Goal: Task Accomplishment & Management: Complete application form

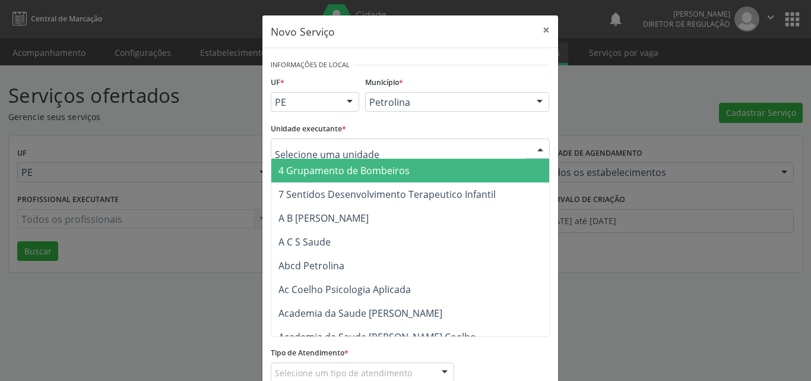
click at [374, 152] on input "text" at bounding box center [400, 155] width 251 height 24
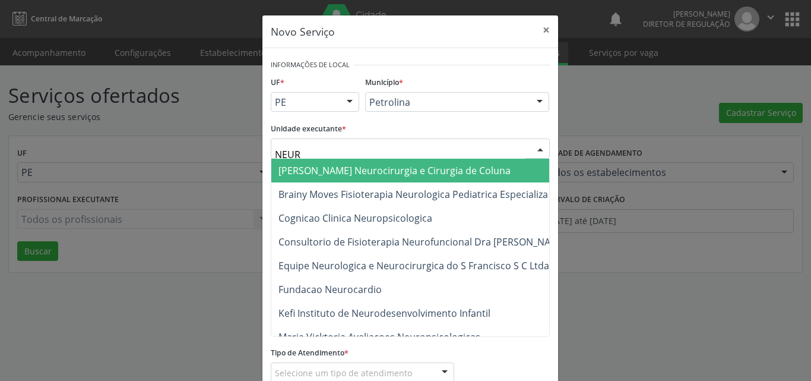
type input "NEURO"
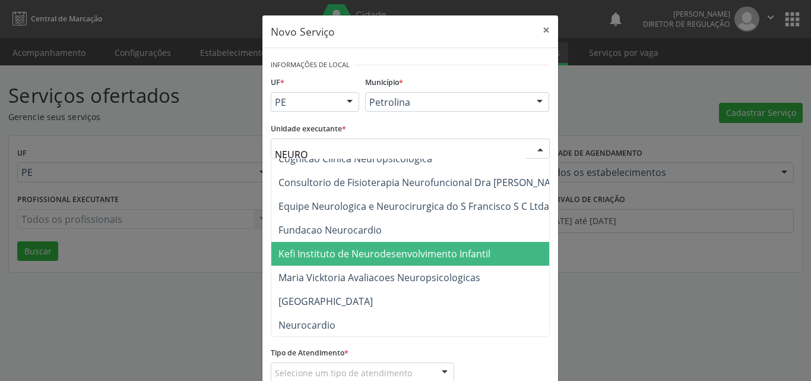
scroll to position [119, 0]
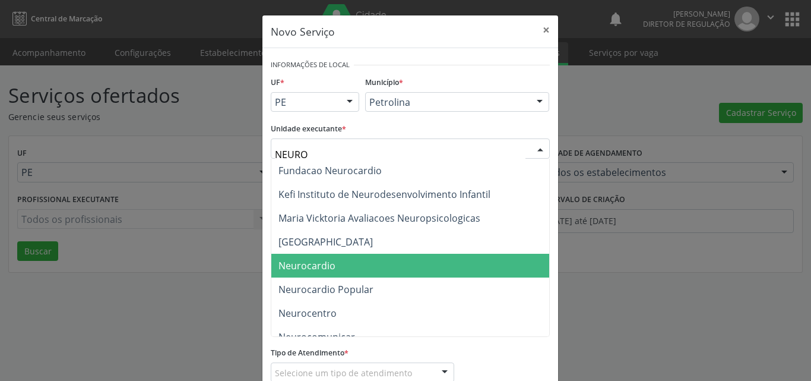
click at [375, 265] on span "Neurocardio" at bounding box center [432, 266] width 323 height 24
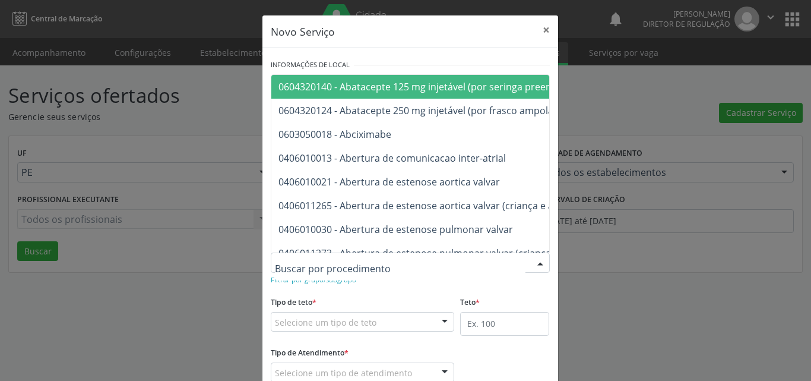
click at [374, 260] on div at bounding box center [410, 262] width 279 height 20
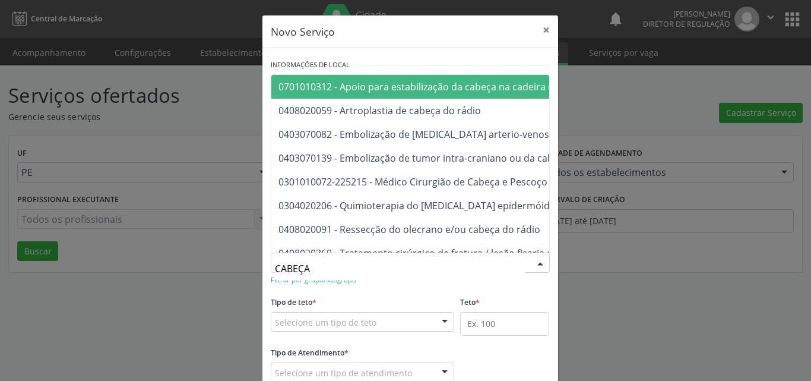
type input "CABEÇA E"
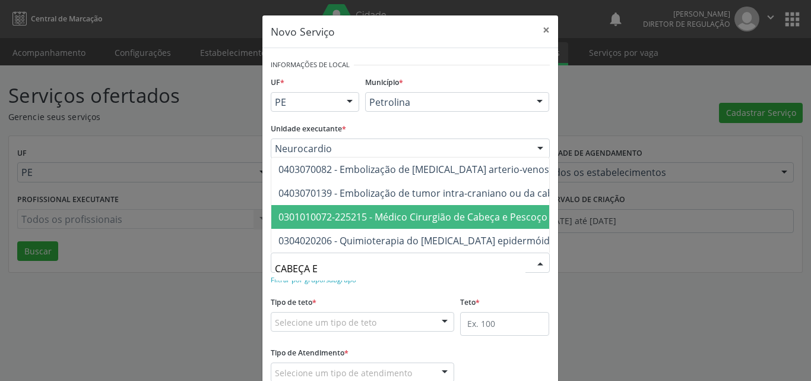
click at [402, 210] on span "0301010072-225215 - Médico Cirurgião de Cabeça e Pescoço" at bounding box center [413, 216] width 269 height 13
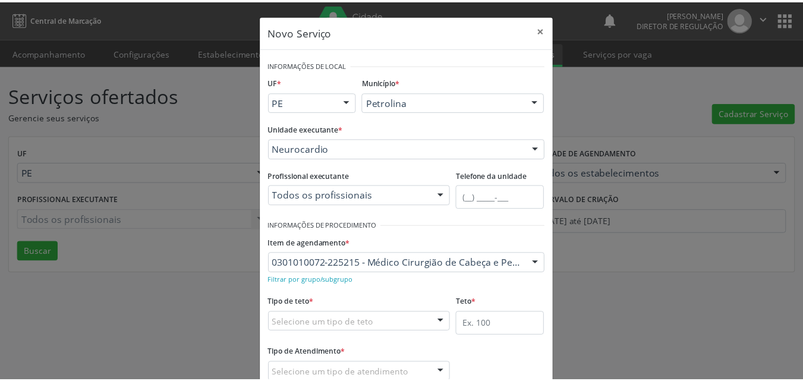
scroll to position [59, 0]
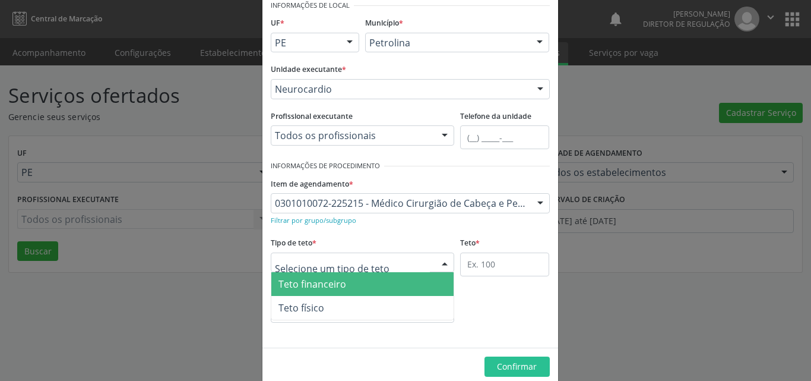
click at [406, 260] on div at bounding box center [363, 262] width 184 height 20
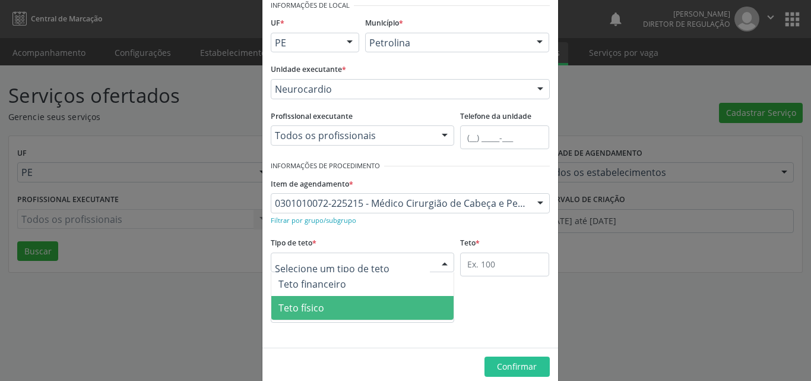
click at [395, 307] on span "Teto físico" at bounding box center [362, 308] width 183 height 24
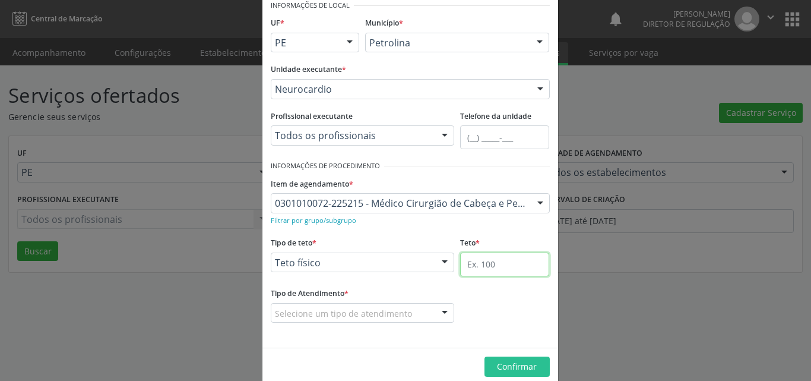
click at [483, 259] on input "text" at bounding box center [504, 264] width 89 height 24
type input "1"
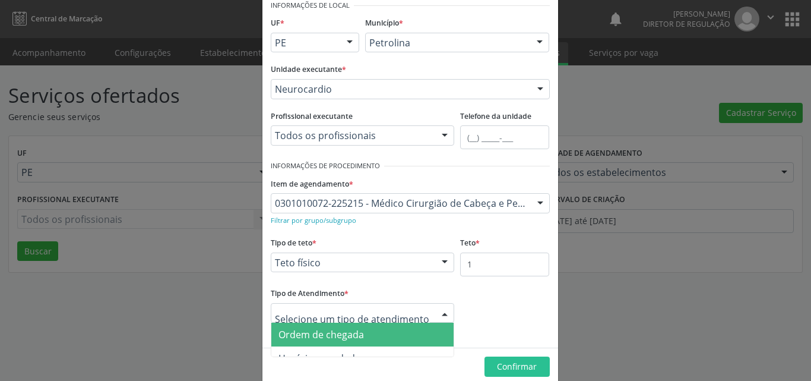
click at [390, 338] on span "Ordem de chegada" at bounding box center [362, 335] width 183 height 24
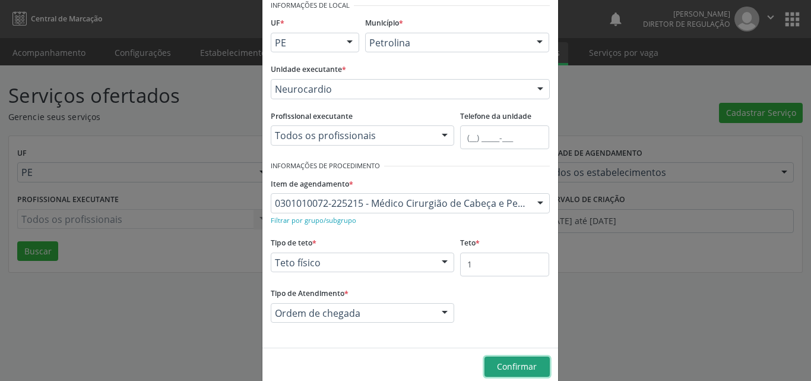
click at [510, 368] on span "Confirmar" at bounding box center [517, 366] width 40 height 11
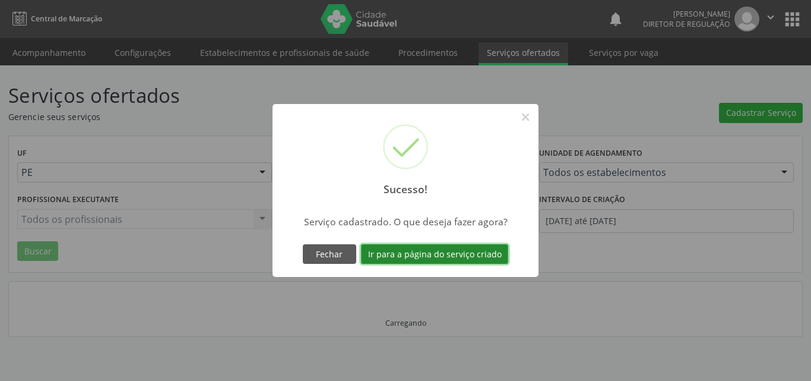
click at [478, 254] on button "Ir para a página do serviço criado" at bounding box center [434, 254] width 147 height 20
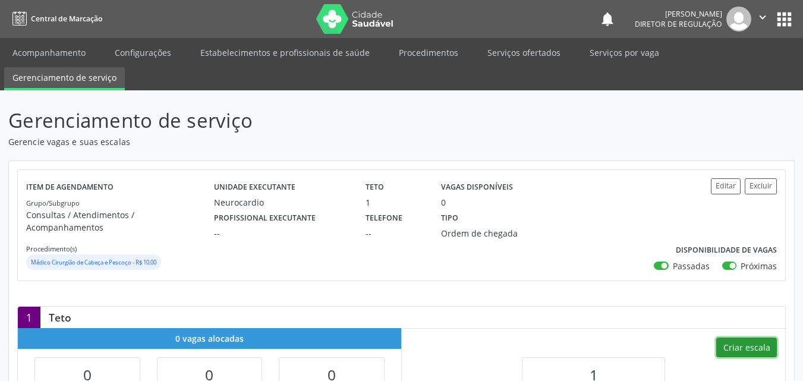
click at [759, 337] on button "Criar escala" at bounding box center [746, 347] width 61 height 20
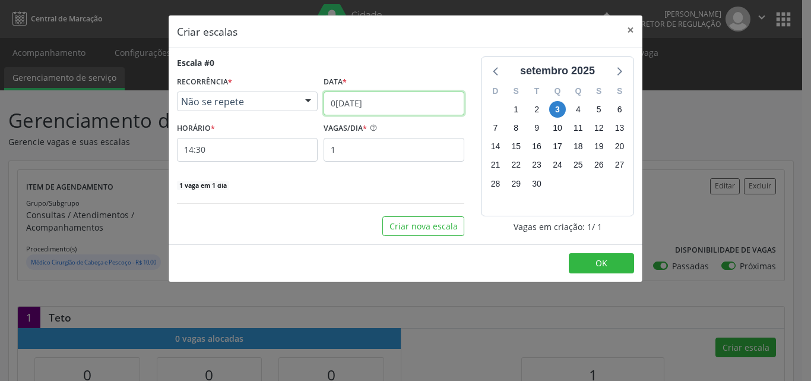
click at [418, 100] on input "[DATE]" at bounding box center [394, 103] width 141 height 24
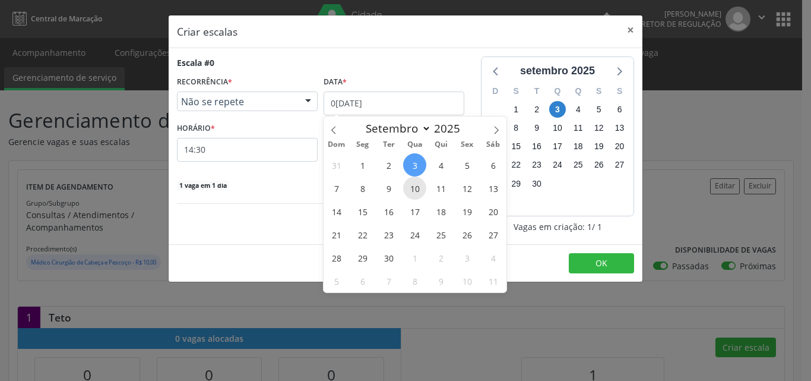
click at [413, 189] on span "10" at bounding box center [414, 187] width 23 height 23
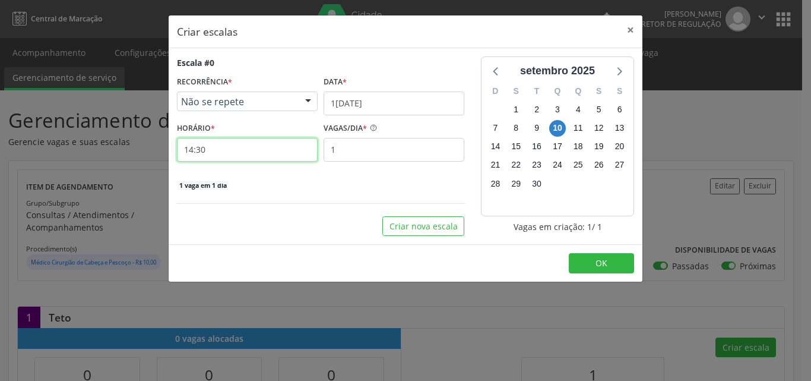
click at [273, 144] on input "14:30" at bounding box center [247, 150] width 141 height 24
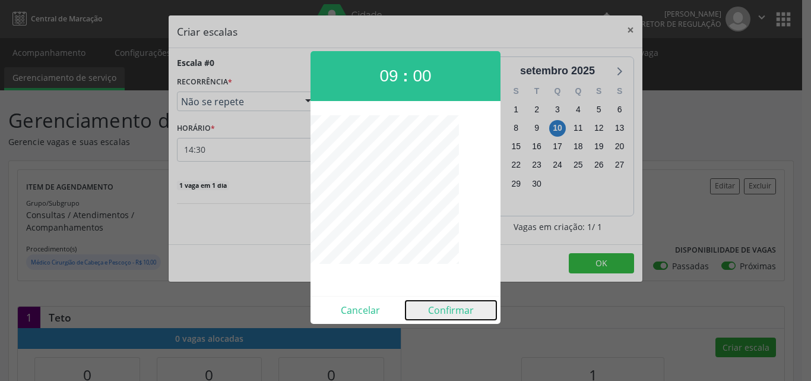
click at [444, 311] on button "Confirmar" at bounding box center [451, 310] width 91 height 19
type input "09:00"
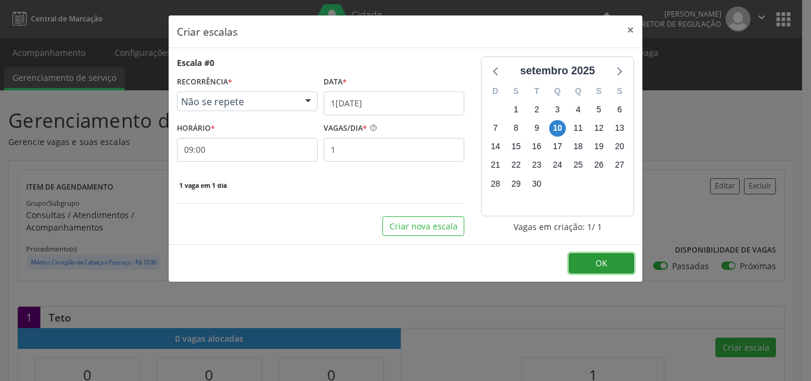
click at [611, 258] on button "OK" at bounding box center [601, 263] width 65 height 20
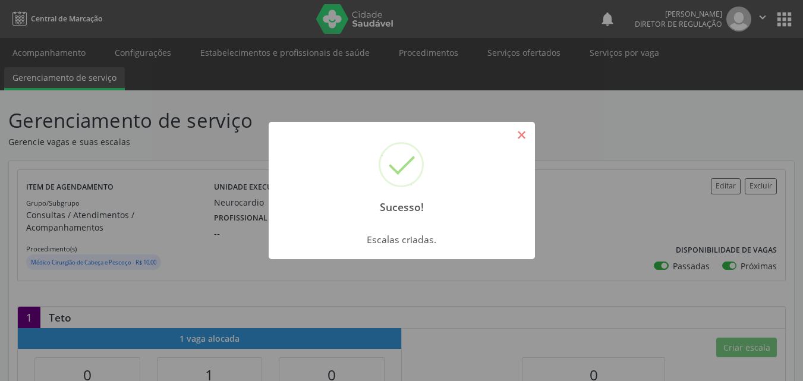
click at [521, 133] on button "×" at bounding box center [521, 135] width 20 height 20
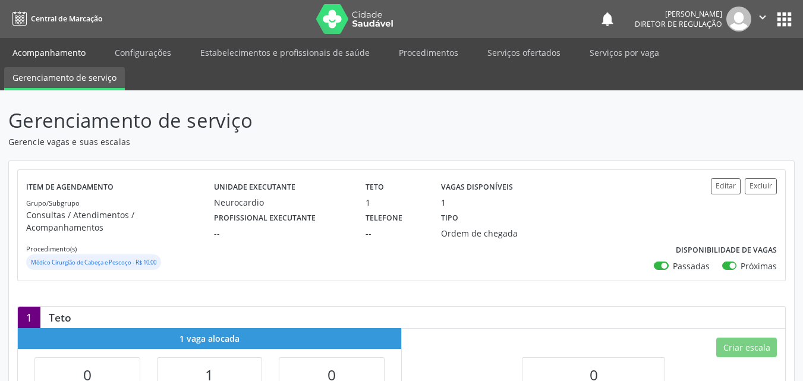
click at [69, 53] on link "Acompanhamento" at bounding box center [49, 52] width 90 height 21
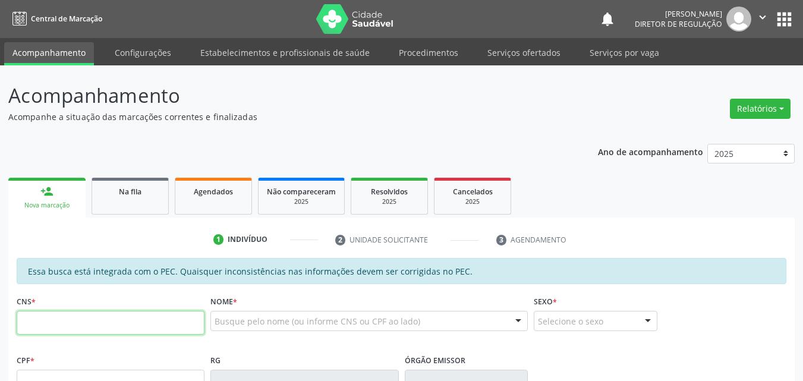
click at [98, 322] on input "text" at bounding box center [111, 323] width 188 height 24
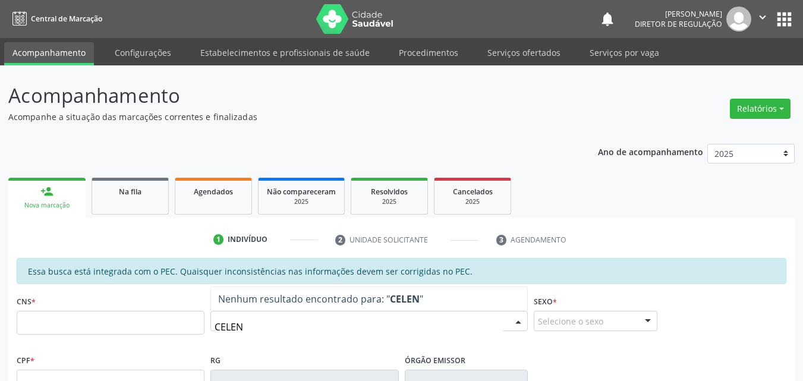
type input "CELENE"
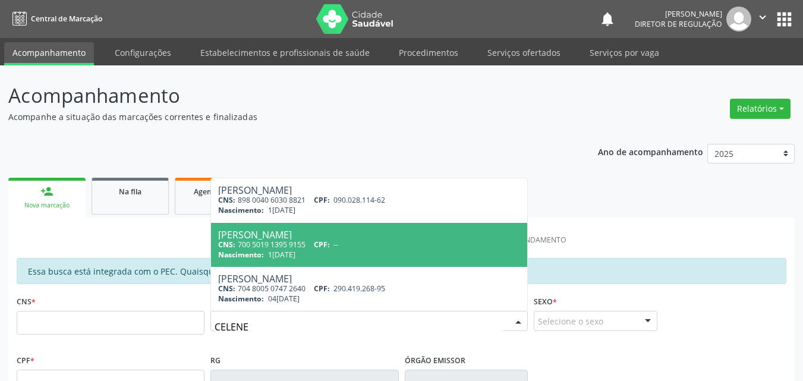
click at [271, 254] on span "12/08/1989" at bounding box center [281, 254] width 27 height 10
type input "700 5019 1395 9155"
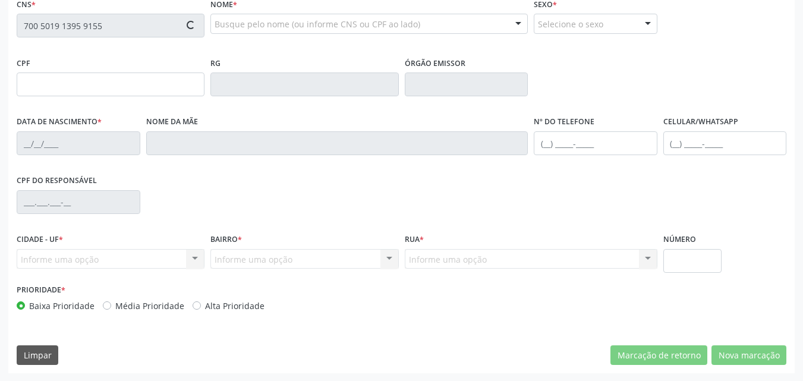
scroll to position [298, 0]
type input "12/08/1989"
type input "Maria Francisca Rodrigues"
type input "(87) 98849-1671"
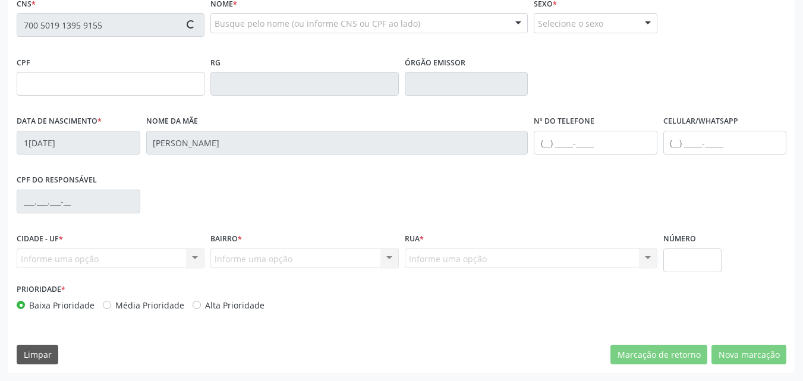
type input "S/N"
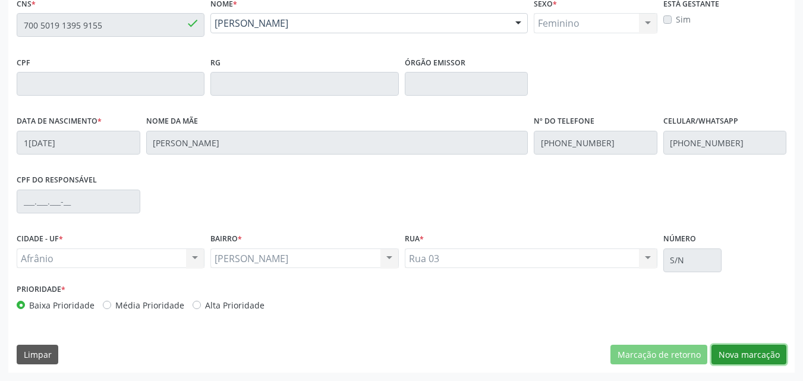
click at [764, 358] on button "Nova marcação" at bounding box center [748, 355] width 75 height 20
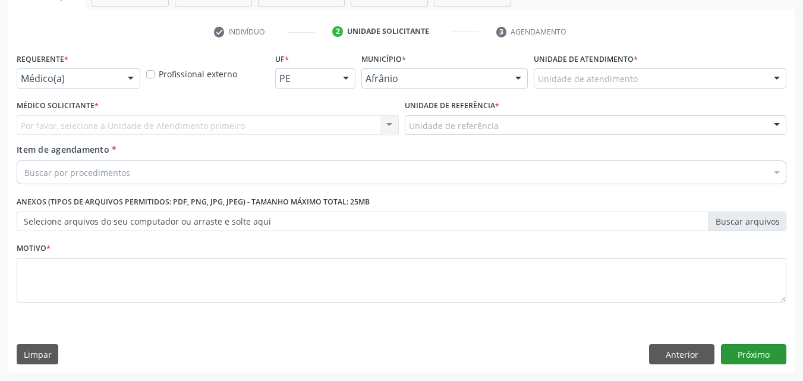
scroll to position [208, 0]
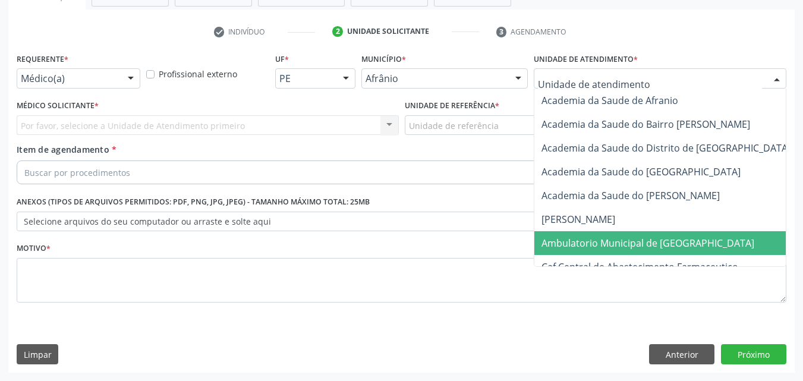
click at [621, 240] on span "Ambulatorio Municipal de [GEOGRAPHIC_DATA]" at bounding box center [647, 242] width 213 height 13
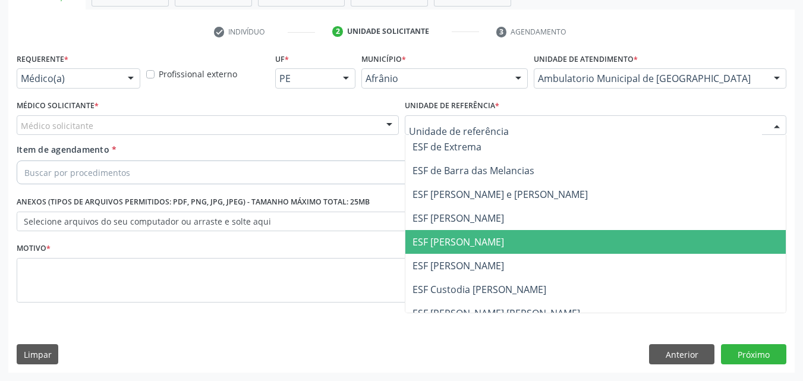
click at [479, 246] on span "ESF [PERSON_NAME]" at bounding box center [457, 241] width 91 height 13
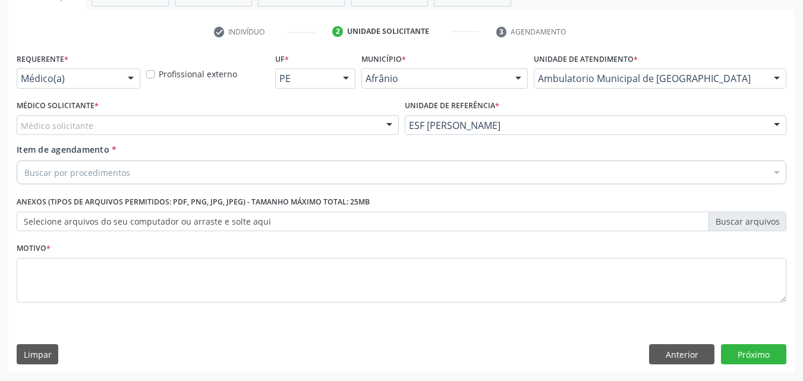
click at [214, 126] on div "Médico solicitante" at bounding box center [208, 125] width 382 height 20
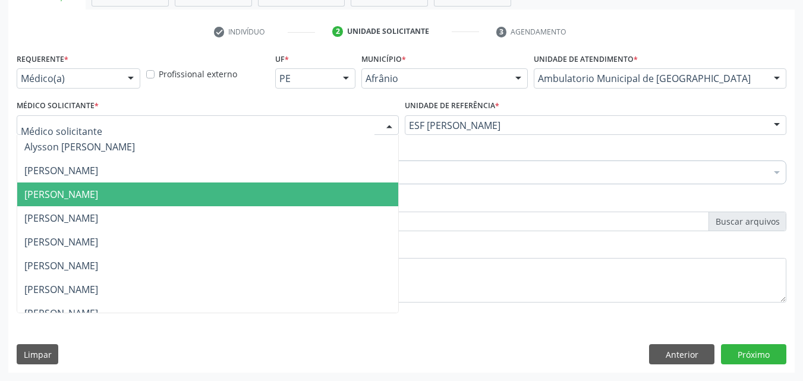
click at [216, 202] on span "[PERSON_NAME]" at bounding box center [207, 194] width 381 height 24
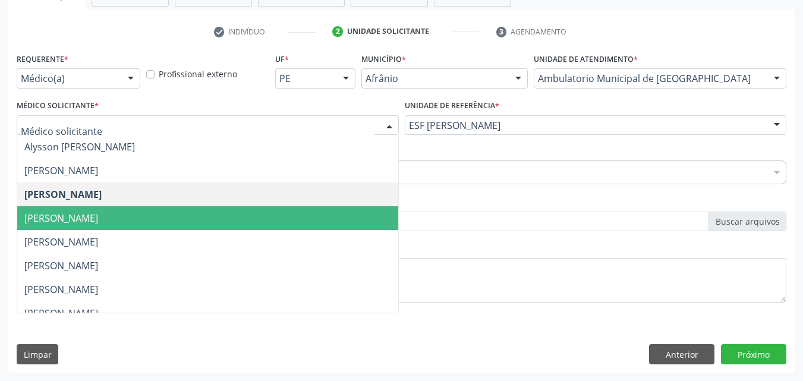
click at [200, 216] on span "[PERSON_NAME]" at bounding box center [207, 218] width 381 height 24
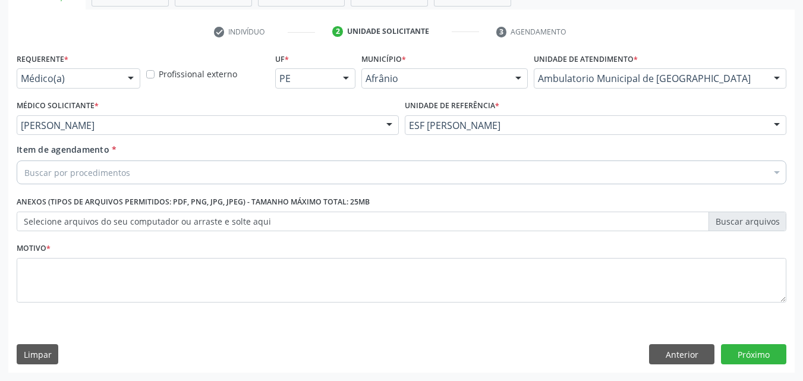
click at [159, 169] on div "Buscar por procedimentos" at bounding box center [401, 172] width 769 height 24
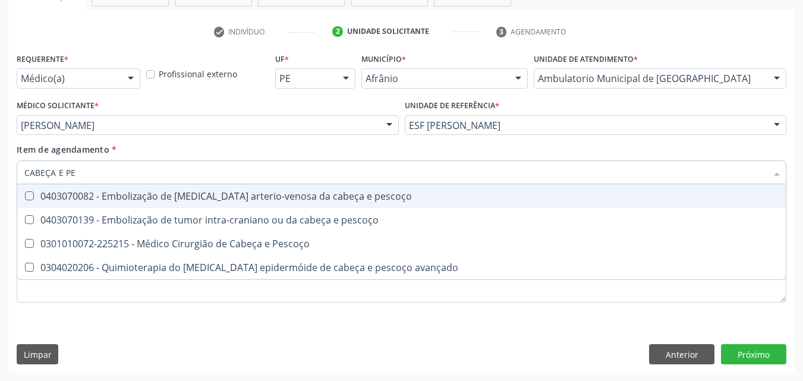
type input "CABEÇA E PES"
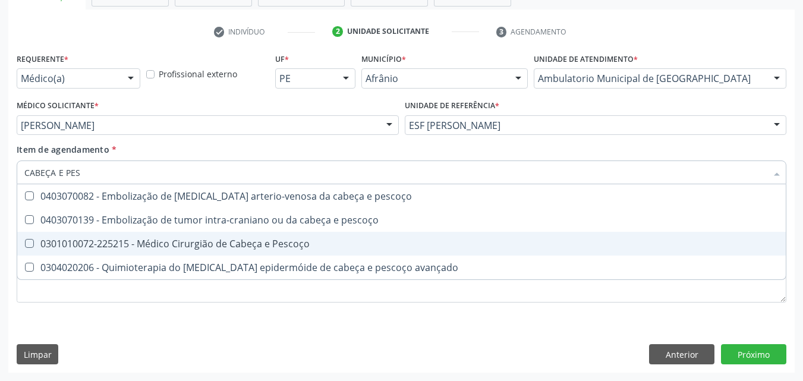
click at [157, 236] on span "0301010072-225215 - Médico Cirurgião de Cabeça e Pescoço" at bounding box center [401, 244] width 768 height 24
checkbox Pescoço "true"
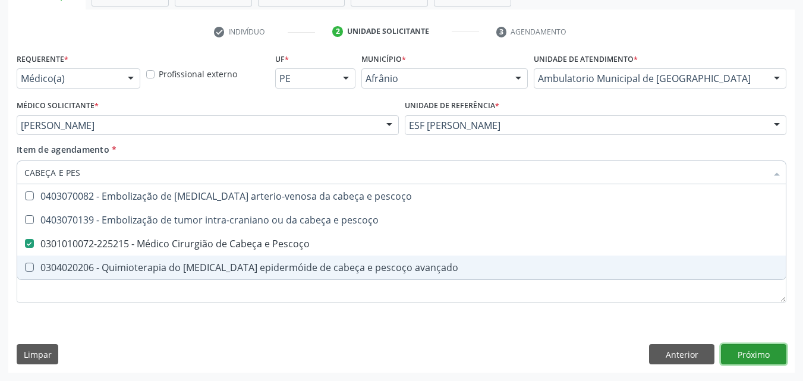
click at [753, 354] on div "Requerente * Médico(a) Médico(a) Enfermeiro(a) Paciente Nenhum resultado encont…" at bounding box center [401, 211] width 786 height 323
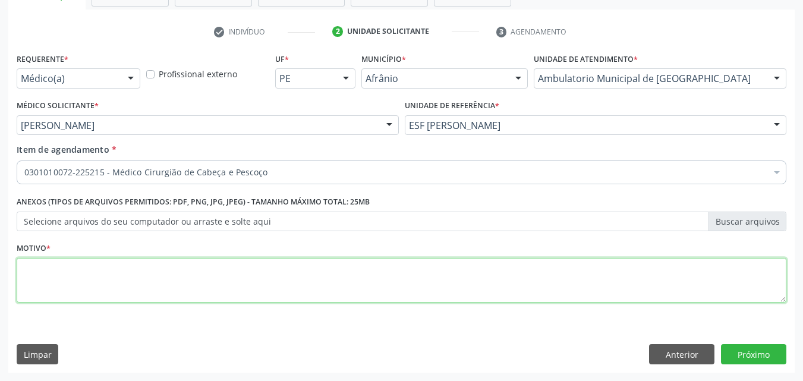
click at [310, 271] on textarea at bounding box center [401, 280] width 769 height 45
type textarea "*"
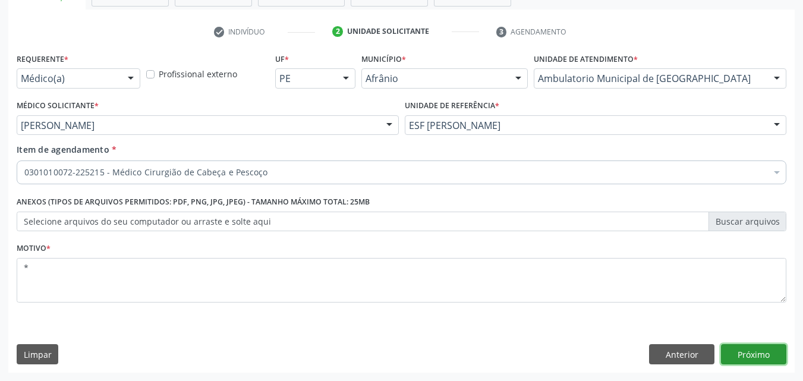
click at [763, 351] on button "Próximo" at bounding box center [753, 354] width 65 height 20
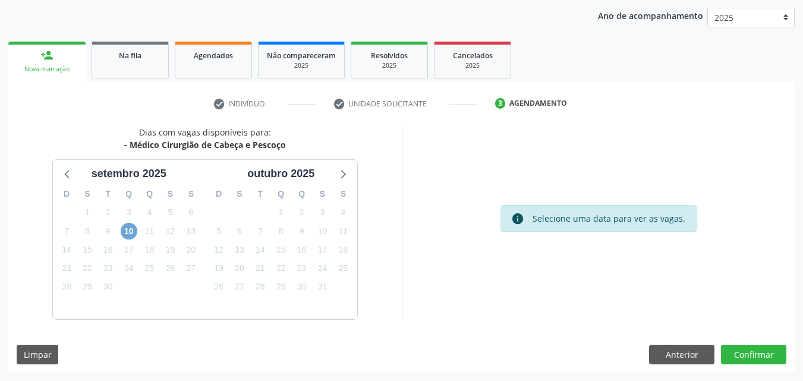
click at [131, 232] on span "10" at bounding box center [129, 231] width 17 height 17
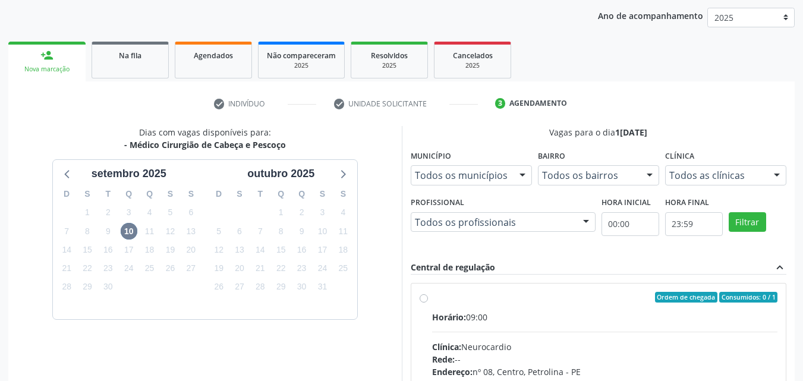
click at [500, 308] on label "Ordem de chegada Consumidos: 0 / 1 Horário: 09:00 Clínica: Neurocardio Rede: --…" at bounding box center [605, 383] width 346 height 182
click at [428, 302] on input "Ordem de chegada Consumidos: 0 / 1 Horário: 09:00 Clínica: Neurocardio Rede: --…" at bounding box center [423, 297] width 8 height 11
radio input "true"
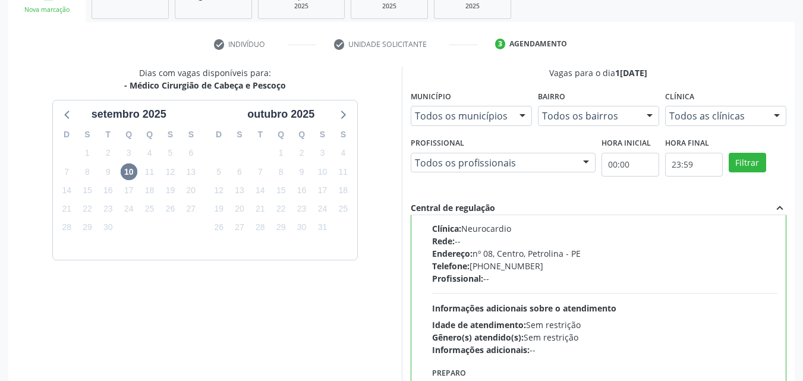
scroll to position [329, 0]
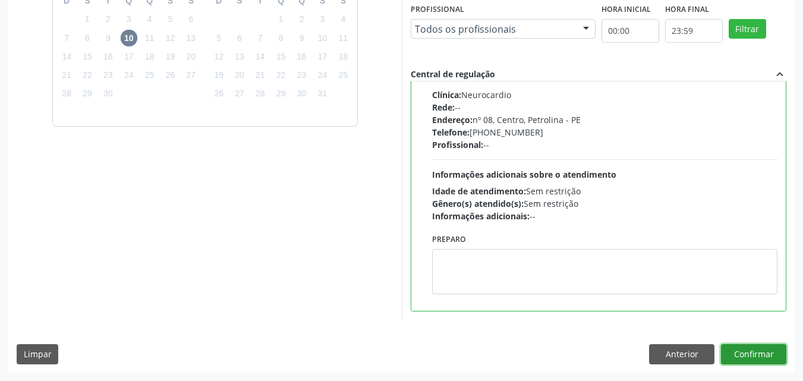
click at [751, 355] on button "Confirmar" at bounding box center [753, 354] width 65 height 20
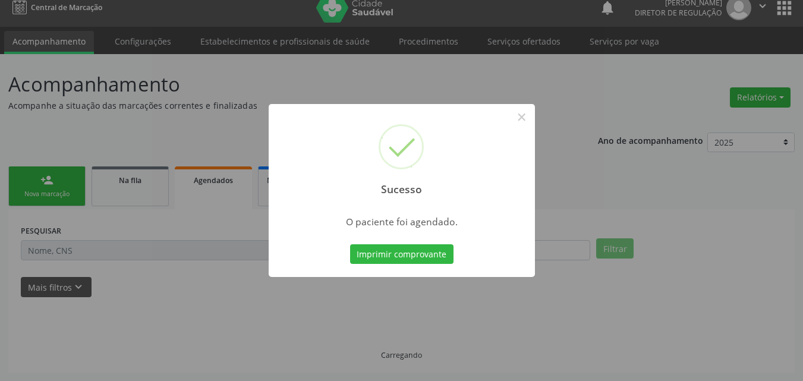
scroll to position [11, 0]
click at [418, 251] on button "Imprimir comprovante" at bounding box center [401, 254] width 103 height 20
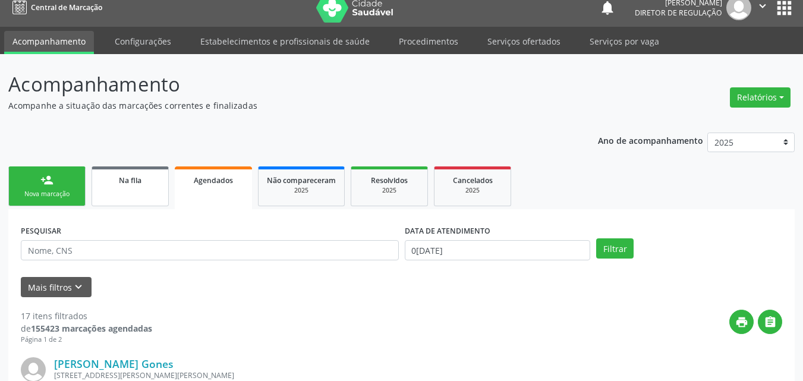
click at [152, 185] on div "Na fila" at bounding box center [129, 179] width 59 height 12
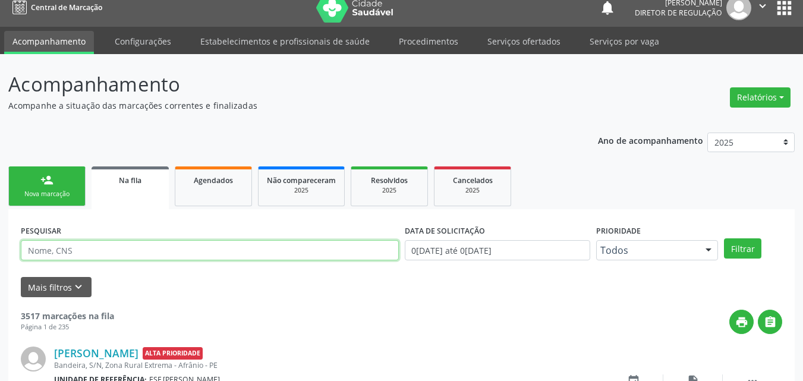
click at [136, 248] on input "text" at bounding box center [210, 250] width 378 height 20
type input "CARMOSINA"
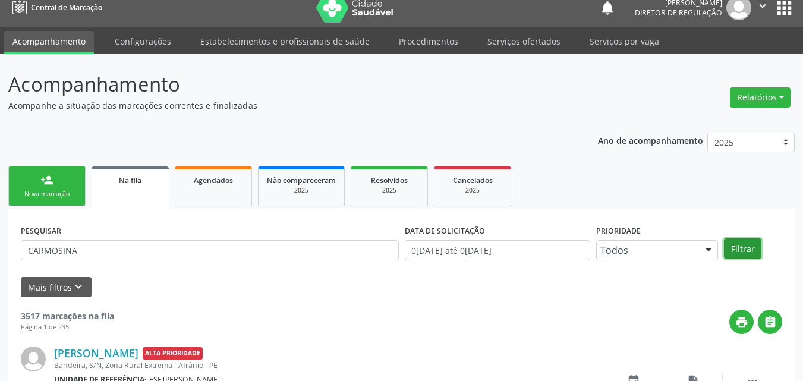
click at [751, 248] on button "Filtrar" at bounding box center [742, 248] width 37 height 20
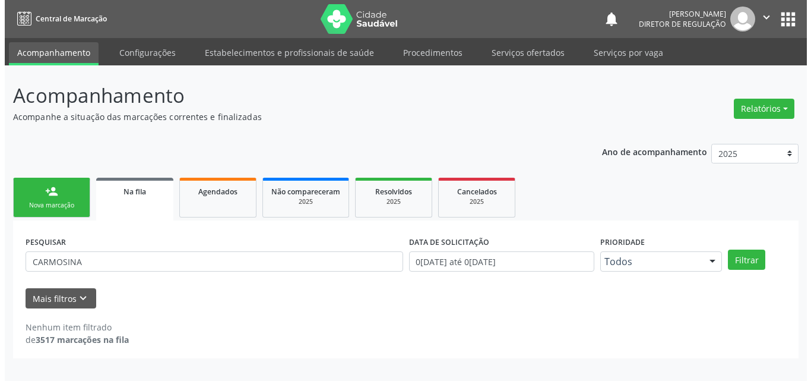
scroll to position [0, 0]
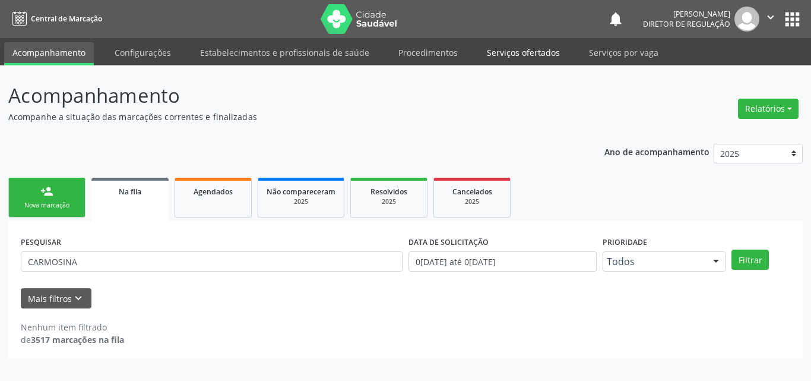
click at [529, 50] on link "Serviços ofertados" at bounding box center [524, 52] width 90 height 21
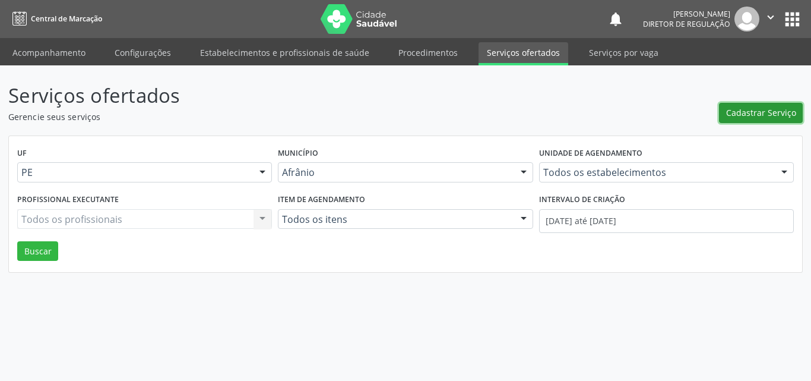
click at [756, 113] on span "Cadastrar Serviço" at bounding box center [761, 112] width 70 height 12
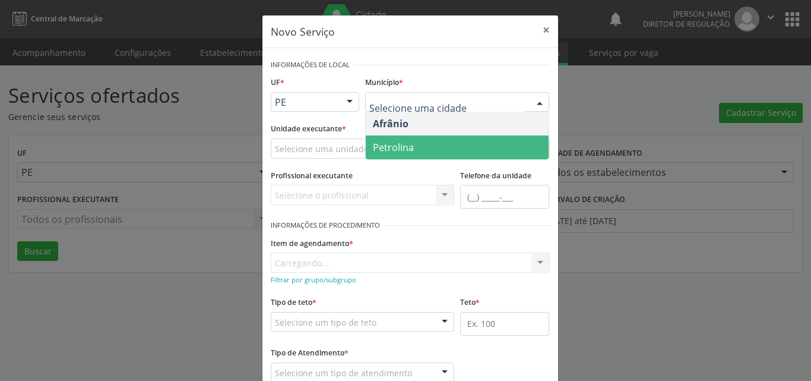
click at [430, 146] on span "Petrolina" at bounding box center [457, 147] width 183 height 24
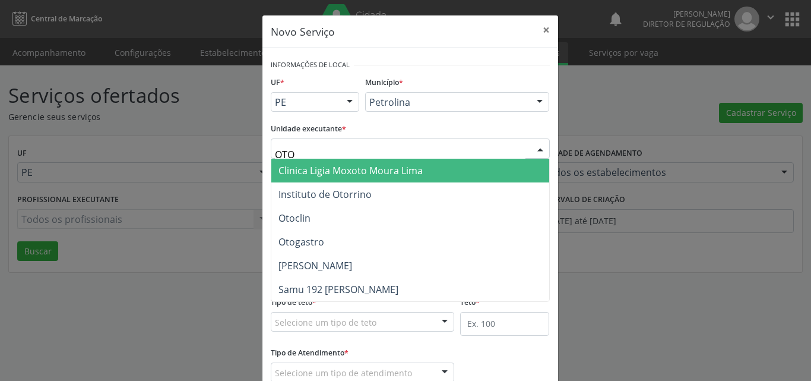
type input "OTOC"
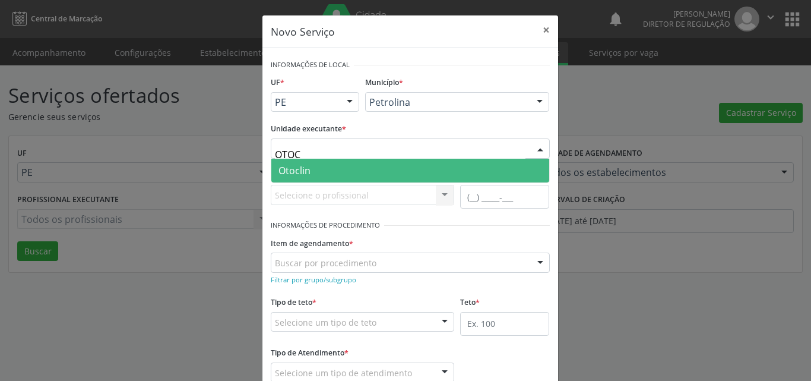
click at [352, 169] on span "Otoclin" at bounding box center [410, 171] width 278 height 24
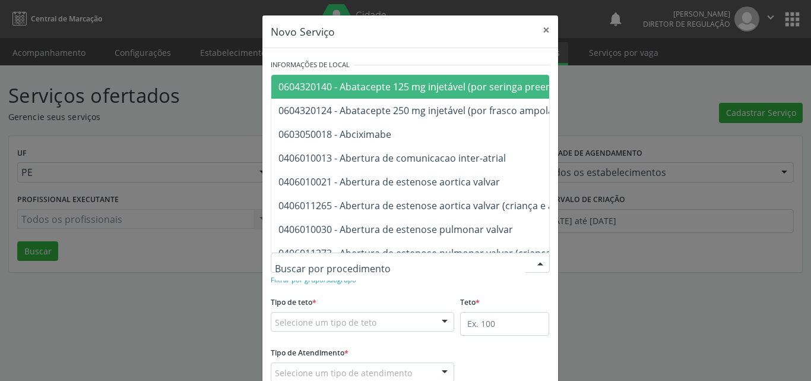
click at [375, 261] on div at bounding box center [410, 262] width 279 height 20
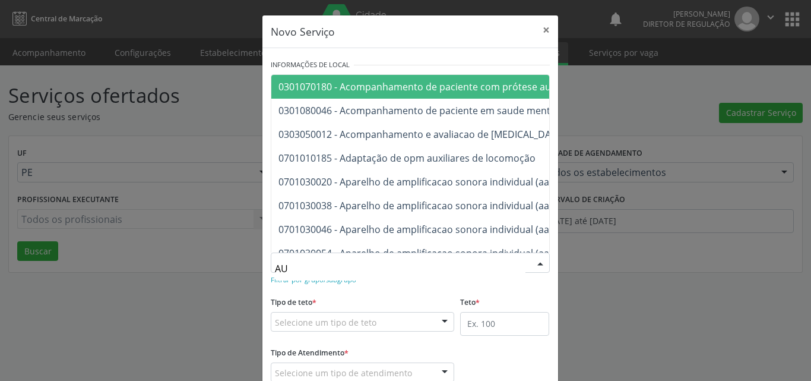
type input "A"
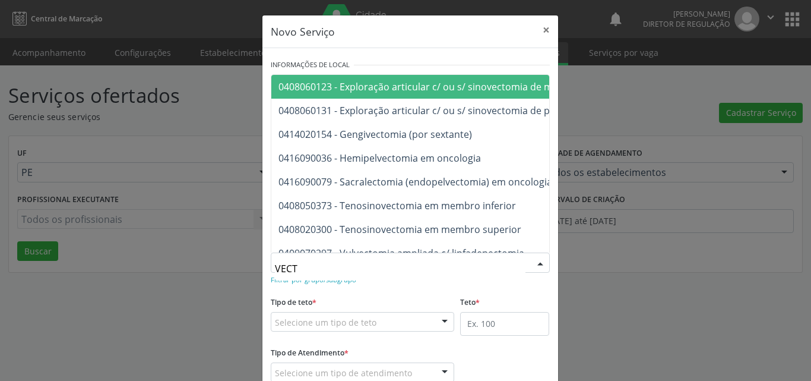
type input "VECTO"
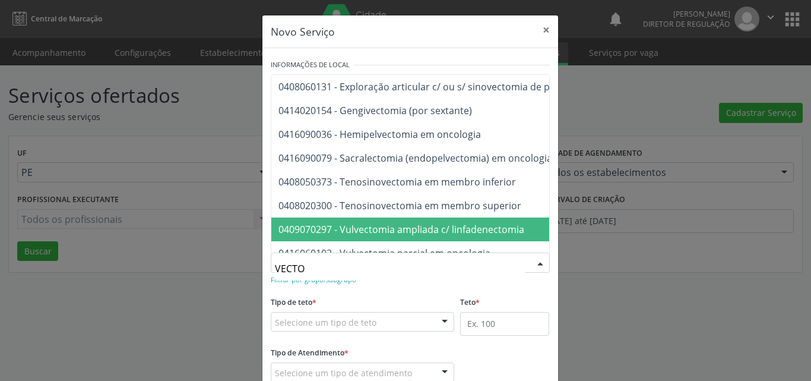
scroll to position [93, 0]
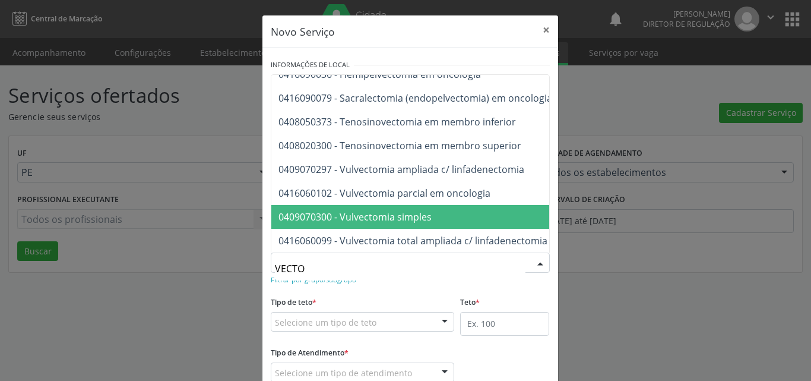
click at [488, 207] on span "0409070300 - Vulvectomia simples" at bounding box center [478, 217] width 415 height 24
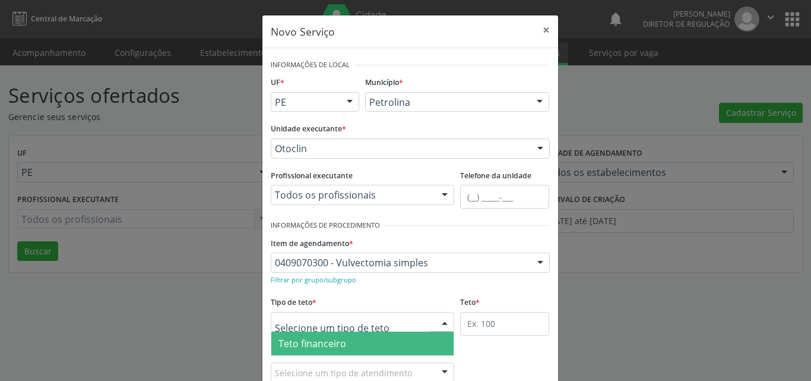
scroll to position [23, 0]
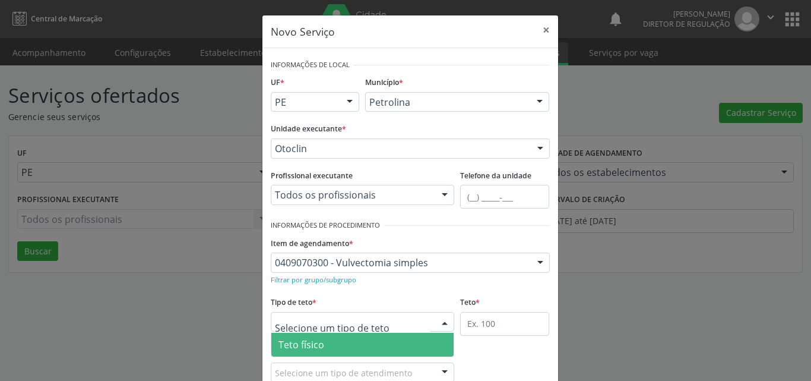
click at [359, 345] on span "Teto físico" at bounding box center [362, 345] width 183 height 24
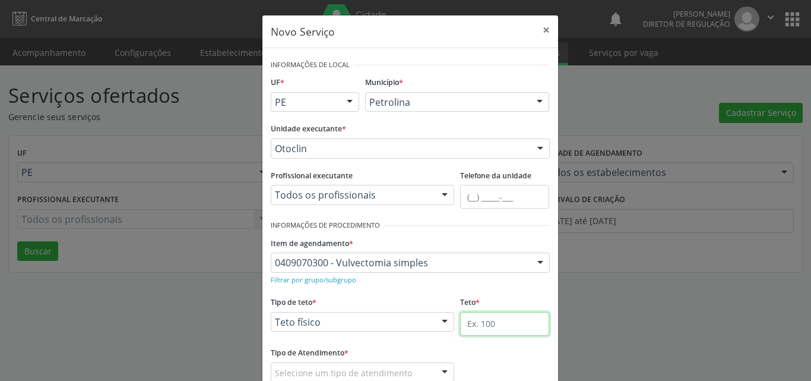
click at [504, 321] on input "text" at bounding box center [504, 324] width 89 height 24
type input "1"
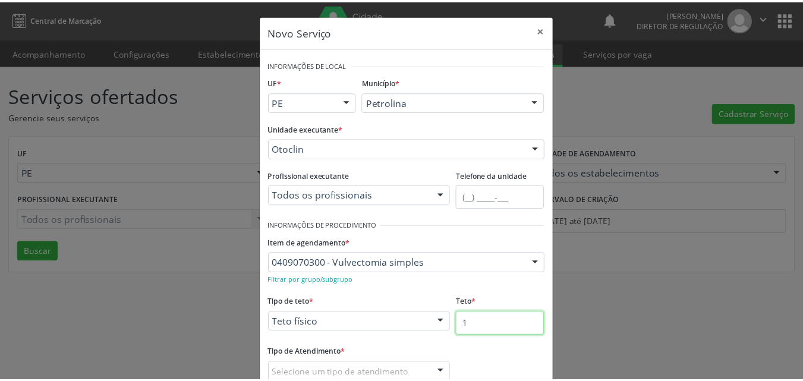
scroll to position [78, 0]
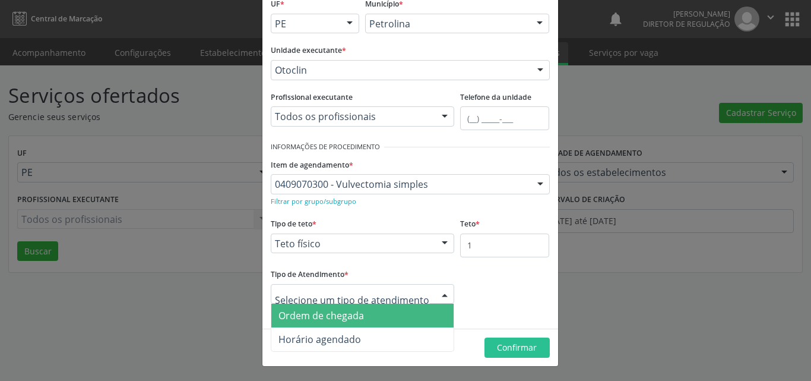
click at [399, 315] on span "Ordem de chegada" at bounding box center [362, 316] width 183 height 24
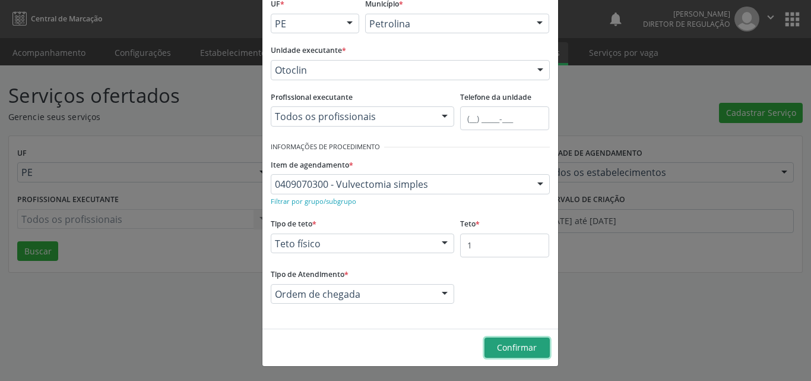
click at [517, 346] on span "Confirmar" at bounding box center [517, 347] width 40 height 11
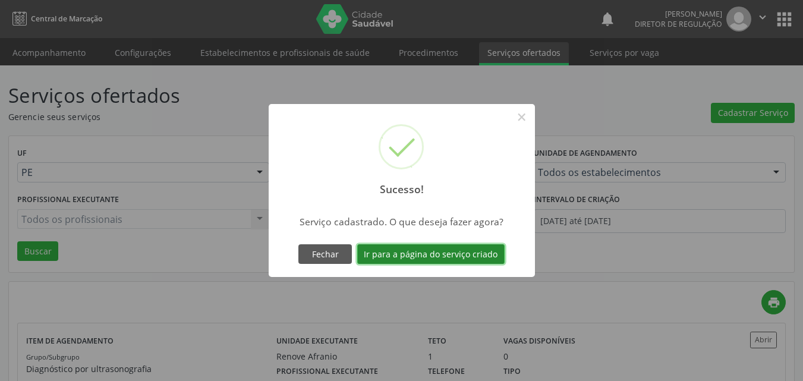
click at [479, 257] on button "Ir para a página do serviço criado" at bounding box center [430, 254] width 147 height 20
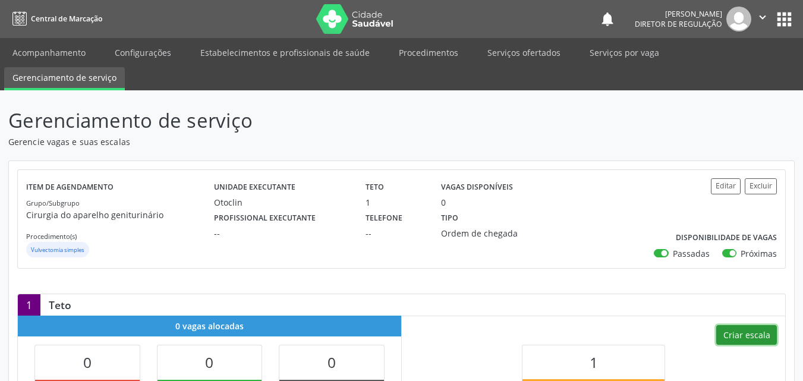
click at [736, 339] on button "Criar escala" at bounding box center [746, 335] width 61 height 20
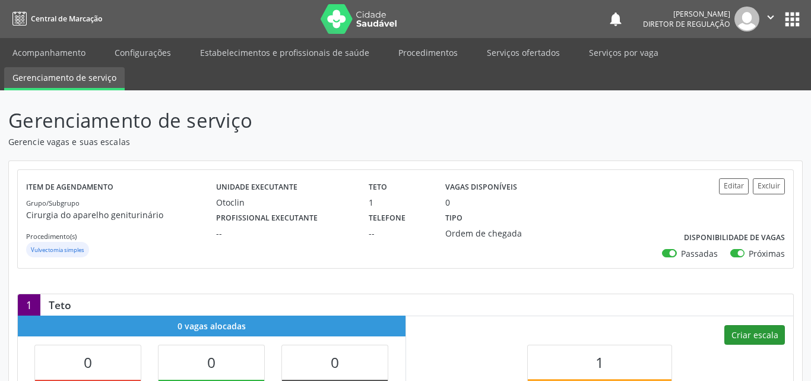
select select "8"
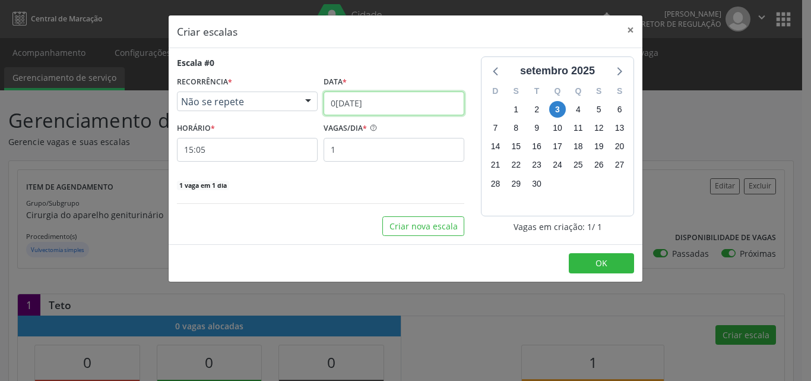
click at [384, 97] on input "[DATE]" at bounding box center [394, 103] width 141 height 24
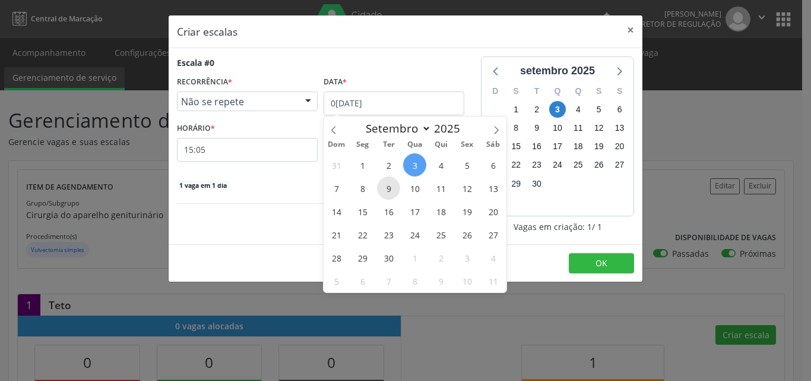
click at [386, 188] on span "9" at bounding box center [388, 187] width 23 height 23
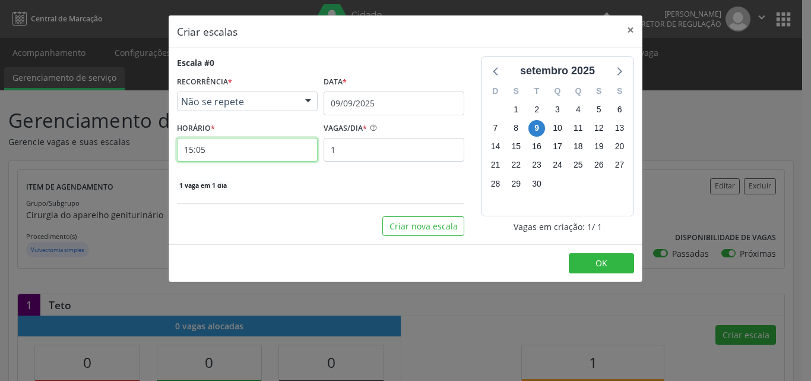
click at [292, 157] on input "15:05" at bounding box center [247, 150] width 141 height 24
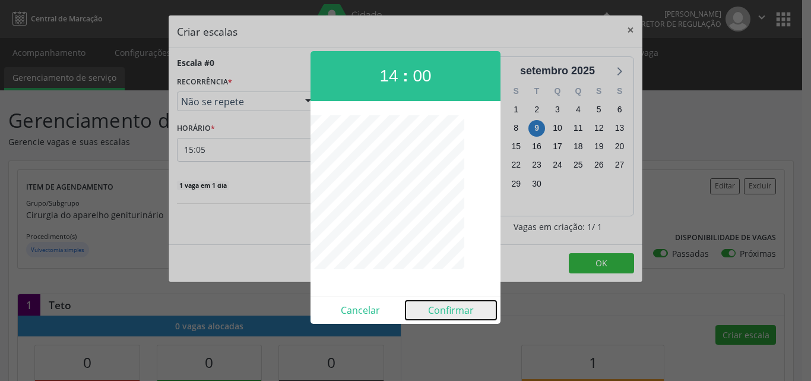
drag, startPoint x: 450, startPoint y: 313, endPoint x: 462, endPoint y: 308, distance: 13.6
click at [449, 313] on button "Confirmar" at bounding box center [451, 310] width 91 height 19
type input "14:00"
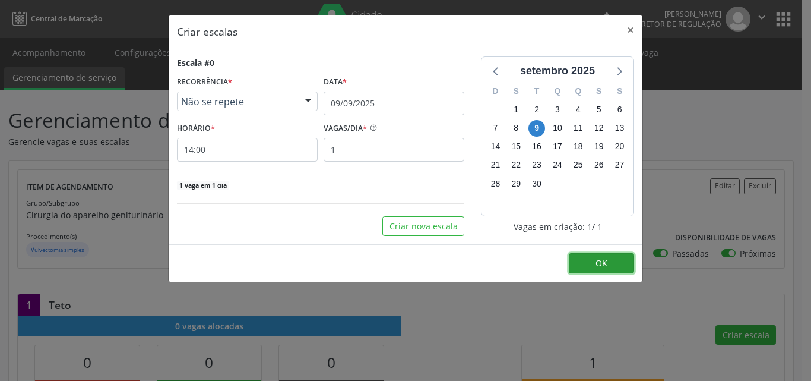
click at [623, 258] on button "OK" at bounding box center [601, 263] width 65 height 20
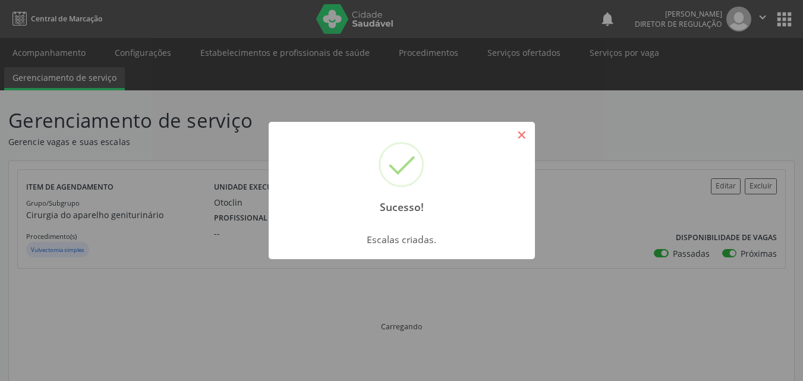
click at [516, 138] on button "×" at bounding box center [521, 135] width 20 height 20
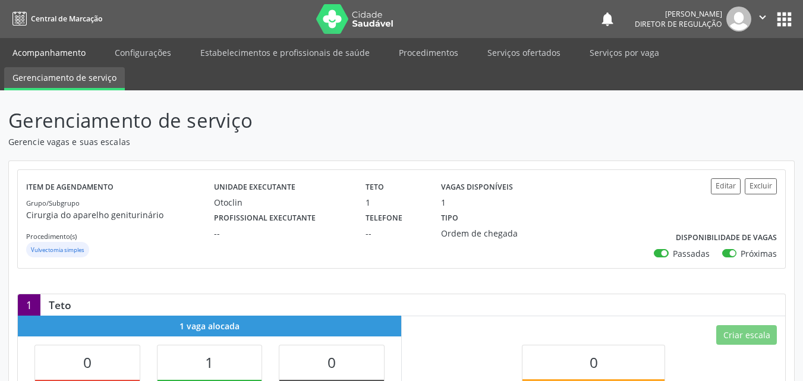
click at [62, 49] on link "Acompanhamento" at bounding box center [49, 52] width 90 height 21
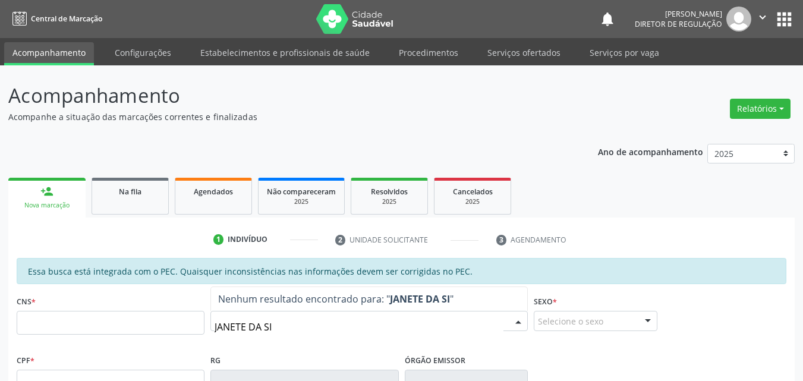
type input "JANETE DA SIL"
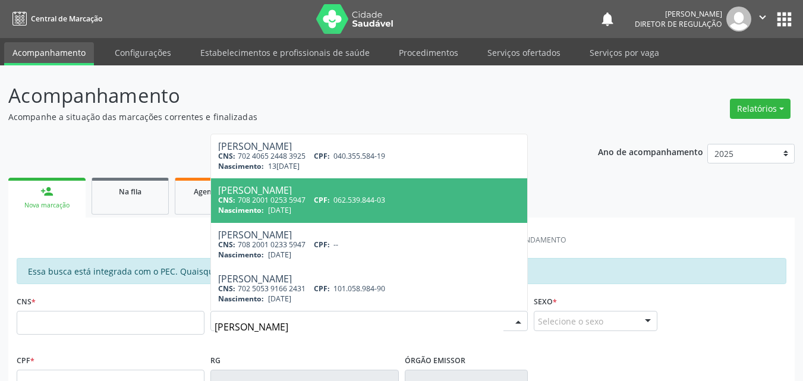
click at [255, 207] on span "Nascimento:" at bounding box center [241, 210] width 46 height 10
type input "708 2001 0253 5947"
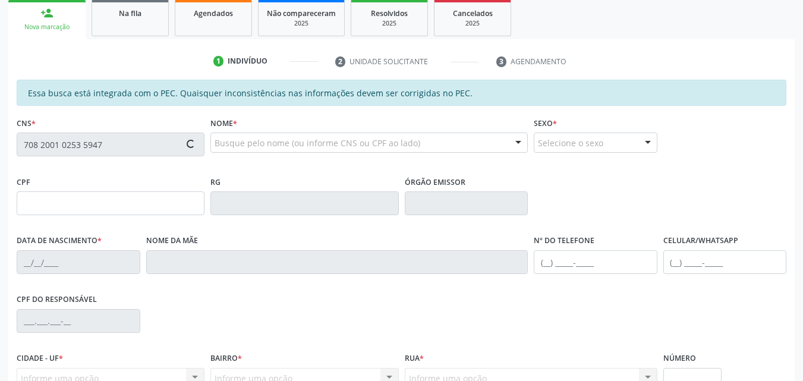
type input "062.539.844-03"
type input "14/09/1981"
type input "Leni da Silva Lima"
type input "(87) 98840-0995"
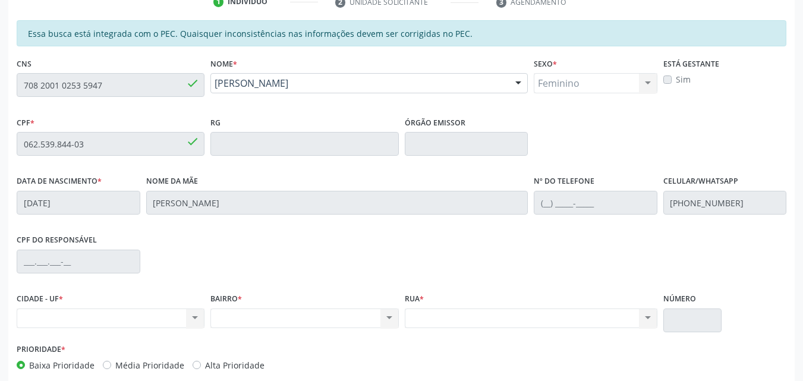
scroll to position [59, 0]
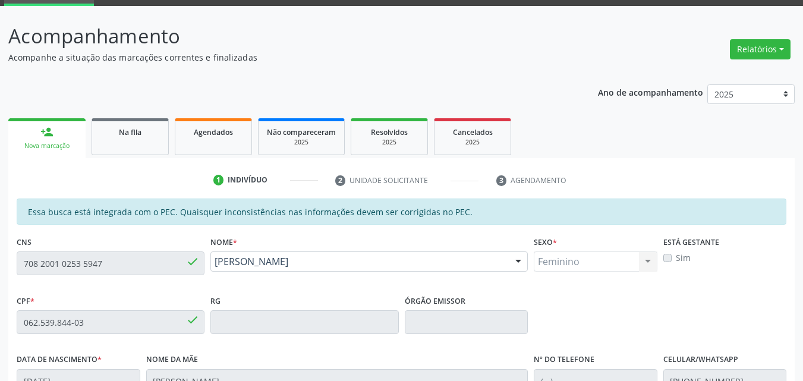
click at [151, 135] on div "Na fila" at bounding box center [129, 131] width 59 height 12
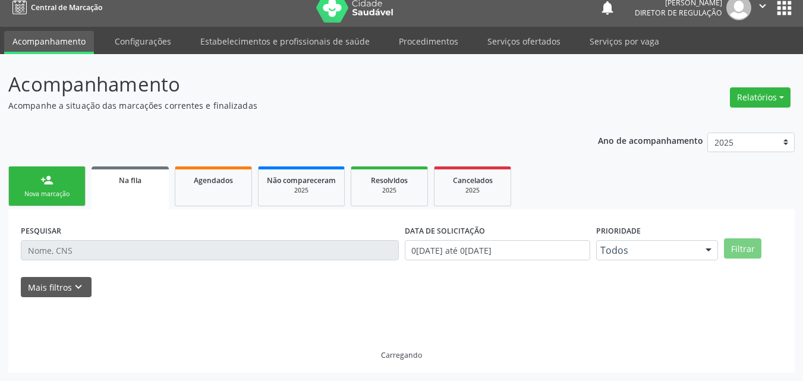
scroll to position [24, 0]
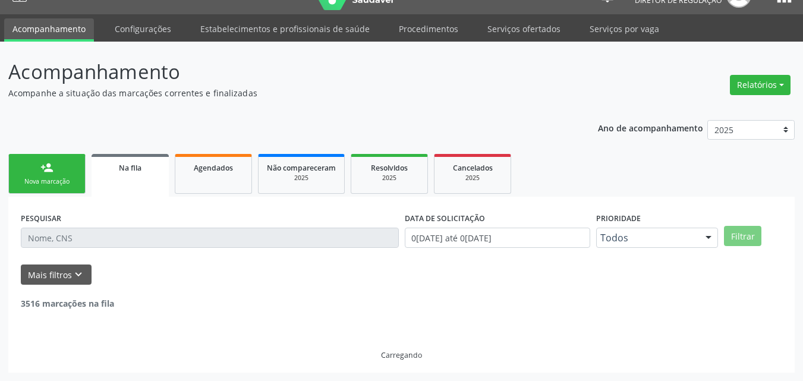
click at [64, 176] on link "person_add Nova marcação" at bounding box center [46, 174] width 77 height 40
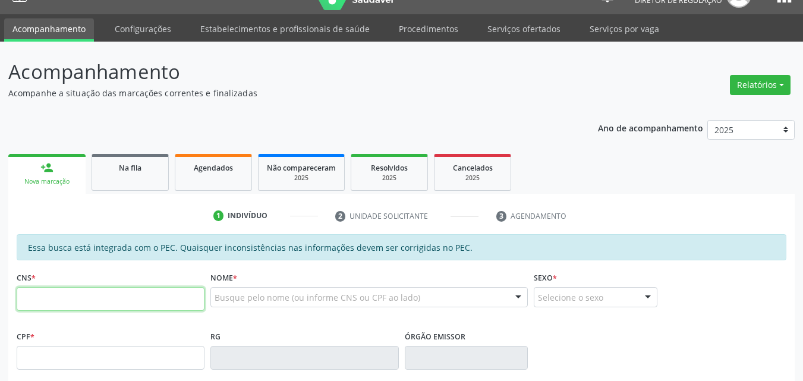
click at [81, 294] on input "text" at bounding box center [111, 299] width 188 height 24
click at [77, 295] on input "text" at bounding box center [111, 299] width 188 height 24
paste input "text"
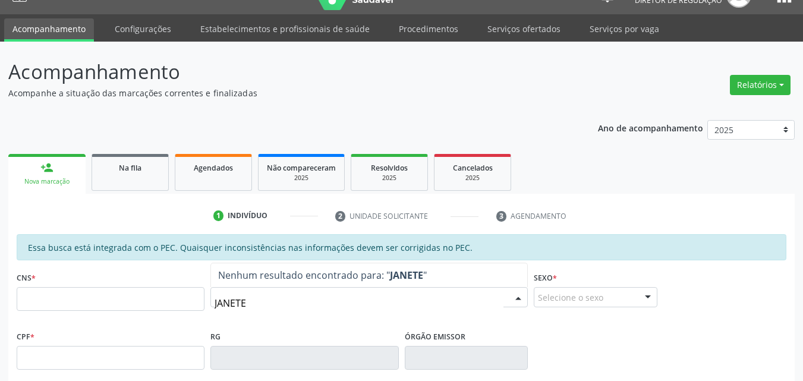
type input "JANETE"
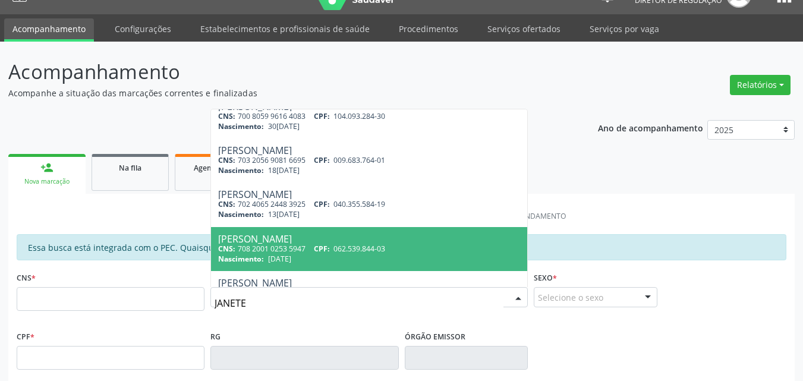
scroll to position [119, 0]
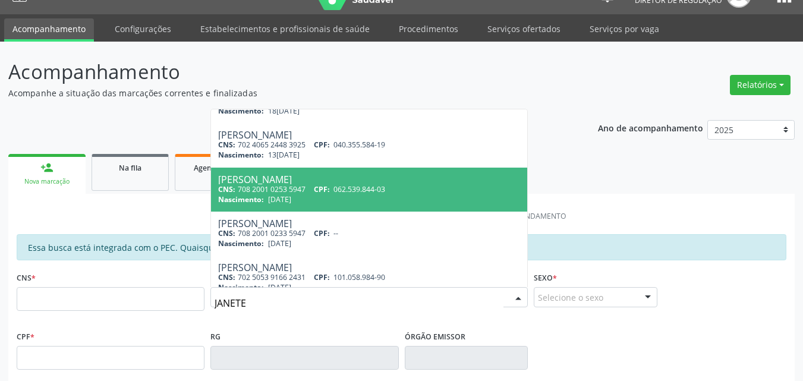
click at [349, 196] on div "Nascimento: 14/09/1981" at bounding box center [369, 199] width 302 height 10
type input "708 2001 0253 5947"
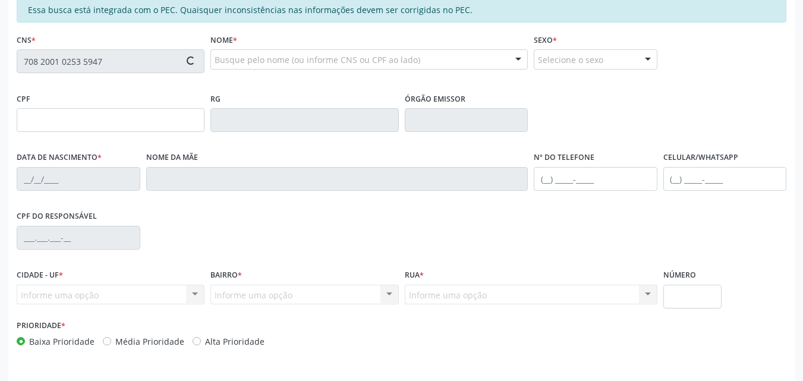
scroll to position [298, 0]
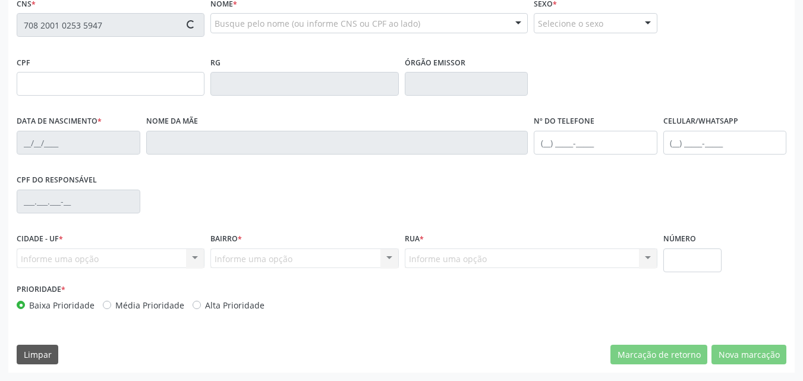
type input "062.539.844-03"
type input "14/09/1981"
type input "Leni da Silva Lima"
type input "(87) 98840-0995"
type input "S/N"
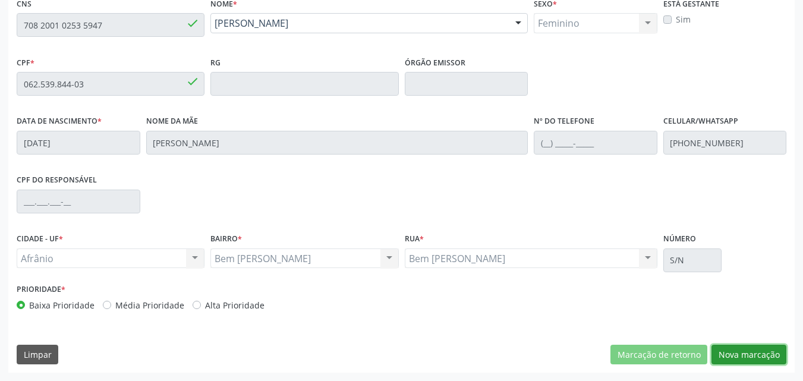
click at [735, 350] on button "Nova marcação" at bounding box center [748, 355] width 75 height 20
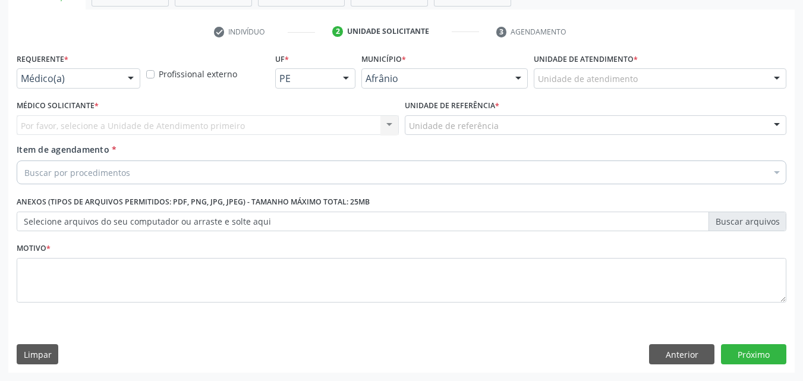
scroll to position [208, 0]
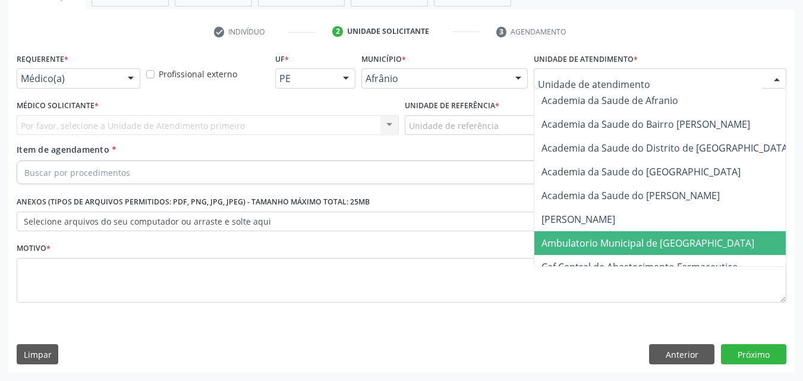
click at [612, 240] on span "Ambulatorio Municipal de [GEOGRAPHIC_DATA]" at bounding box center [647, 242] width 213 height 13
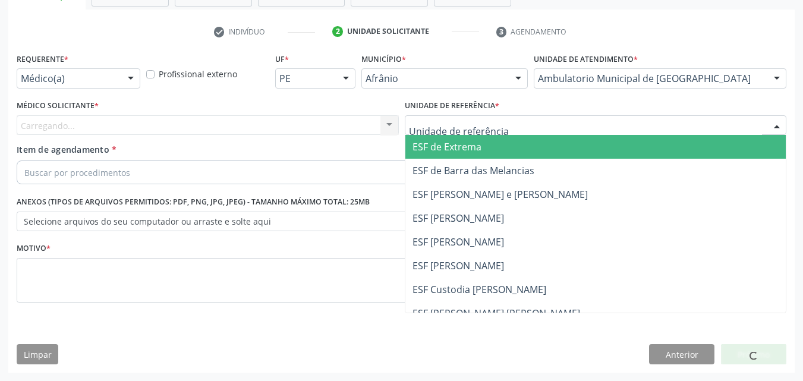
drag, startPoint x: 552, startPoint y: 127, endPoint x: 546, endPoint y: 138, distance: 13.0
click at [551, 126] on div at bounding box center [596, 125] width 382 height 20
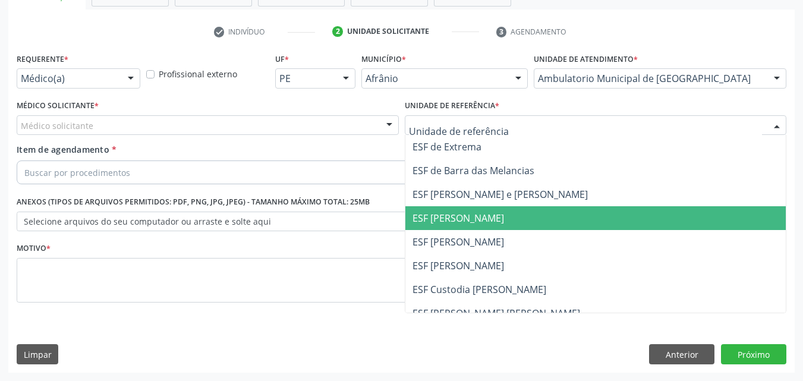
click at [554, 223] on span "ESF [PERSON_NAME]" at bounding box center [595, 218] width 381 height 24
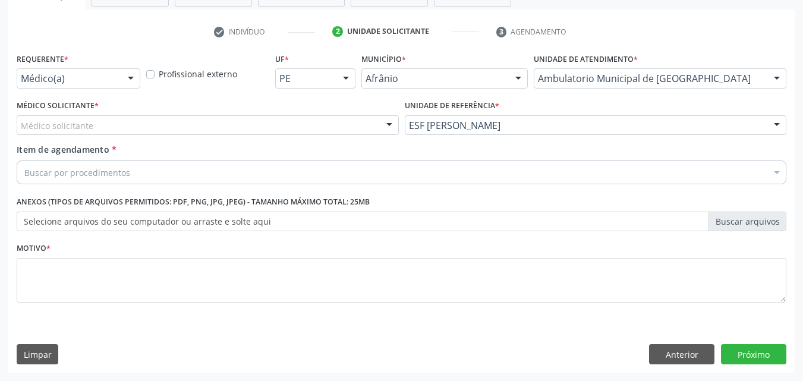
click at [337, 119] on div "Médico solicitante" at bounding box center [208, 125] width 382 height 20
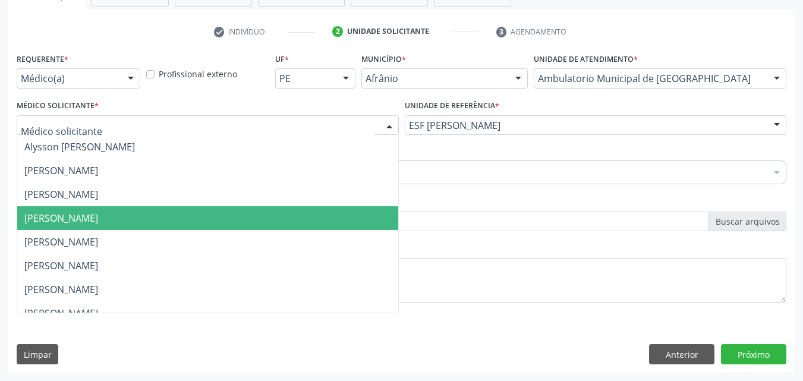
click at [313, 216] on span "[PERSON_NAME]" at bounding box center [207, 218] width 381 height 24
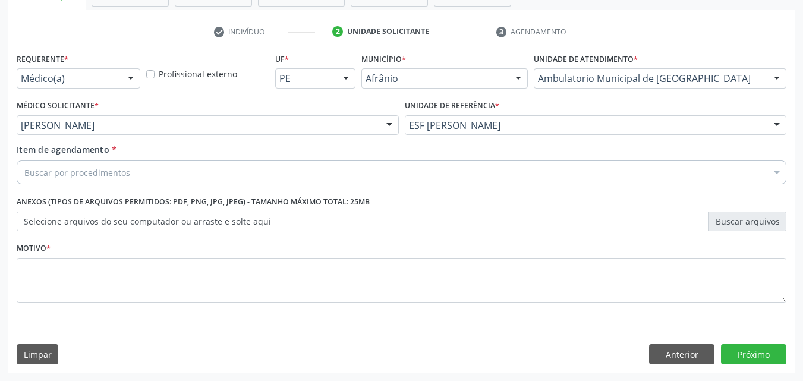
click at [311, 220] on label "Selecione arquivos do seu computador ou arraste e solte aqui" at bounding box center [401, 221] width 769 height 20
click at [311, 220] on input "Selecione arquivos do seu computador ou arraste e solte aqui" at bounding box center [401, 221] width 769 height 20
click at [166, 168] on div "Buscar por procedimentos" at bounding box center [401, 172] width 769 height 24
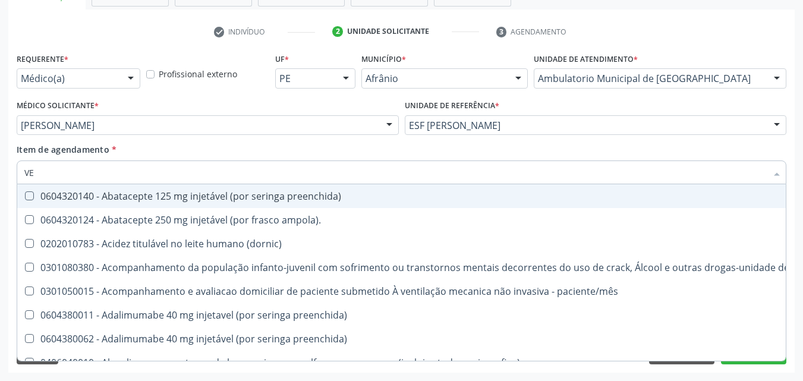
type input "VEC"
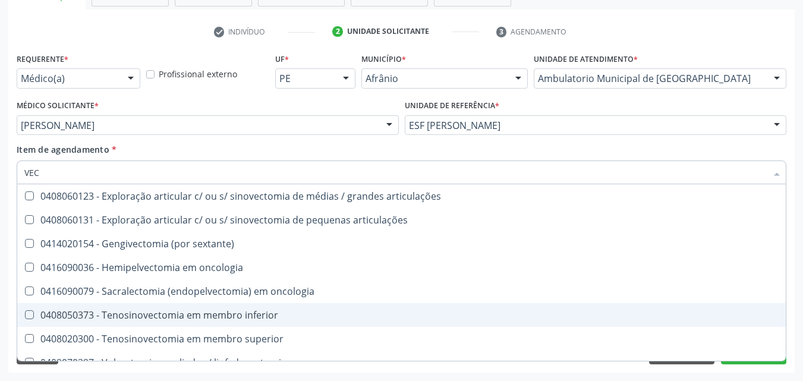
scroll to position [85, 0]
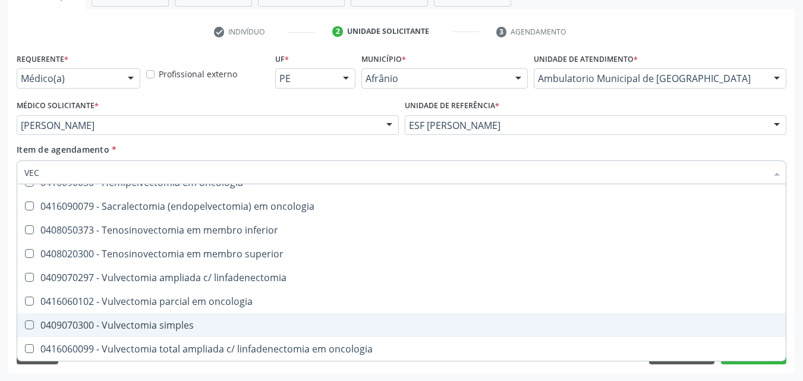
click at [163, 323] on div "0409070300 - Vulvectomia simples" at bounding box center [401, 325] width 754 height 10
checkbox simples "true"
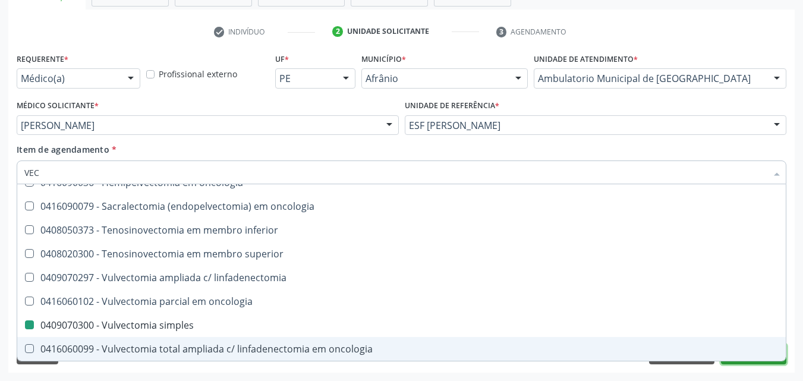
click at [760, 362] on button "Próximo" at bounding box center [753, 354] width 65 height 20
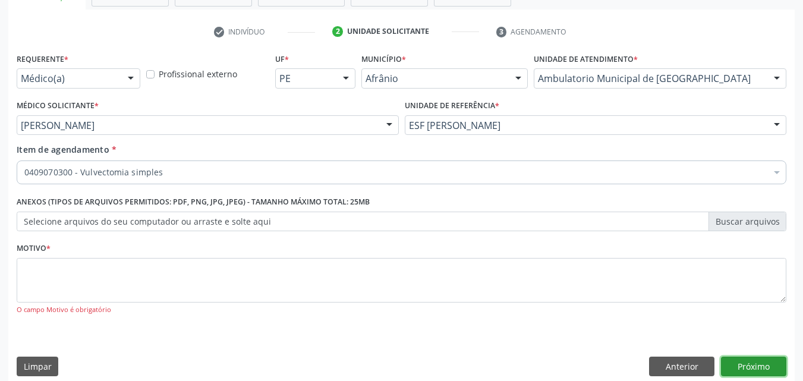
scroll to position [0, 0]
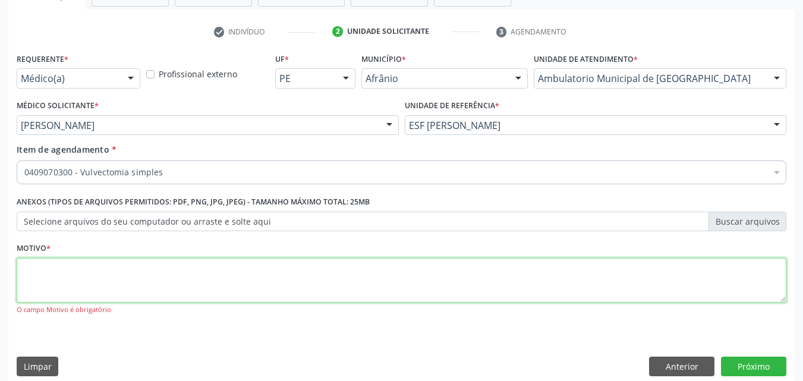
click at [266, 279] on textarea at bounding box center [401, 280] width 769 height 45
type textarea "S"
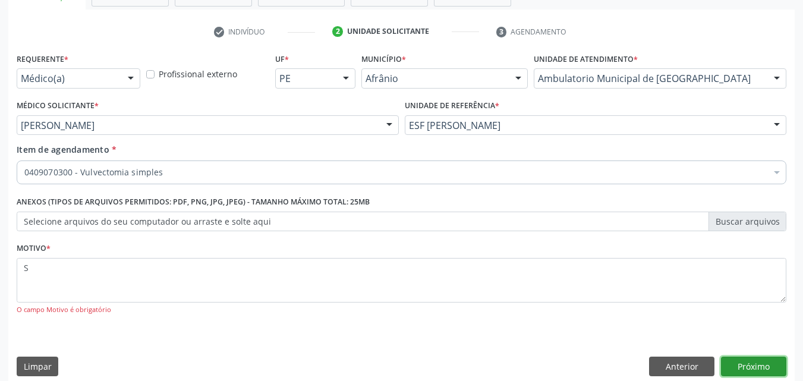
click at [760, 368] on button "Próximo" at bounding box center [753, 366] width 65 height 20
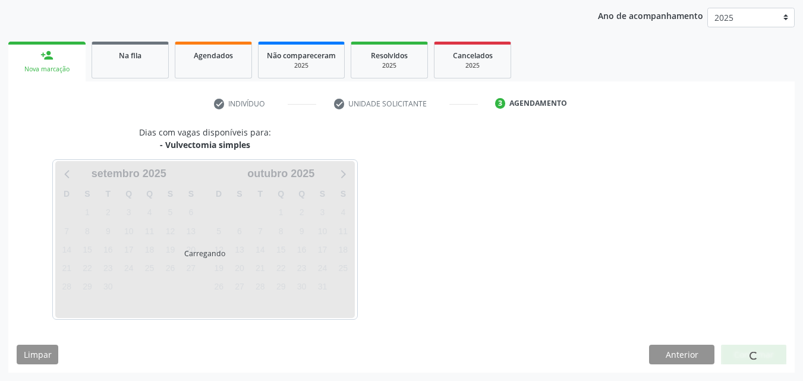
scroll to position [136, 0]
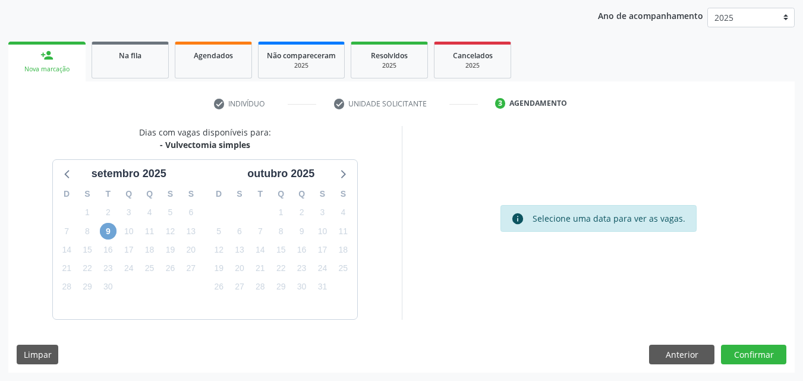
click at [102, 231] on span "9" at bounding box center [108, 231] width 17 height 17
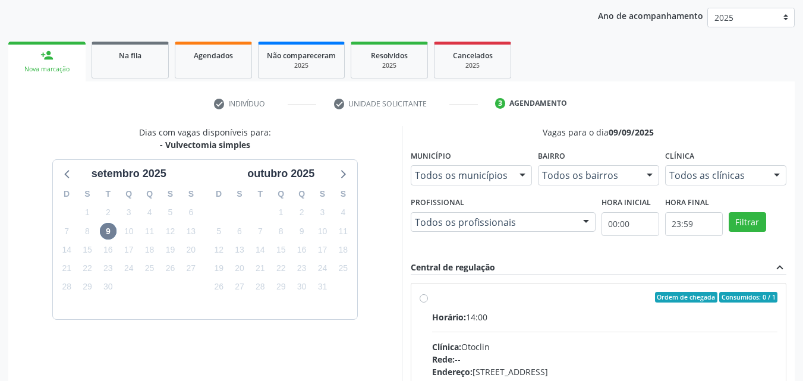
click at [467, 302] on div "Ordem de chegada Consumidos: 0 / 1" at bounding box center [605, 297] width 346 height 11
click at [428, 302] on input "Ordem de chegada Consumidos: 0 / 1 Horário: 14:00 Clínica: Otoclin Rede: -- End…" at bounding box center [423, 297] width 8 height 11
radio input "true"
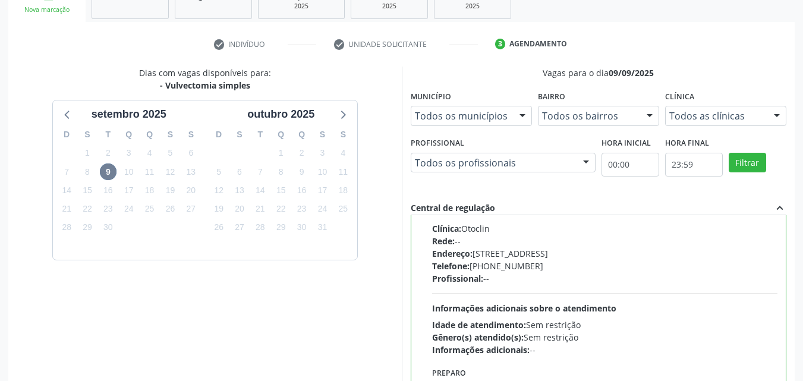
scroll to position [329, 0]
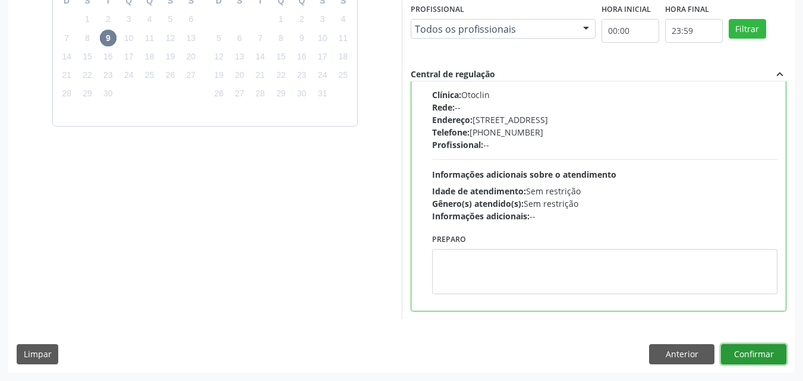
click at [757, 352] on button "Confirmar" at bounding box center [753, 354] width 65 height 20
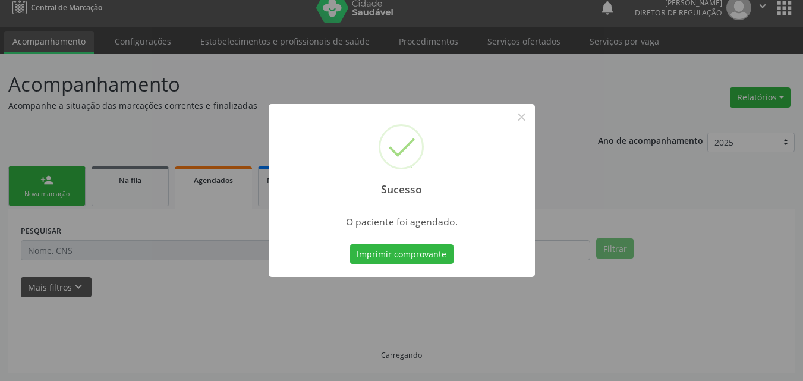
scroll to position [11, 0]
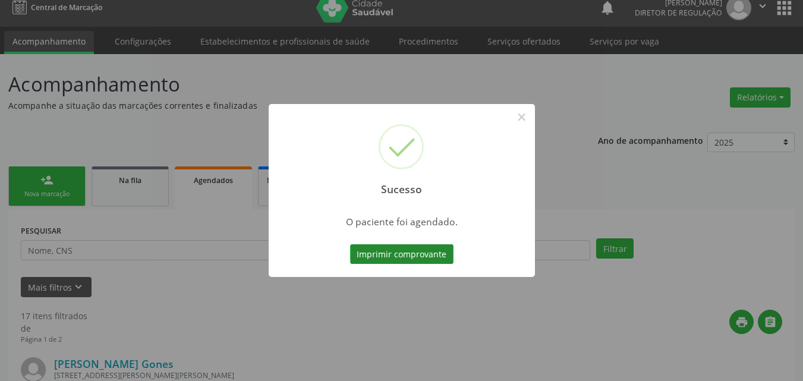
click at [425, 249] on button "Imprimir comprovante" at bounding box center [401, 254] width 103 height 20
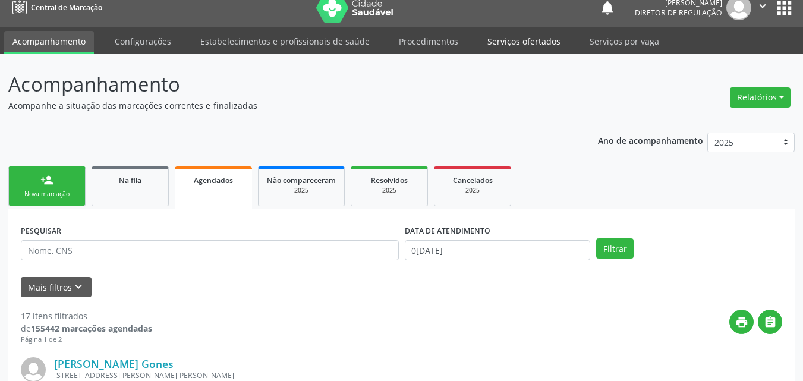
click at [542, 40] on link "Serviços ofertados" at bounding box center [524, 41] width 90 height 21
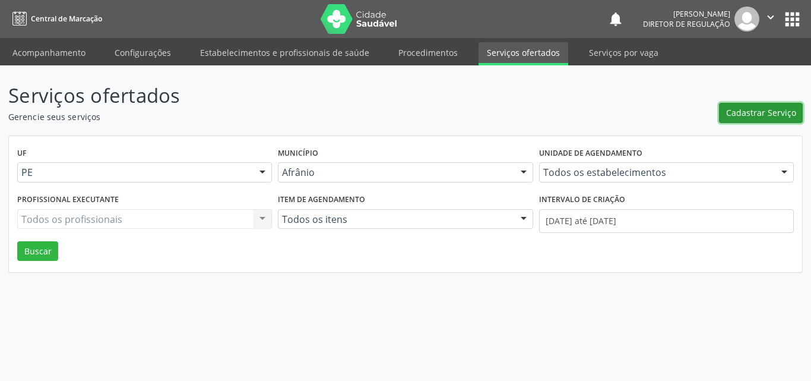
click at [745, 111] on span "Cadastrar Serviço" at bounding box center [761, 112] width 70 height 12
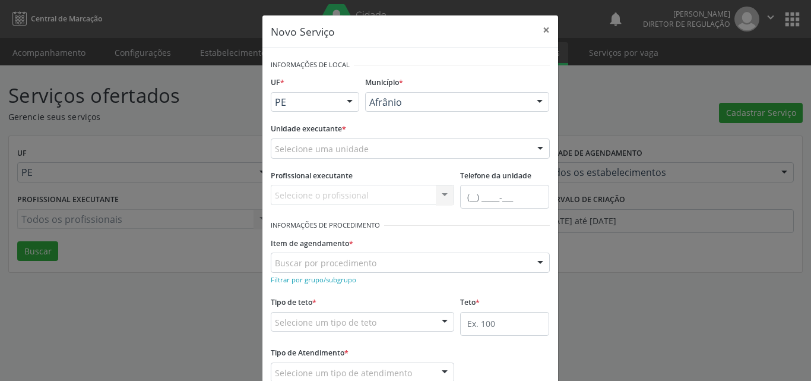
click at [421, 141] on div "Selecione uma unidade" at bounding box center [410, 148] width 279 height 20
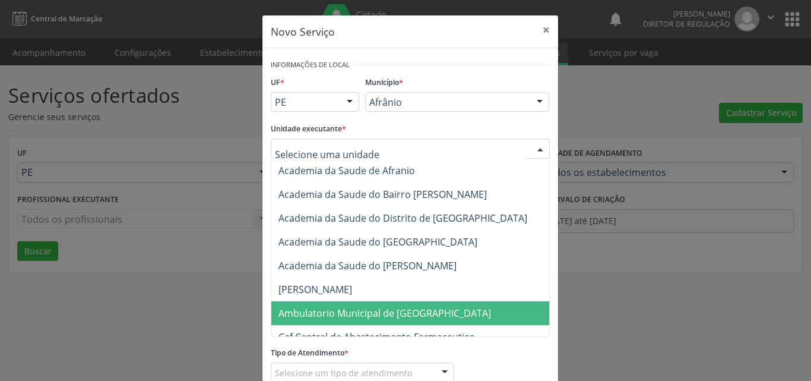
click at [374, 310] on span "Ambulatorio Municipal de [GEOGRAPHIC_DATA]" at bounding box center [385, 313] width 213 height 13
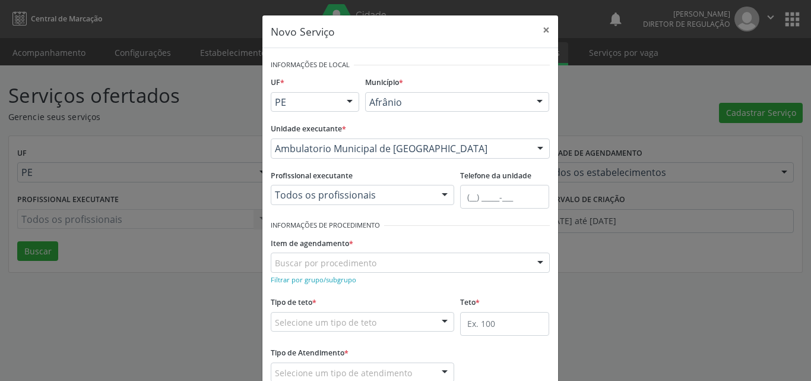
click at [378, 262] on div "Buscar por procedimento" at bounding box center [410, 262] width 279 height 20
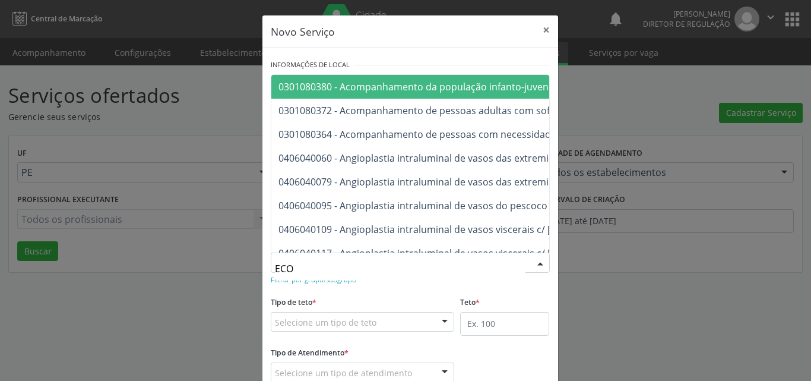
type input "ECOC"
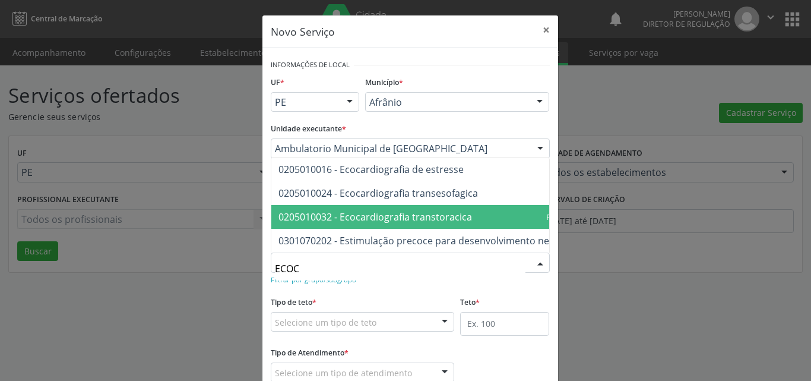
click at [372, 210] on span "0205010032 - Ecocardiografia transtoracica" at bounding box center [376, 216] width 194 height 13
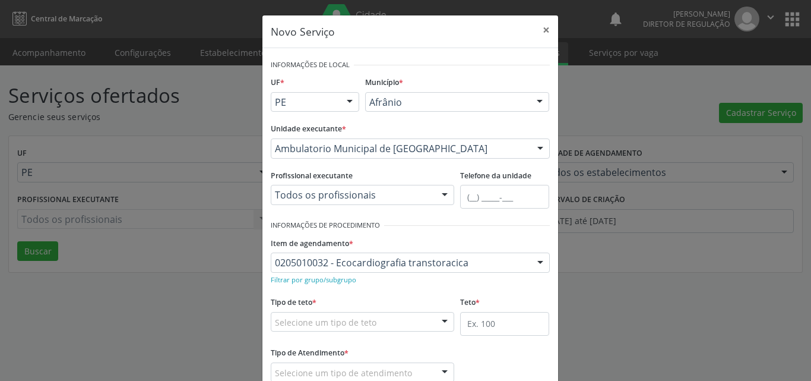
click at [383, 323] on div "Selecione um tipo de teto" at bounding box center [363, 322] width 184 height 20
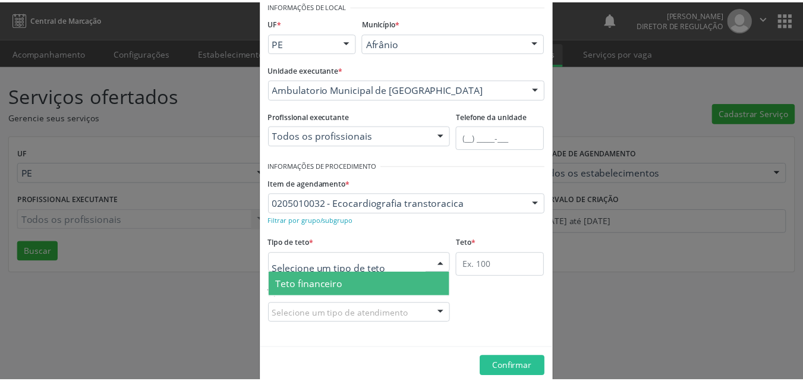
scroll to position [23, 0]
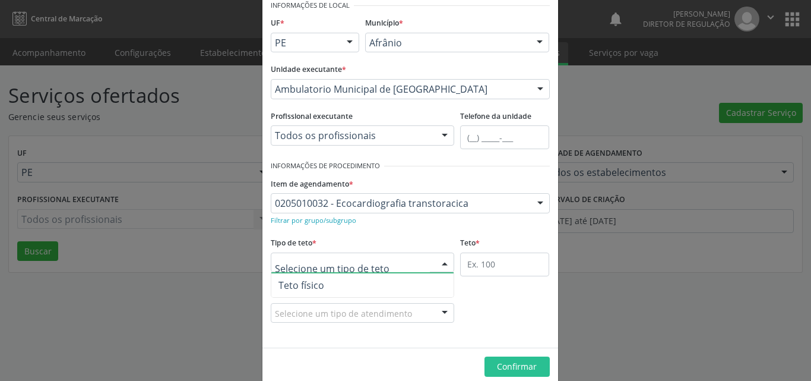
click at [369, 283] on span "Teto físico" at bounding box center [362, 285] width 183 height 24
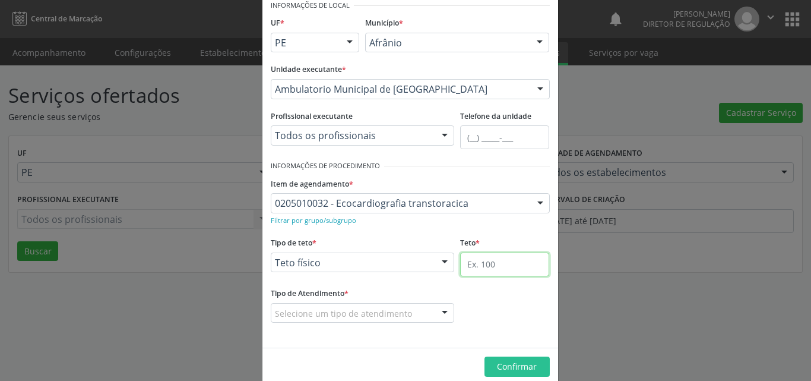
click at [472, 265] on input "text" at bounding box center [504, 264] width 89 height 24
type input "1"
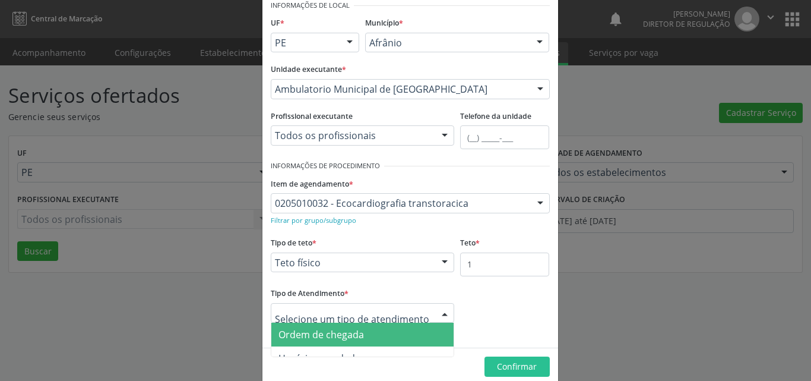
click at [386, 336] on span "Ordem de chegada" at bounding box center [362, 335] width 183 height 24
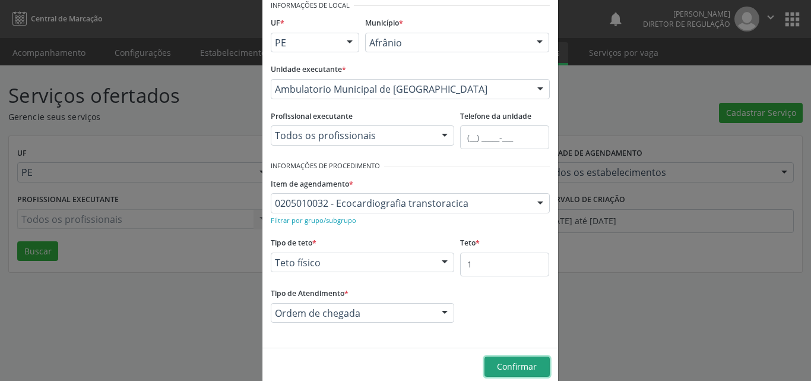
click at [519, 365] on span "Confirmar" at bounding box center [517, 366] width 40 height 11
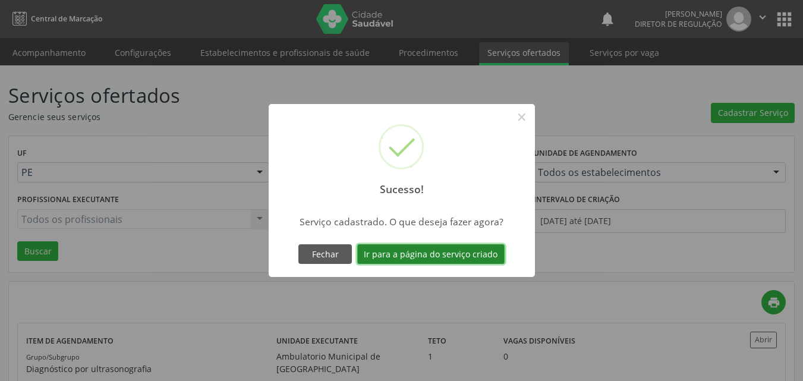
click at [470, 255] on button "Ir para a página do serviço criado" at bounding box center [430, 254] width 147 height 20
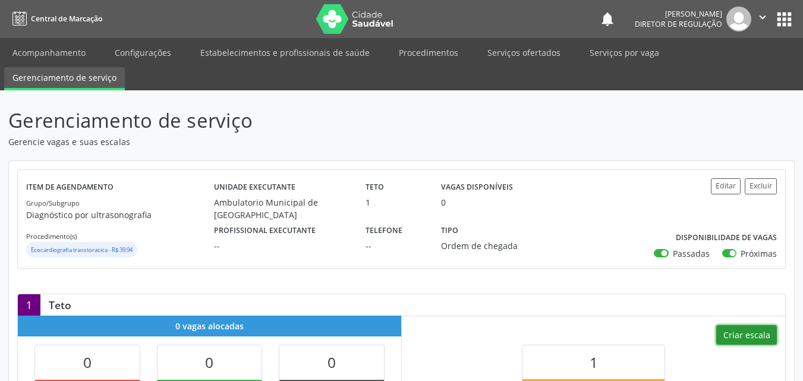
click at [754, 333] on button "Criar escala" at bounding box center [746, 335] width 61 height 20
select select "8"
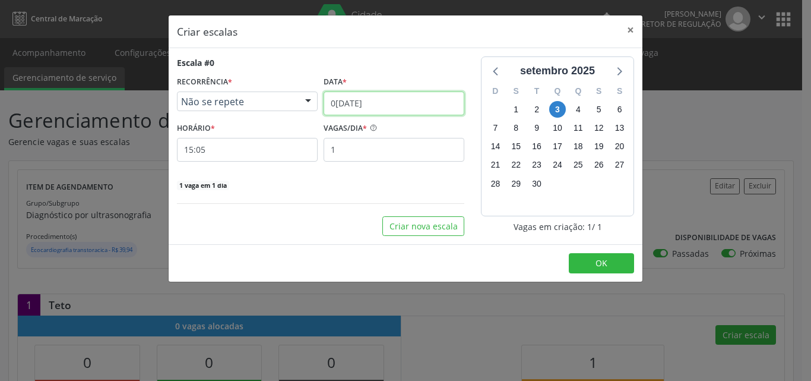
click at [409, 100] on input "0[DATE]" at bounding box center [394, 103] width 141 height 24
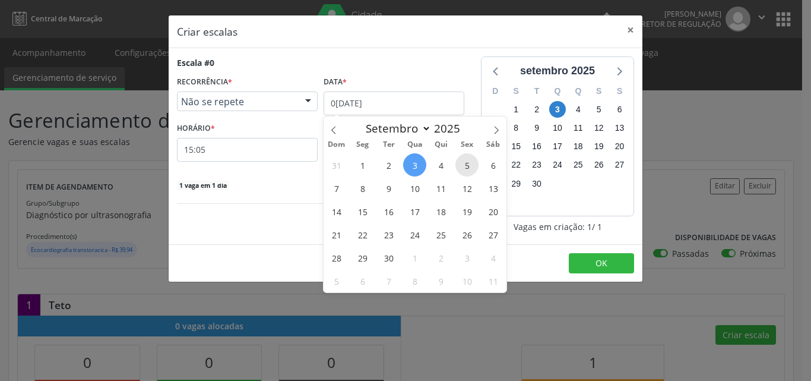
click at [467, 167] on span "5" at bounding box center [467, 164] width 23 height 23
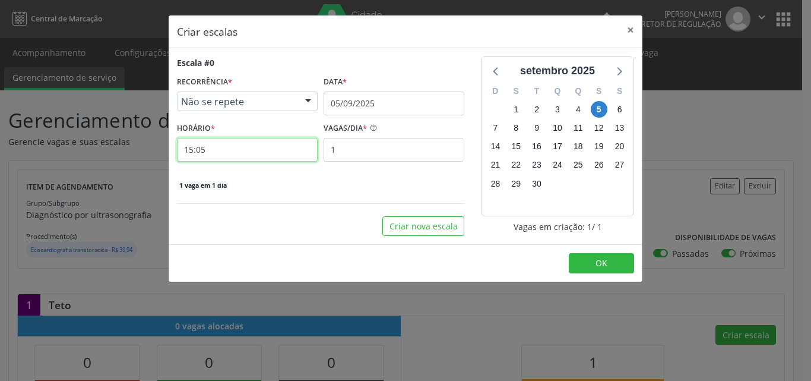
click at [242, 145] on input "15:05" at bounding box center [247, 150] width 141 height 24
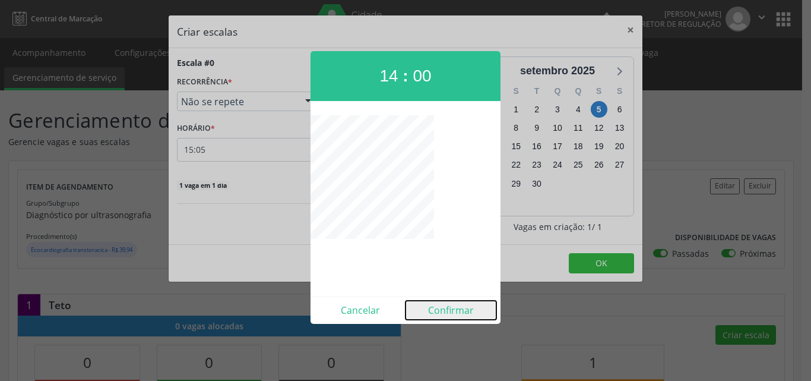
click at [466, 314] on button "Confirmar" at bounding box center [451, 310] width 91 height 19
type input "14:00"
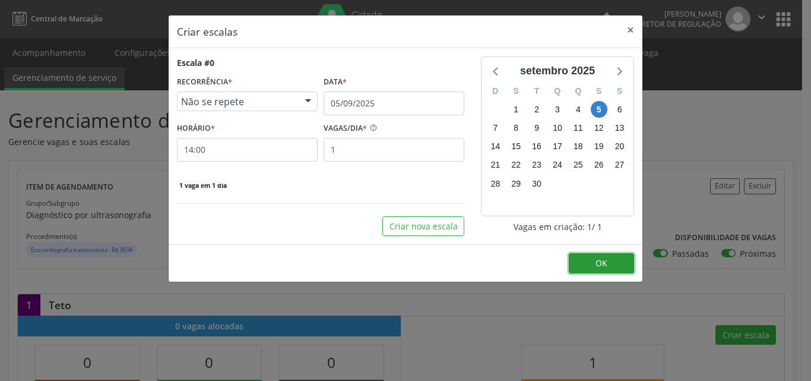
click at [599, 260] on span "OK" at bounding box center [602, 262] width 12 height 11
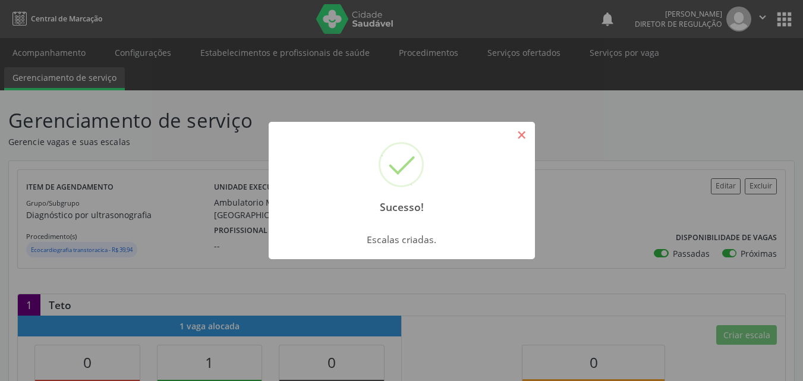
click at [519, 141] on button "×" at bounding box center [521, 135] width 20 height 20
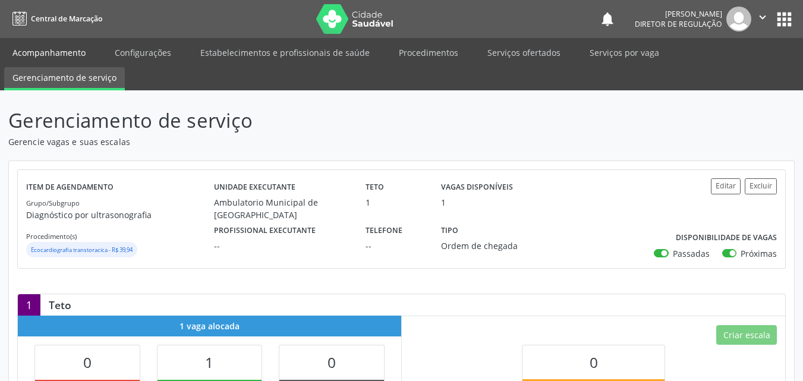
click at [65, 53] on link "Acompanhamento" at bounding box center [49, 52] width 90 height 21
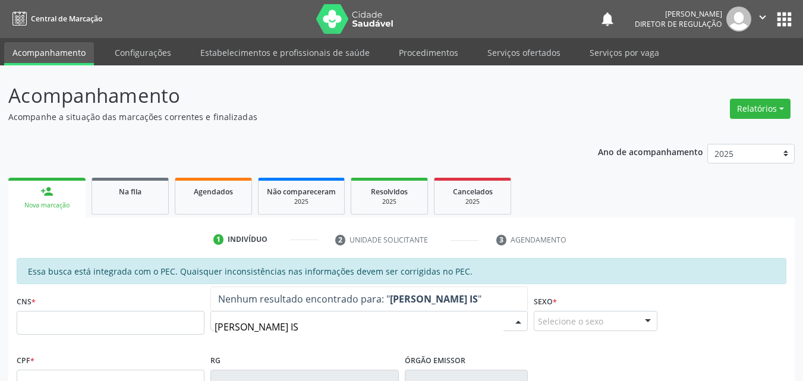
scroll to position [59, 0]
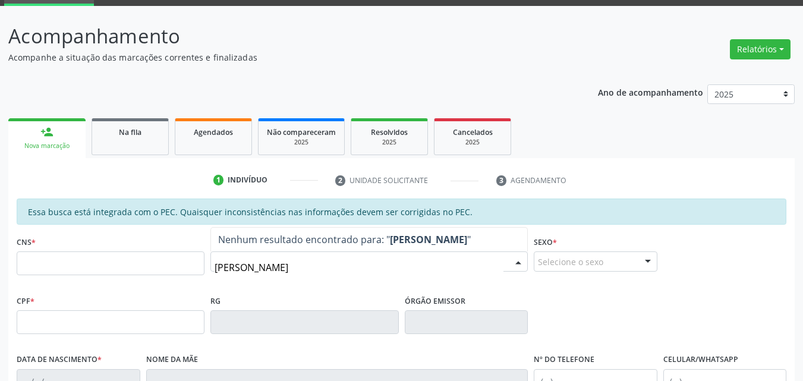
click at [222, 265] on input "JULIA IZ" at bounding box center [358, 267] width 289 height 24
click at [268, 268] on input "JÚLIA IZ" at bounding box center [358, 267] width 289 height 24
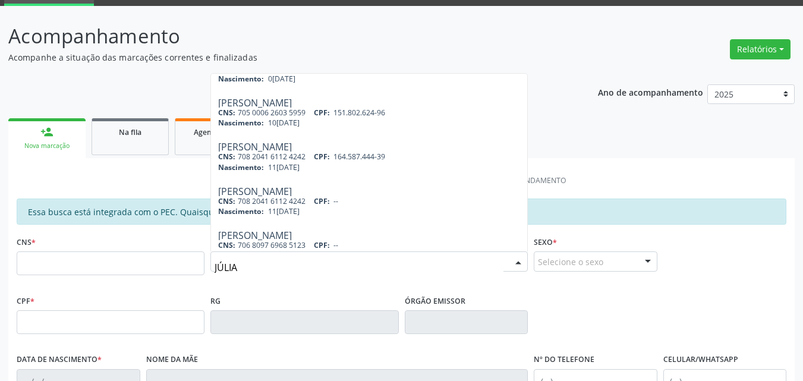
scroll to position [485, 0]
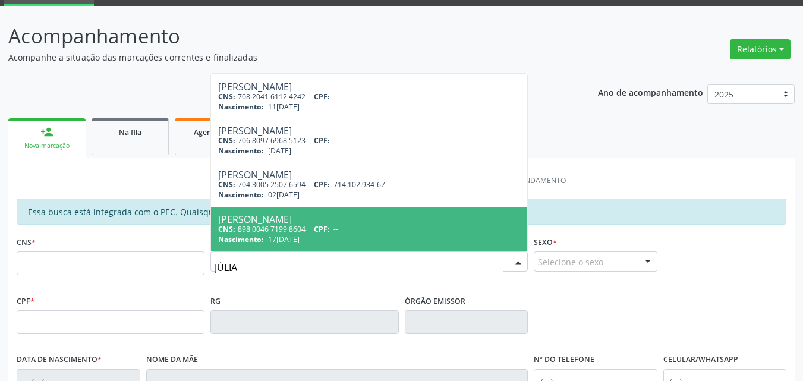
click at [224, 268] on input "JÚLIA" at bounding box center [358, 267] width 289 height 24
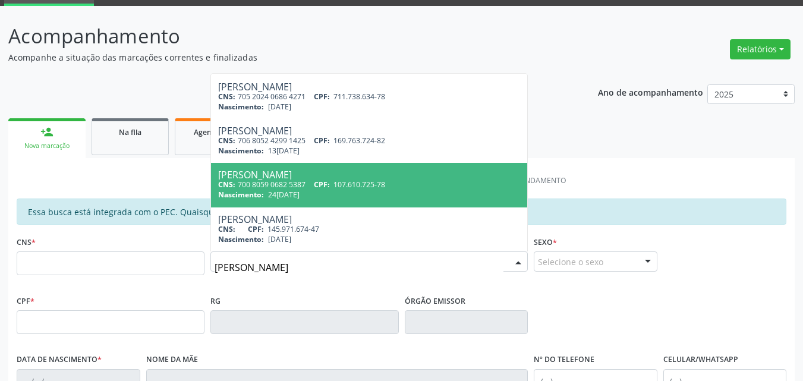
scroll to position [119, 0]
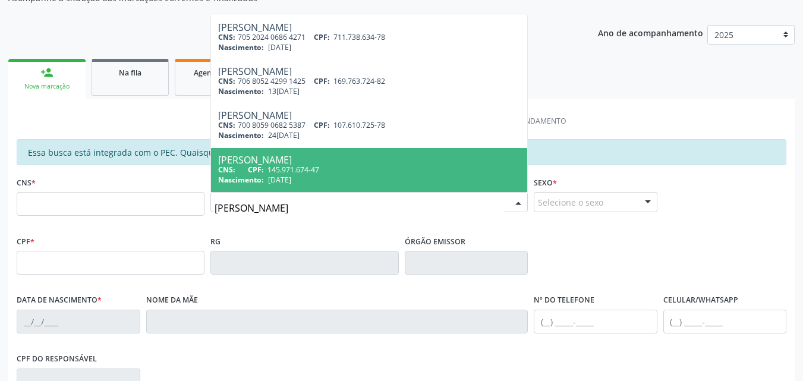
click at [265, 210] on input "JULIA" at bounding box center [358, 208] width 289 height 24
type input "J"
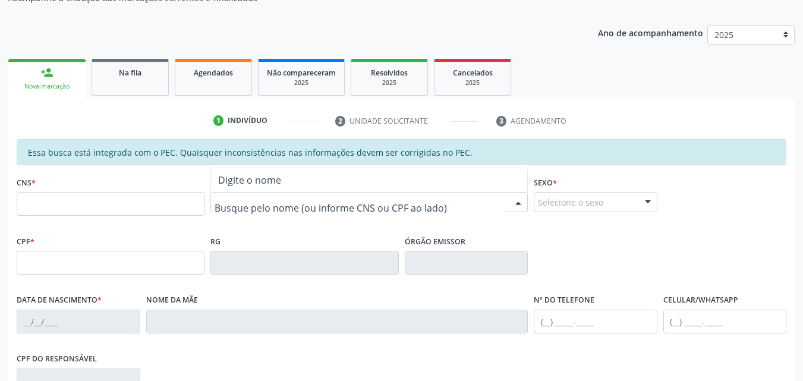
scroll to position [0, 0]
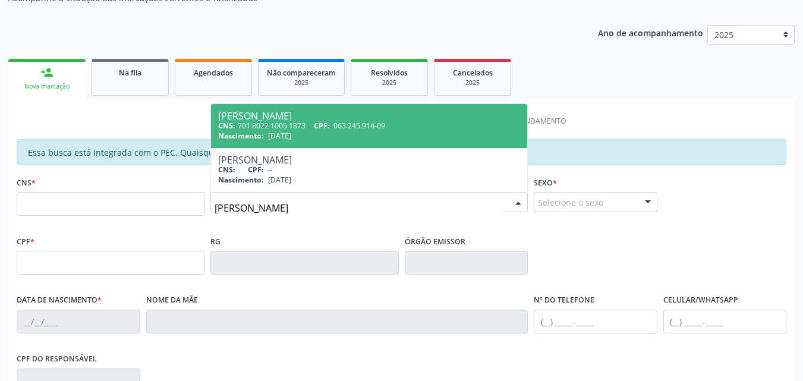
click at [214, 207] on input "IZABEL DE LIMA" at bounding box center [358, 208] width 289 height 24
type input "JULIA IZABEL DE LIMA"
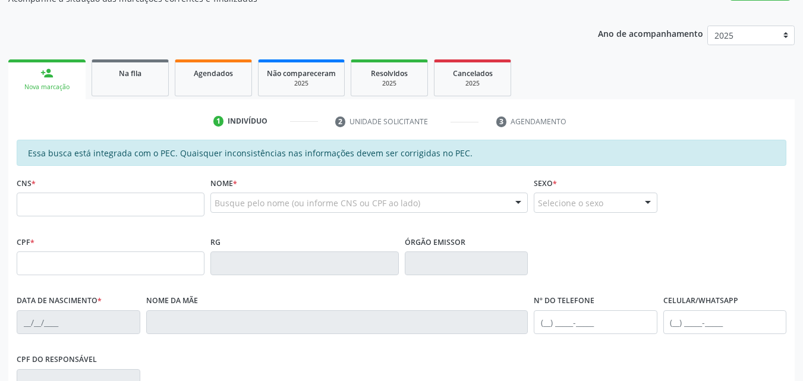
scroll to position [118, 0]
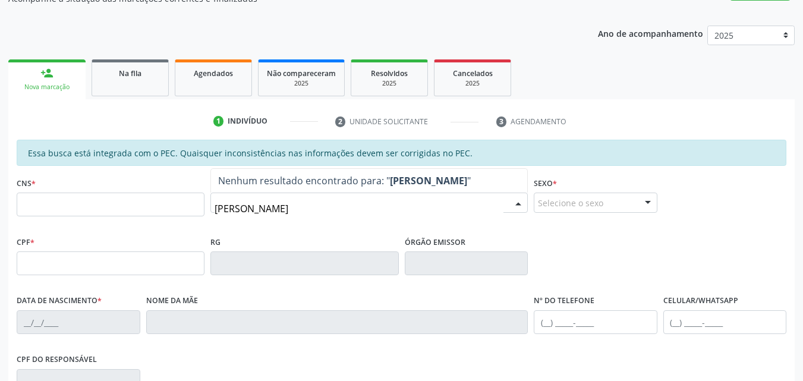
click at [223, 207] on input "JULIA ISABEL" at bounding box center [358, 209] width 289 height 24
type input "JÚLIA ISABEL"
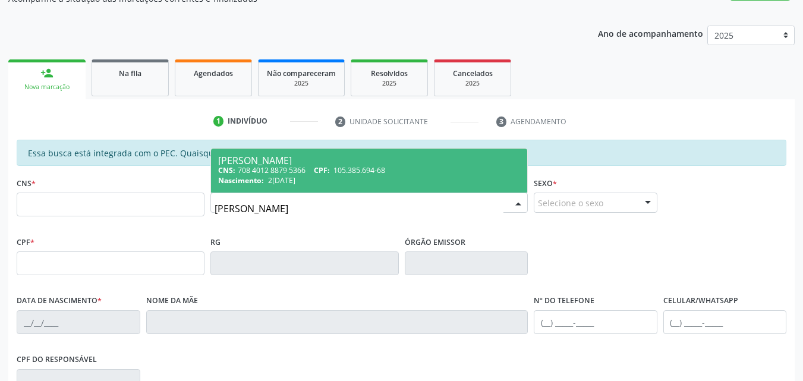
click at [280, 165] on div "CNS: 708 4012 8879 5366 CPF: 105.385.694-68" at bounding box center [369, 170] width 302 height 10
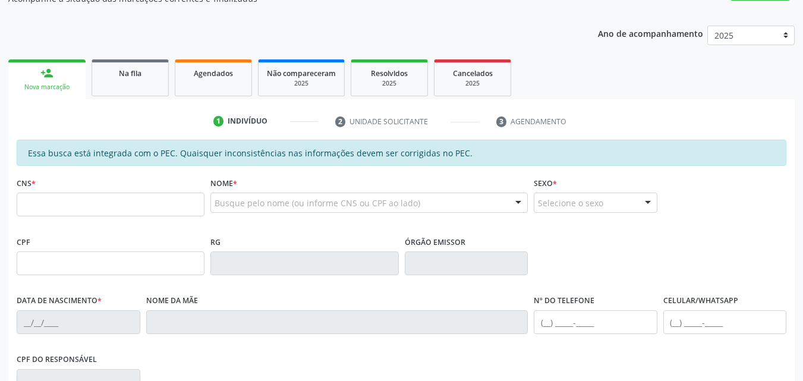
type input "708 4012 8879 5366"
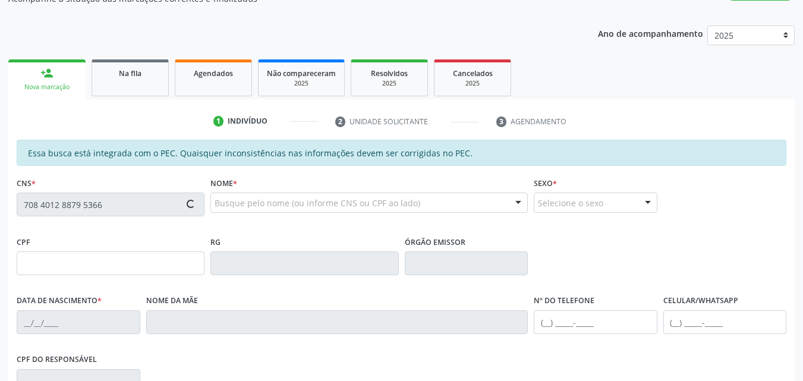
type input "105.385.694-68"
type input "20/12/1953"
type input "Izabel Mariana de Lima"
type input "(87) 98833-5704"
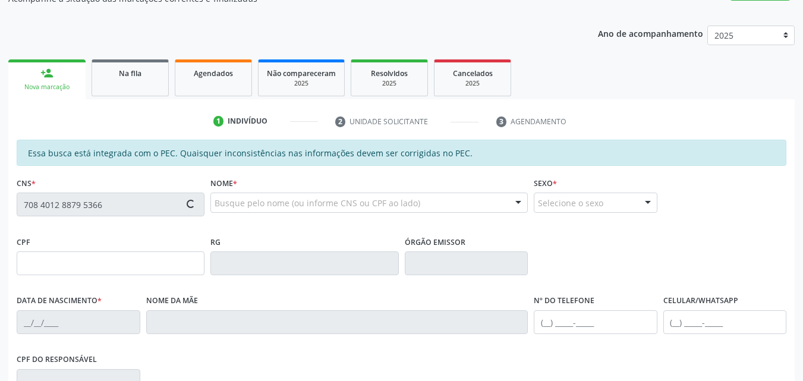
type input "S/N"
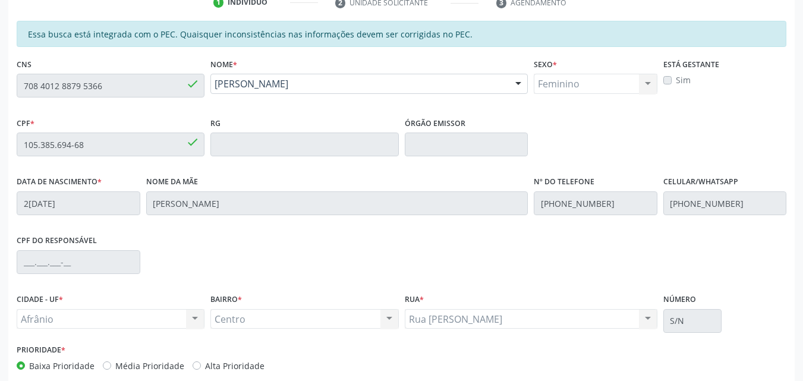
scroll to position [298, 0]
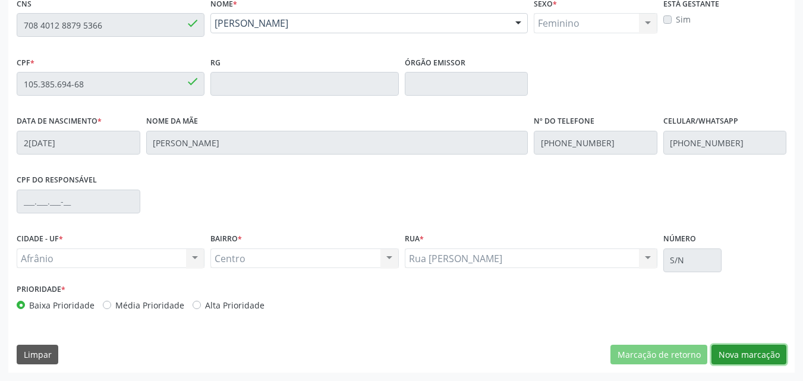
click at [757, 356] on button "Nova marcação" at bounding box center [748, 355] width 75 height 20
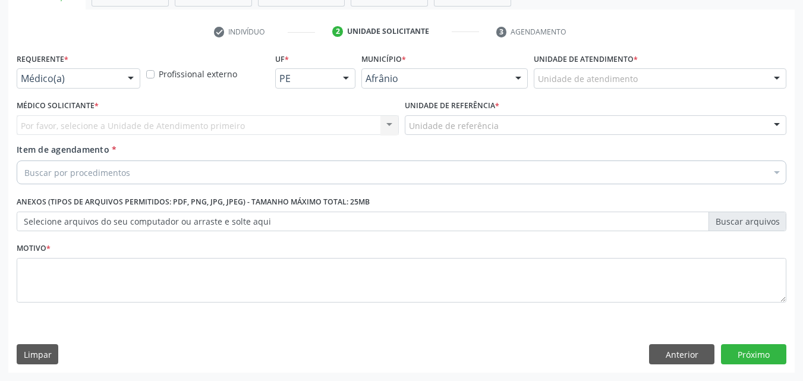
scroll to position [208, 0]
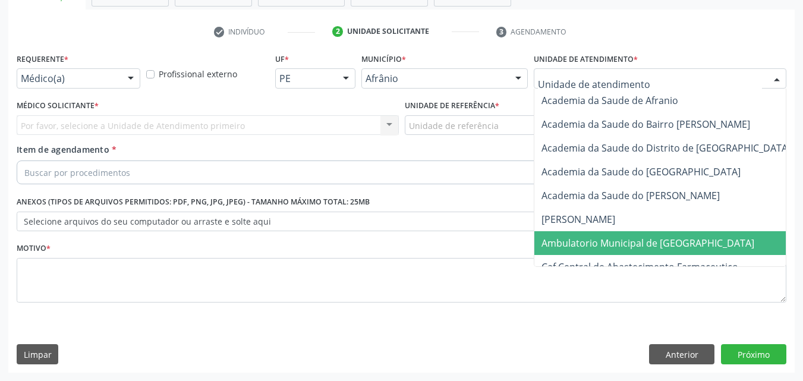
drag, startPoint x: 591, startPoint y: 238, endPoint x: 579, endPoint y: 225, distance: 18.1
click at [591, 239] on span "Ambulatorio Municipal de [GEOGRAPHIC_DATA]" at bounding box center [647, 242] width 213 height 13
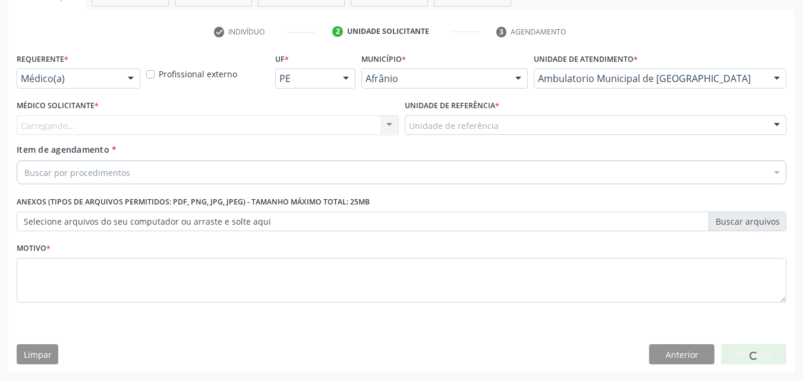
click at [511, 126] on div "Unidade de referência" at bounding box center [596, 125] width 382 height 20
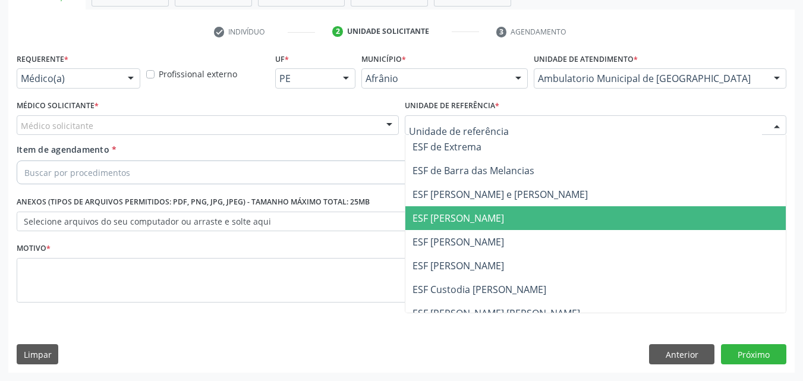
drag, startPoint x: 508, startPoint y: 219, endPoint x: 413, endPoint y: 204, distance: 96.2
click at [504, 220] on span "ESF [PERSON_NAME]" at bounding box center [457, 217] width 91 height 13
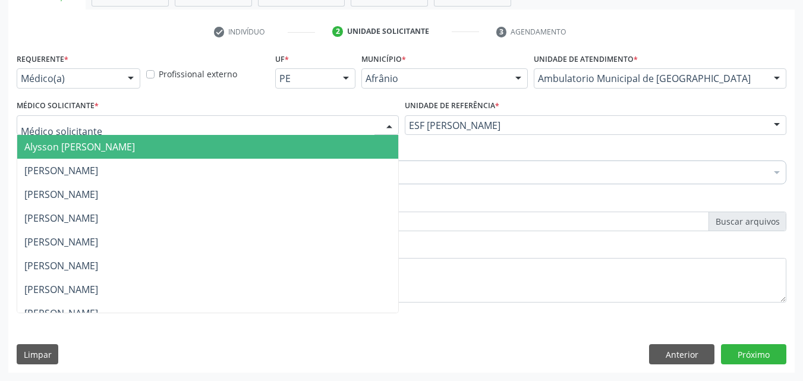
click at [311, 122] on div at bounding box center [208, 125] width 382 height 20
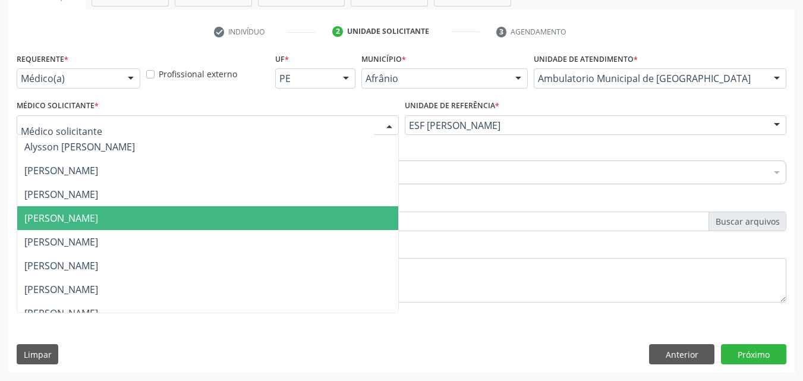
click at [299, 217] on span "[PERSON_NAME]" at bounding box center [207, 218] width 381 height 24
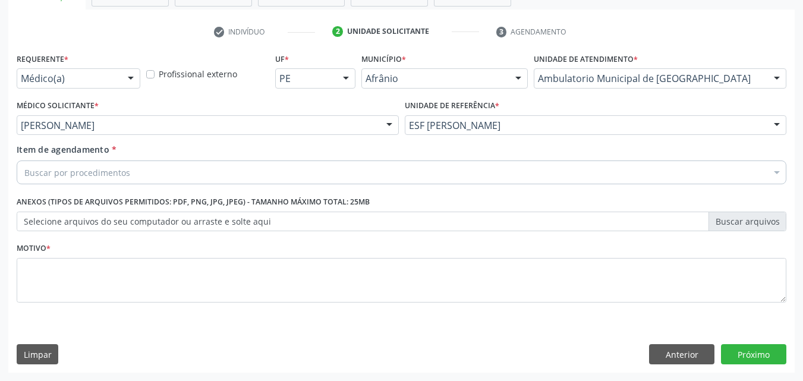
click at [236, 173] on div "Buscar por procedimentos" at bounding box center [401, 172] width 769 height 24
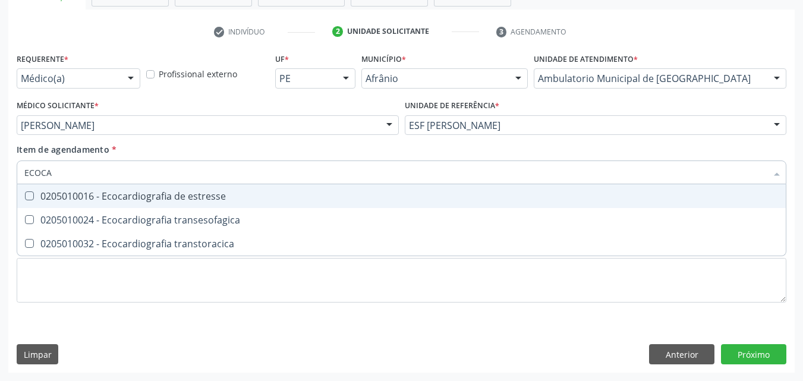
type input "ECOCAR"
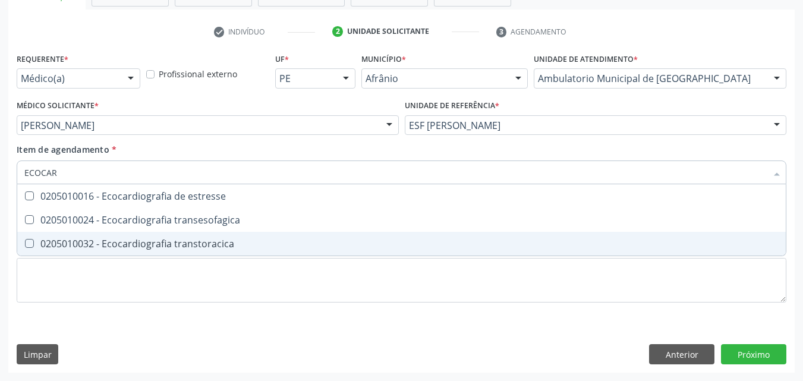
click at [240, 248] on div "0205010032 - Ecocardiografia transtoracica" at bounding box center [401, 244] width 754 height 10
checkbox transtoracica "true"
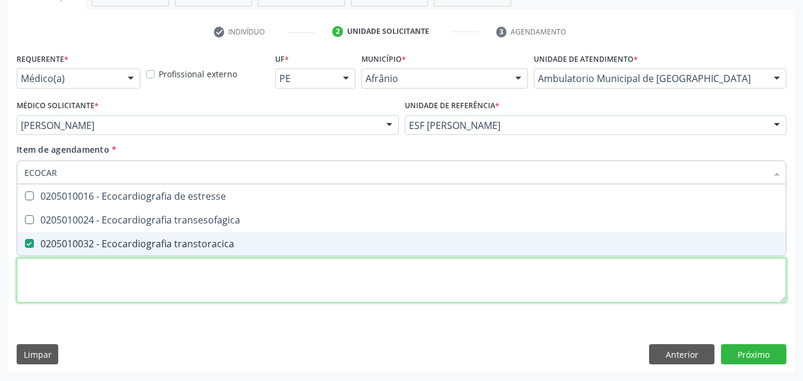
click at [248, 278] on div "Requerente * Médico(a) Médico(a) Enfermeiro(a) Paciente Nenhum resultado encont…" at bounding box center [401, 184] width 769 height 269
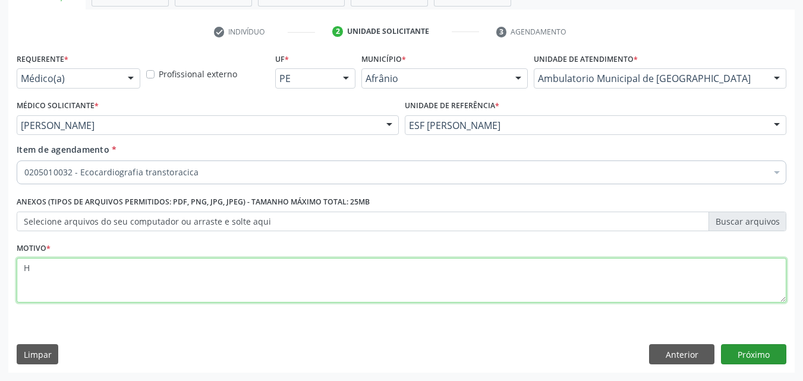
type textarea "H"
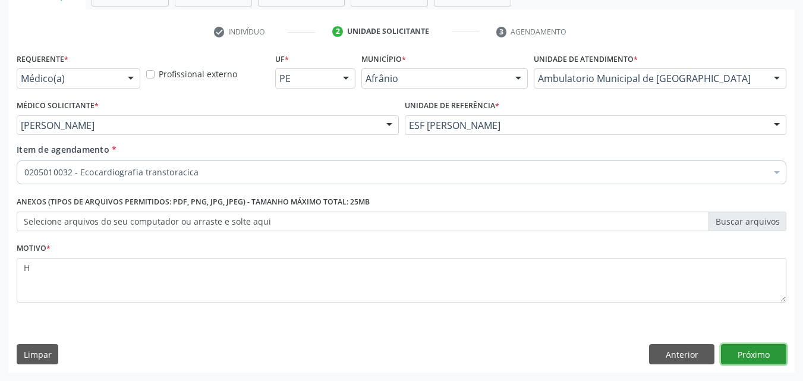
click at [757, 351] on button "Próximo" at bounding box center [753, 354] width 65 height 20
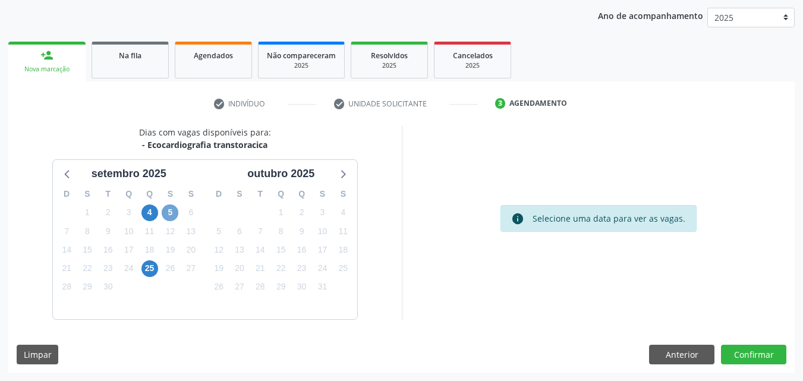
click at [168, 214] on span "5" at bounding box center [170, 212] width 17 height 17
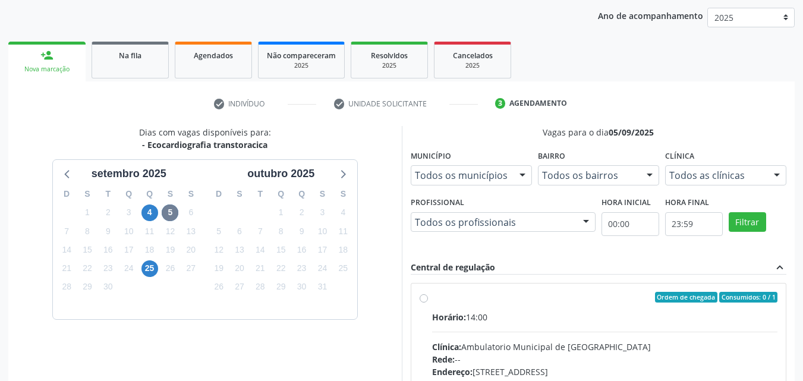
click at [462, 297] on div "Ordem de chegada Consumidos: 0 / 1" at bounding box center [605, 297] width 346 height 11
click at [428, 297] on input "Ordem de chegada Consumidos: 0 / 1 Horário: 14:00 Clínica: Ambulatorio Municipa…" at bounding box center [423, 297] width 8 height 11
radio input "true"
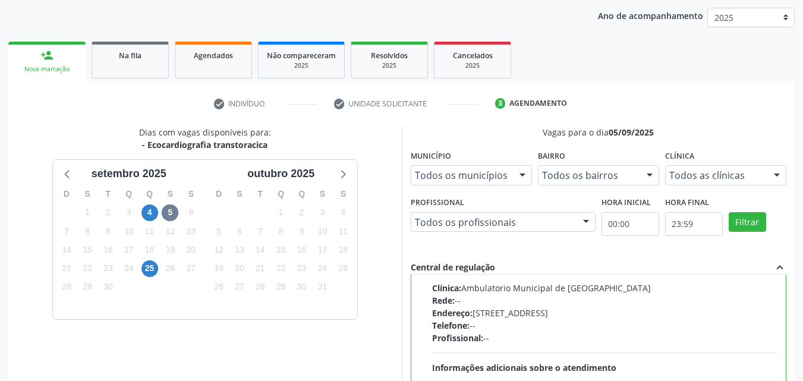
scroll to position [329, 0]
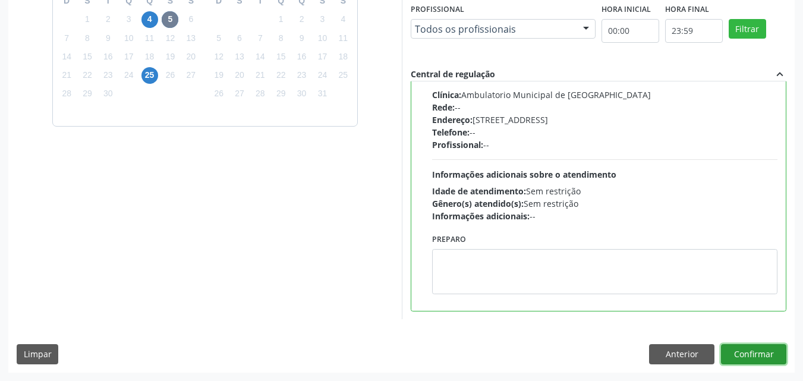
click at [753, 356] on button "Confirmar" at bounding box center [753, 354] width 65 height 20
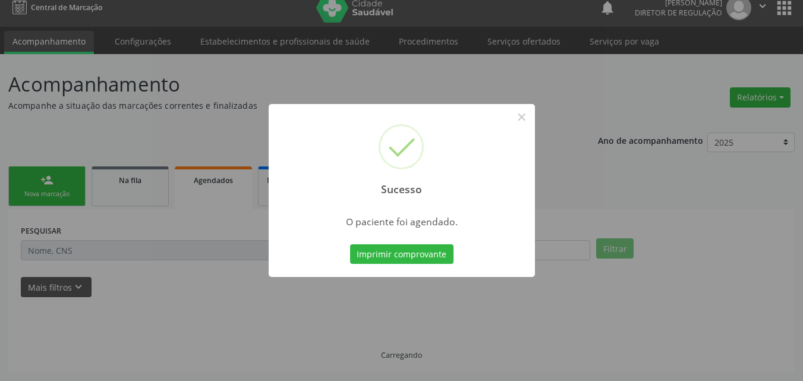
scroll to position [11, 0]
click at [437, 254] on button "Imprimir comprovante" at bounding box center [401, 254] width 103 height 20
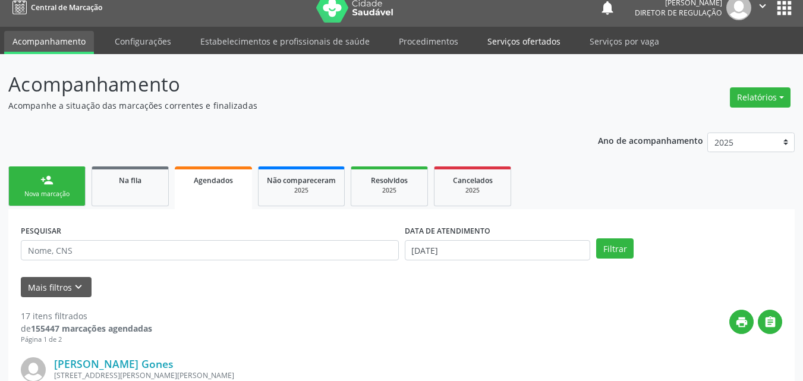
click at [514, 43] on link "Serviços ofertados" at bounding box center [524, 41] width 90 height 21
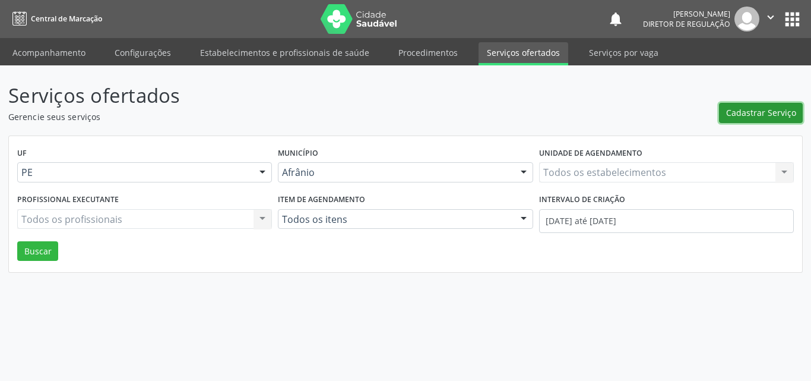
click at [762, 114] on span "Cadastrar Serviço" at bounding box center [761, 112] width 70 height 12
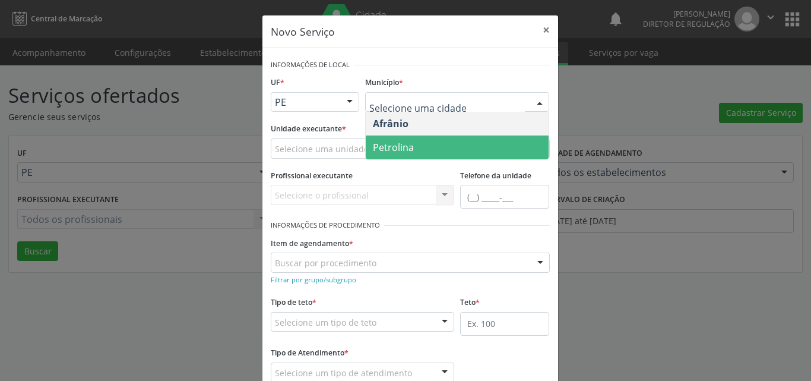
drag, startPoint x: 441, startPoint y: 153, endPoint x: 434, endPoint y: 144, distance: 10.6
click at [441, 151] on span "Petrolina" at bounding box center [457, 147] width 183 height 24
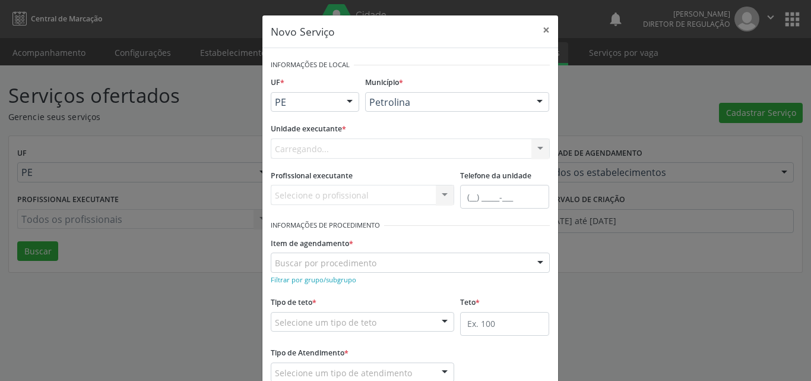
click at [387, 144] on div "Carregando... Academia da Saude de Afranio Academia da Saude do Bairro Roberto …" at bounding box center [410, 148] width 279 height 20
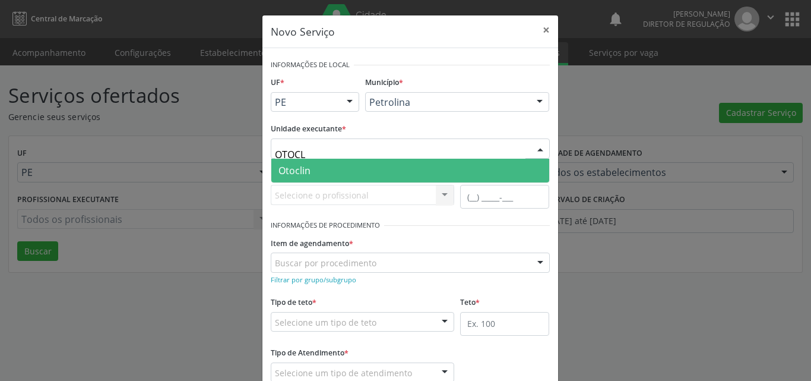
type input "OTOCLI"
click at [339, 169] on span "Otoclin" at bounding box center [410, 171] width 278 height 24
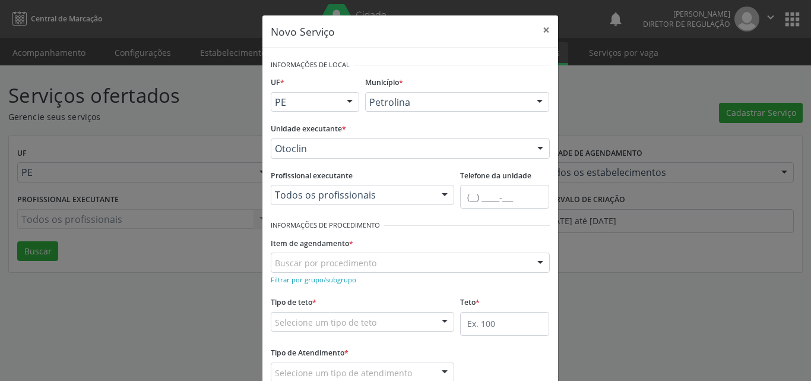
click at [369, 265] on div "Buscar por procedimento" at bounding box center [410, 262] width 279 height 20
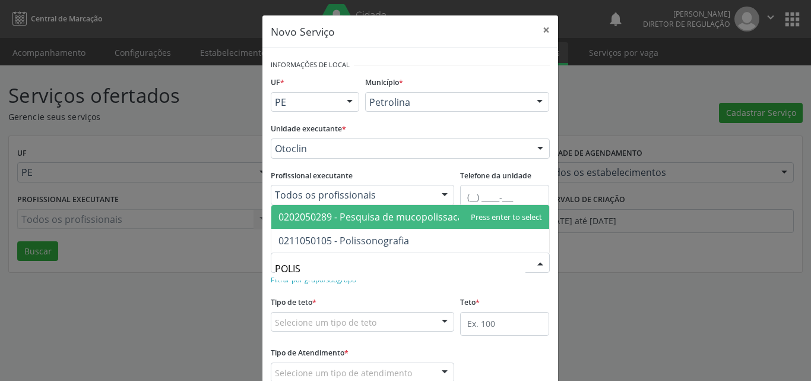
type input "POLISS"
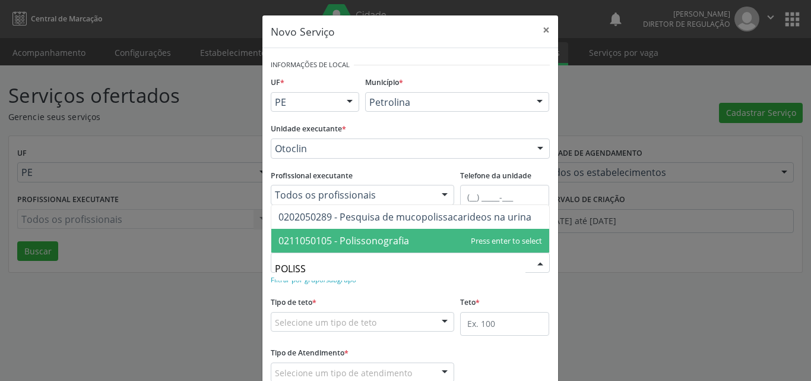
click at [390, 244] on span "0211050105 - Polissonografia" at bounding box center [344, 240] width 131 height 13
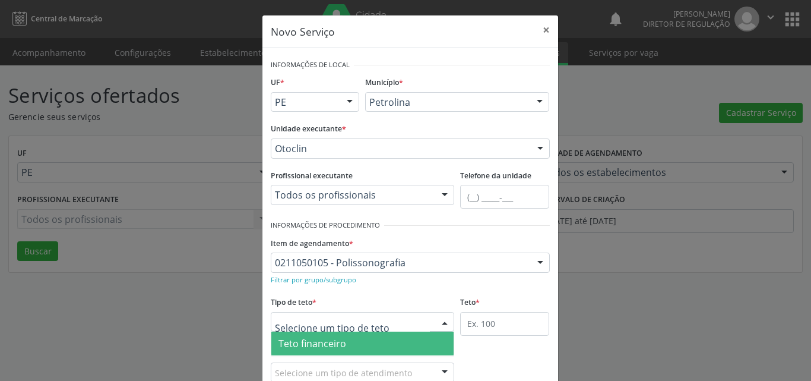
scroll to position [23, 0]
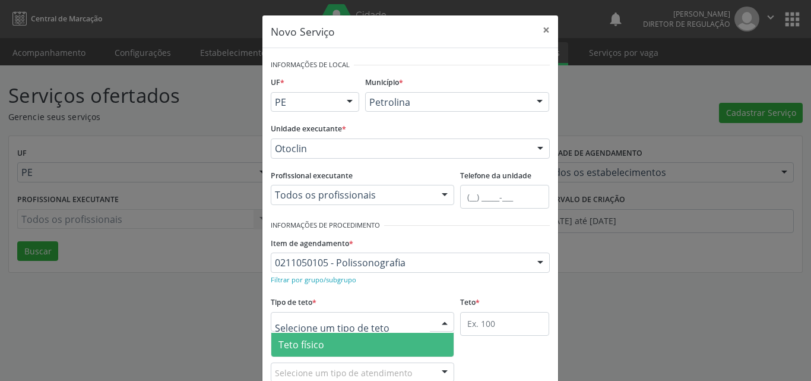
click at [357, 342] on span "Teto físico" at bounding box center [362, 345] width 183 height 24
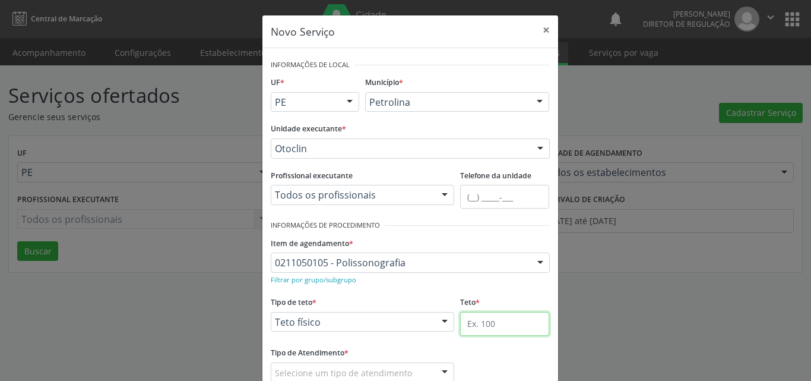
click at [474, 330] on input "text" at bounding box center [504, 324] width 89 height 24
type input "1"
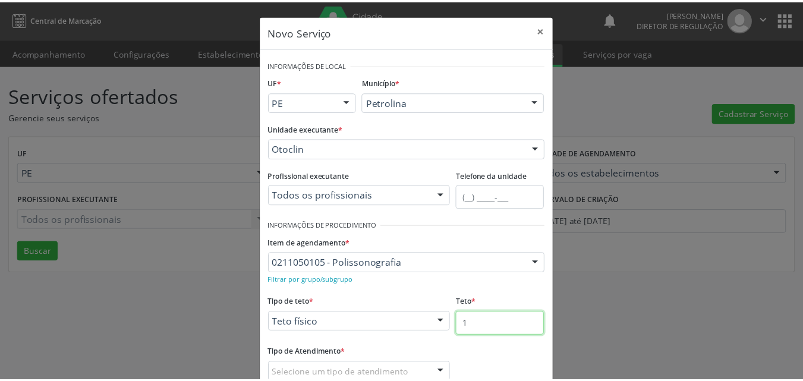
scroll to position [78, 0]
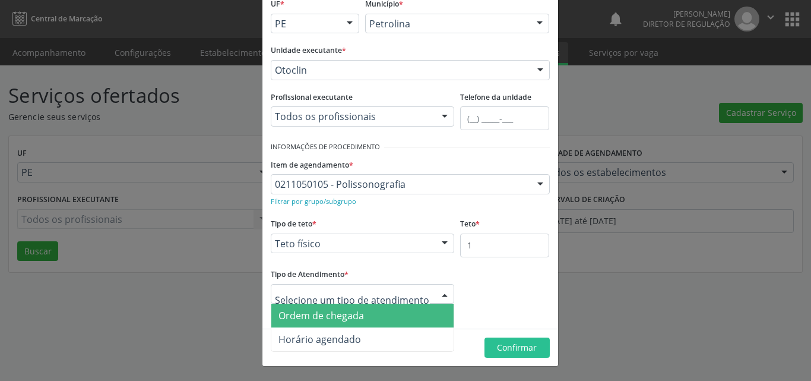
click at [376, 318] on span "Ordem de chegada" at bounding box center [362, 316] width 183 height 24
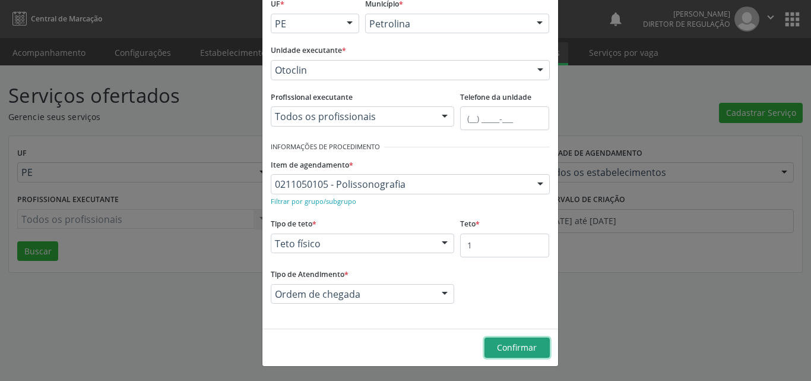
click at [501, 346] on span "Confirmar" at bounding box center [517, 347] width 40 height 11
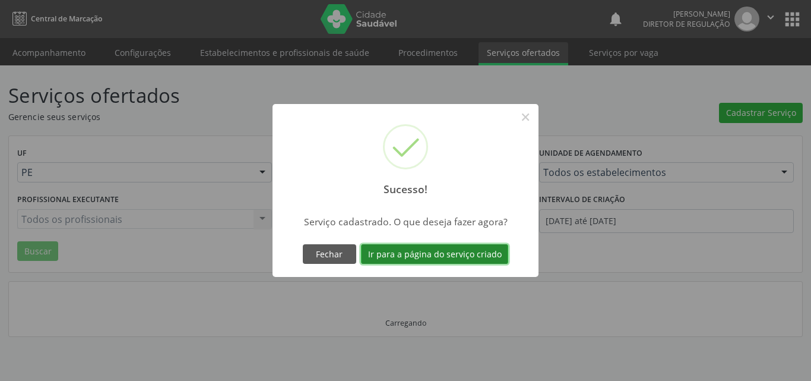
click at [449, 249] on button "Ir para a página do serviço criado" at bounding box center [434, 254] width 147 height 20
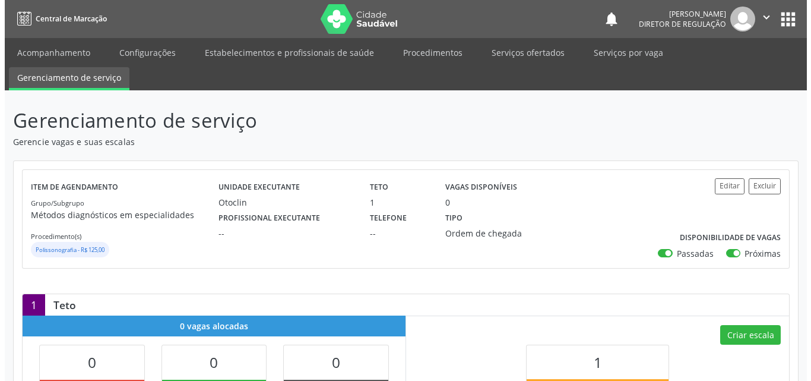
scroll to position [119, 0]
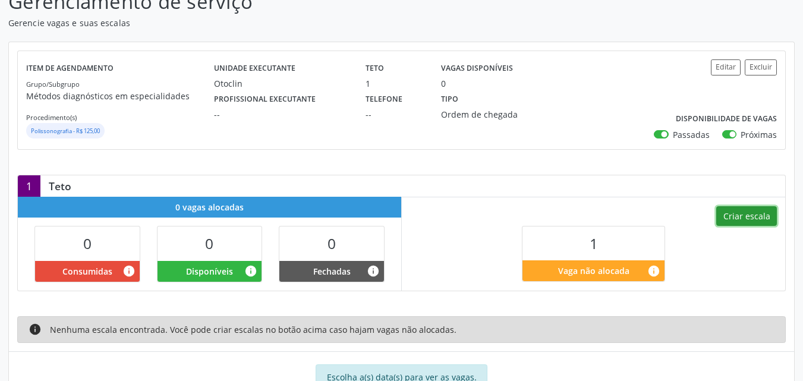
click at [751, 219] on button "Criar escala" at bounding box center [746, 216] width 61 height 20
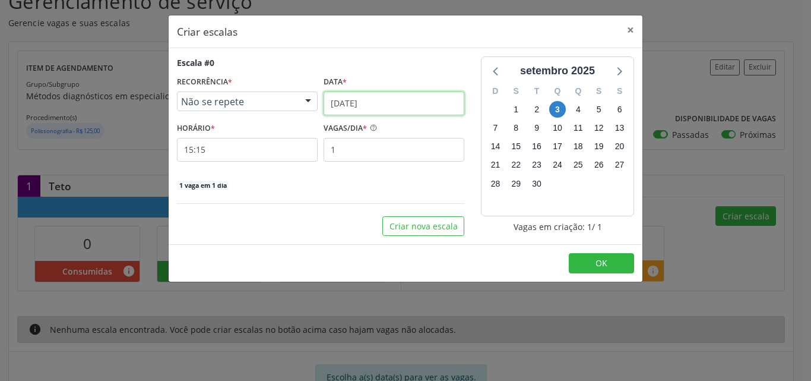
click at [384, 100] on input "[DATE]" at bounding box center [394, 103] width 141 height 24
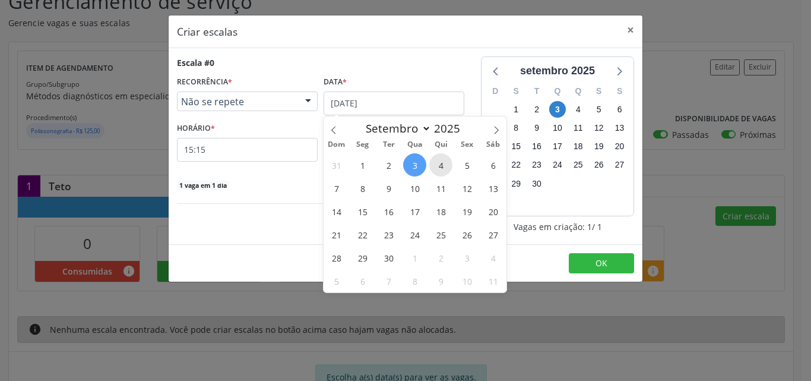
click at [437, 166] on span "4" at bounding box center [440, 164] width 23 height 23
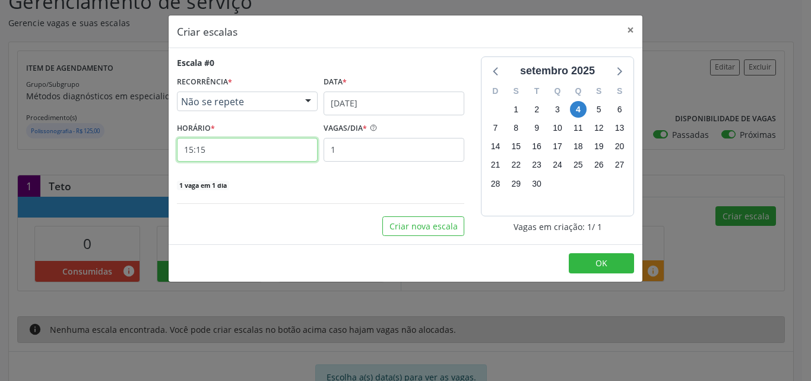
click at [273, 151] on input "15:15" at bounding box center [247, 150] width 141 height 24
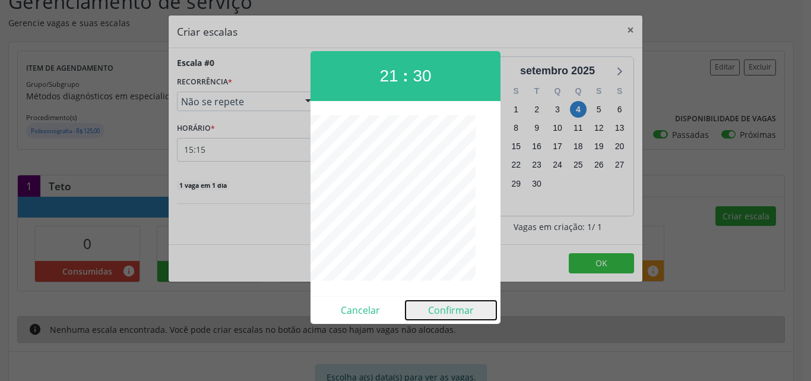
click at [446, 307] on button "Confirmar" at bounding box center [451, 310] width 91 height 19
type input "21:30"
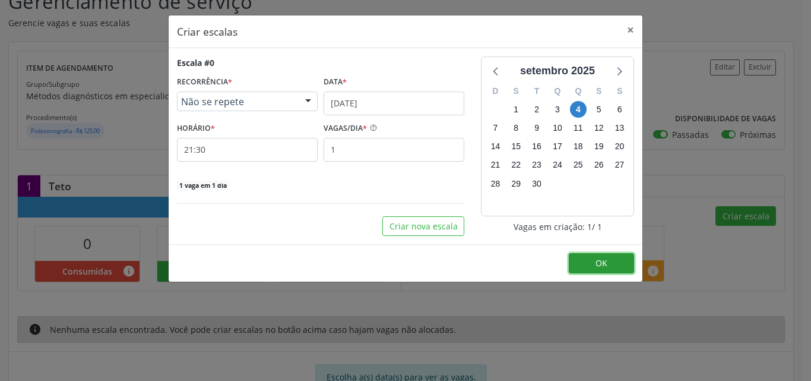
click at [599, 264] on span "OK" at bounding box center [602, 262] width 12 height 11
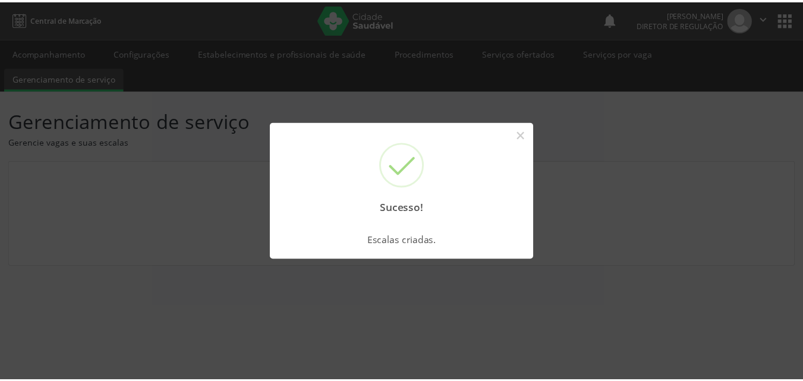
scroll to position [0, 0]
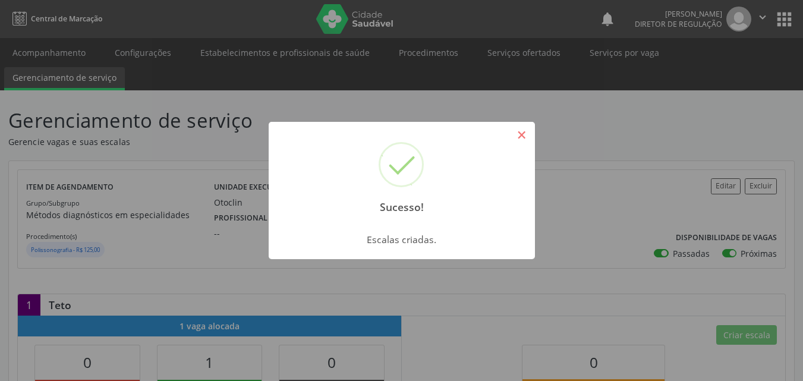
click at [517, 136] on button "×" at bounding box center [521, 135] width 20 height 20
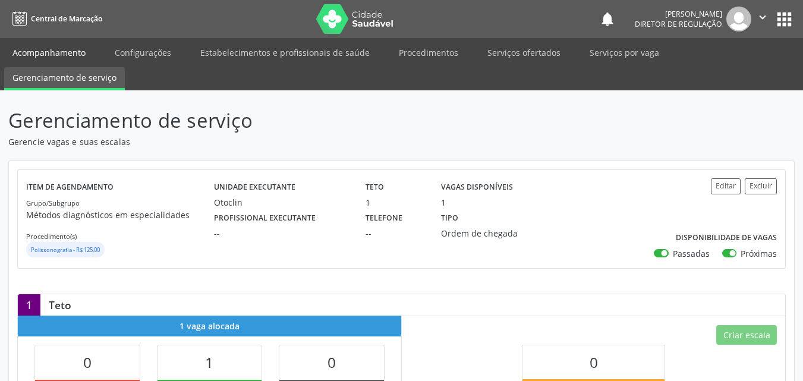
click at [78, 50] on link "Acompanhamento" at bounding box center [49, 52] width 90 height 21
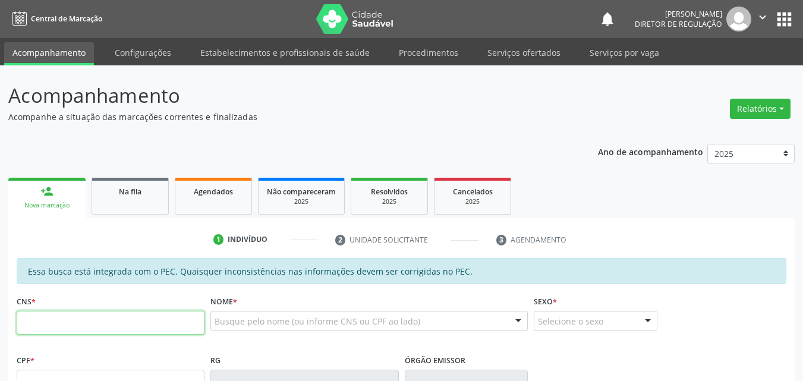
click at [153, 320] on input "text" at bounding box center [111, 323] width 188 height 24
type input "898 0023 3826 9758"
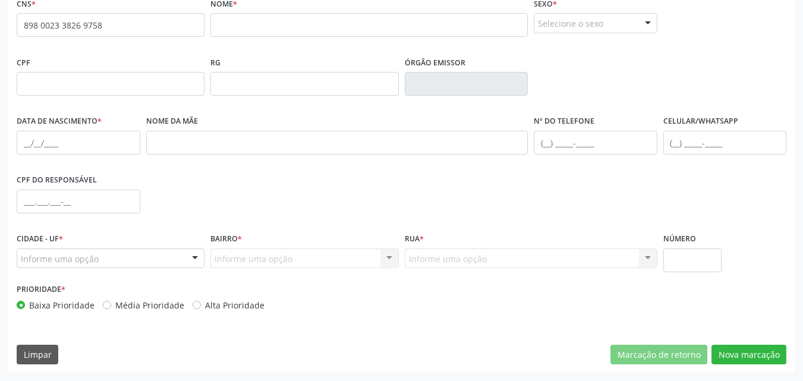
scroll to position [179, 0]
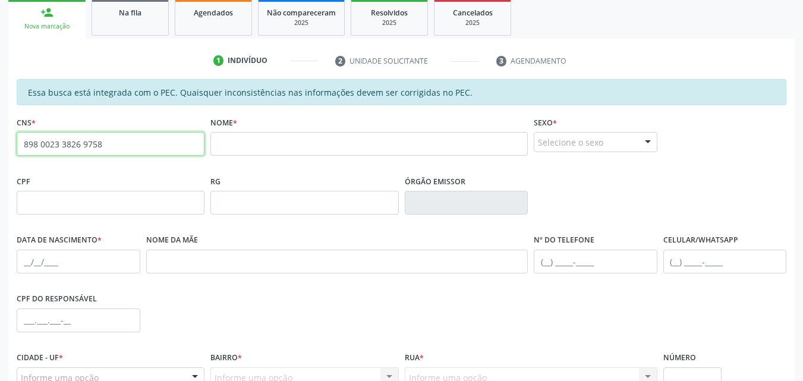
drag, startPoint x: 100, startPoint y: 146, endPoint x: 0, endPoint y: 141, distance: 100.5
click at [0, 141] on div "Acompanhamento Acompanhe a situação das marcações correntes e finalizadas Relat…" at bounding box center [401, 193] width 803 height 613
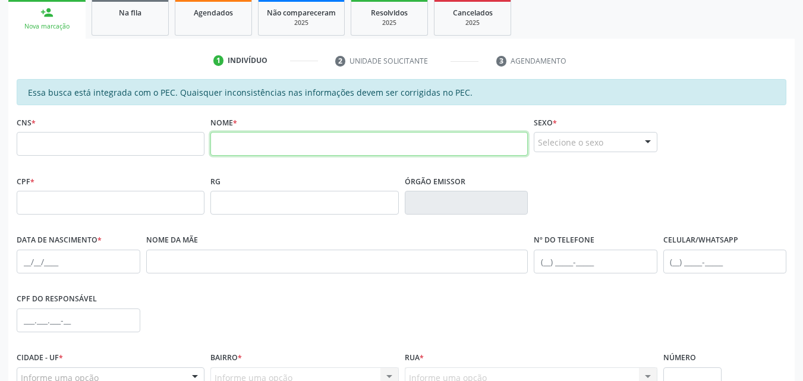
click at [223, 144] on input "text" at bounding box center [368, 144] width 317 height 24
click at [235, 143] on input "JOSE ITAMAR" at bounding box center [368, 144] width 317 height 24
click at [282, 147] on input "JOSÉ ITAMAR" at bounding box center [368, 144] width 317 height 24
click at [268, 144] on input "JOSÉ ITAMAR DA SILVA" at bounding box center [368, 144] width 317 height 24
click at [235, 143] on input "JOSÉ ITAMA DA SILVA" at bounding box center [368, 144] width 317 height 24
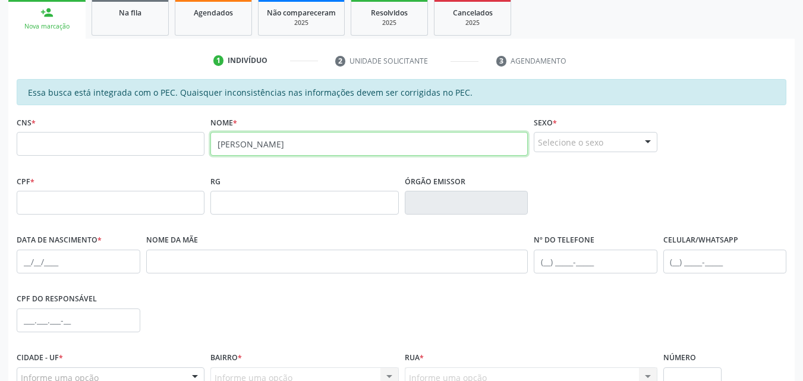
type input "JOSE ITAMA DA SILVA"
drag, startPoint x: 301, startPoint y: 145, endPoint x: 196, endPoint y: 150, distance: 105.2
click at [196, 150] on div "CNS * Nome * JOSE ITAMA DA SILVA Sexo * Selecione o sexo Masculino Feminino Nen…" at bounding box center [401, 142] width 775 height 59
type input "ITAMA"
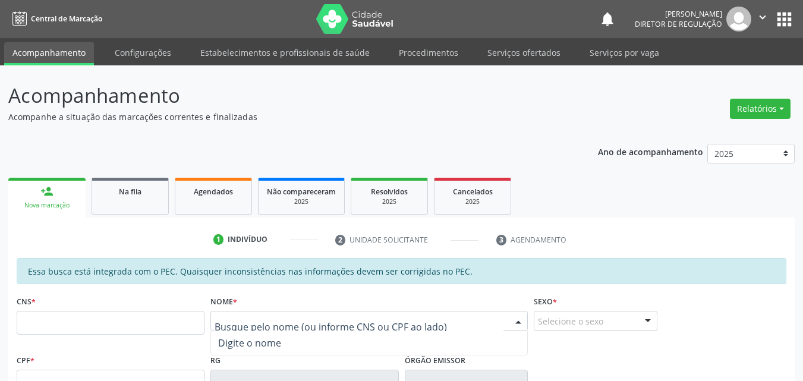
scroll to position [218, 0]
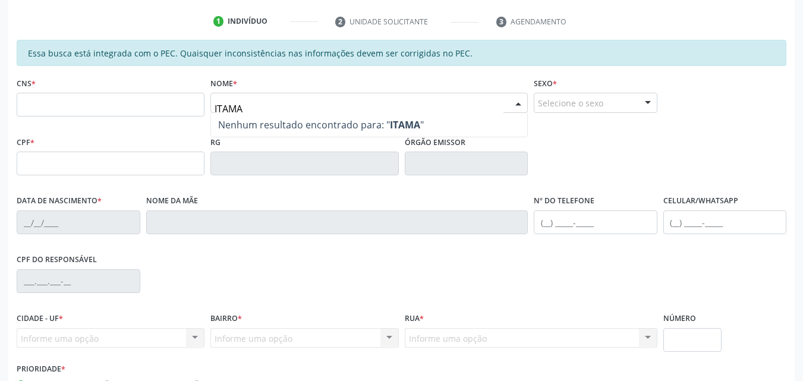
type input "ITAMAR"
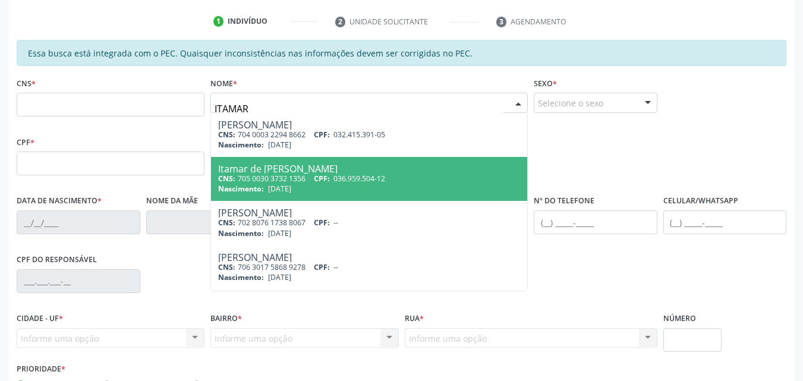
scroll to position [43, 0]
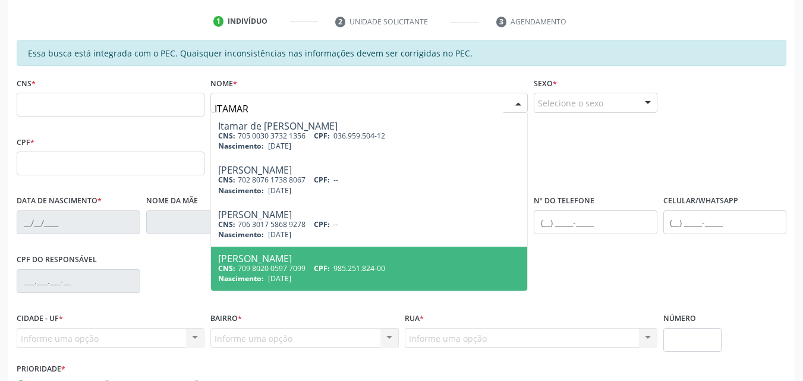
click at [299, 260] on div "[PERSON_NAME]" at bounding box center [369, 259] width 302 height 10
type input "709 8020 0597 7099"
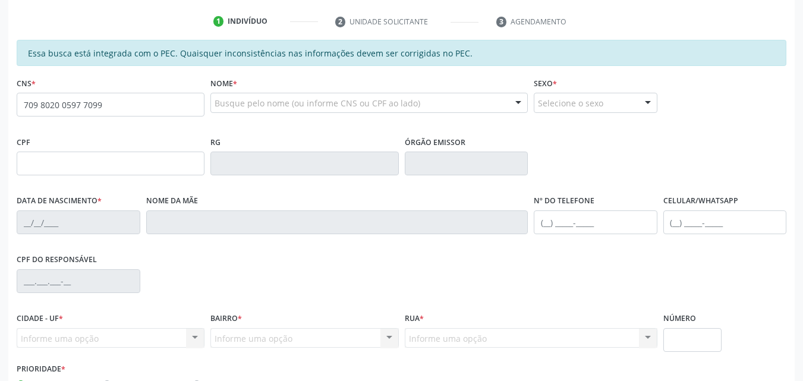
scroll to position [0, 0]
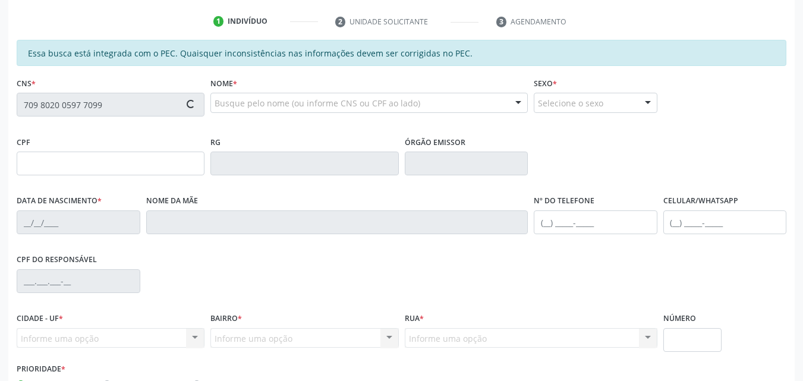
type input "985.251.824-00"
type input "30/01/1975"
type input "Joselita da Silva Amorim"
type input "[PHONE_NUMBER]"
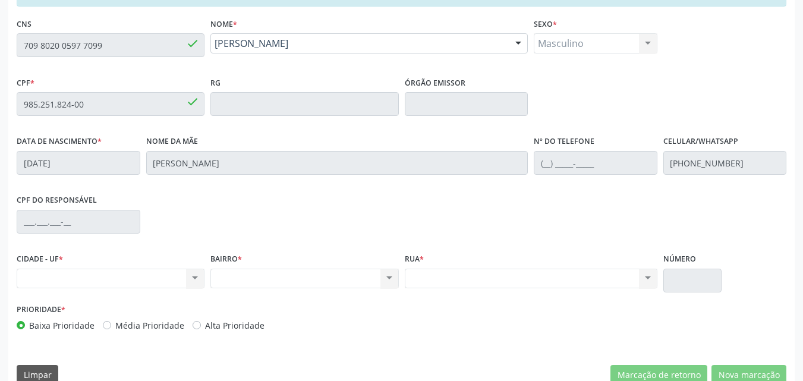
scroll to position [298, 0]
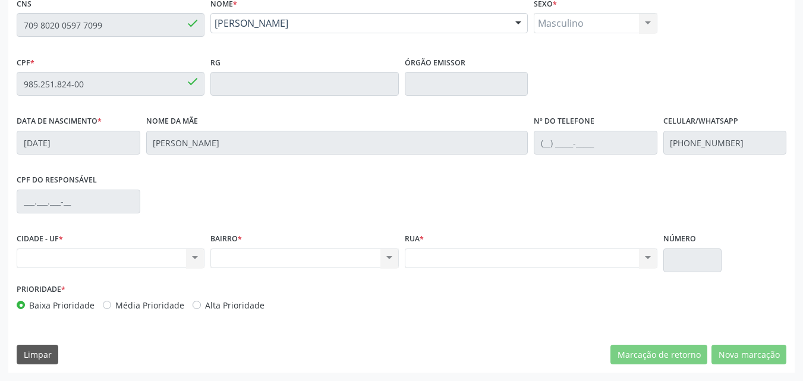
click at [0, 31] on div "Acompanhamento Acompanhe a situação das marcações correntes e finalizadas Relat…" at bounding box center [401, 74] width 803 height 613
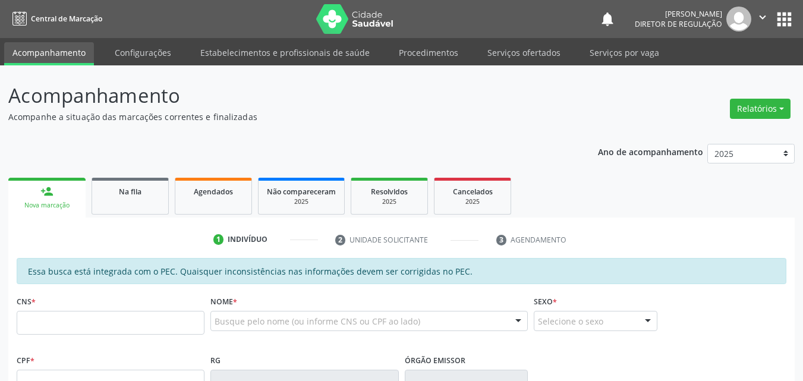
click at [121, 323] on input "text" at bounding box center [111, 323] width 188 height 24
type input "709 8020 0597 7099"
type input "985.251.824-00"
type input "[DATE]"
type input "[PERSON_NAME]"
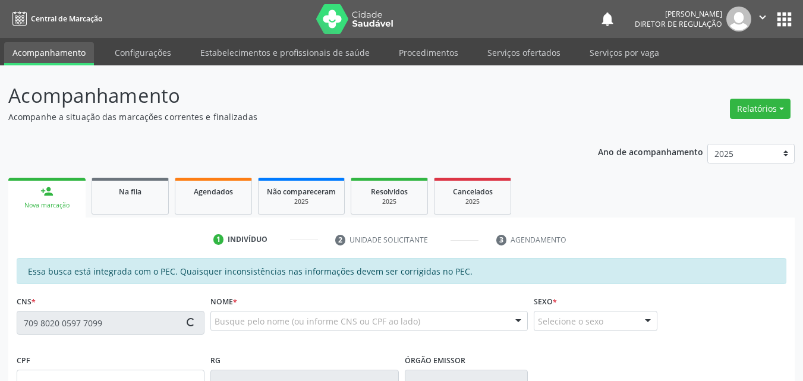
type input "[PHONE_NUMBER]"
type input "S/N"
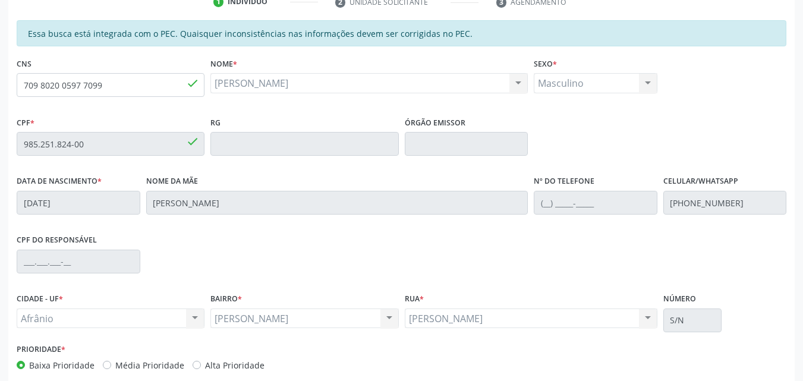
scroll to position [297, 0]
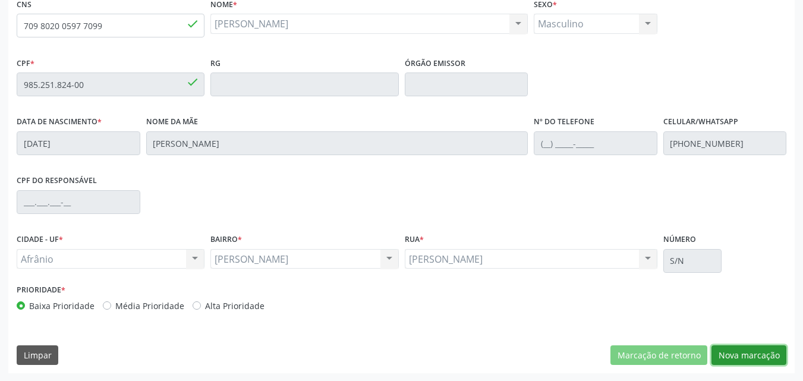
click at [726, 354] on button "Nova marcação" at bounding box center [748, 355] width 75 height 20
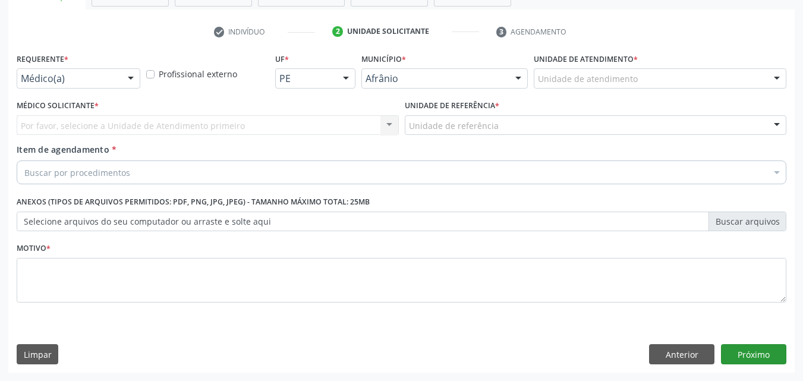
scroll to position [208, 0]
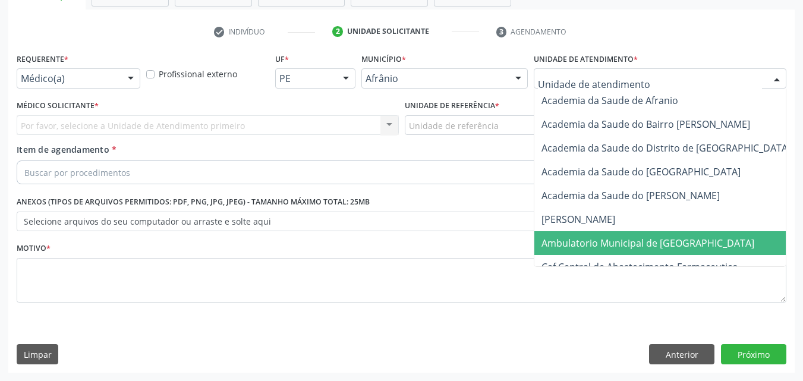
click at [577, 240] on span "Ambulatorio Municipal de [GEOGRAPHIC_DATA]" at bounding box center [647, 242] width 213 height 13
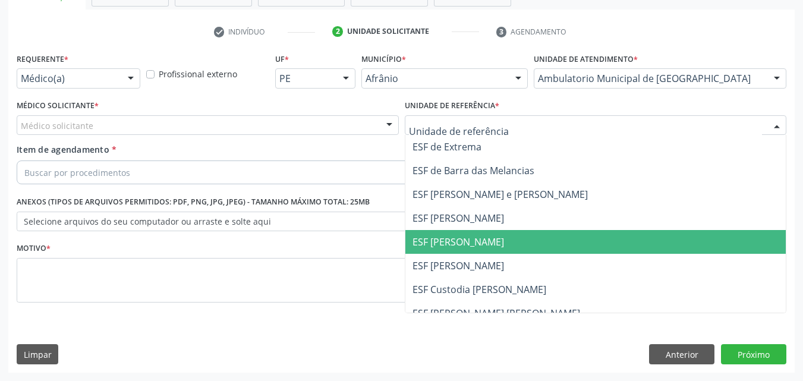
drag, startPoint x: 473, startPoint y: 241, endPoint x: 462, endPoint y: 234, distance: 13.3
click at [473, 241] on span "ESF [PERSON_NAME]" at bounding box center [457, 241] width 91 height 13
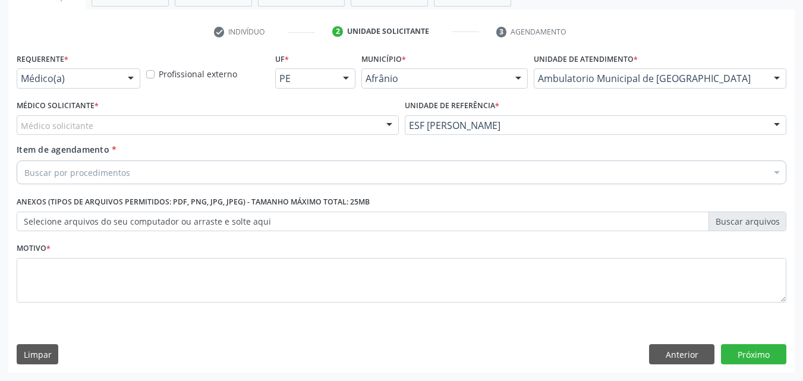
click at [329, 125] on div "Médico solicitante" at bounding box center [208, 125] width 382 height 20
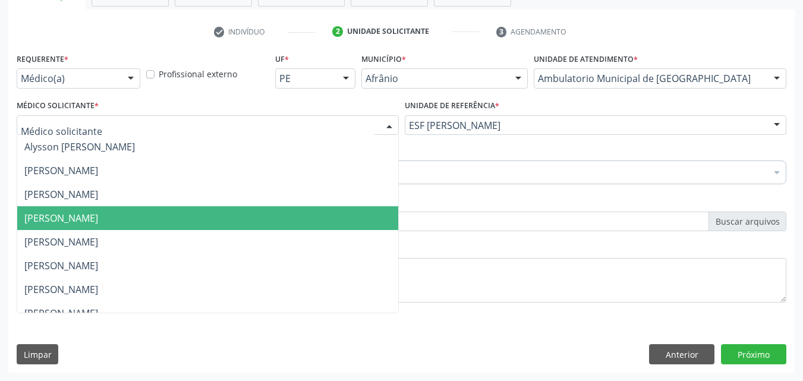
click at [314, 225] on span "[PERSON_NAME]" at bounding box center [207, 218] width 381 height 24
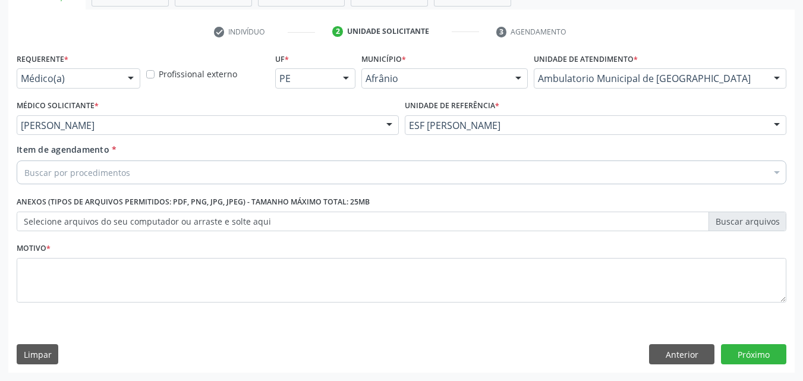
click at [224, 170] on div "Buscar por procedimentos" at bounding box center [401, 172] width 769 height 24
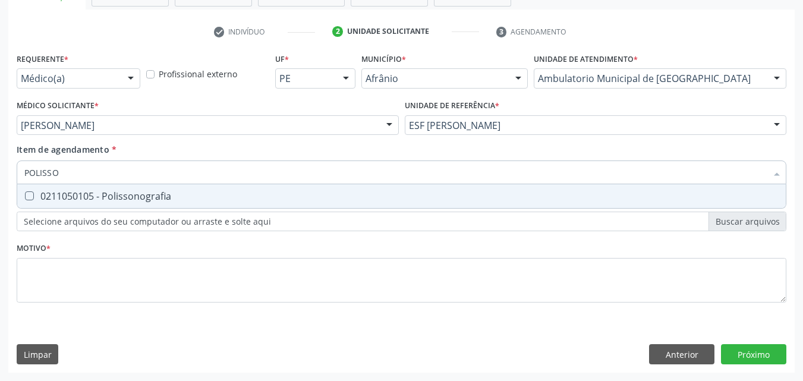
type input "POLISSON"
click at [219, 198] on div "0211050105 - Polissonografia" at bounding box center [401, 196] width 754 height 10
checkbox Polissonografia "true"
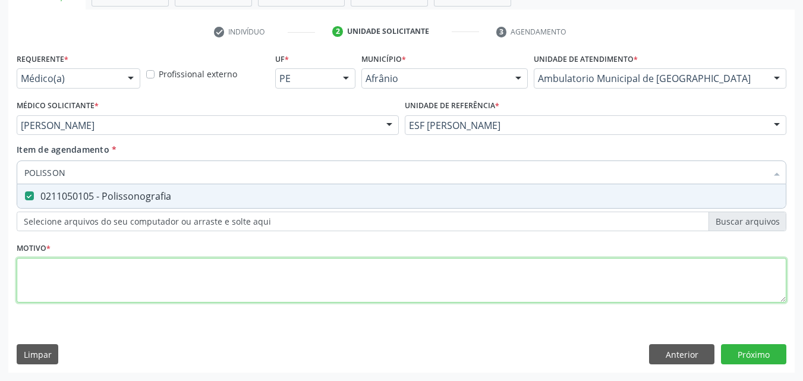
click at [247, 268] on div "Requerente * Médico(a) Médico(a) Enfermeiro(a) Paciente Nenhum resultado encont…" at bounding box center [401, 184] width 769 height 269
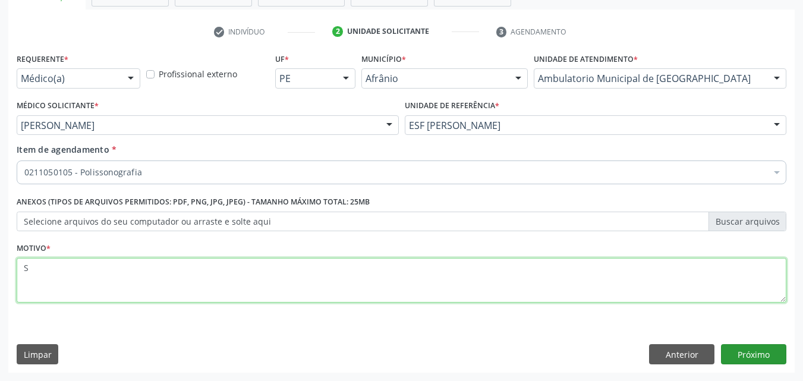
type textarea "S"
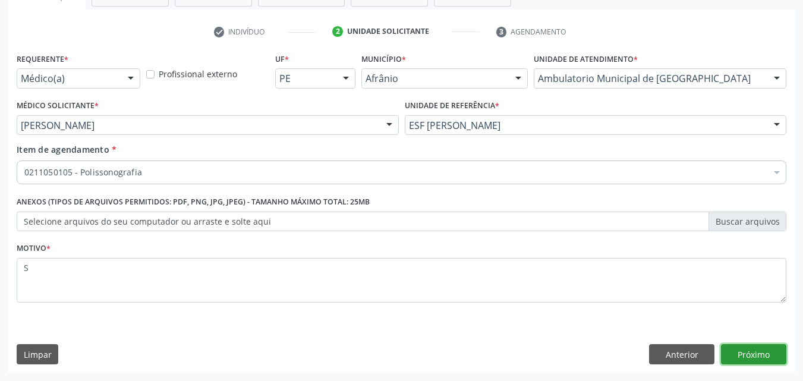
click at [753, 357] on button "Próximo" at bounding box center [753, 354] width 65 height 20
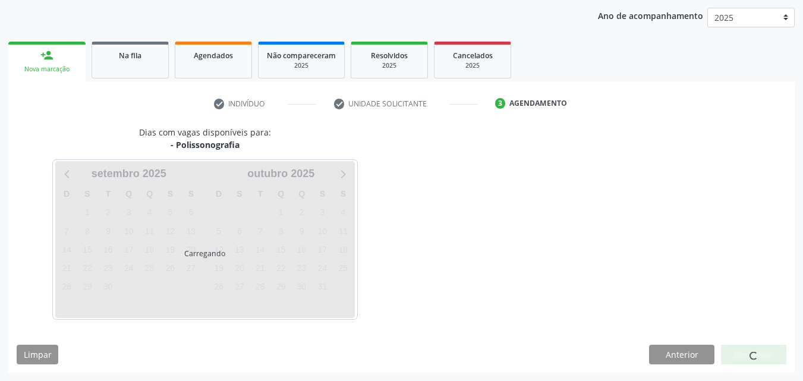
scroll to position [136, 0]
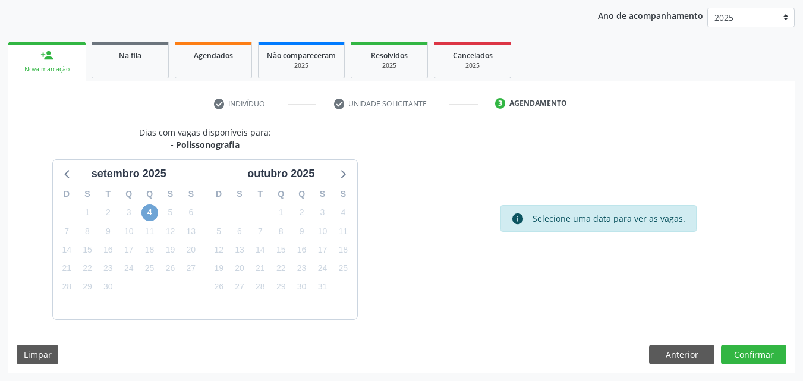
click at [149, 212] on span "4" at bounding box center [149, 212] width 17 height 17
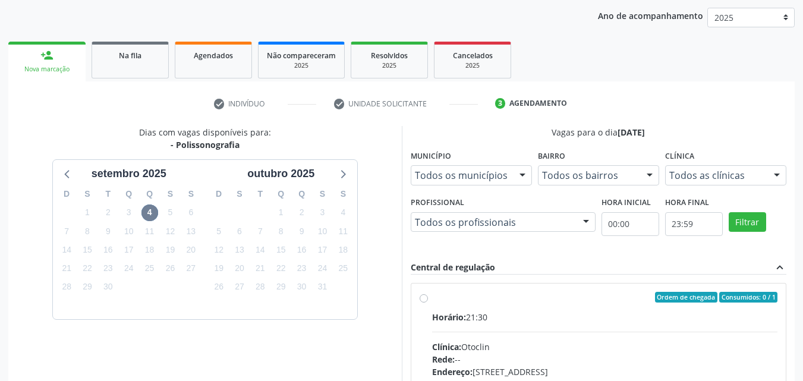
click at [497, 295] on div "Ordem de chegada Consumidos: 0 / 1" at bounding box center [605, 297] width 346 height 11
click at [428, 295] on input "Ordem de chegada Consumidos: 0 / 1 Horário: 21:30 Clínica: Otoclin Rede: -- End…" at bounding box center [423, 297] width 8 height 11
radio input "true"
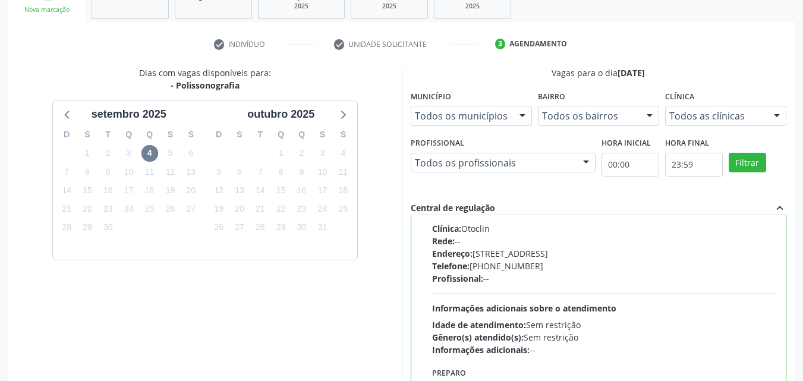
scroll to position [329, 0]
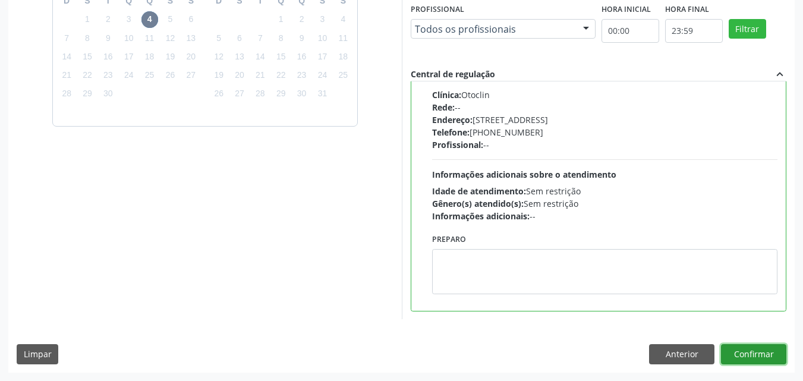
click at [747, 353] on button "Confirmar" at bounding box center [753, 354] width 65 height 20
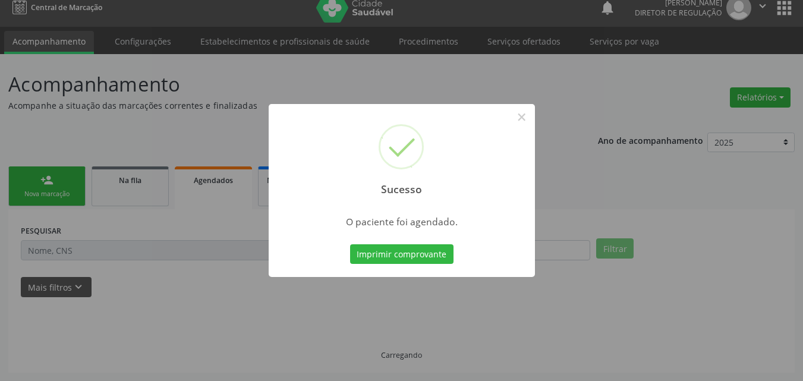
scroll to position [11, 0]
click at [441, 255] on button "Imprimir comprovante" at bounding box center [401, 254] width 103 height 20
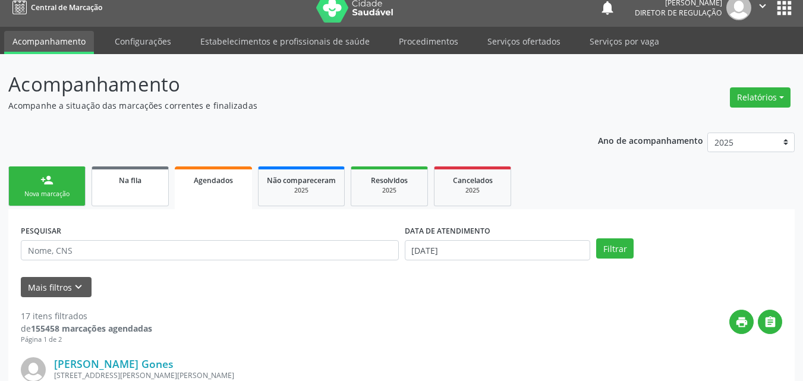
click at [147, 192] on link "Na fila" at bounding box center [129, 186] width 77 height 40
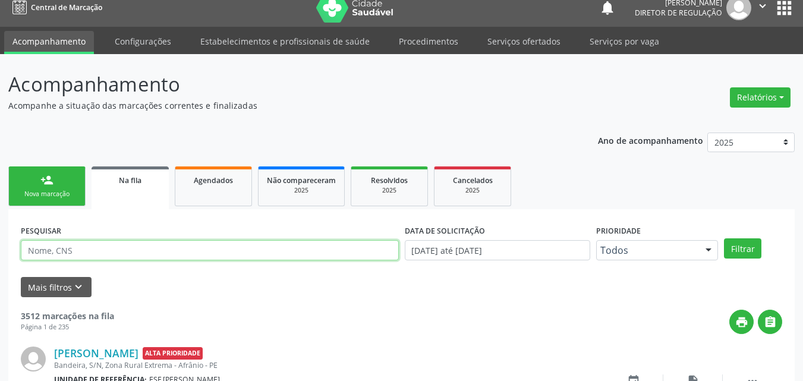
click at [133, 247] on input "text" at bounding box center [210, 250] width 378 height 20
paste input "Ana Vitória Pereira da Silva já está marcado com o Ortorins"
type input "Ana Vitória Pereira da Silva"
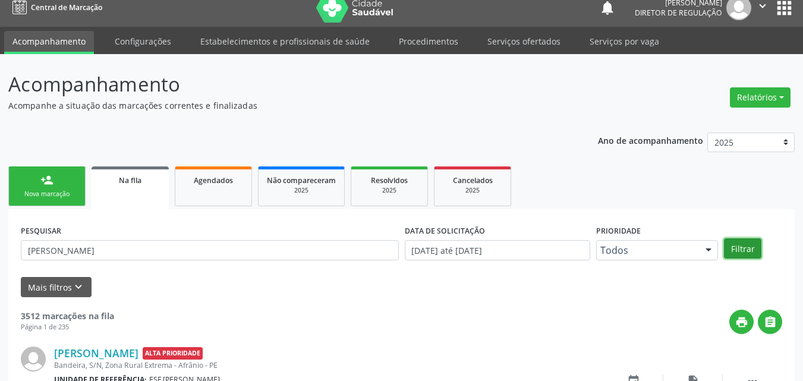
click at [740, 249] on button "Filtrar" at bounding box center [742, 248] width 37 height 20
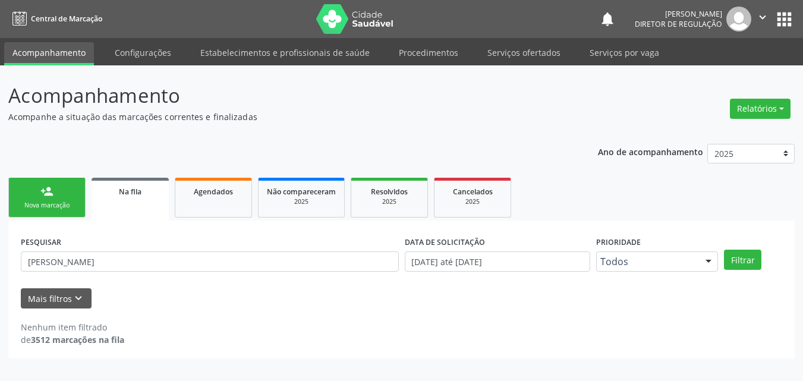
scroll to position [0, 0]
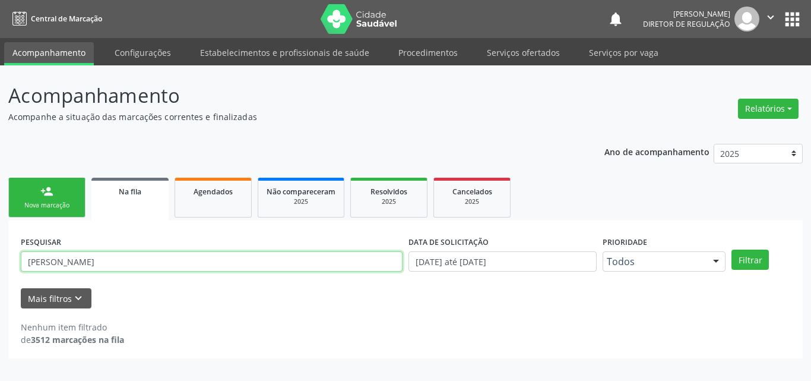
drag, startPoint x: 140, startPoint y: 261, endPoint x: 18, endPoint y: 263, distance: 122.4
click at [18, 268] on div "PESQUISAR Ana Vitória Pereira da Silva" at bounding box center [212, 256] width 388 height 46
type input "703203685793192"
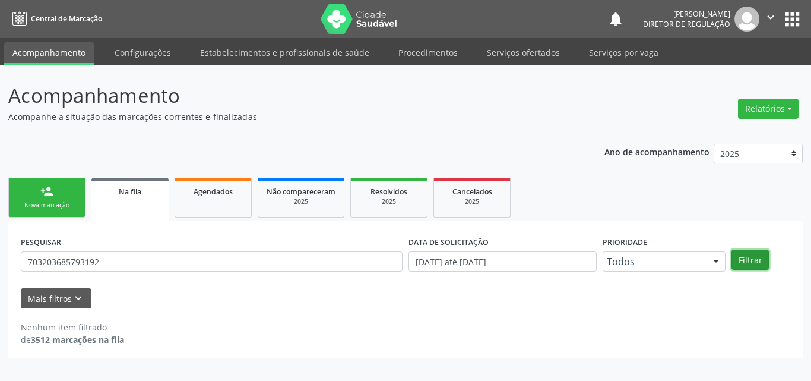
click at [759, 265] on button "Filtrar" at bounding box center [750, 259] width 37 height 20
click at [64, 200] on link "person_add Nova marcação" at bounding box center [46, 198] width 77 height 40
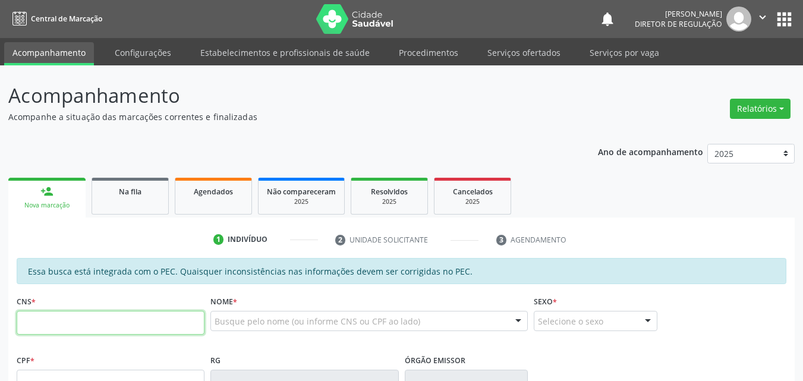
click at [118, 320] on input "text" at bounding box center [111, 323] width 188 height 24
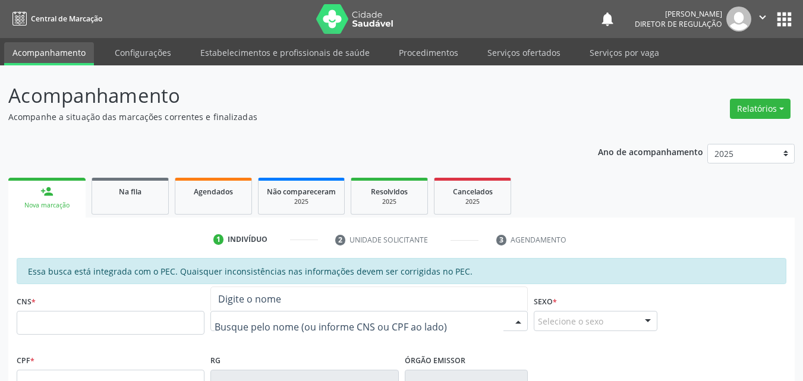
paste input "MARIA AGOSTINHA RODRIGUES DE SOUSA"
type input "MARIA AGOSTINHA RODRIGUES DE SOUSA"
click at [535, 56] on link "Serviços ofertados" at bounding box center [524, 52] width 90 height 21
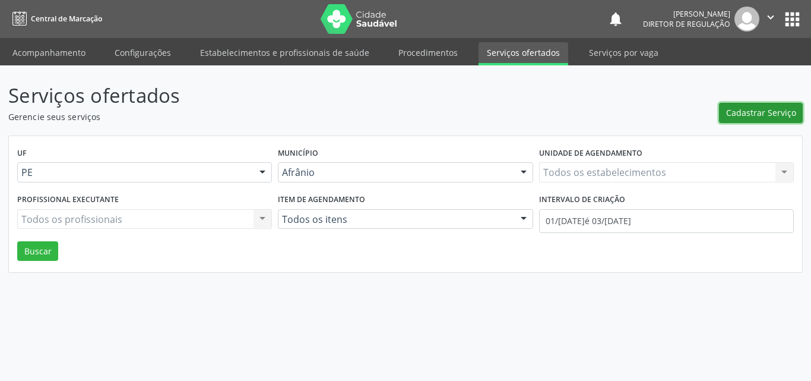
click at [759, 112] on span "Cadastrar Serviço" at bounding box center [761, 112] width 70 height 12
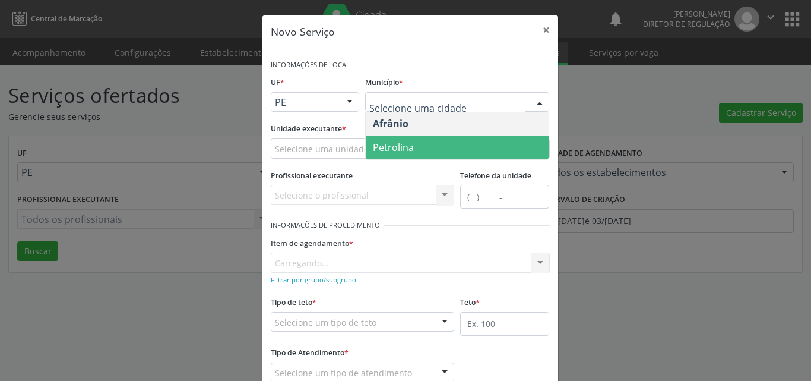
click at [431, 147] on span "Petrolina" at bounding box center [457, 147] width 183 height 24
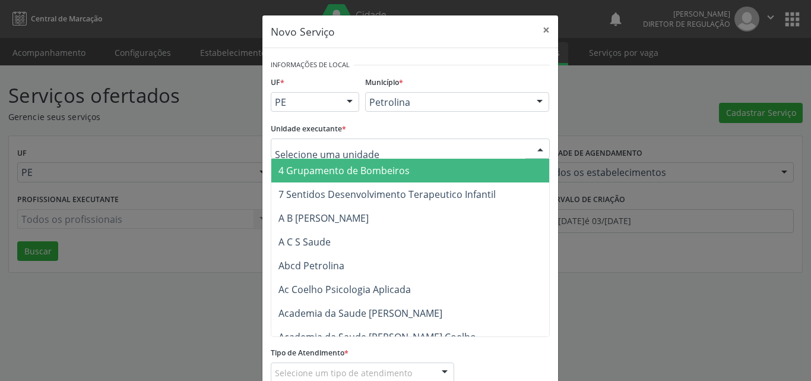
click at [378, 146] on div at bounding box center [410, 148] width 279 height 20
type input "CD"
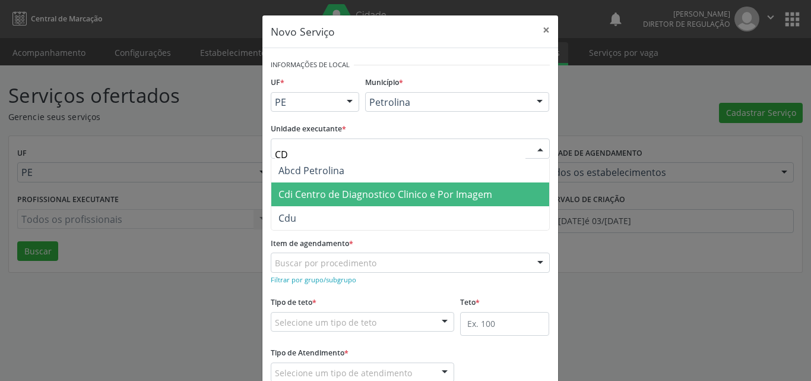
click at [341, 191] on span "Cdi Centro de Diagnostico Clinico e Por Imagem" at bounding box center [386, 194] width 214 height 13
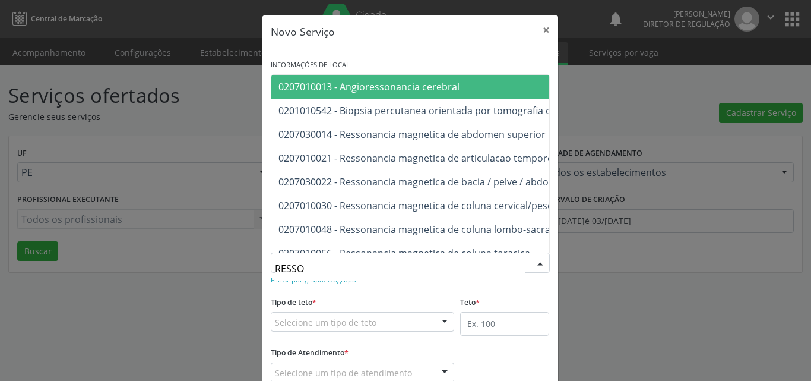
type input "RESSON"
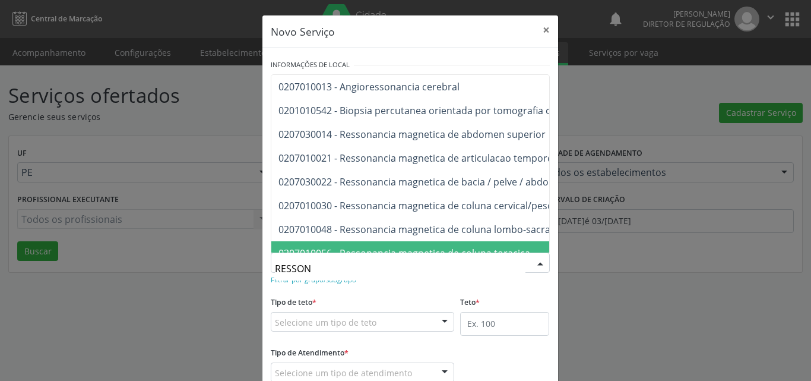
scroll to position [0, 24]
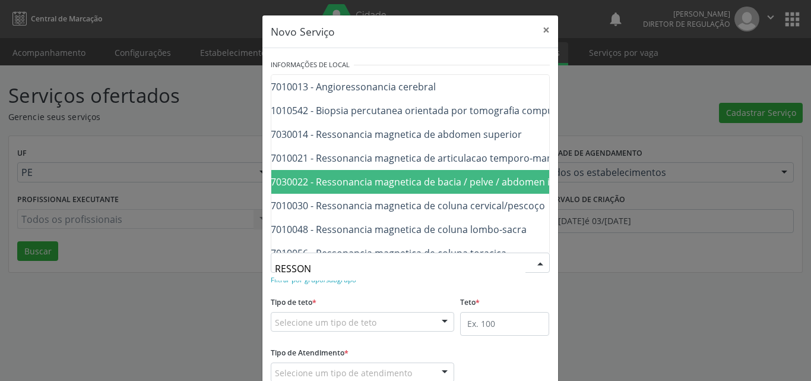
click at [473, 184] on span "0207030022 - Ressonancia magnetica de bacia / pelve / abdomen inferior" at bounding box center [418, 181] width 326 height 13
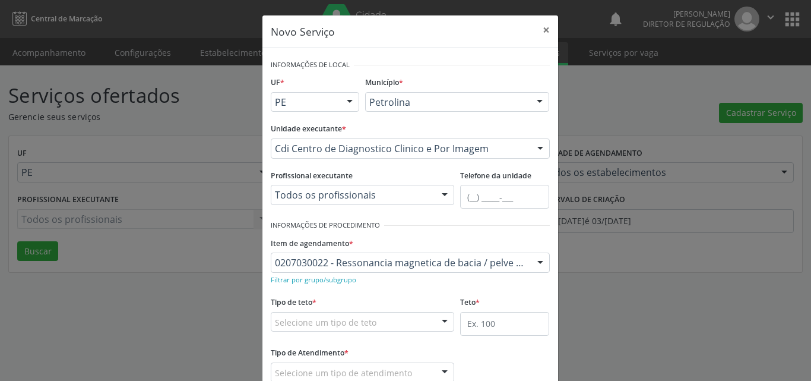
click at [395, 321] on div "Selecione um tipo de teto" at bounding box center [363, 322] width 184 height 20
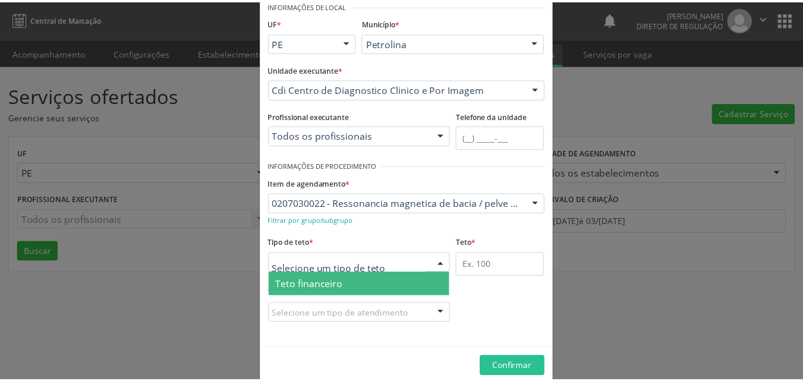
scroll to position [23, 0]
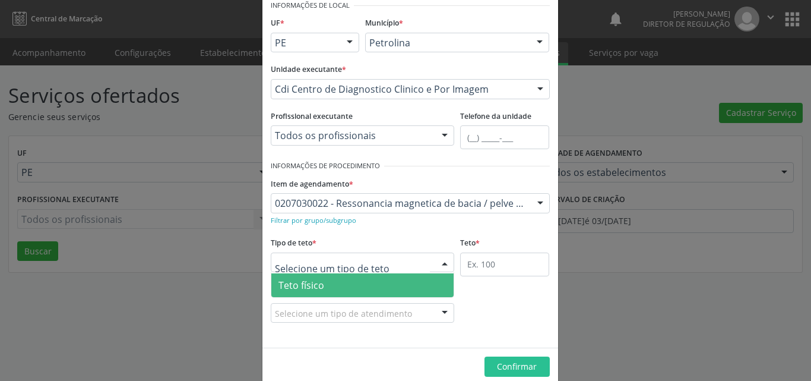
click at [354, 287] on span "Teto físico" at bounding box center [362, 285] width 183 height 24
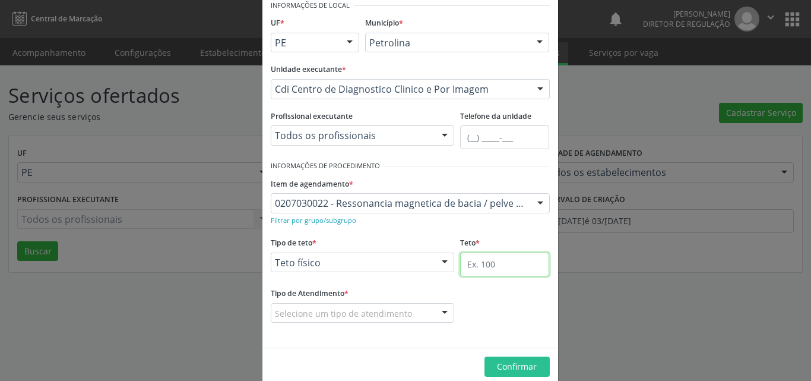
click at [503, 266] on input "text" at bounding box center [504, 264] width 89 height 24
type input "1"
click at [412, 310] on div "Selecione um tipo de atendimento" at bounding box center [363, 313] width 184 height 20
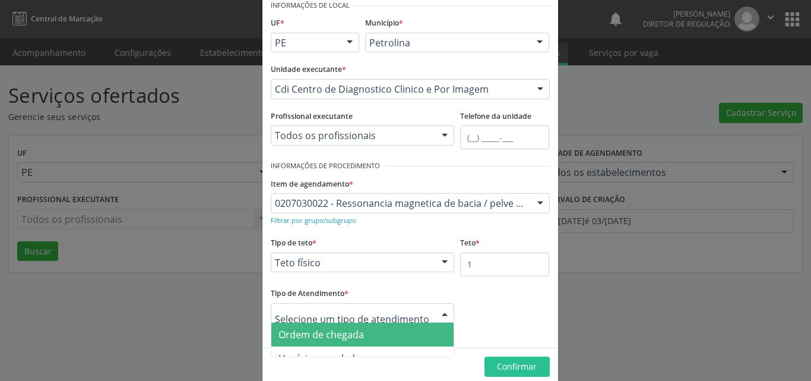
click at [400, 334] on span "Ordem de chegada" at bounding box center [362, 335] width 183 height 24
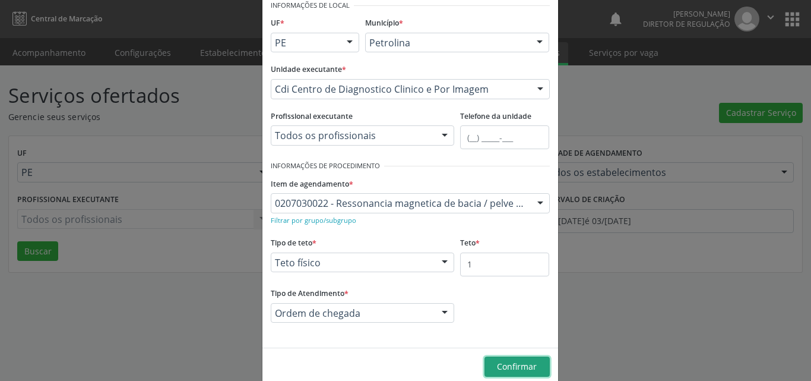
click at [503, 368] on span "Confirmar" at bounding box center [517, 366] width 40 height 11
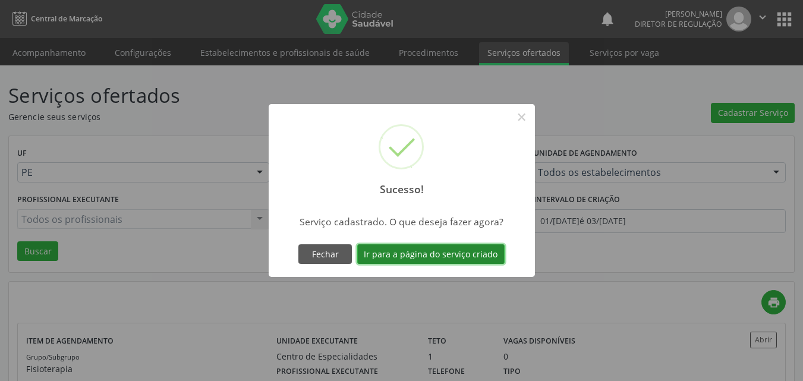
click at [465, 257] on button "Ir para a página do serviço criado" at bounding box center [430, 254] width 147 height 20
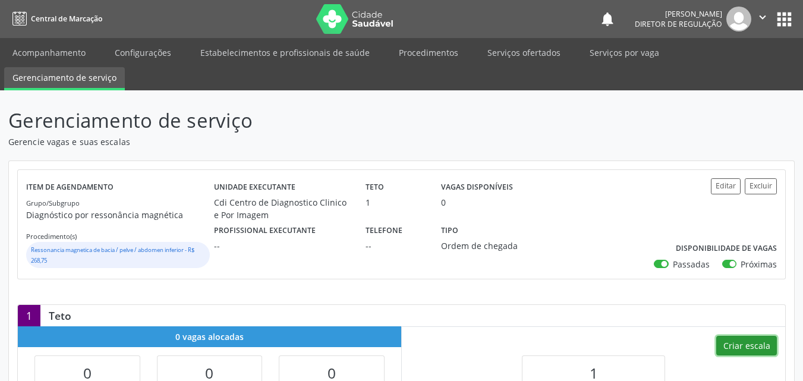
click at [744, 346] on button "Criar escala" at bounding box center [746, 346] width 61 height 20
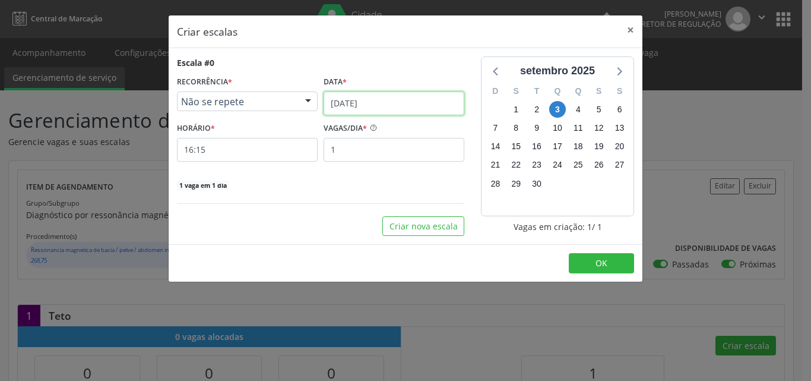
click at [422, 102] on input "0[DATE]" at bounding box center [394, 103] width 141 height 24
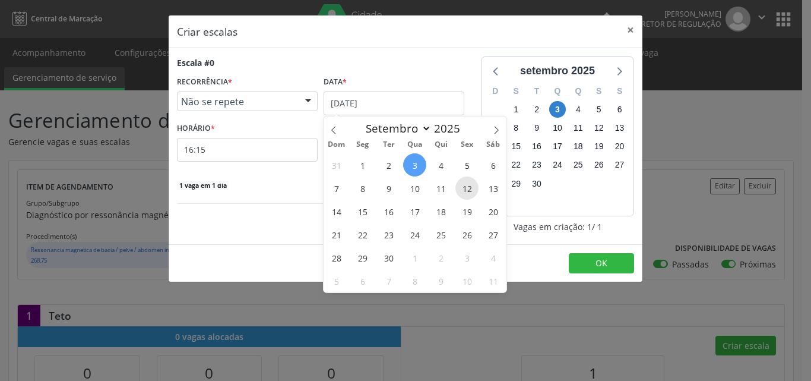
click at [469, 188] on span "12" at bounding box center [467, 187] width 23 height 23
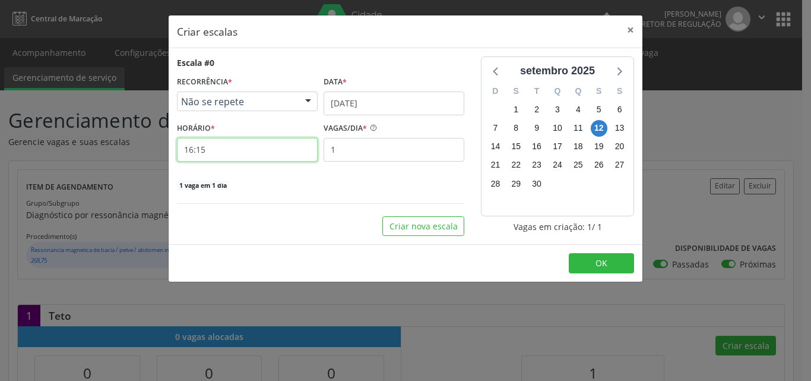
click at [247, 151] on input "16:15" at bounding box center [247, 150] width 141 height 24
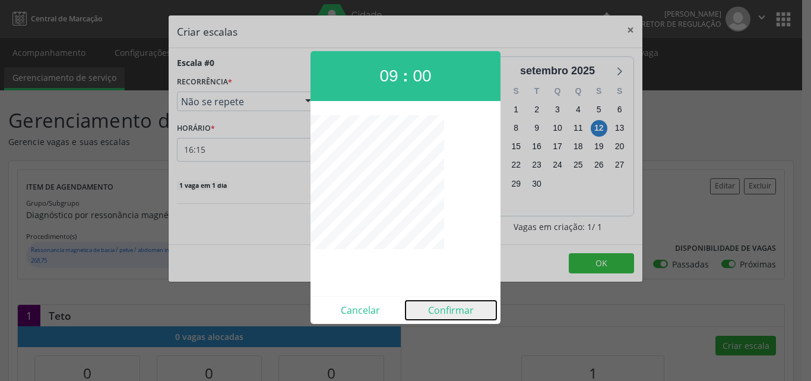
click at [460, 305] on button "Confirmar" at bounding box center [451, 310] width 91 height 19
type input "09:00"
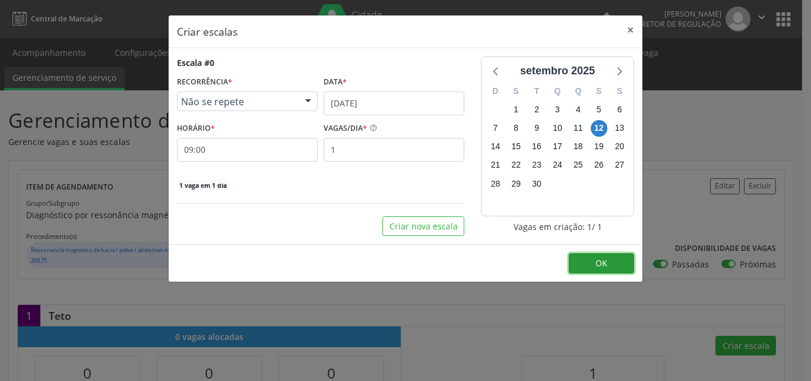
click at [611, 257] on button "OK" at bounding box center [601, 263] width 65 height 20
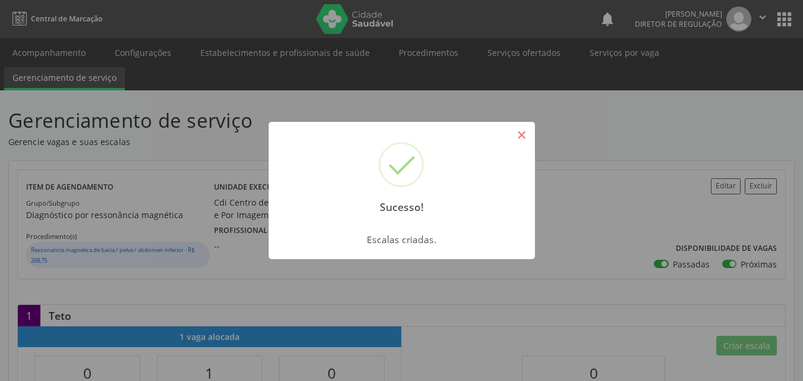
click at [517, 137] on button "×" at bounding box center [521, 135] width 20 height 20
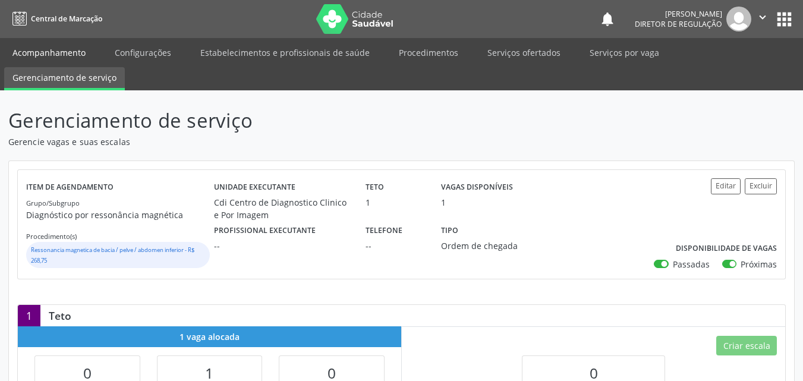
click at [55, 55] on link "Acompanhamento" at bounding box center [49, 52] width 90 height 21
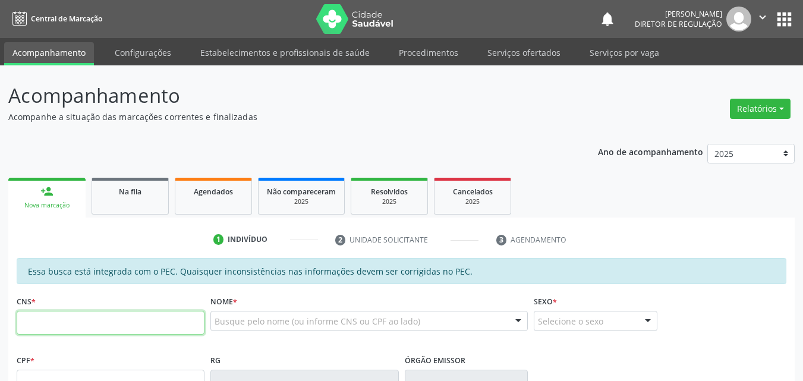
click at [65, 318] on input "text" at bounding box center [111, 323] width 188 height 24
type input "704 8055 1240 1548"
type input "043.239.094-46"
type input "07/08/1981"
type input "Cristina Vieira Rodrigues"
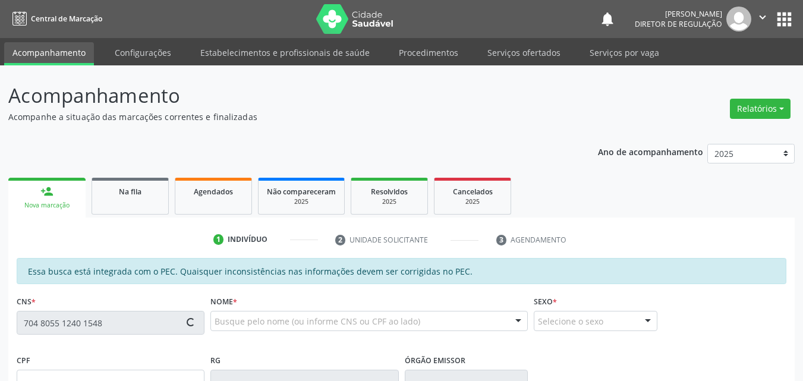
type input "(87) 98825-9819"
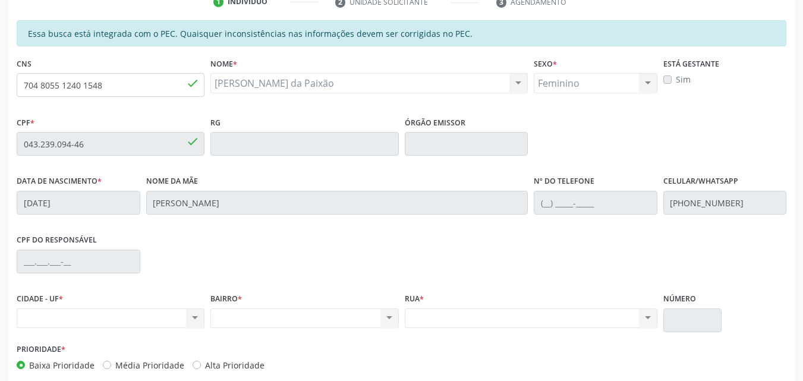
scroll to position [178, 0]
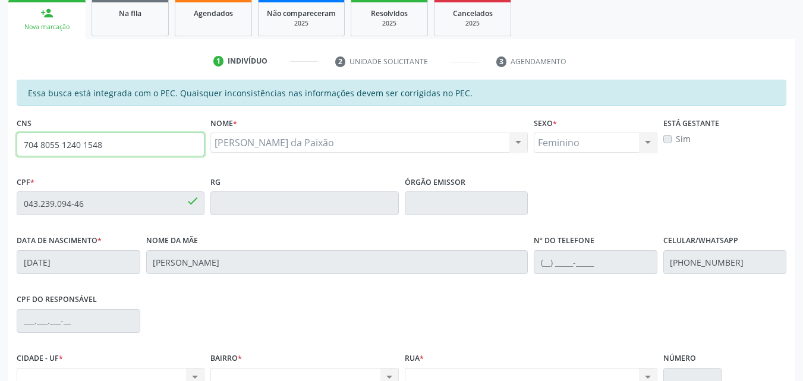
drag, startPoint x: 107, startPoint y: 144, endPoint x: 8, endPoint y: 146, distance: 99.2
click at [8, 146] on div "Acompanhamento Acompanhe a situação das marcações correntes e finalizadas Relat…" at bounding box center [401, 193] width 803 height 613
click at [147, 18] on div "Na fila" at bounding box center [129, 13] width 59 height 12
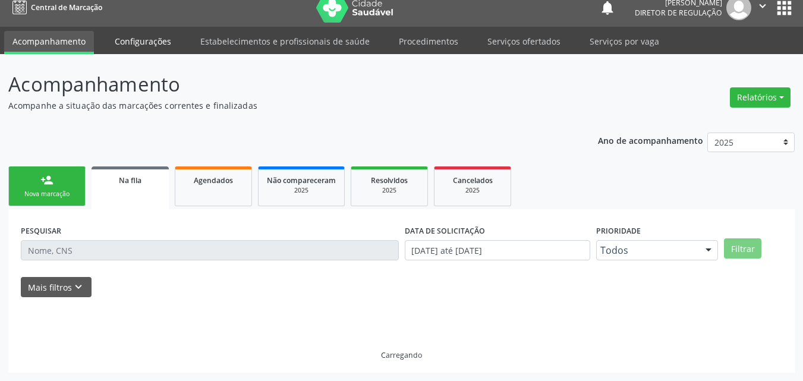
scroll to position [11, 0]
click at [75, 185] on link "person_add Nova marcação" at bounding box center [46, 186] width 77 height 40
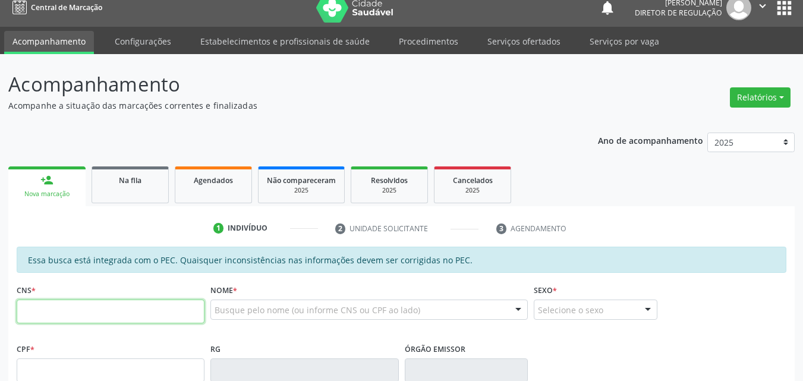
click at [91, 305] on input "text" at bounding box center [111, 311] width 188 height 24
type input "706 4051 0437 2987"
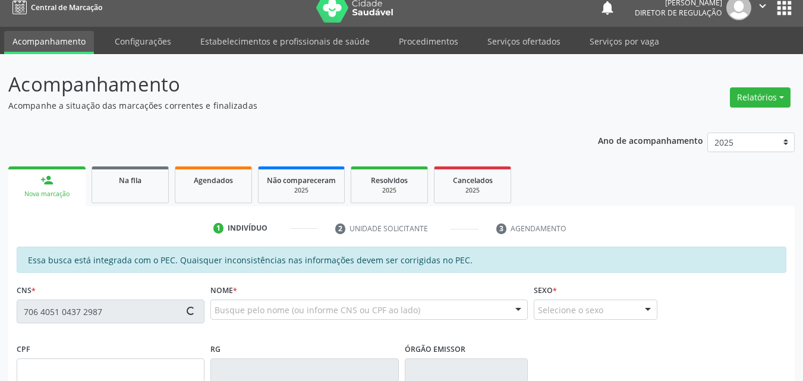
type input "398.261.804-59"
type input "03/06/1965"
type input "Juracy Pereira dos Santos"
type input "(87) 98849-0171"
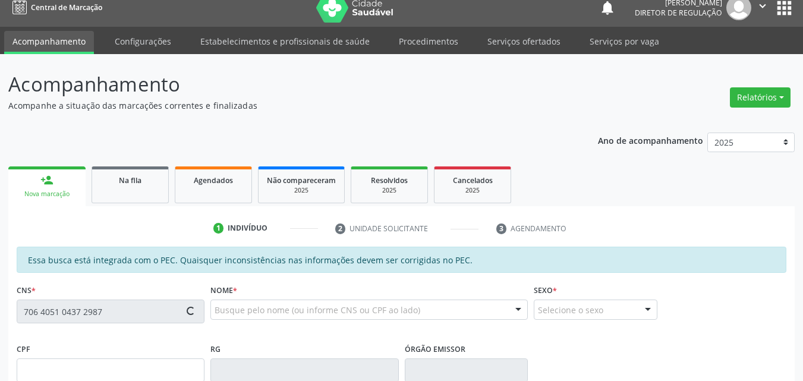
type input "763.364.844-91"
type input "S/N"
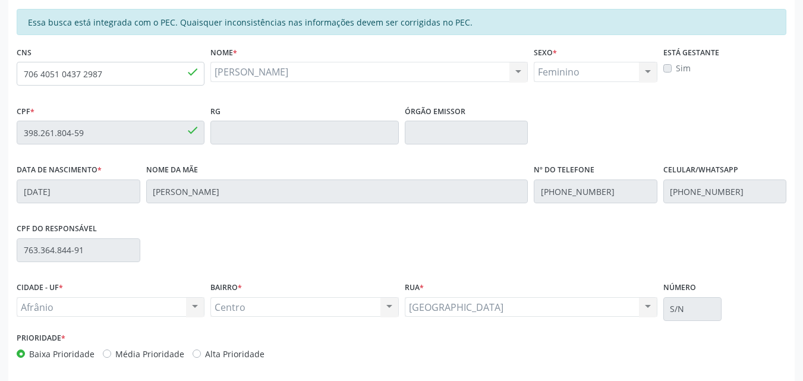
scroll to position [298, 0]
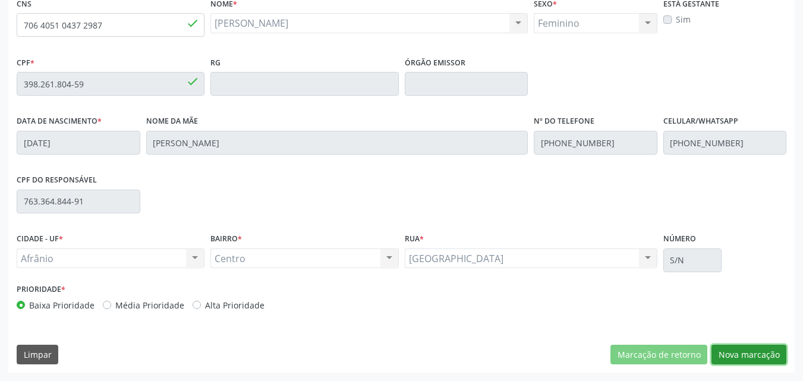
click at [756, 352] on button "Nova marcação" at bounding box center [748, 355] width 75 height 20
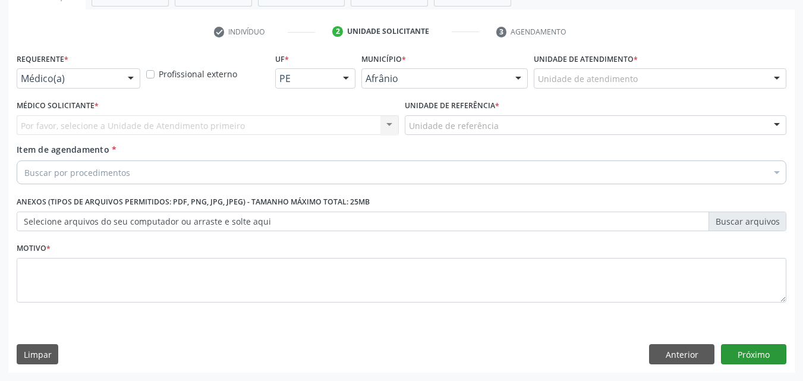
scroll to position [208, 0]
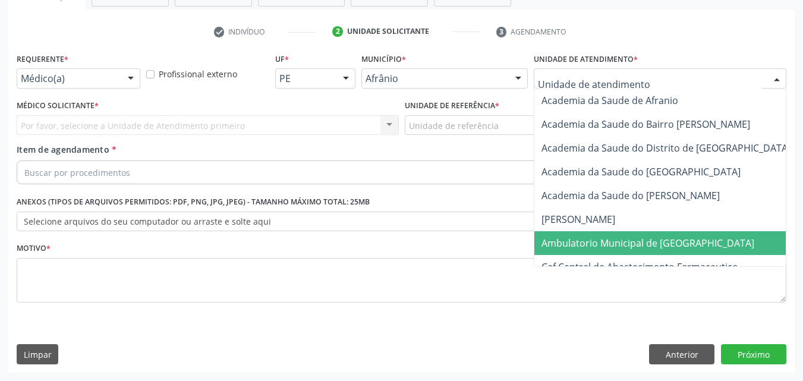
click at [609, 242] on span "Ambulatorio Municipal de [GEOGRAPHIC_DATA]" at bounding box center [647, 242] width 213 height 13
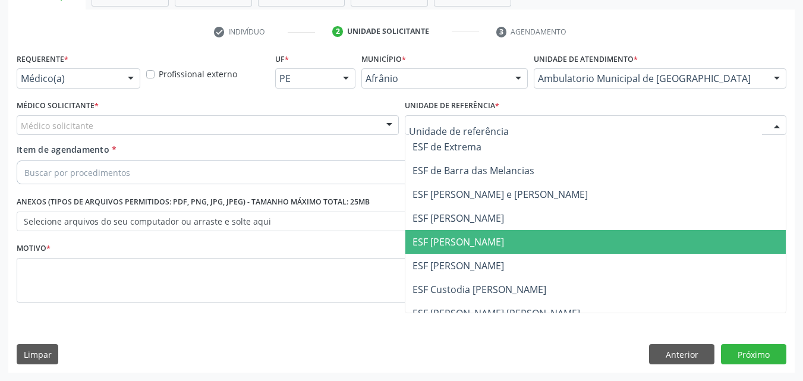
click at [485, 242] on span "ESF [PERSON_NAME]" at bounding box center [457, 241] width 91 height 13
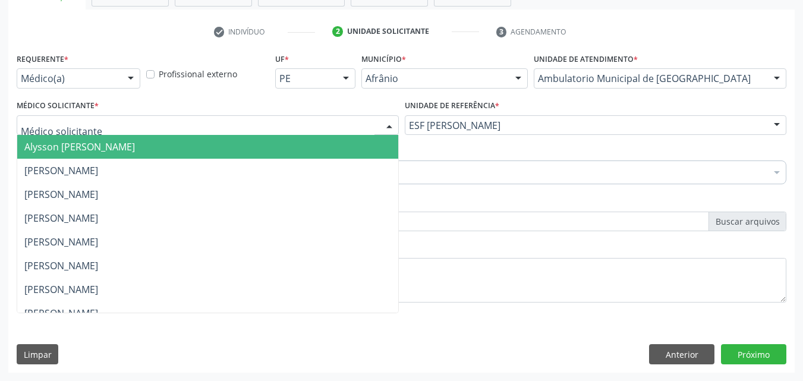
click at [294, 122] on div at bounding box center [208, 125] width 382 height 20
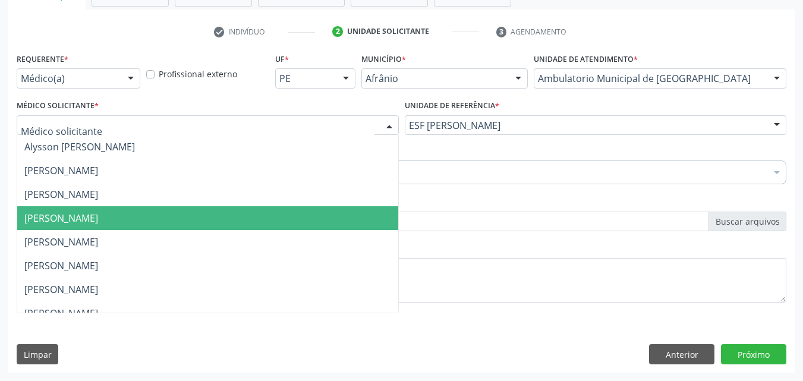
click at [279, 208] on span "[PERSON_NAME]" at bounding box center [207, 218] width 381 height 24
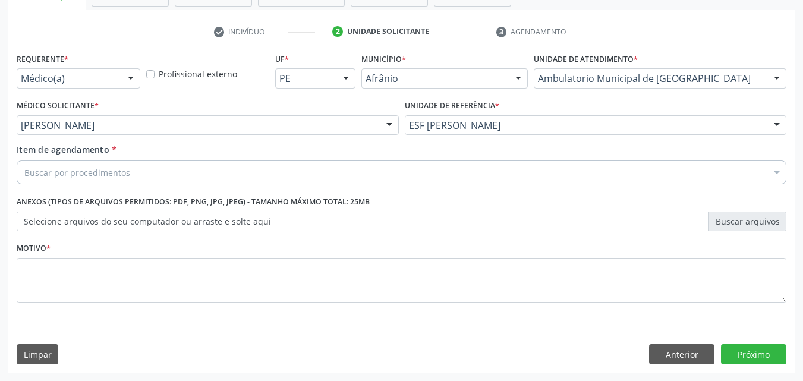
click at [220, 173] on div "Buscar por procedimentos" at bounding box center [401, 172] width 769 height 24
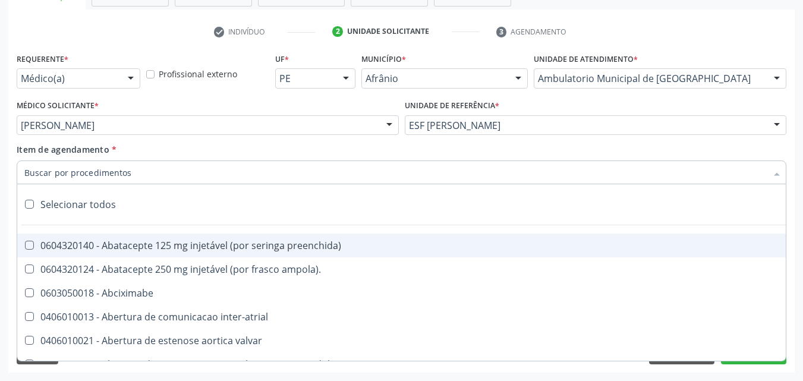
scroll to position [30, 0]
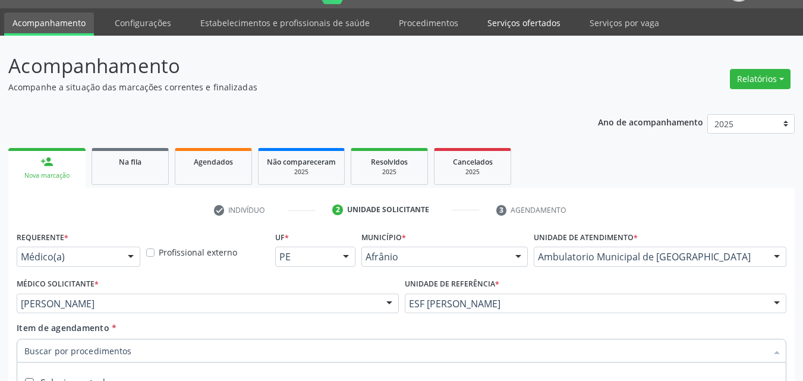
click at [514, 24] on link "Serviços ofertados" at bounding box center [524, 22] width 90 height 21
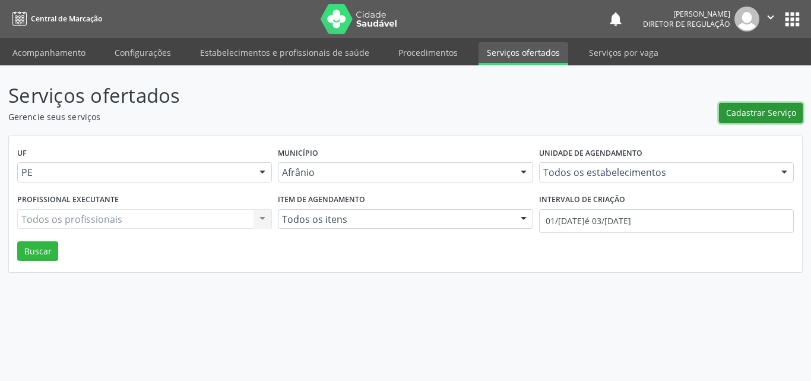
click at [762, 112] on span "Cadastrar Serviço" at bounding box center [761, 112] width 70 height 12
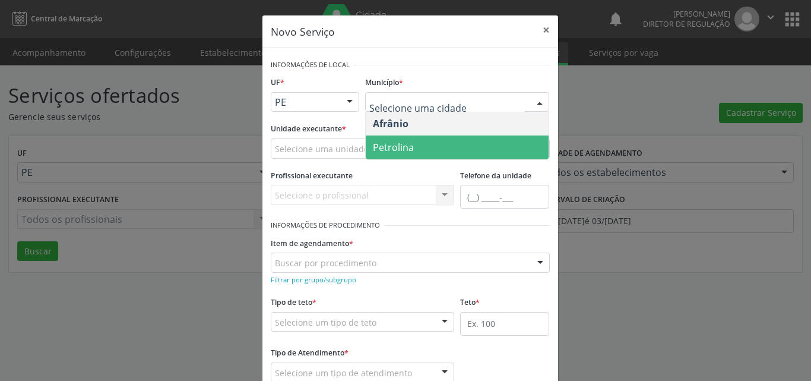
click at [392, 145] on span "Petrolina" at bounding box center [393, 147] width 41 height 13
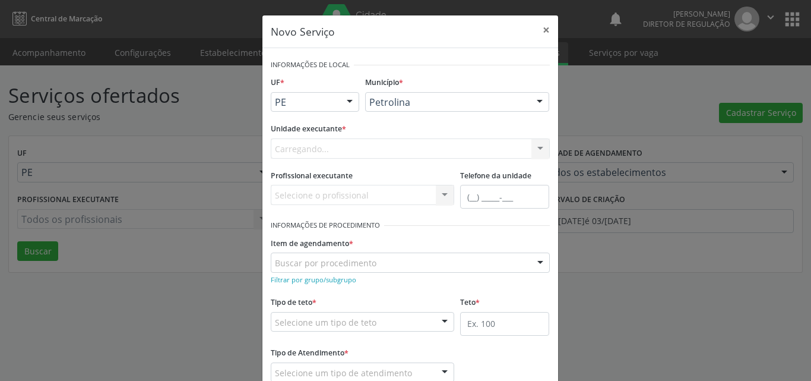
click at [353, 146] on div "Carregando... Academia da Saude de Afranio Academia da Saude do Bairro Roberto …" at bounding box center [410, 148] width 279 height 20
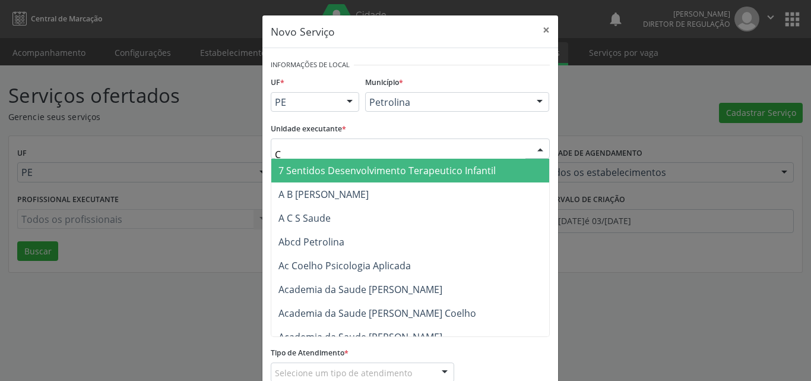
type input "CD"
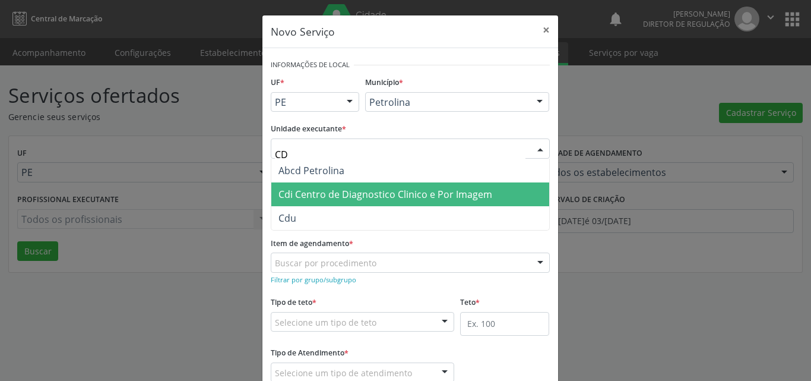
click at [327, 195] on span "Cdi Centro de Diagnostico Clinico e Por Imagem" at bounding box center [386, 194] width 214 height 13
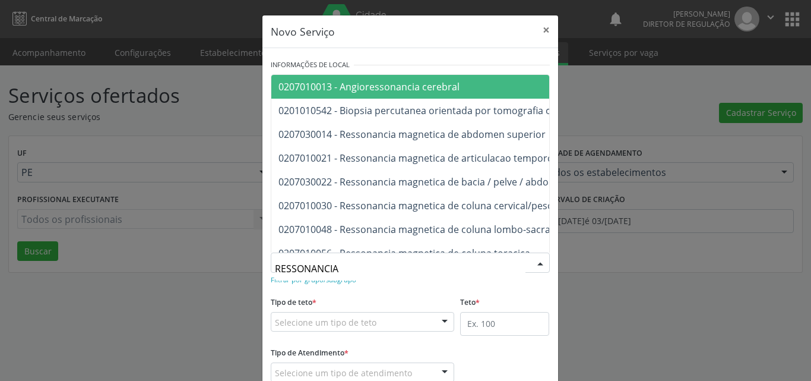
type input "RESSONANCIA"
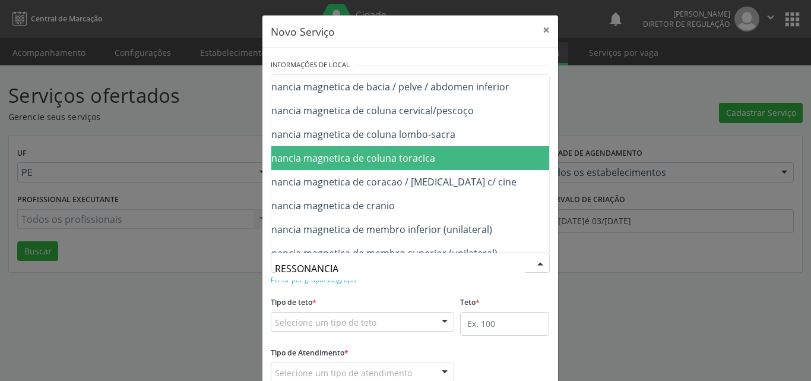
scroll to position [119, 95]
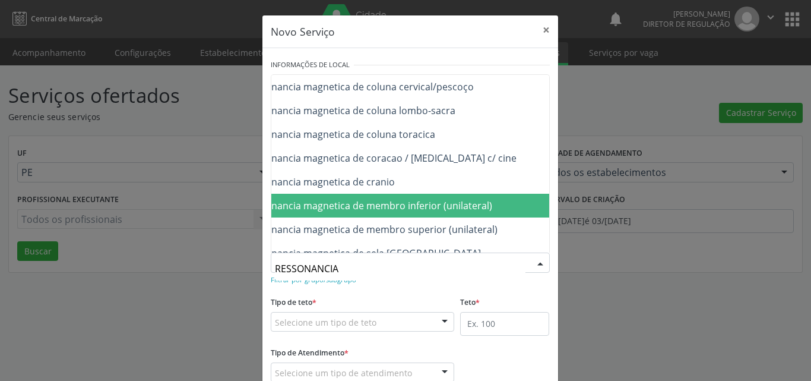
click at [480, 208] on span "0207030030 - Ressonancia magnetica de membro inferior (unilateral)" at bounding box center [338, 205] width 309 height 13
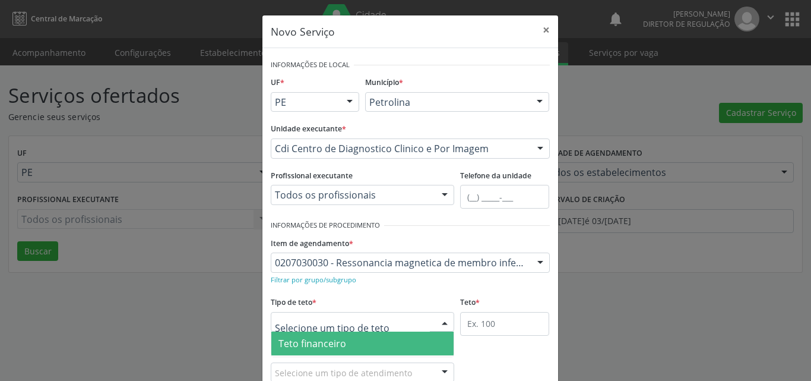
click at [385, 322] on div at bounding box center [363, 322] width 184 height 20
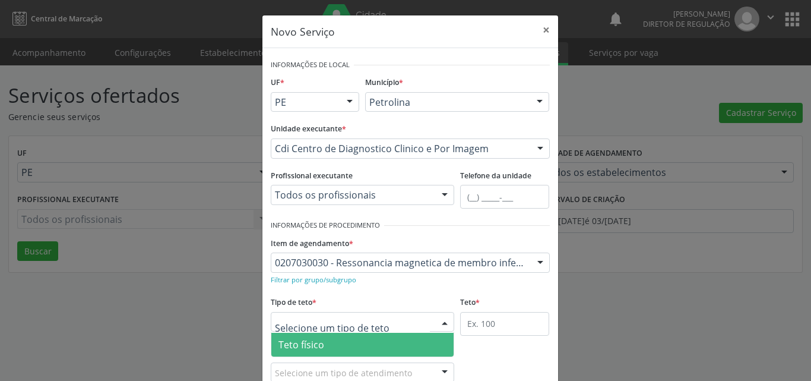
click at [366, 343] on span "Teto físico" at bounding box center [362, 345] width 183 height 24
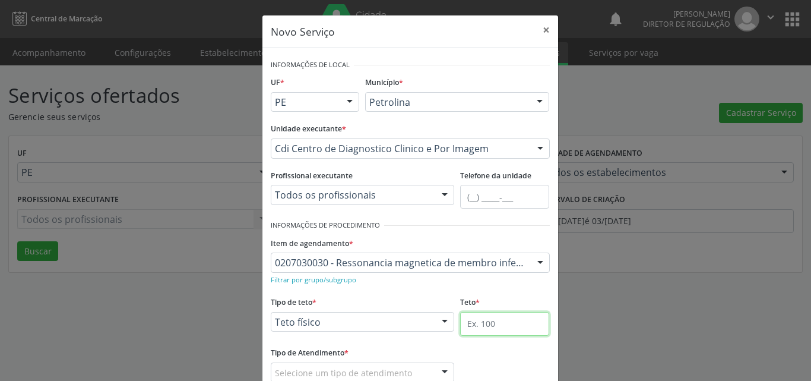
click at [494, 320] on input "text" at bounding box center [504, 324] width 89 height 24
type input "1"
click at [493, 321] on input "1" at bounding box center [504, 324] width 89 height 24
click at [492, 324] on input "1" at bounding box center [504, 324] width 89 height 24
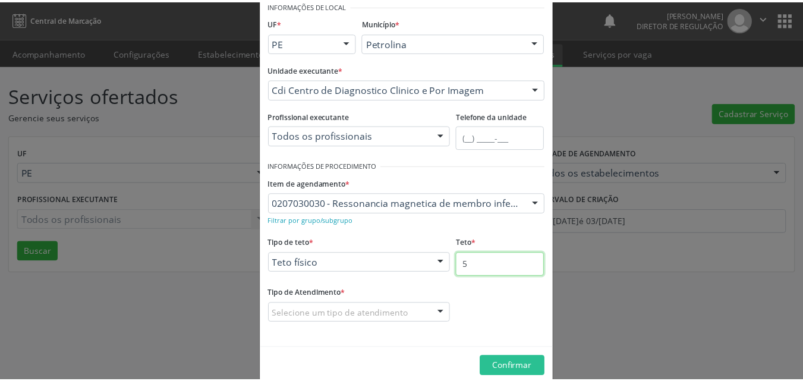
scroll to position [78, 0]
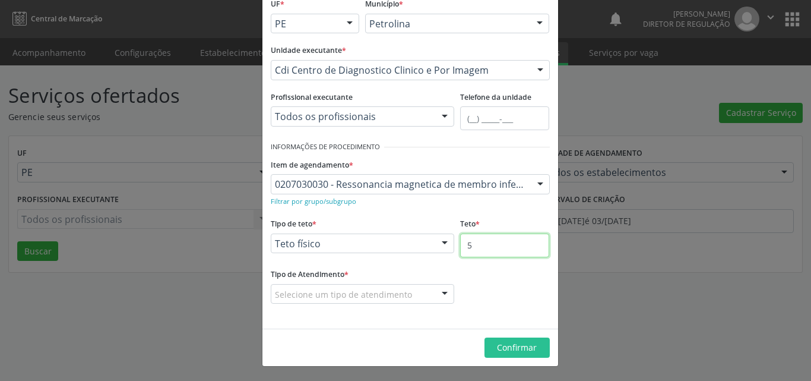
type input "5"
click at [406, 291] on div "Selecione um tipo de atendimento" at bounding box center [363, 294] width 184 height 20
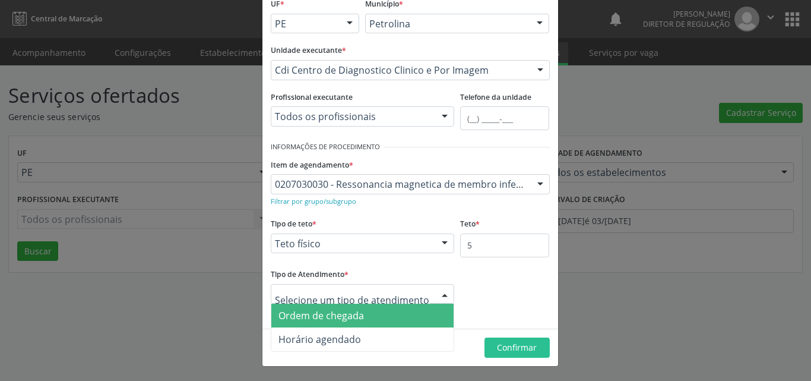
click at [386, 317] on span "Ordem de chegada" at bounding box center [362, 316] width 183 height 24
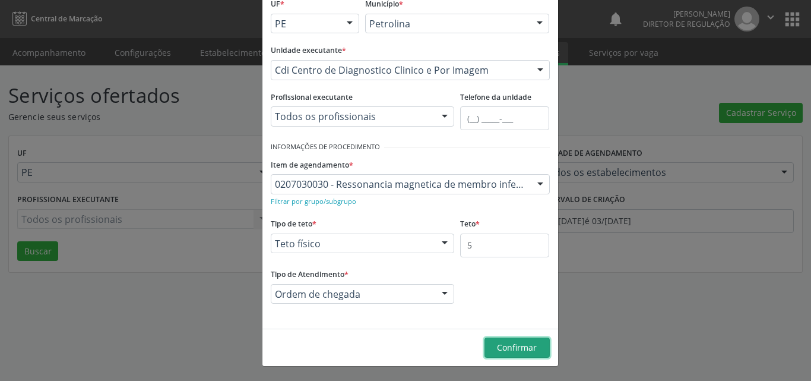
click at [500, 350] on span "Confirmar" at bounding box center [517, 347] width 40 height 11
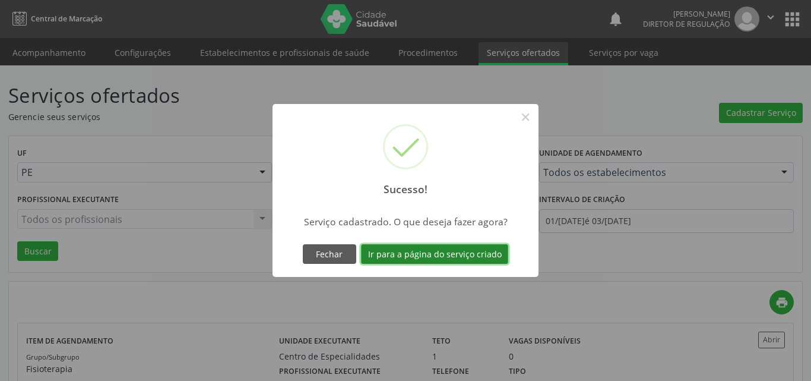
click at [443, 252] on button "Ir para a página do serviço criado" at bounding box center [434, 254] width 147 height 20
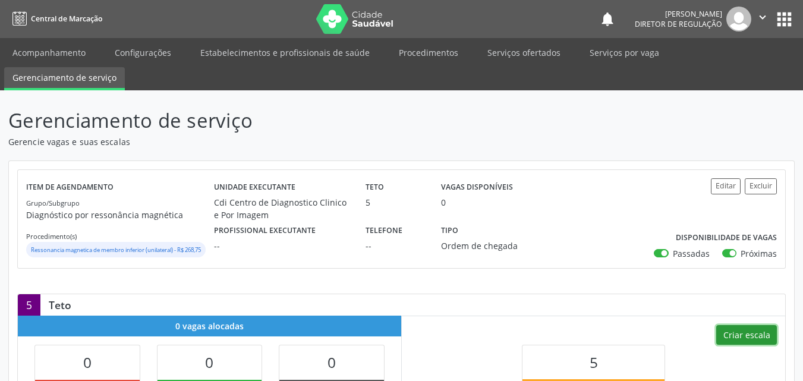
click at [736, 345] on button "Criar escala" at bounding box center [746, 335] width 61 height 20
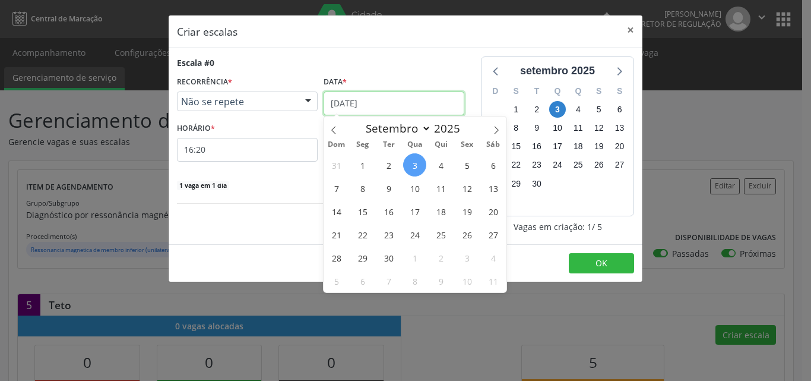
click at [390, 100] on input "[DATE]" at bounding box center [394, 103] width 141 height 24
click at [469, 190] on span "12" at bounding box center [467, 187] width 23 height 23
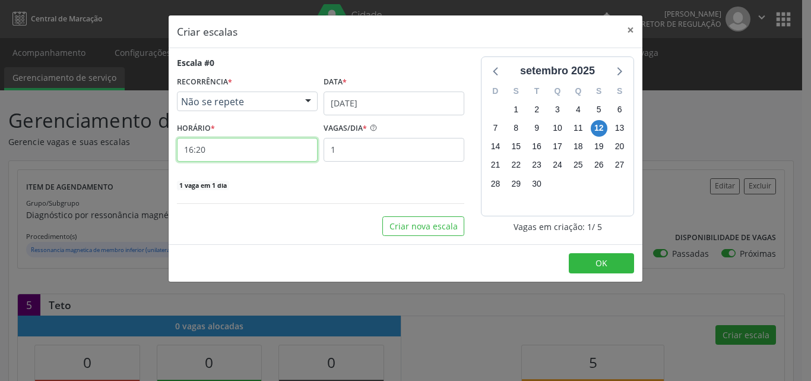
click at [272, 156] on input "16:20" at bounding box center [247, 150] width 141 height 24
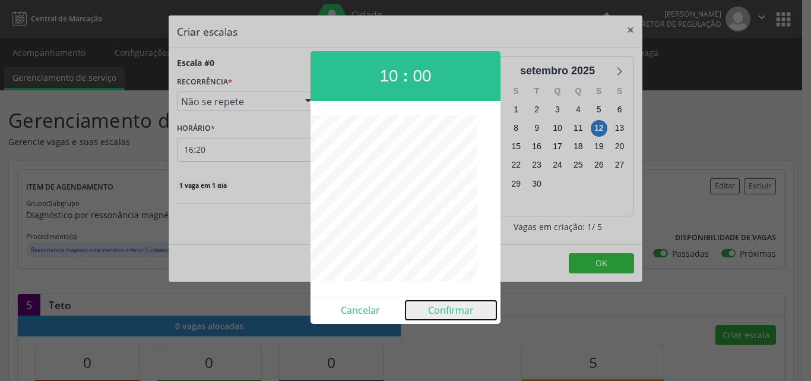
click at [432, 308] on button "Confirmar" at bounding box center [451, 310] width 91 height 19
type input "10:00"
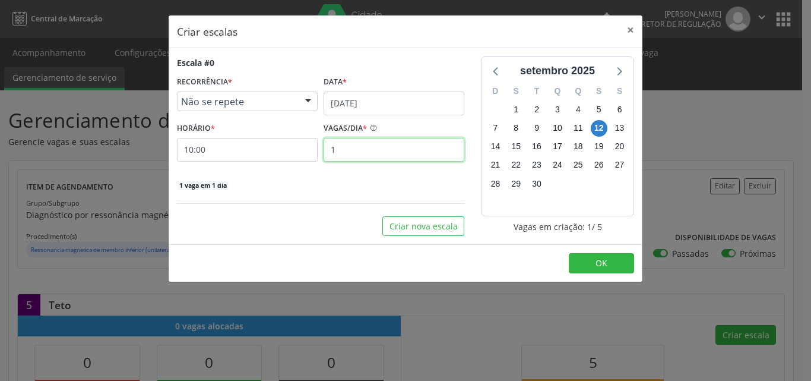
click at [405, 150] on input "1" at bounding box center [394, 150] width 141 height 24
type input "5"
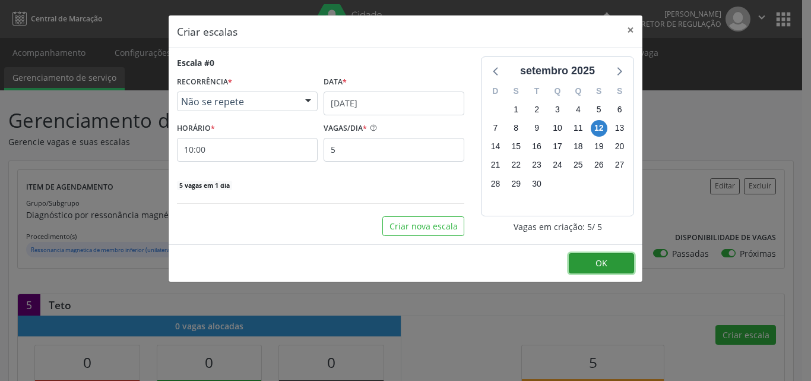
click at [615, 264] on button "OK" at bounding box center [601, 263] width 65 height 20
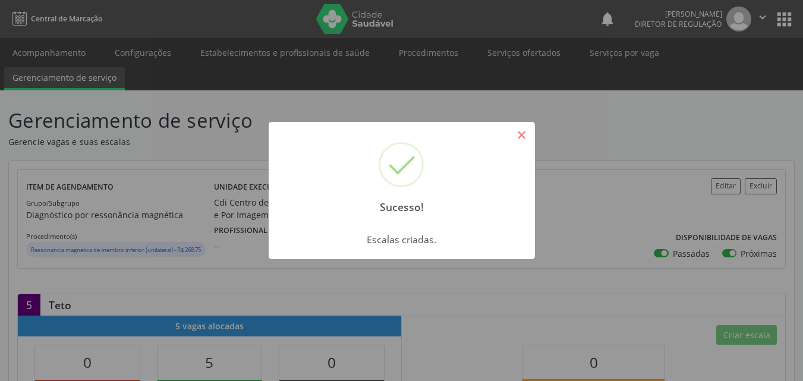
click at [524, 133] on button "×" at bounding box center [521, 135] width 20 height 20
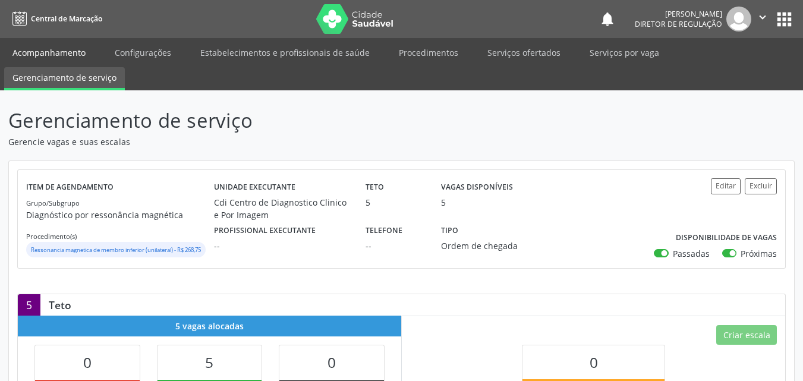
click at [58, 49] on link "Acompanhamento" at bounding box center [49, 52] width 90 height 21
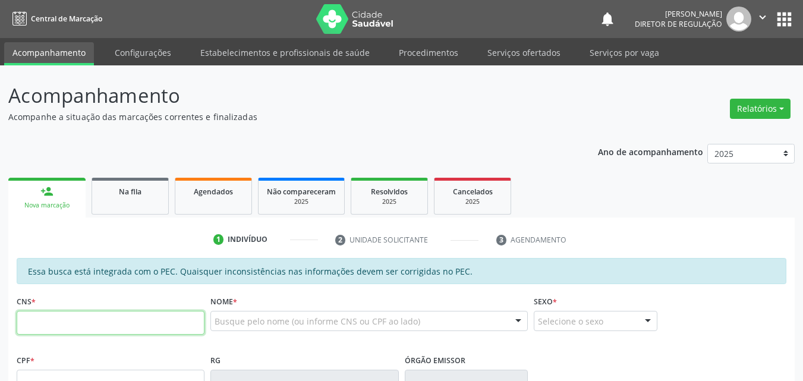
click at [162, 317] on input "text" at bounding box center [111, 323] width 188 height 24
type input "706 4051 0437 2987"
type input "398.261.804-59"
type input "03/06/1965"
type input "Juracy Pereira dos Santos"
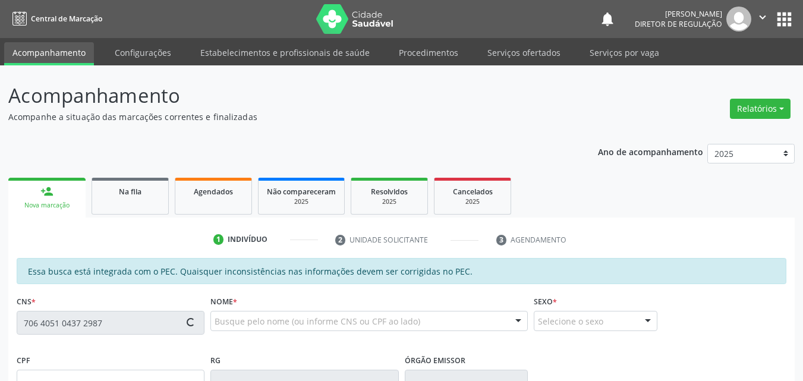
type input "(87) 98849-0171"
type input "763.364.844-91"
type input "S/N"
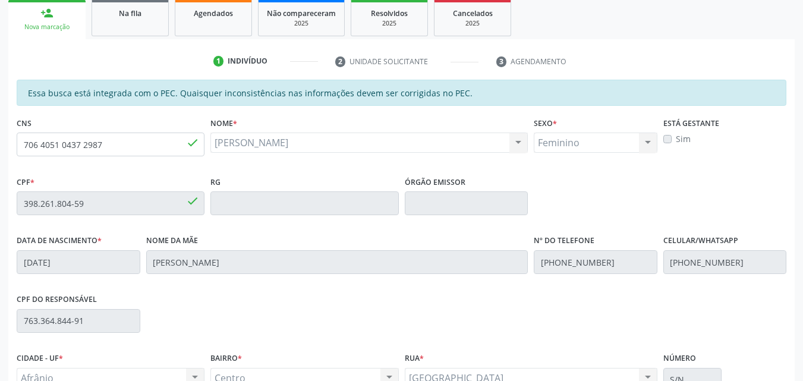
scroll to position [298, 0]
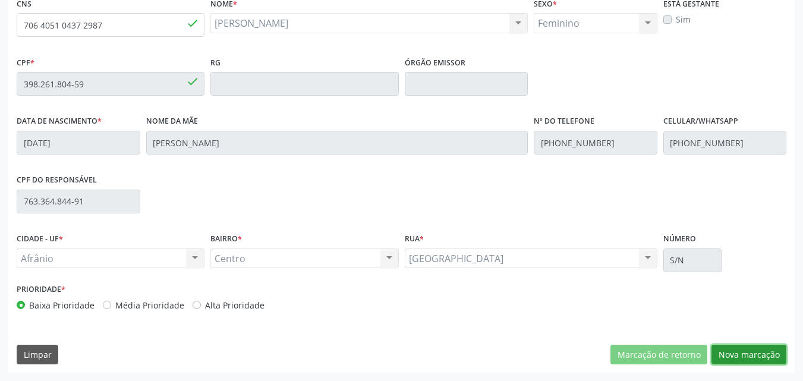
click at [744, 354] on button "Nova marcação" at bounding box center [748, 355] width 75 height 20
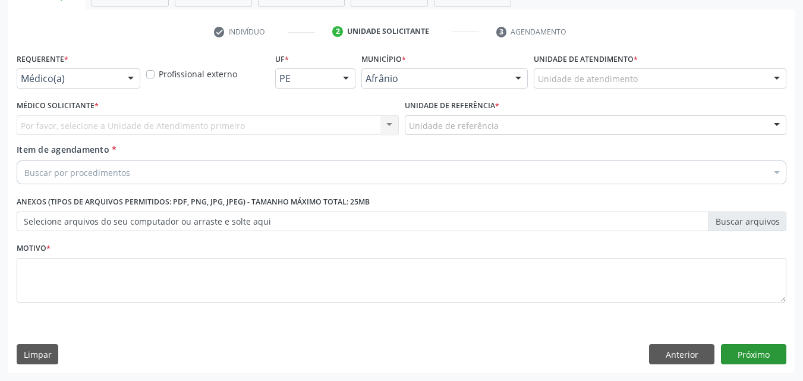
scroll to position [208, 0]
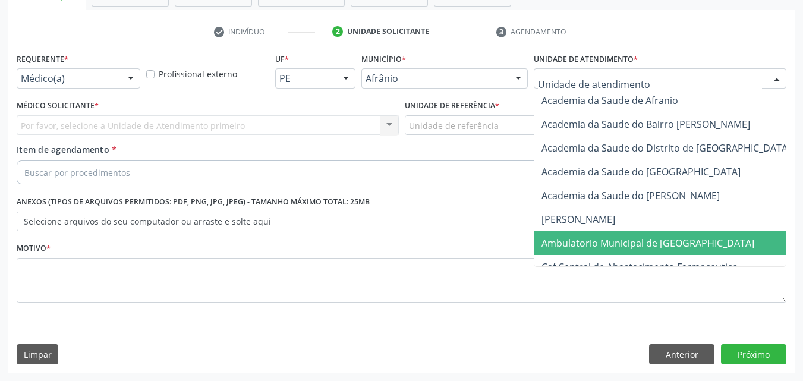
click at [599, 243] on span "Ambulatorio Municipal de [GEOGRAPHIC_DATA]" at bounding box center [647, 242] width 213 height 13
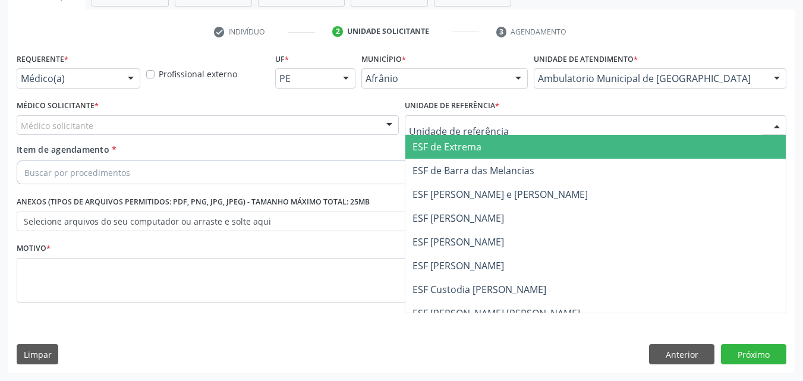
drag, startPoint x: 516, startPoint y: 126, endPoint x: 514, endPoint y: 142, distance: 16.1
click at [515, 125] on div at bounding box center [596, 125] width 382 height 20
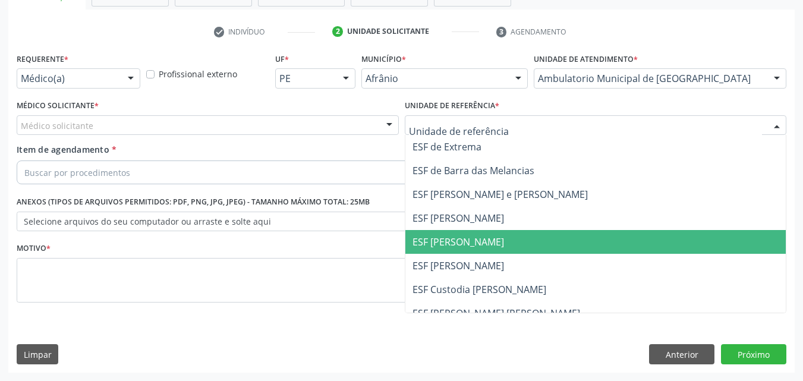
drag, startPoint x: 498, startPoint y: 242, endPoint x: 446, endPoint y: 223, distance: 55.1
click at [497, 242] on span "ESF [PERSON_NAME]" at bounding box center [595, 242] width 381 height 24
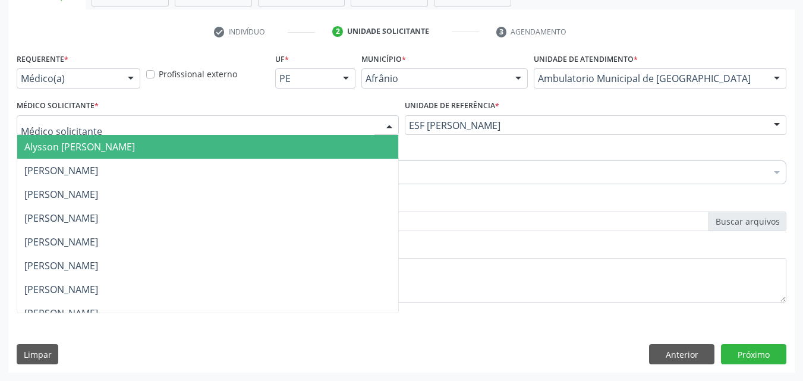
click at [187, 124] on div at bounding box center [208, 125] width 382 height 20
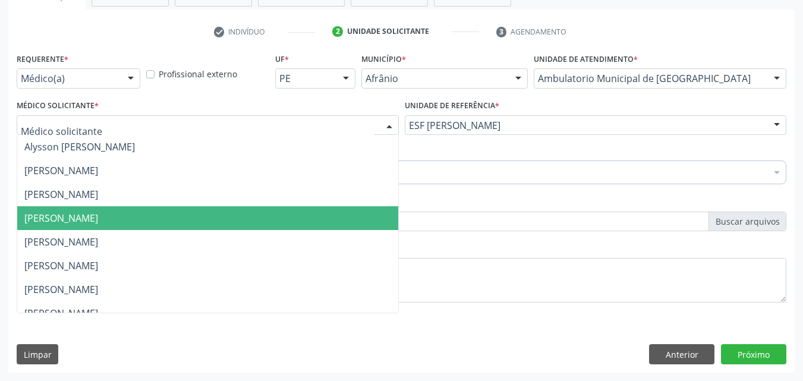
click at [182, 211] on span "[PERSON_NAME]" at bounding box center [207, 218] width 381 height 24
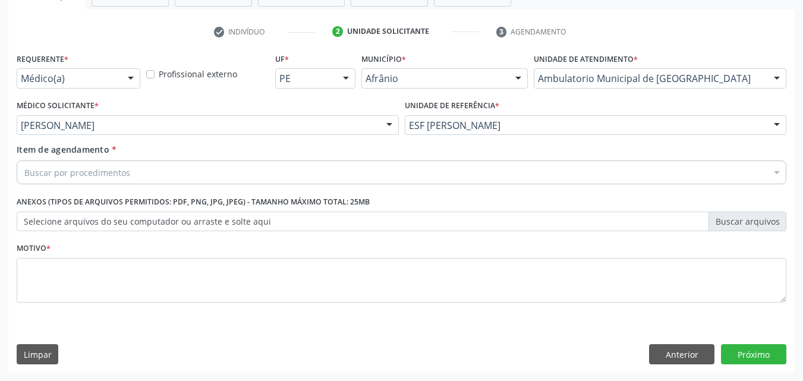
click at [162, 170] on div "Buscar por procedimentos" at bounding box center [401, 172] width 769 height 24
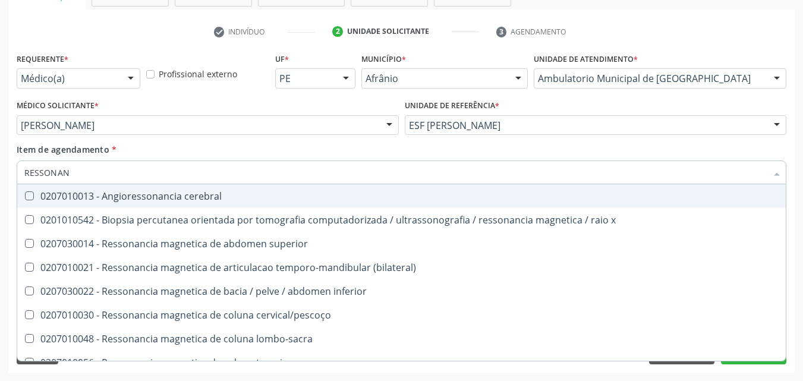
type input "RESSONANC"
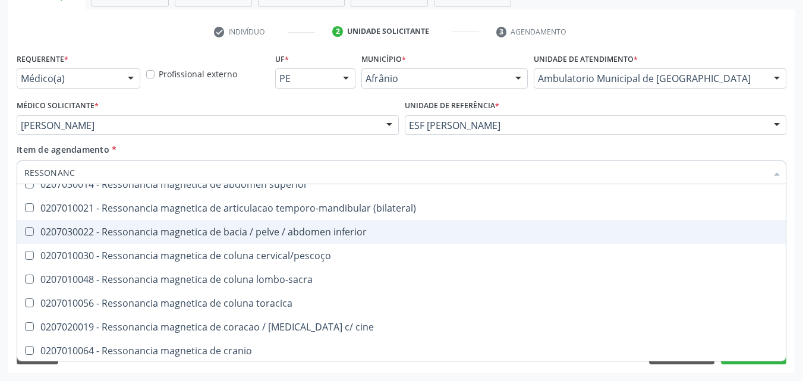
scroll to position [119, 0]
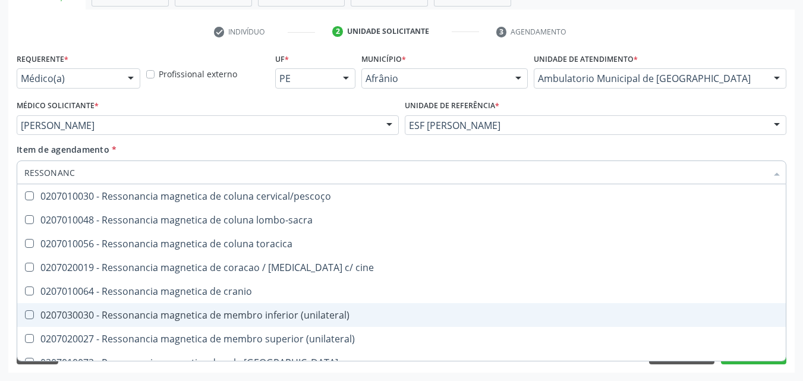
click at [326, 315] on div "0207030030 - Ressonancia magnetica de membro inferior (unilateral)" at bounding box center [401, 315] width 754 height 10
checkbox \(unilateral\) "true"
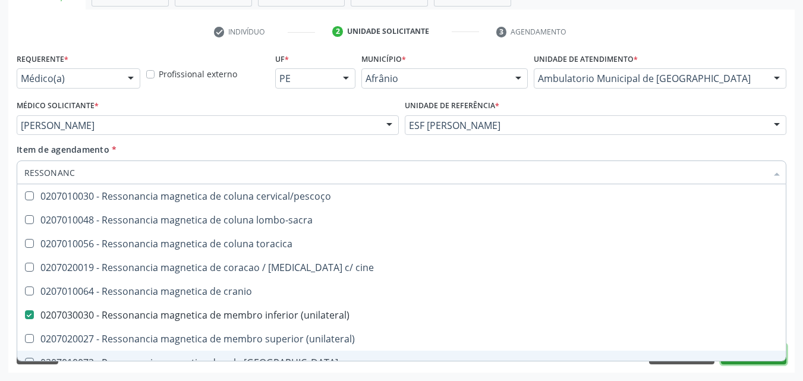
click at [757, 362] on button "Próximo" at bounding box center [753, 354] width 65 height 20
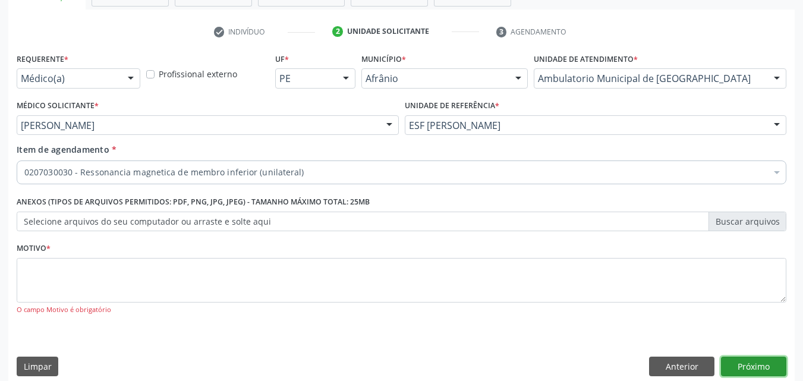
scroll to position [0, 0]
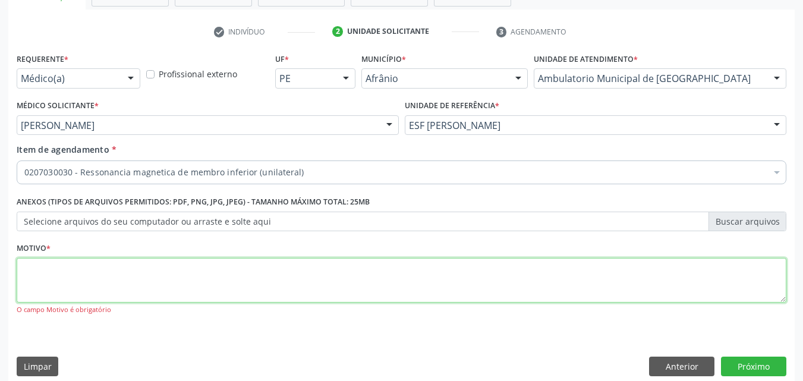
click at [249, 284] on textarea at bounding box center [401, 280] width 769 height 45
type textarea "*"
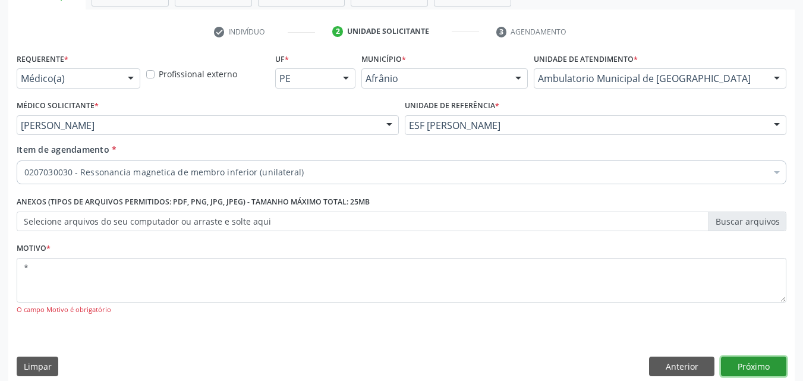
click at [745, 364] on button "Próximo" at bounding box center [753, 366] width 65 height 20
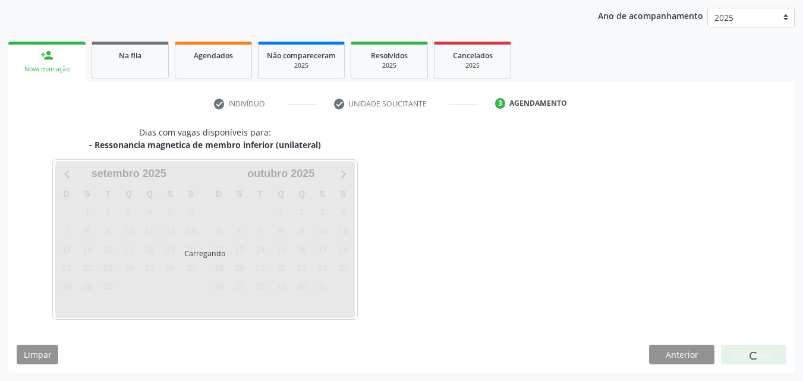
scroll to position [136, 0]
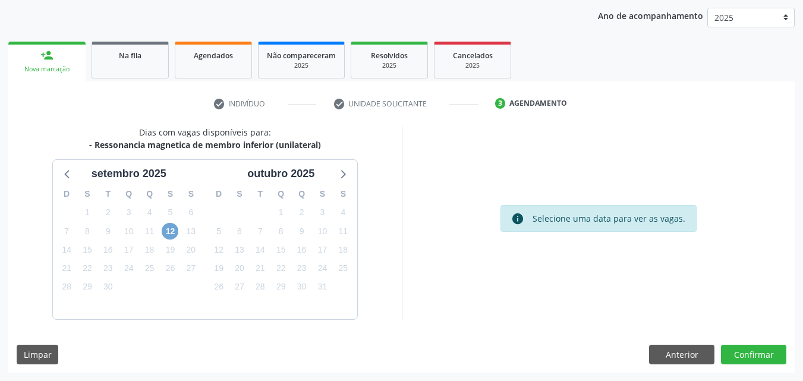
click at [168, 229] on span "12" at bounding box center [170, 231] width 17 height 17
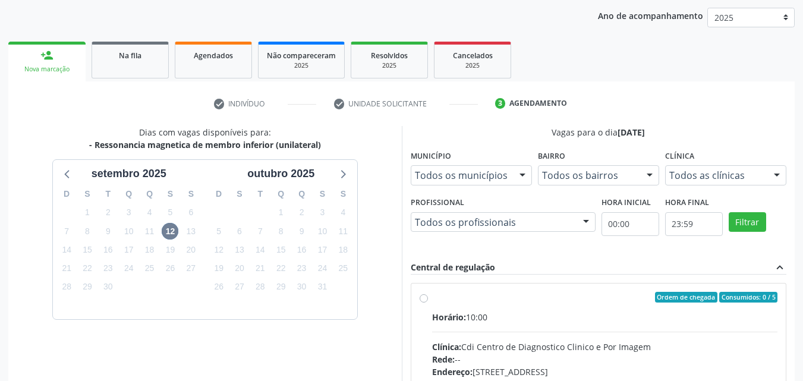
click at [443, 297] on div "Ordem de chegada Consumidos: 0 / 5" at bounding box center [605, 297] width 346 height 11
click at [428, 297] on input "Ordem de chegada Consumidos: 0 / 5 Horário: 10:00 Clínica: Cdi Centro de Diagno…" at bounding box center [423, 297] width 8 height 11
radio input "true"
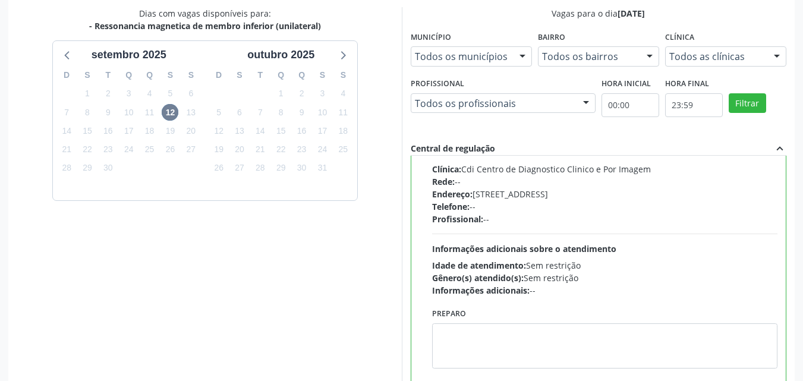
scroll to position [329, 0]
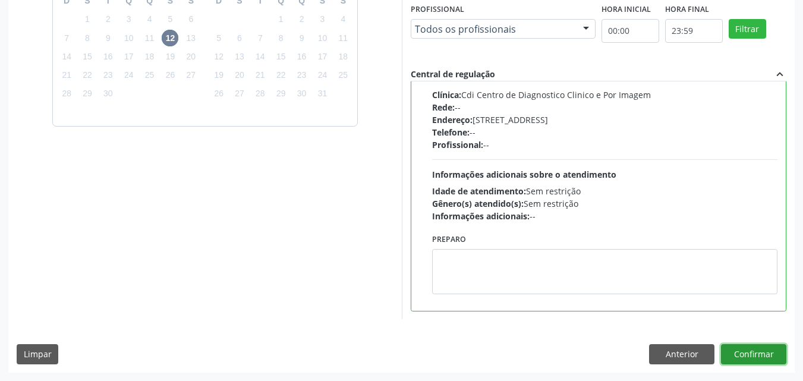
click at [754, 357] on button "Confirmar" at bounding box center [753, 354] width 65 height 20
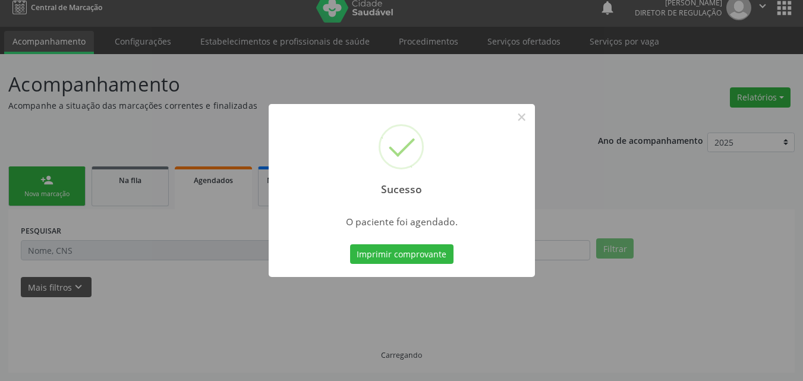
scroll to position [11, 0]
click at [399, 258] on button "Imprimir comprovante" at bounding box center [401, 254] width 103 height 20
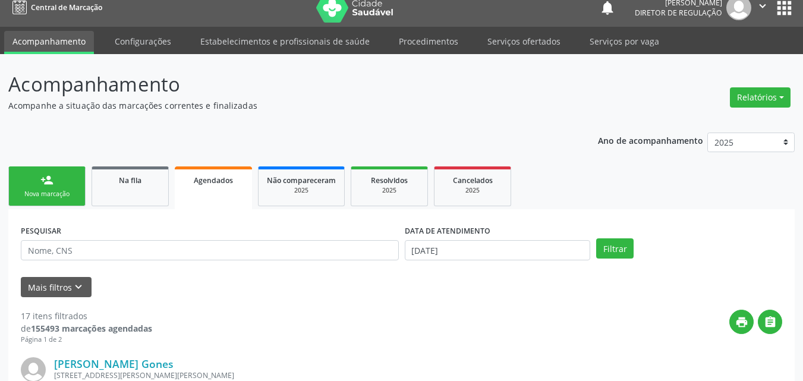
click at [56, 190] on div "Nova marcação" at bounding box center [46, 193] width 59 height 9
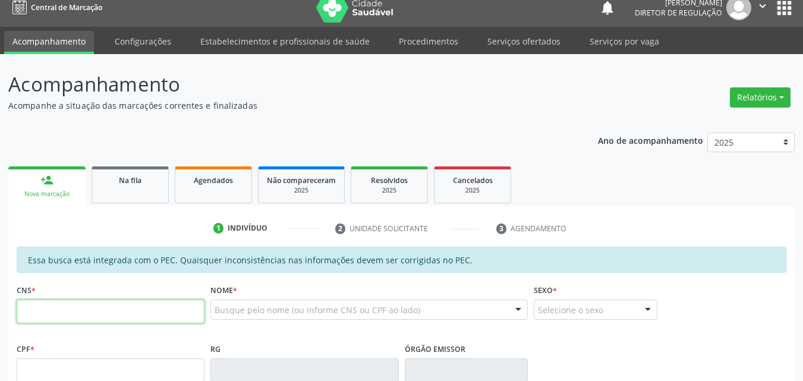
click at [175, 311] on input "text" at bounding box center [111, 311] width 188 height 24
type input "704 8055 1240 1548"
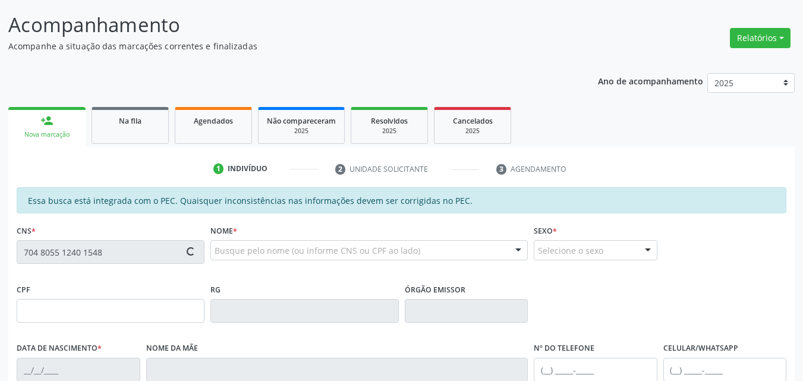
scroll to position [130, 0]
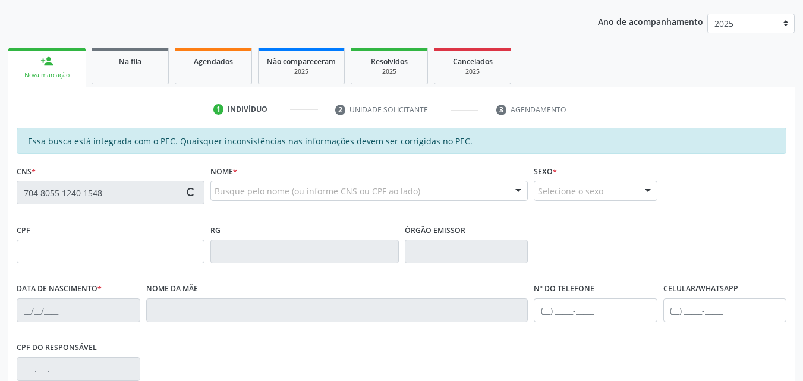
type input "043.239.094-46"
type input "07/08/1981"
type input "Cristina Vieira Rodrigues"
type input "(87) 98825-9819"
type input "S/N"
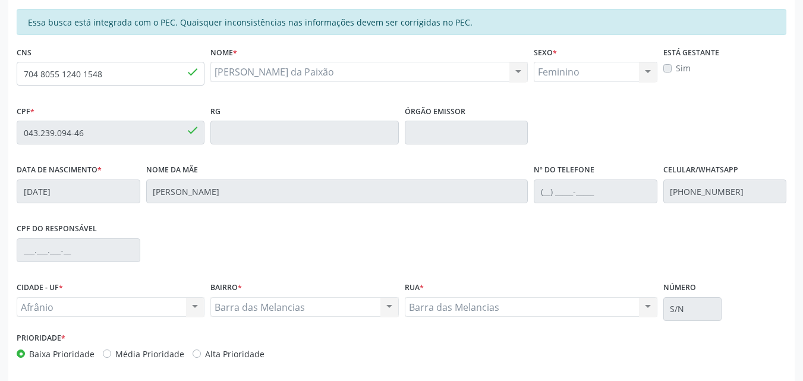
scroll to position [298, 0]
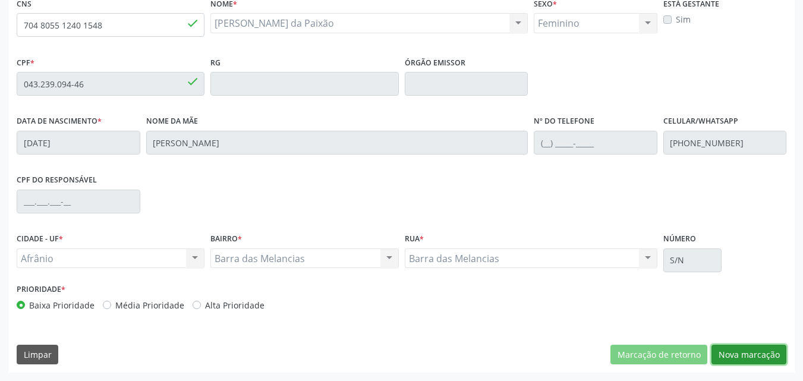
click at [754, 355] on button "Nova marcação" at bounding box center [748, 355] width 75 height 20
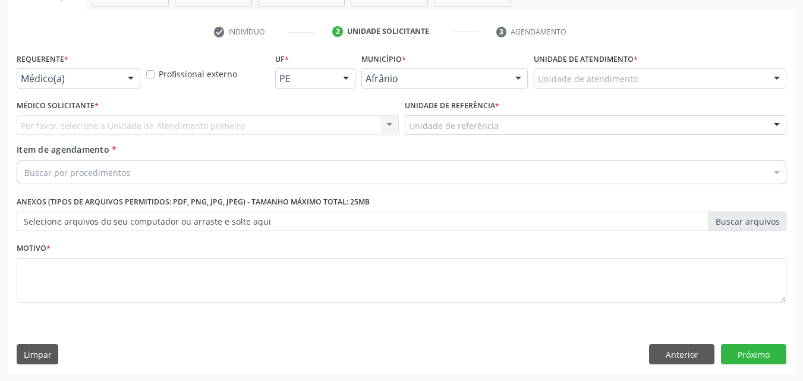
click at [652, 77] on div "Unidade de atendimento" at bounding box center [659, 78] width 252 height 20
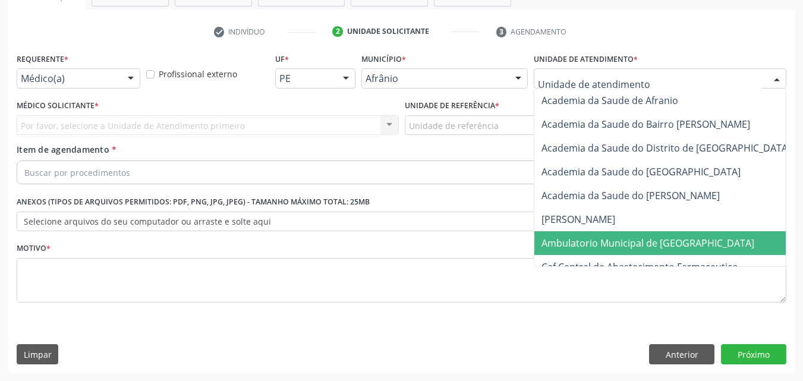
click at [636, 244] on span "Ambulatorio Municipal de [GEOGRAPHIC_DATA]" at bounding box center [647, 242] width 213 height 13
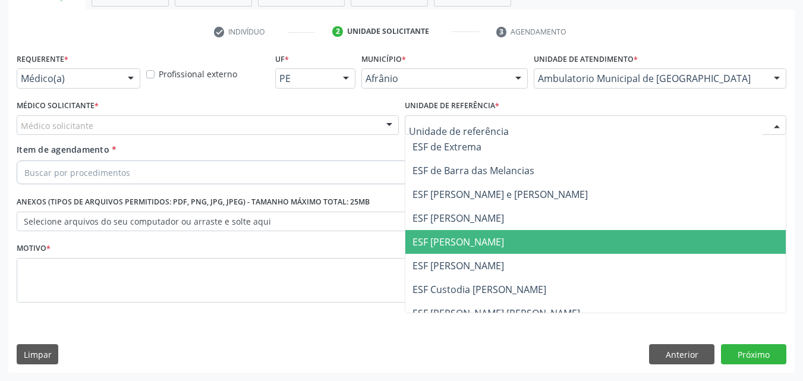
drag, startPoint x: 454, startPoint y: 238, endPoint x: 393, endPoint y: 226, distance: 61.7
click at [454, 239] on span "ESF [PERSON_NAME]" at bounding box center [457, 241] width 91 height 13
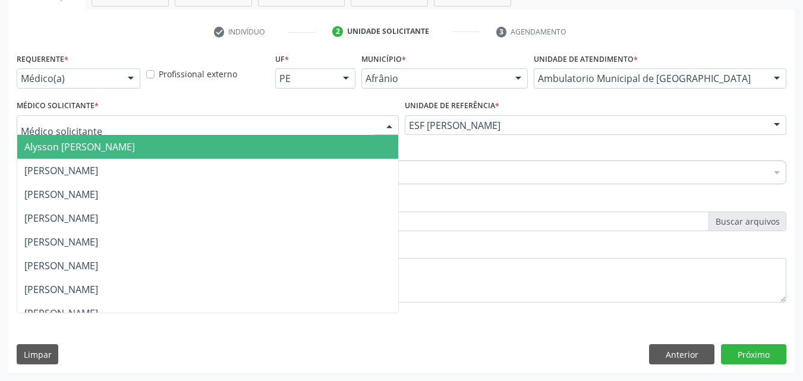
click at [195, 124] on div at bounding box center [208, 125] width 382 height 20
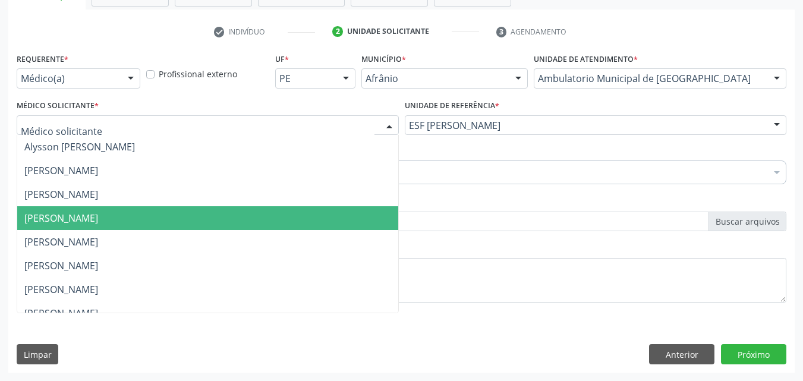
click at [184, 215] on span "[PERSON_NAME]" at bounding box center [207, 218] width 381 height 24
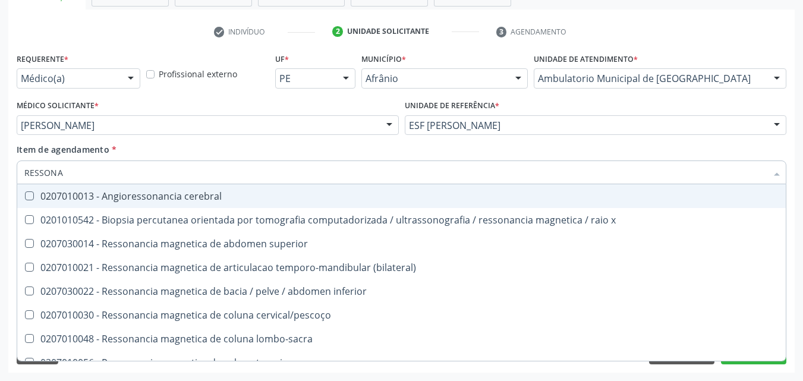
type input "RESSONAN"
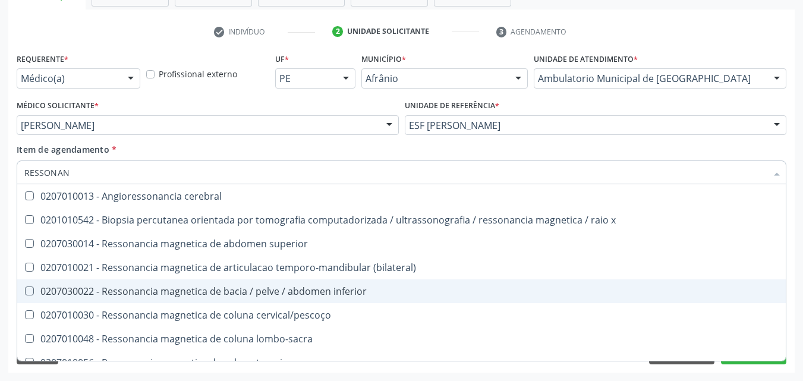
click at [242, 287] on div "0207030022 - Ressonancia magnetica de bacia / pelve / abdomen inferior" at bounding box center [401, 291] width 754 height 10
checkbox inferior "true"
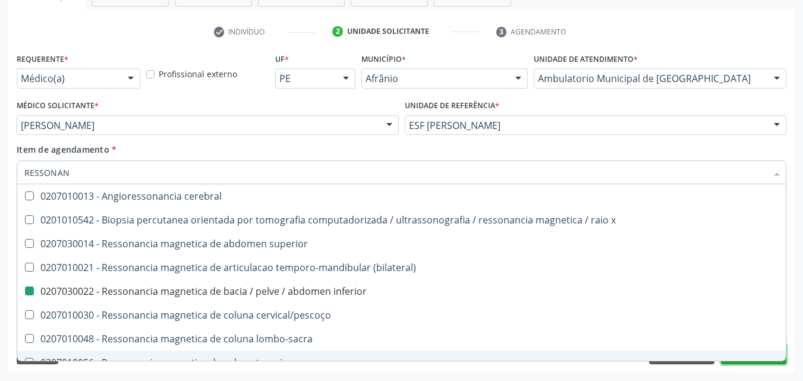
click at [728, 362] on button "Próximo" at bounding box center [753, 354] width 65 height 20
checkbox x "true"
checkbox inferior "false"
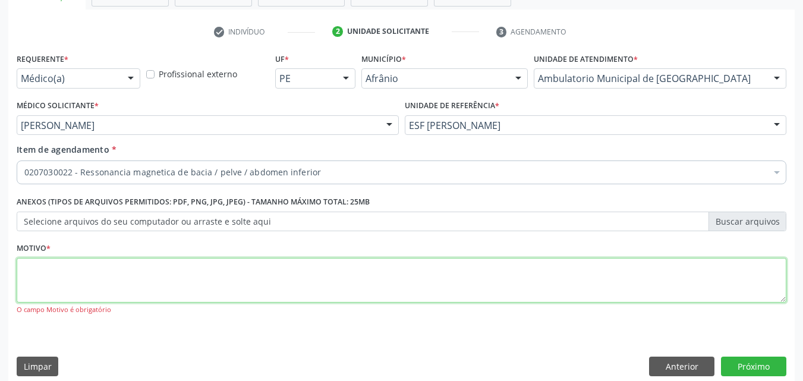
click at [521, 279] on textarea at bounding box center [401, 280] width 769 height 45
type textarea "*"
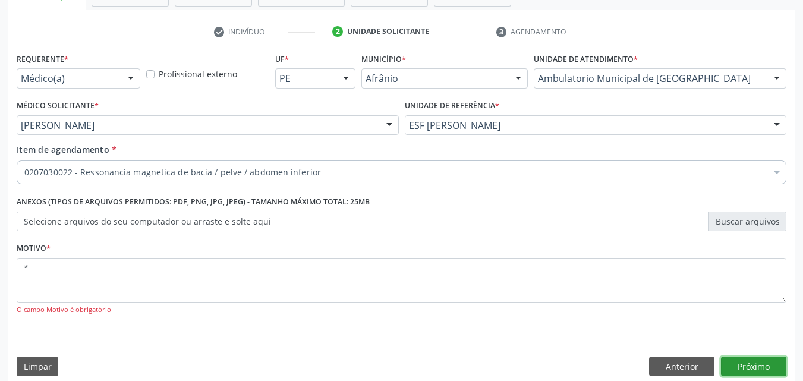
click at [754, 366] on button "Próximo" at bounding box center [753, 366] width 65 height 20
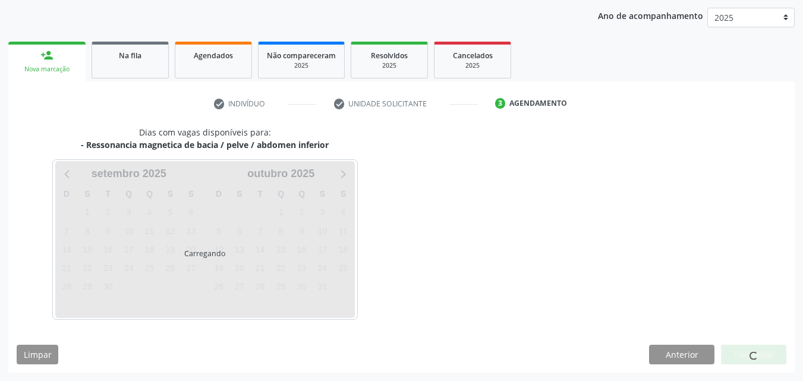
scroll to position [136, 0]
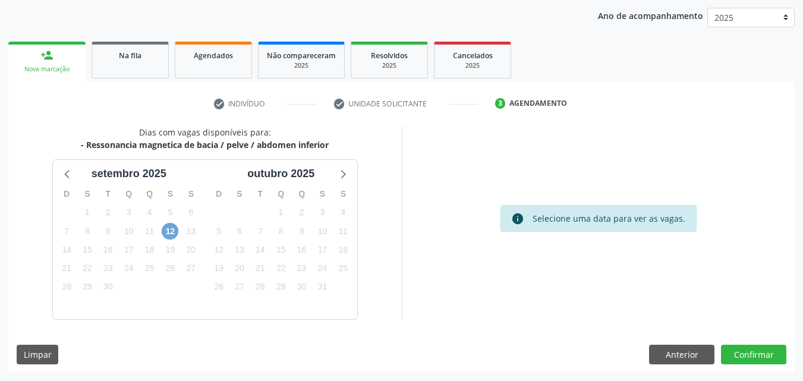
click at [169, 232] on span "12" at bounding box center [170, 231] width 17 height 17
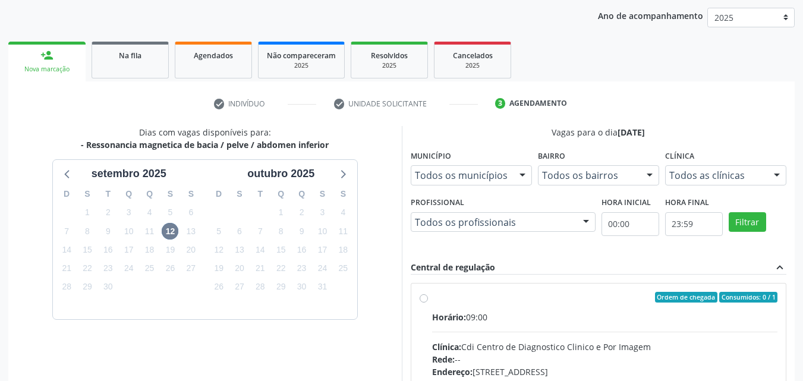
click at [480, 299] on div "Ordem de chegada Consumidos: 0 / 1" at bounding box center [605, 297] width 346 height 11
click at [428, 299] on input "Ordem de chegada Consumidos: 0 / 1 Horário: 09:00 Clínica: Cdi Centro de Diagno…" at bounding box center [423, 297] width 8 height 11
radio input "true"
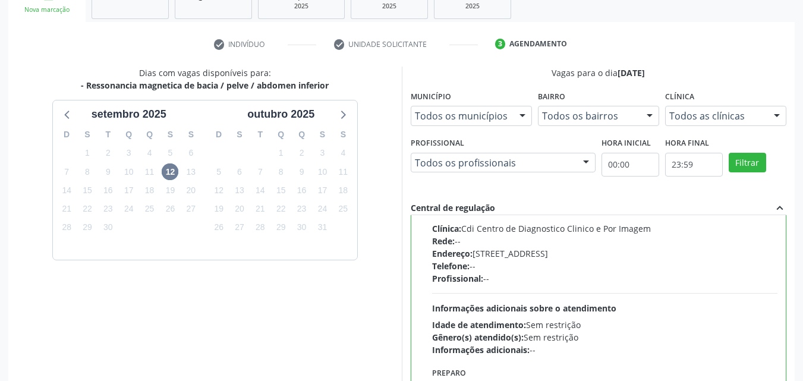
scroll to position [329, 0]
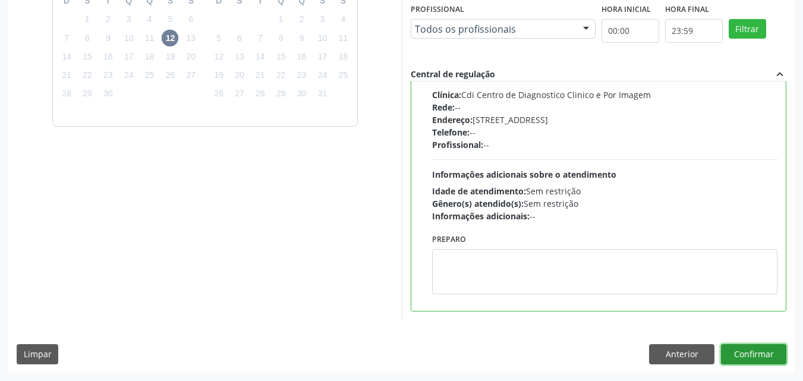
click at [748, 352] on button "Confirmar" at bounding box center [753, 354] width 65 height 20
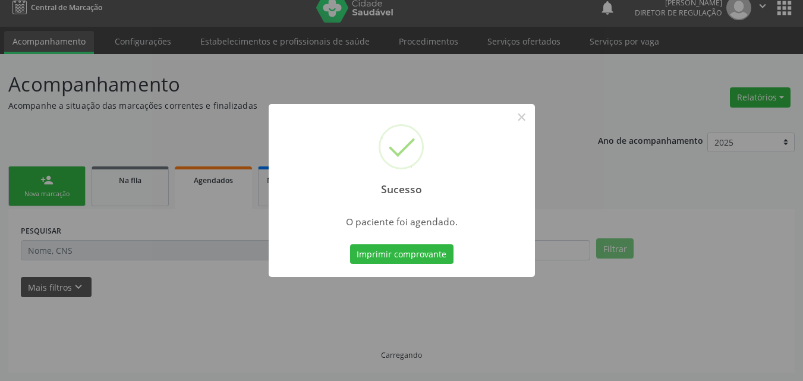
scroll to position [11, 0]
click at [434, 254] on button "Imprimir comprovante" at bounding box center [401, 254] width 103 height 20
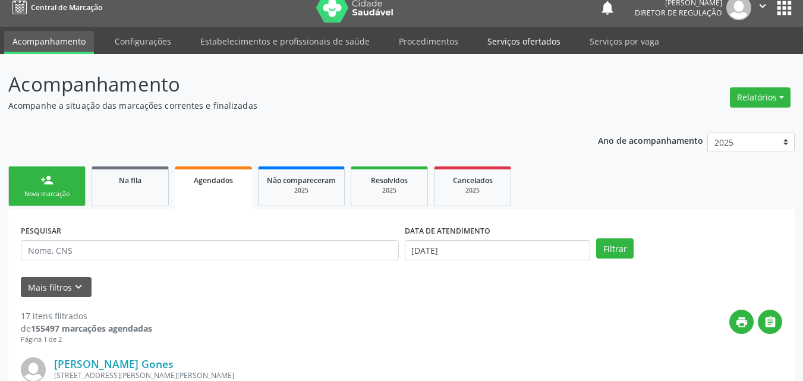
click at [529, 40] on link "Serviços ofertados" at bounding box center [524, 41] width 90 height 21
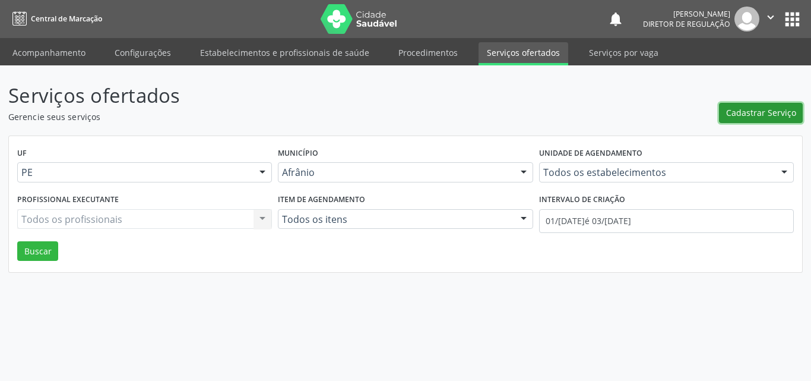
click at [767, 111] on span "Cadastrar Serviço" at bounding box center [761, 112] width 70 height 12
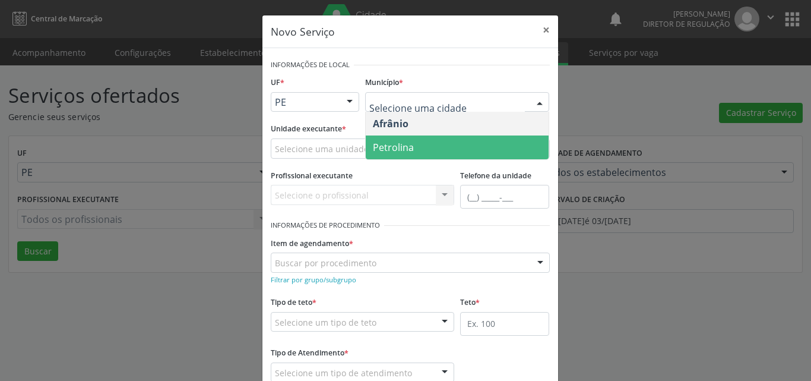
click at [420, 149] on span "Petrolina" at bounding box center [457, 147] width 183 height 24
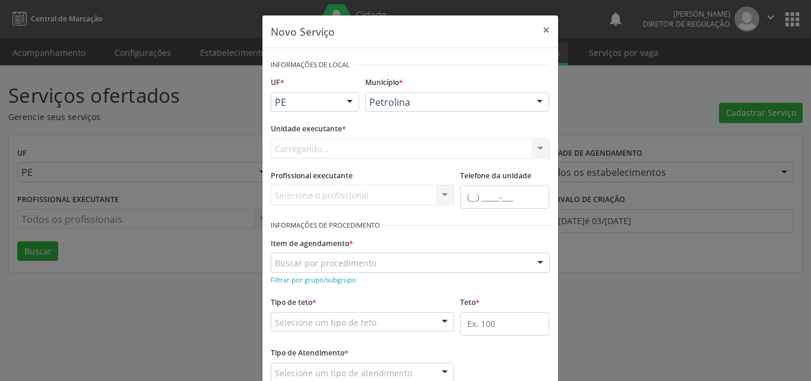
click at [382, 148] on div "Carregando... Academia da Saude de Afranio Academia da Saude do Bairro Roberto …" at bounding box center [410, 148] width 279 height 20
click at [328, 148] on div "Carregando... Academia da Saude de Afranio Academia da Saude do Bairro Roberto …" at bounding box center [410, 148] width 279 height 20
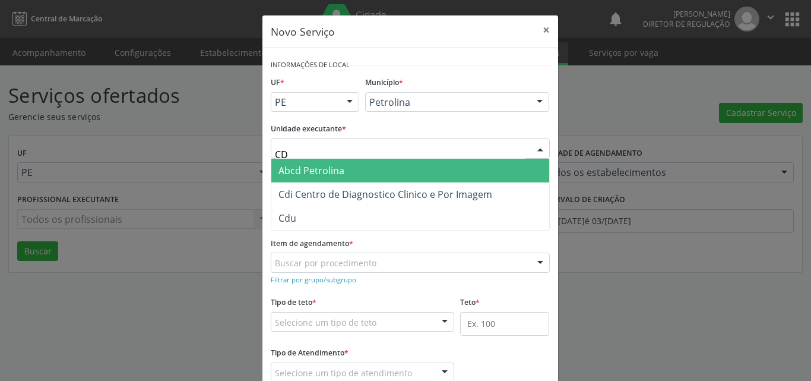
type input "CDI"
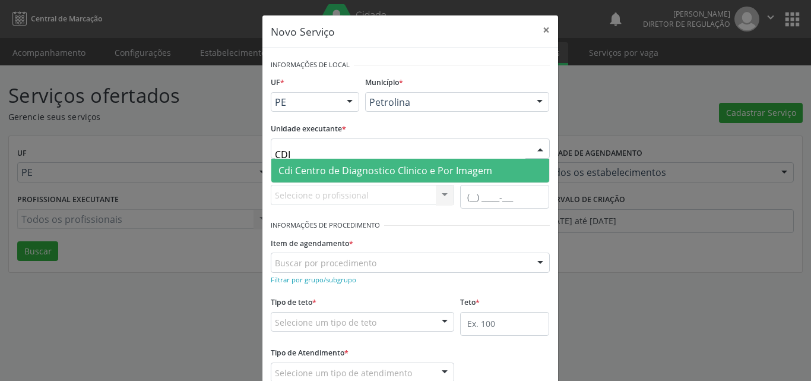
click at [320, 175] on span "Cdi Centro de Diagnostico Clinico e Por Imagem" at bounding box center [386, 170] width 214 height 13
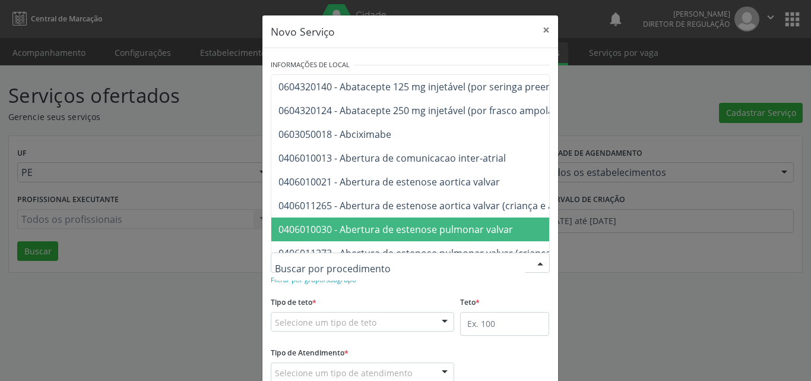
click at [324, 270] on input "text" at bounding box center [400, 269] width 251 height 24
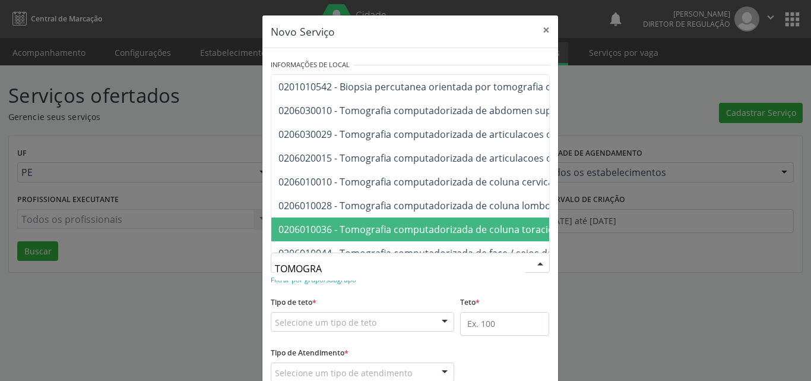
type input "TOMOGRAF"
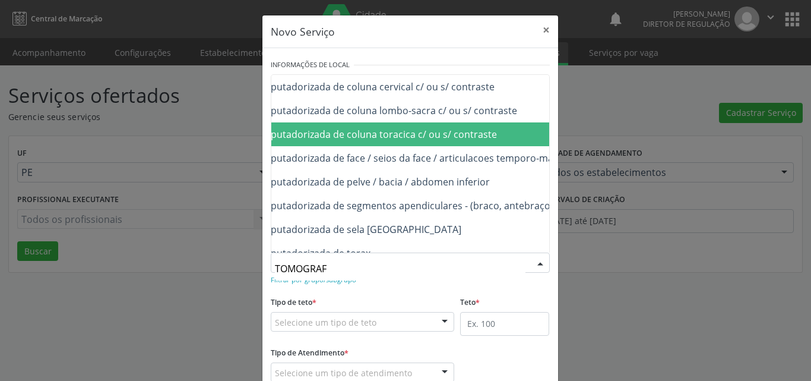
scroll to position [119, 143]
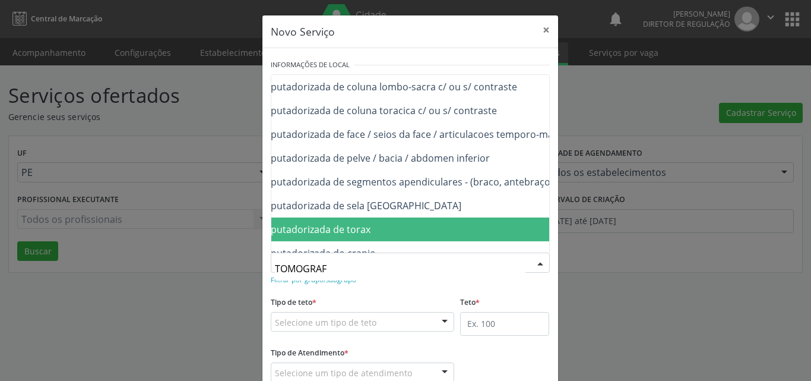
click at [508, 232] on span "0206020031 - Tomografia computadorizada de torax" at bounding box center [423, 229] width 589 height 24
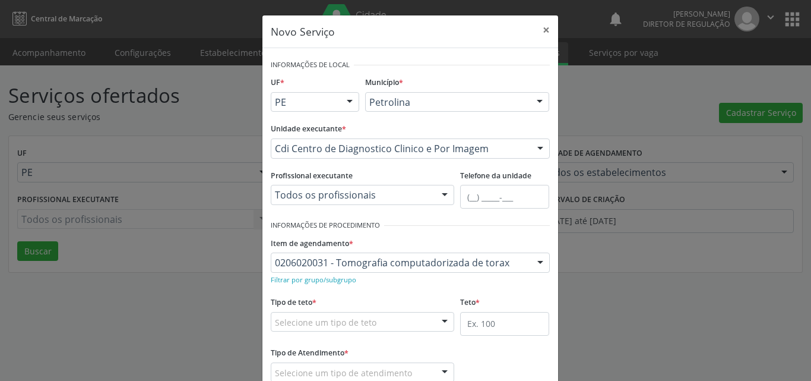
click at [403, 320] on div "Selecione um tipo de teto" at bounding box center [363, 322] width 184 height 20
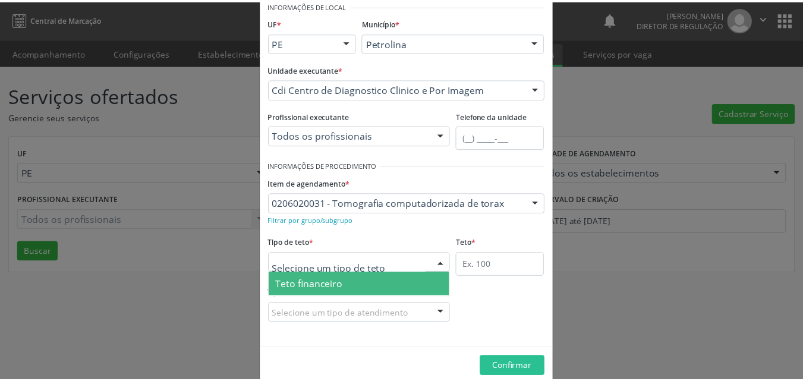
scroll to position [23, 0]
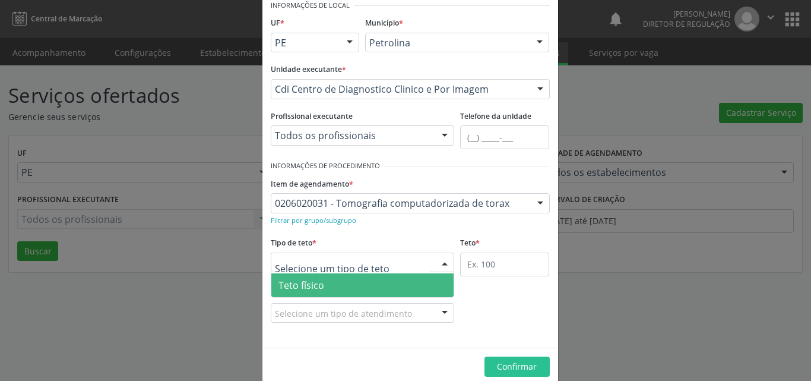
click at [388, 285] on span "Teto físico" at bounding box center [362, 285] width 183 height 24
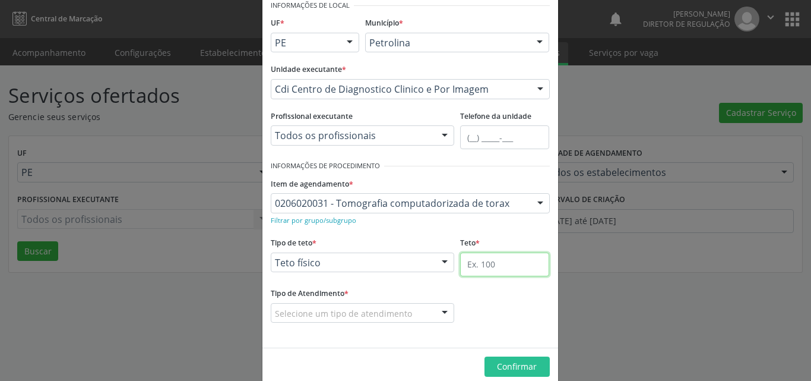
click at [472, 263] on input "text" at bounding box center [504, 264] width 89 height 24
type input "2"
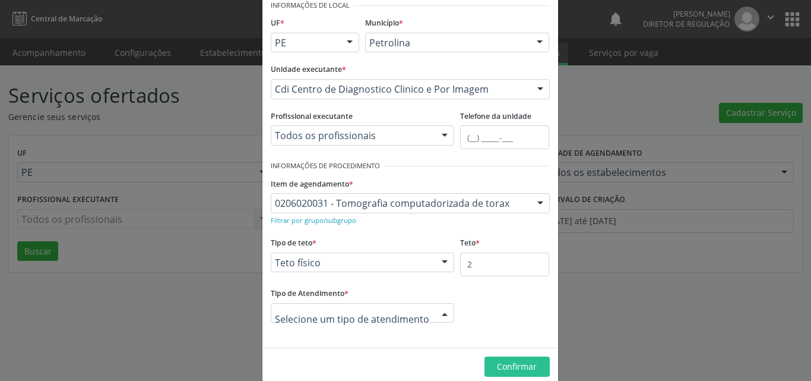
click at [408, 307] on div at bounding box center [363, 313] width 184 height 20
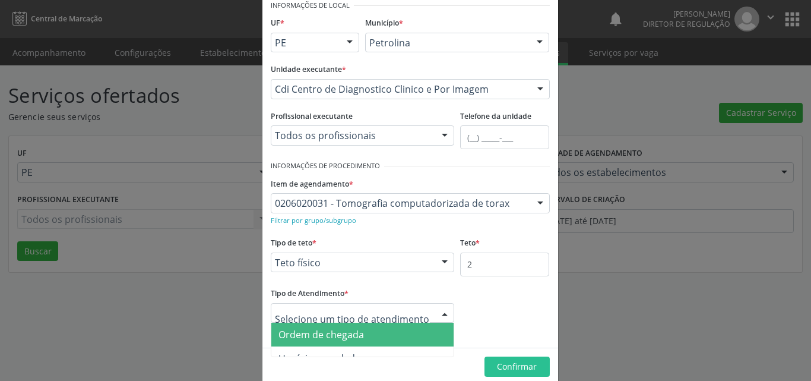
click at [366, 330] on span "Ordem de chegada" at bounding box center [362, 335] width 183 height 24
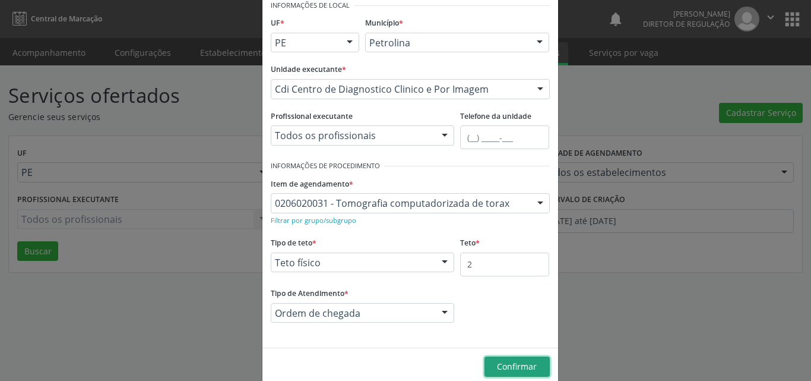
click at [511, 362] on span "Confirmar" at bounding box center [517, 366] width 40 height 11
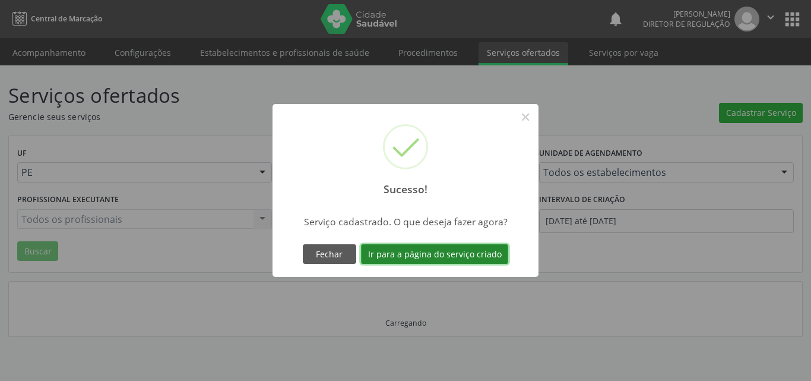
click at [485, 254] on button "Ir para a página do serviço criado" at bounding box center [434, 254] width 147 height 20
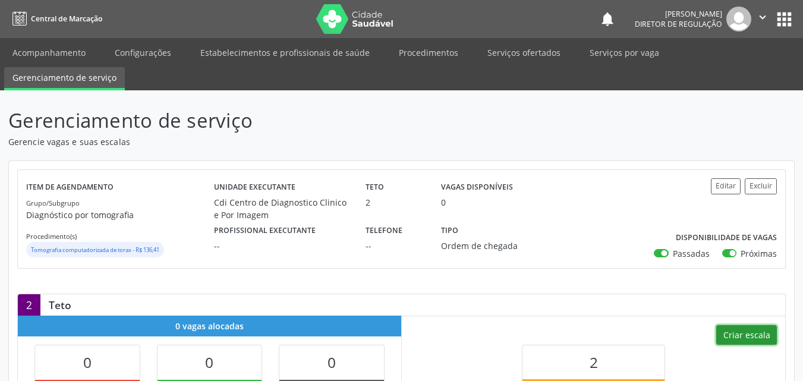
click at [748, 330] on button "Criar escala" at bounding box center [746, 335] width 61 height 20
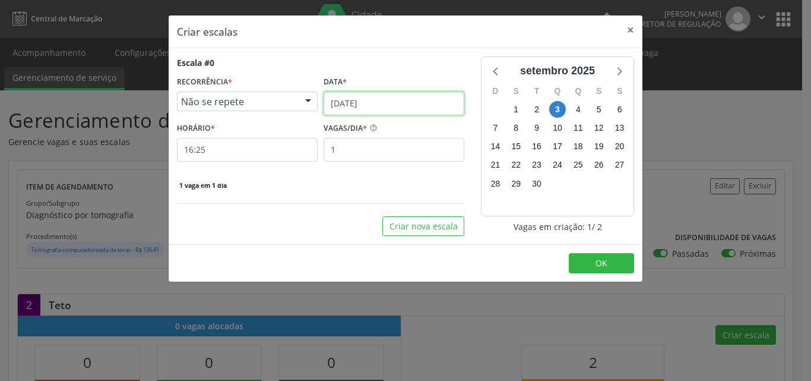
click at [397, 103] on input "0[DATE]" at bounding box center [394, 103] width 141 height 24
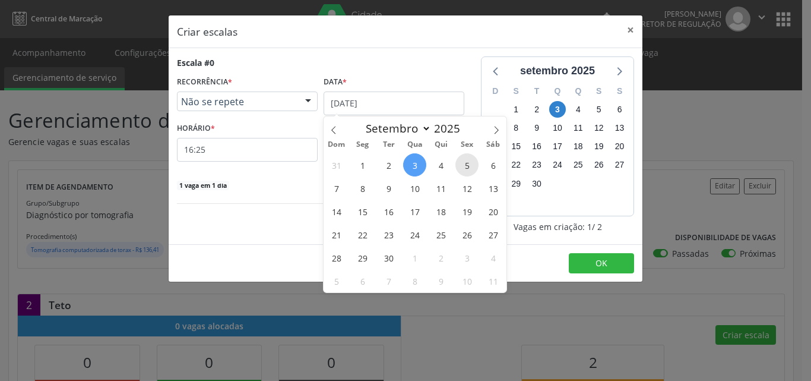
click at [467, 166] on span "5" at bounding box center [467, 164] width 23 height 23
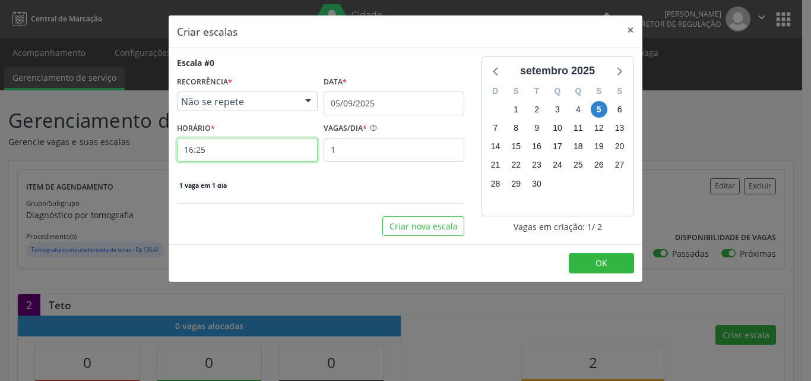
click at [286, 150] on input "16:25" at bounding box center [247, 150] width 141 height 24
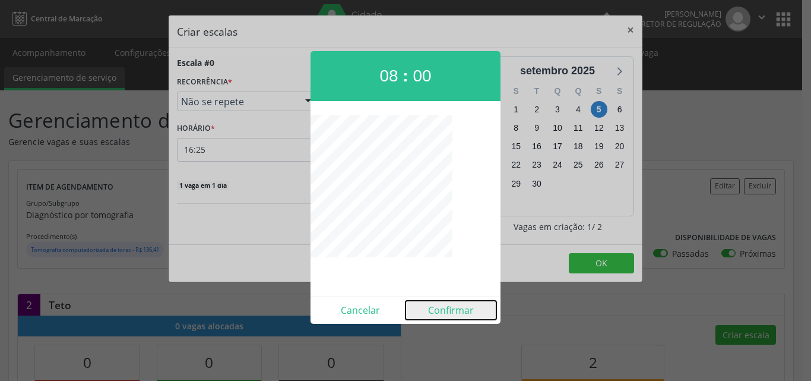
click at [448, 311] on button "Confirmar" at bounding box center [451, 310] width 91 height 19
type input "08:00"
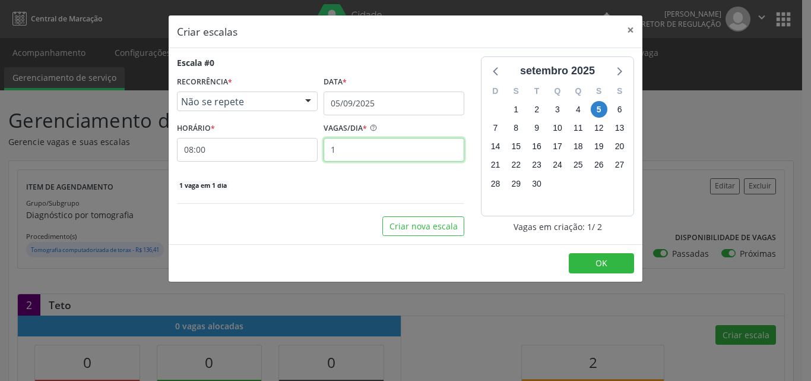
click at [361, 152] on input "1" at bounding box center [394, 150] width 141 height 24
type input "2"
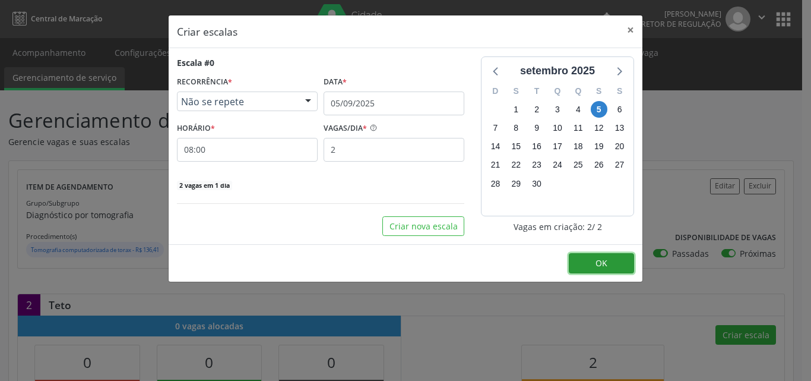
click at [604, 261] on span "OK" at bounding box center [602, 262] width 12 height 11
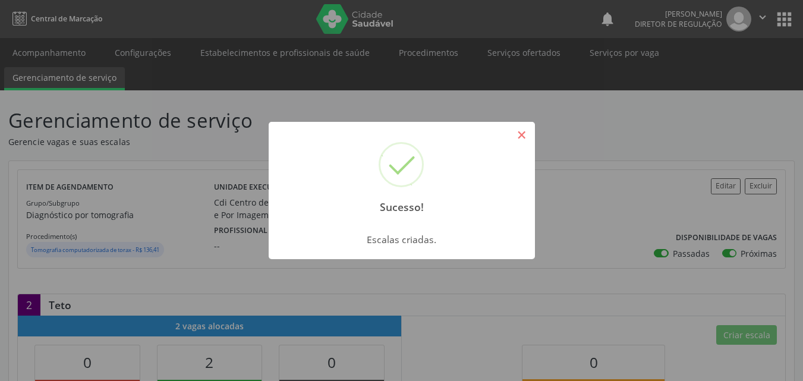
click at [523, 135] on button "×" at bounding box center [521, 135] width 20 height 20
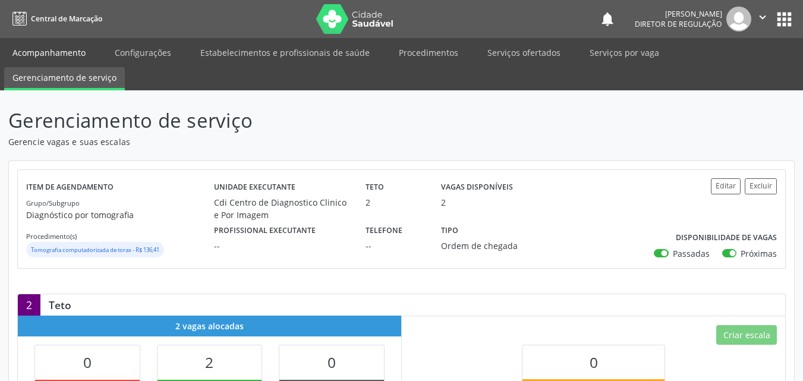
click at [58, 50] on link "Acompanhamento" at bounding box center [49, 52] width 90 height 21
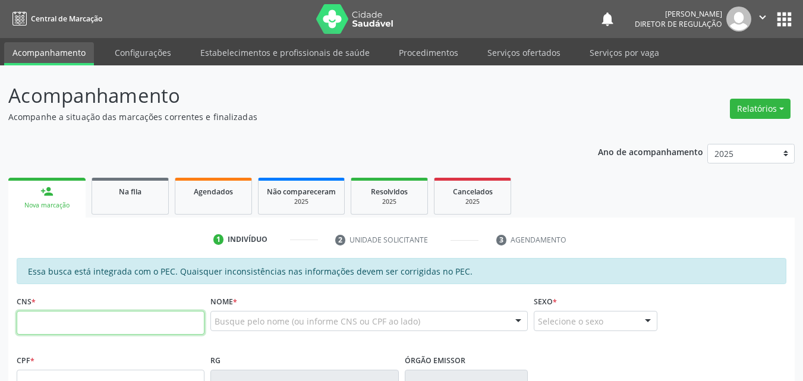
click at [65, 317] on input "text" at bounding box center [111, 323] width 188 height 24
type input "708 6065 9751 4488"
type input "248.845.704-30"
type input "13/04/1952"
type input "Maria Santiago Cruz"
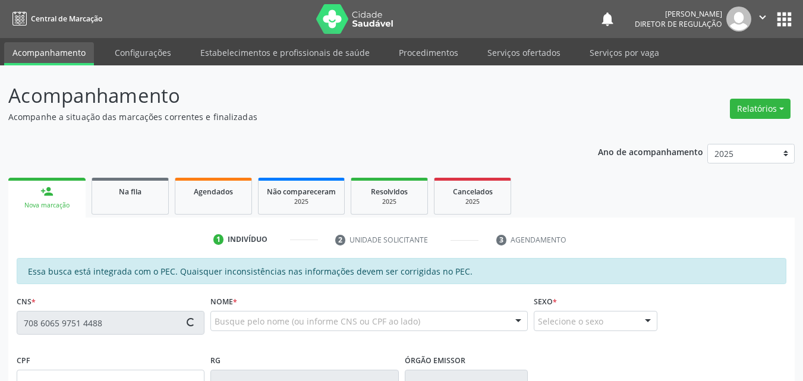
type input "(87) 98104-2821"
type input "S/N"
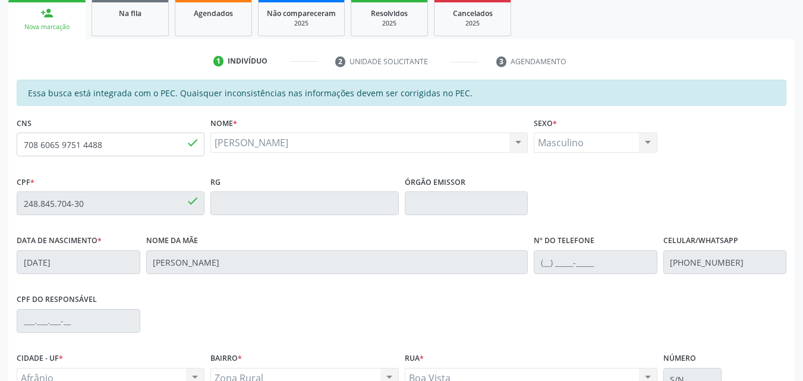
scroll to position [238, 0]
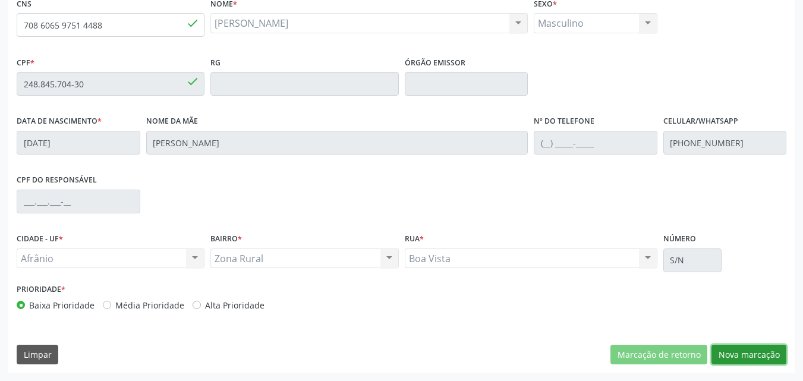
click at [763, 356] on button "Nova marcação" at bounding box center [748, 355] width 75 height 20
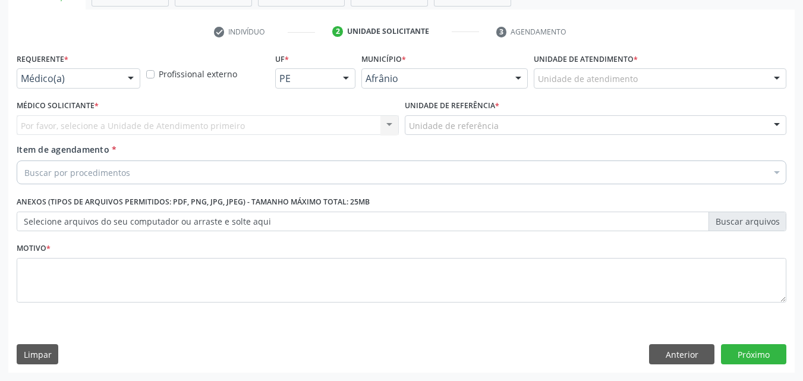
scroll to position [208, 0]
click at [631, 70] on div at bounding box center [659, 78] width 252 height 20
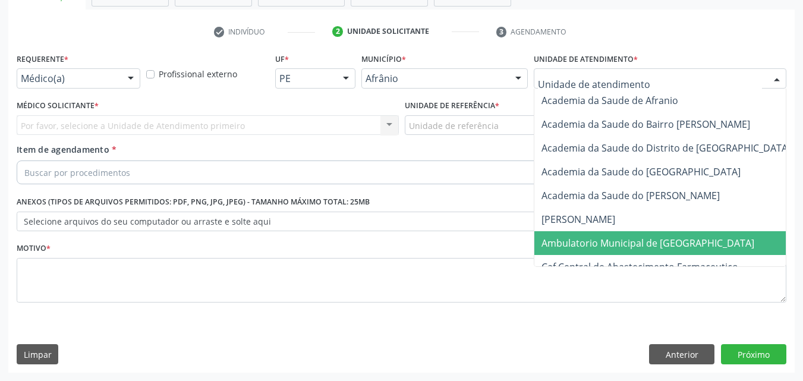
click at [622, 244] on span "Ambulatorio Municipal de [GEOGRAPHIC_DATA]" at bounding box center [647, 242] width 213 height 13
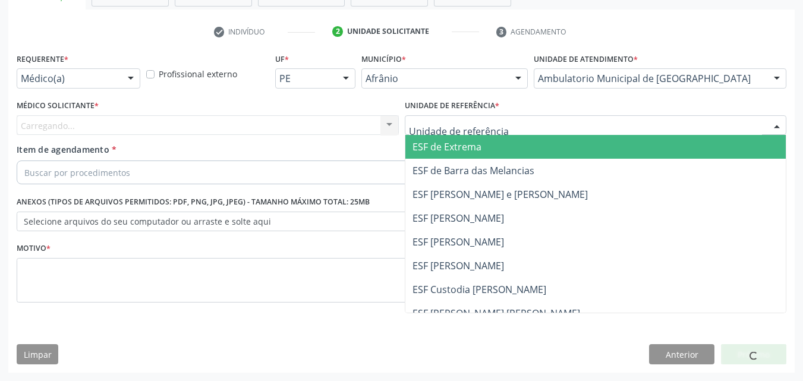
click at [517, 128] on div at bounding box center [596, 125] width 382 height 20
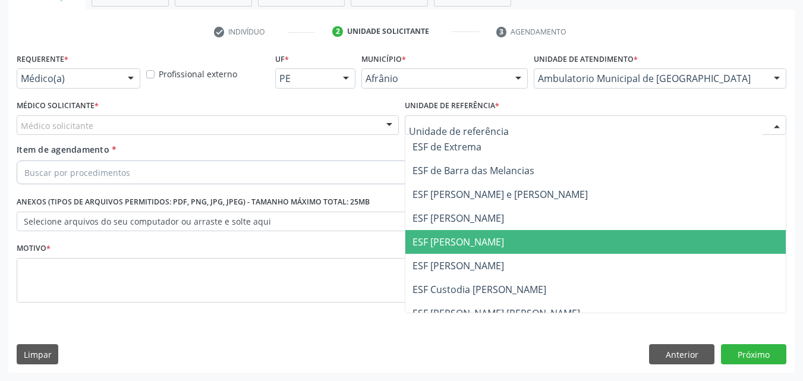
click at [499, 236] on span "ESF [PERSON_NAME]" at bounding box center [595, 242] width 381 height 24
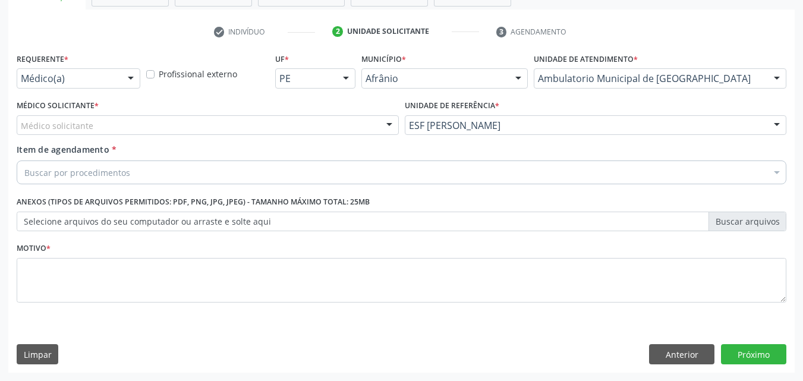
click at [305, 123] on div "Médico solicitante" at bounding box center [208, 125] width 382 height 20
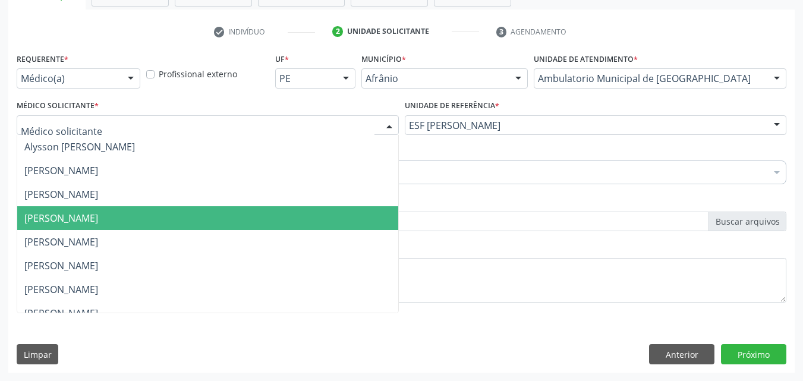
click at [280, 215] on span "[PERSON_NAME]" at bounding box center [207, 218] width 381 height 24
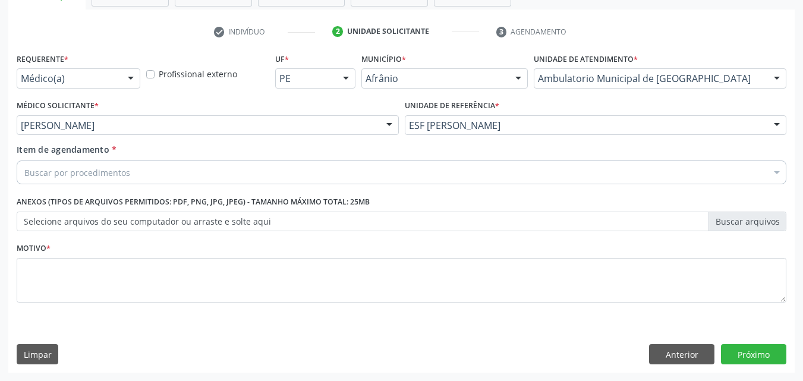
click at [206, 175] on div "Buscar por procedimentos" at bounding box center [401, 172] width 769 height 24
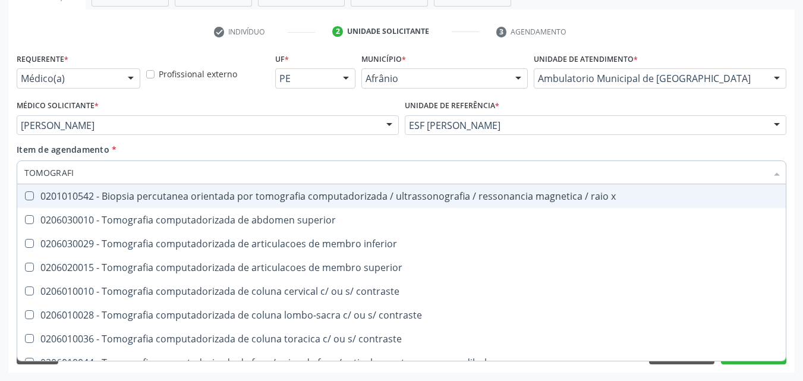
type input "TOMOGRAFIA"
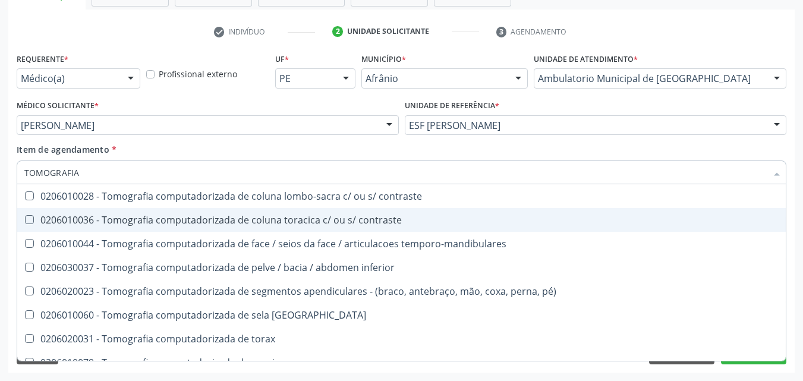
scroll to position [178, 0]
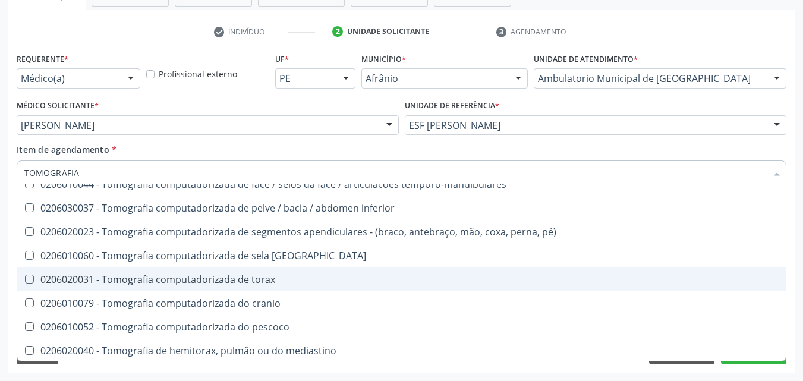
click at [274, 278] on div "0206020031 - Tomografia computadorizada de torax" at bounding box center [401, 279] width 754 height 10
checkbox torax "true"
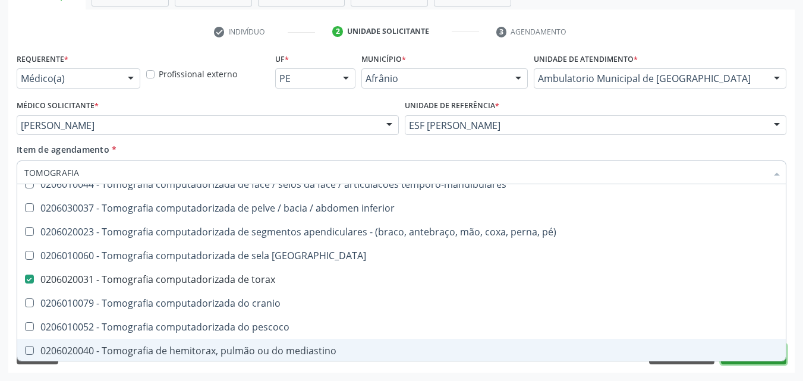
click at [762, 362] on button "Próximo" at bounding box center [753, 354] width 65 height 20
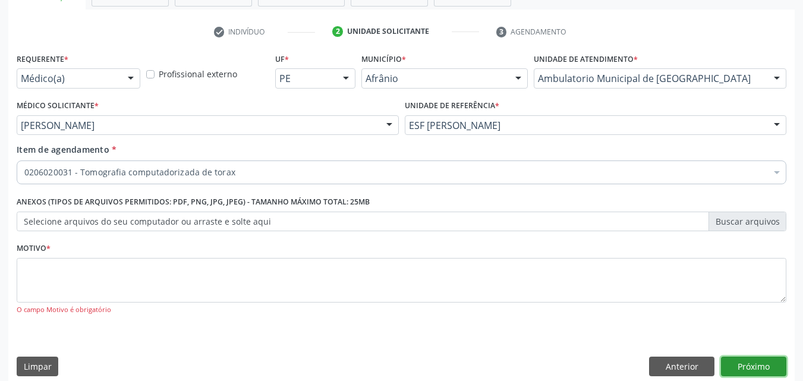
scroll to position [0, 0]
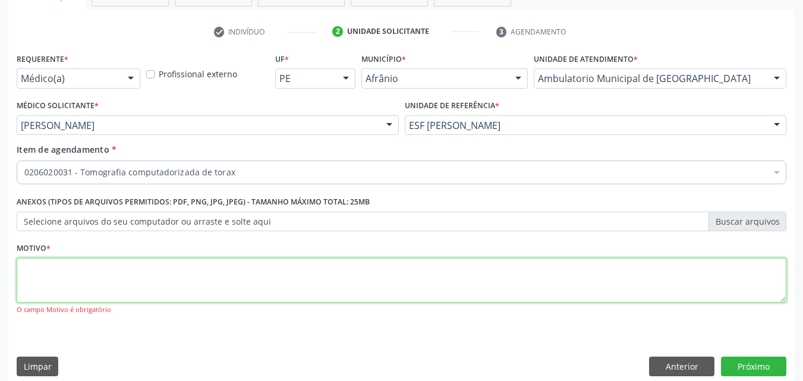
click at [321, 284] on textarea at bounding box center [401, 280] width 769 height 45
type textarea "*"
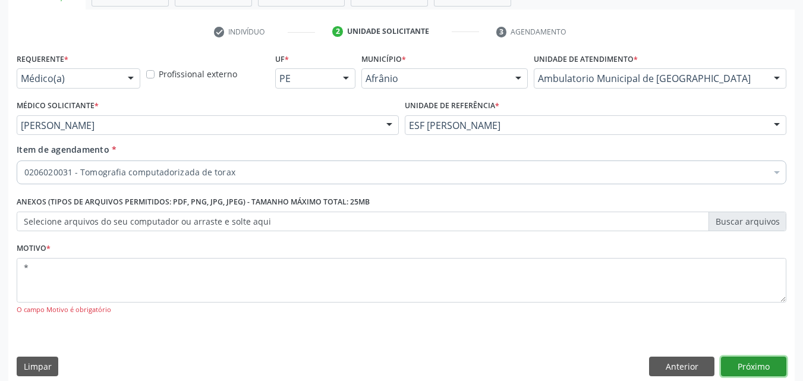
click at [742, 364] on button "Próximo" at bounding box center [753, 366] width 65 height 20
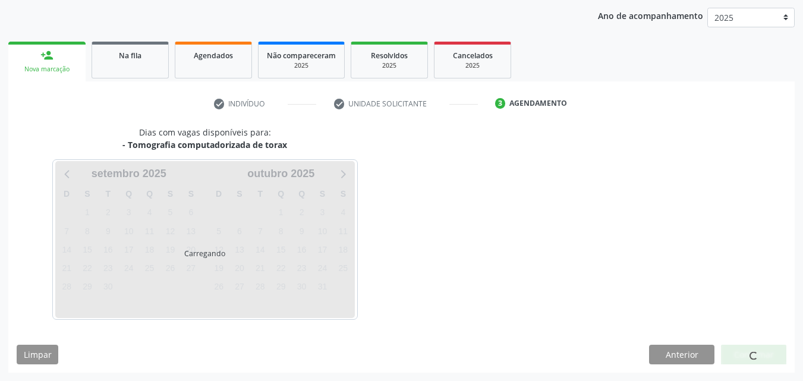
scroll to position [136, 0]
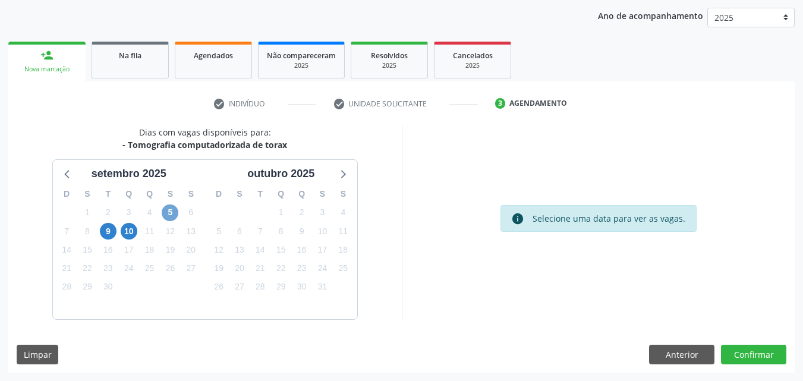
click at [169, 214] on span "5" at bounding box center [170, 212] width 17 height 17
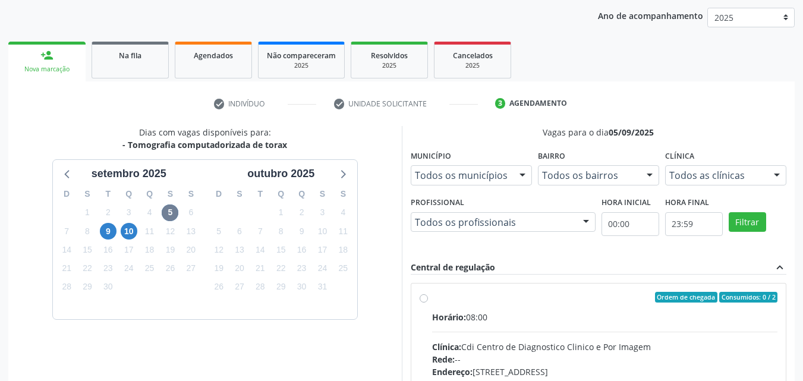
click at [435, 299] on div "Ordem de chegada Consumidos: 0 / 2" at bounding box center [605, 297] width 346 height 11
click at [428, 299] on input "Ordem de chegada Consumidos: 0 / 2 Horário: 08:00 Clínica: Cdi Centro de Diagno…" at bounding box center [423, 297] width 8 height 11
radio input "true"
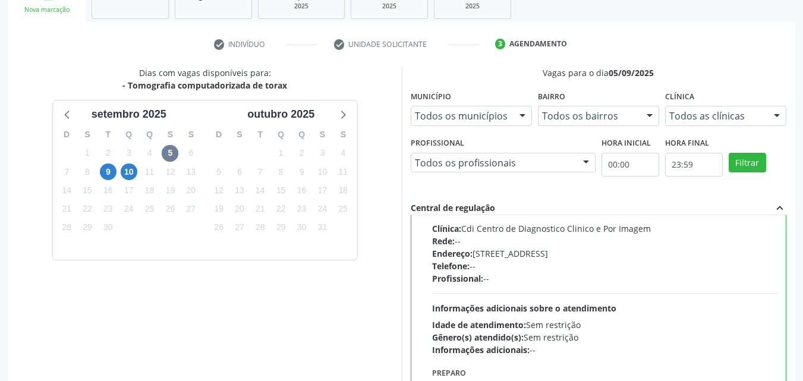
scroll to position [329, 0]
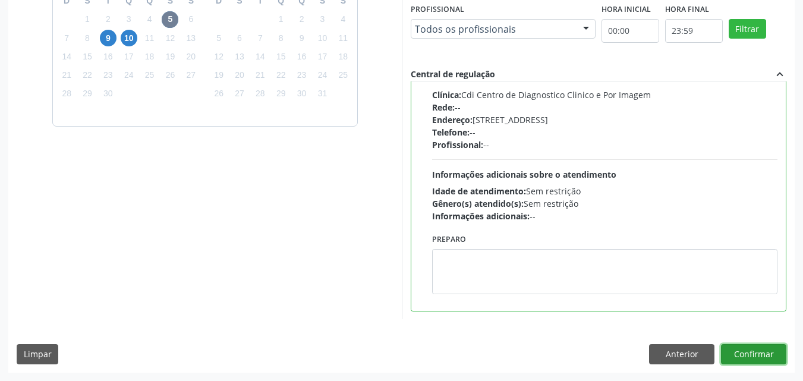
click at [759, 352] on button "Confirmar" at bounding box center [753, 354] width 65 height 20
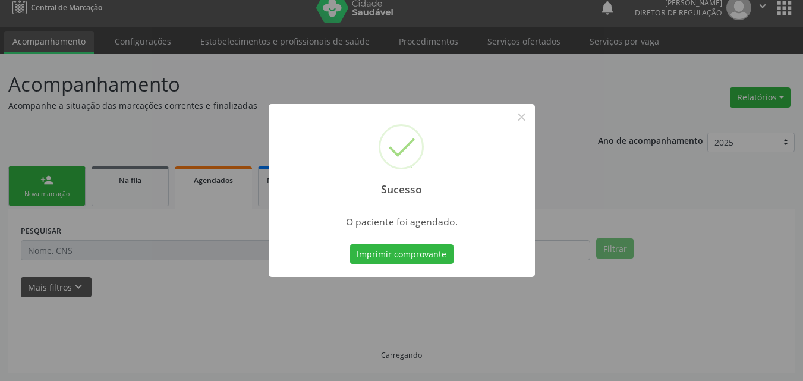
scroll to position [11, 0]
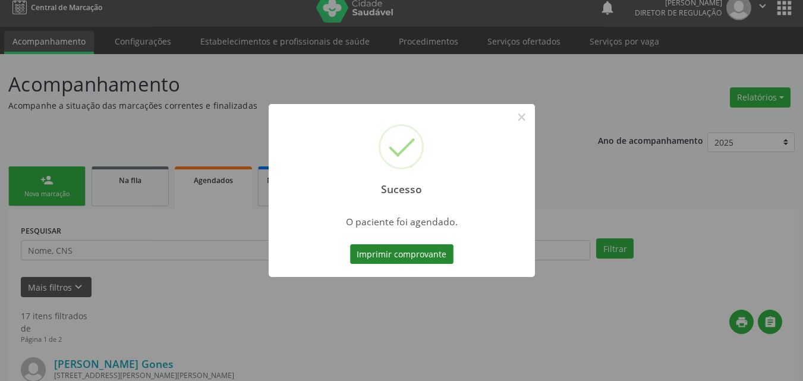
click at [415, 249] on button "Imprimir comprovante" at bounding box center [401, 254] width 103 height 20
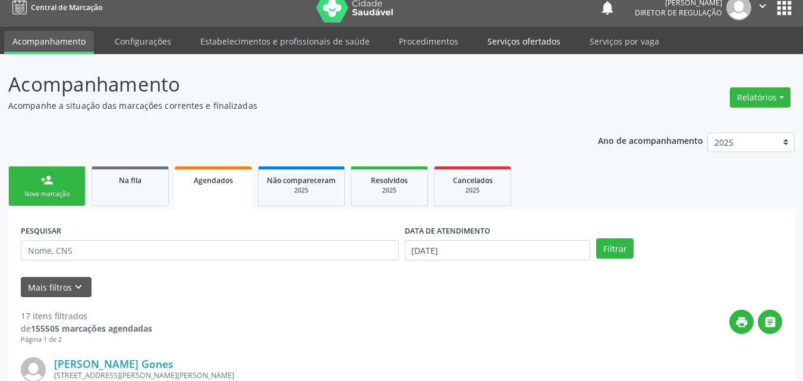
click at [515, 39] on link "Serviços ofertados" at bounding box center [524, 41] width 90 height 21
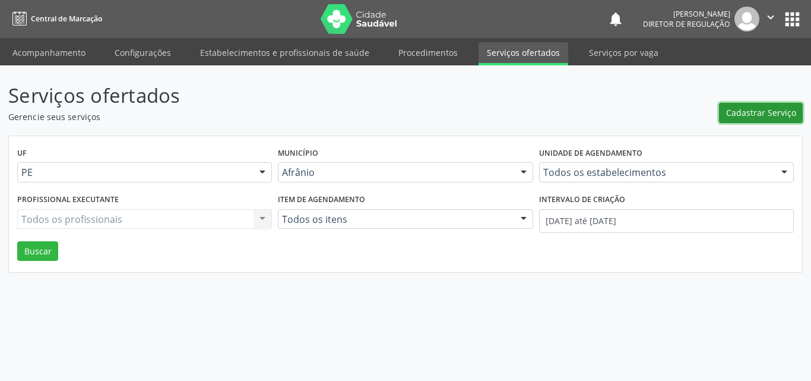
click at [784, 115] on span "Cadastrar Serviço" at bounding box center [761, 112] width 70 height 12
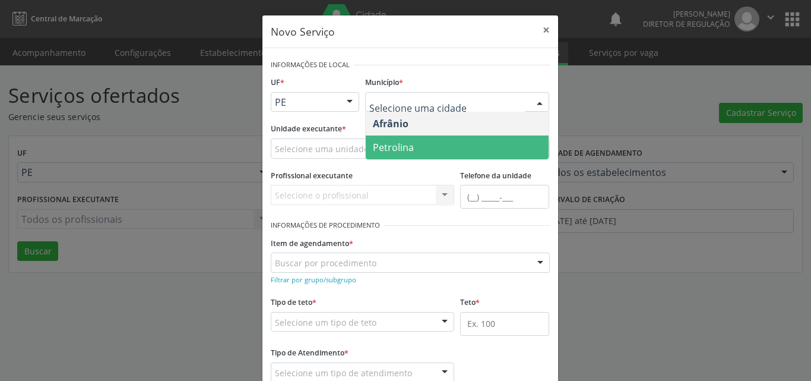
click at [421, 148] on span "Petrolina" at bounding box center [457, 147] width 183 height 24
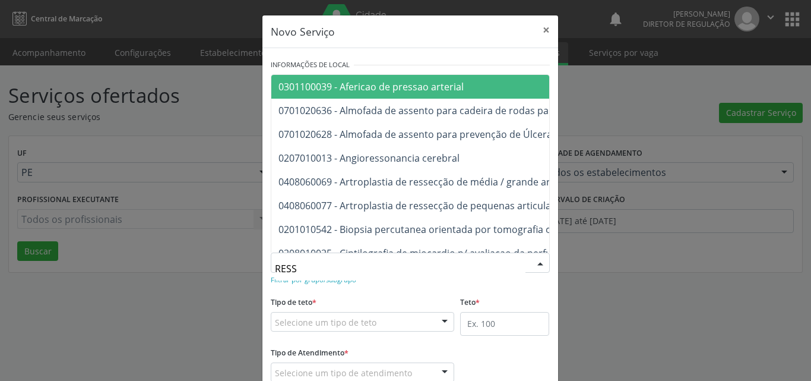
type input "RESSO"
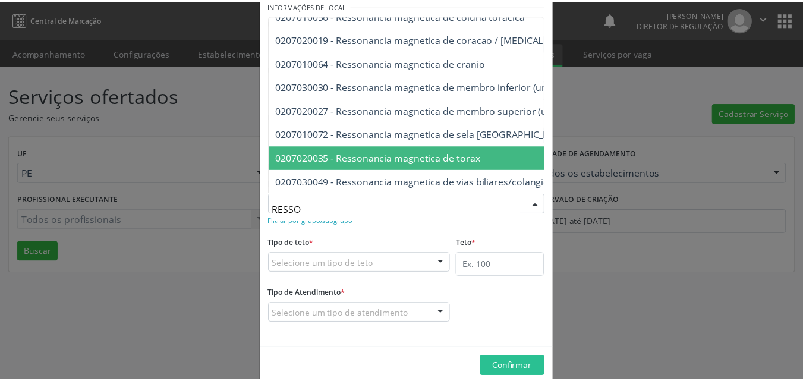
scroll to position [78, 0]
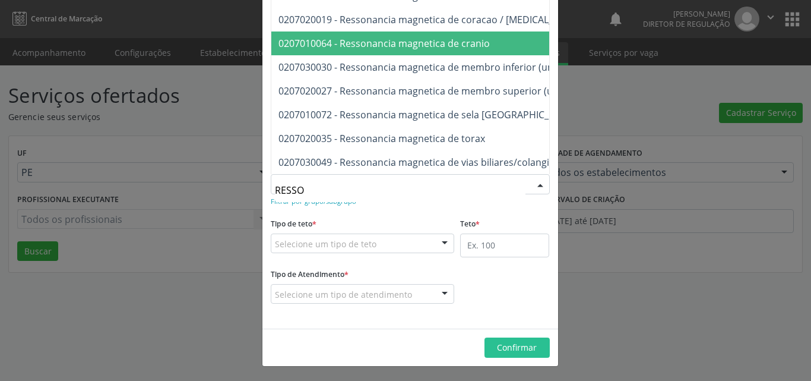
click at [500, 35] on span "0207010064 - Ressonancia magnetica de cranio" at bounding box center [565, 43] width 589 height 24
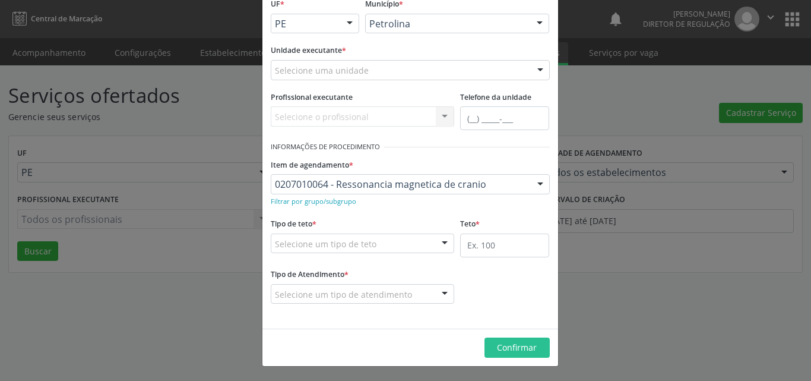
click at [377, 65] on div "Selecione uma unidade" at bounding box center [410, 70] width 279 height 20
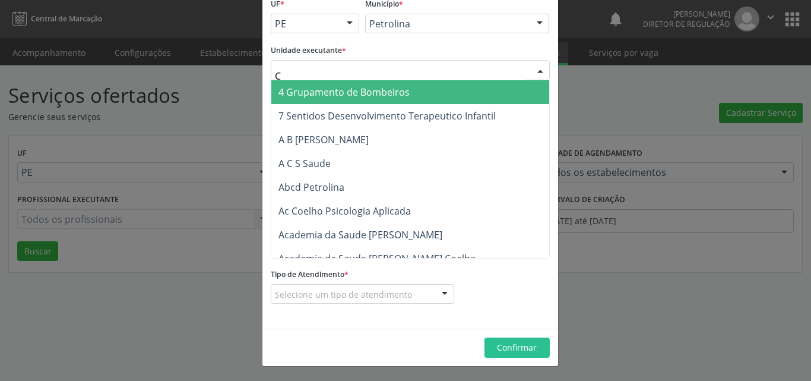
type input "CD"
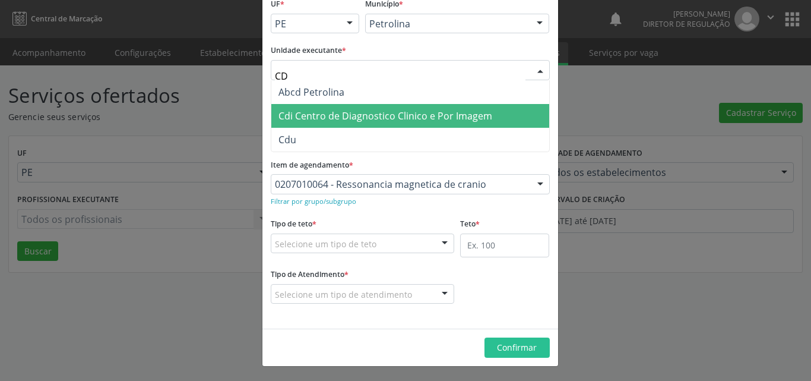
click at [377, 111] on span "Cdi Centro de Diagnostico Clinico e Por Imagem" at bounding box center [386, 115] width 214 height 13
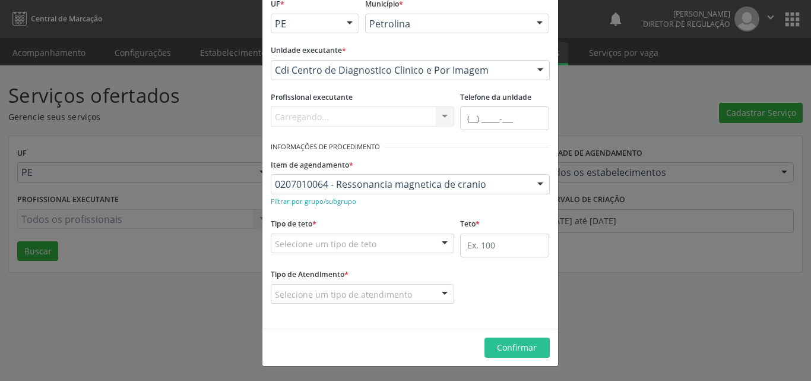
click at [387, 242] on div "Selecione um tipo de teto" at bounding box center [363, 243] width 184 height 20
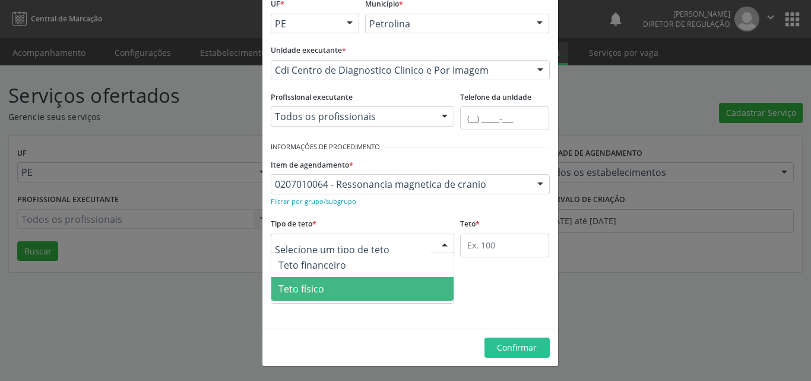
click at [356, 290] on span "Teto físico" at bounding box center [362, 289] width 183 height 24
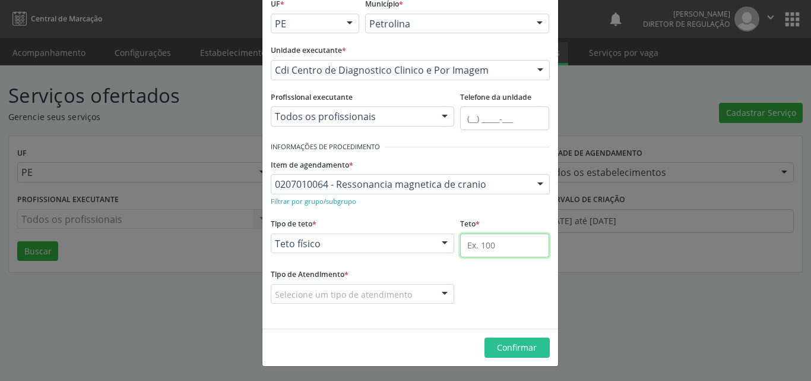
click at [489, 248] on input "text" at bounding box center [504, 245] width 89 height 24
type input "2"
click at [410, 291] on div "Selecione um tipo de atendimento" at bounding box center [363, 294] width 184 height 20
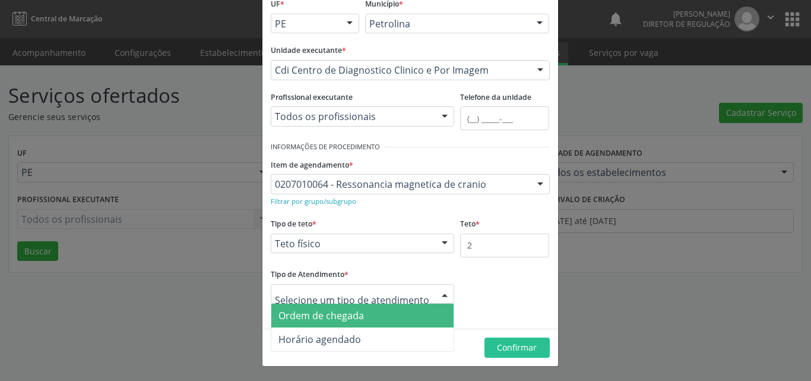
click at [359, 316] on span "Ordem de chegada" at bounding box center [362, 316] width 183 height 24
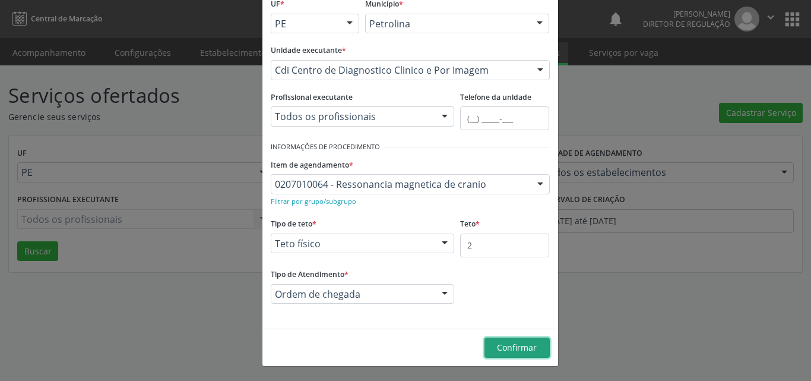
click at [498, 346] on span "Confirmar" at bounding box center [517, 347] width 40 height 11
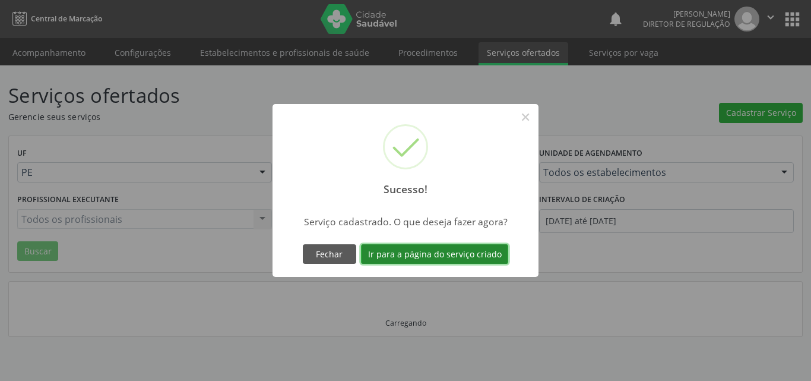
click at [467, 256] on button "Ir para a página do serviço criado" at bounding box center [434, 254] width 147 height 20
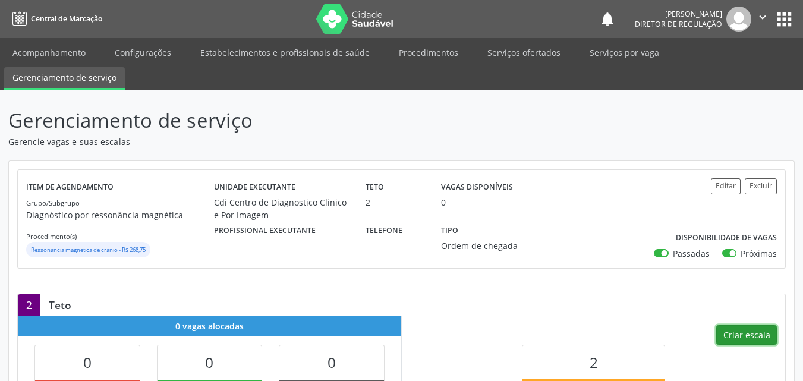
click at [744, 333] on button "Criar escala" at bounding box center [746, 335] width 61 height 20
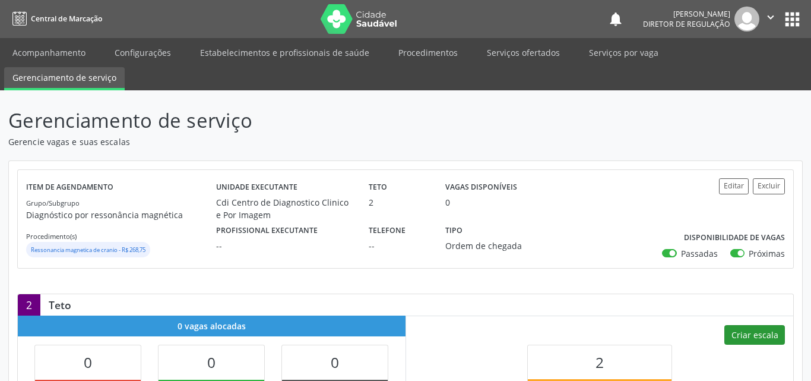
select select "8"
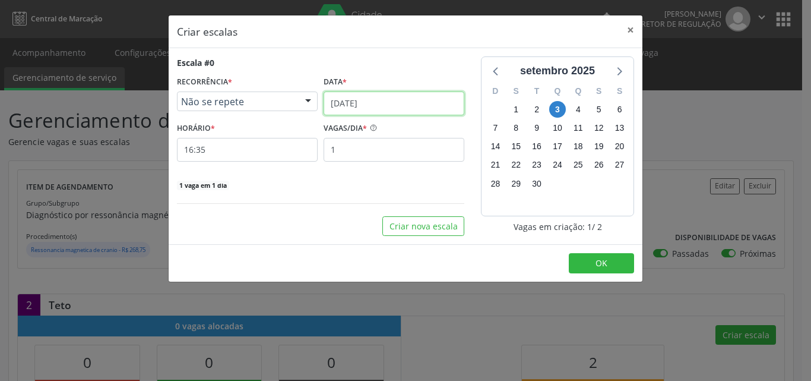
click at [432, 102] on input "[DATE]" at bounding box center [394, 103] width 141 height 24
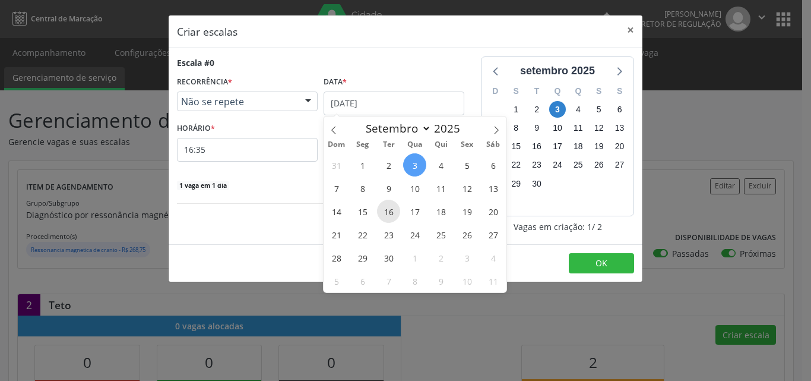
click at [394, 209] on span "16" at bounding box center [388, 211] width 23 height 23
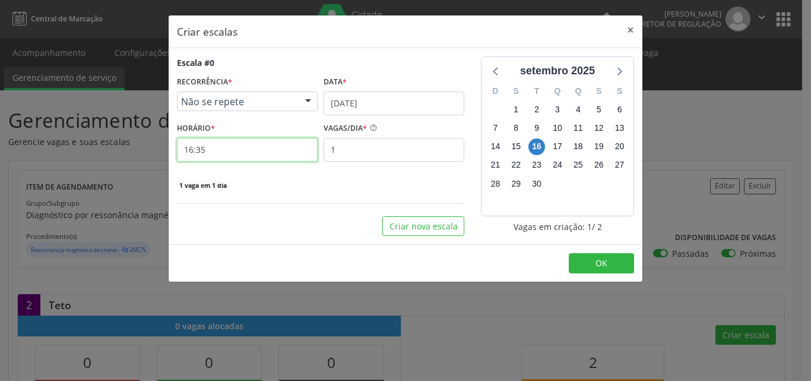
click at [288, 150] on input "16:35" at bounding box center [247, 150] width 141 height 24
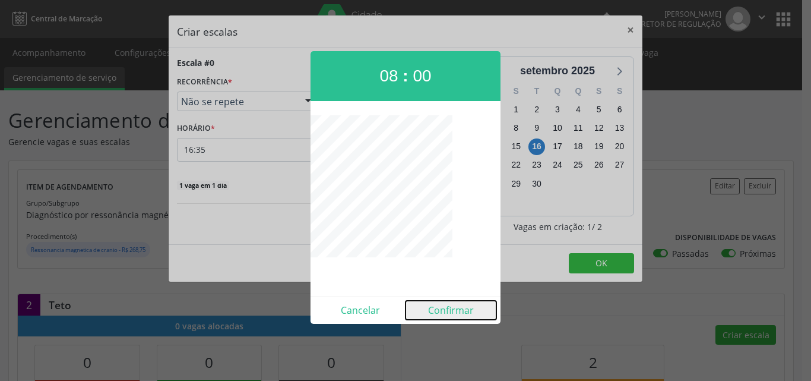
click at [459, 312] on button "Confirmar" at bounding box center [451, 310] width 91 height 19
type input "08:00"
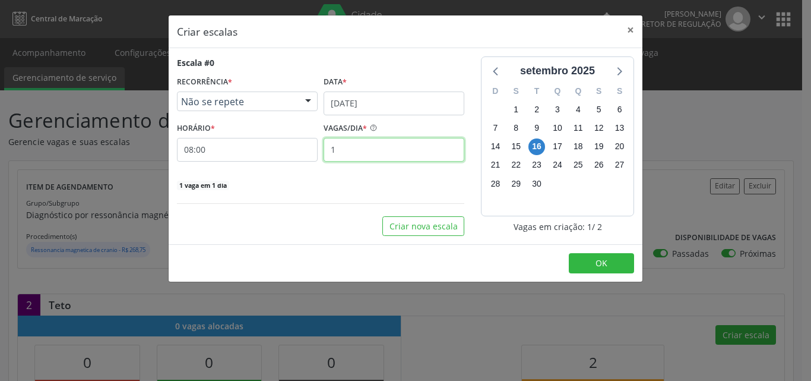
click at [393, 158] on input "1" at bounding box center [394, 150] width 141 height 24
type input "2"
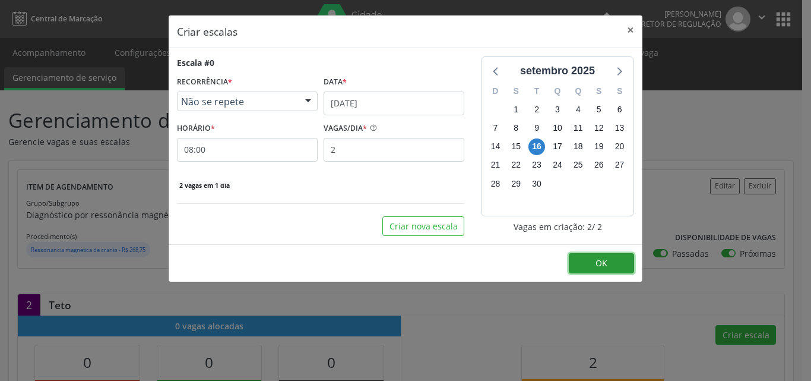
click at [611, 259] on button "OK" at bounding box center [601, 263] width 65 height 20
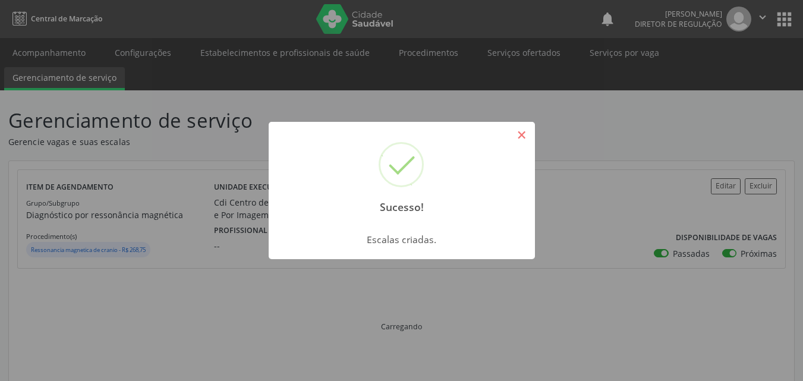
click at [521, 132] on button "×" at bounding box center [521, 135] width 20 height 20
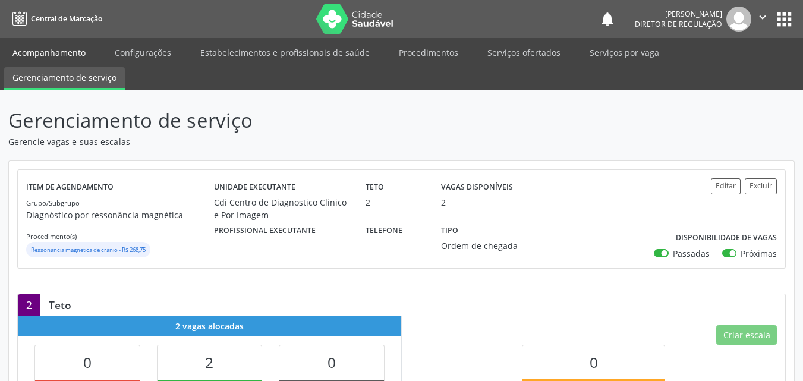
click at [58, 48] on link "Acompanhamento" at bounding box center [49, 52] width 90 height 21
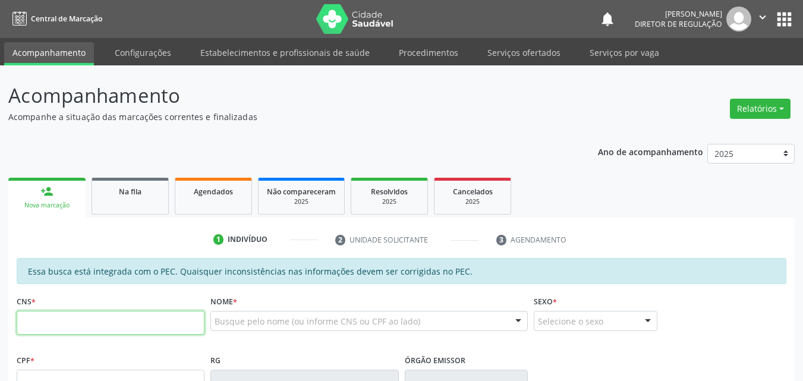
click at [98, 321] on input "text" at bounding box center [111, 323] width 188 height 24
type input "700 1009 0513 7918"
type input "179.959.604-41"
type input "06/01/2022"
type input "Caline da Silva Cavalcanti"
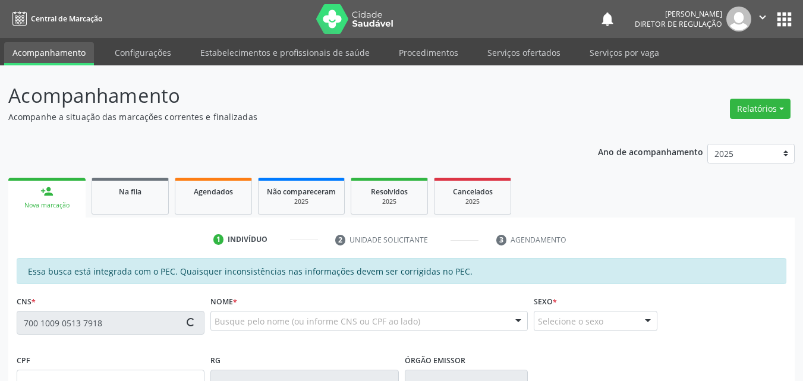
type input "(87) 9169-9767"
type input "(87) 99169-9767"
type input "S/N"
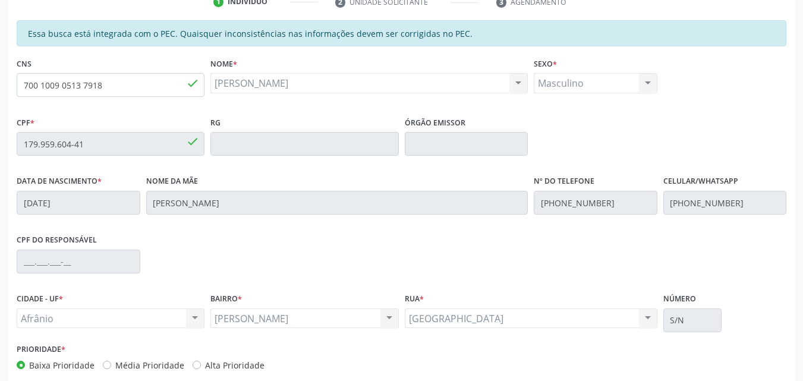
scroll to position [298, 0]
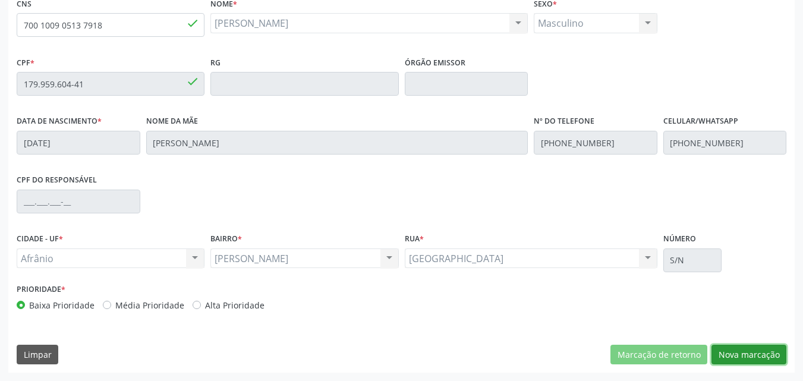
click at [758, 354] on button "Nova marcação" at bounding box center [748, 355] width 75 height 20
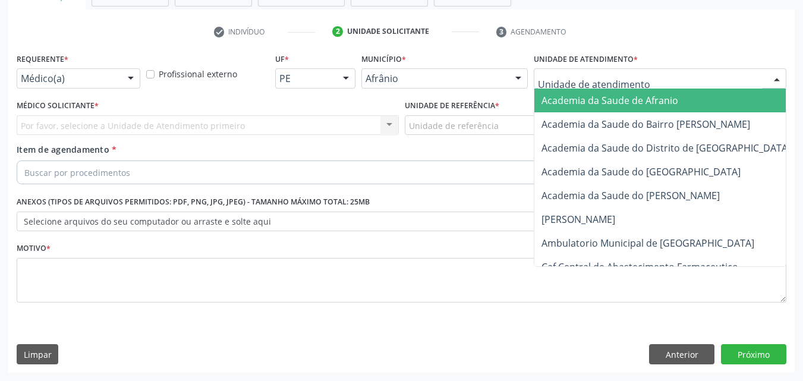
click at [659, 74] on div at bounding box center [659, 78] width 252 height 20
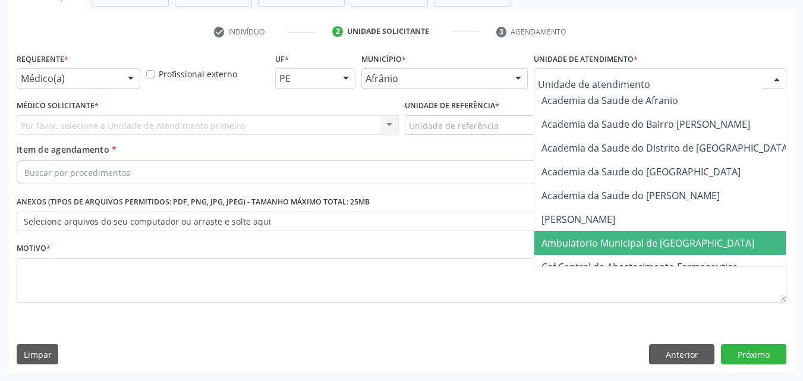
drag, startPoint x: 645, startPoint y: 245, endPoint x: 556, endPoint y: 186, distance: 107.1
click at [644, 245] on span "Ambulatorio Municipal de [GEOGRAPHIC_DATA]" at bounding box center [647, 242] width 213 height 13
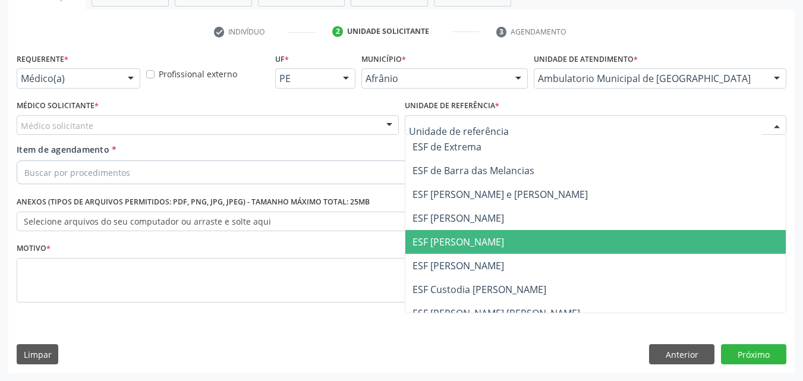
click at [490, 244] on span "ESF [PERSON_NAME]" at bounding box center [595, 242] width 381 height 24
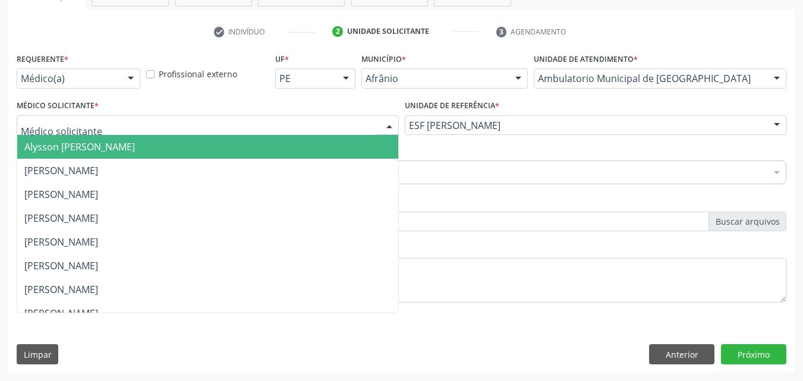
click at [148, 125] on div at bounding box center [208, 125] width 382 height 20
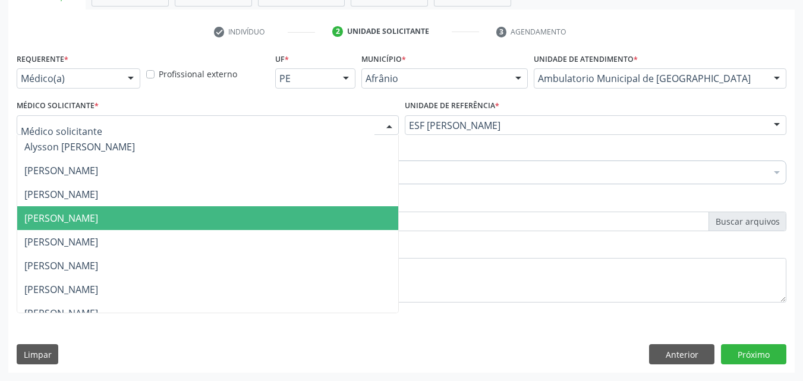
click at [152, 219] on span "[PERSON_NAME]" at bounding box center [207, 218] width 381 height 24
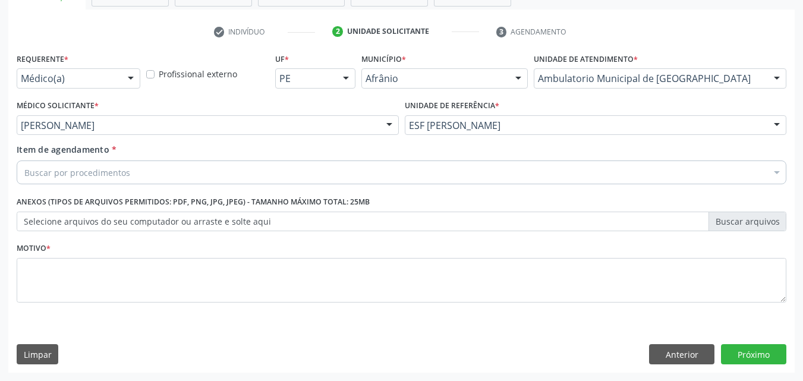
click at [153, 170] on div "Buscar por procedimentos" at bounding box center [401, 172] width 769 height 24
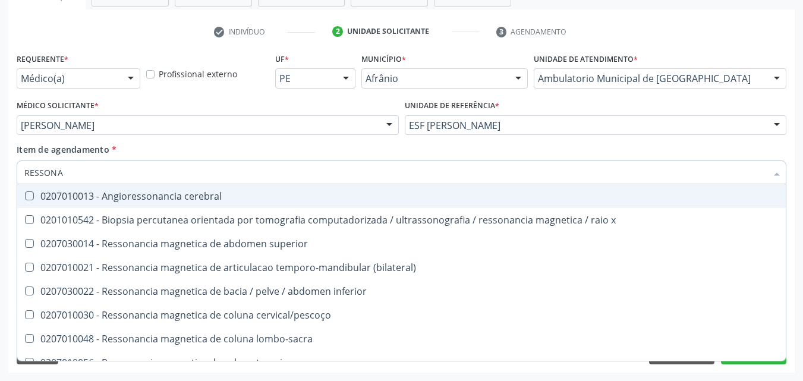
type input "RESSONAN"
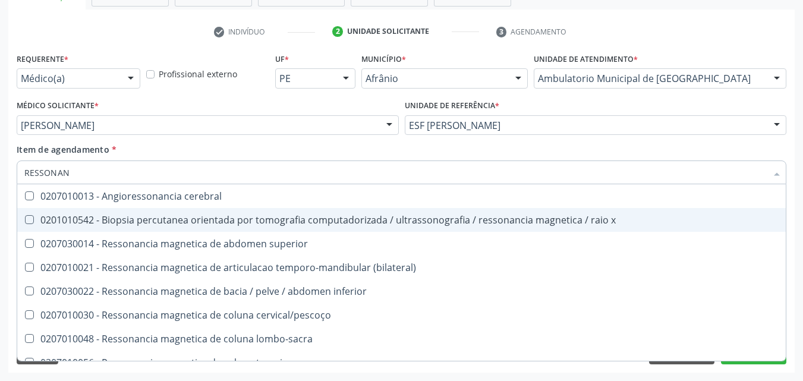
scroll to position [119, 0]
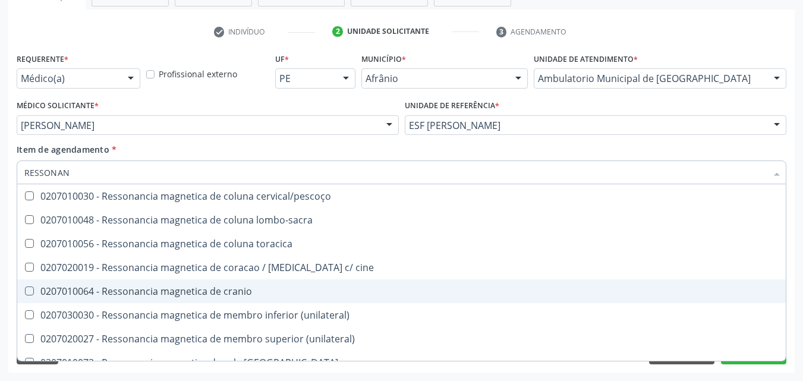
click at [240, 292] on div "0207010064 - Ressonancia magnetica de cranio" at bounding box center [401, 291] width 754 height 10
checkbox cranio "true"
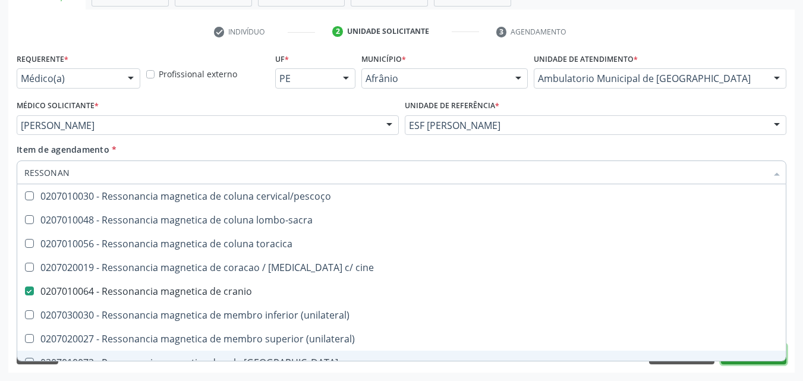
click at [726, 361] on button "Próximo" at bounding box center [753, 354] width 65 height 20
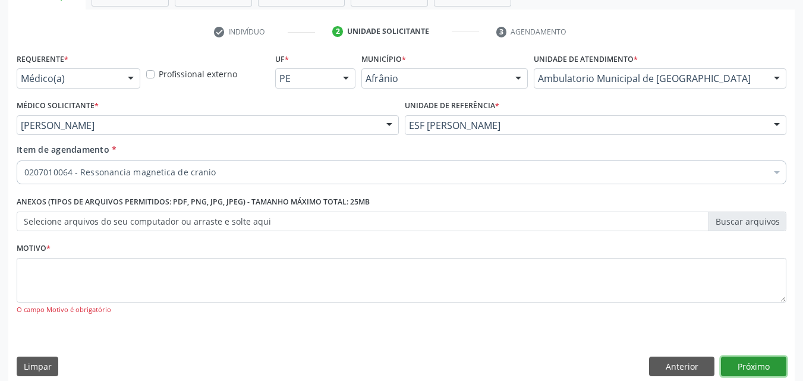
scroll to position [0, 0]
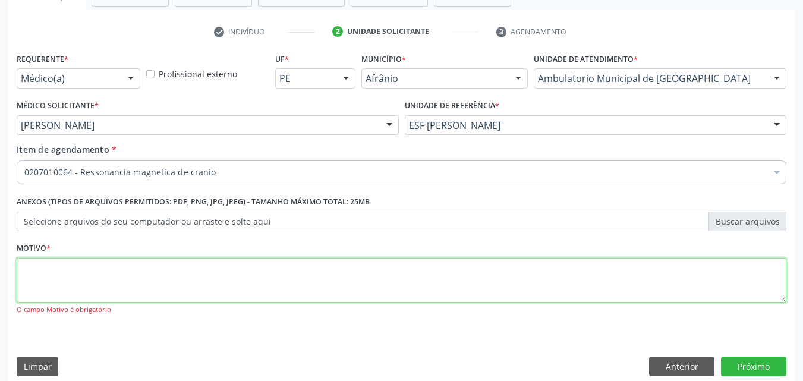
click at [324, 280] on textarea at bounding box center [401, 280] width 769 height 45
type textarea "*"
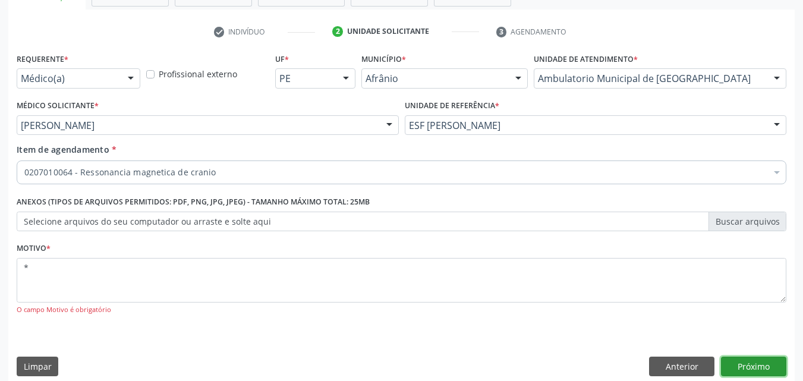
click at [762, 364] on button "Próximo" at bounding box center [753, 366] width 65 height 20
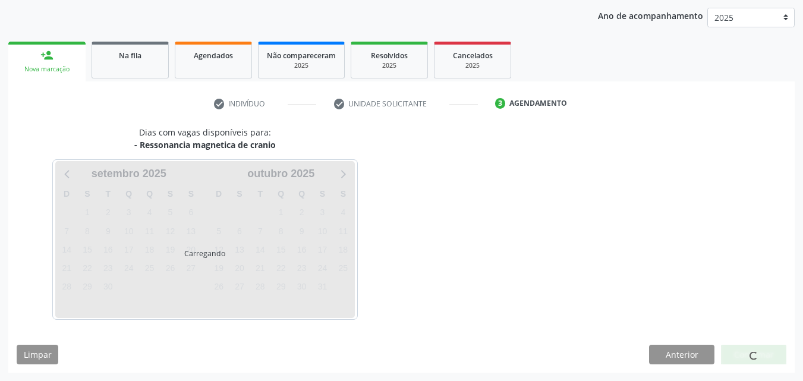
scroll to position [136, 0]
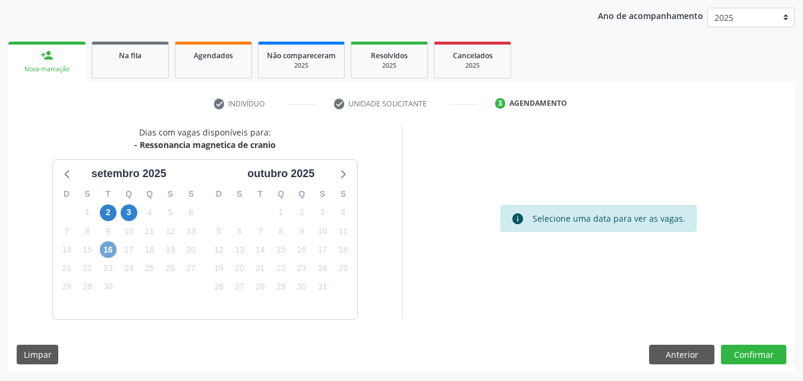
click at [103, 247] on span "16" at bounding box center [108, 249] width 17 height 17
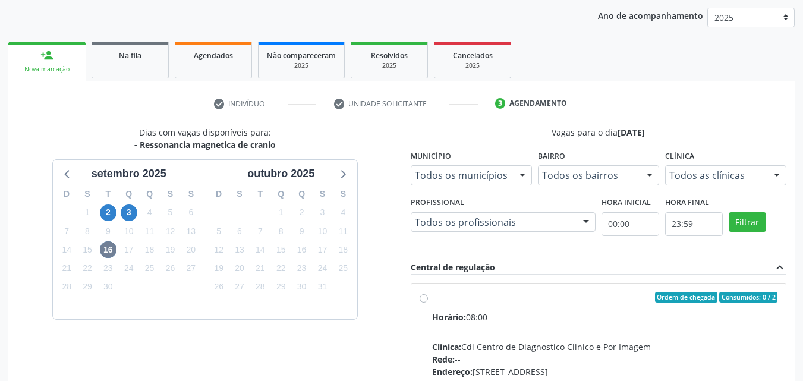
click at [450, 304] on label "Ordem de chegada Consumidos: 0 / 2 Horário: 08:00 Clínica: Cdi Centro de Diagno…" at bounding box center [605, 383] width 346 height 182
click at [428, 302] on input "Ordem de chegada Consumidos: 0 / 2 Horário: 08:00 Clínica: Cdi Centro de Diagno…" at bounding box center [423, 297] width 8 height 11
radio input "true"
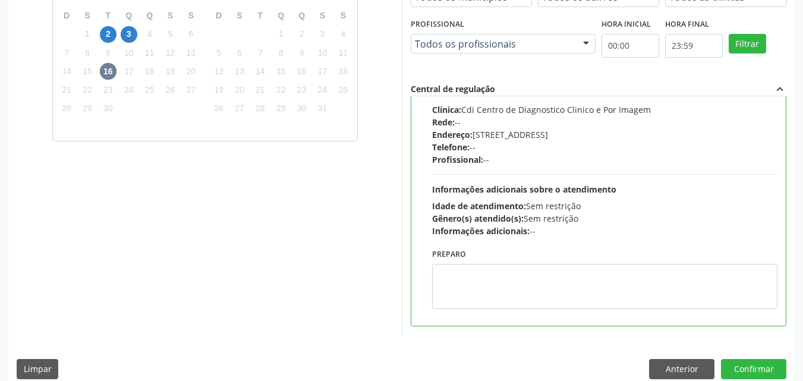
scroll to position [329, 0]
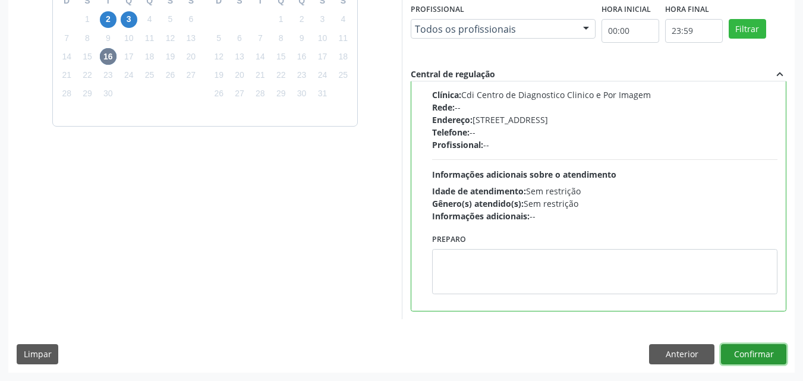
click at [752, 353] on button "Confirmar" at bounding box center [753, 354] width 65 height 20
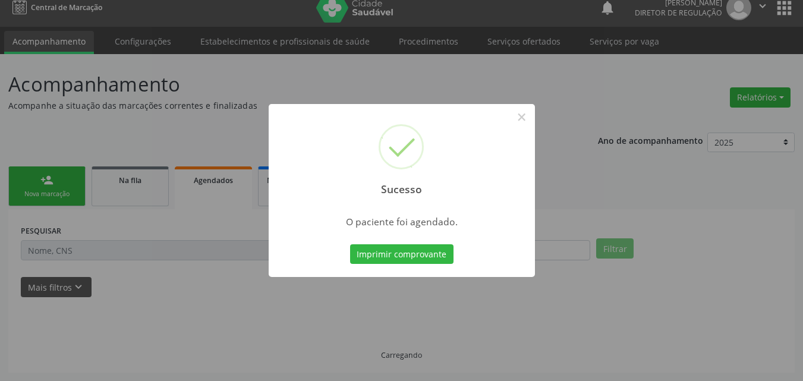
scroll to position [11, 0]
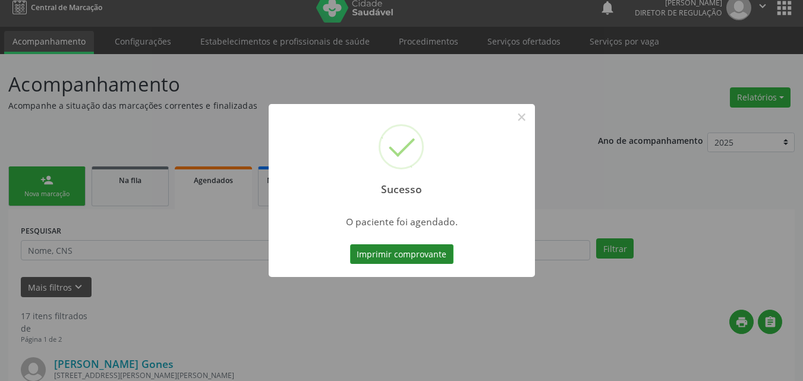
click at [422, 252] on button "Imprimir comprovante" at bounding box center [401, 254] width 103 height 20
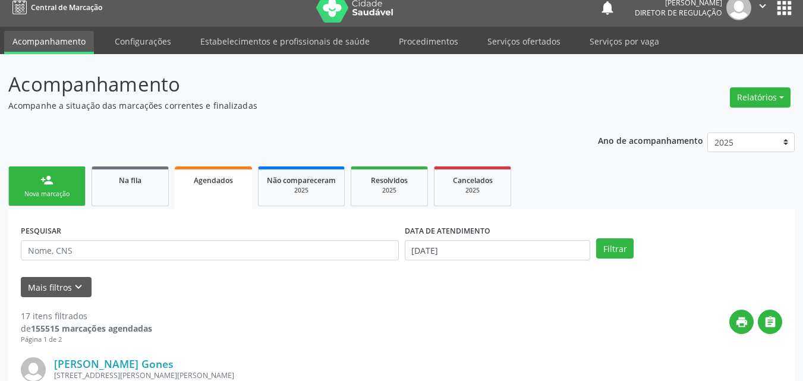
click at [67, 184] on link "person_add Nova marcação" at bounding box center [46, 186] width 77 height 40
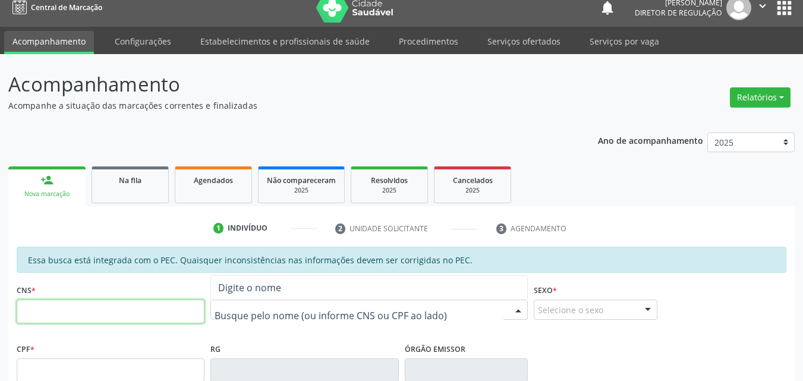
click at [143, 312] on input "text" at bounding box center [111, 311] width 188 height 24
type input "703 2016 2065 7799"
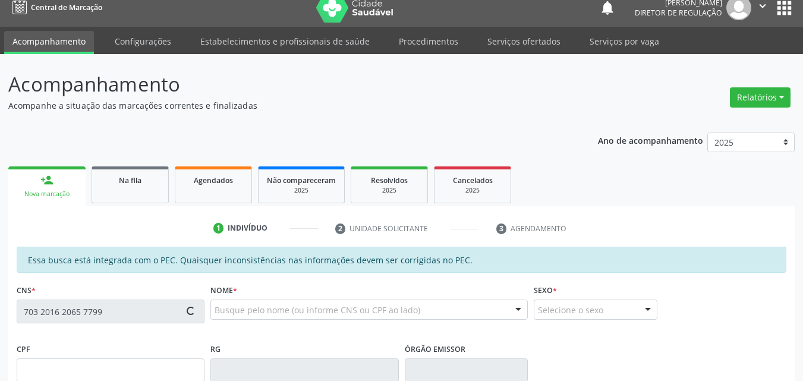
type input "02/12/1971"
type input "Geraldina da Silva"
type input "(87) 98849-3538"
type input "S/N"
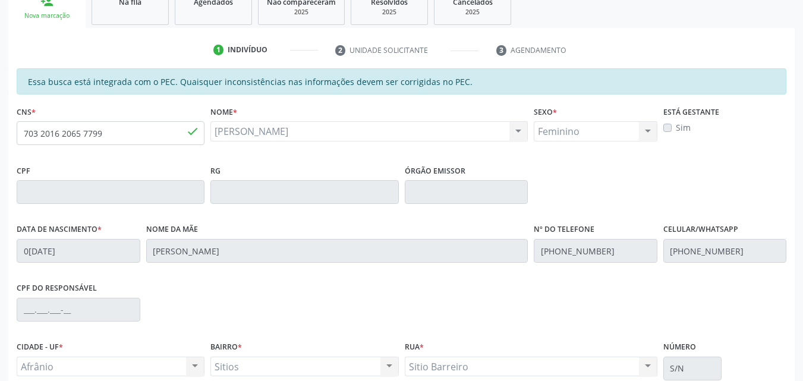
scroll to position [298, 0]
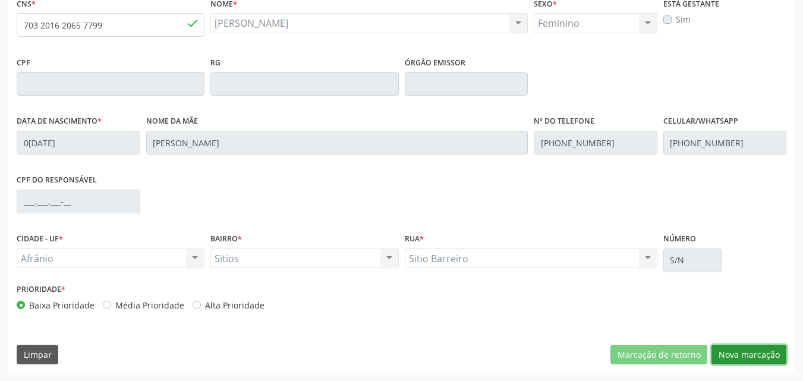
click at [735, 352] on button "Nova marcação" at bounding box center [748, 355] width 75 height 20
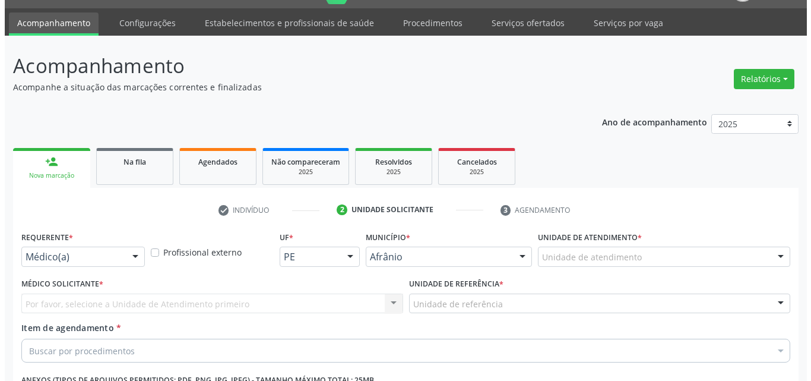
scroll to position [0, 0]
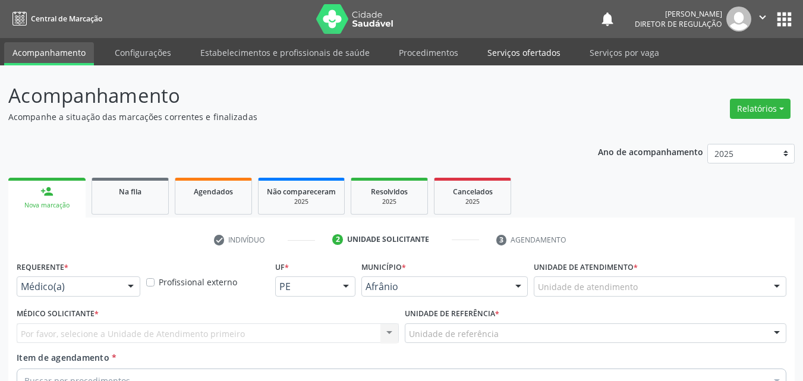
click at [532, 53] on link "Serviços ofertados" at bounding box center [524, 52] width 90 height 21
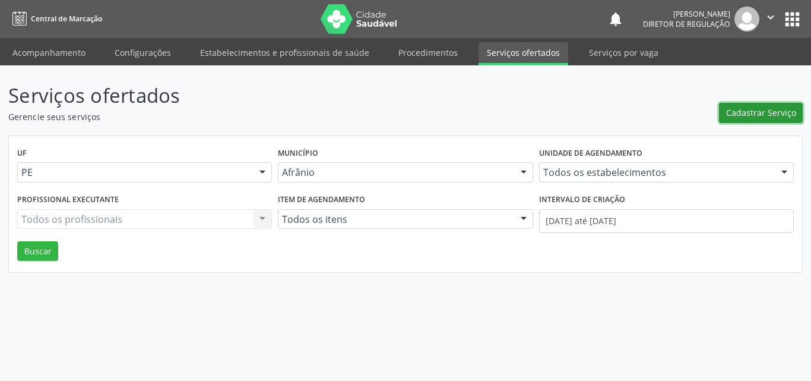
click at [771, 115] on span "Cadastrar Serviço" at bounding box center [761, 112] width 70 height 12
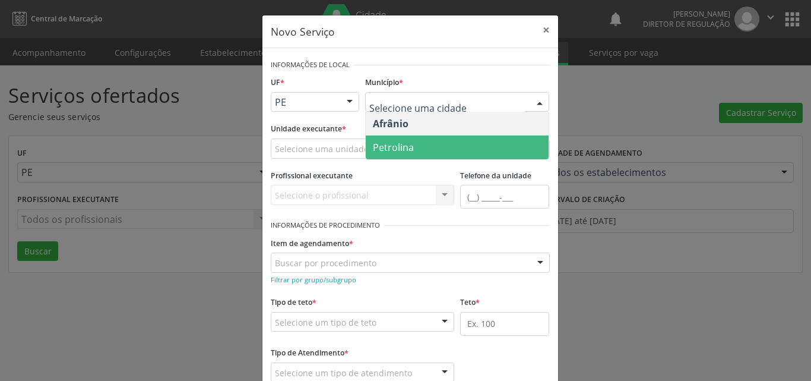
click at [396, 146] on span "Petrolina" at bounding box center [393, 147] width 41 height 13
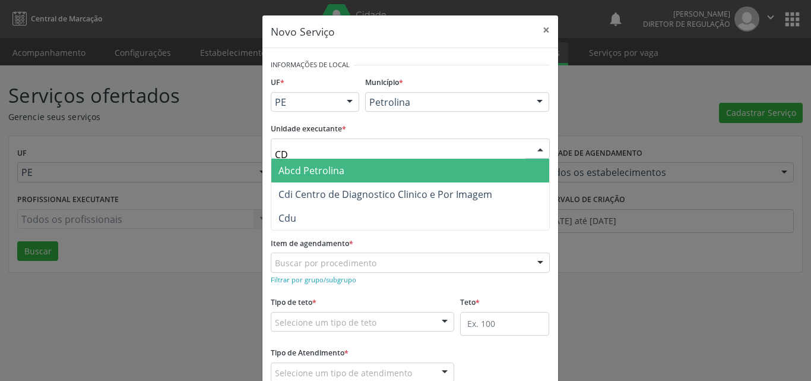
type input "CDI"
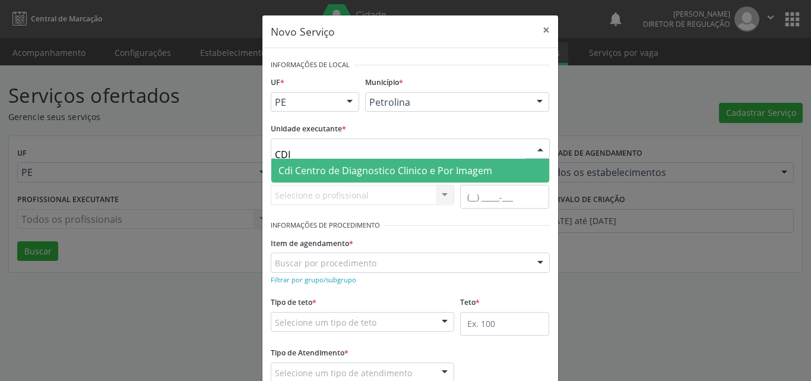
click at [306, 170] on span "Cdi Centro de Diagnostico Clinico e Por Imagem" at bounding box center [386, 170] width 214 height 13
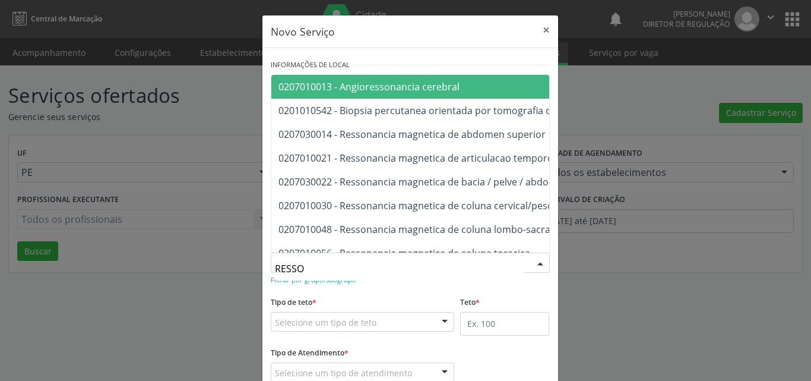
type input "RESSON"
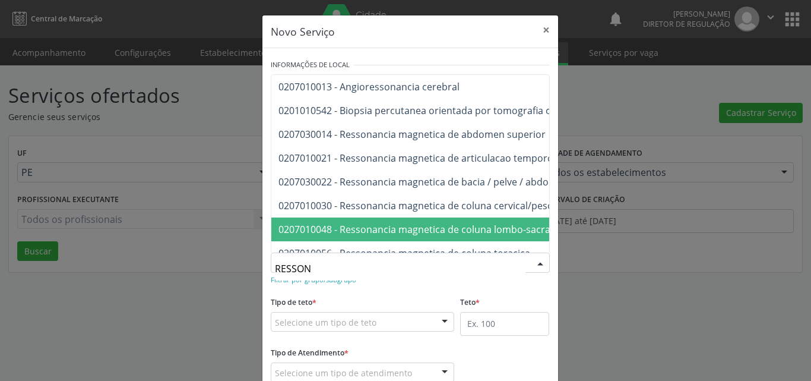
click at [503, 231] on span "0207010048 - Ressonancia magnetica de coluna lombo-sacra" at bounding box center [415, 229] width 272 height 13
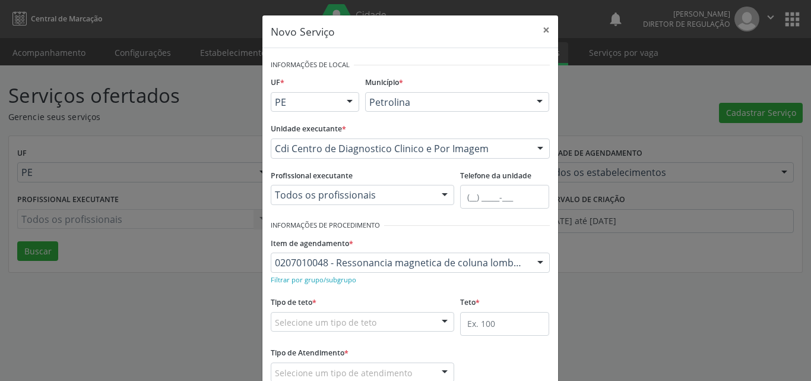
click at [410, 321] on div "Selecione um tipo de teto" at bounding box center [363, 322] width 184 height 20
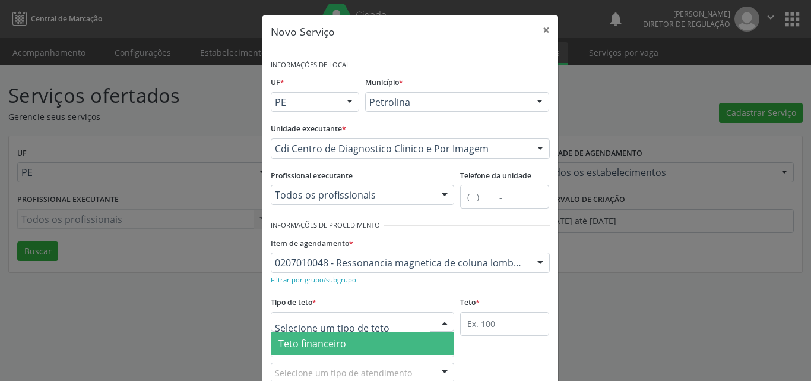
scroll to position [23, 0]
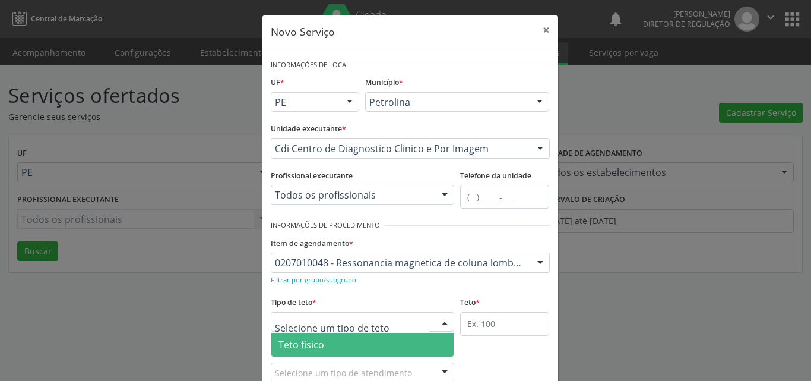
click at [371, 347] on span "Teto físico" at bounding box center [362, 345] width 183 height 24
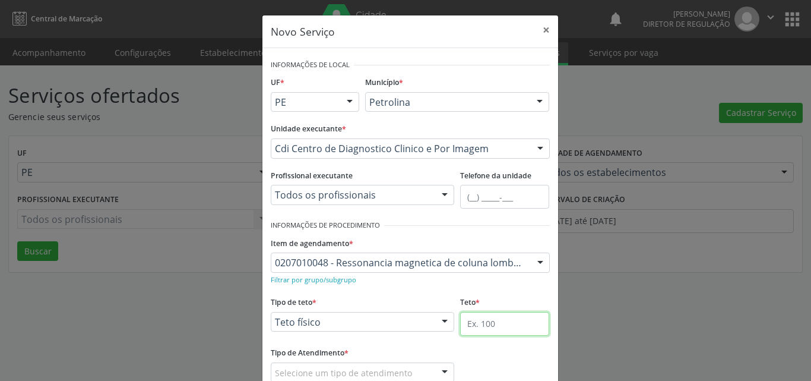
click at [481, 322] on input "text" at bounding box center [504, 324] width 89 height 24
type input "2"
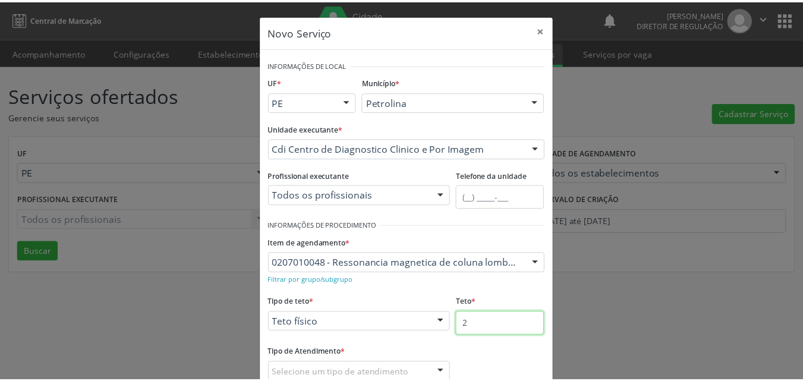
scroll to position [78, 0]
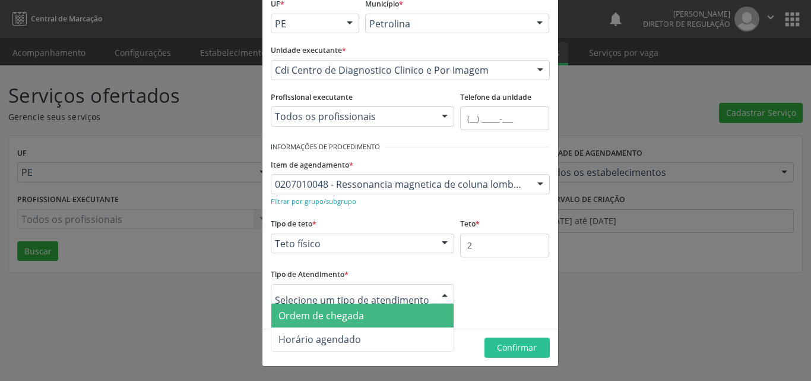
click at [369, 312] on span "Ordem de chegada" at bounding box center [362, 316] width 183 height 24
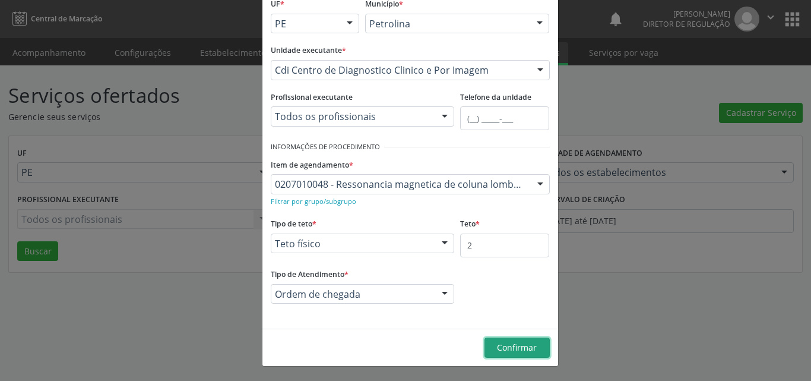
click at [506, 345] on span "Confirmar" at bounding box center [517, 347] width 40 height 11
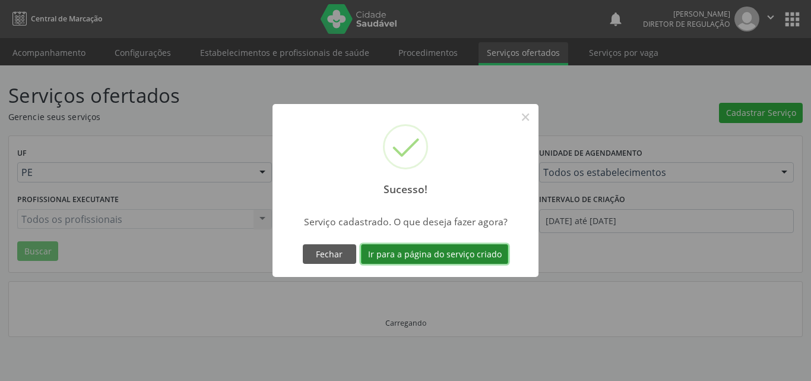
click at [450, 253] on button "Ir para a página do serviço criado" at bounding box center [434, 254] width 147 height 20
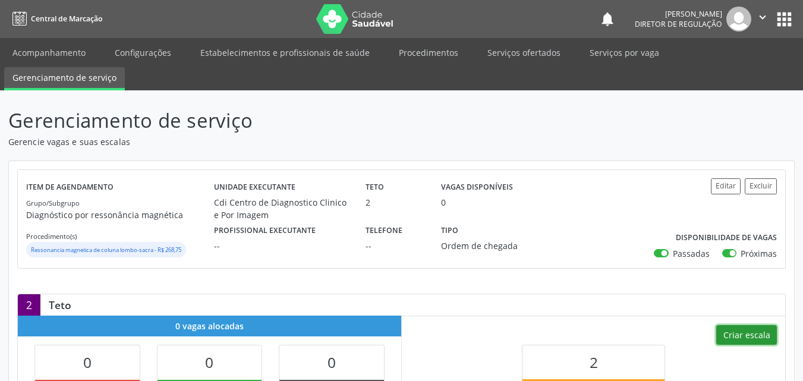
click at [746, 334] on button "Criar escala" at bounding box center [746, 335] width 61 height 20
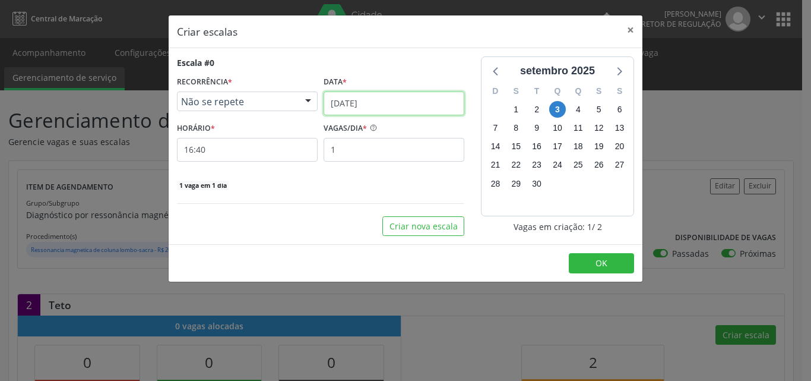
click at [396, 100] on input "[DATE]" at bounding box center [394, 103] width 141 height 24
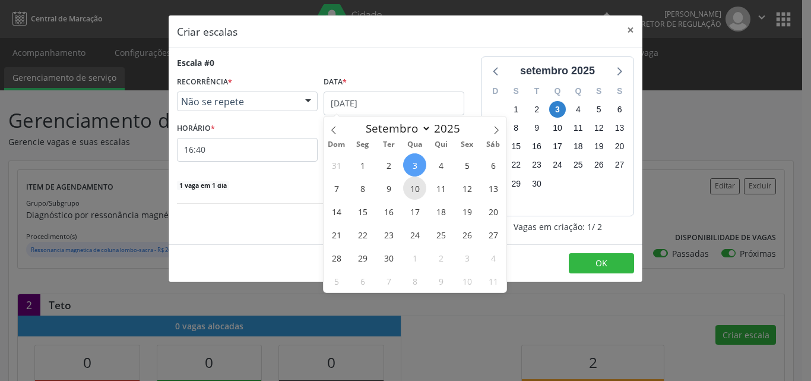
click at [414, 189] on span "10" at bounding box center [414, 187] width 23 height 23
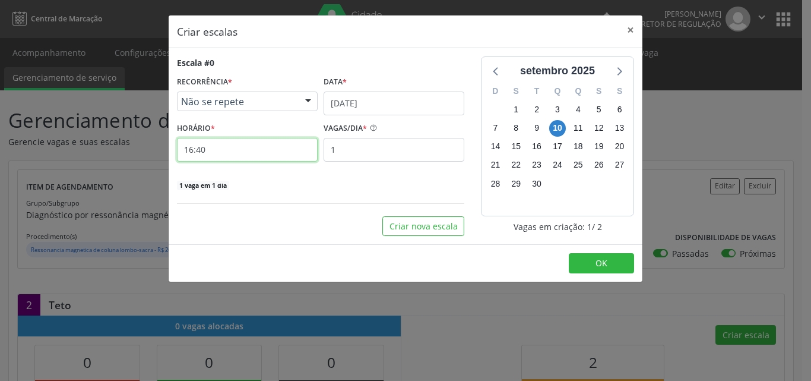
click at [305, 150] on input "16:40" at bounding box center [247, 150] width 141 height 24
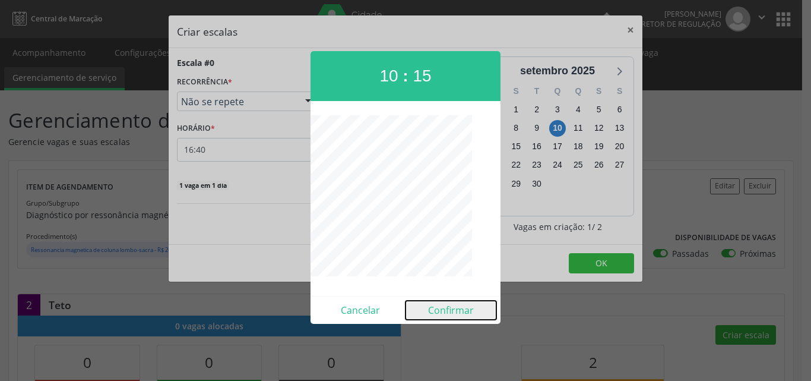
click at [469, 312] on button "Confirmar" at bounding box center [451, 310] width 91 height 19
type input "10:15"
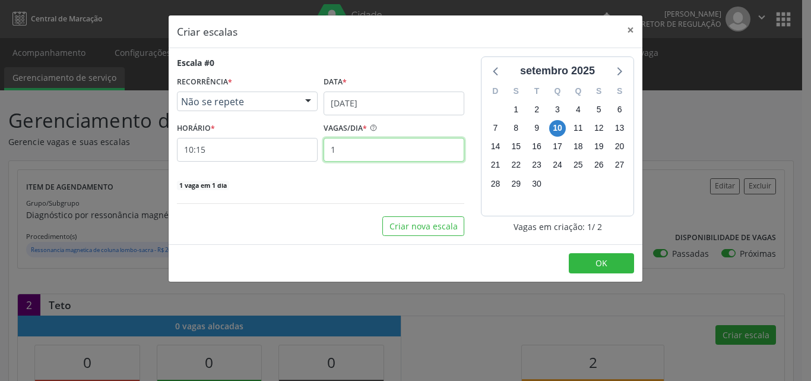
click at [375, 152] on input "1" at bounding box center [394, 150] width 141 height 24
type input "2"
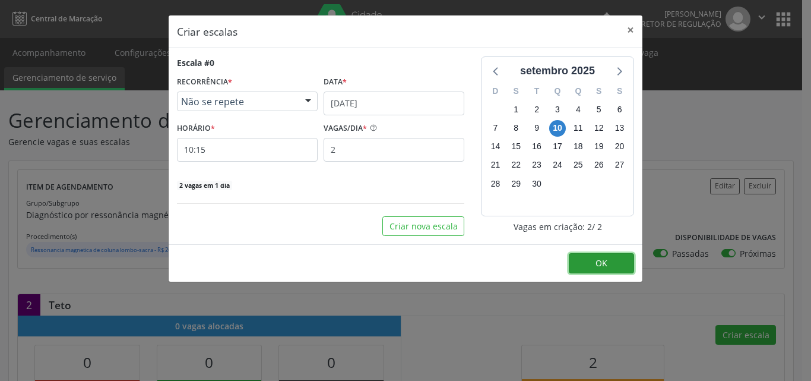
click at [589, 261] on button "OK" at bounding box center [601, 263] width 65 height 20
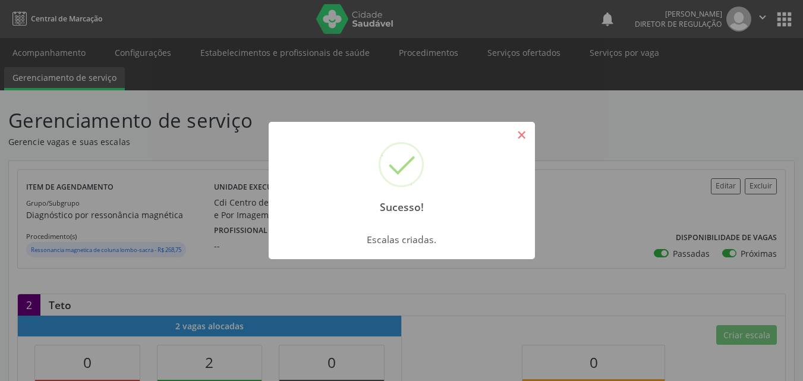
click at [516, 133] on button "×" at bounding box center [521, 135] width 20 height 20
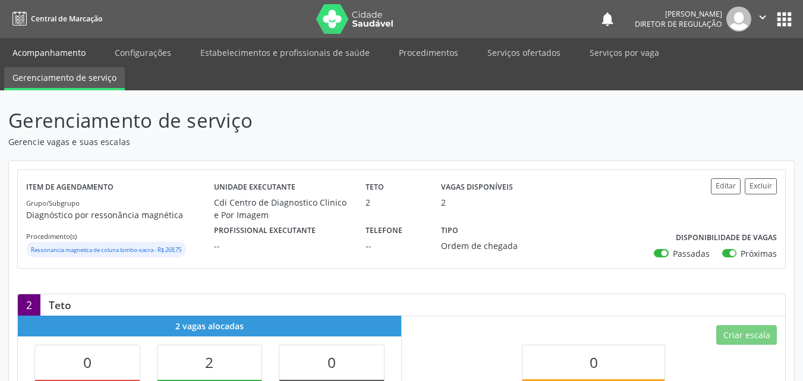
click at [58, 46] on link "Acompanhamento" at bounding box center [49, 52] width 90 height 21
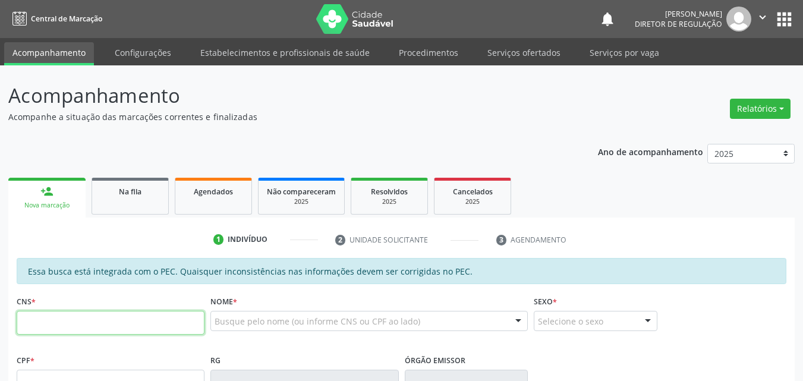
click at [103, 319] on input "text" at bounding box center [111, 323] width 188 height 24
type input "703 2016 2065 7799"
type input "02/12/1971"
type input "Geraldina da Silva"
type input "(87) 98849-3538"
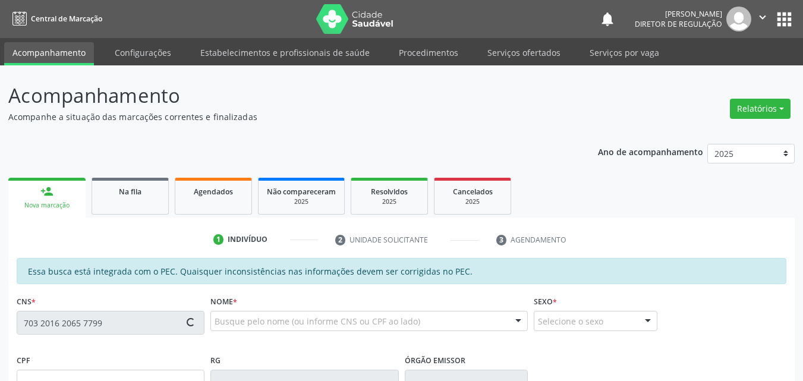
type input "(87) 98849-3538"
type input "S/N"
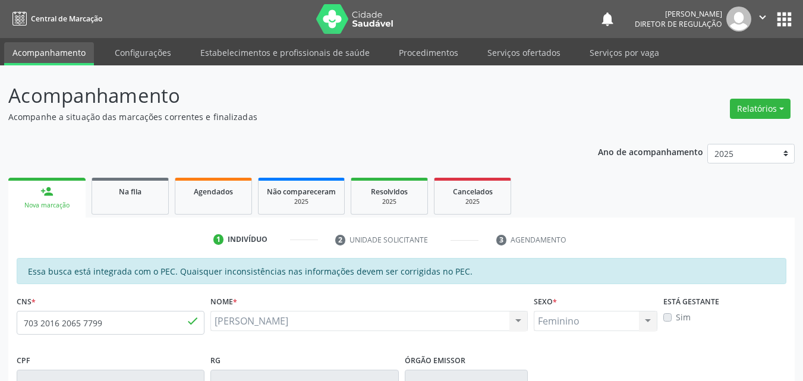
scroll to position [297, 0]
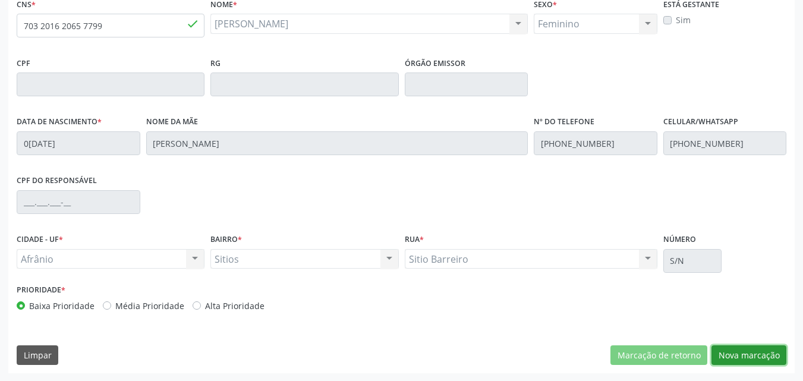
click at [756, 350] on button "Nova marcação" at bounding box center [748, 355] width 75 height 20
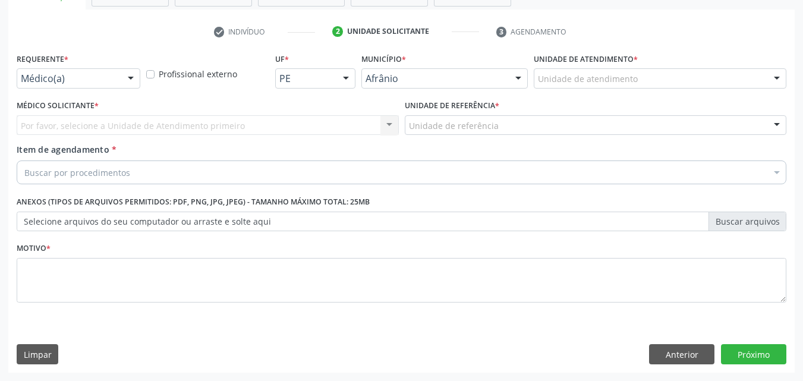
scroll to position [208, 0]
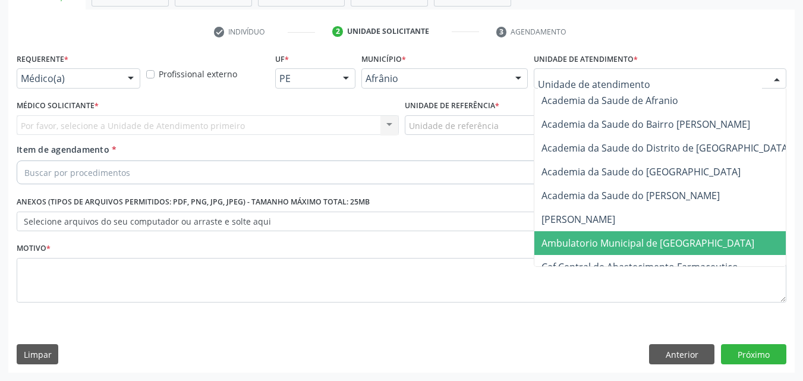
click at [625, 242] on span "Ambulatorio Municipal de [GEOGRAPHIC_DATA]" at bounding box center [647, 242] width 213 height 13
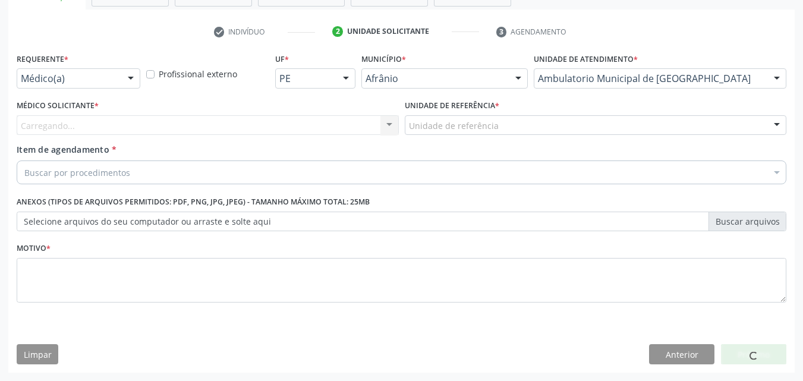
click at [502, 124] on div "Unidade de referência" at bounding box center [596, 125] width 382 height 20
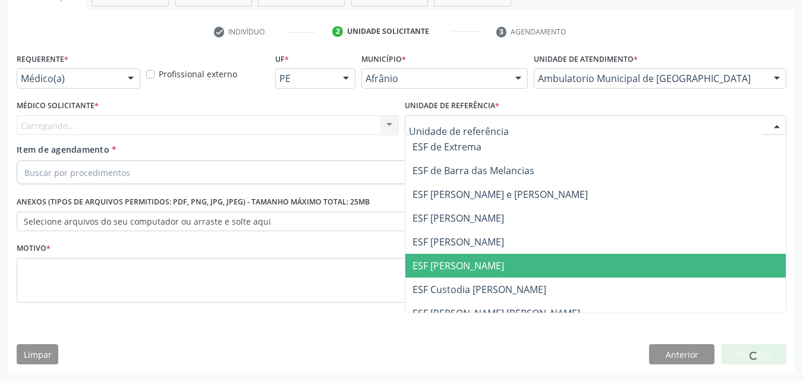
click at [503, 266] on span "ESF [PERSON_NAME]" at bounding box center [595, 266] width 381 height 24
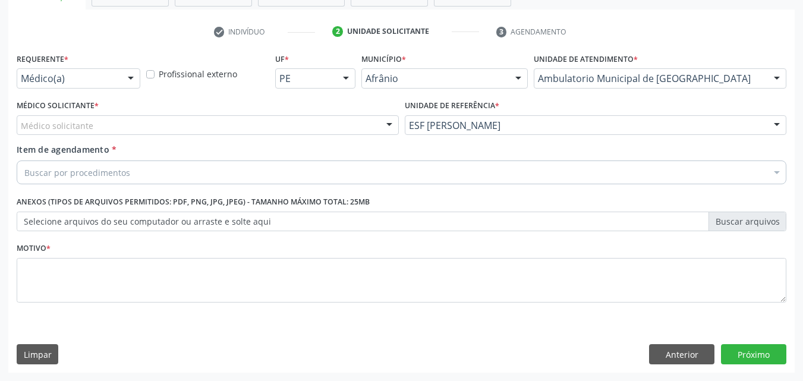
click at [276, 127] on div "Médico solicitante" at bounding box center [208, 125] width 382 height 20
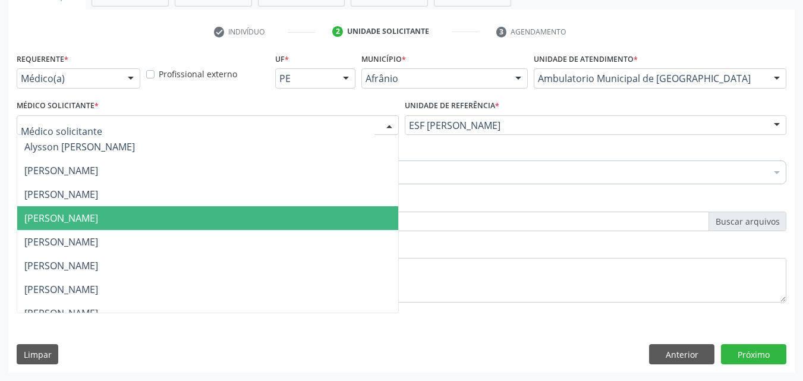
click at [245, 216] on span "[PERSON_NAME]" at bounding box center [207, 218] width 381 height 24
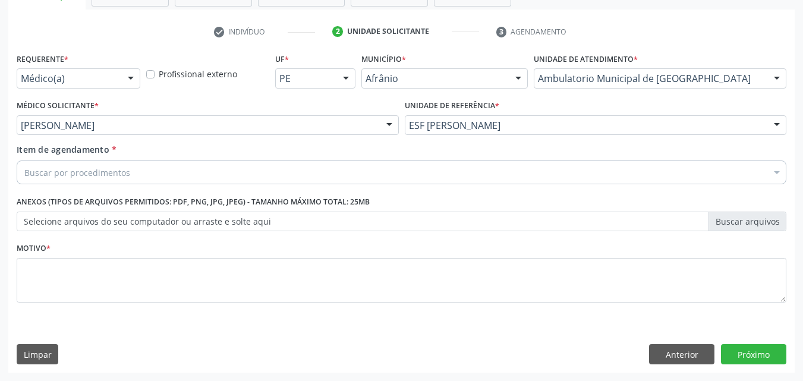
click at [207, 169] on div "Buscar por procedimentos" at bounding box center [401, 172] width 769 height 24
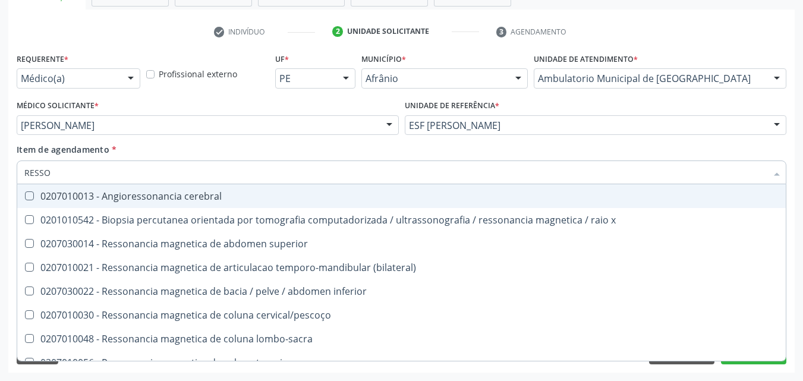
type input "RESSON"
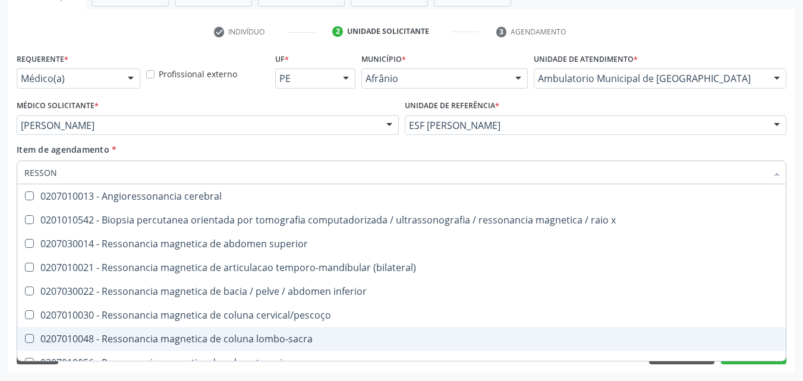
click at [238, 339] on div "0207010048 - Ressonancia magnetica de coluna lombo-sacra" at bounding box center [401, 339] width 754 height 10
checkbox lombo-sacra "true"
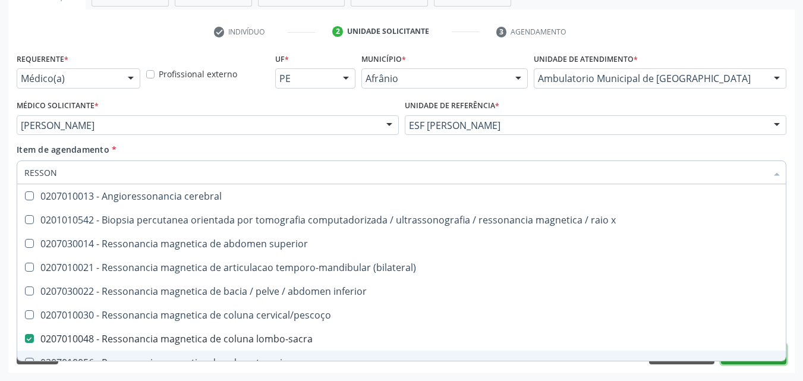
click at [728, 362] on button "Próximo" at bounding box center [753, 354] width 65 height 20
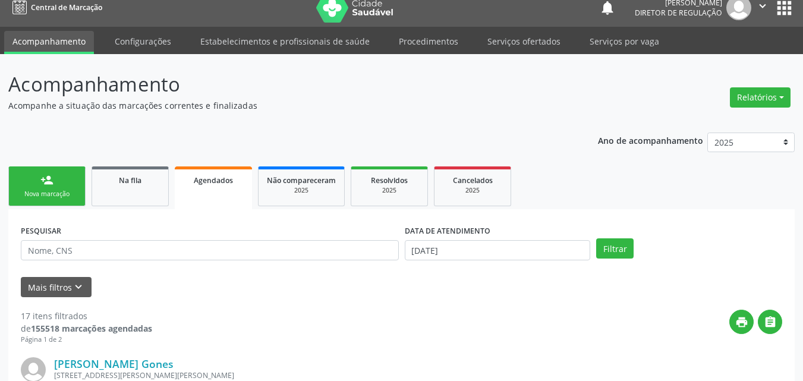
scroll to position [11, 0]
click at [526, 43] on div "Sucesso × O paciente foi agendado. Imprimir comprovante Cancel" at bounding box center [401, 190] width 803 height 381
click at [533, 39] on div "Sucesso × O paciente foi agendado. Imprimir comprovante Cancel" at bounding box center [401, 190] width 803 height 381
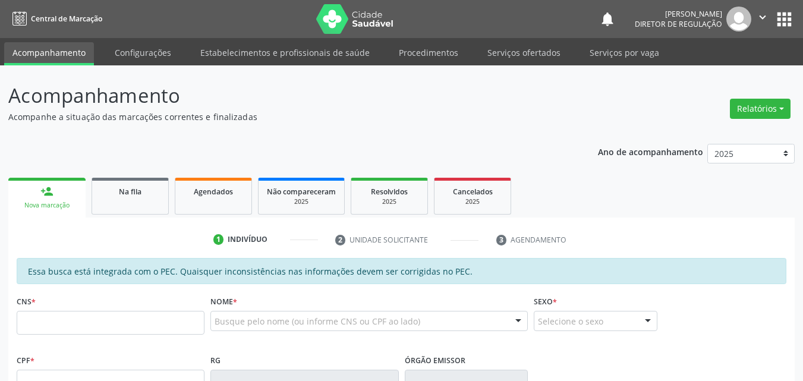
scroll to position [11, 0]
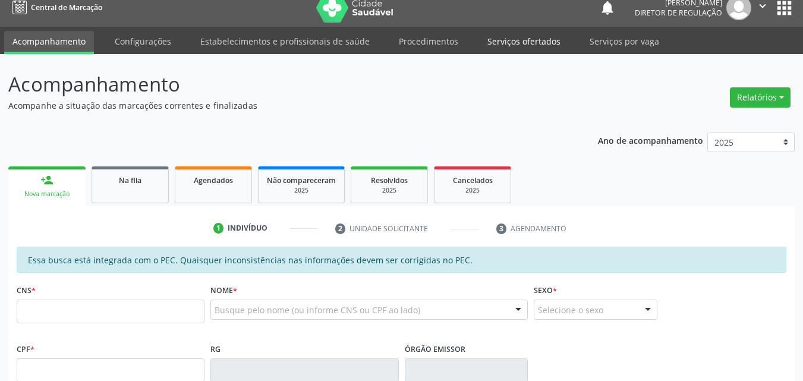
click at [527, 36] on link "Serviços ofertados" at bounding box center [524, 41] width 90 height 21
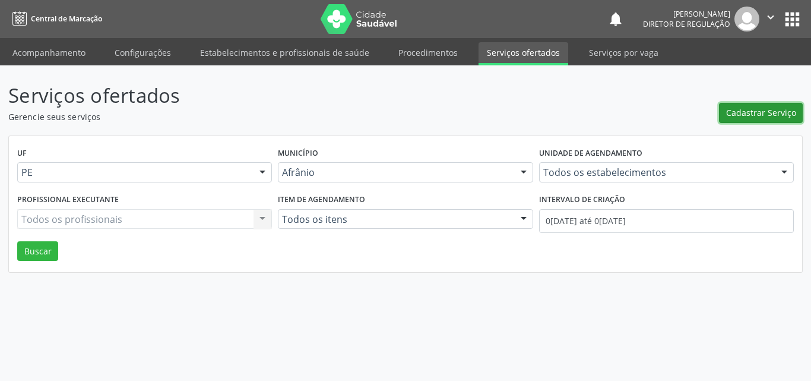
click at [750, 110] on span "Cadastrar Serviço" at bounding box center [761, 112] width 70 height 12
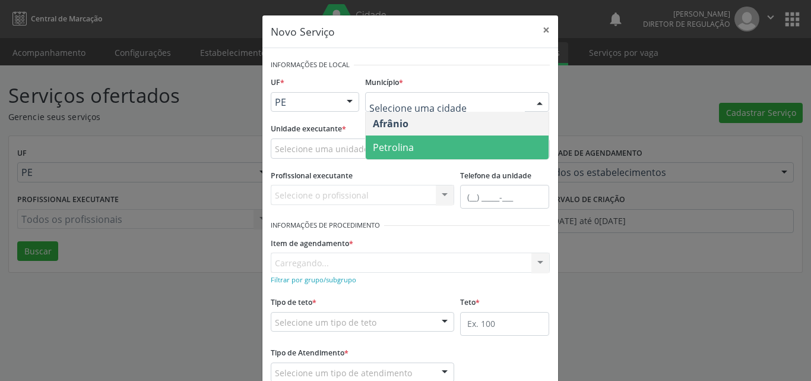
click at [445, 148] on span "Petrolina" at bounding box center [457, 147] width 183 height 24
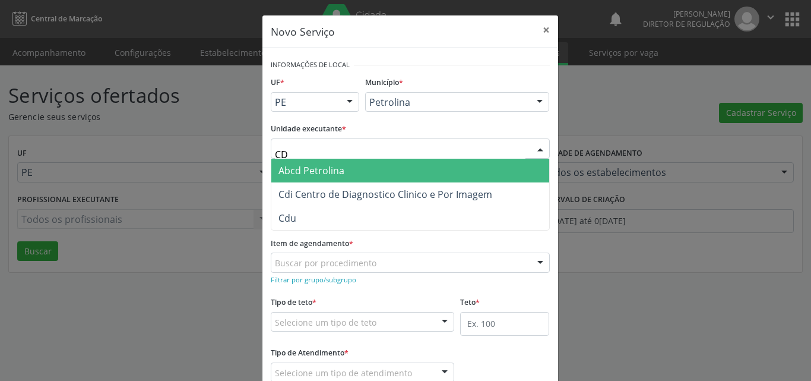
type input "CDI"
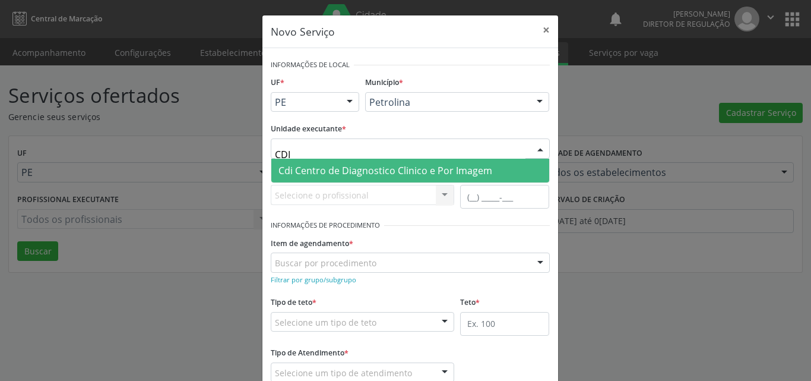
click at [331, 170] on span "Cdi Centro de Diagnostico Clinico e Por Imagem" at bounding box center [386, 170] width 214 height 13
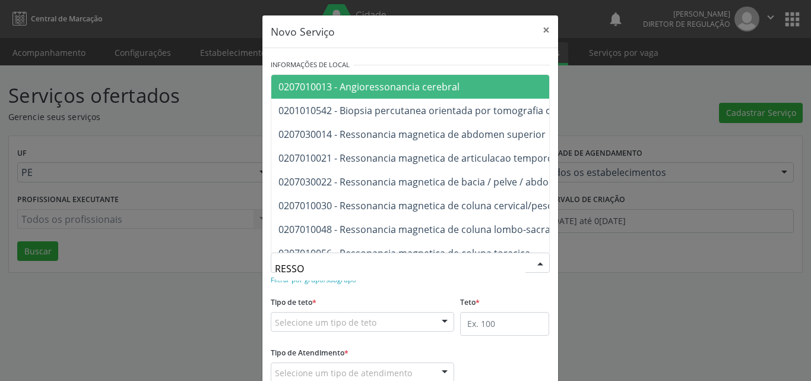
type input "RESSON"
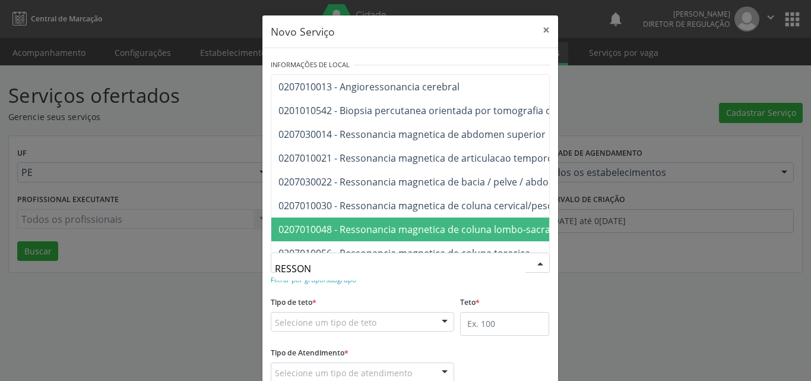
click at [383, 225] on span "0207010048 - Ressonancia magnetica de coluna lombo-sacra" at bounding box center [415, 229] width 272 height 13
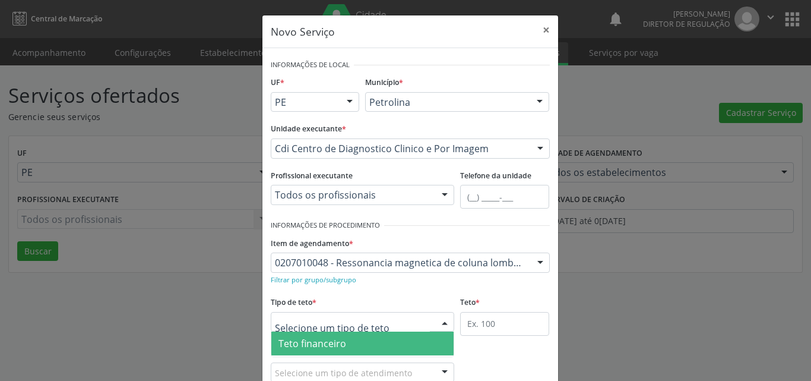
scroll to position [23, 0]
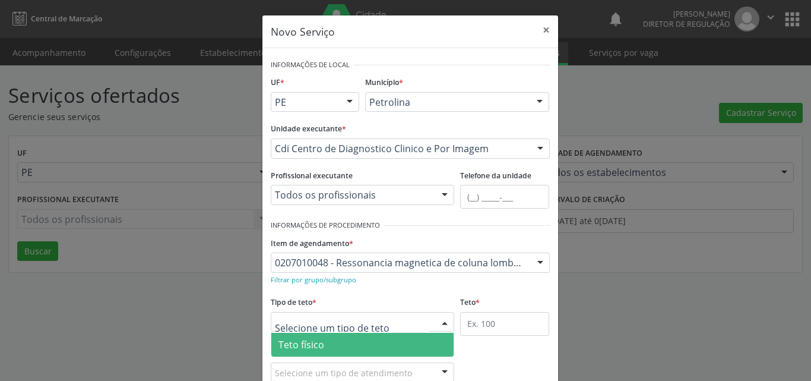
click at [363, 340] on span "Teto físico" at bounding box center [362, 345] width 183 height 24
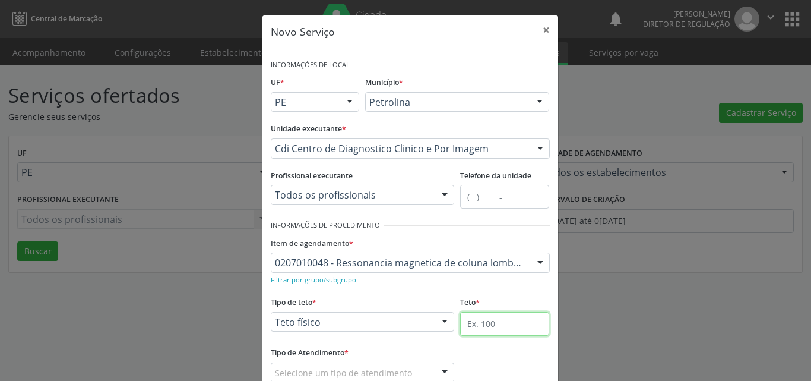
click at [484, 321] on input "text" at bounding box center [504, 324] width 89 height 24
type input "2"
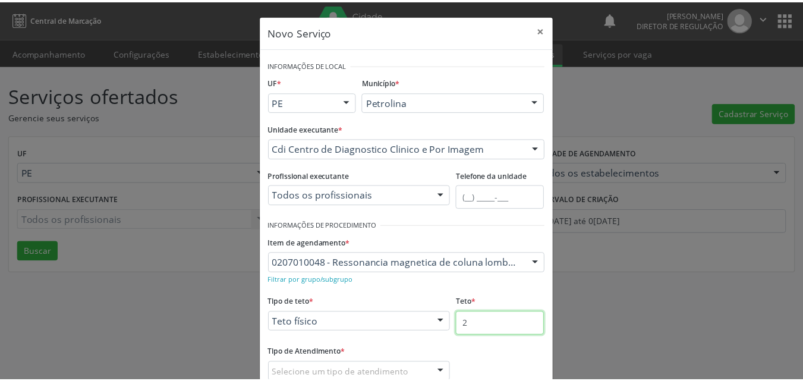
scroll to position [59, 0]
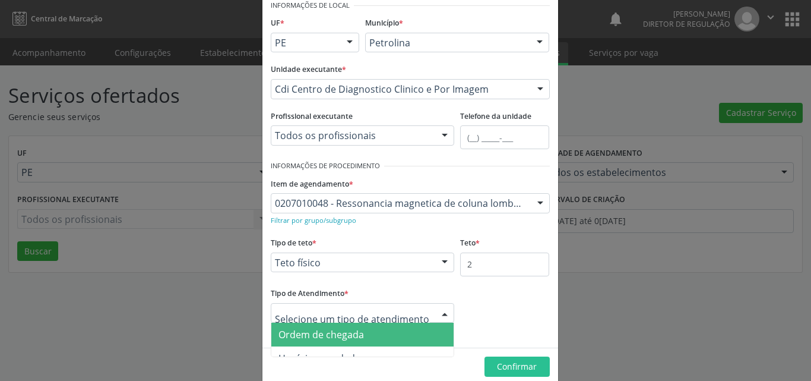
click at [371, 335] on span "Ordem de chegada" at bounding box center [362, 335] width 183 height 24
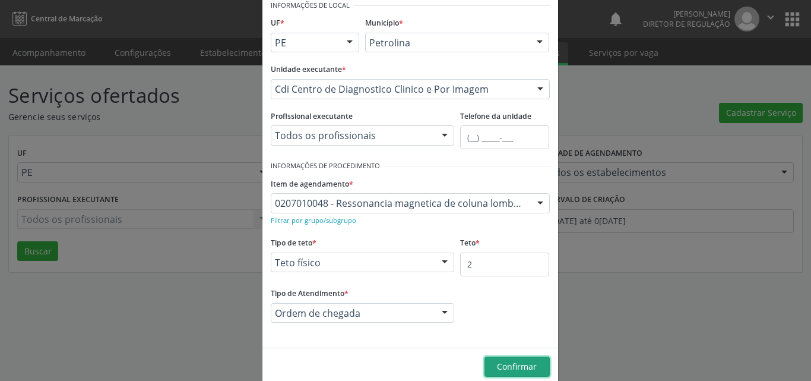
click at [500, 365] on span "Confirmar" at bounding box center [517, 366] width 40 height 11
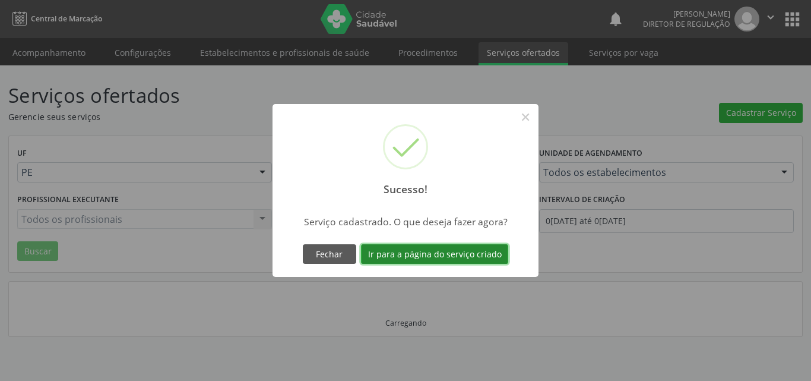
click at [462, 254] on button "Ir para a página do serviço criado" at bounding box center [434, 254] width 147 height 20
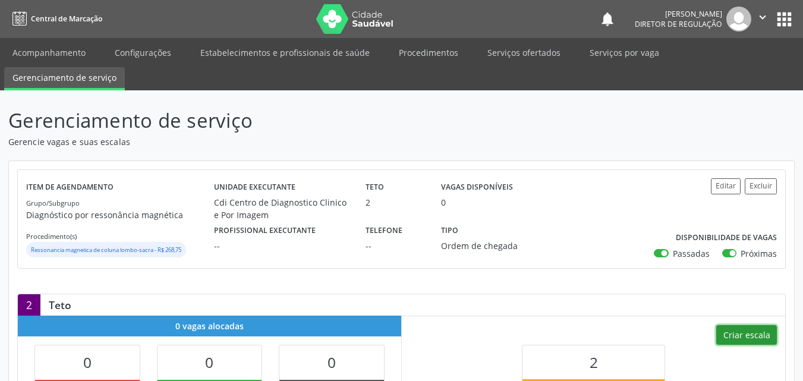
click at [743, 331] on button "Criar escala" at bounding box center [746, 335] width 61 height 20
select select "8"
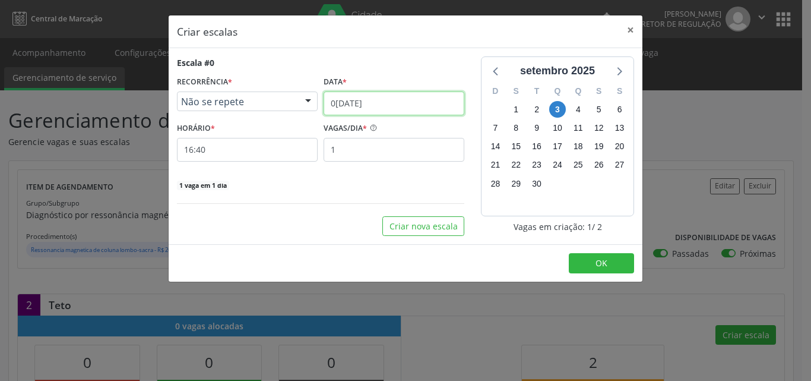
click at [396, 102] on input "0[DATE]" at bounding box center [394, 103] width 141 height 24
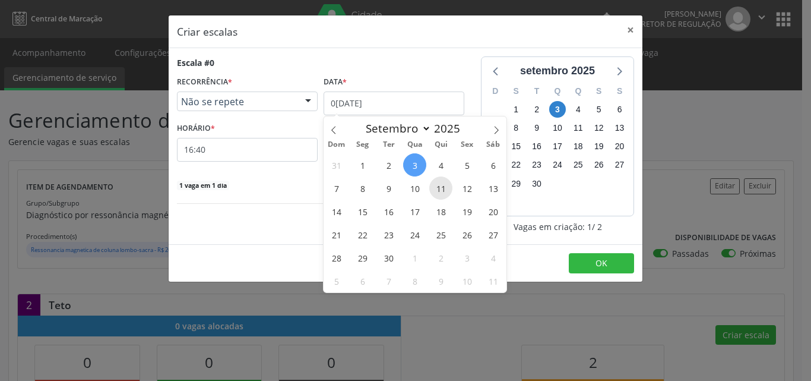
click at [441, 186] on span "11" at bounding box center [440, 187] width 23 height 23
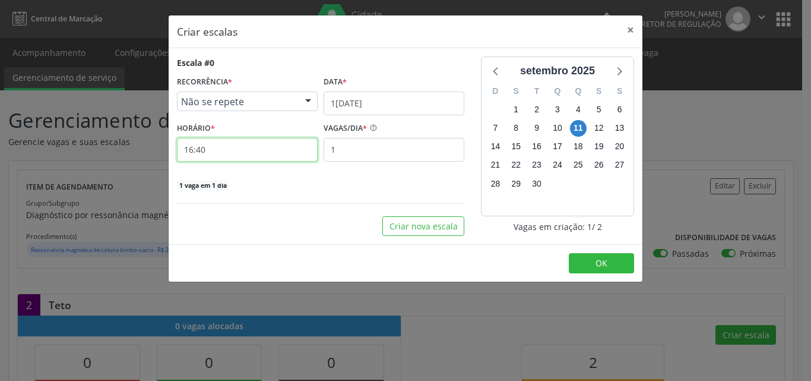
click at [239, 154] on input "16:40" at bounding box center [247, 150] width 141 height 24
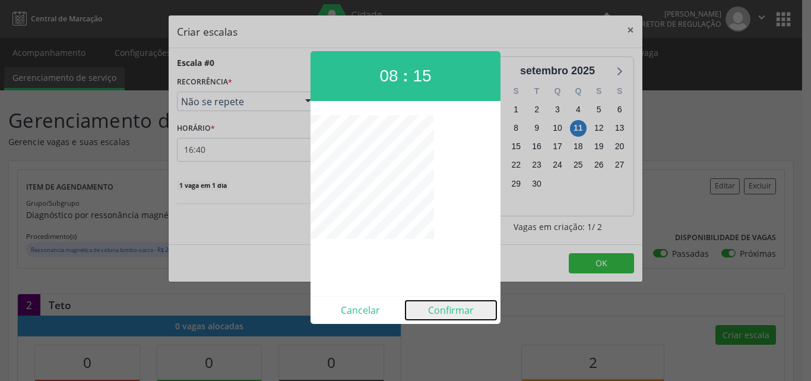
drag, startPoint x: 475, startPoint y: 314, endPoint x: 495, endPoint y: 309, distance: 21.2
click at [473, 314] on button "Confirmar" at bounding box center [451, 310] width 91 height 19
type input "08:15"
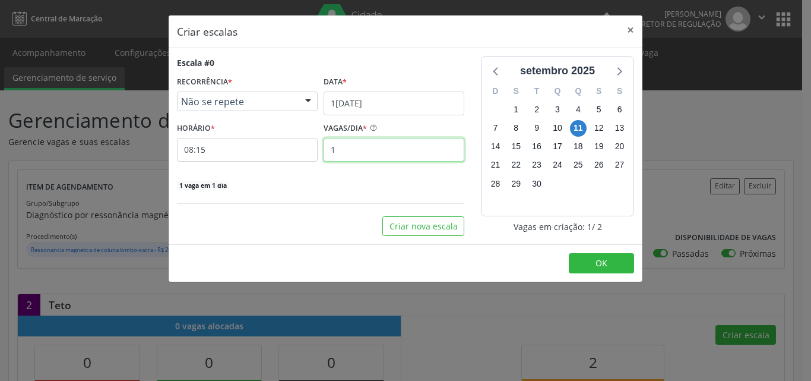
click at [380, 154] on input "1" at bounding box center [394, 150] width 141 height 24
type input "2"
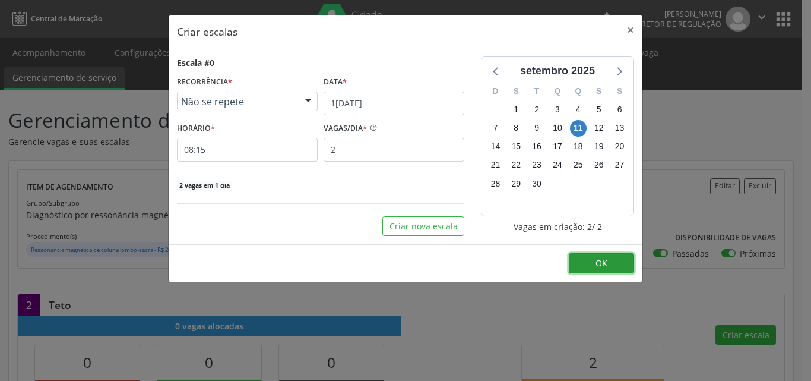
click at [612, 260] on button "OK" at bounding box center [601, 263] width 65 height 20
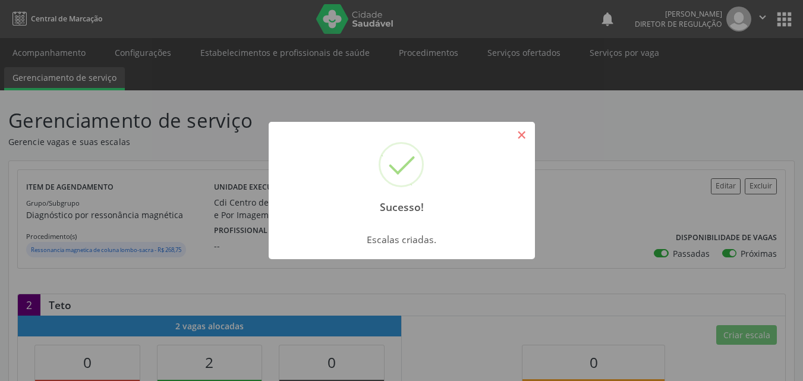
click at [519, 136] on button "×" at bounding box center [521, 135] width 20 height 20
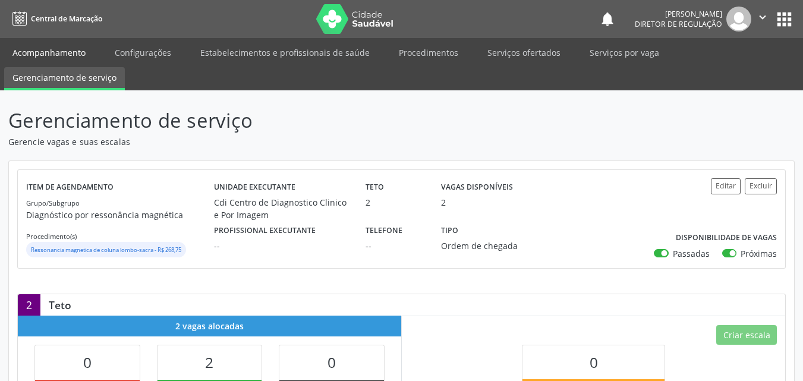
click at [76, 56] on link "Acompanhamento" at bounding box center [49, 52] width 90 height 21
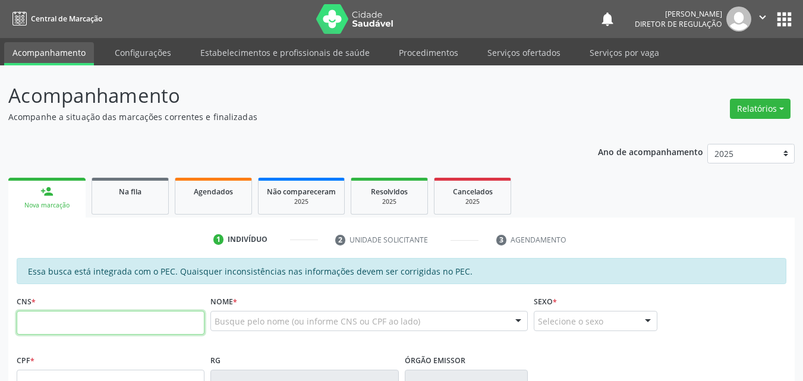
drag, startPoint x: 57, startPoint y: 323, endPoint x: 55, endPoint y: 316, distance: 7.5
click at [56, 321] on input "text" at bounding box center [111, 323] width 188 height 24
type input "701 0018 8626 7092"
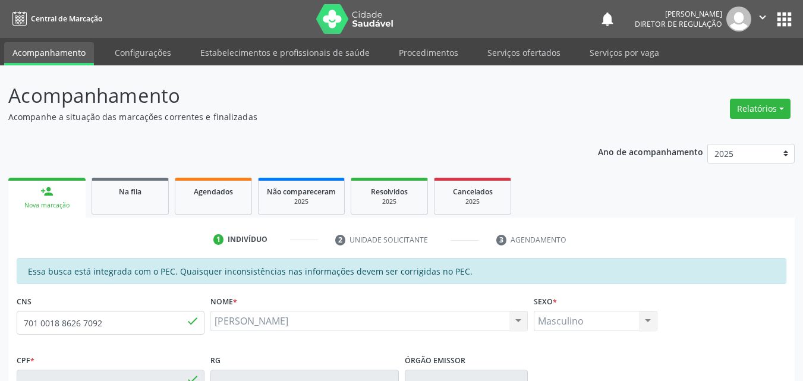
type input "032.367.004-08"
type input "[DATE]"
type input "[PERSON_NAME]"
type input "[PHONE_NUMBER]"
type input "125"
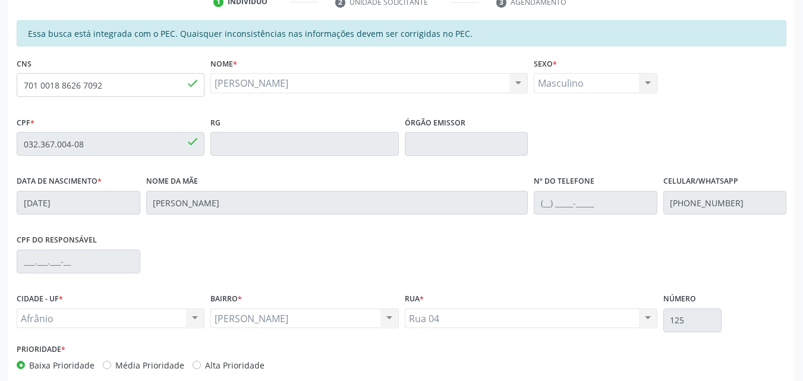
scroll to position [297, 0]
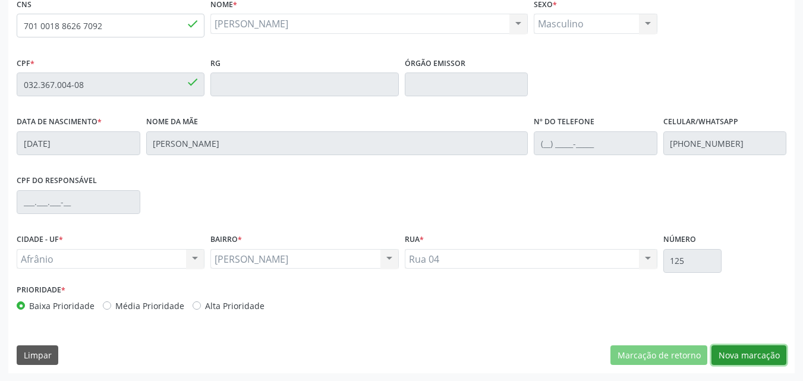
click at [751, 353] on button "Nova marcação" at bounding box center [748, 355] width 75 height 20
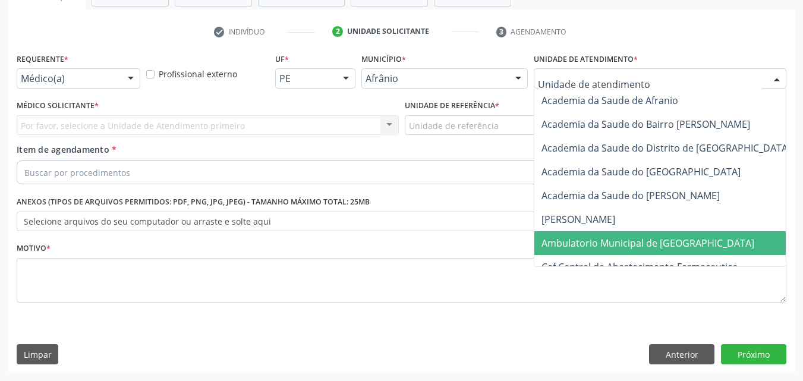
click at [651, 244] on span "Ambulatorio Municipal de [GEOGRAPHIC_DATA]" at bounding box center [647, 242] width 213 height 13
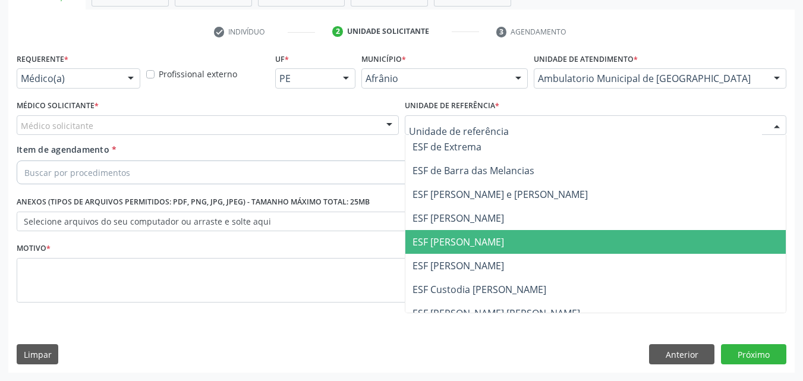
click at [489, 238] on span "ESF [PERSON_NAME]" at bounding box center [457, 241] width 91 height 13
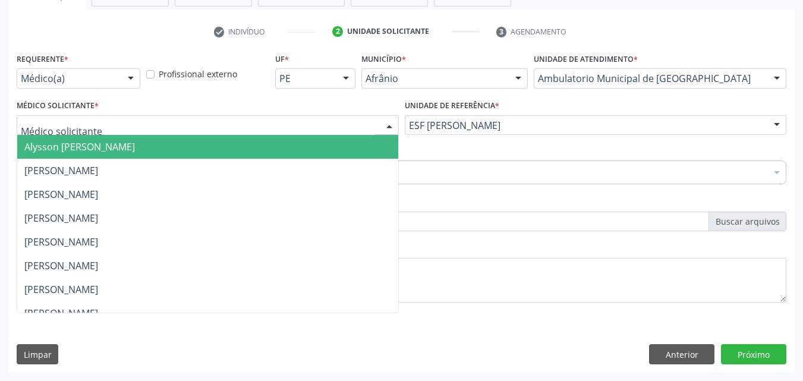
click at [299, 122] on div at bounding box center [208, 125] width 382 height 20
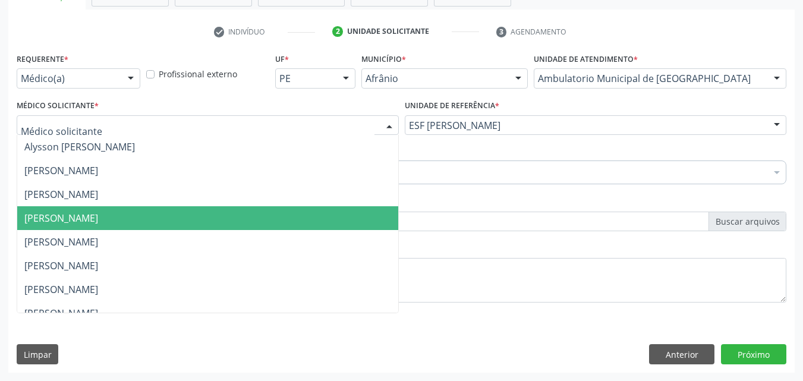
click at [252, 213] on span "[PERSON_NAME]" at bounding box center [207, 218] width 381 height 24
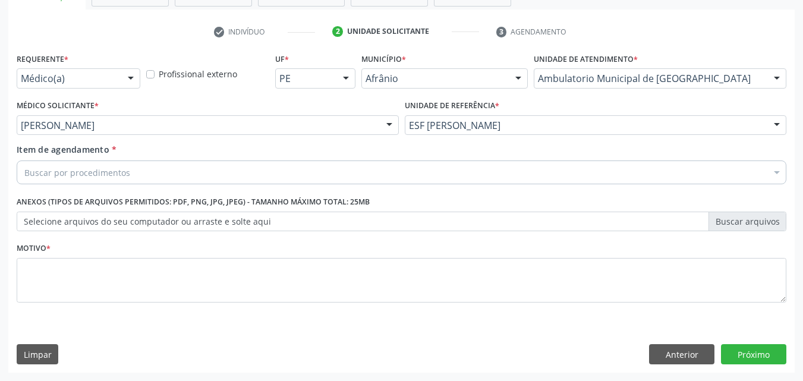
click at [147, 171] on div "Buscar por procedimentos" at bounding box center [401, 172] width 769 height 24
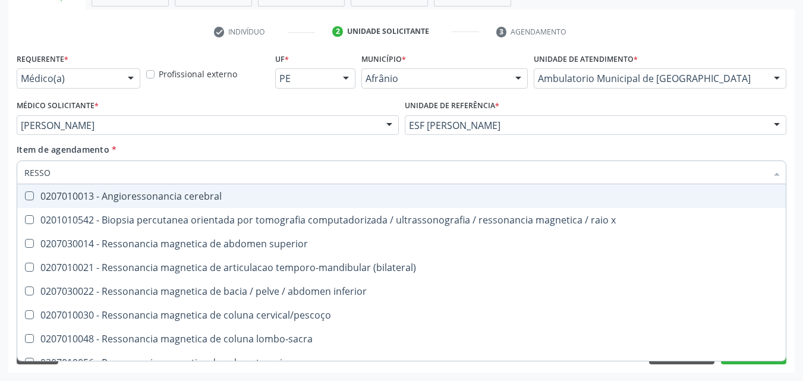
type input "RESSON"
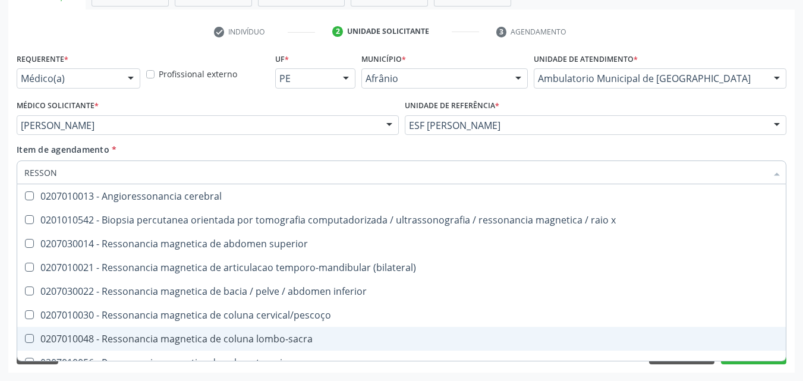
click at [252, 334] on div "0207010048 - Ressonancia magnetica de coluna lombo-sacra" at bounding box center [401, 339] width 754 height 10
checkbox lombo-sacra "true"
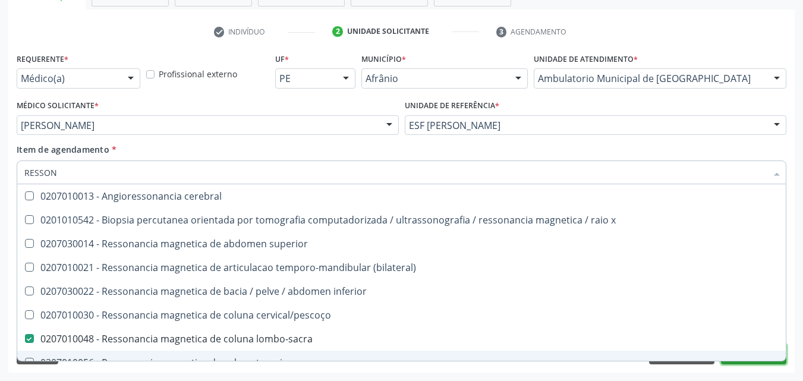
click at [724, 361] on button "Próximo" at bounding box center [753, 354] width 65 height 20
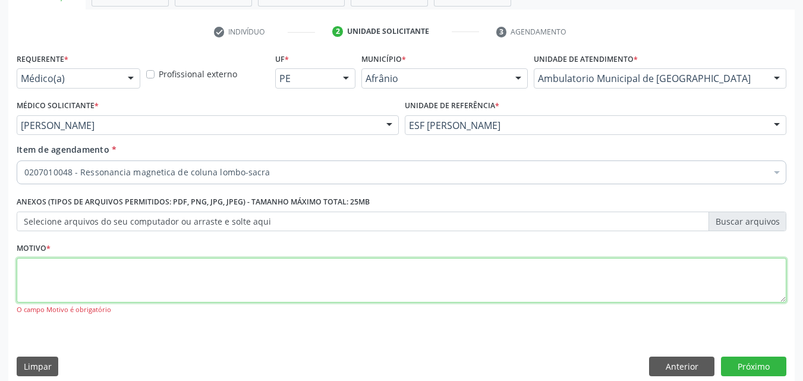
click at [210, 269] on textarea at bounding box center [401, 280] width 769 height 45
type textarea "*"
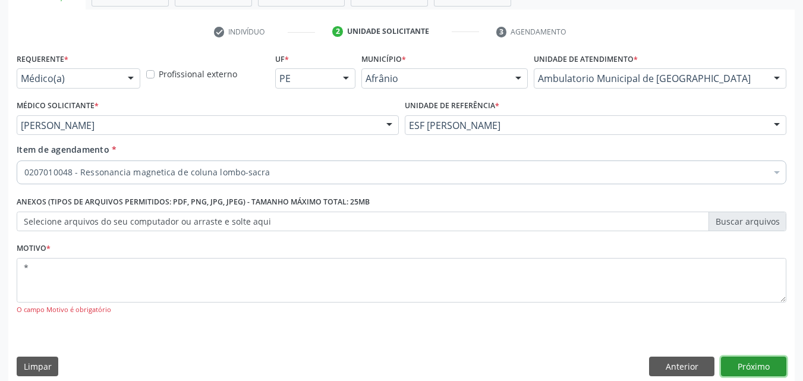
click at [759, 364] on button "Próximo" at bounding box center [753, 366] width 65 height 20
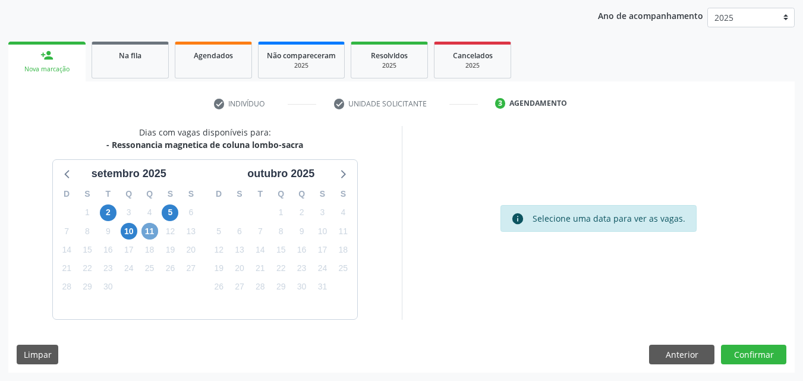
click at [145, 232] on span "11" at bounding box center [149, 231] width 17 height 17
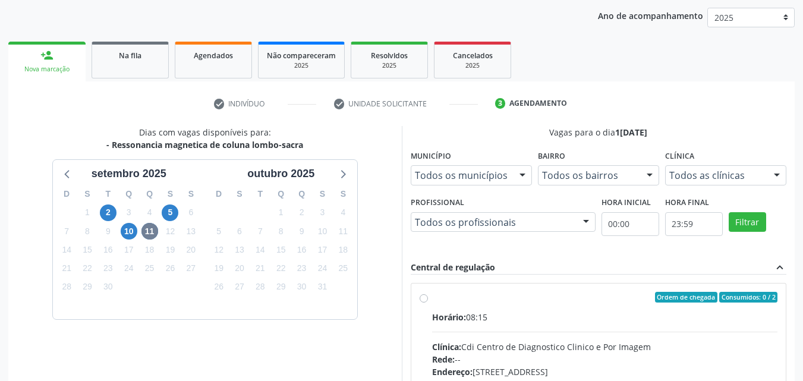
click at [517, 305] on label "Ordem de chegada Consumidos: 0 / 2 Horário: 08:15 Clínica: Cdi Centro de Diagno…" at bounding box center [605, 383] width 346 height 182
click at [428, 302] on input "Ordem de chegada Consumidos: 0 / 2 Horário: 08:15 Clínica: Cdi Centro de Diagno…" at bounding box center [423, 297] width 8 height 11
radio input "true"
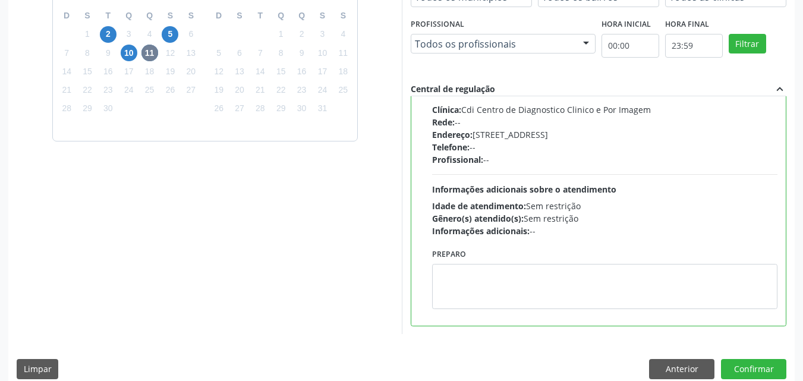
scroll to position [329, 0]
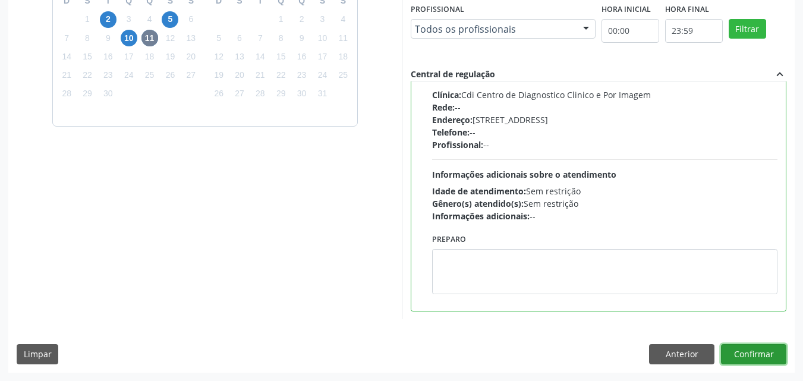
click at [756, 355] on button "Confirmar" at bounding box center [753, 354] width 65 height 20
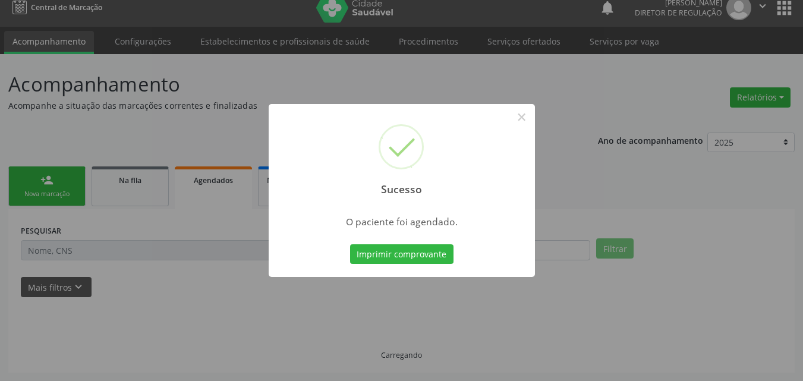
scroll to position [11, 0]
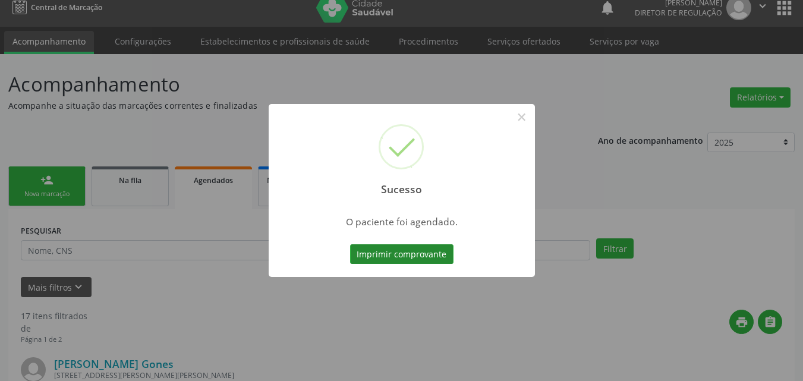
click at [430, 257] on button "Imprimir comprovante" at bounding box center [401, 254] width 103 height 20
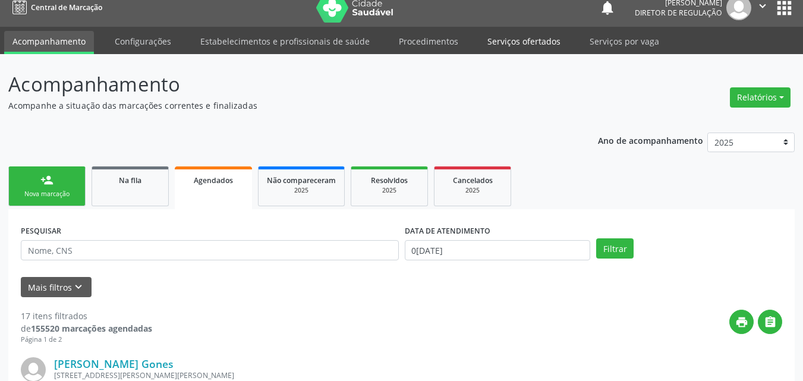
click at [533, 41] on link "Serviços ofertados" at bounding box center [524, 41] width 90 height 21
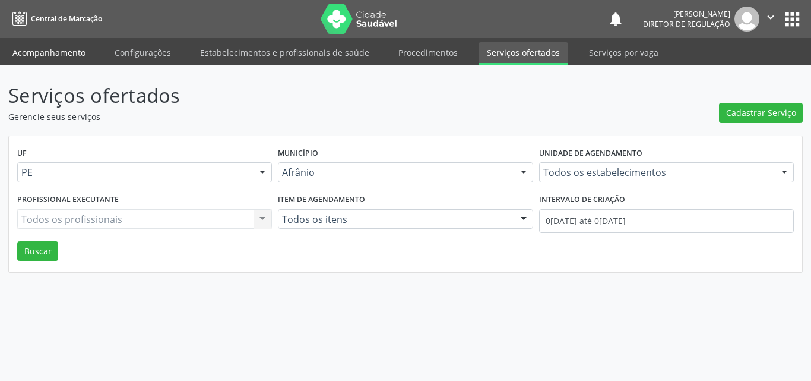
click at [59, 54] on link "Acompanhamento" at bounding box center [49, 52] width 90 height 21
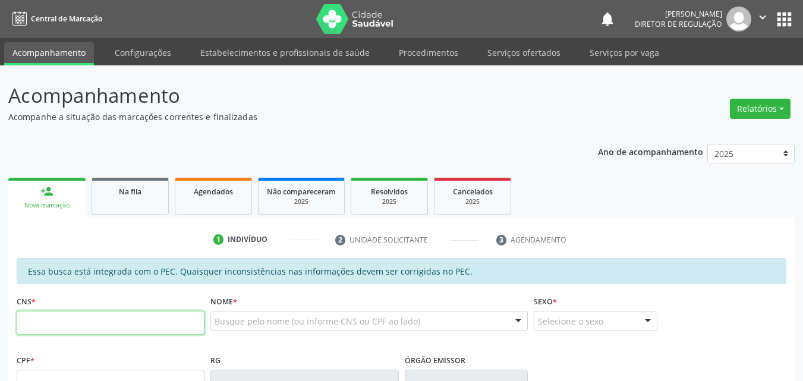
click at [91, 324] on input "text" at bounding box center [111, 323] width 188 height 24
type input "706 0098 7372 0646"
type input "051.454.824-00"
type input "23/06/1968"
type input "Adelina Amorim"
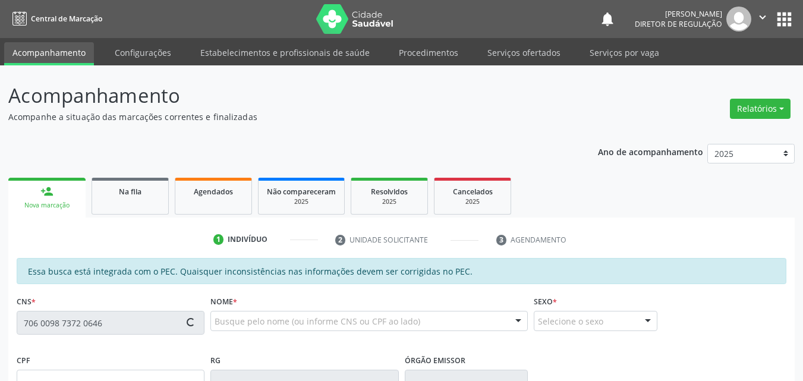
type input "(87) 98846-4341"
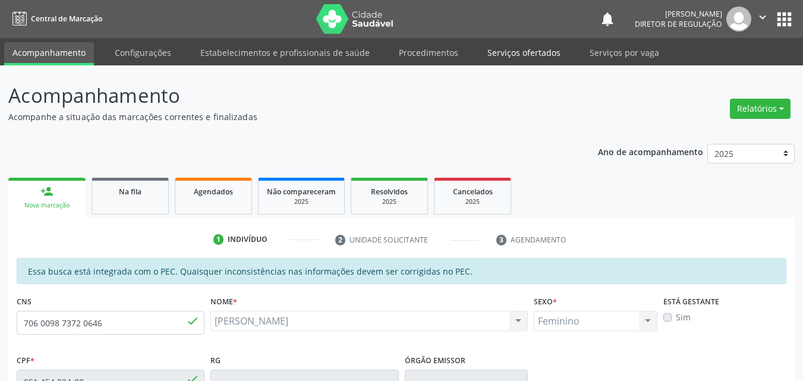
click at [526, 53] on link "Serviços ofertados" at bounding box center [524, 52] width 90 height 21
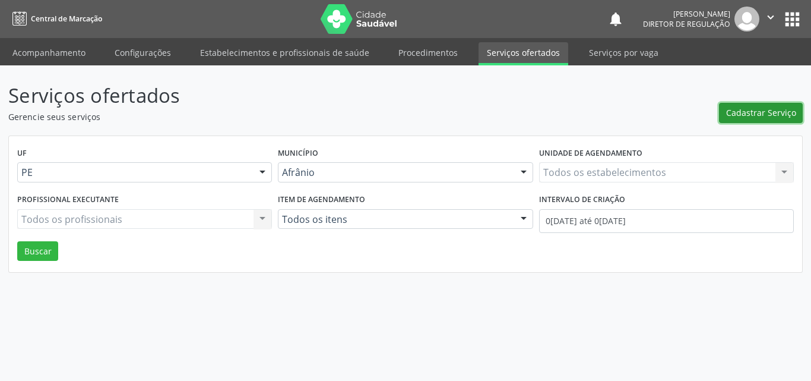
click at [771, 115] on span "Cadastrar Serviço" at bounding box center [761, 112] width 70 height 12
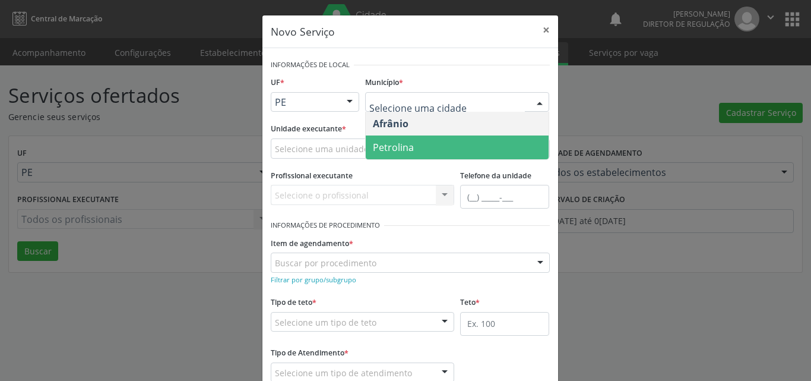
click at [403, 148] on span "Petrolina" at bounding box center [393, 147] width 41 height 13
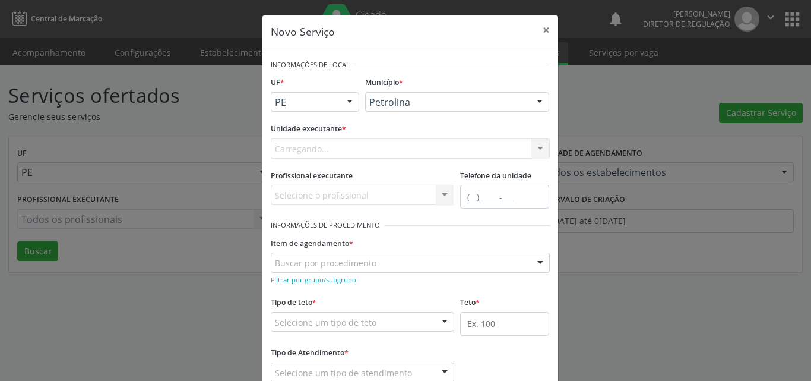
click at [326, 147] on div "Carregando... Academia da Saude de Afranio Academia da Saude do Bairro Roberto …" at bounding box center [410, 148] width 279 height 20
click at [327, 147] on div "Carregando... Academia da Saude de Afranio Academia da Saude do Bairro Roberto …" at bounding box center [410, 148] width 279 height 20
click at [331, 152] on div "Carregando... Academia da Saude de Afranio Academia da Saude do Bairro Roberto …" at bounding box center [410, 148] width 279 height 20
click at [325, 146] on div "Carregando... Academia da Saude de Afranio Academia da Saude do Bairro Roberto …" at bounding box center [410, 148] width 279 height 20
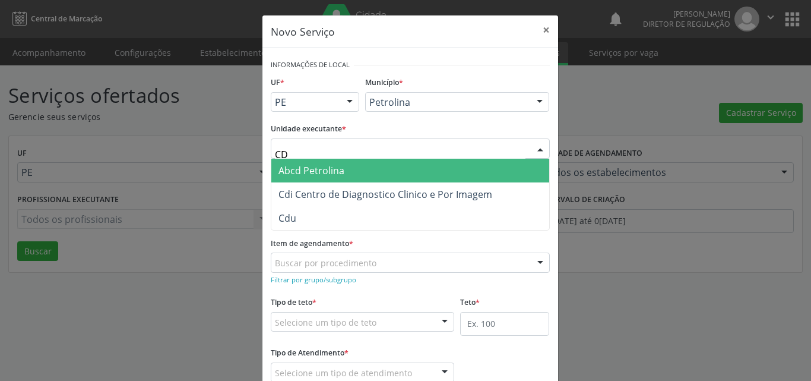
type input "CDI"
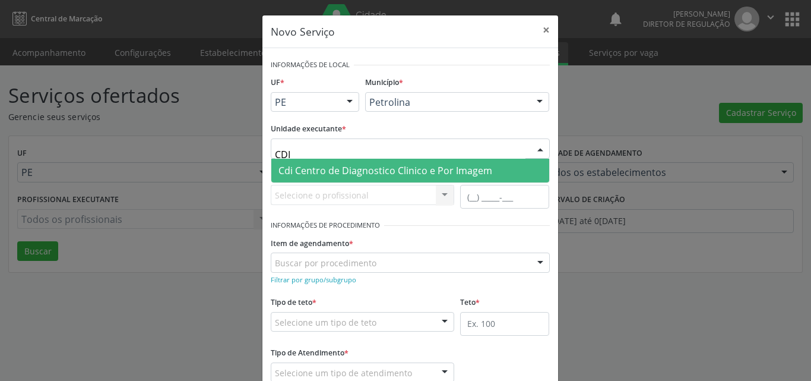
click at [321, 169] on span "Cdi Centro de Diagnostico Clinico e Por Imagem" at bounding box center [386, 170] width 214 height 13
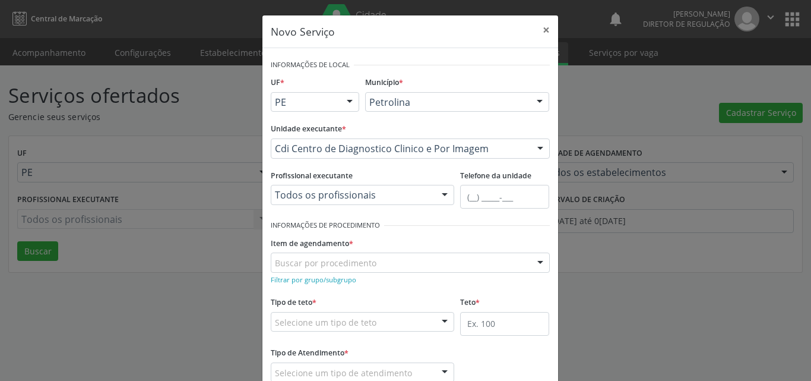
click at [382, 263] on div "Buscar por procedimento" at bounding box center [410, 262] width 279 height 20
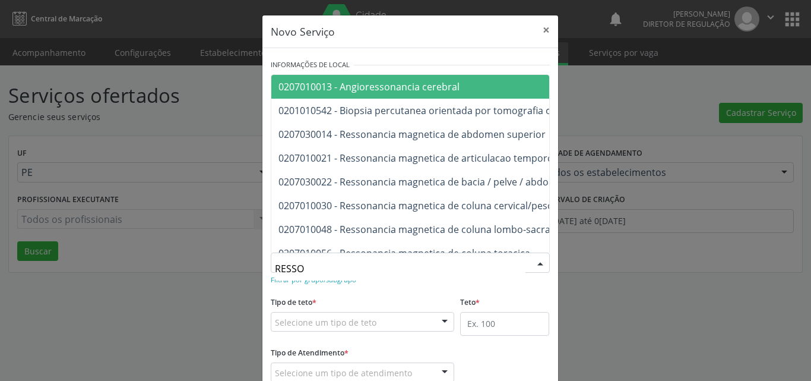
type input "RESSON"
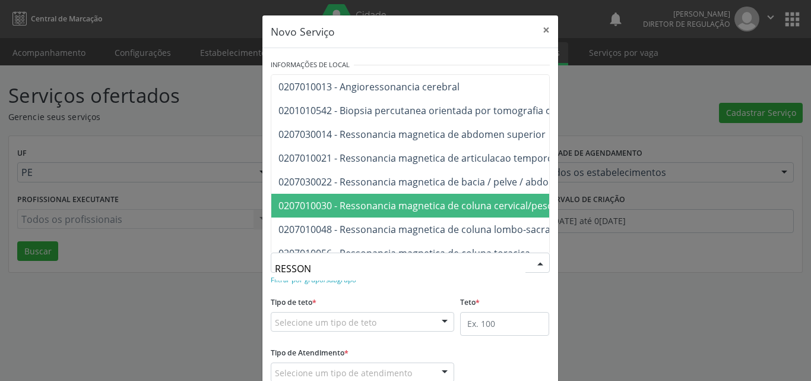
click at [473, 206] on span "0207010030 - Ressonancia magnetica de coluna cervical/pescoço" at bounding box center [424, 205] width 290 height 13
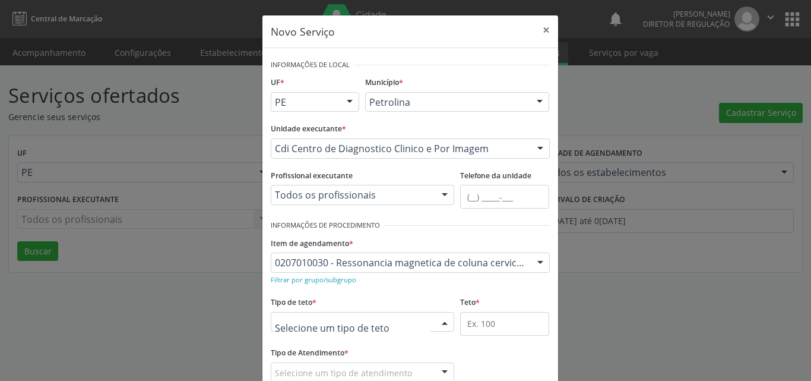
click at [407, 320] on div at bounding box center [363, 322] width 184 height 20
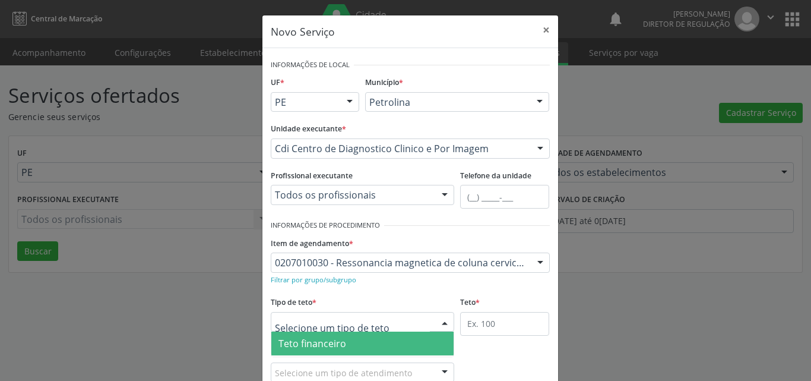
scroll to position [23, 0]
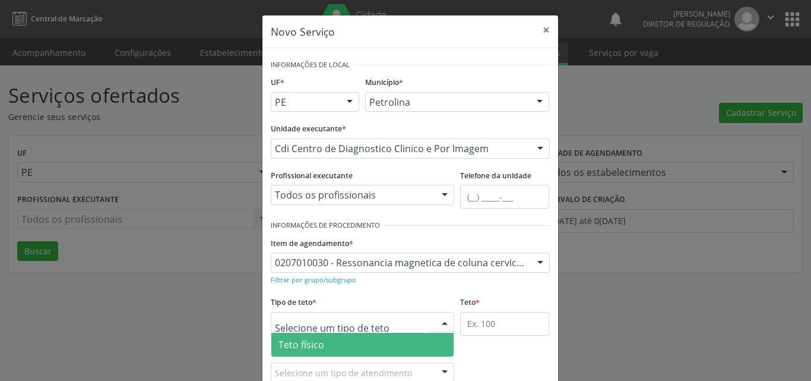
click at [389, 340] on span "Teto físico" at bounding box center [362, 345] width 183 height 24
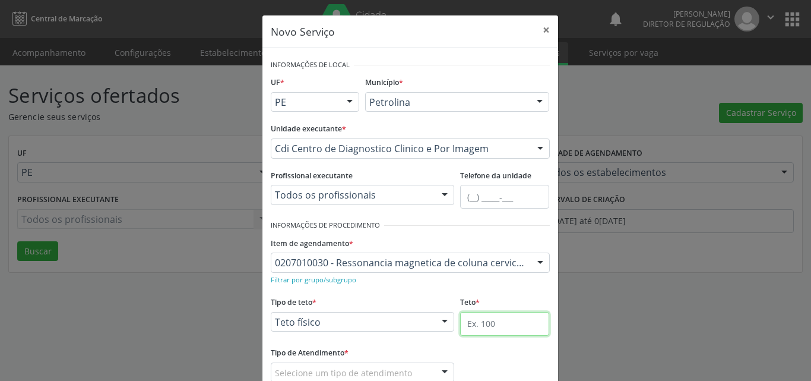
click at [492, 323] on input "text" at bounding box center [504, 324] width 89 height 24
type input "2"
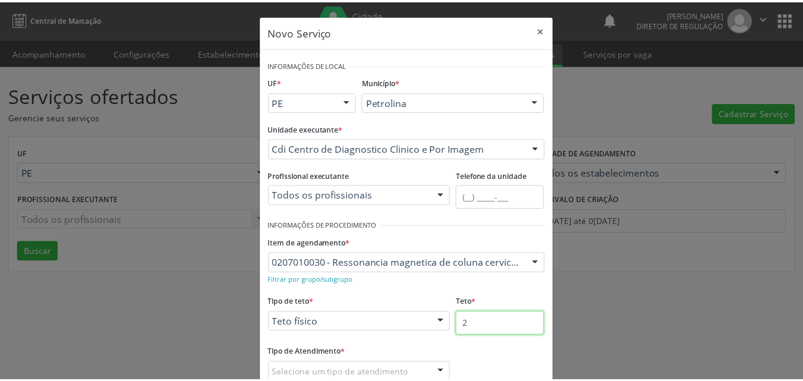
scroll to position [78, 0]
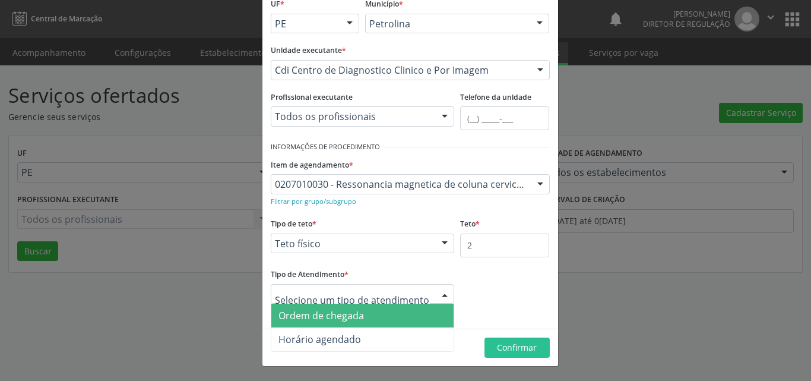
click at [358, 318] on span "Ordem de chegada" at bounding box center [322, 315] width 86 height 13
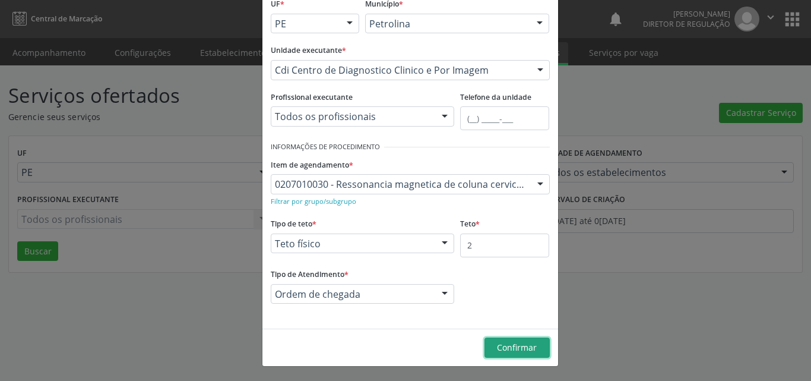
click at [519, 349] on span "Confirmar" at bounding box center [517, 347] width 40 height 11
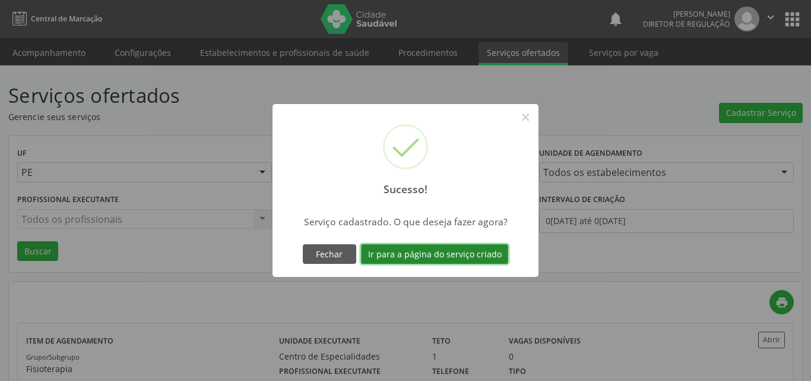
click at [457, 251] on button "Ir para a página do serviço criado" at bounding box center [434, 254] width 147 height 20
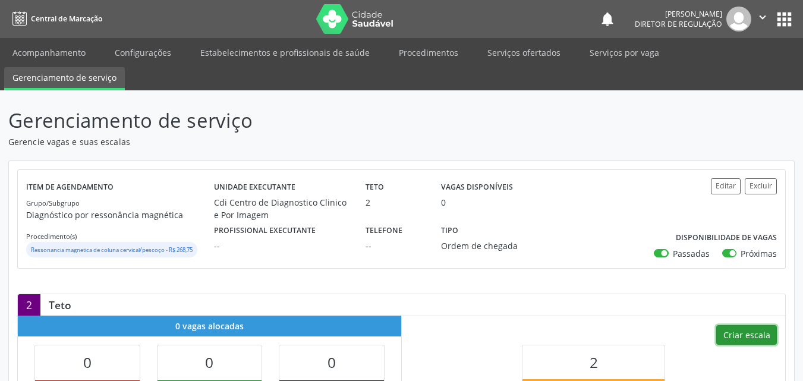
click at [743, 336] on button "Criar escala" at bounding box center [746, 335] width 61 height 20
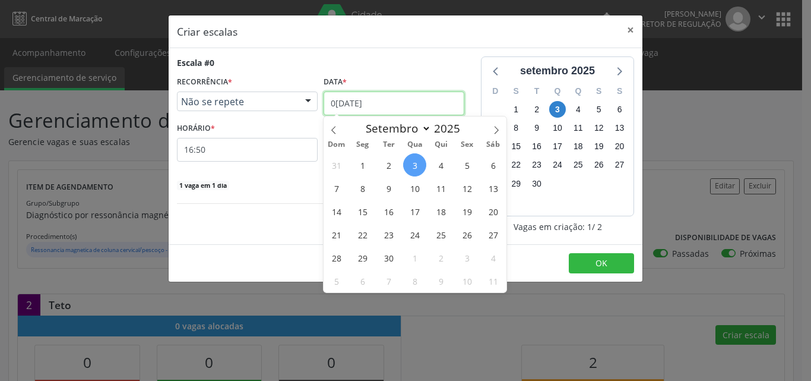
click at [406, 105] on input "[DATE]" at bounding box center [394, 103] width 141 height 24
click at [418, 188] on span "10" at bounding box center [414, 187] width 23 height 23
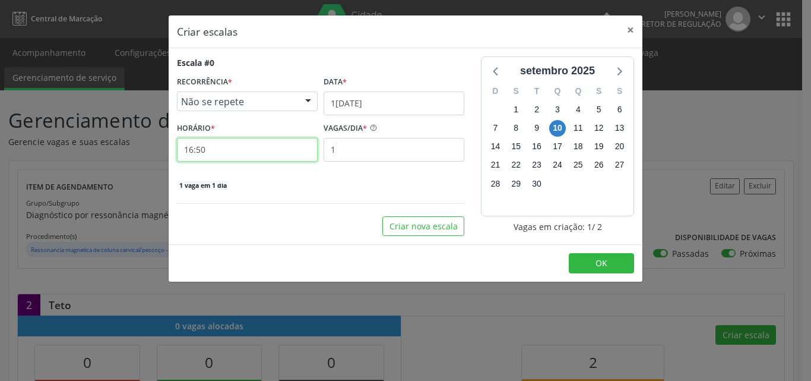
click at [292, 150] on input "16:50" at bounding box center [247, 150] width 141 height 24
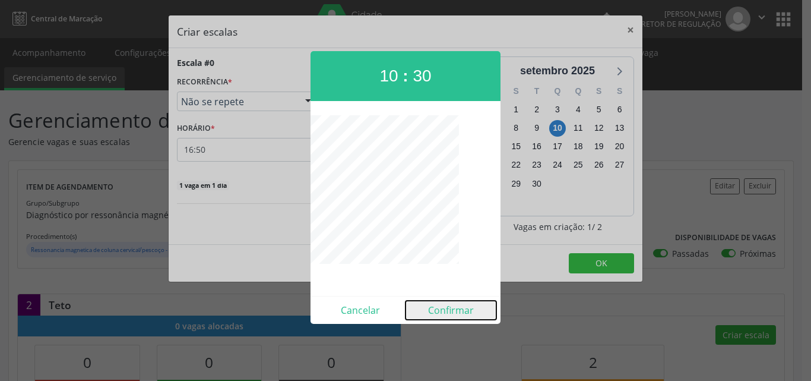
click at [438, 311] on button "Confirmar" at bounding box center [451, 310] width 91 height 19
type input "10:30"
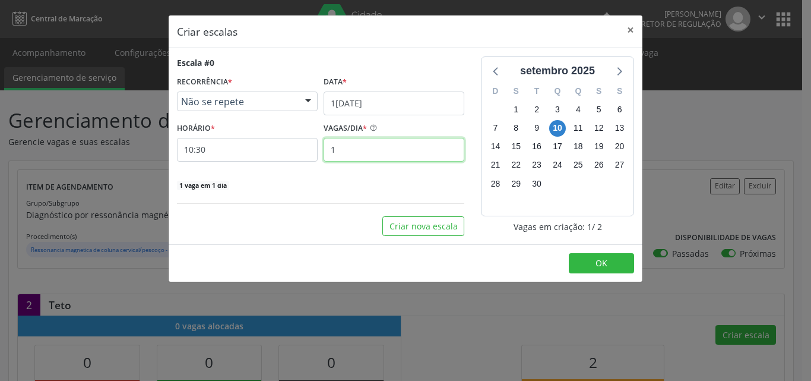
click at [345, 151] on input "1" at bounding box center [394, 150] width 141 height 24
type input "2"
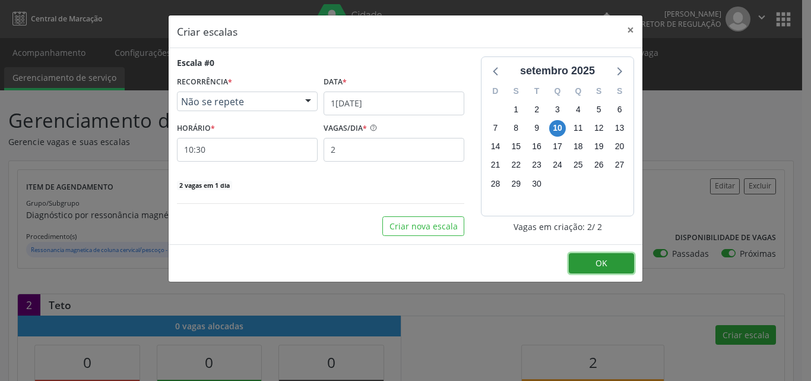
click at [619, 265] on button "OK" at bounding box center [601, 263] width 65 height 20
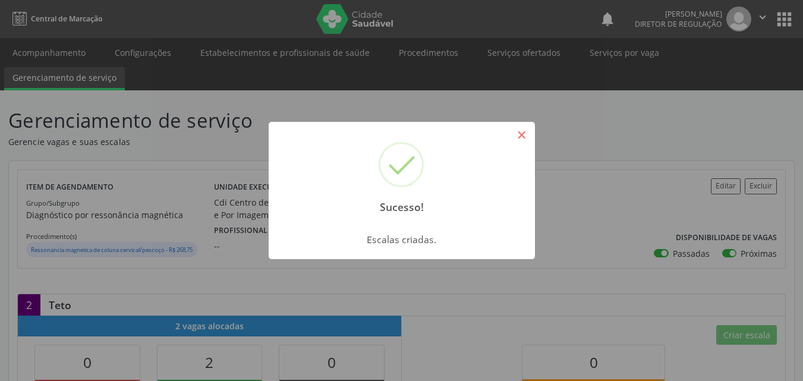
click at [517, 135] on button "×" at bounding box center [521, 135] width 20 height 20
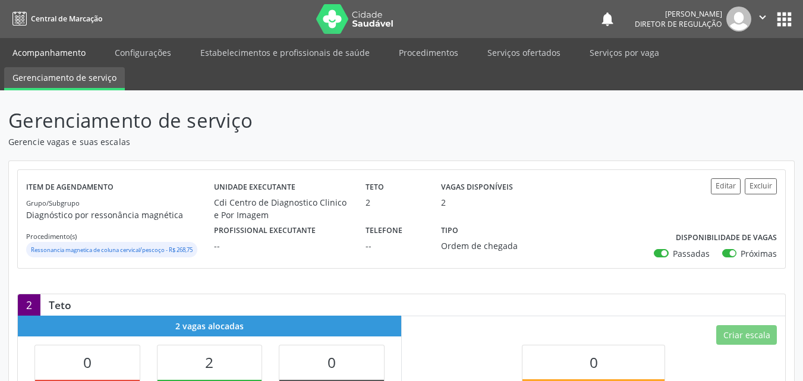
click at [67, 51] on link "Acompanhamento" at bounding box center [49, 52] width 90 height 21
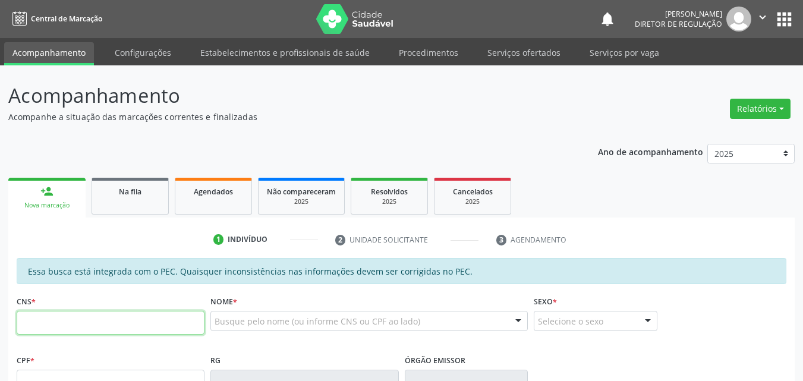
click at [116, 316] on input "text" at bounding box center [111, 323] width 188 height 24
type input "706 0098 7372 0646"
type input "051.454.824-00"
type input "23/06/1968"
type input "Adelina Amorim"
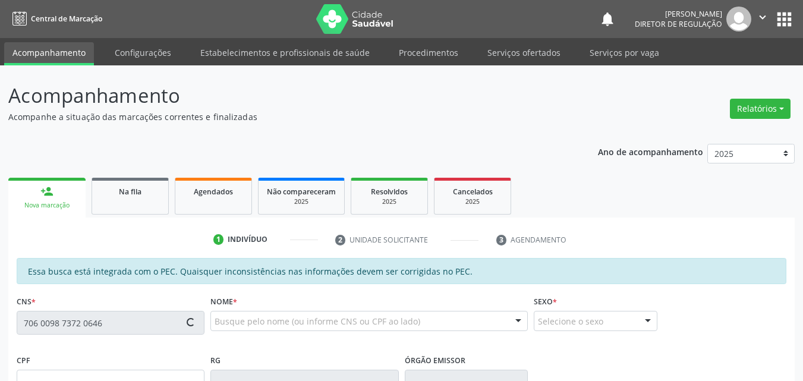
type input "(87) 98846-4341"
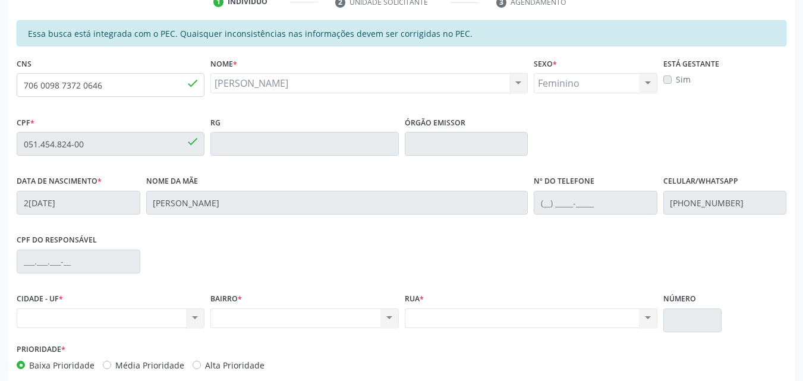
scroll to position [59, 0]
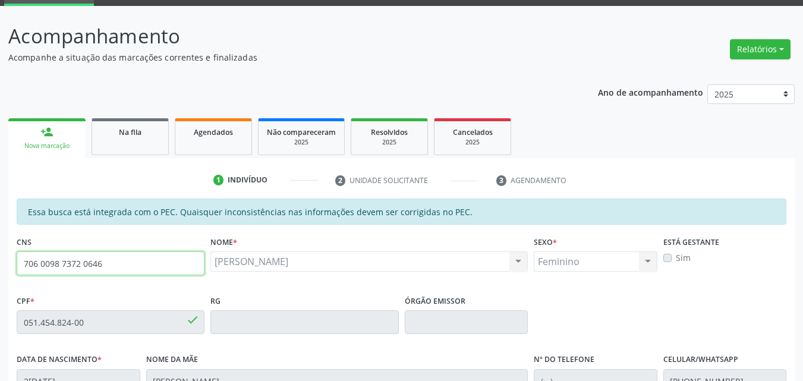
drag, startPoint x: 102, startPoint y: 261, endPoint x: 5, endPoint y: 264, distance: 96.9
click at [5, 264] on div "Acompanhamento Acompanhe a situação das marcações correntes e finalizadas Relat…" at bounding box center [401, 312] width 803 height 613
click at [141, 134] on span "Na fila" at bounding box center [130, 132] width 23 height 10
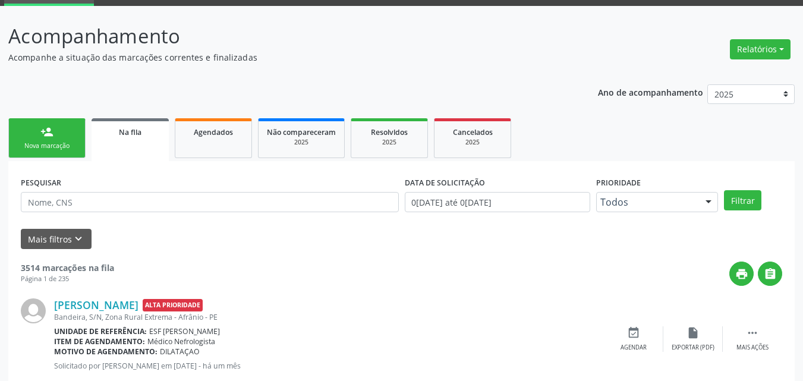
click at [64, 142] on div "Nova marcação" at bounding box center [46, 145] width 59 height 9
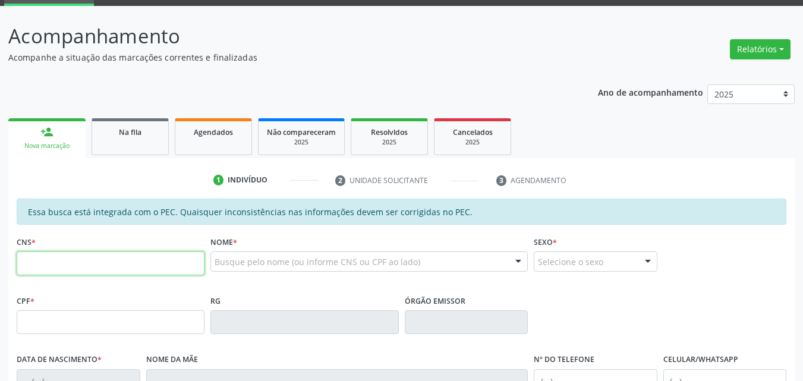
click at [101, 263] on input "text" at bounding box center [111, 263] width 188 height 24
paste input "706 0098 7372 0646"
type input "706 0098 7372 0646"
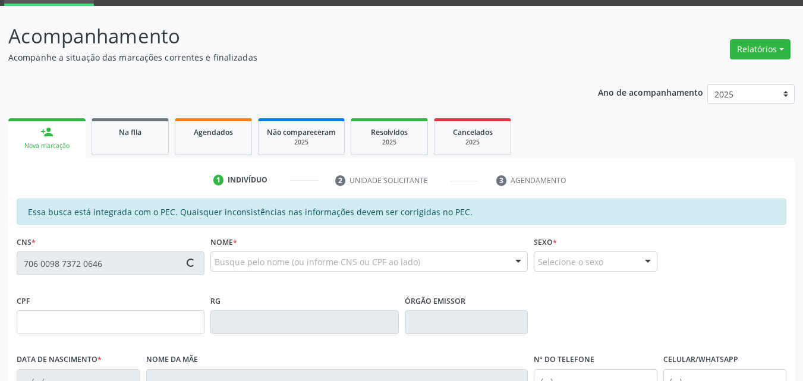
type input "051.454.824-00"
type input "23/06/1968"
type input "Adelina Amorim"
type input "(87) 98846-4341"
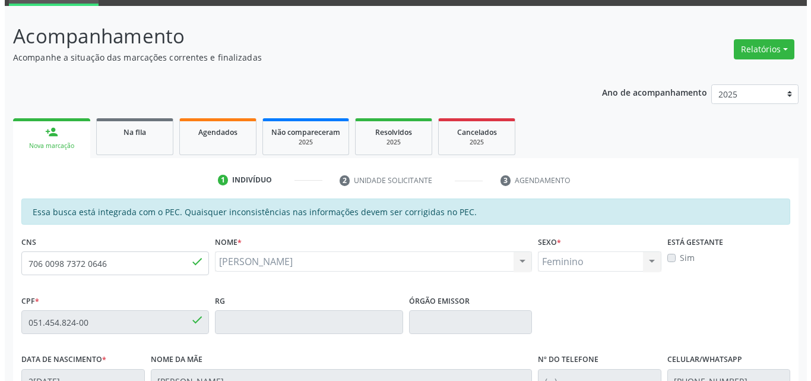
scroll to position [0, 0]
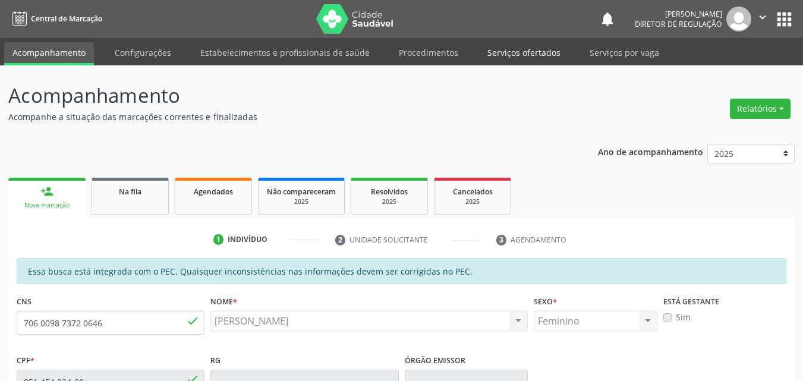
click at [526, 52] on link "Serviços ofertados" at bounding box center [524, 52] width 90 height 21
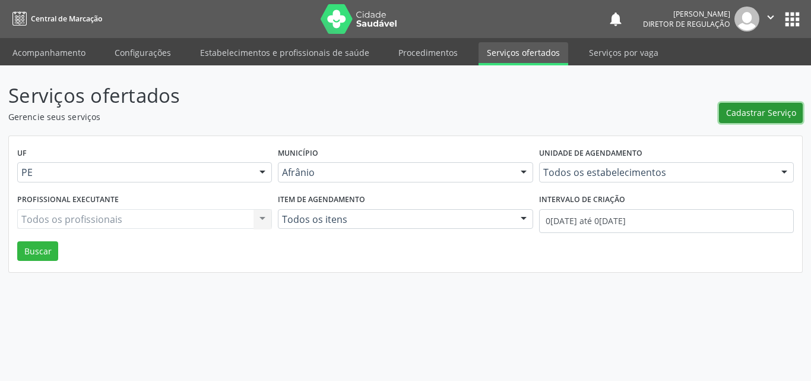
click at [756, 113] on span "Cadastrar Serviço" at bounding box center [761, 112] width 70 height 12
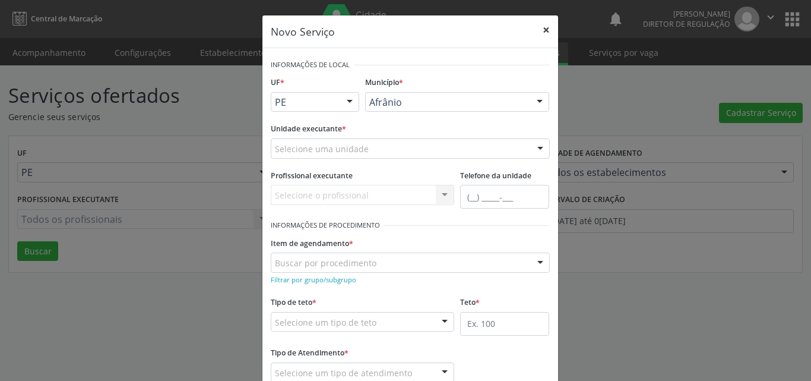
drag, startPoint x: 538, startPoint y: 32, endPoint x: 535, endPoint y: 40, distance: 9.0
click at [538, 33] on button "×" at bounding box center [547, 29] width 24 height 29
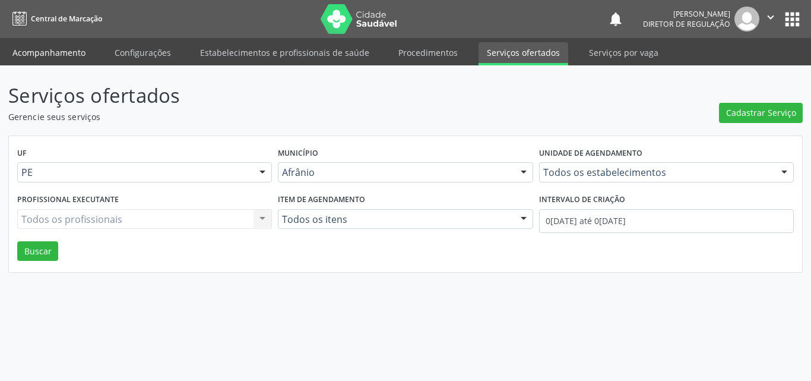
click at [58, 50] on link "Acompanhamento" at bounding box center [49, 52] width 90 height 21
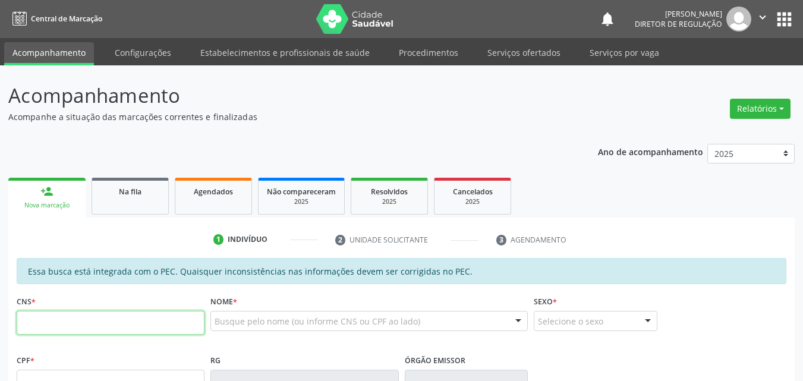
click at [71, 320] on input "text" at bounding box center [111, 323] width 188 height 24
type input "705 8044 9963 2933"
type input "069.868.964-09"
type input "[DATE]"
type input "[PERSON_NAME]"
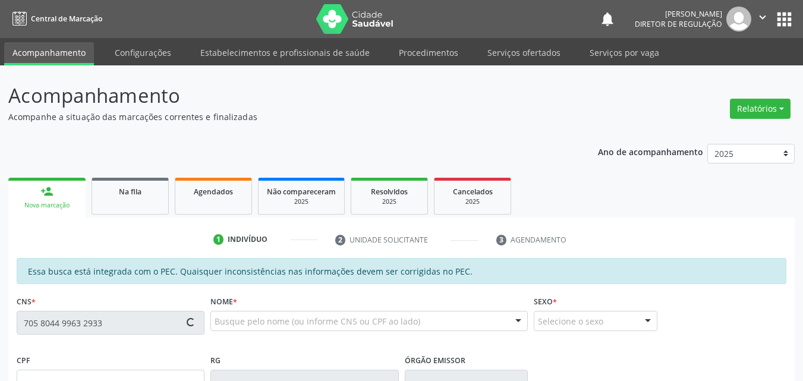
type input "[PHONE_NUMBER]"
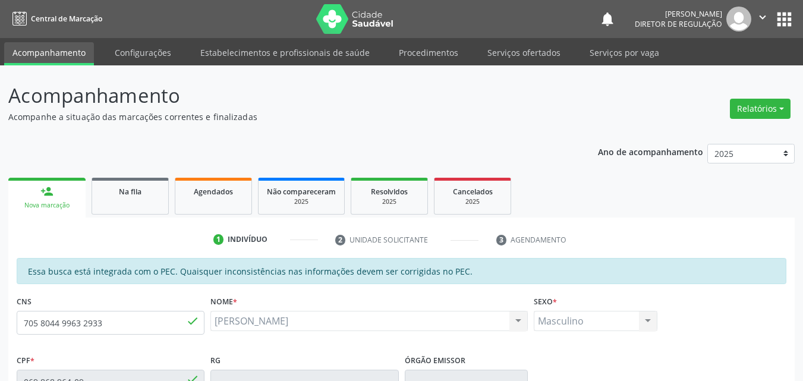
scroll to position [238, 0]
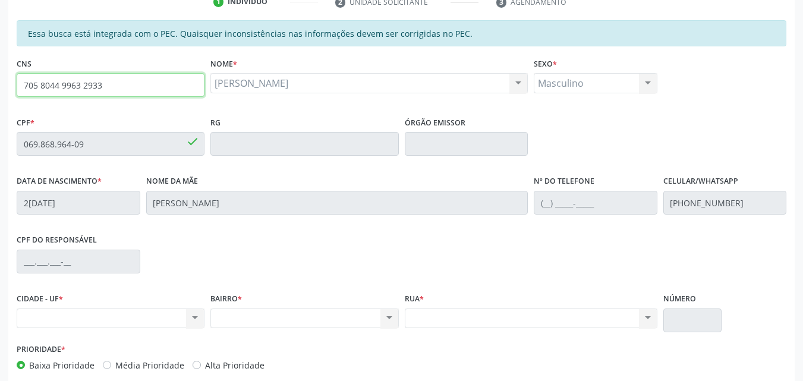
drag, startPoint x: 116, startPoint y: 82, endPoint x: 7, endPoint y: 89, distance: 109.5
click at [7, 89] on div "Acompanhamento Acompanhe a situação das marcações correntes e finalizadas Relat…" at bounding box center [401, 134] width 803 height 613
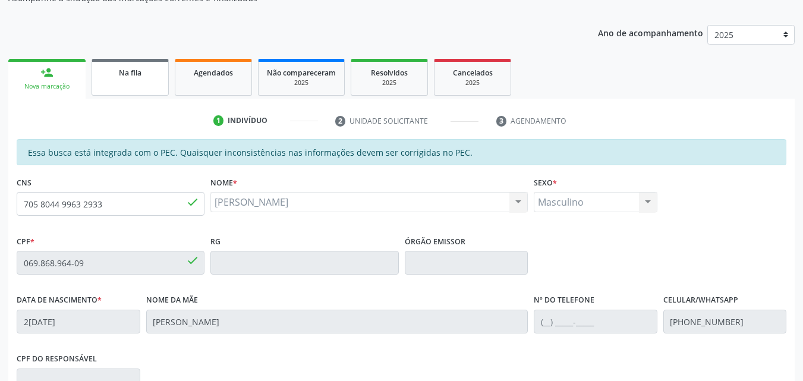
click at [138, 79] on link "Na fila" at bounding box center [129, 77] width 77 height 37
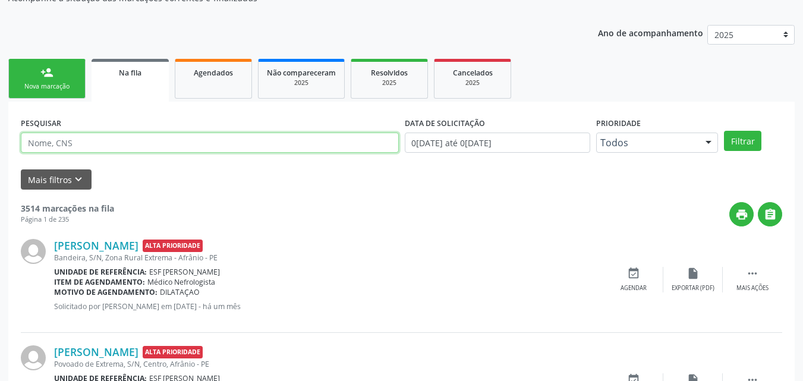
click at [71, 143] on input "text" at bounding box center [210, 142] width 378 height 20
type input "7060098873720646"
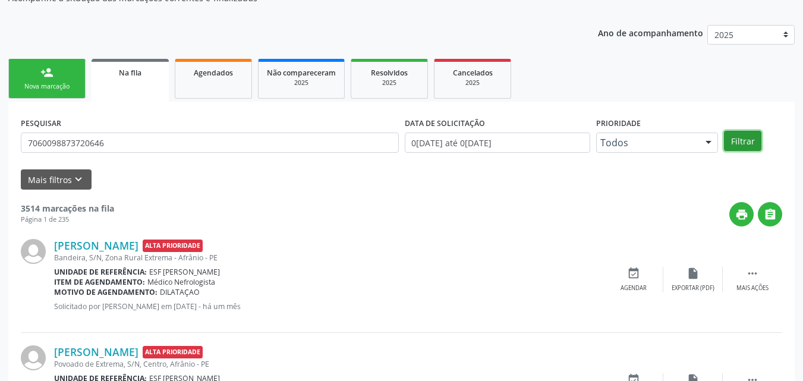
click at [750, 142] on button "Filtrar" at bounding box center [742, 141] width 37 height 20
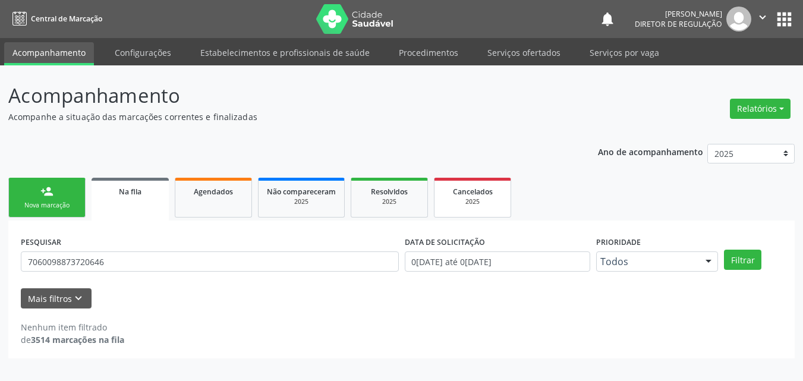
scroll to position [0, 0]
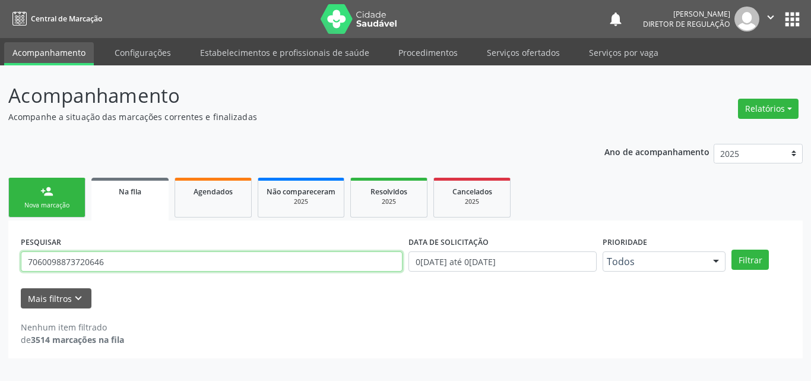
drag, startPoint x: 103, startPoint y: 263, endPoint x: 24, endPoint y: 253, distance: 80.2
click at [24, 253] on input "7060098873720646" at bounding box center [212, 261] width 382 height 20
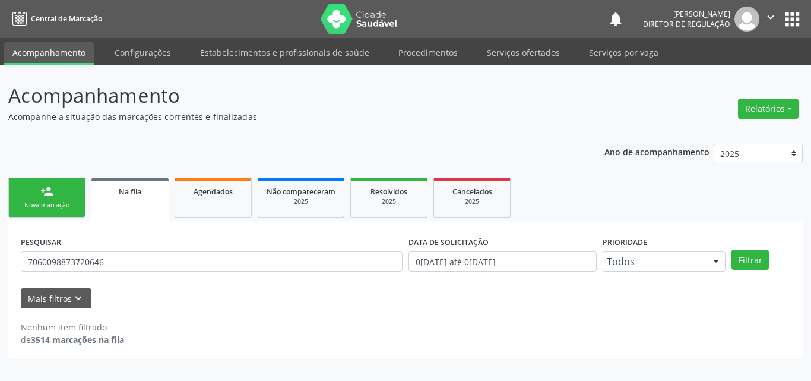
click at [64, 198] on link "person_add Nova marcação" at bounding box center [46, 198] width 77 height 40
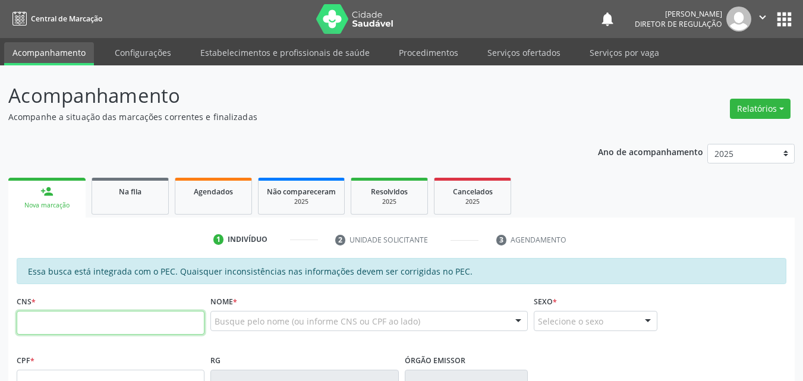
click at [64, 322] on input "text" at bounding box center [111, 323] width 188 height 24
paste input "706 0098 8737 2064"
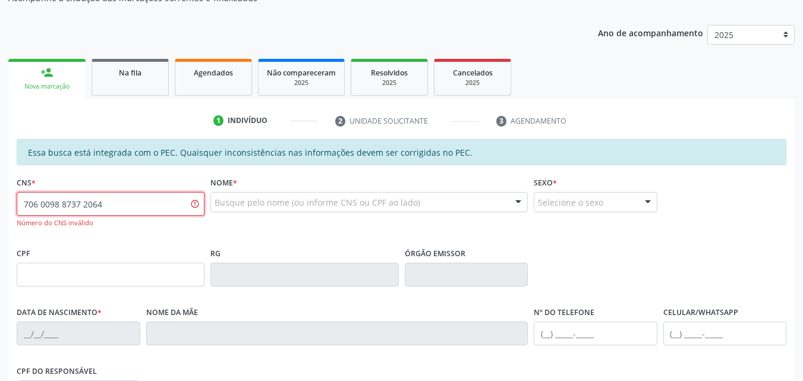
scroll to position [238, 0]
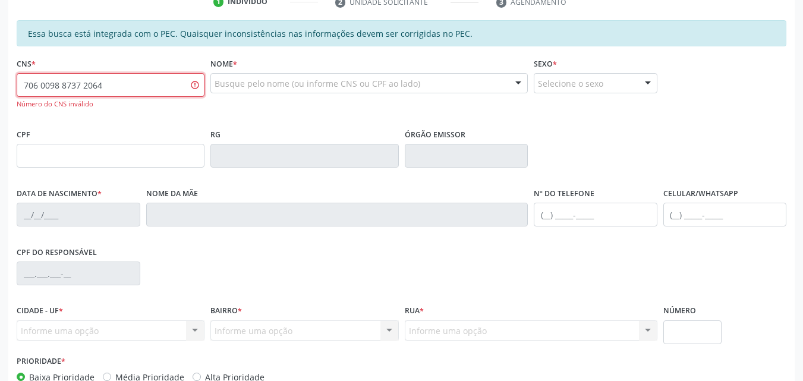
type input "706 0098 8737 2064"
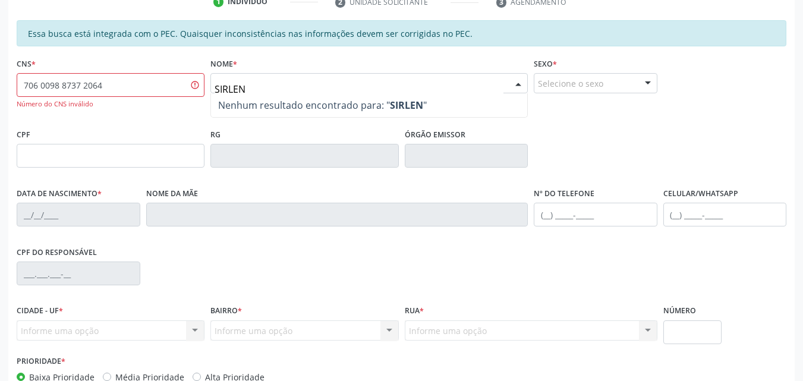
type input "SIRLENE"
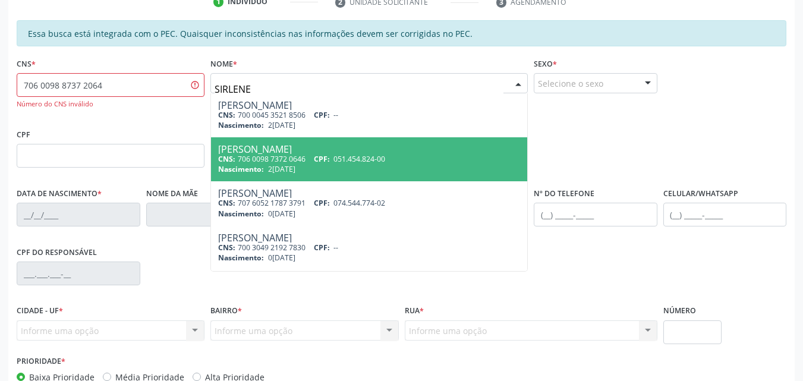
click at [263, 153] on div "Sirlene Maria da Silva" at bounding box center [369, 149] width 302 height 10
type input "706 0098 7372 0646"
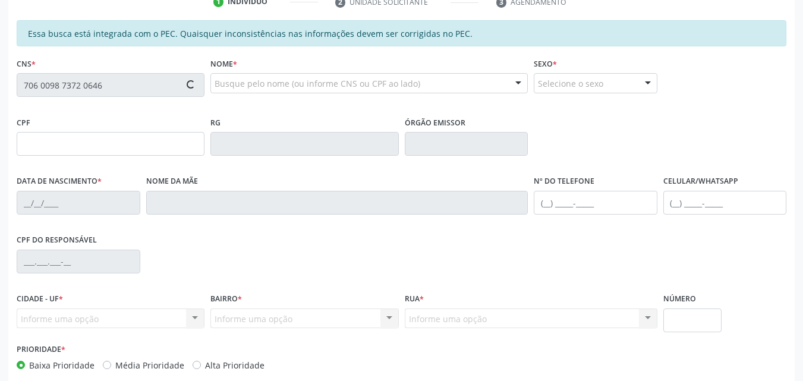
type input "051.454.824-00"
type input "23/06/1968"
type input "Adelina Amorim"
type input "(87) 98846-4341"
type input "S/N"
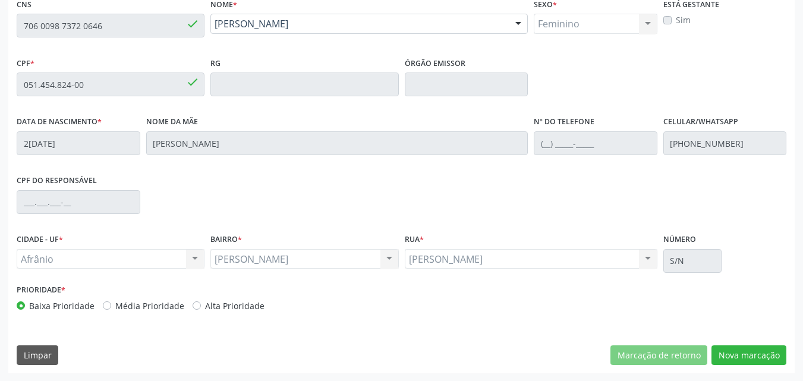
scroll to position [298, 0]
click at [754, 352] on button "Nova marcação" at bounding box center [748, 355] width 75 height 20
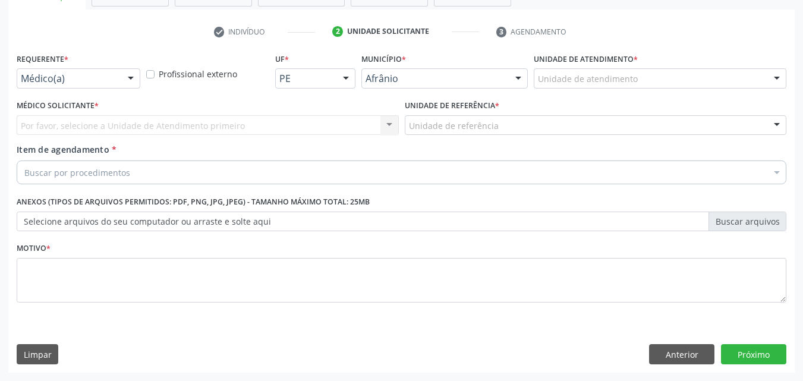
scroll to position [208, 0]
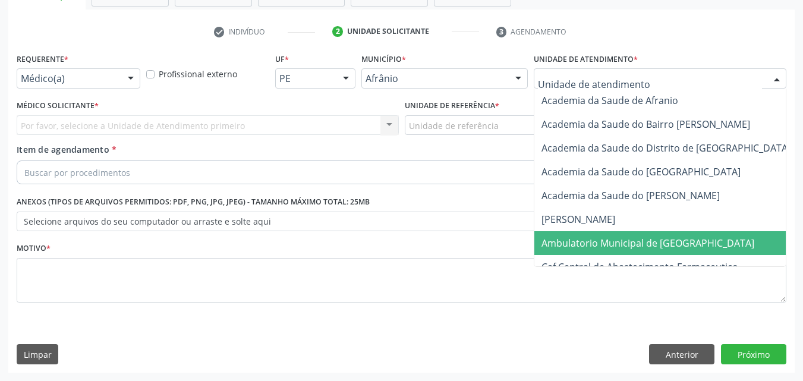
click at [579, 244] on span "Ambulatorio Municipal de [GEOGRAPHIC_DATA]" at bounding box center [647, 242] width 213 height 13
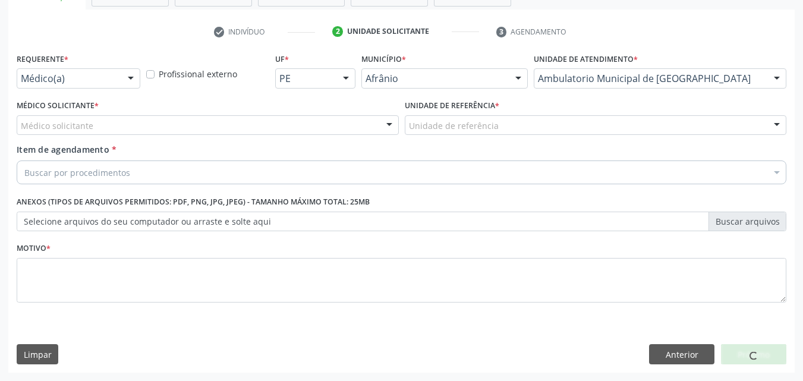
click at [497, 124] on div "Unidade de referência" at bounding box center [596, 125] width 382 height 20
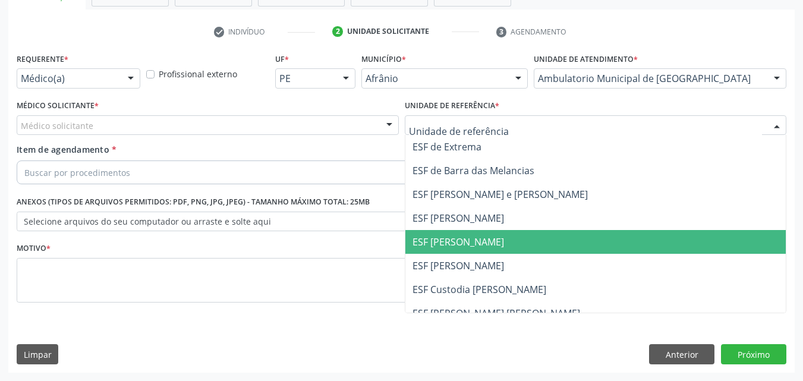
click at [475, 241] on span "ESF [PERSON_NAME]" at bounding box center [457, 241] width 91 height 13
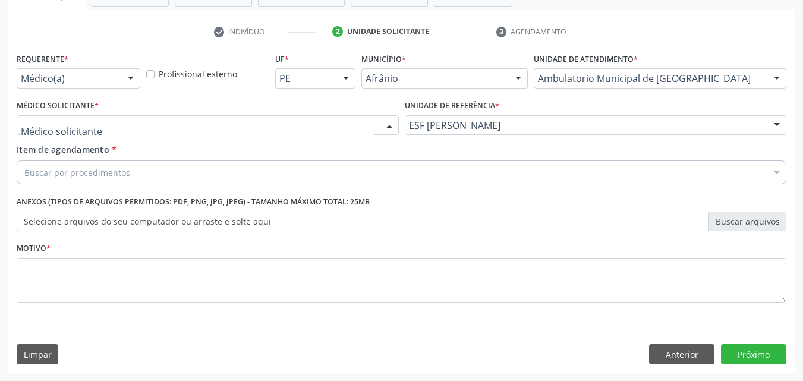
click at [296, 121] on div at bounding box center [208, 125] width 382 height 20
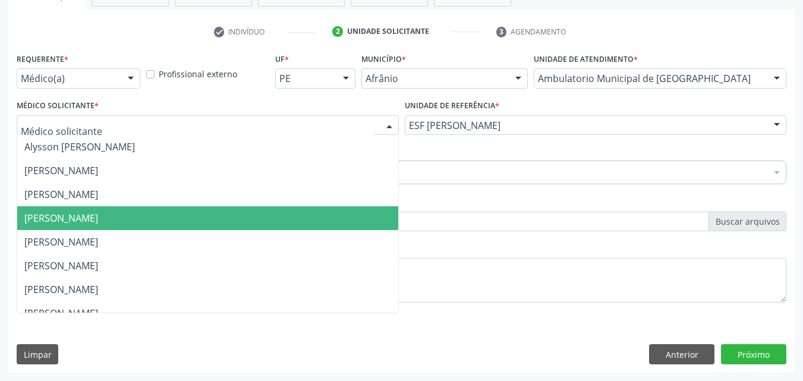
click at [248, 214] on span "[PERSON_NAME]" at bounding box center [207, 218] width 381 height 24
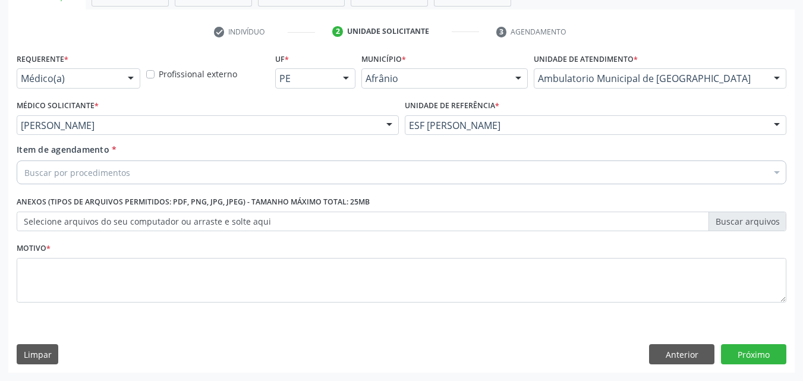
click at [182, 172] on div "Buscar por procedimentos" at bounding box center [401, 172] width 769 height 24
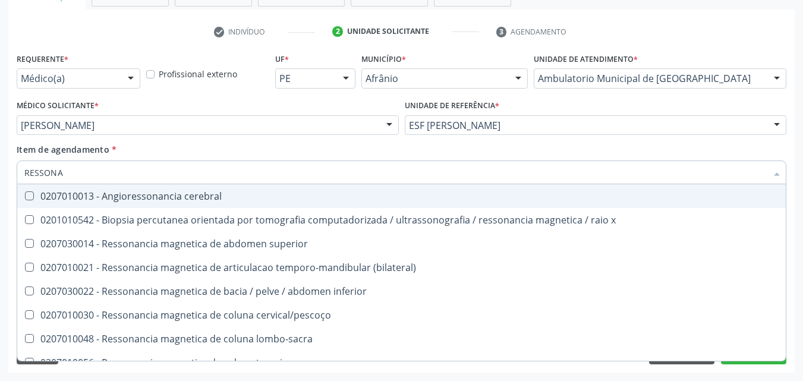
type input "RESSONAN"
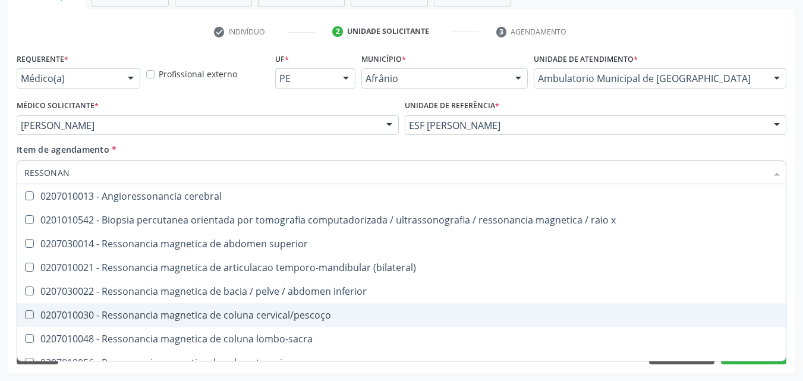
click at [271, 315] on div "0207010030 - Ressonancia magnetica de coluna cervical/pescoço" at bounding box center [401, 315] width 754 height 10
checkbox cervical\/pescoço "true"
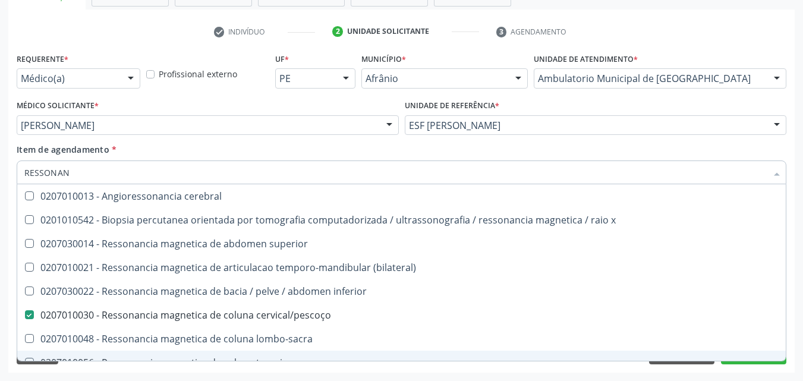
click at [764, 360] on div "0207010056 - Ressonancia magnetica de coluna toracica" at bounding box center [401, 363] width 754 height 10
checkbox toracica "true"
click at [751, 363] on button "Próximo" at bounding box center [753, 354] width 65 height 20
checkbox x "true"
checkbox superior "true"
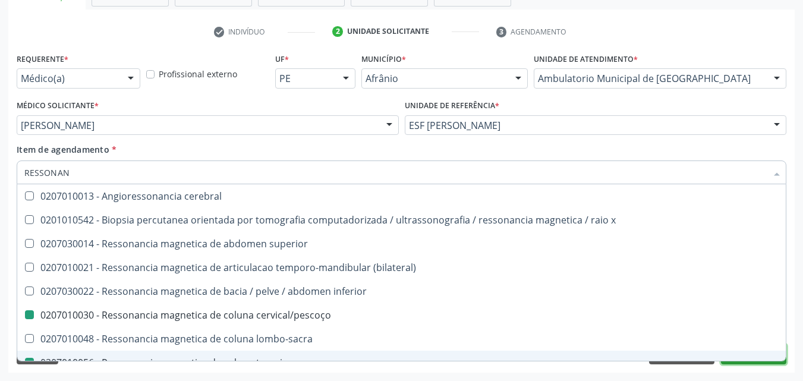
checkbox cervical\/pescoço "false"
checkbox toracica "false"
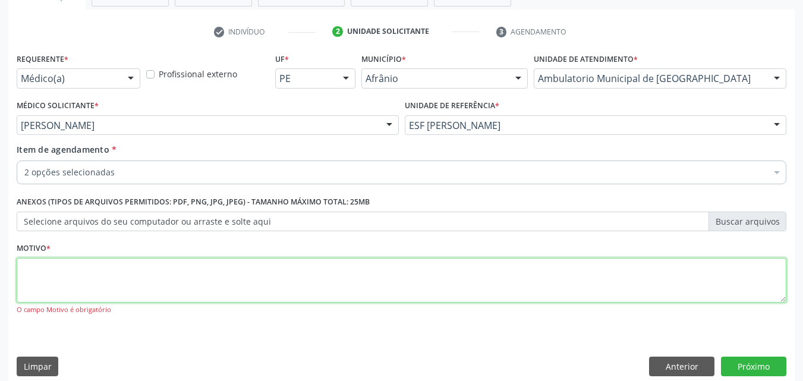
click at [248, 283] on textarea at bounding box center [401, 280] width 769 height 45
type textarea "*"
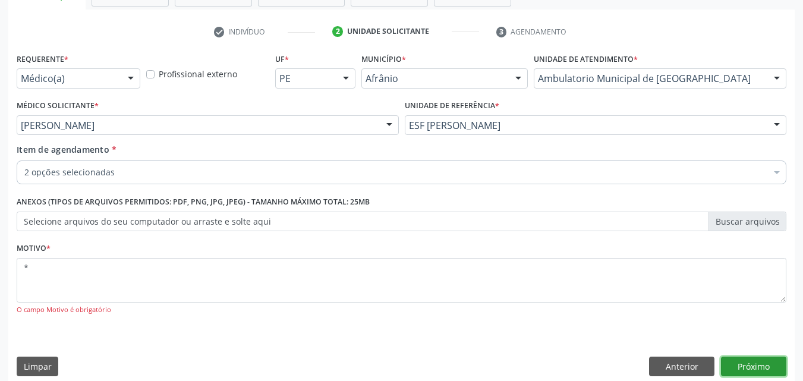
click at [743, 365] on button "Próximo" at bounding box center [753, 366] width 65 height 20
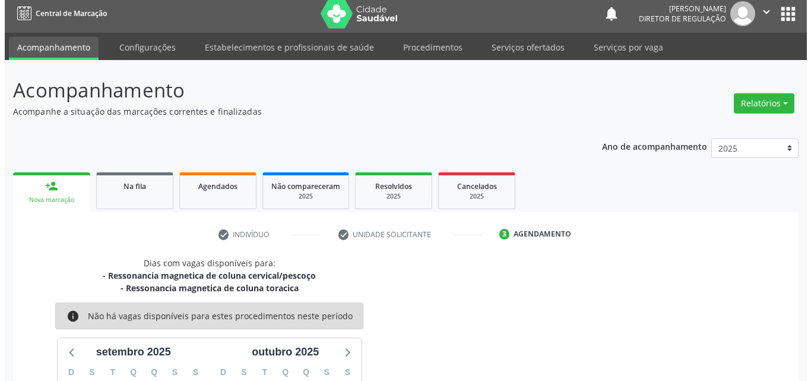
scroll to position [0, 0]
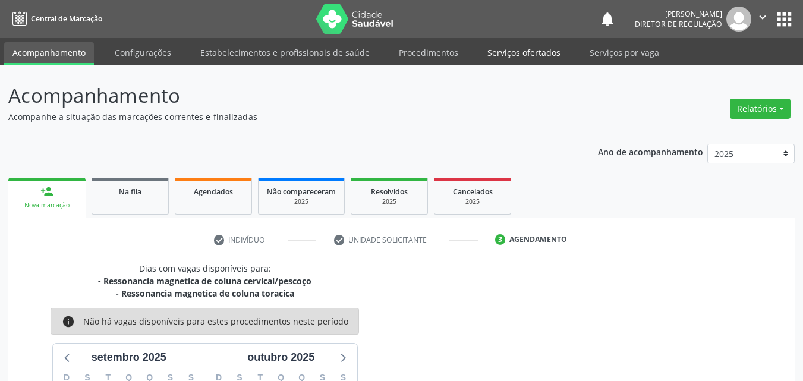
click at [540, 52] on link "Serviços ofertados" at bounding box center [524, 52] width 90 height 21
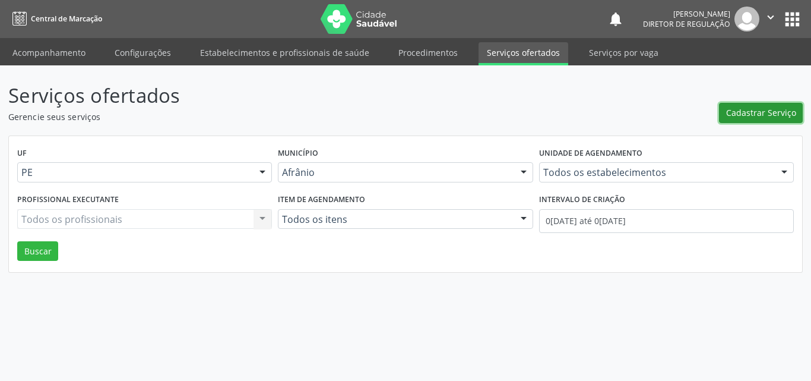
click at [763, 115] on span "Cadastrar Serviço" at bounding box center [761, 112] width 70 height 12
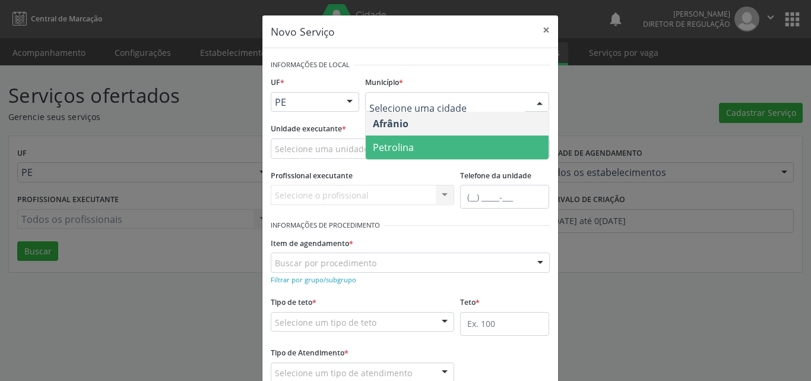
click at [409, 147] on span "Petrolina" at bounding box center [393, 147] width 41 height 13
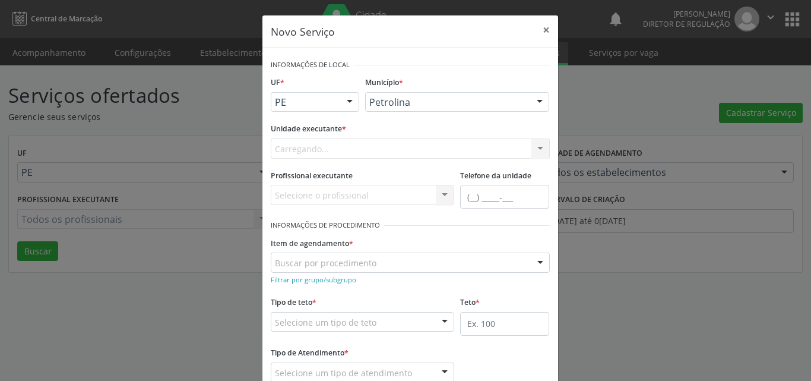
click at [346, 149] on div "Carregando... Academia da Saude de Afranio Academia da Saude do Bairro [PERSON_…" at bounding box center [410, 148] width 279 height 20
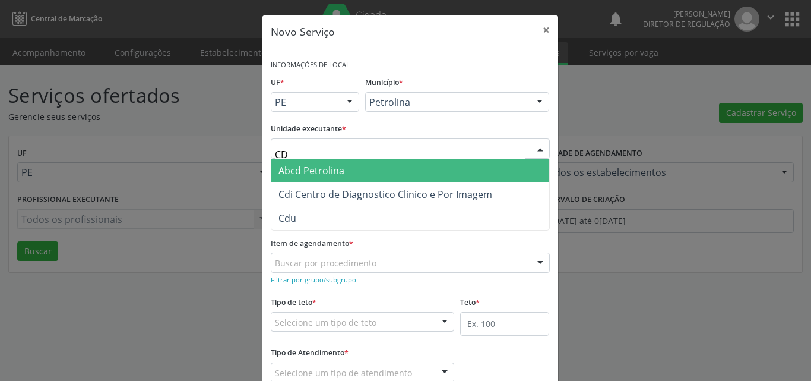
type input "CDI"
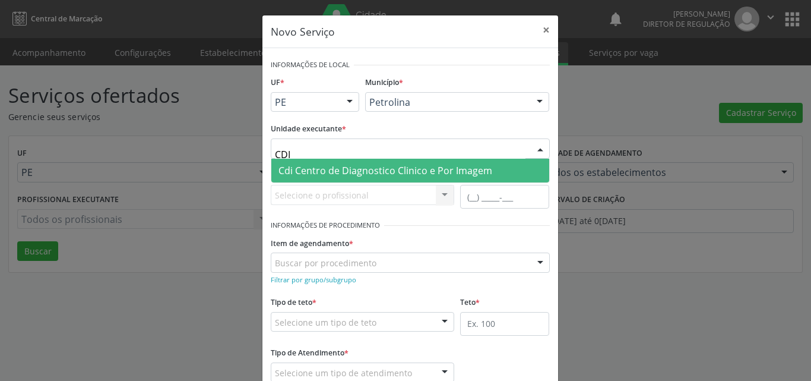
click at [353, 171] on span "Cdi Centro de Diagnostico Clinico e Por Imagem" at bounding box center [386, 170] width 214 height 13
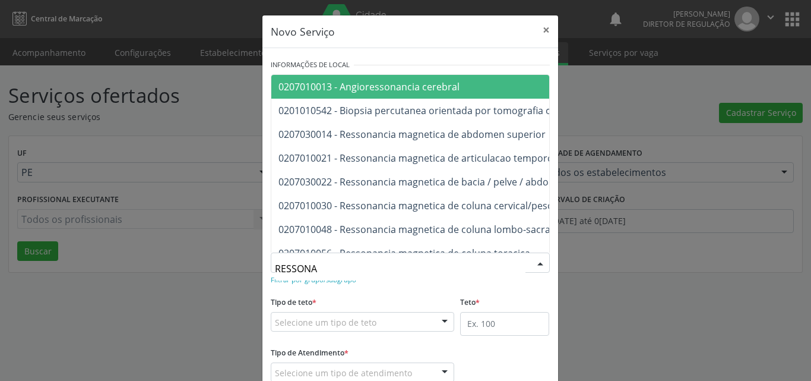
type input "RESSONAN"
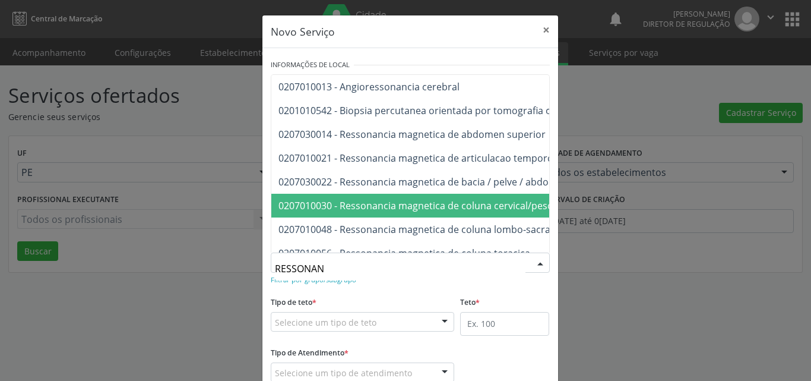
click at [400, 206] on span "0207010030 - Ressonancia magnetica de coluna cervical/pescoço" at bounding box center [424, 205] width 290 height 13
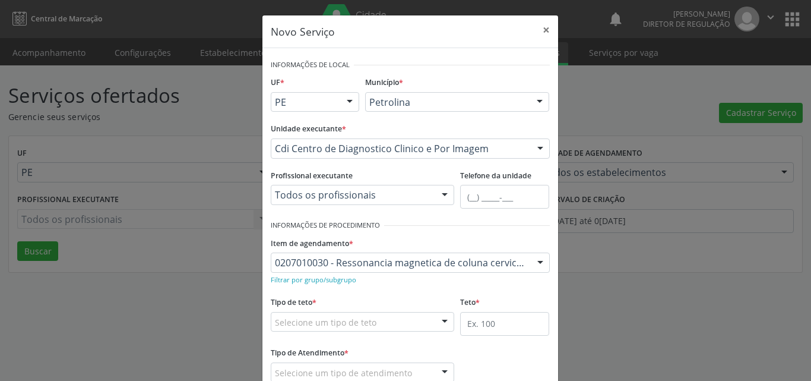
click at [367, 328] on div "Selecione um tipo de teto" at bounding box center [363, 322] width 184 height 20
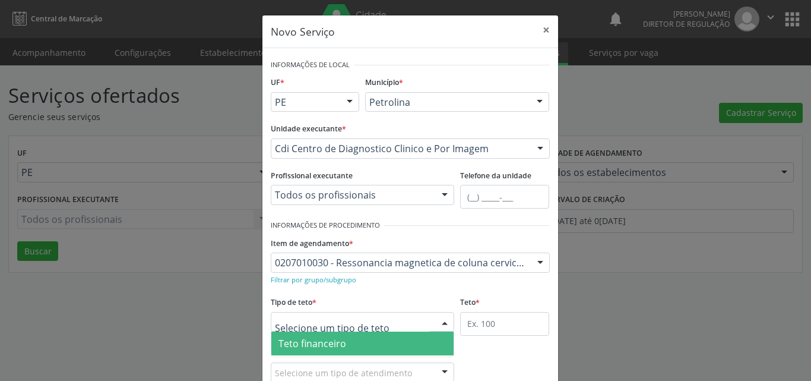
scroll to position [23, 0]
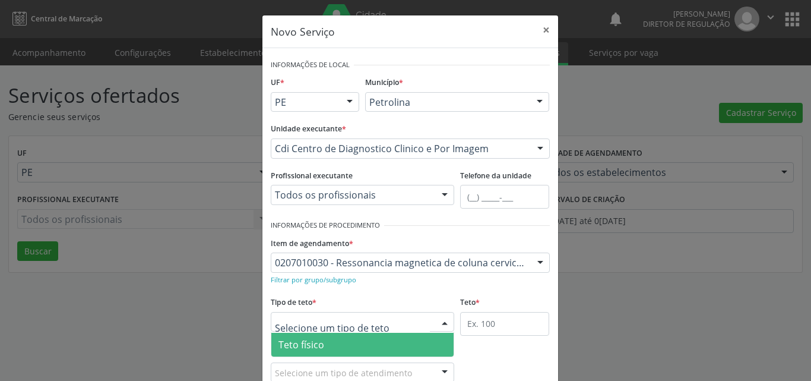
click at [350, 342] on span "Teto físico" at bounding box center [362, 345] width 183 height 24
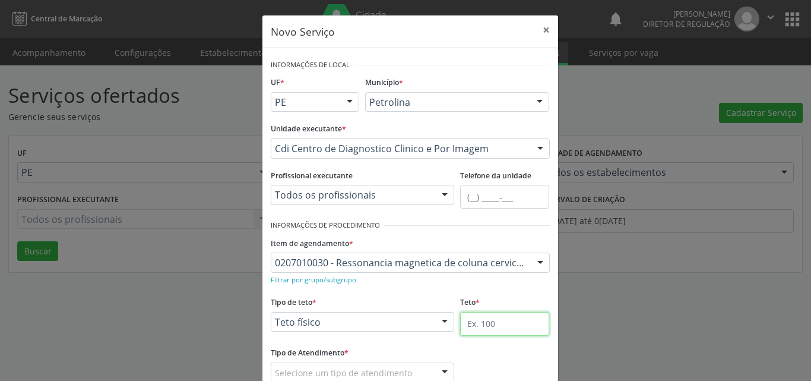
click at [486, 326] on input "text" at bounding box center [504, 324] width 89 height 24
type input "2"
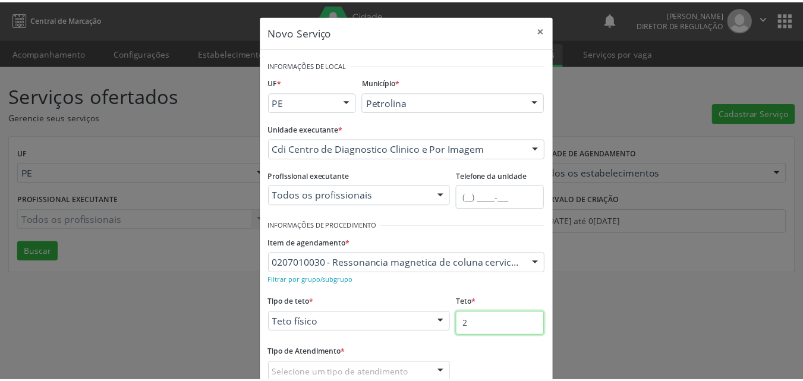
scroll to position [59, 0]
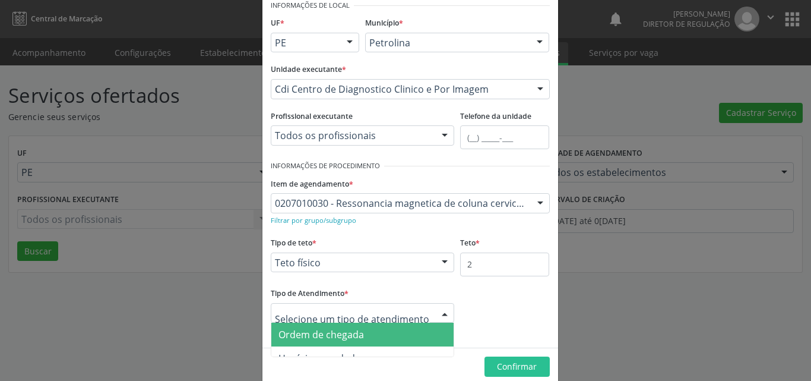
click at [375, 328] on span "Ordem de chegada" at bounding box center [362, 335] width 183 height 24
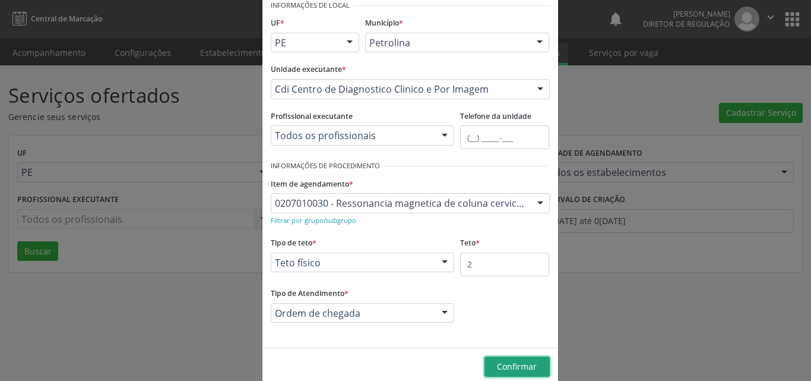
click at [501, 365] on span "Confirmar" at bounding box center [517, 366] width 40 height 11
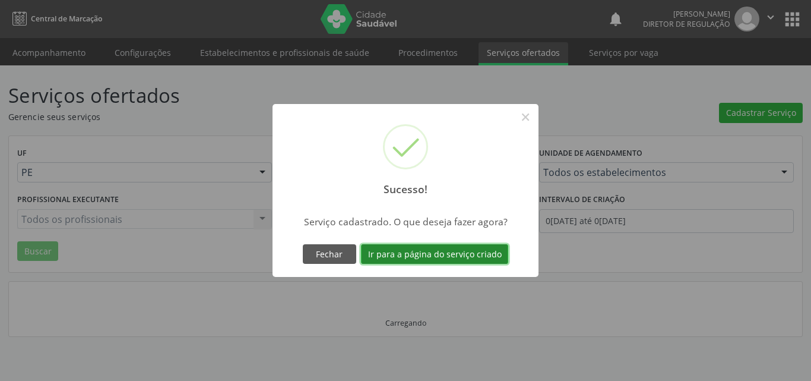
click at [452, 255] on button "Ir para a página do serviço criado" at bounding box center [434, 254] width 147 height 20
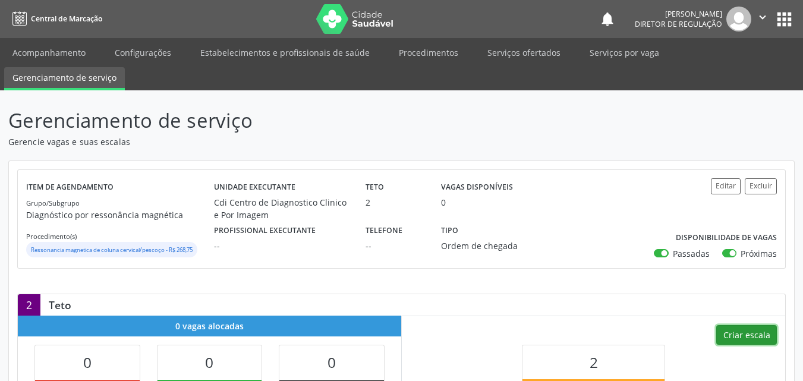
click at [753, 330] on button "Criar escala" at bounding box center [746, 335] width 61 height 20
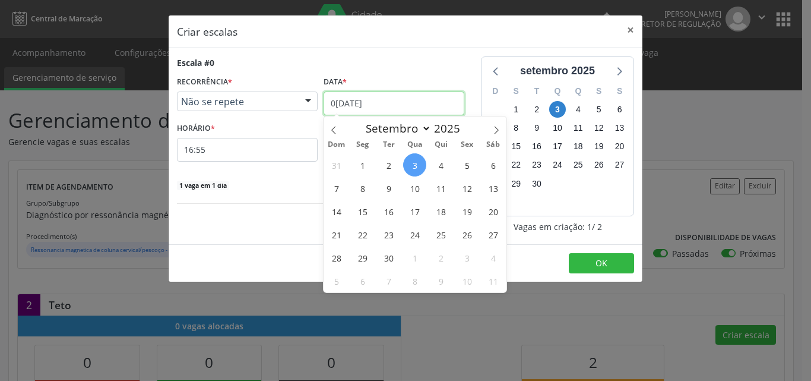
click at [367, 102] on input "[DATE]" at bounding box center [394, 103] width 141 height 24
click at [413, 187] on span "10" at bounding box center [414, 187] width 23 height 23
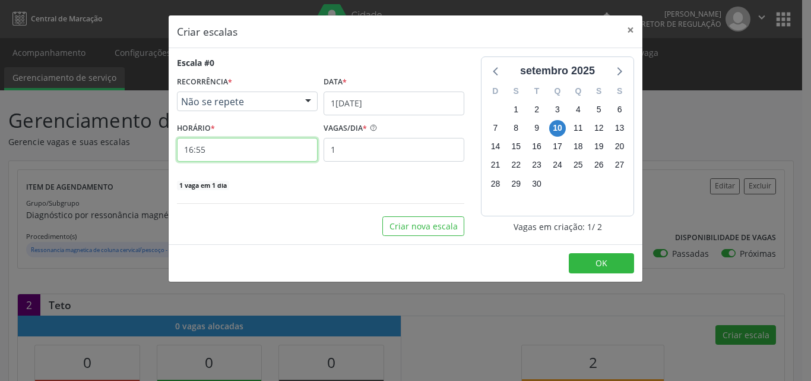
click at [271, 151] on input "16:55" at bounding box center [247, 150] width 141 height 24
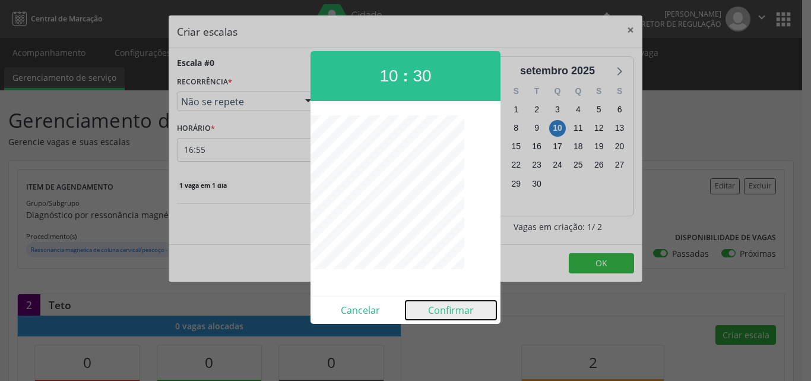
click at [440, 307] on button "Confirmar" at bounding box center [451, 310] width 91 height 19
type input "10:30"
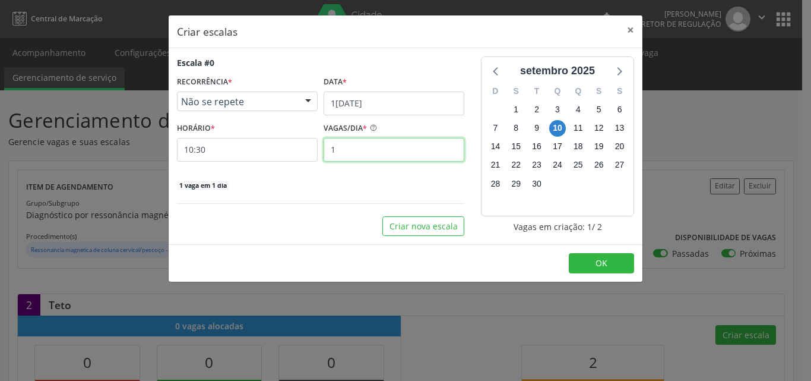
click at [356, 147] on input "1" at bounding box center [394, 150] width 141 height 24
type input "2"
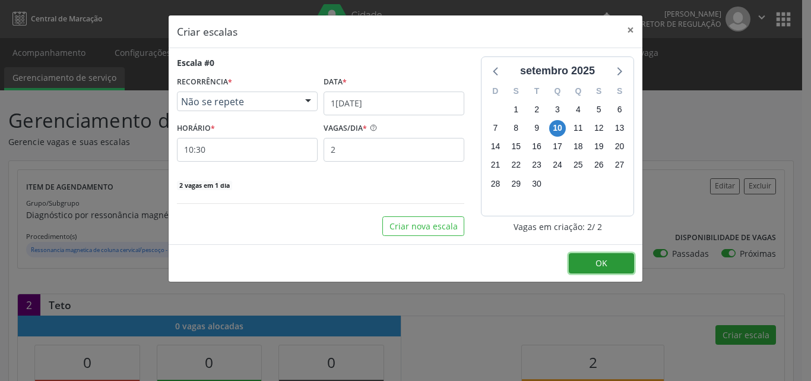
click at [589, 263] on button "OK" at bounding box center [601, 263] width 65 height 20
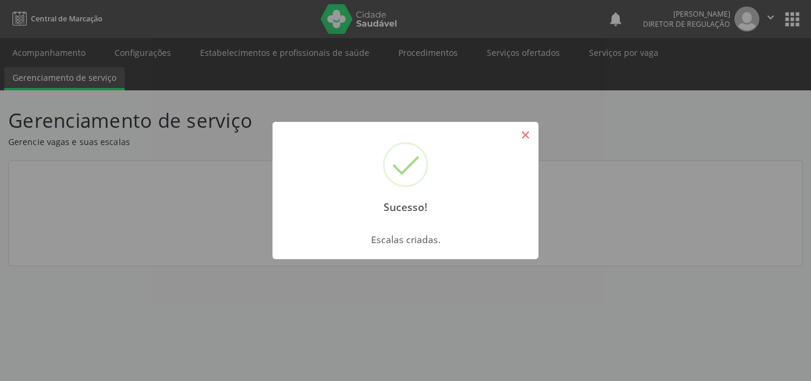
click at [525, 137] on button "×" at bounding box center [526, 135] width 20 height 20
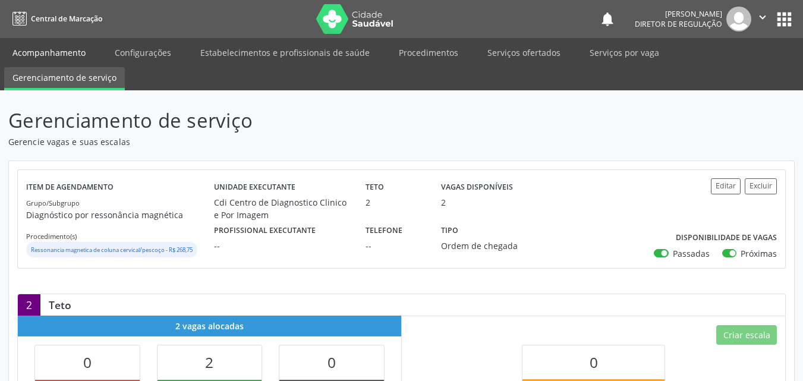
click at [66, 54] on link "Acompanhamento" at bounding box center [49, 52] width 90 height 21
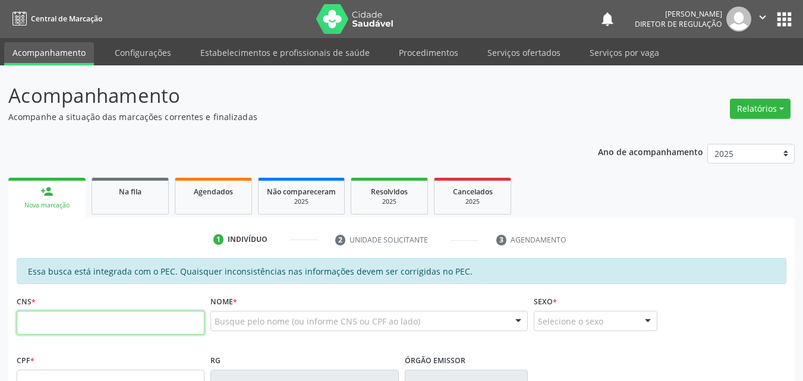
click at [85, 326] on input "text" at bounding box center [111, 323] width 188 height 24
paste input "706 0098 8737 2064"
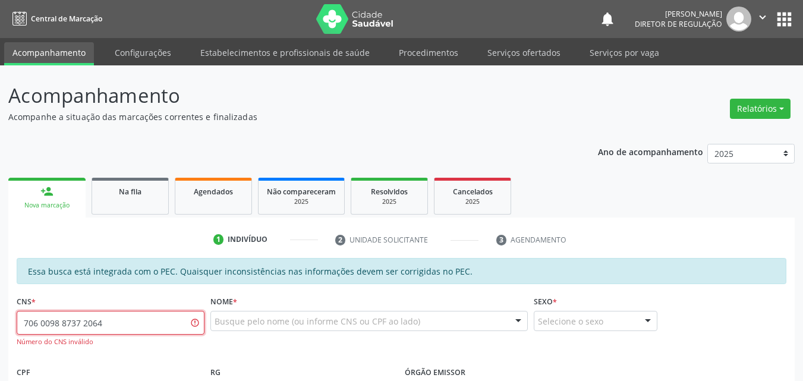
type input "706 0098 8737 2064"
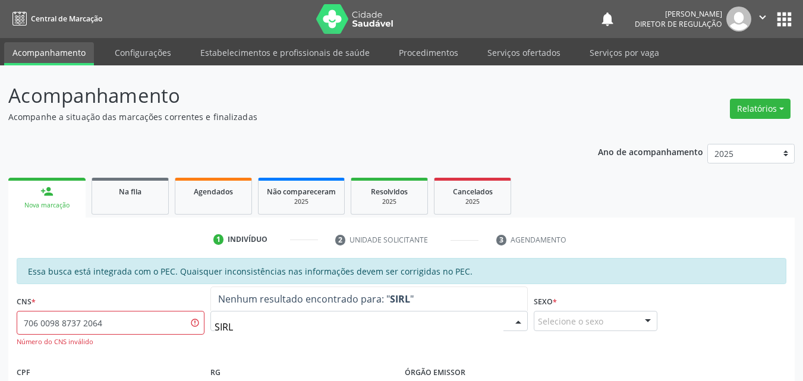
type input "SIRLE"
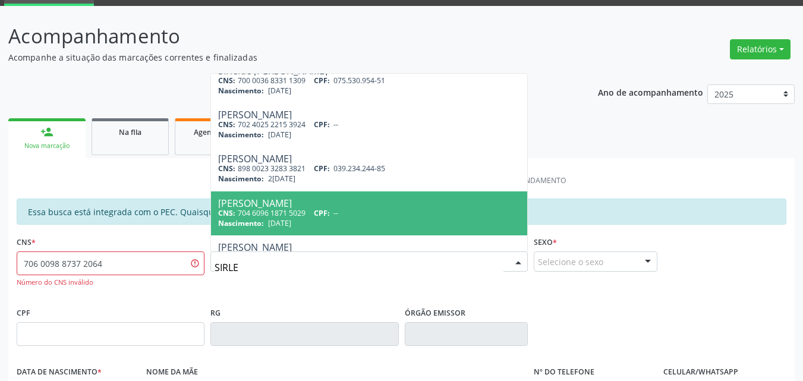
scroll to position [119, 0]
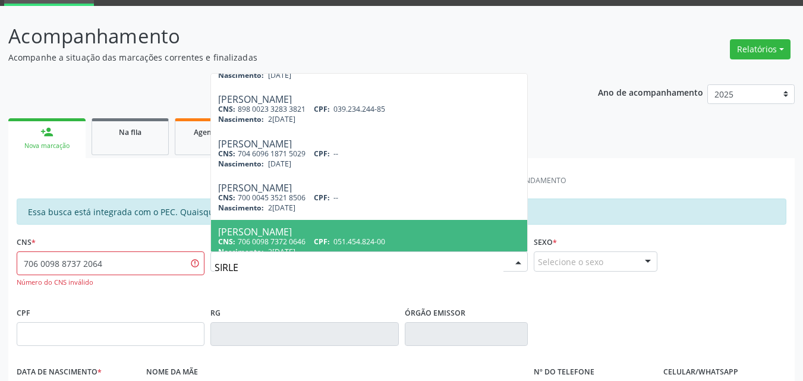
click at [380, 235] on div "Sirlene Maria da Silva" at bounding box center [369, 232] width 302 height 10
type input "706 0098 7372 0646"
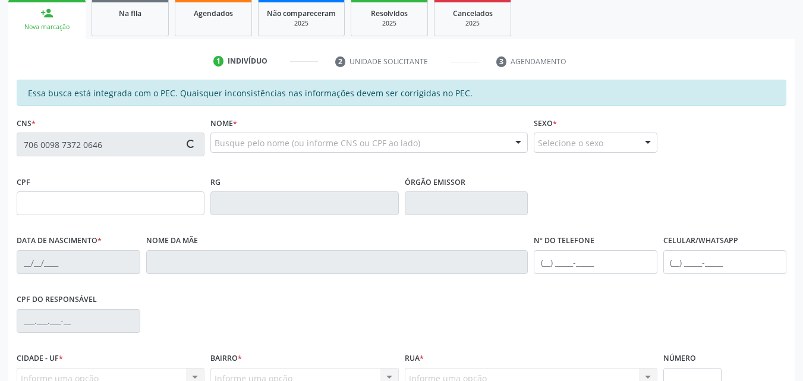
scroll to position [238, 0]
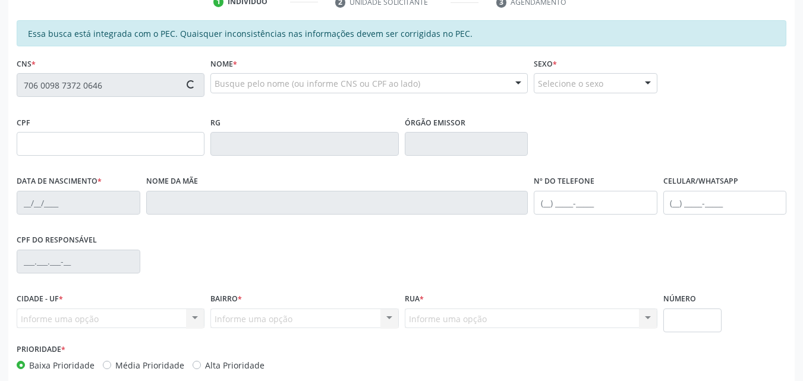
type input "051.454.824-00"
type input "23/06/1968"
type input "Adelina Amorim"
type input "(87) 98846-4341"
type input "S/N"
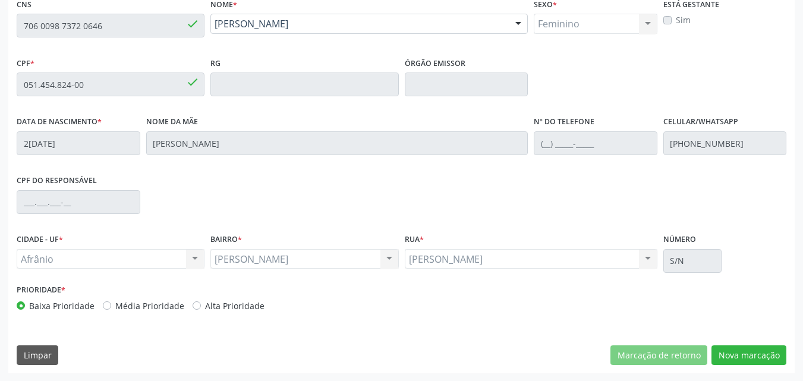
scroll to position [298, 0]
click at [764, 355] on button "Nova marcação" at bounding box center [748, 355] width 75 height 20
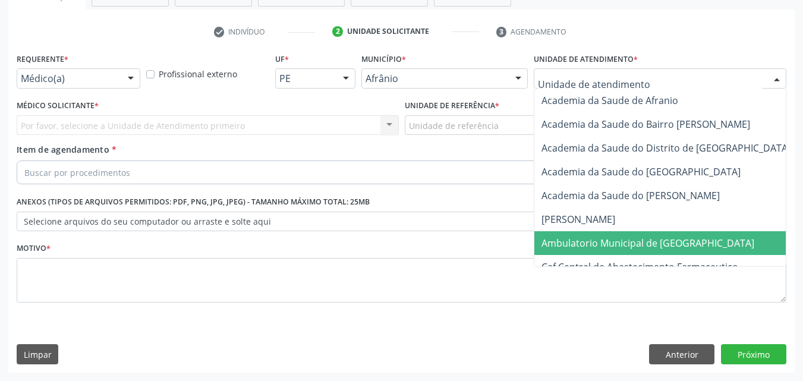
click at [602, 239] on span "Ambulatorio Municipal de [GEOGRAPHIC_DATA]" at bounding box center [647, 242] width 213 height 13
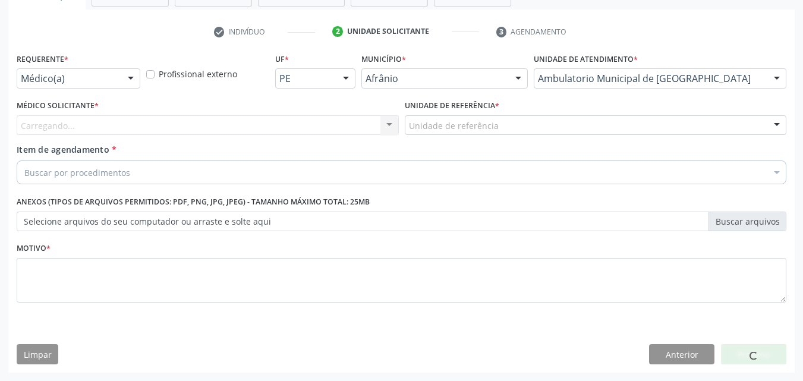
click at [498, 128] on div "Unidade de referência" at bounding box center [596, 125] width 382 height 20
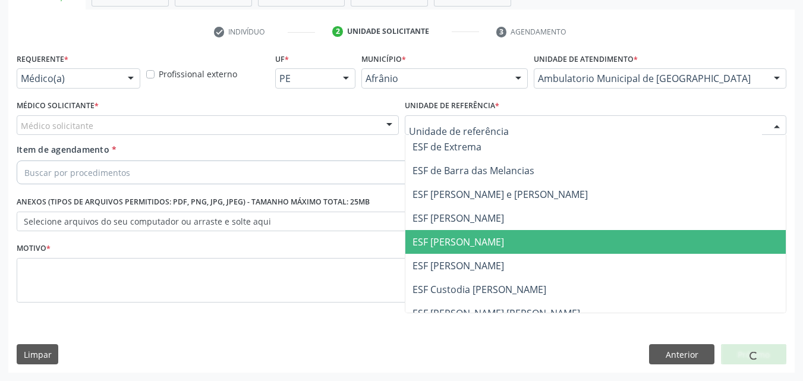
click at [502, 242] on span "ESF [PERSON_NAME]" at bounding box center [595, 242] width 381 height 24
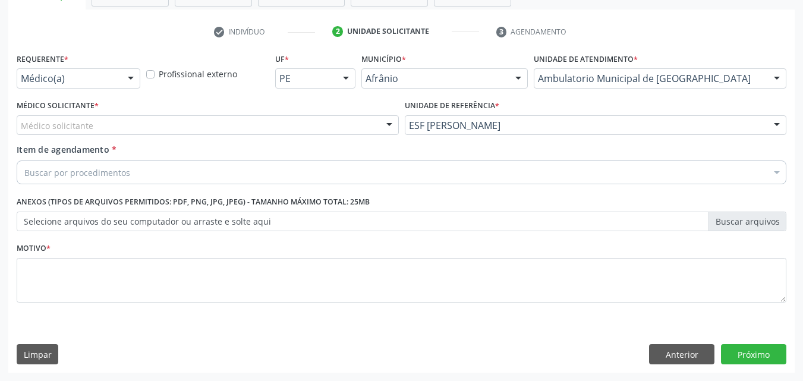
click at [251, 168] on div "Buscar por procedimentos" at bounding box center [401, 172] width 769 height 24
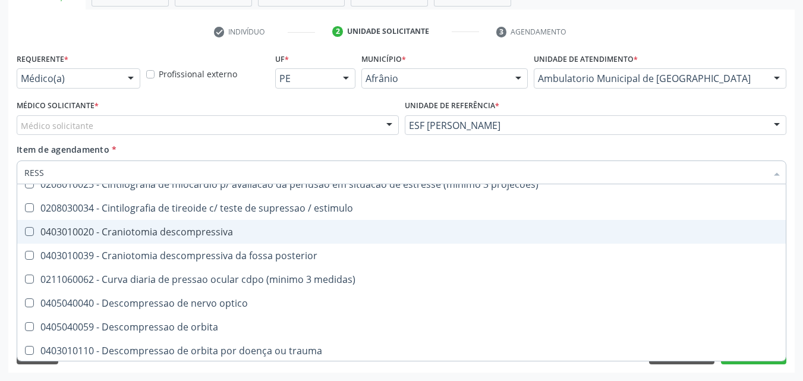
scroll to position [129, 0]
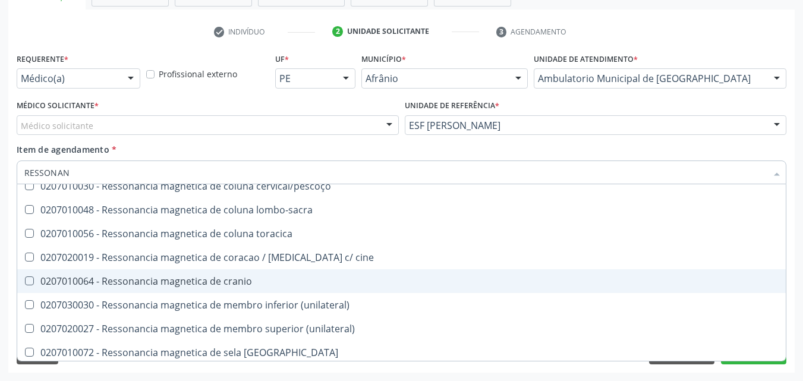
type input "RESSONANC"
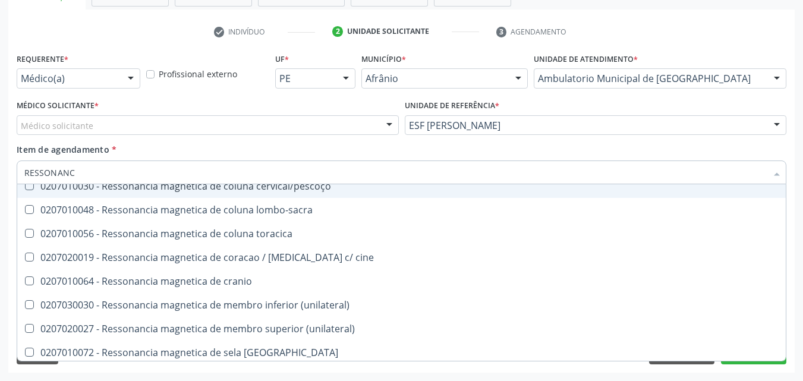
click at [267, 191] on div "0207010030 - Ressonancia magnetica de coluna cervical/pescoço" at bounding box center [401, 186] width 754 height 10
checkbox cervical\/pescoço "true"
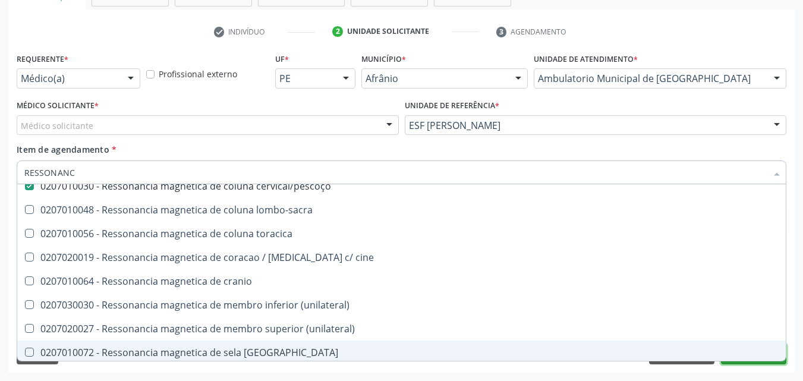
click at [745, 361] on button "Próximo" at bounding box center [753, 354] width 65 height 20
checkbox x "true"
checkbox cervical\/pescoço "false"
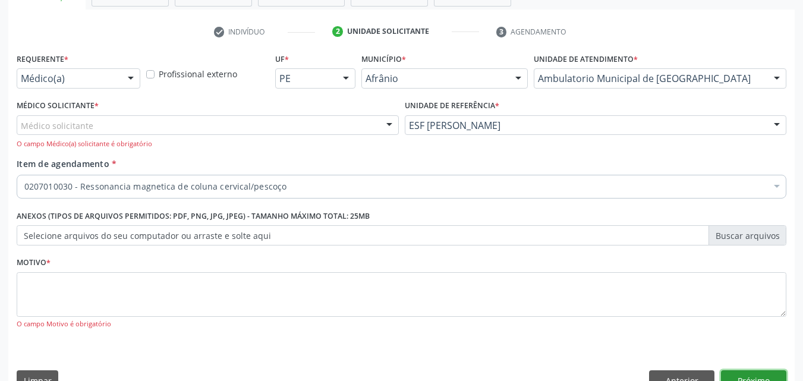
scroll to position [0, 0]
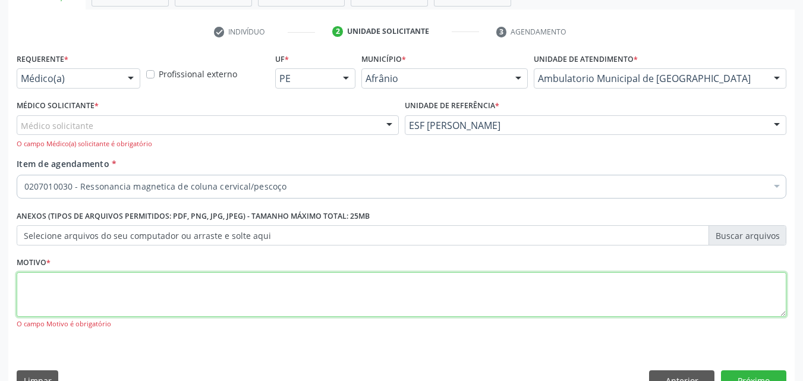
click at [210, 298] on textarea at bounding box center [401, 294] width 769 height 45
type textarea "*"
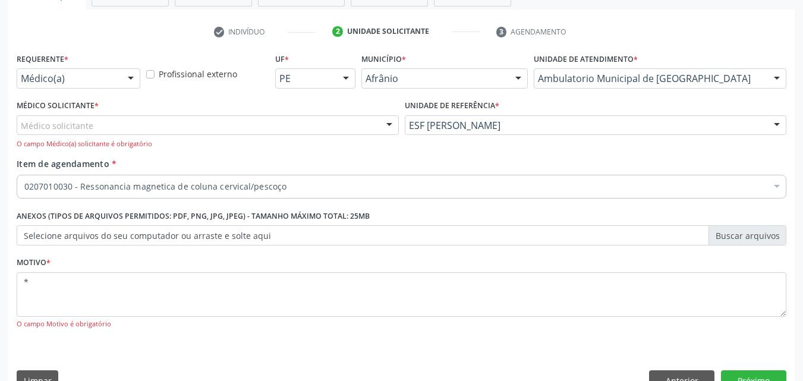
click at [203, 119] on div "Médico solicitante" at bounding box center [208, 125] width 382 height 20
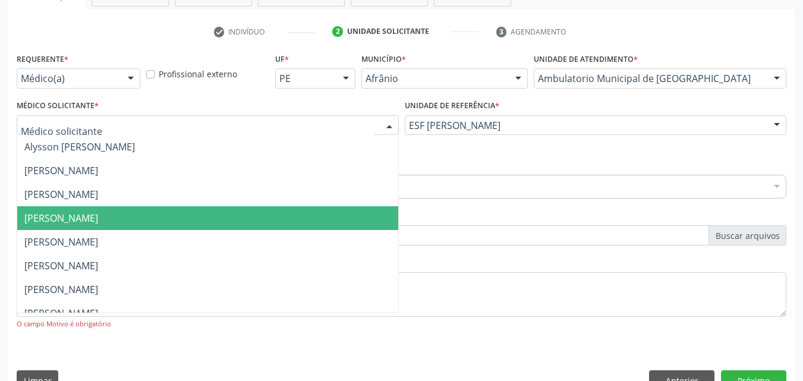
click at [191, 220] on span "[PERSON_NAME]" at bounding box center [207, 218] width 381 height 24
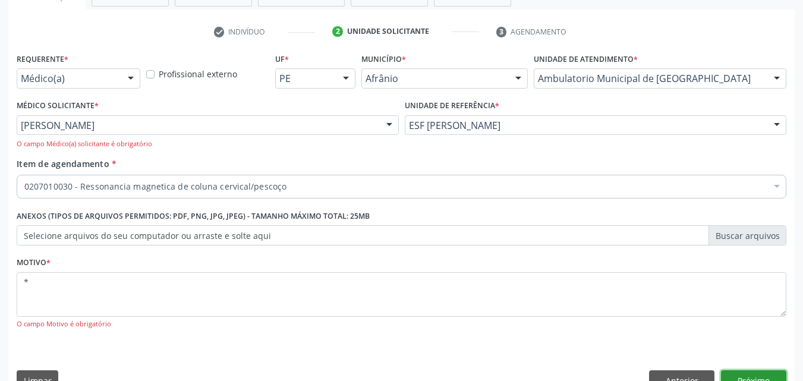
click at [745, 375] on button "Próximo" at bounding box center [753, 380] width 65 height 20
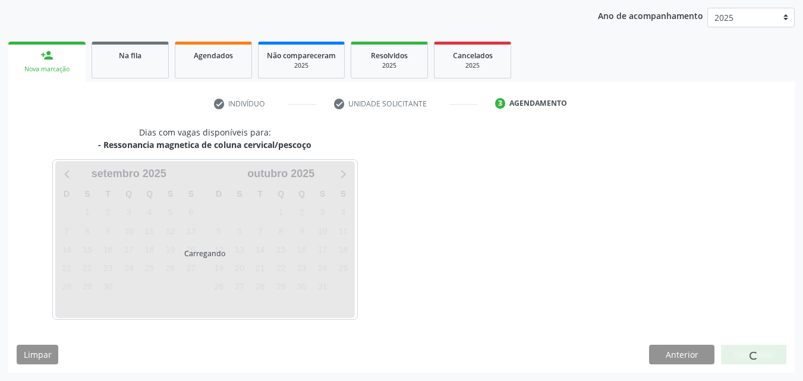
scroll to position [136, 0]
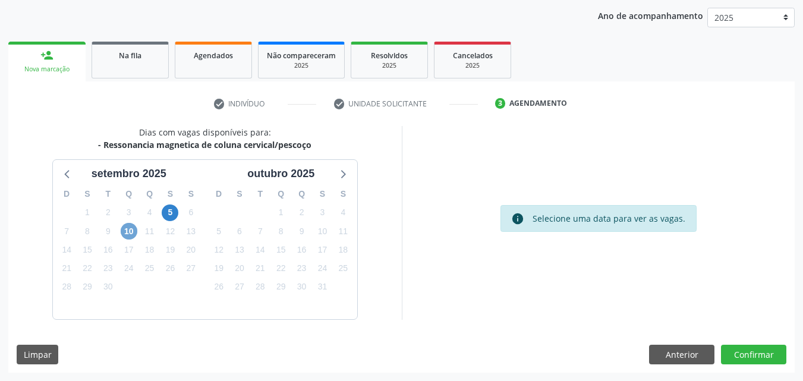
click at [130, 234] on span "10" at bounding box center [129, 231] width 17 height 17
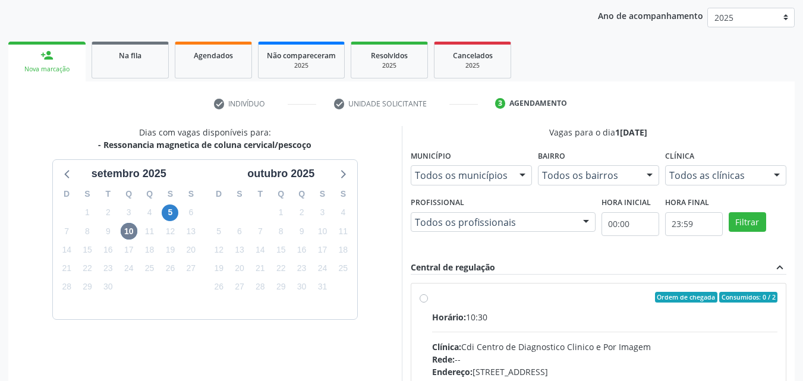
drag, startPoint x: 462, startPoint y: 291, endPoint x: 470, endPoint y: 292, distance: 8.4
click at [473, 292] on div "Ordem de chegada Consumidos: 0 / 2" at bounding box center [605, 297] width 346 height 11
click at [428, 292] on input "Ordem de chegada Consumidos: 0 / 2 Horário: 10:30 Clínica: Cdi Centro de Diagno…" at bounding box center [423, 297] width 8 height 11
radio input "true"
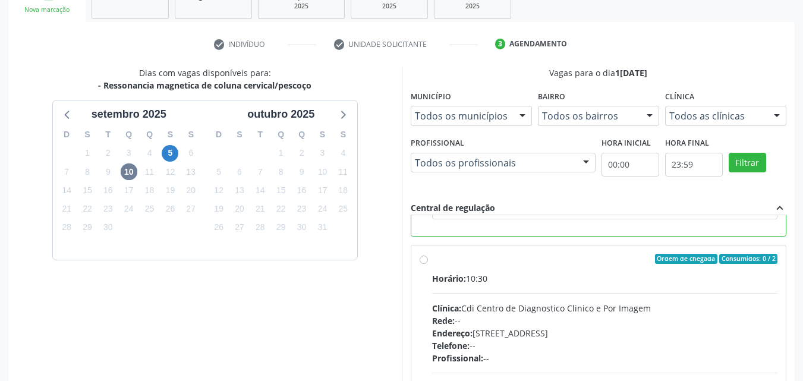
scroll to position [329, 0]
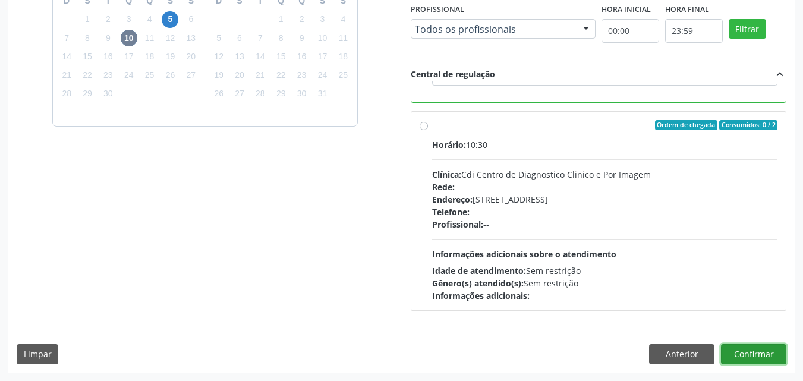
click at [741, 356] on button "Confirmar" at bounding box center [753, 354] width 65 height 20
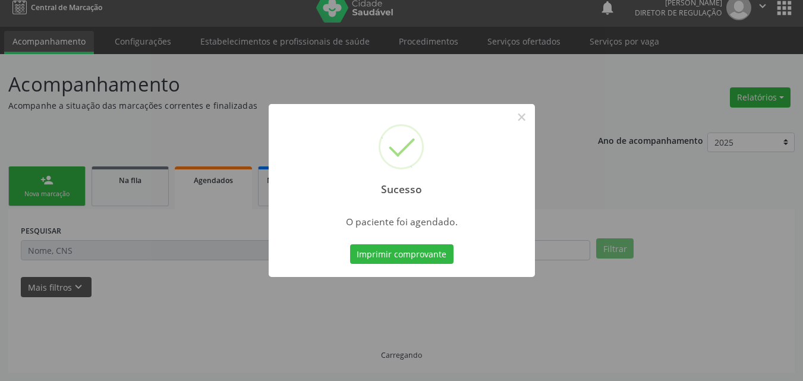
scroll to position [11, 0]
click at [422, 257] on button "Imprimir comprovante" at bounding box center [401, 254] width 103 height 20
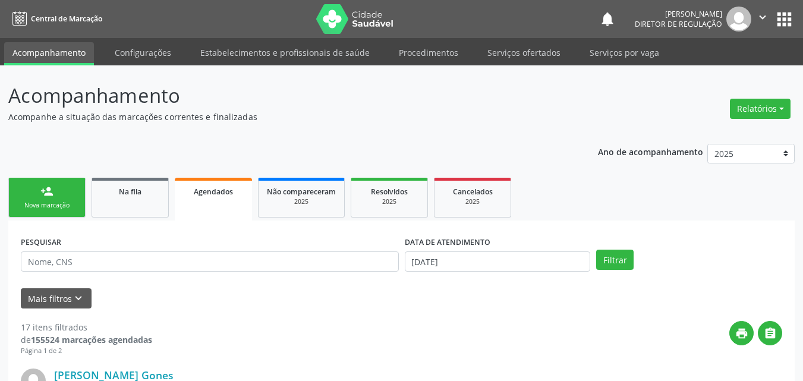
scroll to position [11, 0]
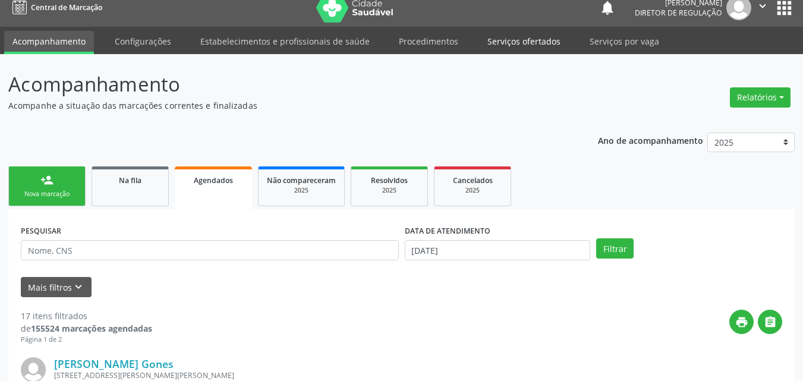
click at [521, 41] on link "Serviços ofertados" at bounding box center [524, 41] width 90 height 21
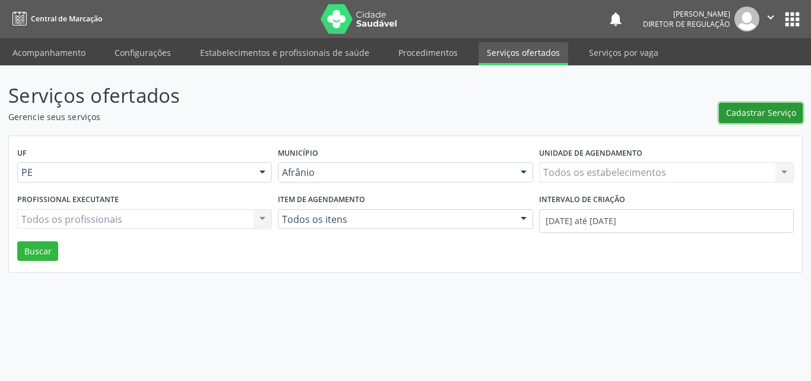
click at [764, 113] on span "Cadastrar Serviço" at bounding box center [761, 112] width 70 height 12
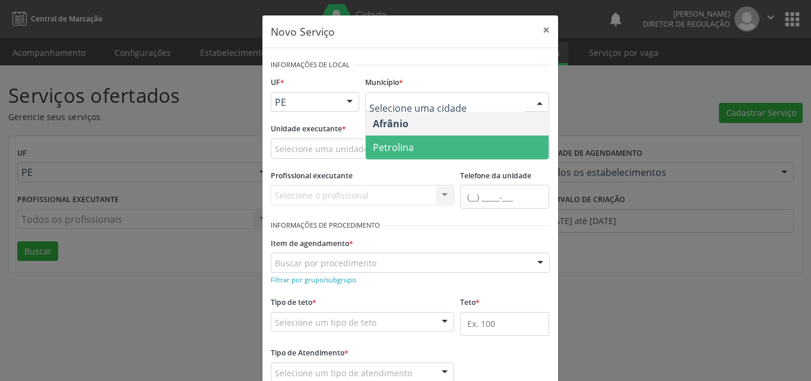
click at [417, 150] on span "Petrolina" at bounding box center [457, 147] width 183 height 24
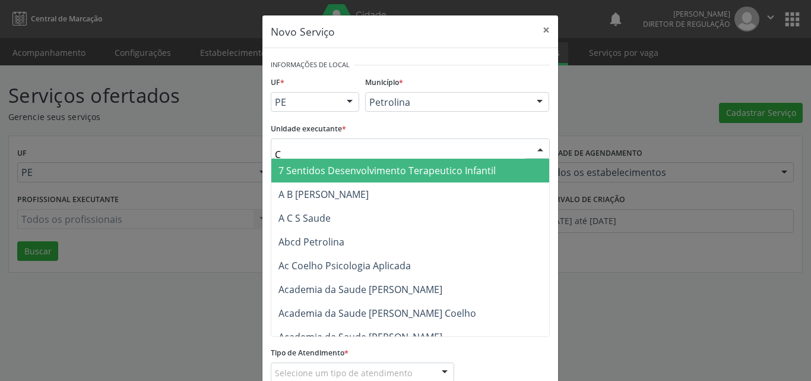
type input "CD"
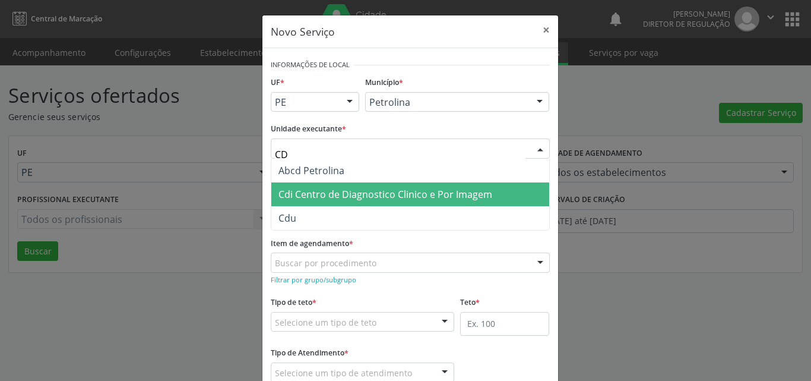
click at [345, 196] on span "Cdi Centro de Diagnostico Clinico e Por Imagem" at bounding box center [386, 194] width 214 height 13
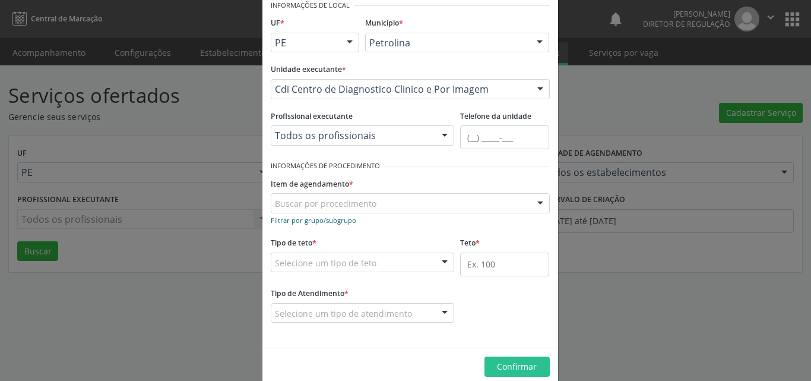
scroll to position [78, 0]
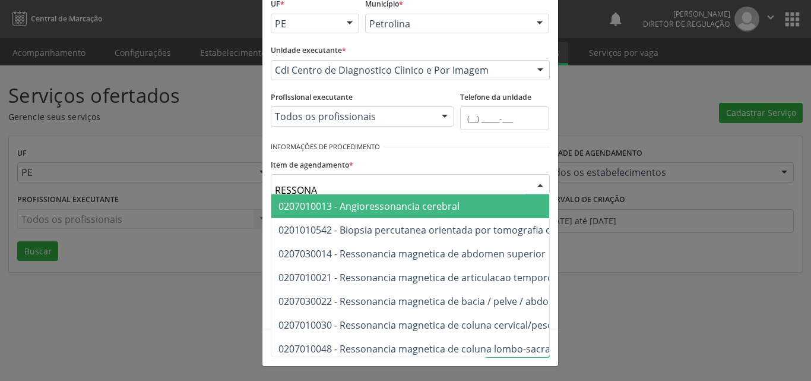
type input "RESSONAN"
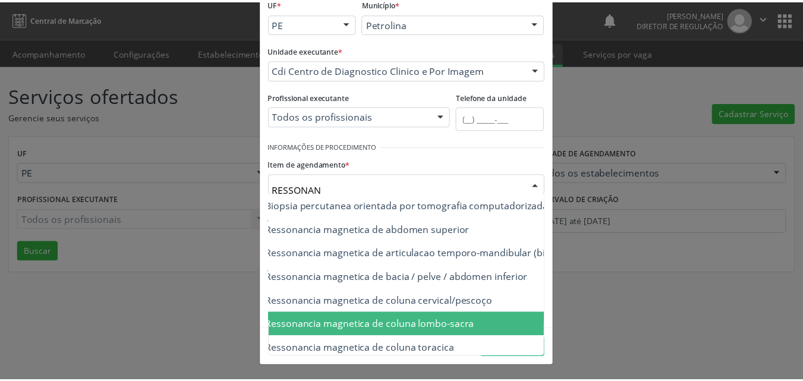
scroll to position [48, 71]
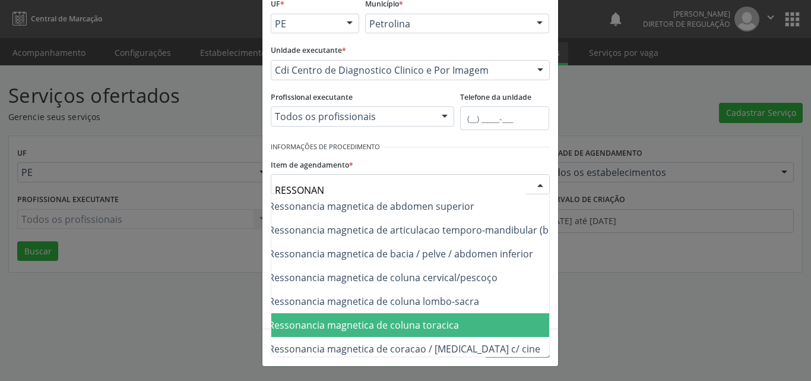
click at [513, 326] on span "0207010056 - Ressonancia magnetica de coluna toracica" at bounding box center [494, 325] width 589 height 24
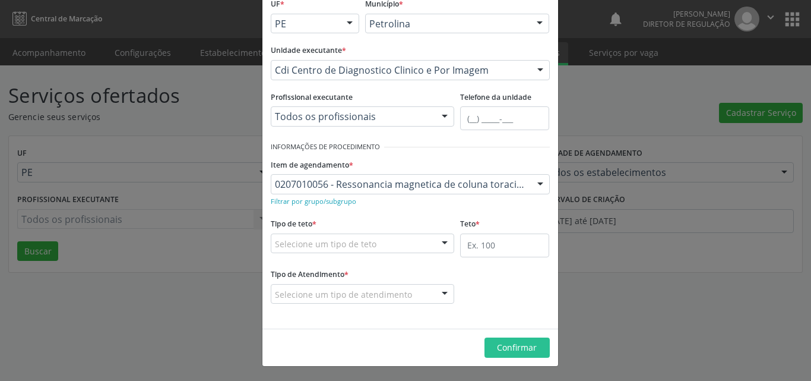
click at [394, 244] on div "Selecione um tipo de teto" at bounding box center [363, 243] width 184 height 20
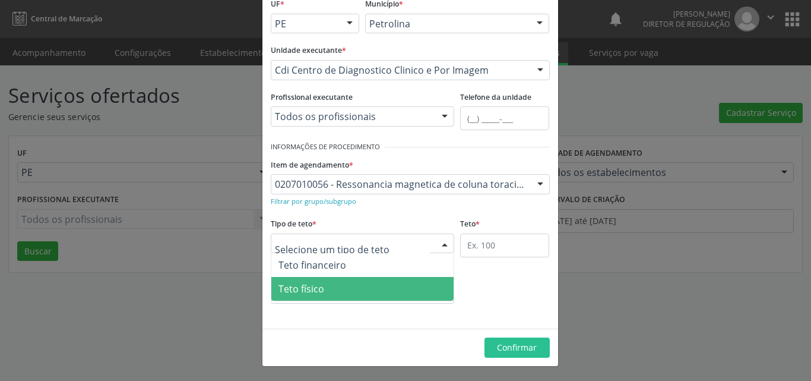
click at [370, 289] on span "Teto físico" at bounding box center [362, 289] width 183 height 24
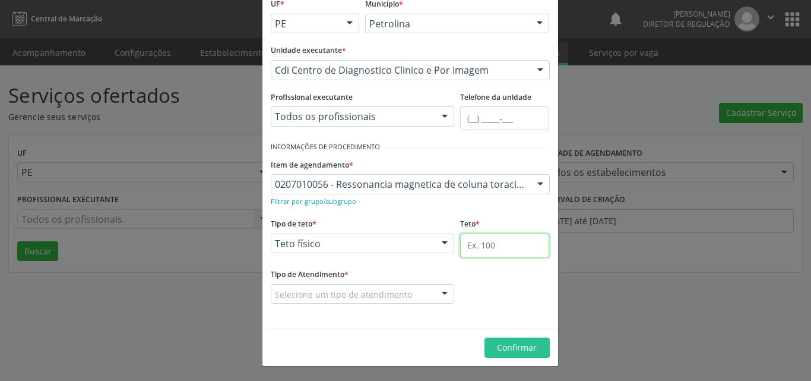
click at [506, 242] on input "text" at bounding box center [504, 245] width 89 height 24
type input "2"
click at [427, 291] on div "Selecione um tipo de atendimento" at bounding box center [363, 294] width 184 height 20
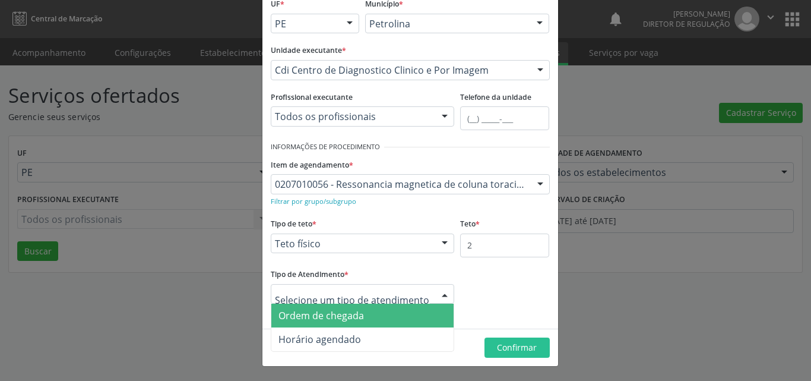
click at [403, 317] on span "Ordem de chegada" at bounding box center [362, 316] width 183 height 24
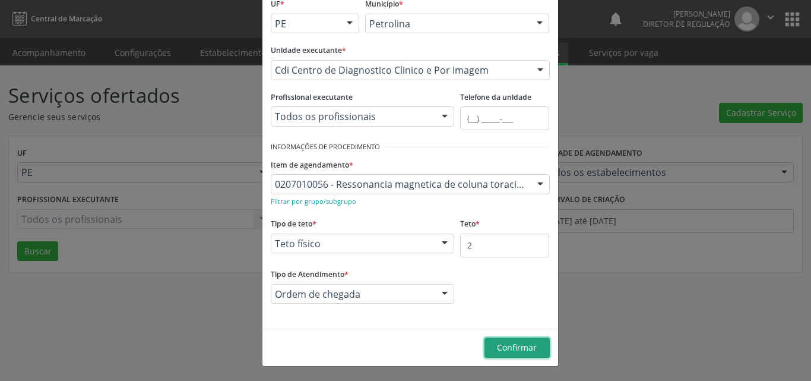
click at [539, 346] on button "Confirmar" at bounding box center [517, 347] width 65 height 20
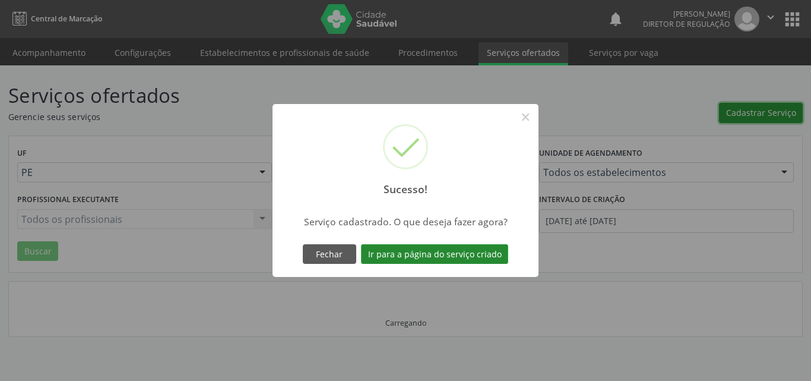
click at [478, 254] on button "Ir para a página do serviço criado" at bounding box center [434, 254] width 147 height 20
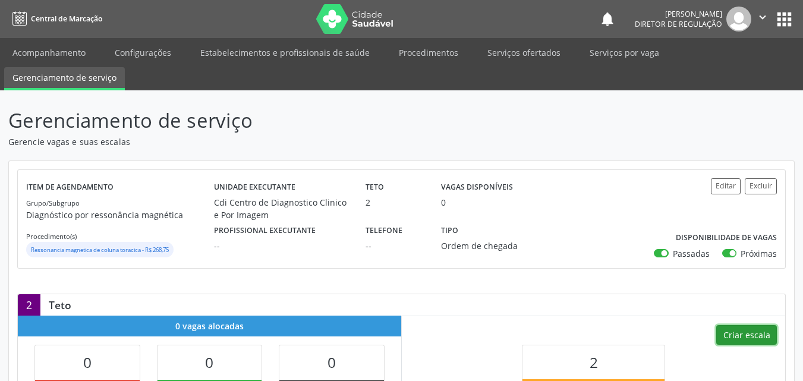
click at [745, 336] on button "Criar escala" at bounding box center [746, 335] width 61 height 20
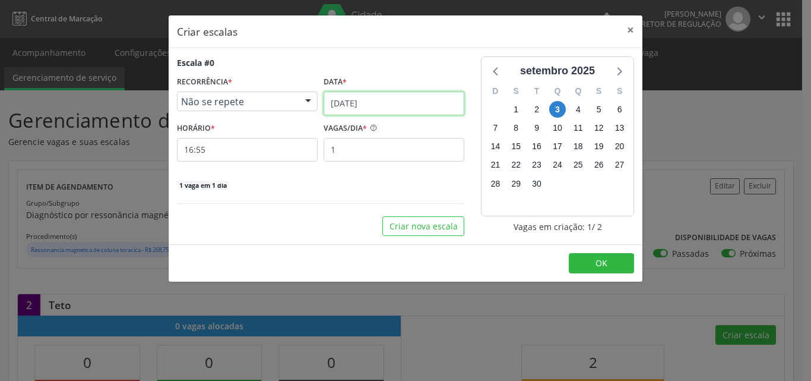
click at [399, 104] on input "[DATE]" at bounding box center [394, 103] width 141 height 24
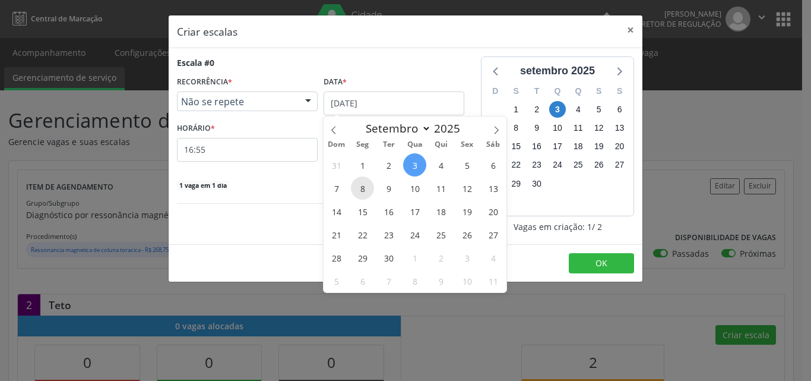
click at [366, 189] on span "8" at bounding box center [362, 187] width 23 height 23
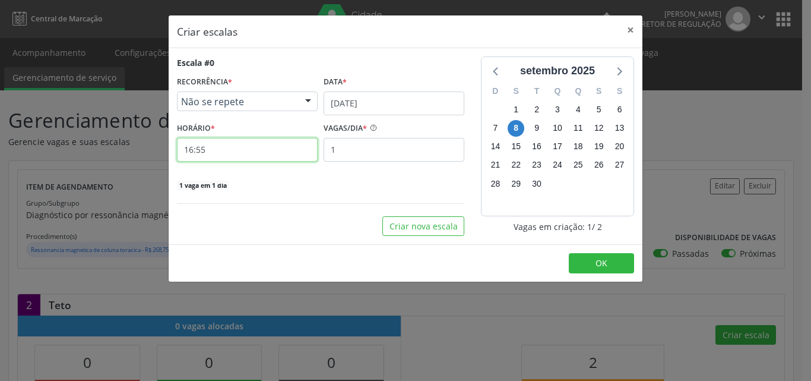
click at [253, 154] on input "16:55" at bounding box center [247, 150] width 141 height 24
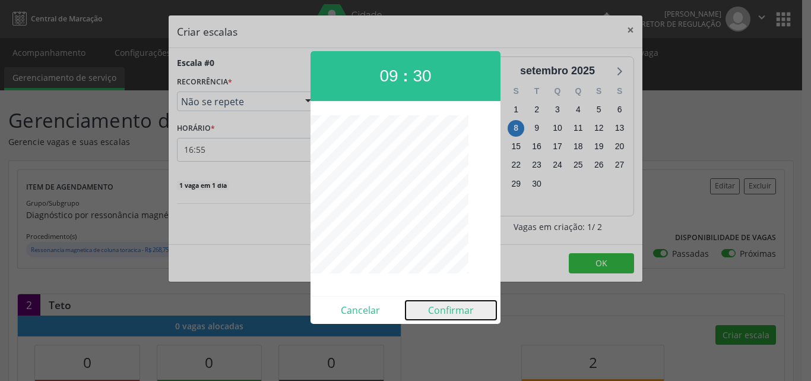
click at [466, 310] on button "Confirmar" at bounding box center [451, 310] width 91 height 19
type input "09:30"
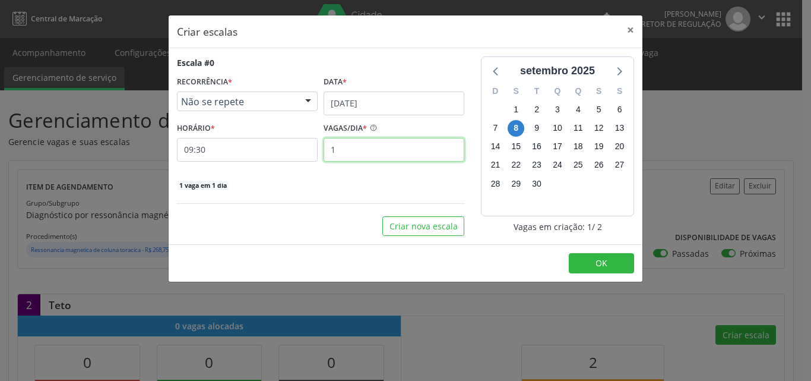
click at [345, 153] on input "1" at bounding box center [394, 150] width 141 height 24
type input "2"
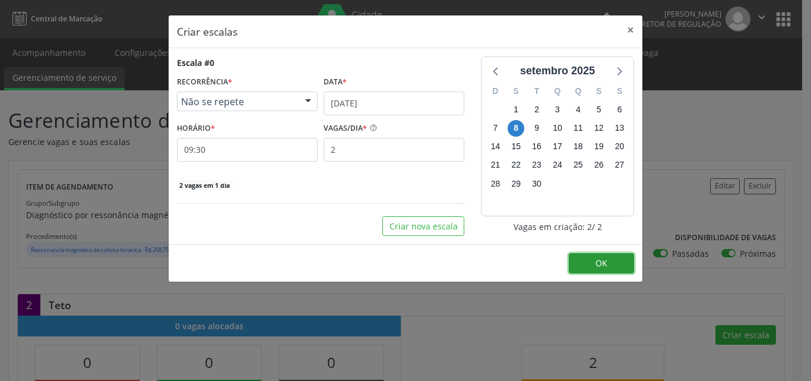
click at [595, 265] on button "OK" at bounding box center [601, 263] width 65 height 20
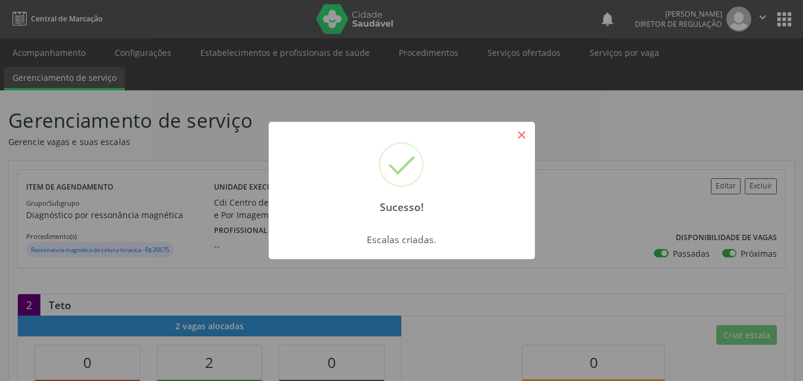
click at [519, 135] on button "×" at bounding box center [521, 135] width 20 height 20
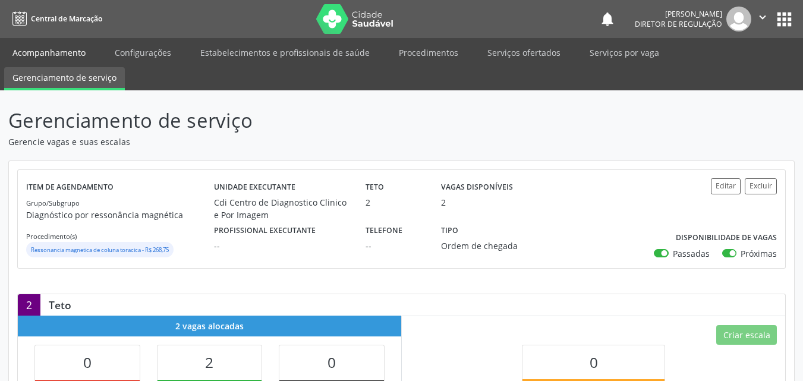
click at [53, 52] on link "Acompanhamento" at bounding box center [49, 52] width 90 height 21
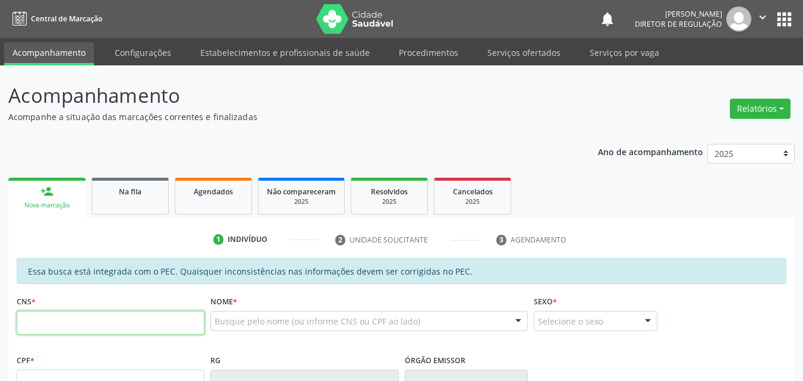
click at [140, 324] on input "text" at bounding box center [111, 323] width 188 height 24
type input "705 8044 9963 2933"
type input "069.868.964-09"
type input "22/04/1986"
type input "Maria Coelho Nonato de Souza"
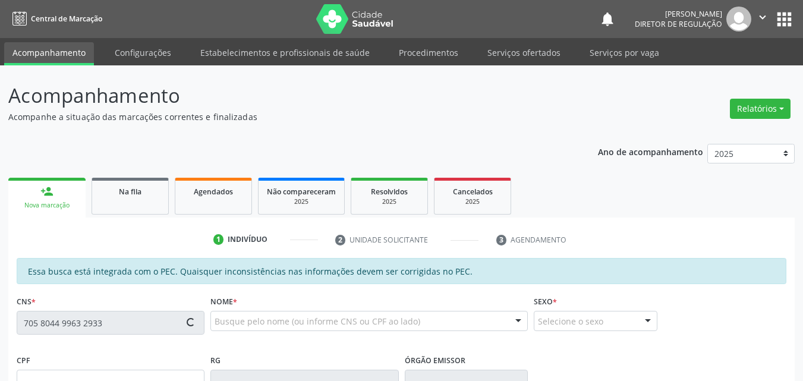
type input "(87) 98176-8056"
type input "S/N"
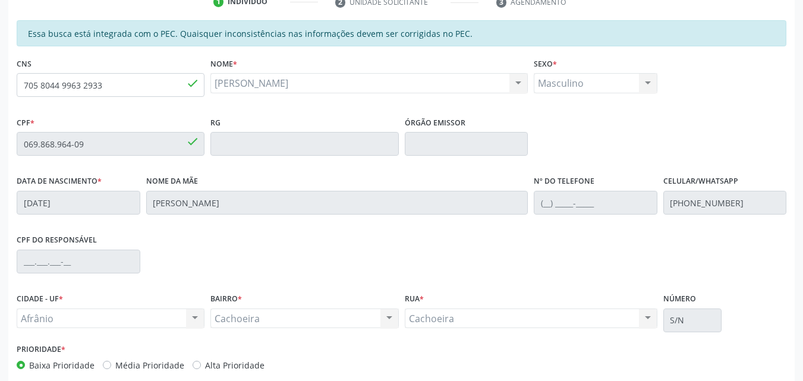
scroll to position [297, 0]
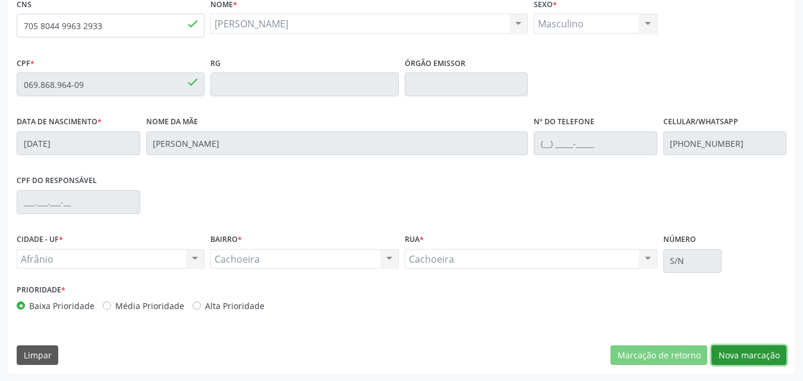
click at [740, 352] on button "Nova marcação" at bounding box center [748, 355] width 75 height 20
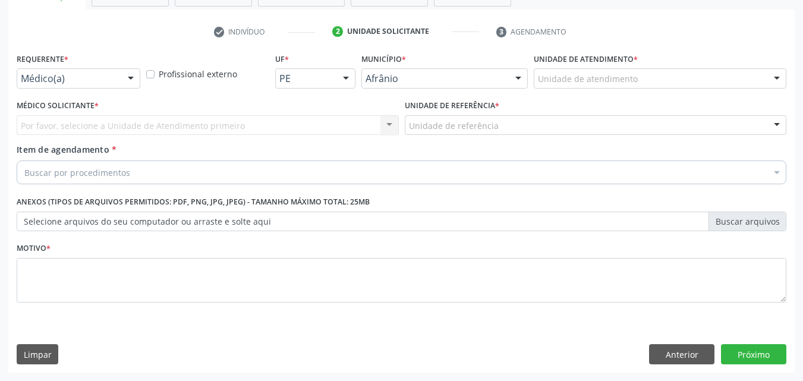
scroll to position [208, 0]
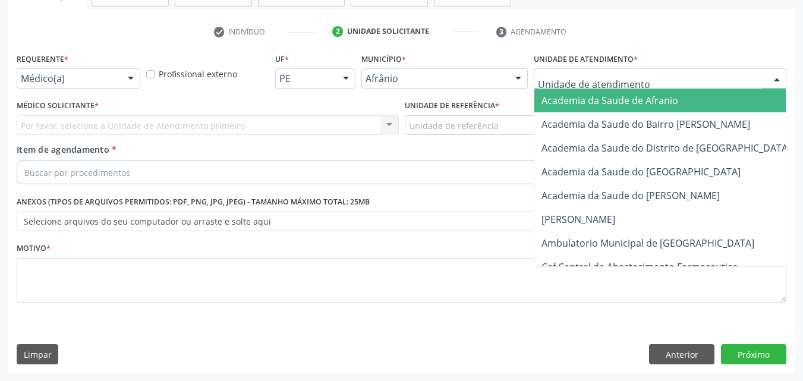
click at [645, 77] on div at bounding box center [659, 78] width 252 height 20
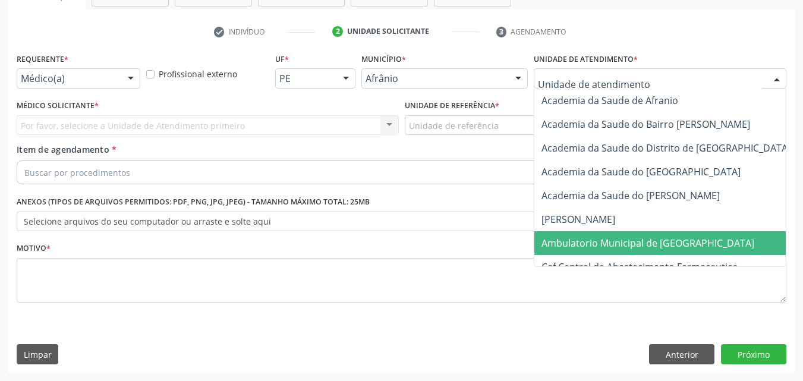
click at [619, 243] on span "Ambulatorio Municipal de [GEOGRAPHIC_DATA]" at bounding box center [647, 242] width 213 height 13
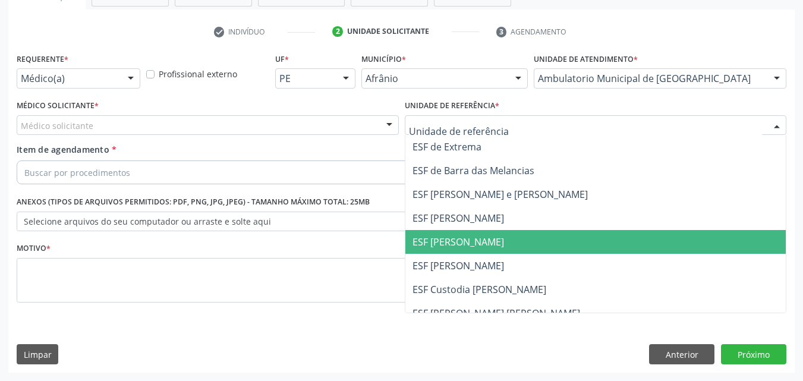
click at [493, 241] on span "ESF [PERSON_NAME]" at bounding box center [595, 242] width 381 height 24
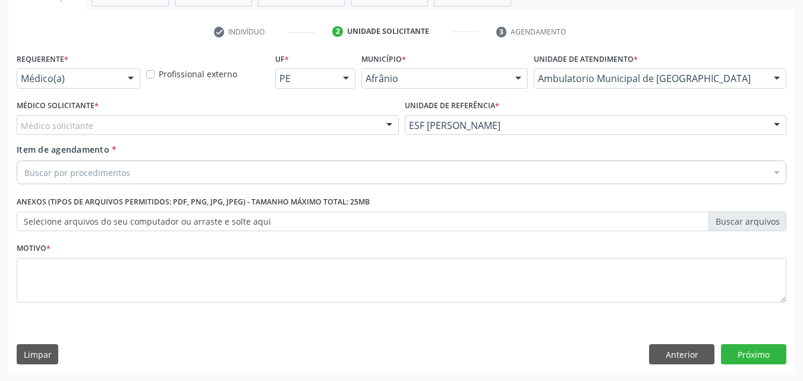
click at [285, 123] on div "Médico solicitante" at bounding box center [208, 125] width 382 height 20
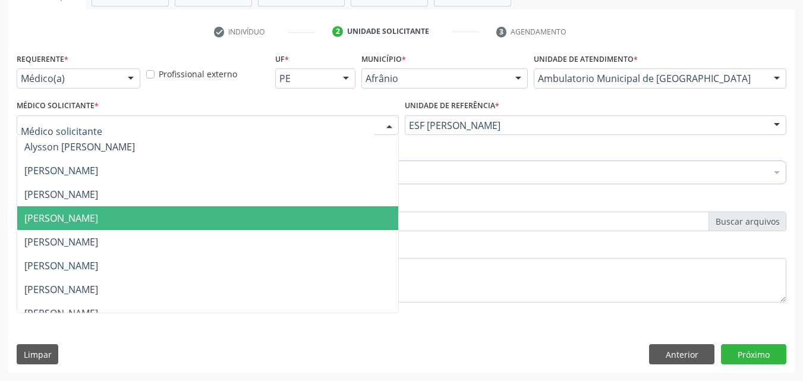
click at [248, 217] on span "[PERSON_NAME]" at bounding box center [207, 218] width 381 height 24
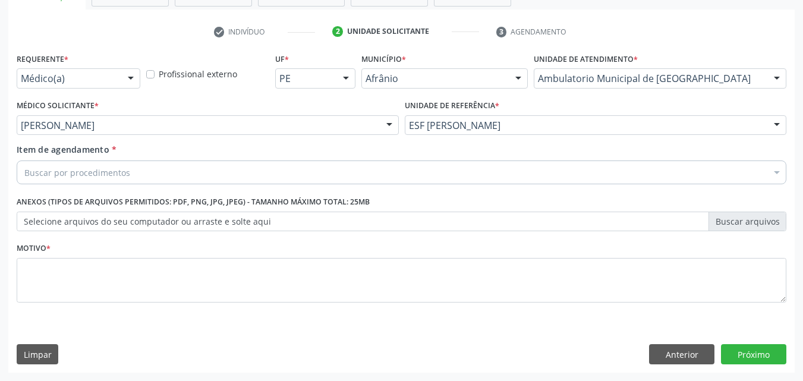
click at [147, 173] on div "Buscar por procedimentos" at bounding box center [401, 172] width 769 height 24
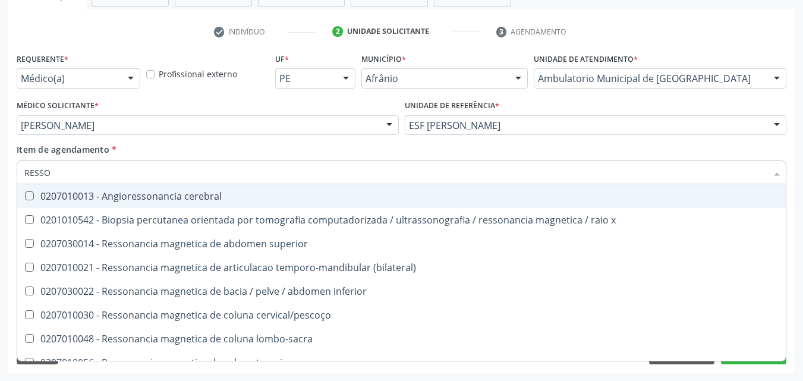
type input "RESSON"
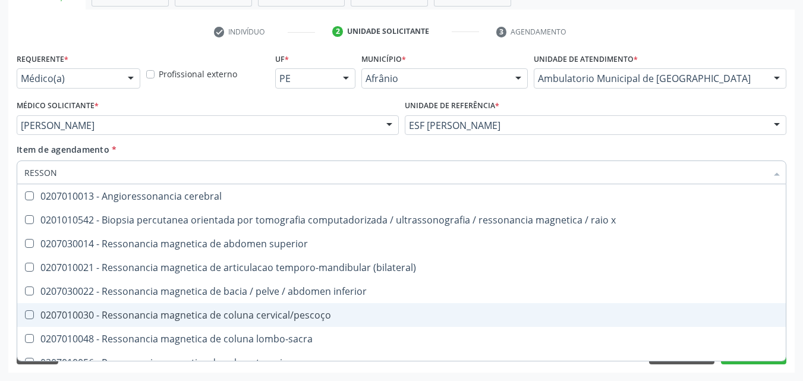
click at [277, 314] on div "0207010030 - Ressonancia magnetica de coluna cervical/pescoço" at bounding box center [401, 315] width 754 height 10
checkbox cervical\/pescoço "true"
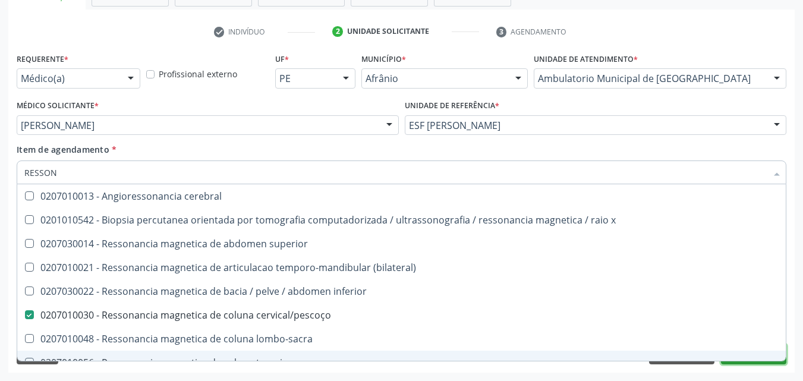
click at [739, 361] on div "Requerente * Médico(a) Médico(a) Enfermeiro(a) Paciente Nenhum resultado encont…" at bounding box center [401, 211] width 786 height 323
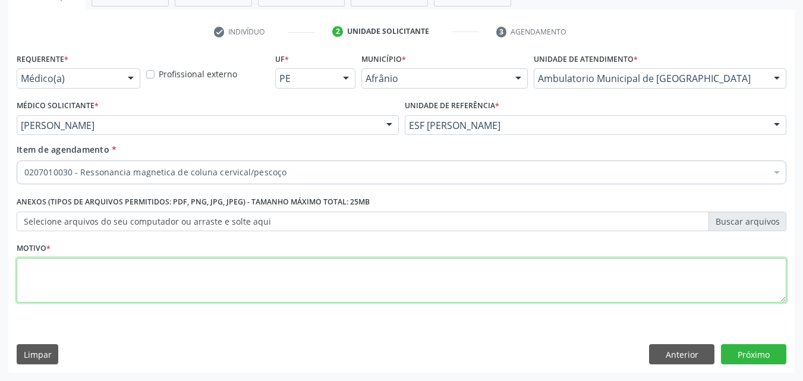
click at [362, 276] on textarea at bounding box center [401, 280] width 769 height 45
type textarea "*"
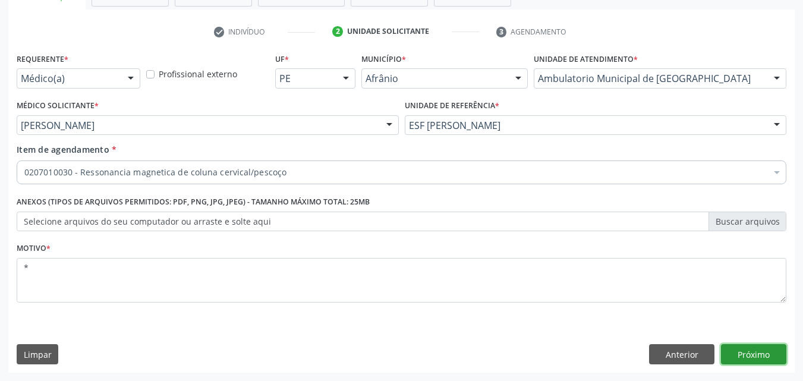
click at [754, 353] on button "Próximo" at bounding box center [753, 354] width 65 height 20
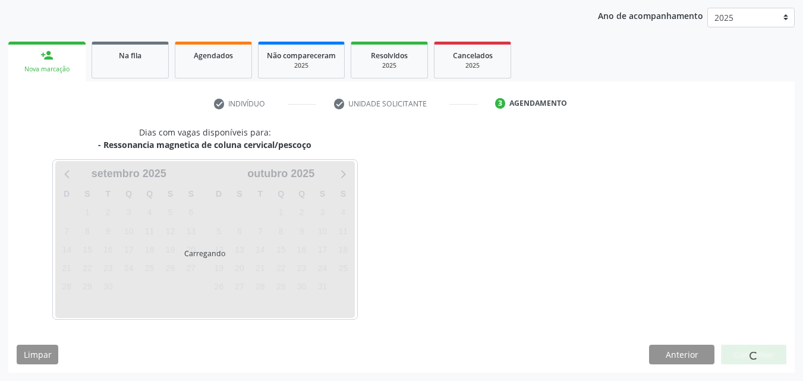
scroll to position [136, 0]
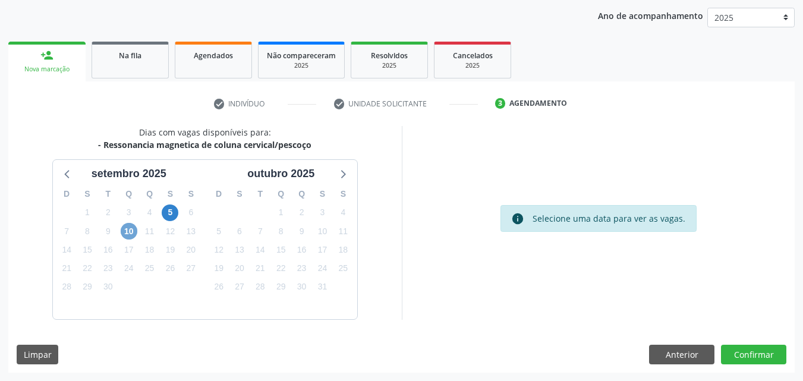
click at [129, 227] on span "10" at bounding box center [129, 231] width 17 height 17
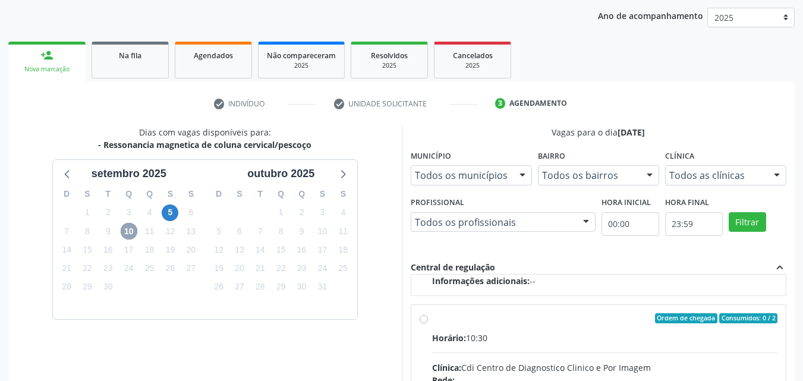
scroll to position [195, 0]
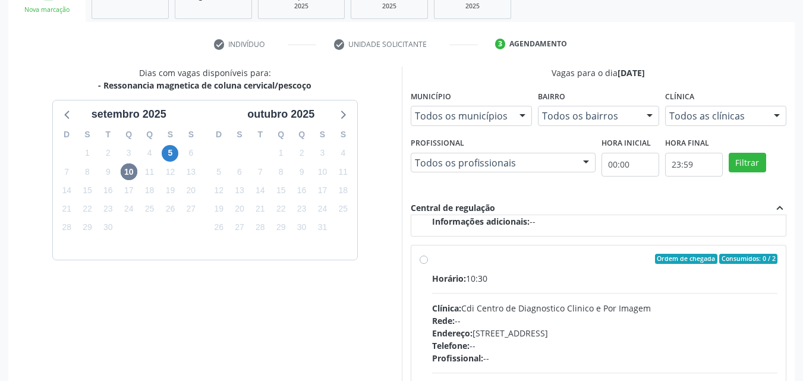
click at [503, 273] on label "Ordem de chegada Consumidos: 0 / 2 Horário: 10:30 Clínica: Cdi Centro de Diagno…" at bounding box center [605, 345] width 346 height 182
click at [428, 264] on input "Ordem de chegada Consumidos: 0 / 2 Horário: 10:30 Clínica: Cdi Centro de Diagno…" at bounding box center [423, 259] width 8 height 11
radio input "true"
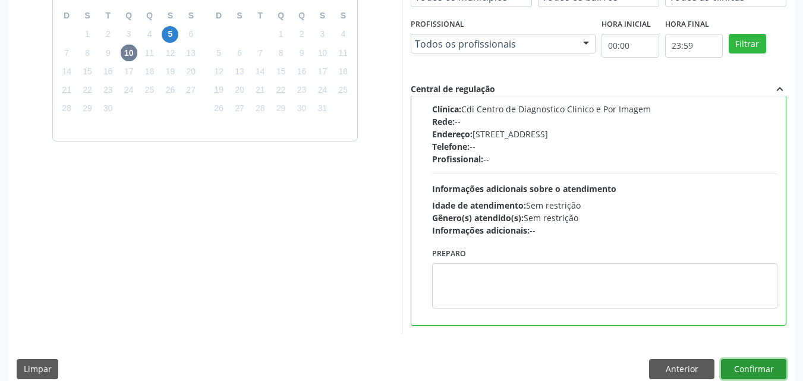
click at [749, 365] on button "Confirmar" at bounding box center [753, 369] width 65 height 20
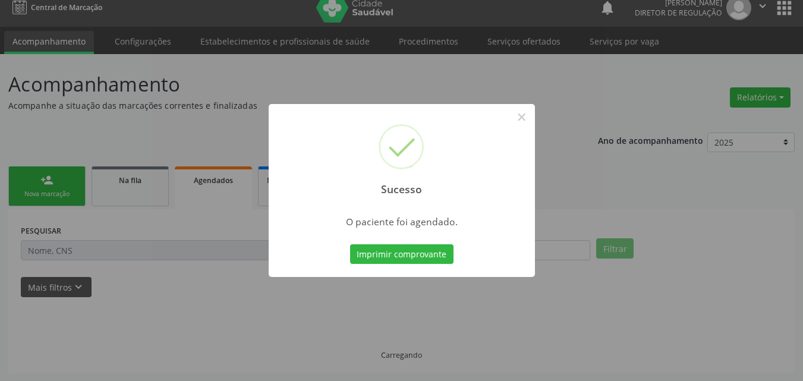
scroll to position [11, 0]
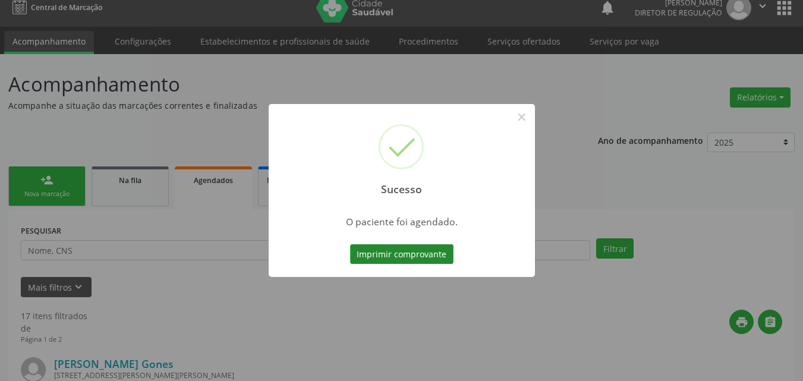
click at [425, 250] on button "Imprimir comprovante" at bounding box center [401, 254] width 103 height 20
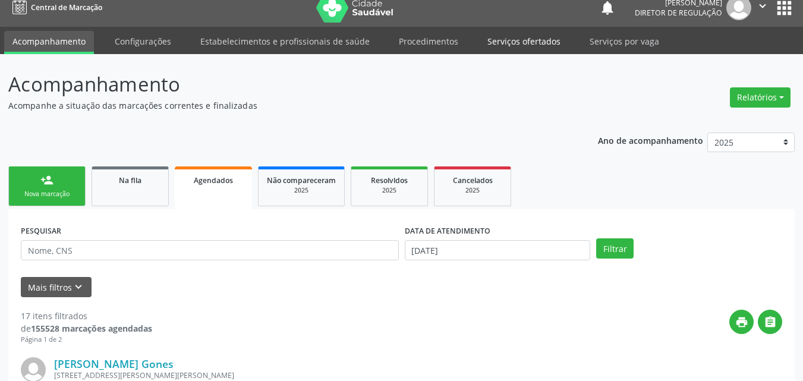
click at [542, 40] on link "Serviços ofertados" at bounding box center [524, 41] width 90 height 21
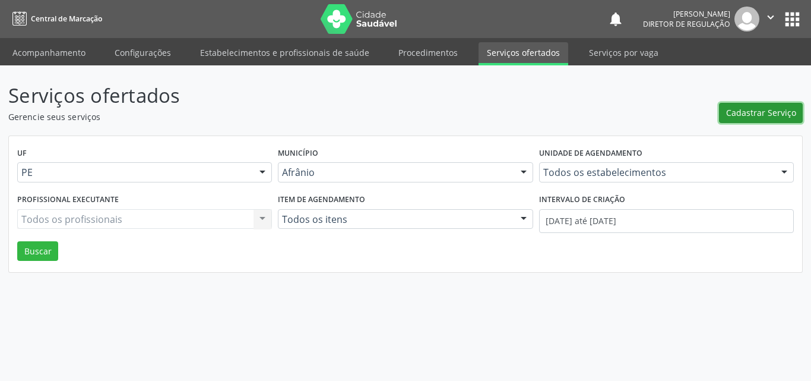
click at [764, 113] on span "Cadastrar Serviço" at bounding box center [761, 112] width 70 height 12
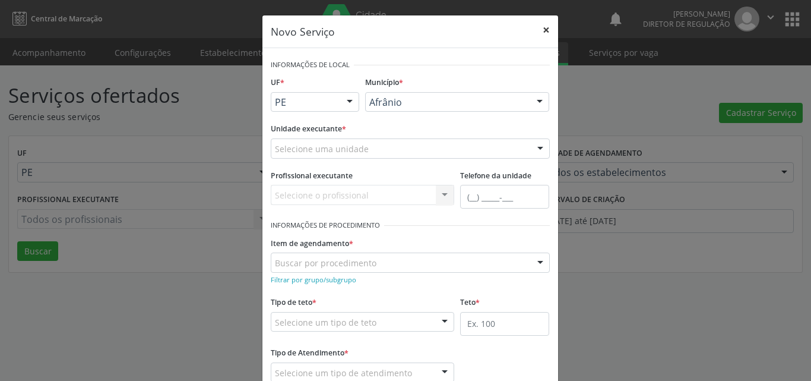
click at [542, 30] on button "×" at bounding box center [547, 29] width 24 height 29
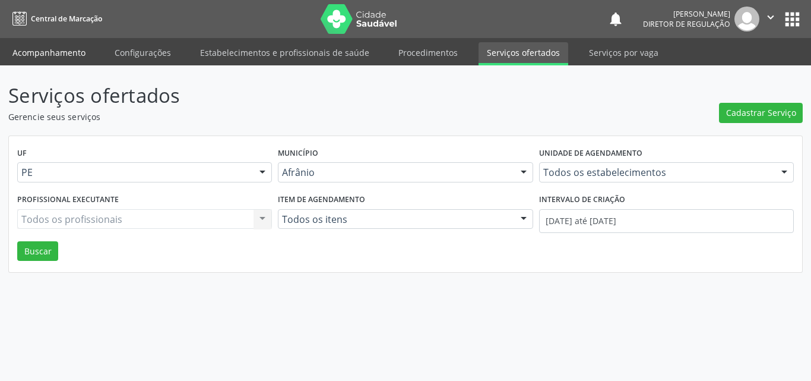
click at [68, 56] on link "Acompanhamento" at bounding box center [49, 52] width 90 height 21
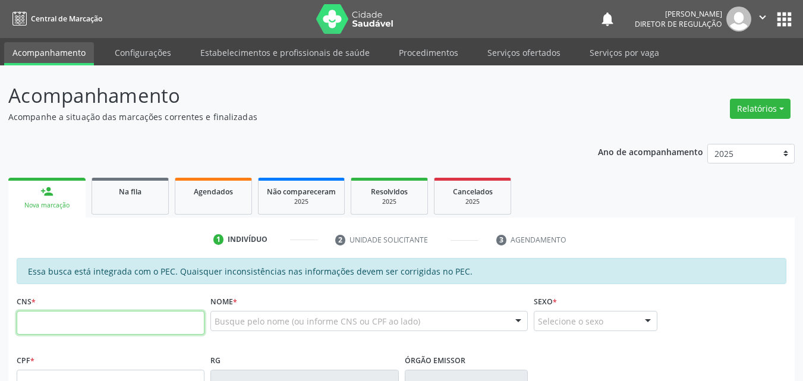
click at [88, 323] on input "text" at bounding box center [111, 323] width 188 height 24
type input "700 5009 4128 657"
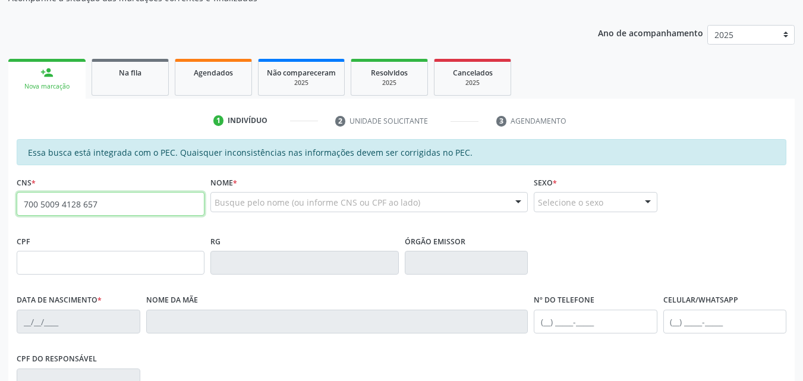
scroll to position [59, 0]
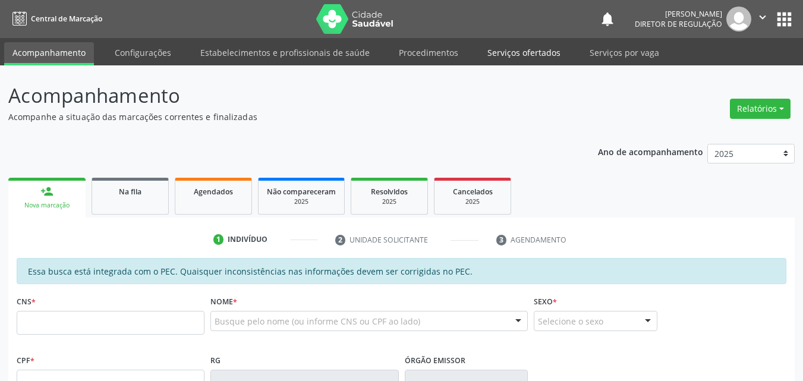
click at [512, 54] on link "Serviços ofertados" at bounding box center [524, 52] width 90 height 21
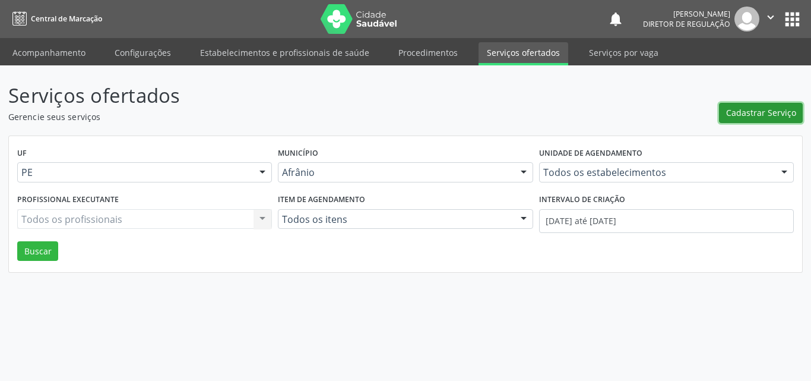
click at [747, 112] on span "Cadastrar Serviço" at bounding box center [761, 112] width 70 height 12
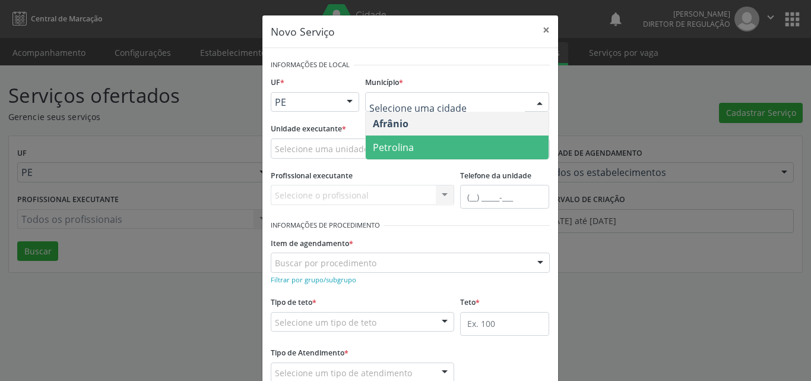
click at [456, 147] on span "Petrolina" at bounding box center [457, 147] width 183 height 24
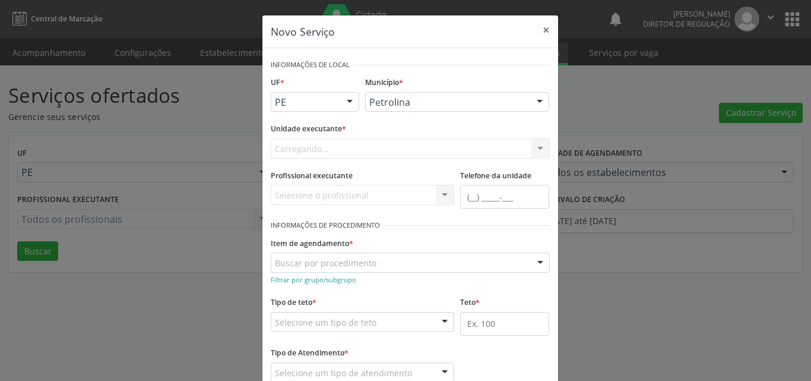
click at [356, 146] on div "Carregando... Academia da Saude de Afranio Academia da Saude do Bairro [PERSON_…" at bounding box center [410, 148] width 279 height 20
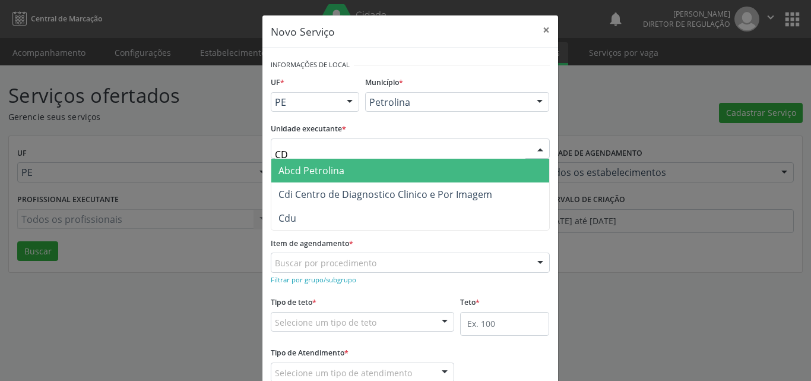
type input "CDI"
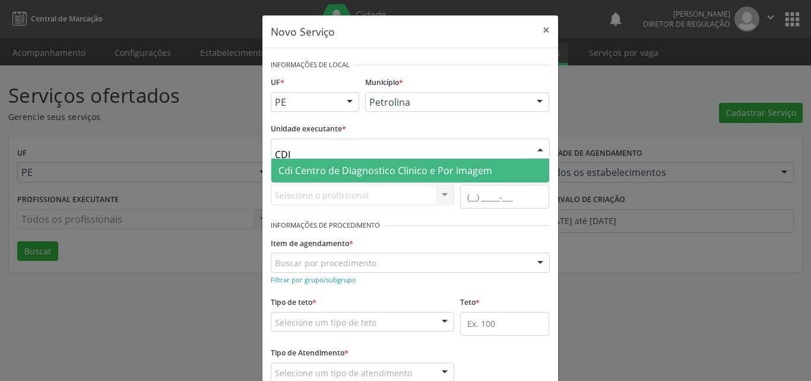
click at [333, 166] on span "Cdi Centro de Diagnostico Clinico e Por Imagem" at bounding box center [386, 170] width 214 height 13
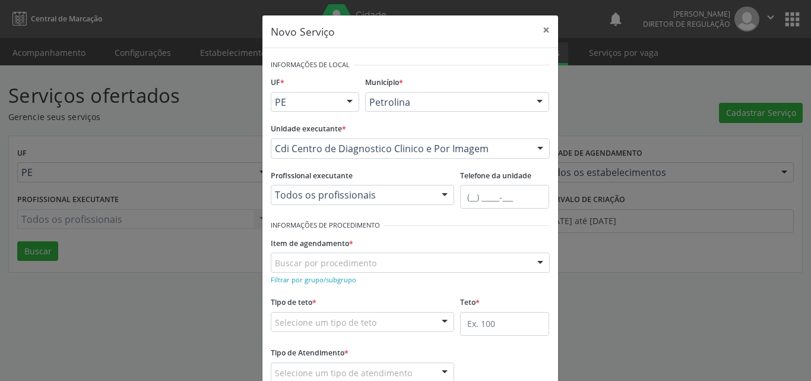
click at [384, 257] on div "Buscar por procedimento" at bounding box center [410, 262] width 279 height 20
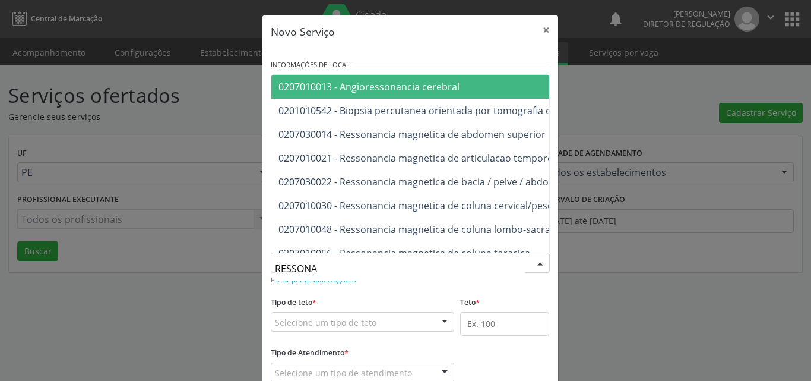
type input "RESSONAN"
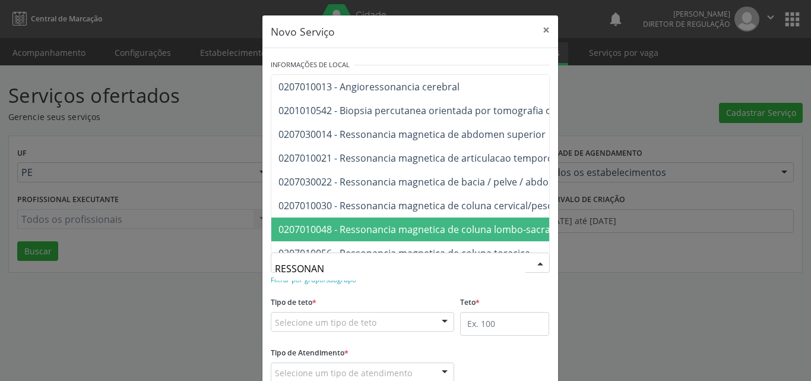
click at [343, 224] on span "0207010048 - Ressonancia magnetica de coluna lombo-sacra" at bounding box center [415, 229] width 272 height 13
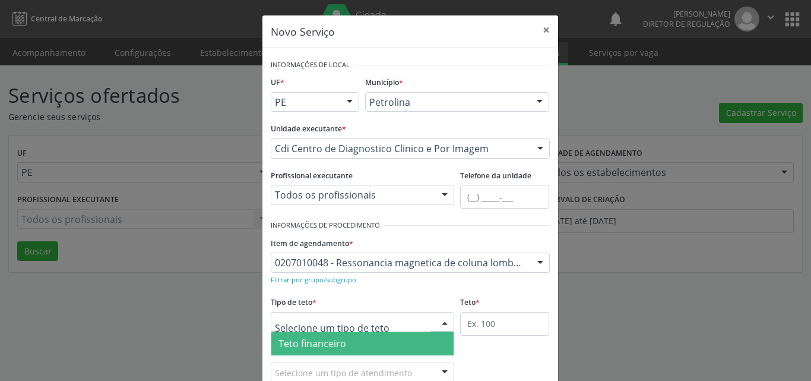
click at [372, 322] on div at bounding box center [363, 322] width 184 height 20
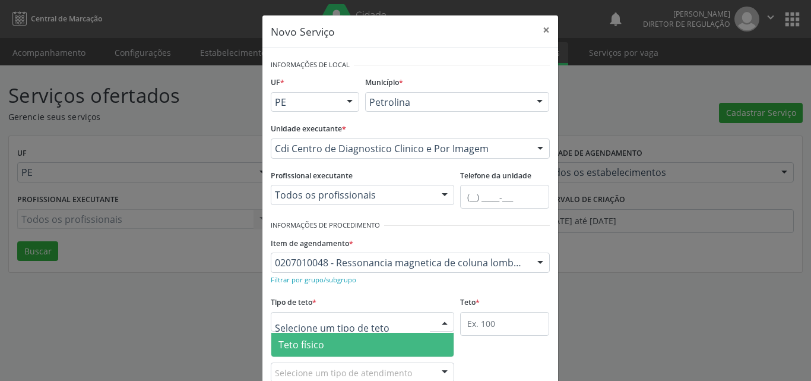
click at [367, 341] on span "Teto físico" at bounding box center [362, 345] width 183 height 24
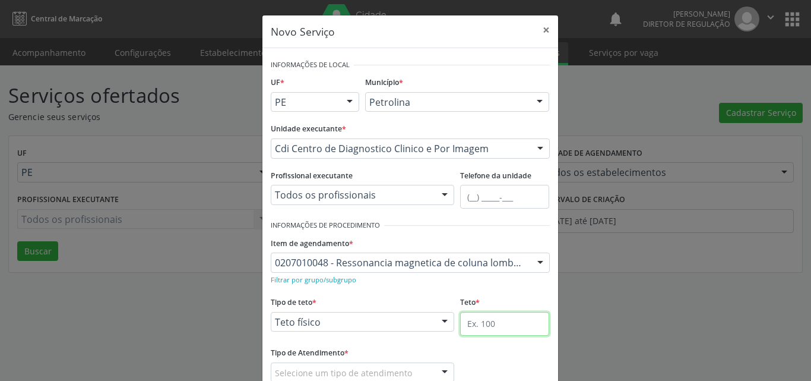
click at [491, 321] on input "text" at bounding box center [504, 324] width 89 height 24
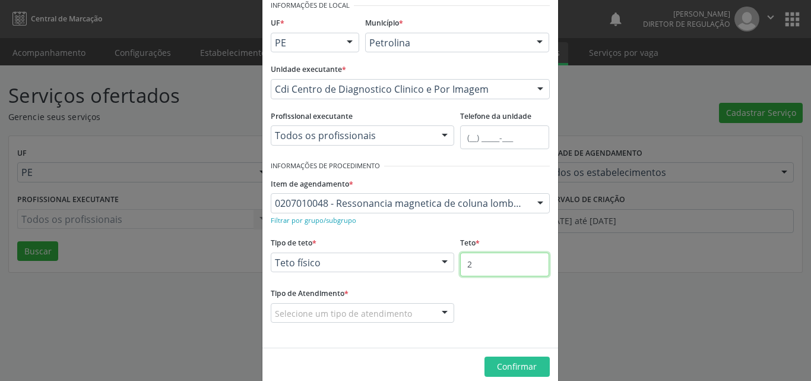
type input "2"
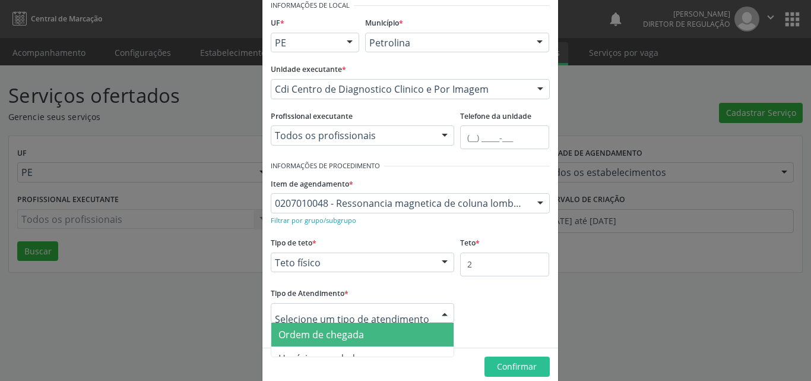
click at [380, 333] on span "Ordem de chegada" at bounding box center [362, 335] width 183 height 24
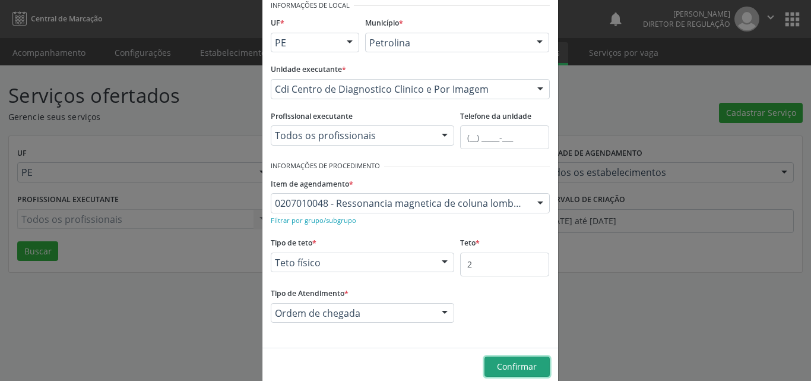
click at [517, 366] on span "Confirmar" at bounding box center [517, 366] width 40 height 11
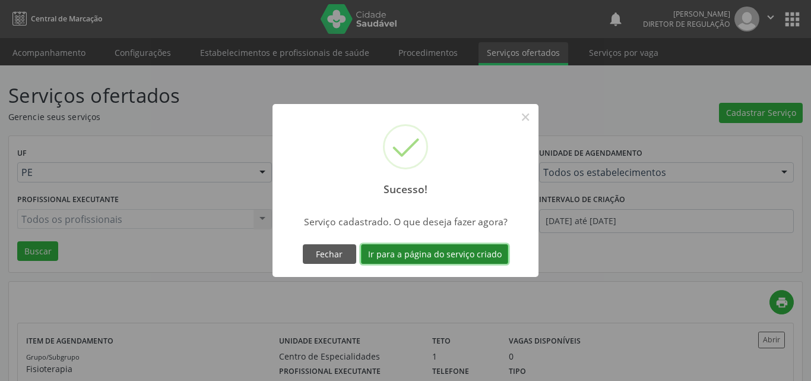
click at [412, 254] on button "Ir para a página do serviço criado" at bounding box center [434, 254] width 147 height 20
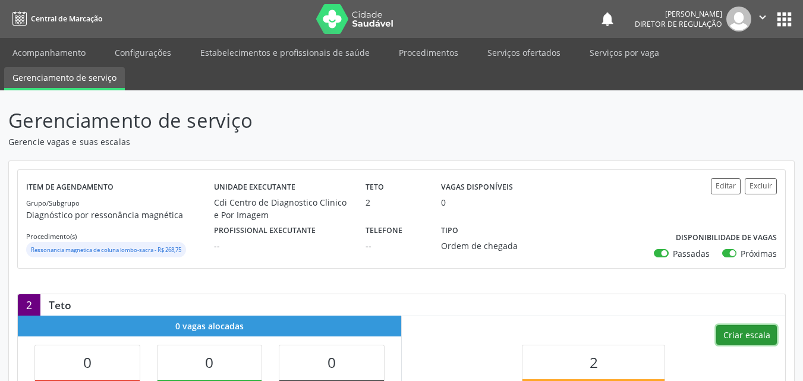
click at [760, 331] on button "Criar escala" at bounding box center [746, 335] width 61 height 20
select select "8"
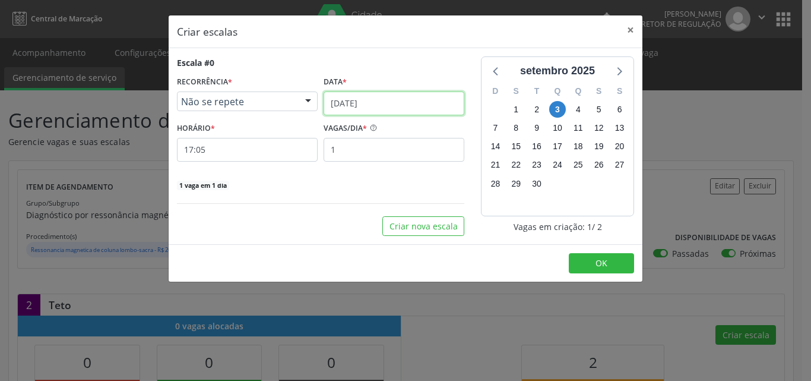
click at [389, 102] on input "[DATE]" at bounding box center [394, 103] width 141 height 24
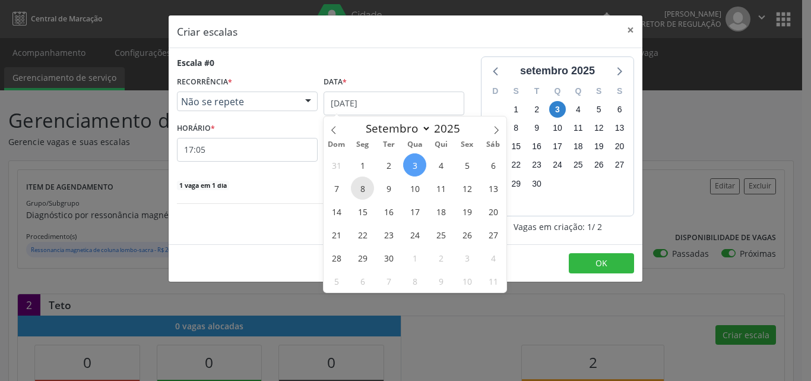
click at [365, 189] on span "8" at bounding box center [362, 187] width 23 height 23
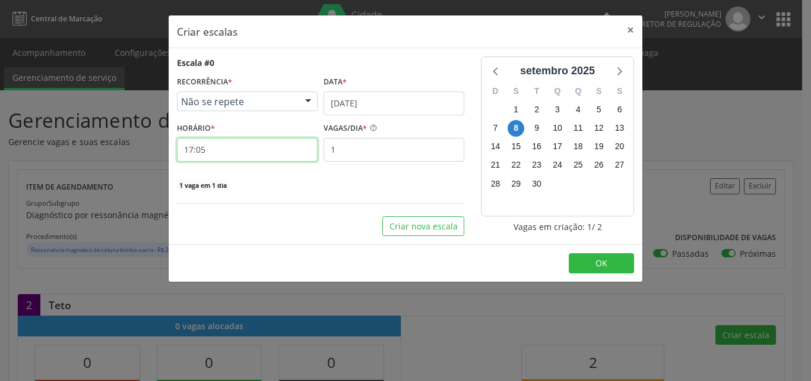
click at [239, 153] on input "17:05" at bounding box center [247, 150] width 141 height 24
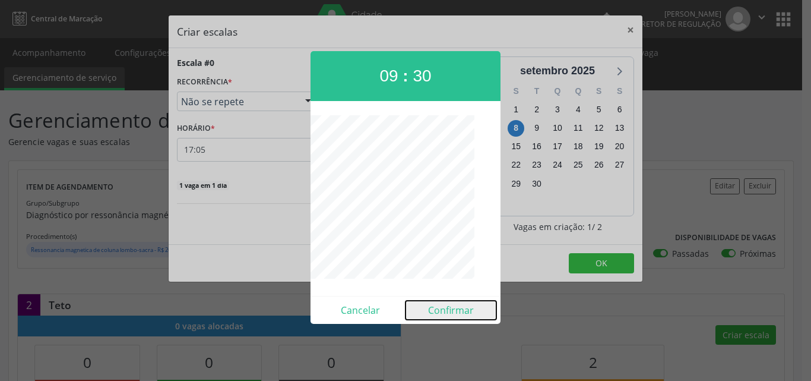
click at [455, 312] on button "Confirmar" at bounding box center [451, 310] width 91 height 19
type input "09:30"
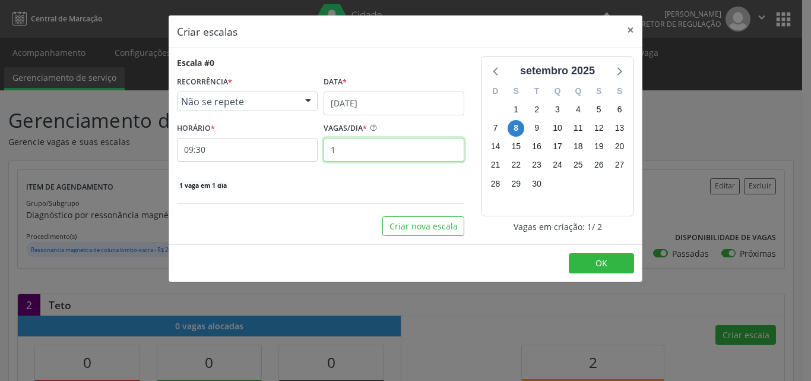
click at [388, 148] on input "1" at bounding box center [394, 150] width 141 height 24
type input "2"
click at [616, 252] on footer "OK" at bounding box center [406, 262] width 474 height 37
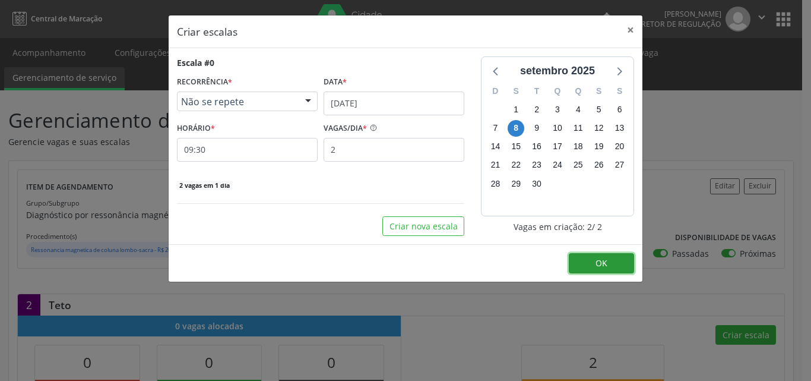
click at [614, 259] on button "OK" at bounding box center [601, 263] width 65 height 20
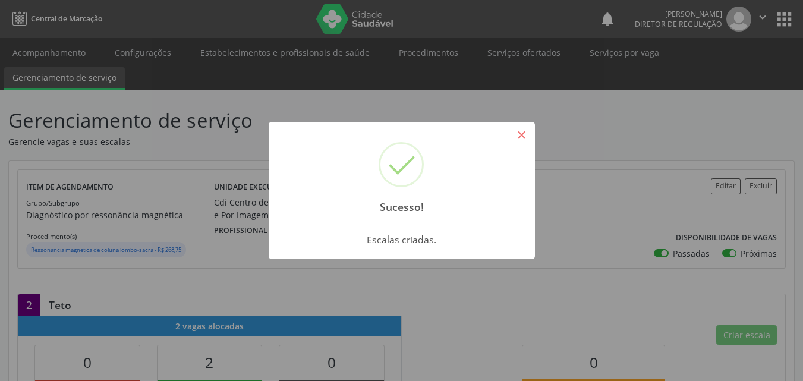
click at [522, 128] on button "×" at bounding box center [521, 135] width 20 height 20
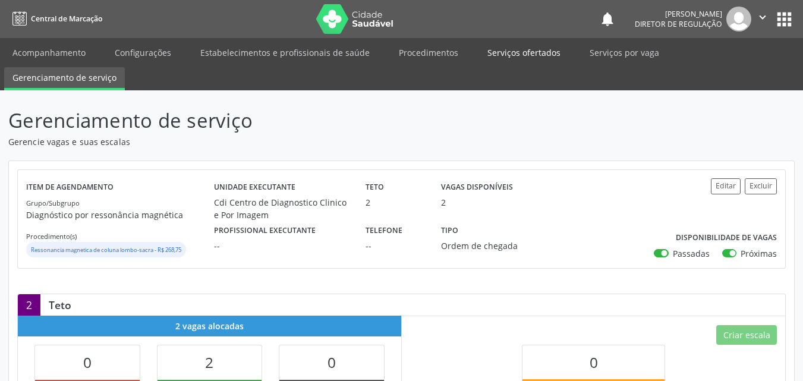
click at [515, 51] on link "Serviços ofertados" at bounding box center [524, 52] width 90 height 21
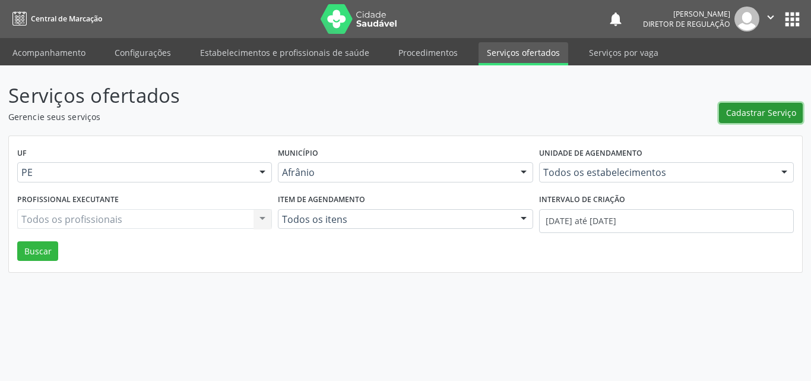
click at [753, 111] on span "Cadastrar Serviço" at bounding box center [761, 112] width 70 height 12
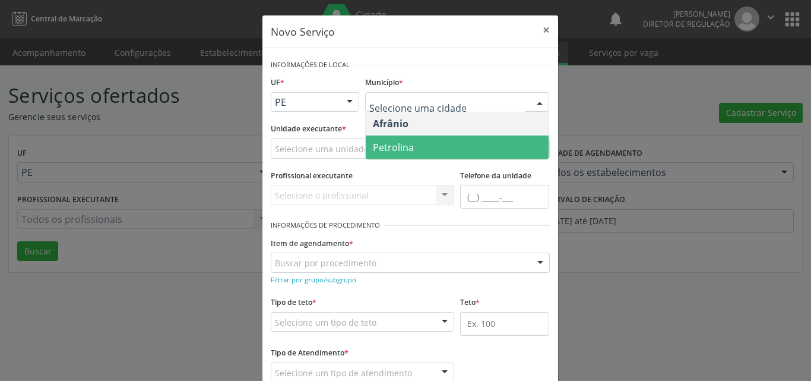
click at [443, 146] on span "Petrolina" at bounding box center [457, 147] width 183 height 24
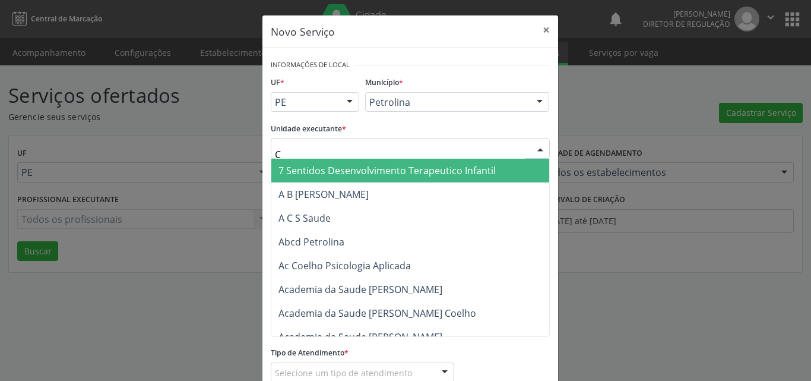
type input "CD"
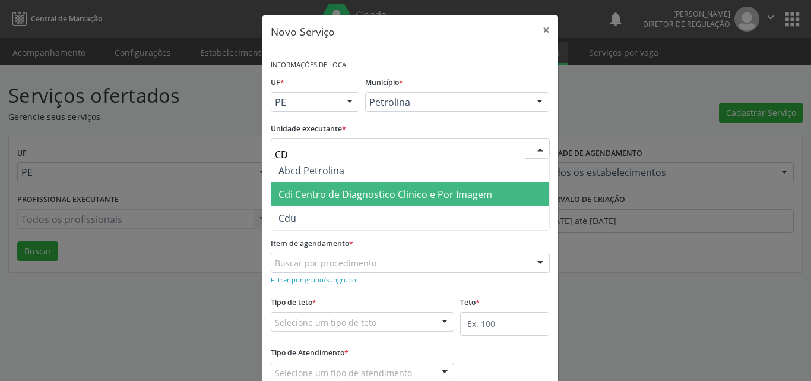
click at [316, 198] on span "Cdi Centro de Diagnostico Clinico e Por Imagem" at bounding box center [386, 194] width 214 height 13
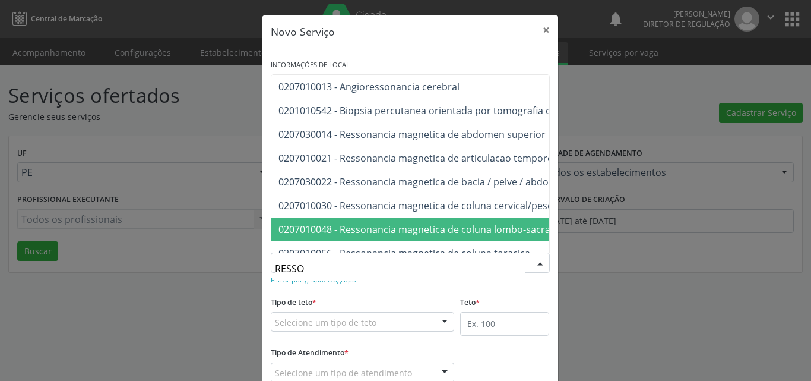
type input "RESSON"
click at [522, 230] on span "0207010048 - Ressonancia magnetica de coluna lombo-sacra" at bounding box center [415, 229] width 272 height 13
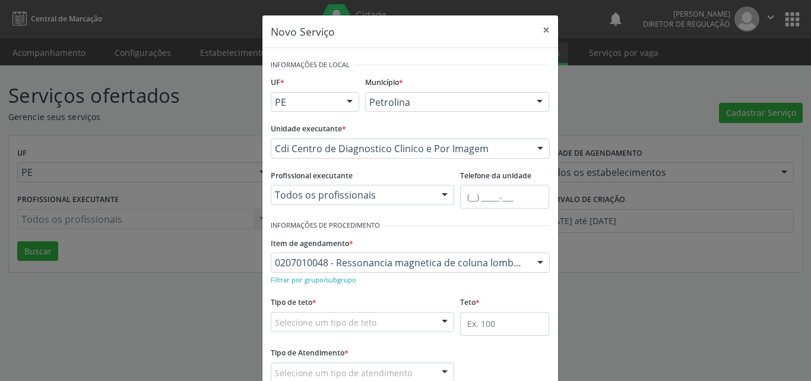
click at [408, 320] on div "Selecione um tipo de teto" at bounding box center [363, 322] width 184 height 20
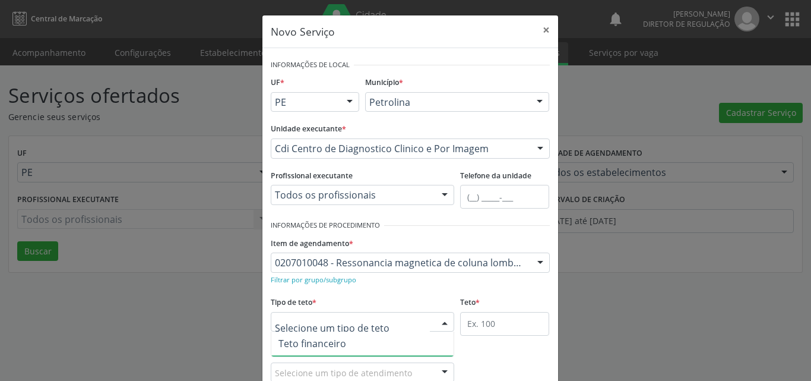
scroll to position [23, 0]
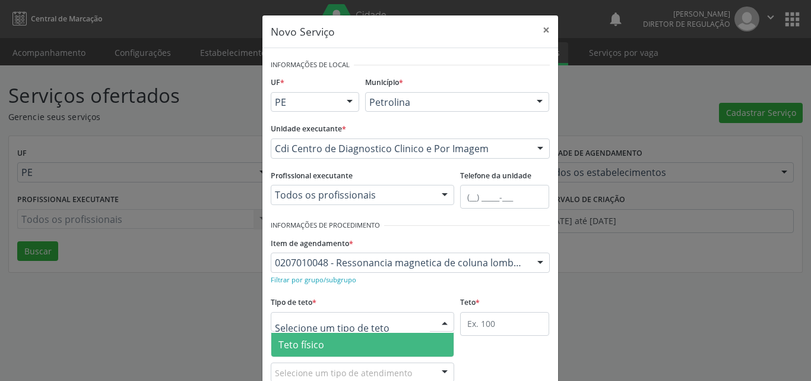
click at [389, 344] on span "Teto físico" at bounding box center [362, 345] width 183 height 24
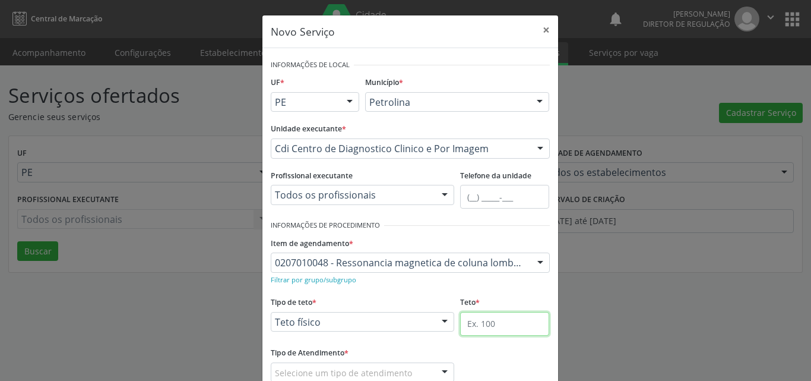
drag, startPoint x: 491, startPoint y: 327, endPoint x: 483, endPoint y: 327, distance: 8.3
click at [491, 327] on input "text" at bounding box center [504, 324] width 89 height 24
type input "2"
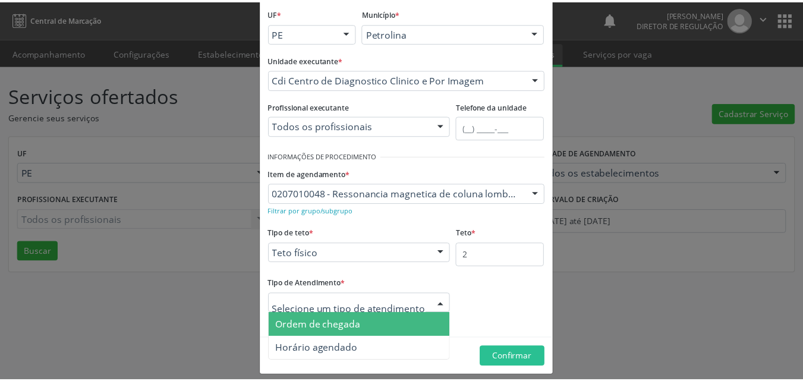
scroll to position [78, 0]
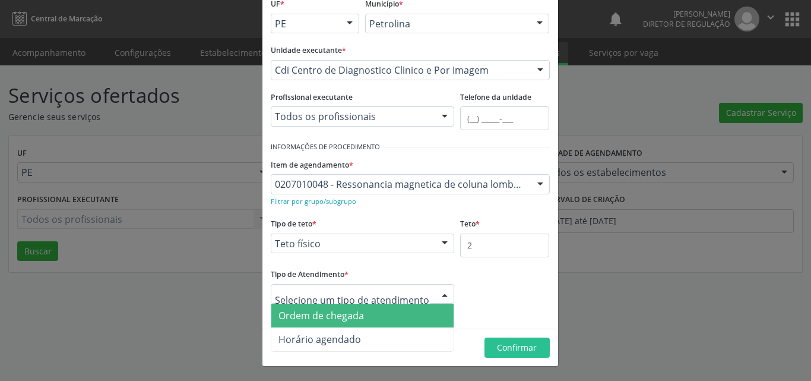
click at [375, 308] on span "Ordem de chegada" at bounding box center [362, 316] width 183 height 24
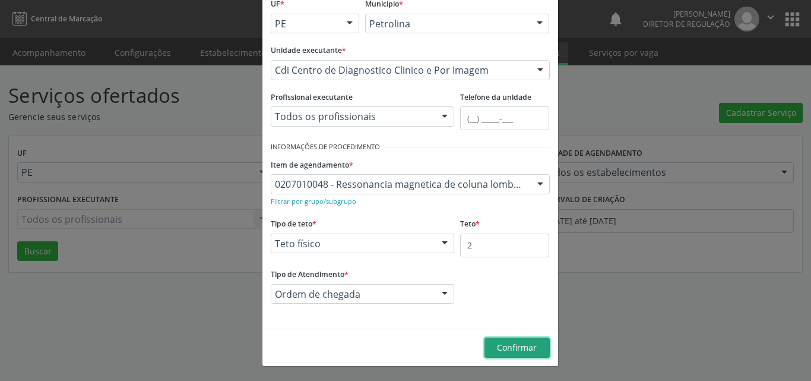
click at [510, 347] on span "Confirmar" at bounding box center [517, 347] width 40 height 11
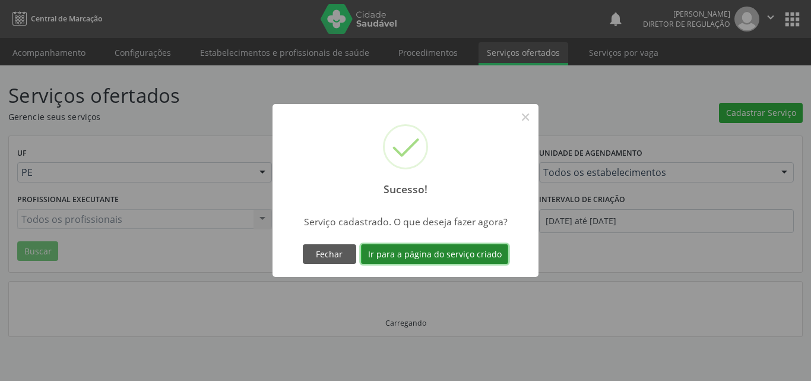
click at [477, 251] on button "Ir para a página do serviço criado" at bounding box center [434, 254] width 147 height 20
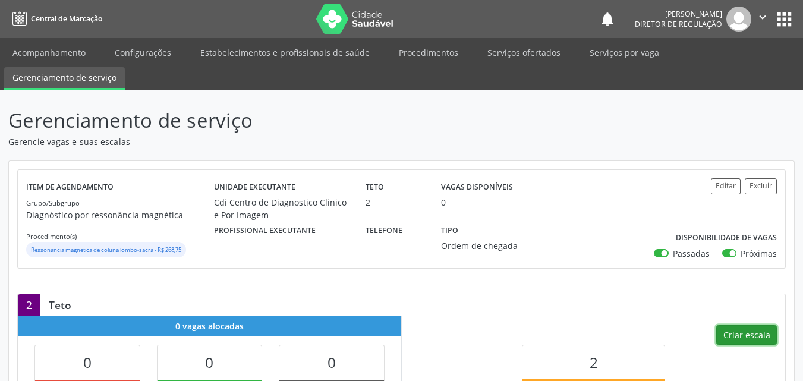
click at [757, 333] on button "Criar escala" at bounding box center [746, 335] width 61 height 20
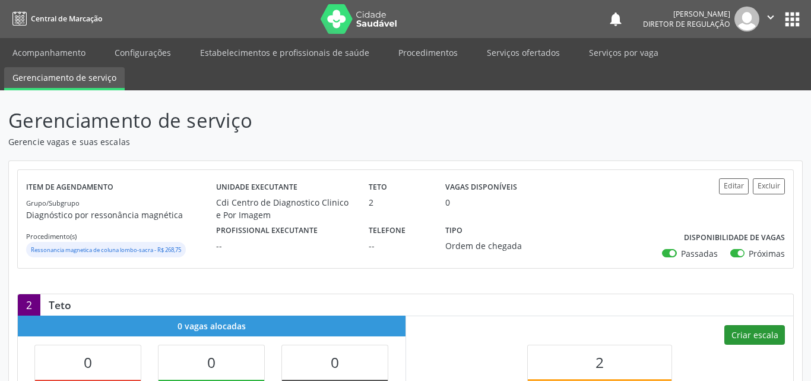
select select "8"
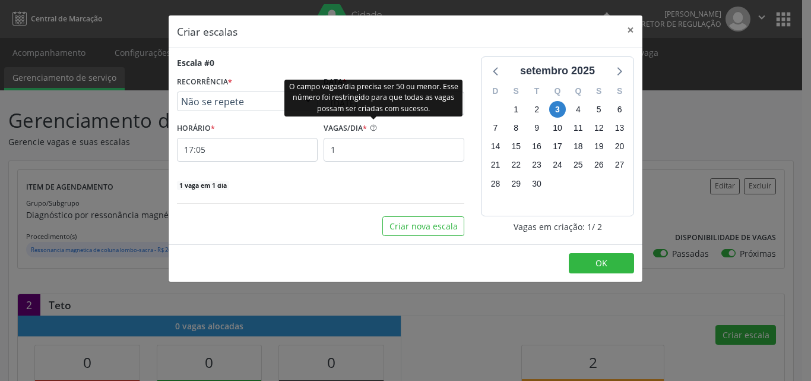
click at [375, 102] on div "O campo vagas/dia precisa ser 50 ou menor. Esse número foi restringido para que…" at bounding box center [374, 97] width 178 height 37
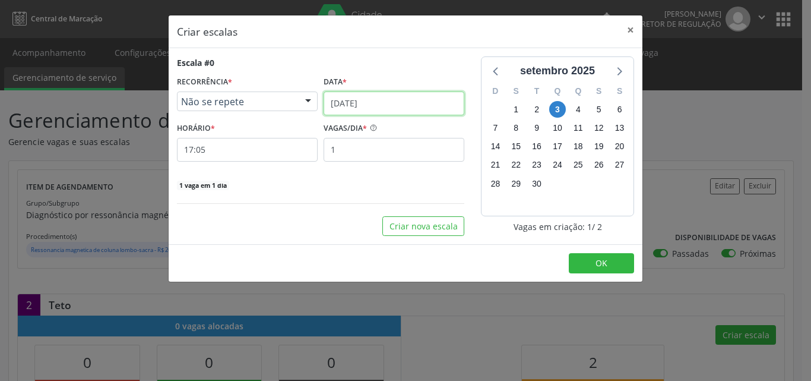
click at [404, 105] on input "[DATE]" at bounding box center [394, 103] width 141 height 24
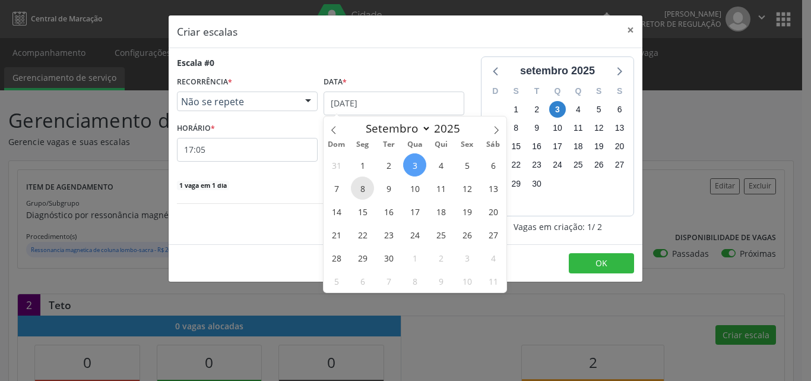
click at [362, 190] on span "8" at bounding box center [362, 187] width 23 height 23
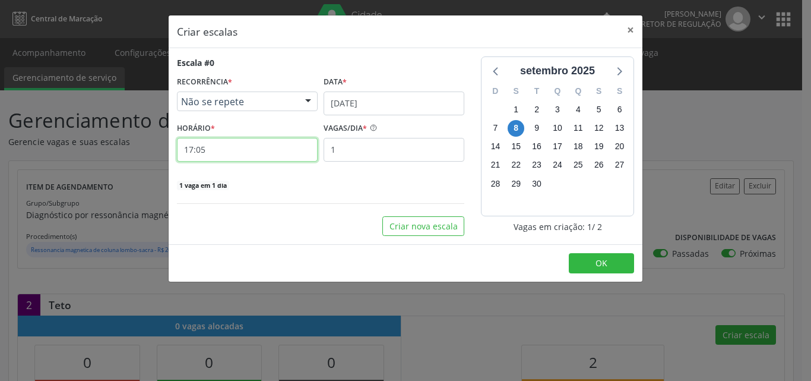
click at [258, 150] on input "17:05" at bounding box center [247, 150] width 141 height 24
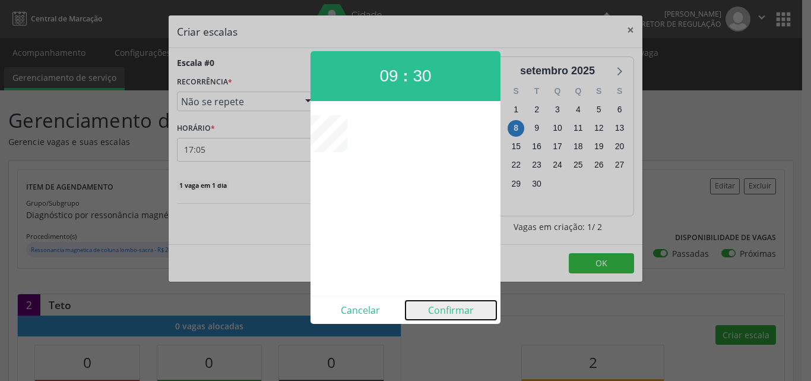
click at [457, 312] on button "Confirmar" at bounding box center [451, 310] width 91 height 19
type input "09:30"
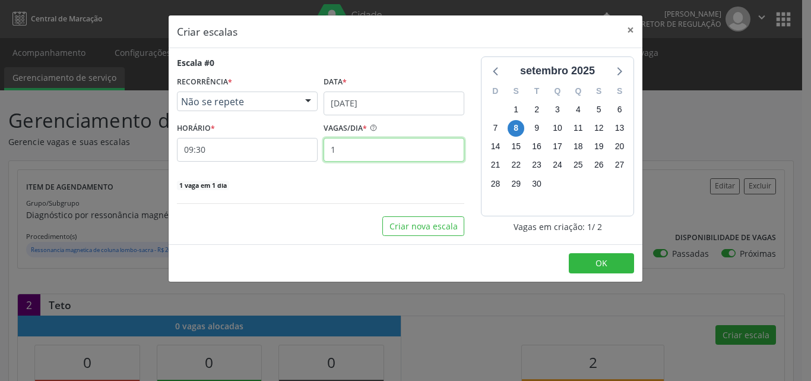
click at [375, 147] on input "1" at bounding box center [394, 150] width 141 height 24
type input "2"
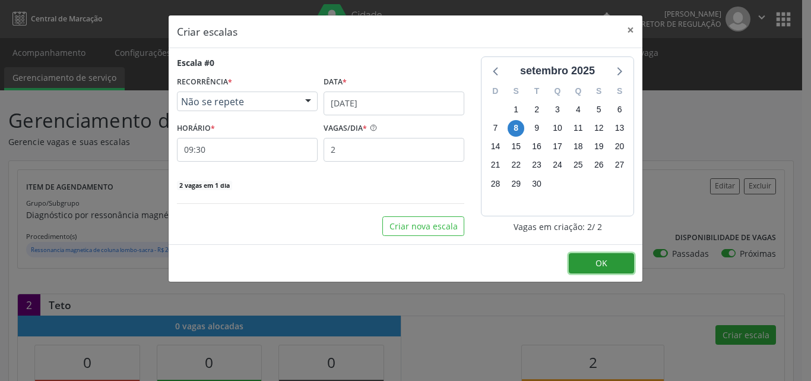
click at [588, 255] on button "OK" at bounding box center [601, 263] width 65 height 20
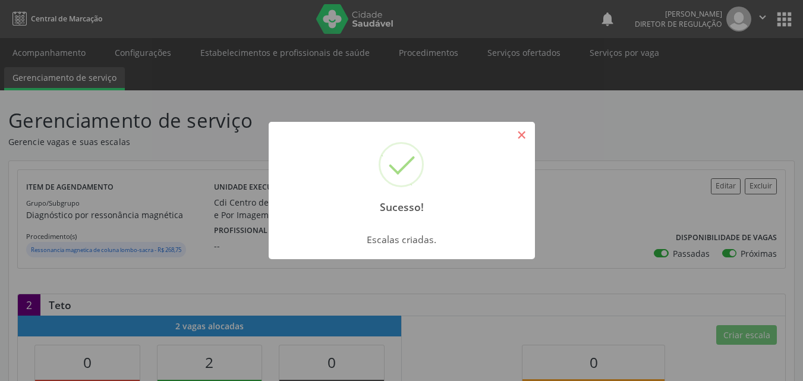
click at [522, 132] on button "×" at bounding box center [521, 135] width 20 height 20
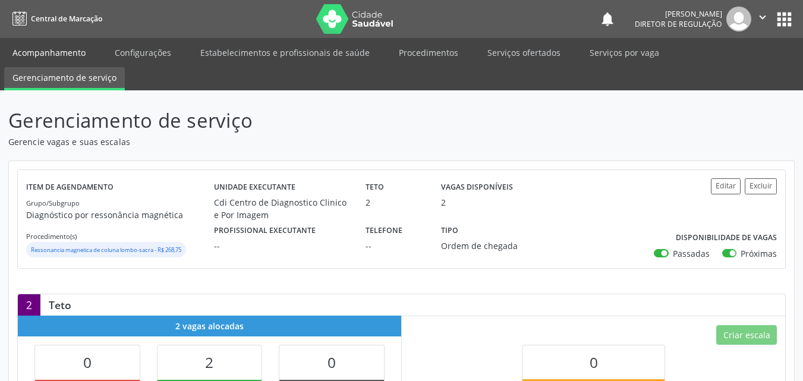
click at [80, 51] on link "Acompanhamento" at bounding box center [49, 52] width 90 height 21
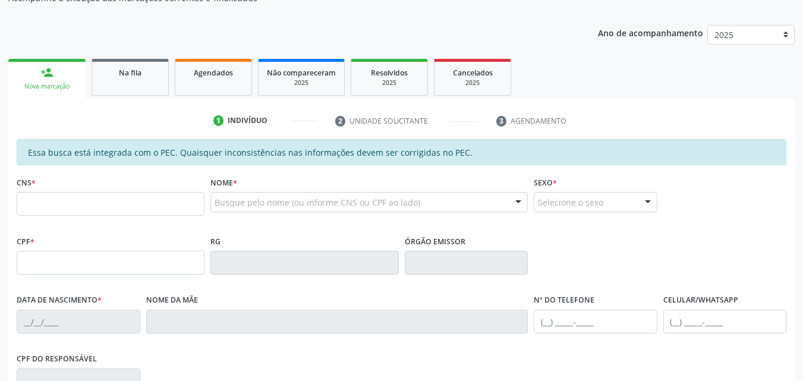
scroll to position [178, 0]
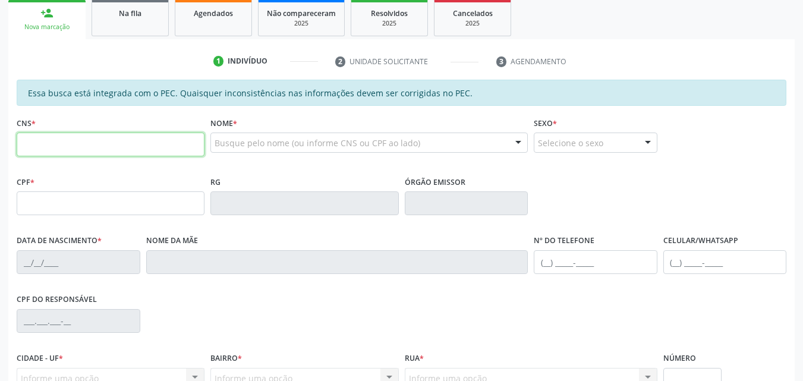
click at [100, 148] on input "text" at bounding box center [111, 144] width 188 height 24
type input "700 5009 4128 6657"
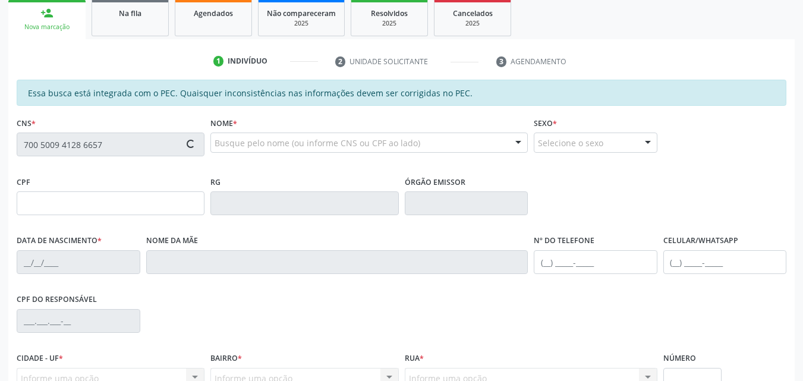
type input "115.157.484-80"
type input "[DATE]"
type input "[PERSON_NAME]"
type input "[PHONE_NUMBER]"
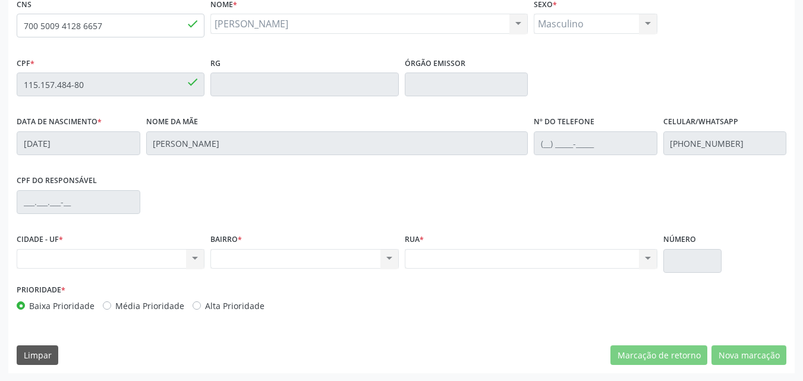
scroll to position [238, 0]
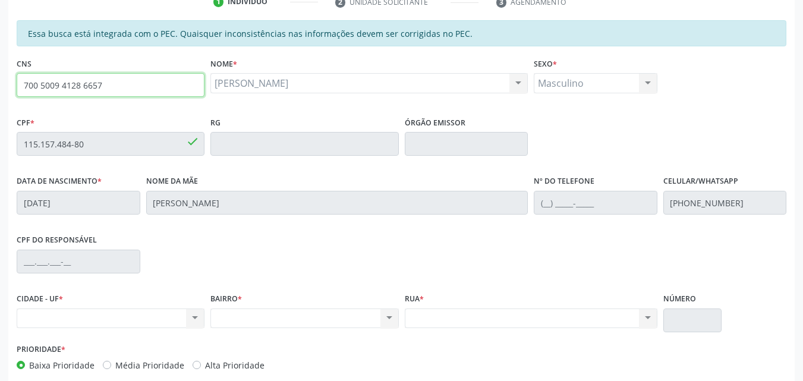
drag, startPoint x: 108, startPoint y: 84, endPoint x: 21, endPoint y: 81, distance: 87.4
click at [21, 81] on input "700 5009 4128 6657" at bounding box center [111, 85] width 188 height 24
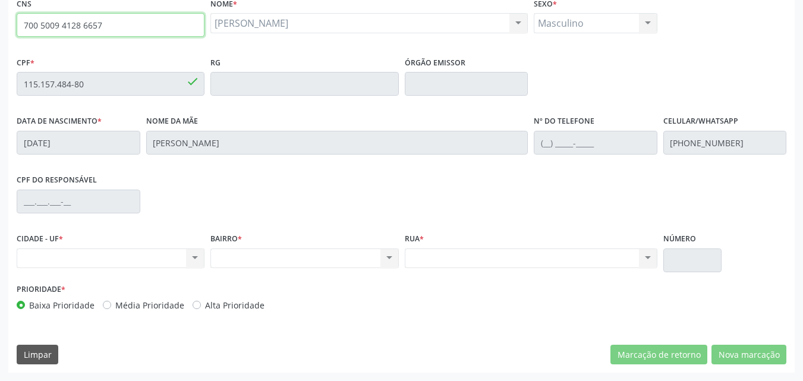
scroll to position [179, 0]
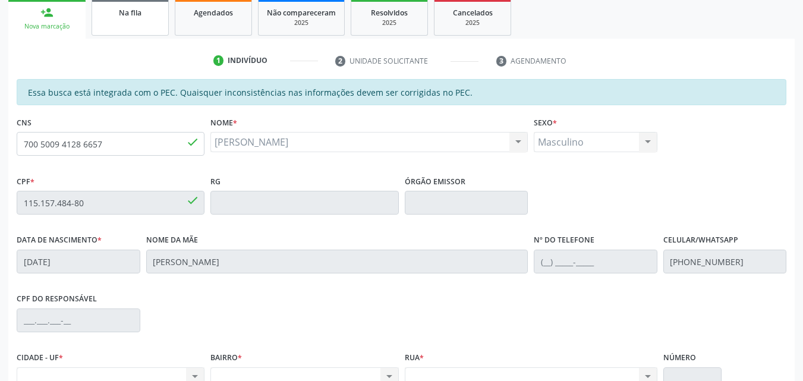
click at [147, 23] on link "Na fila" at bounding box center [129, 17] width 77 height 37
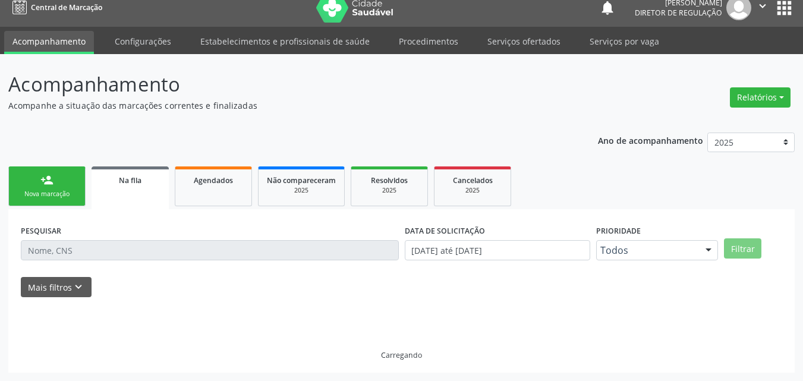
scroll to position [11, 0]
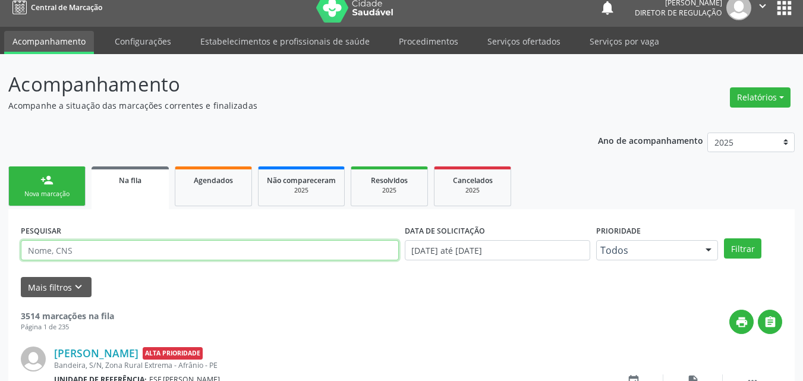
click at [122, 251] on input "text" at bounding box center [210, 250] width 378 height 20
paste input "700 5009 4128 6657"
type input "700 5009 4128 6657"
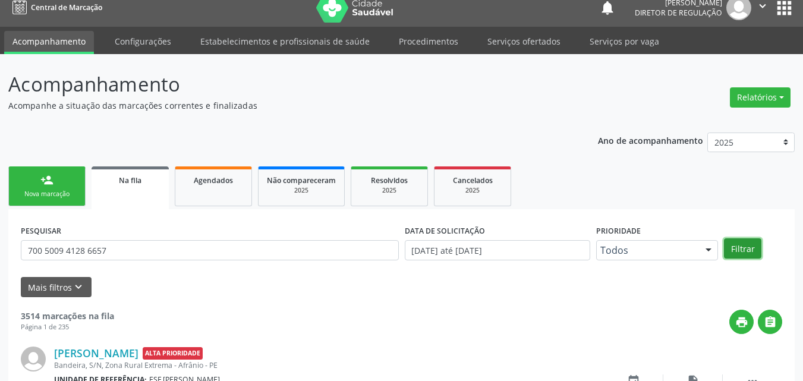
click at [744, 247] on button "Filtrar" at bounding box center [742, 248] width 37 height 20
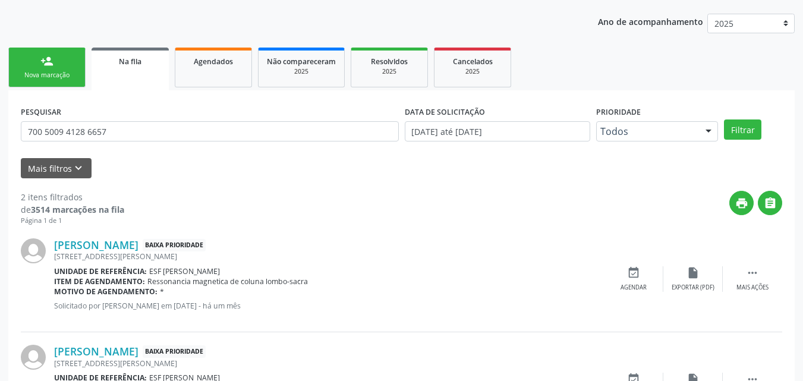
scroll to position [189, 0]
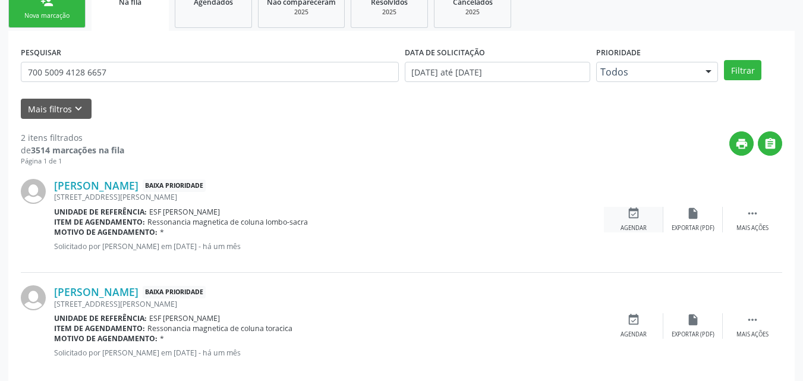
click at [635, 215] on icon "event_available" at bounding box center [633, 213] width 13 height 13
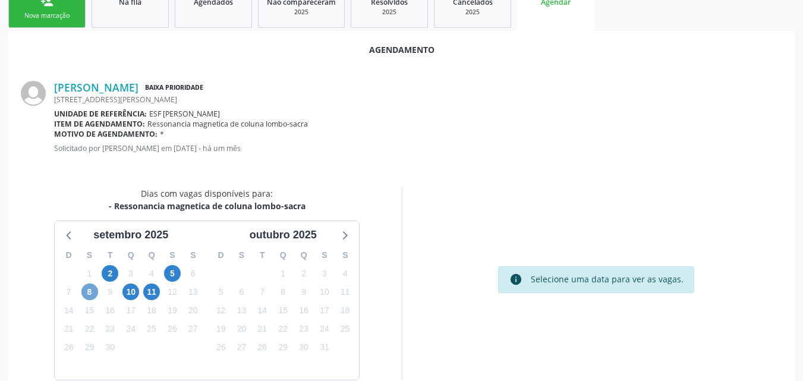
click at [89, 292] on span "8" at bounding box center [89, 291] width 17 height 17
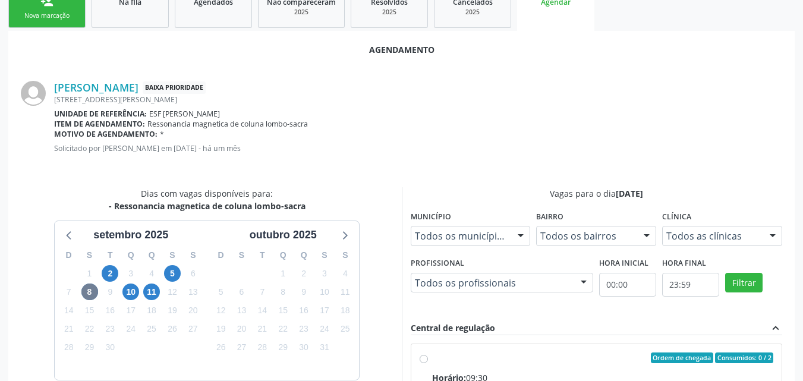
drag, startPoint x: 419, startPoint y: 356, endPoint x: 425, endPoint y: 353, distance: 6.1
click at [421, 356] on input "Ordem de chegada Consumidos: 0 / 2 Horário: 09:30 Clínica: Cdi Centro de Diagno…" at bounding box center [423, 357] width 8 height 11
radio input "true"
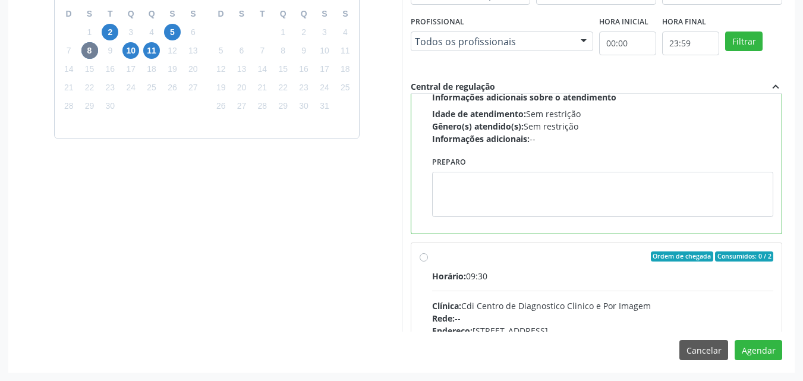
scroll to position [30, 0]
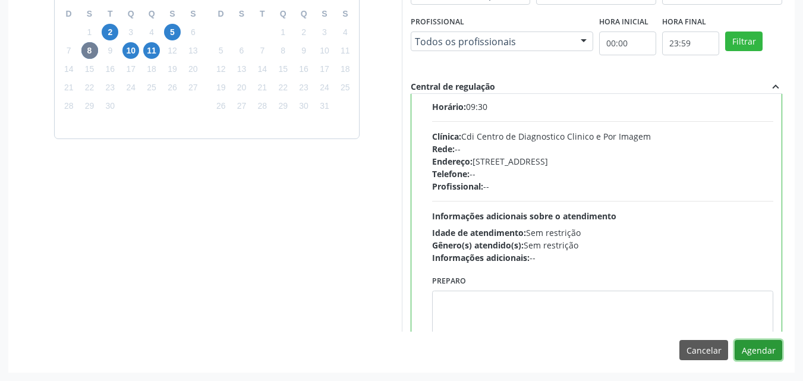
click at [745, 353] on button "Agendar" at bounding box center [758, 350] width 48 height 20
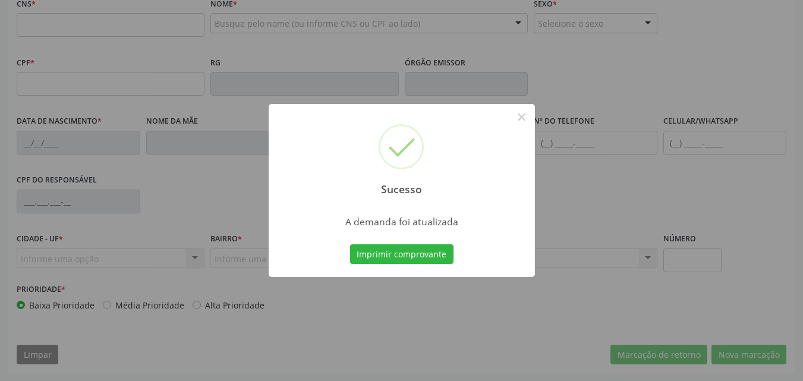
scroll to position [298, 0]
click at [441, 254] on button "Imprimir comprovante" at bounding box center [401, 254] width 103 height 20
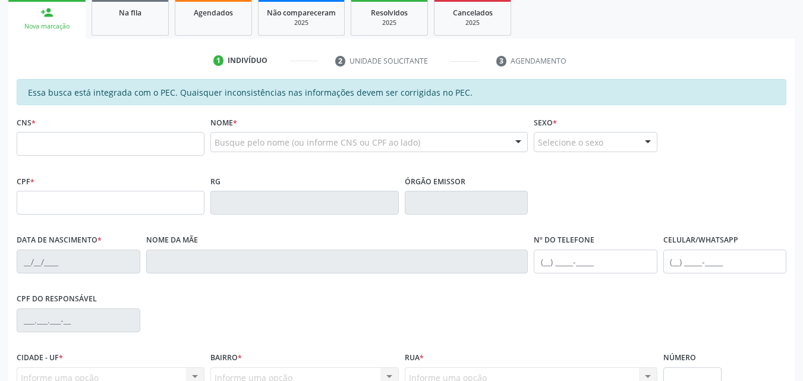
scroll to position [119, 0]
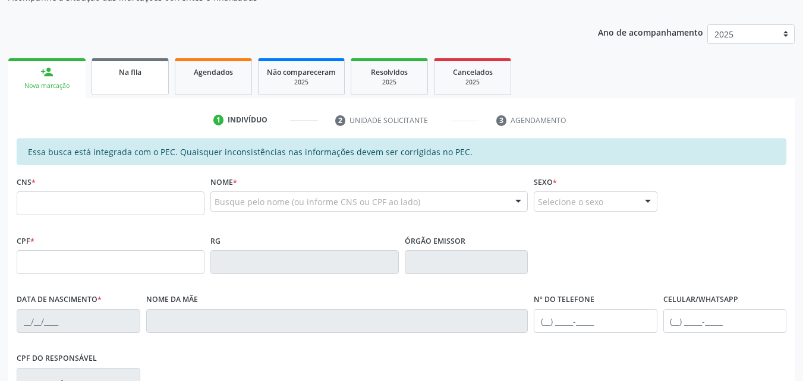
click at [141, 81] on link "Na fila" at bounding box center [129, 76] width 77 height 37
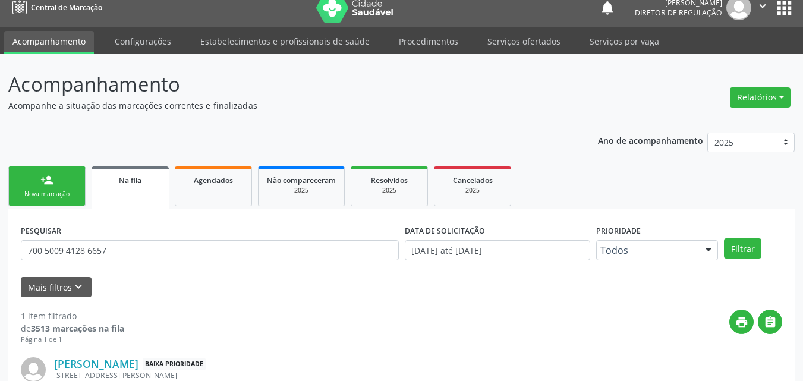
scroll to position [102, 0]
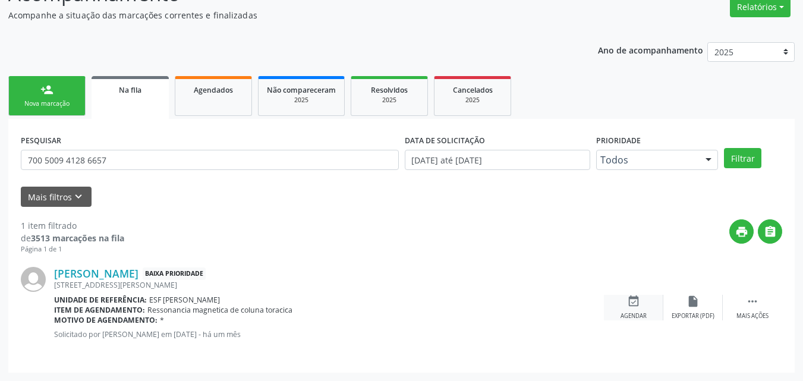
click at [637, 302] on icon "event_available" at bounding box center [633, 301] width 13 height 13
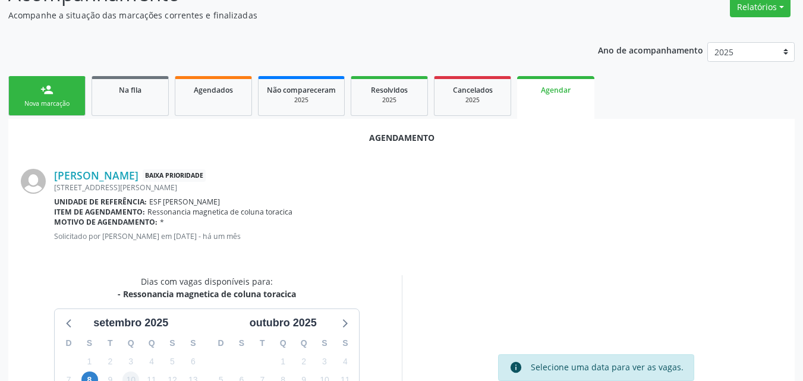
scroll to position [161, 0]
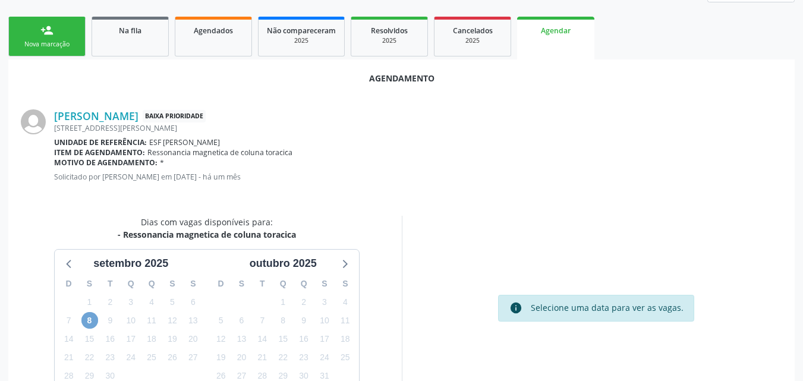
click at [91, 318] on span "8" at bounding box center [89, 320] width 17 height 17
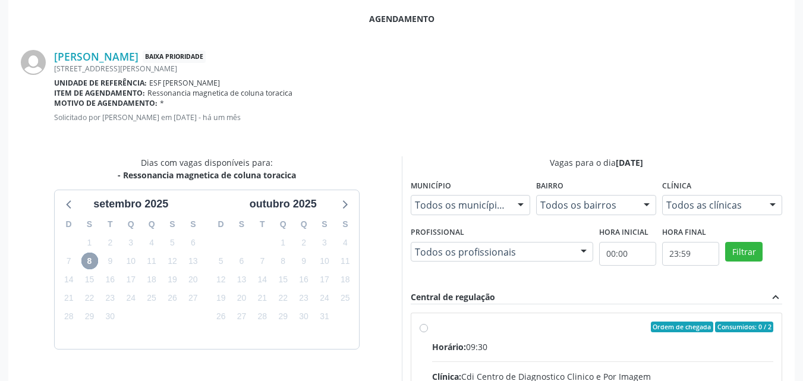
scroll to position [280, 0]
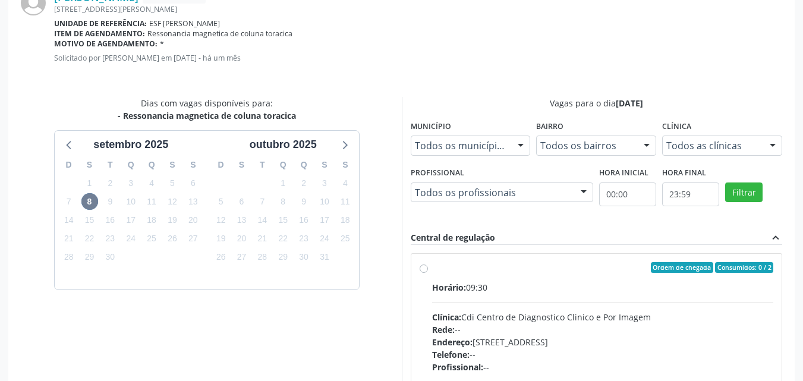
click at [429, 274] on div "Ordem de chegada Consumidos: 0 / 2 Horário: 09:30 Clínica: Cdi Centro de Diagno…" at bounding box center [596, 353] width 354 height 182
radio input "true"
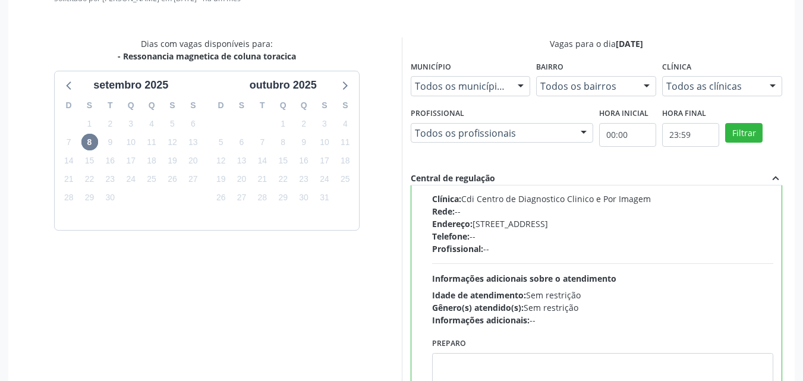
scroll to position [431, 0]
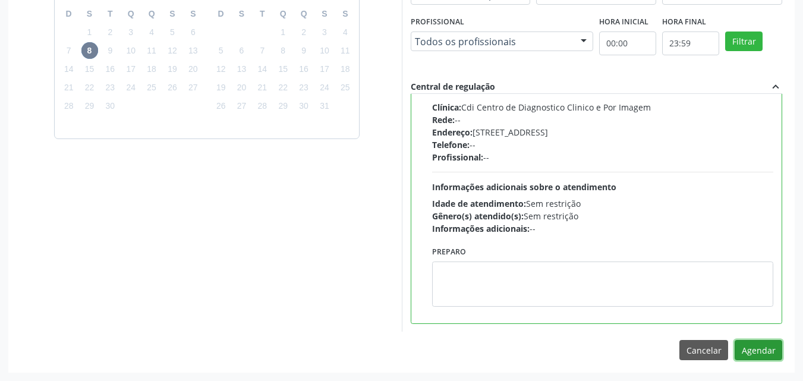
click at [744, 349] on button "Agendar" at bounding box center [758, 350] width 48 height 20
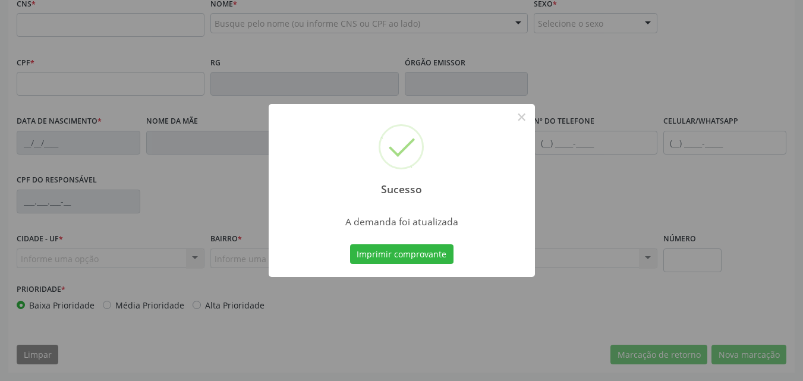
scroll to position [298, 0]
click at [402, 251] on button "Imprimir comprovante" at bounding box center [401, 254] width 103 height 20
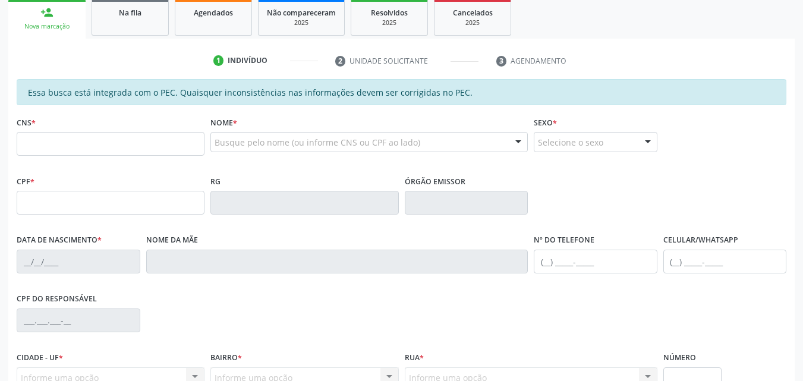
scroll to position [60, 0]
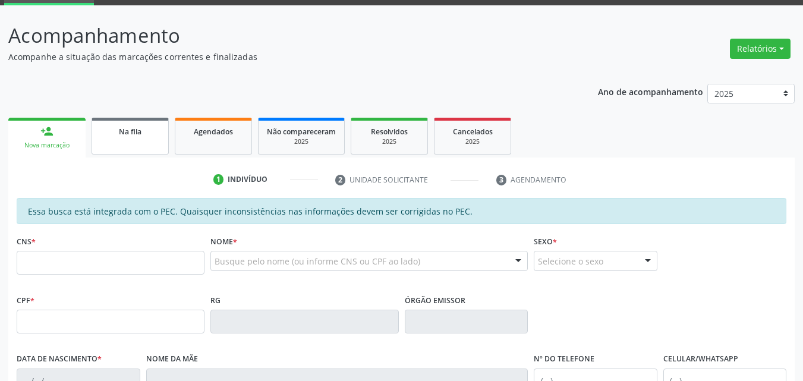
click at [128, 124] on link "Na fila" at bounding box center [129, 136] width 77 height 37
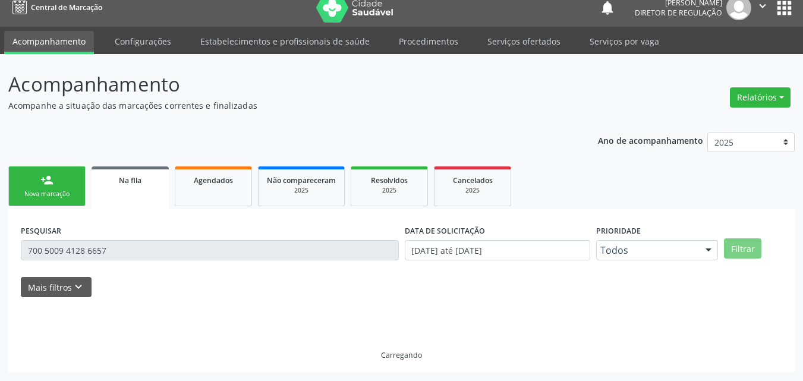
scroll to position [0, 0]
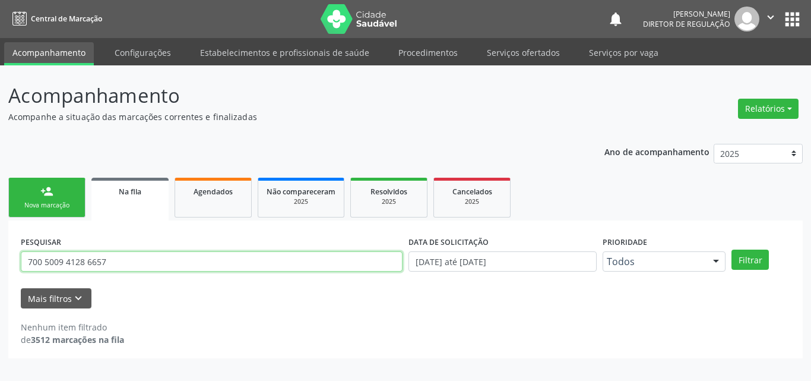
drag, startPoint x: 110, startPoint y: 261, endPoint x: 0, endPoint y: 247, distance: 111.4
click at [0, 247] on div "Acompanhamento Acompanhe a situação das marcações correntes e finalizadas Relat…" at bounding box center [405, 222] width 811 height 315
type input "702809104584469"
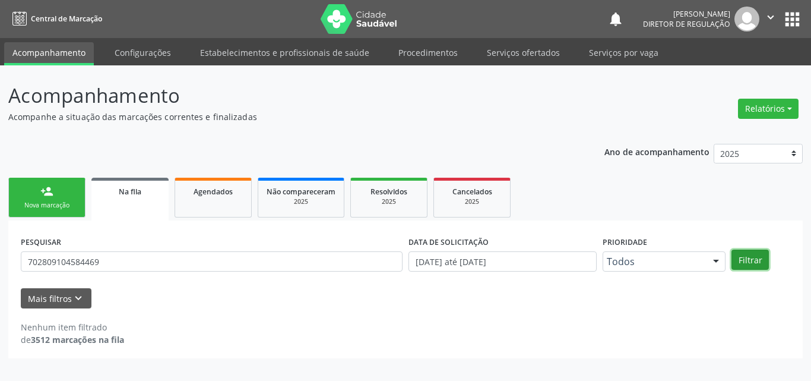
click at [760, 261] on button "Filtrar" at bounding box center [750, 259] width 37 height 20
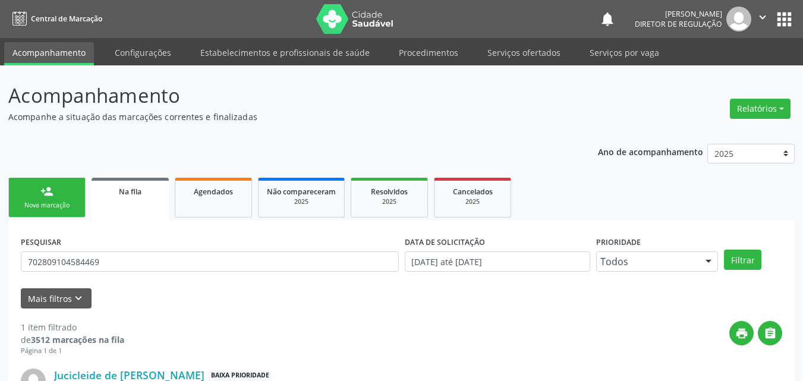
scroll to position [102, 0]
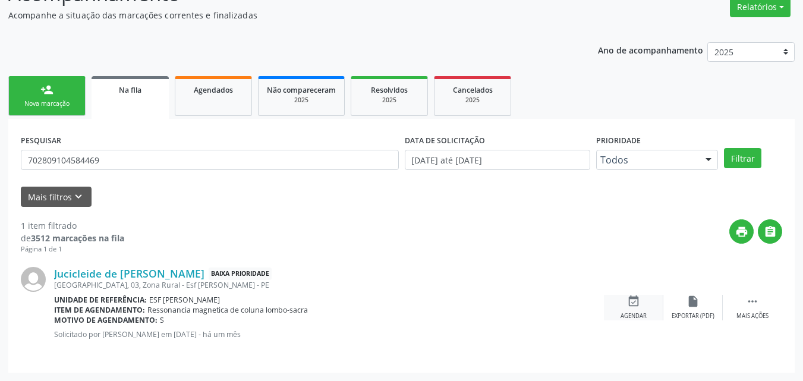
click at [639, 302] on icon "event_available" at bounding box center [633, 301] width 13 height 13
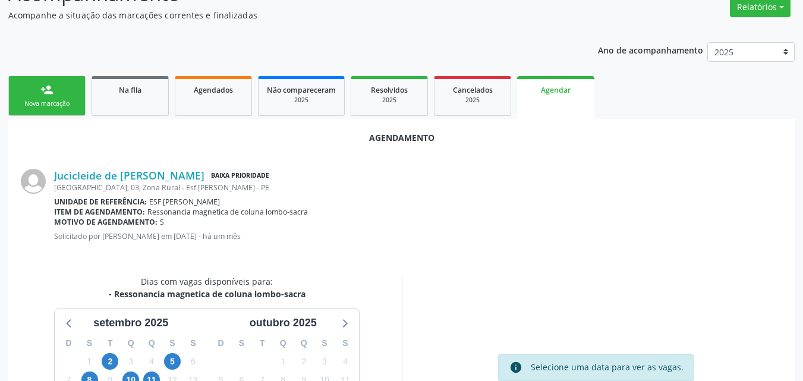
scroll to position [220, 0]
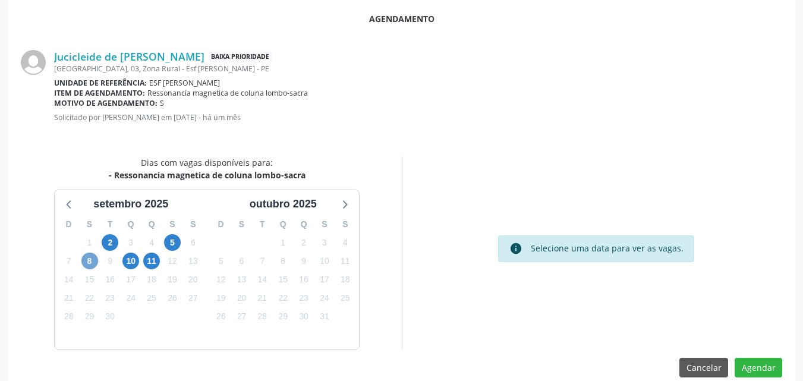
click at [89, 261] on span "8" at bounding box center [89, 260] width 17 height 17
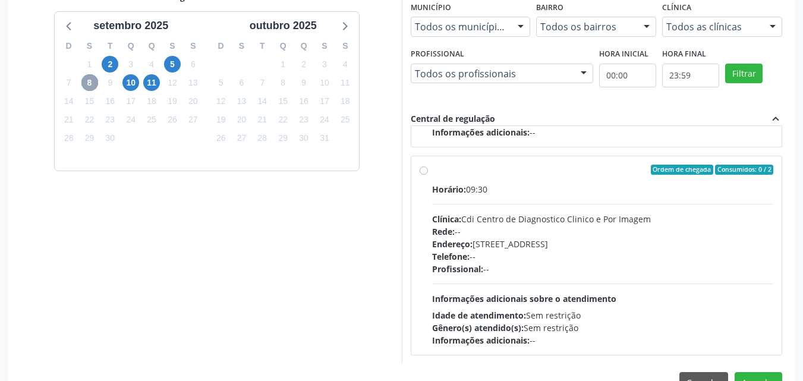
scroll to position [431, 0]
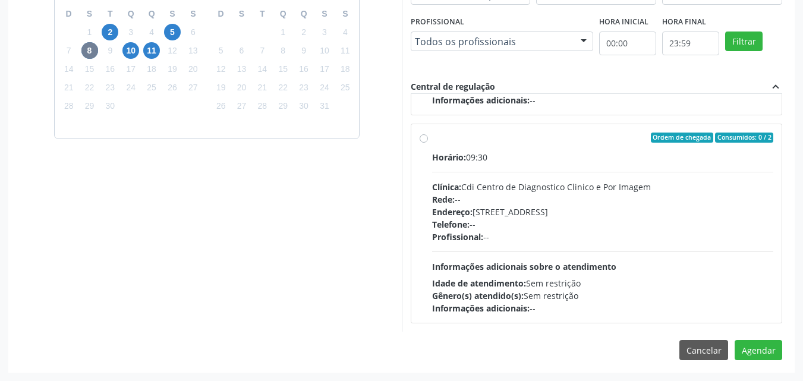
click at [432, 137] on label "Ordem de chegada Consumidos: 0 / 2 Horário: 09:30 Clínica: Cdi Centro de Diagno…" at bounding box center [603, 223] width 342 height 182
click at [425, 137] on input "Ordem de chegada Consumidos: 0 / 2 Horário: 09:30 Clínica: Cdi Centro de Diagno…" at bounding box center [423, 137] width 8 height 11
radio input "true"
click at [745, 352] on button "Agendar" at bounding box center [758, 350] width 48 height 20
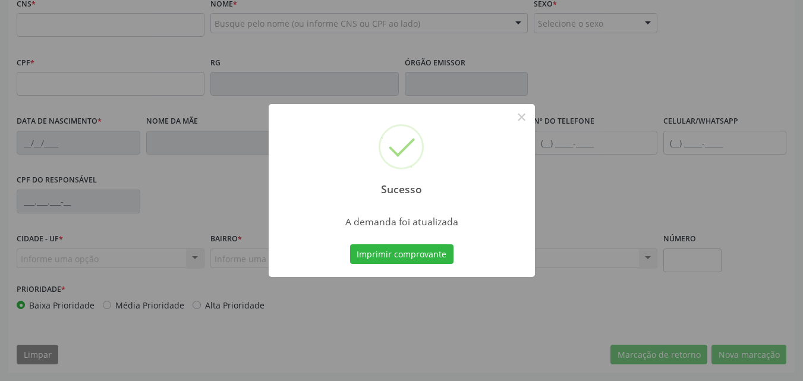
scroll to position [298, 0]
click at [428, 249] on button "Imprimir comprovante" at bounding box center [401, 254] width 103 height 20
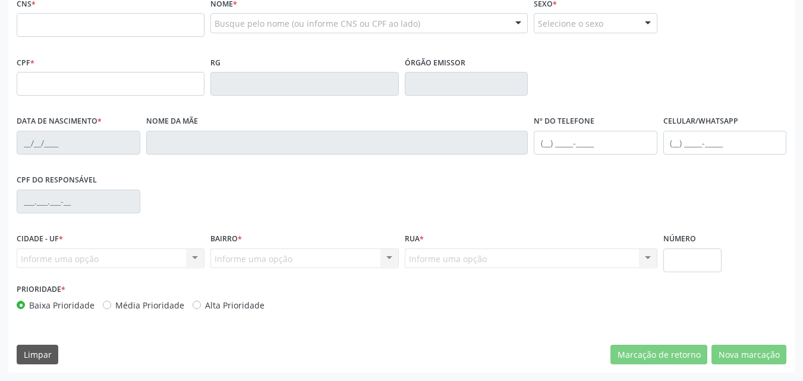
scroll to position [119, 0]
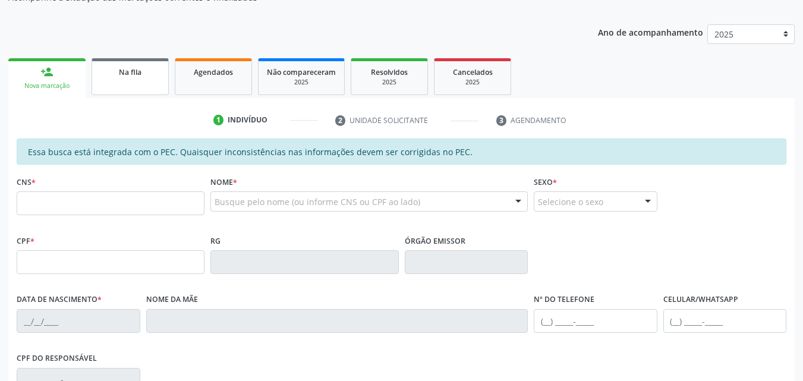
click at [135, 79] on link "Na fila" at bounding box center [129, 76] width 77 height 37
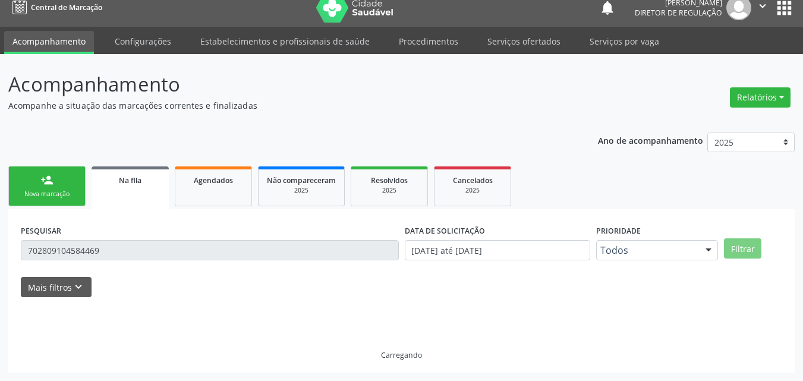
scroll to position [11, 0]
click at [0, 257] on div "Acompanhamento Acompanhe a situação das marcações correntes e finalizadas Relat…" at bounding box center [401, 217] width 803 height 327
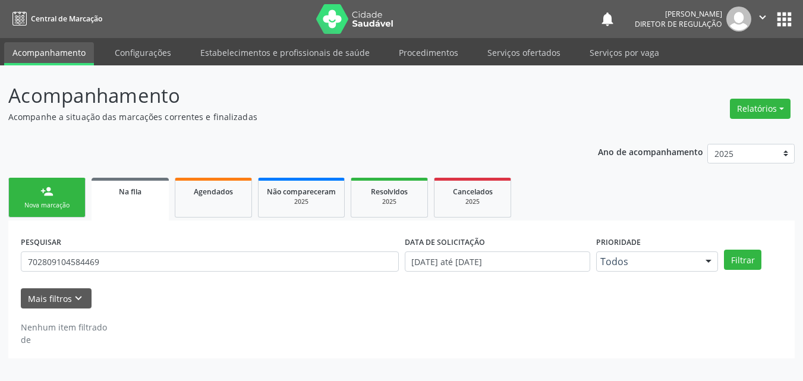
scroll to position [0, 0]
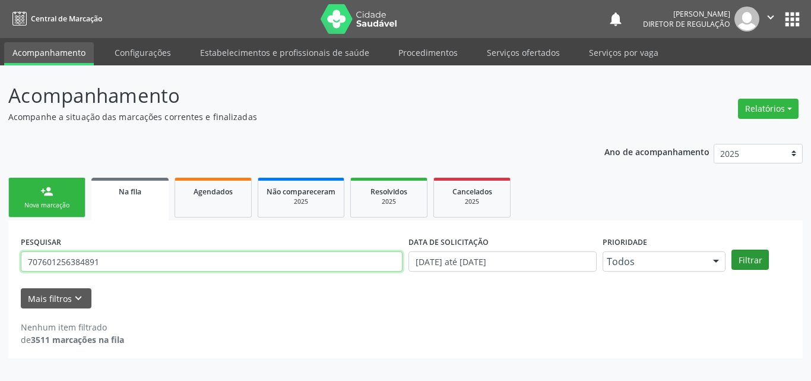
type input "707601256384891"
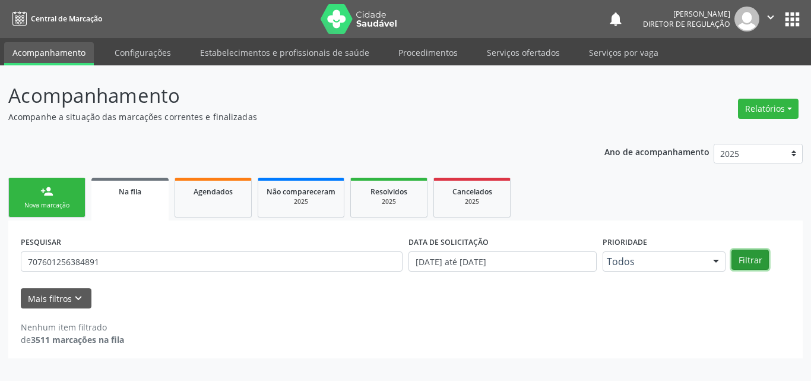
click at [748, 258] on button "Filtrar" at bounding box center [750, 259] width 37 height 20
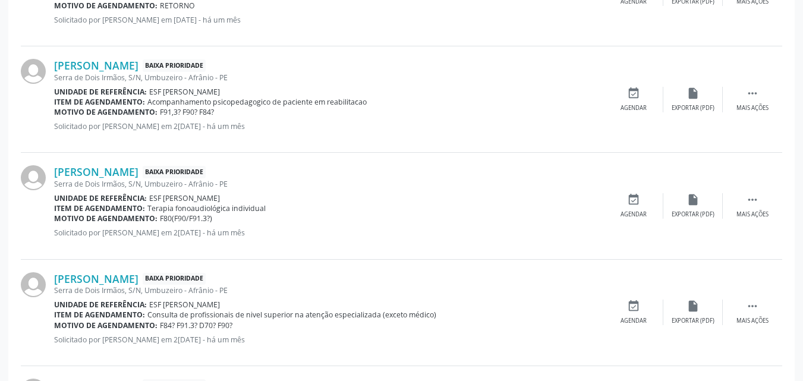
scroll to position [527, 0]
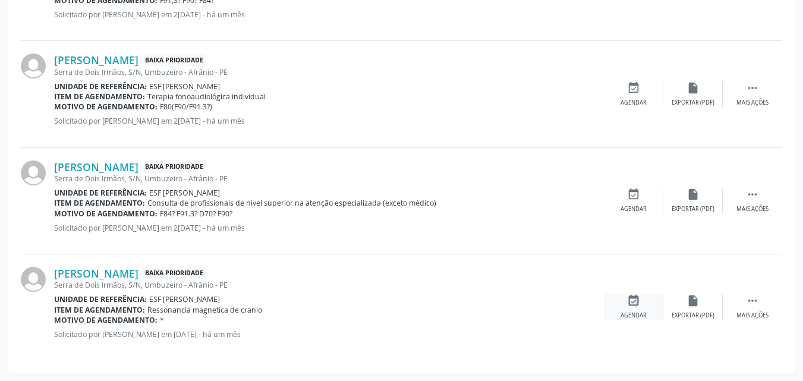
click at [633, 305] on icon "event_available" at bounding box center [633, 300] width 13 height 13
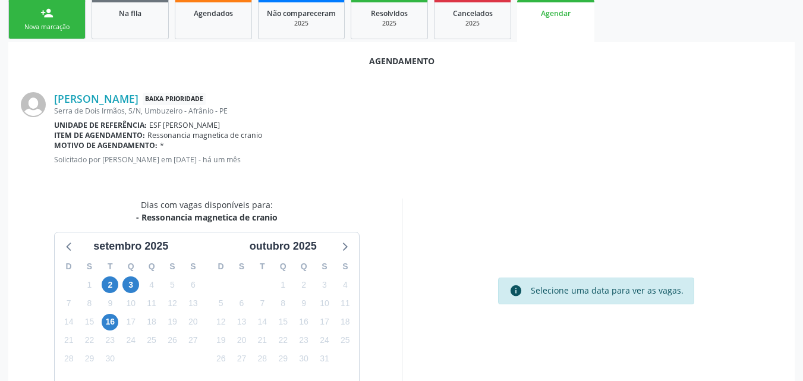
scroll to position [238, 0]
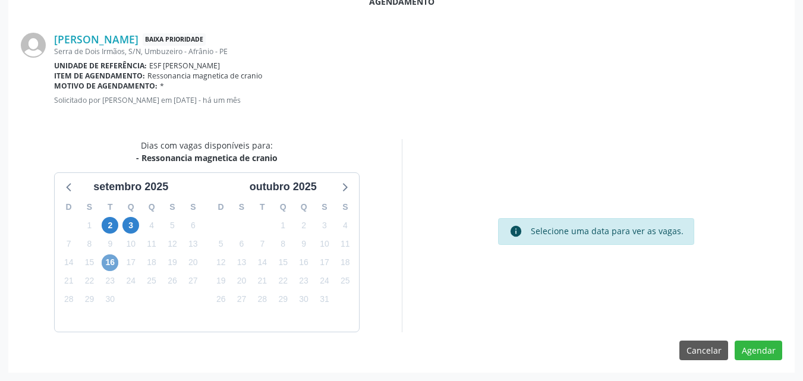
click at [105, 264] on span "16" at bounding box center [110, 262] width 17 height 17
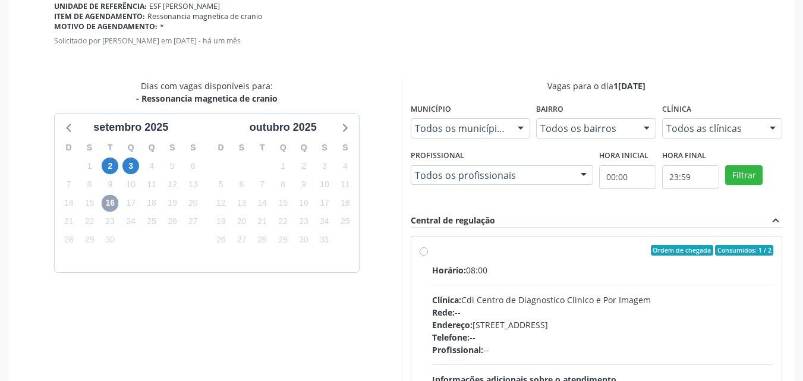
scroll to position [409, 0]
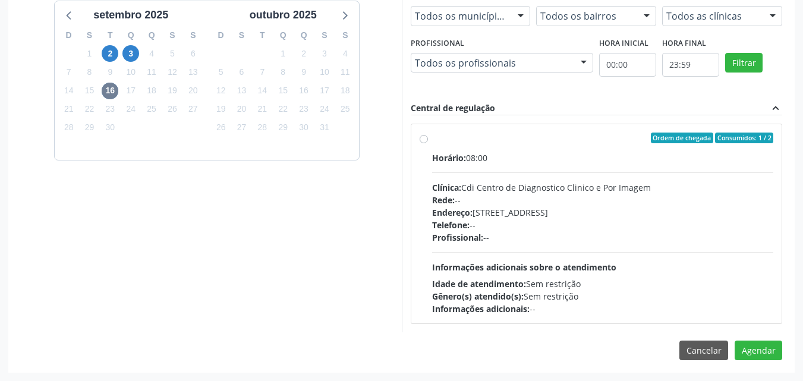
click at [432, 138] on label "Ordem de chegada Consumidos: 1 / 2 Horário: 08:00 Clínica: Cdi Centro de Diagno…" at bounding box center [603, 223] width 342 height 182
click at [424, 138] on input "Ordem de chegada Consumidos: 1 / 2 Horário: 08:00 Clínica: Cdi Centro de Diagno…" at bounding box center [423, 137] width 8 height 11
radio input "true"
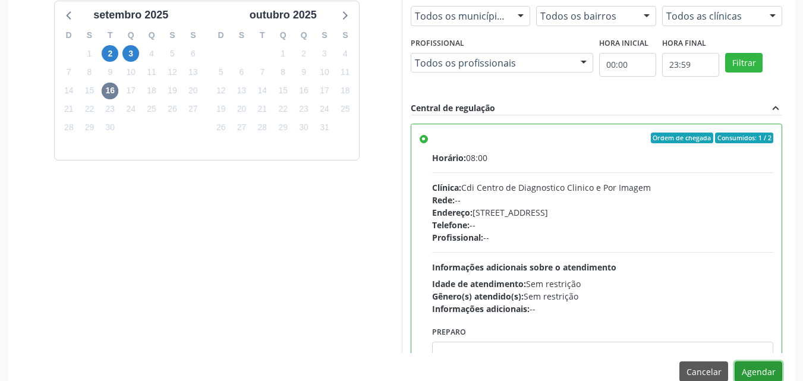
click at [755, 368] on button "Agendar" at bounding box center [758, 371] width 48 height 20
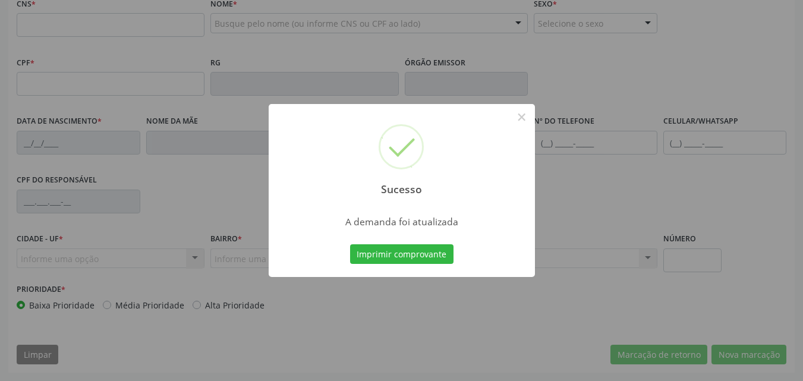
scroll to position [298, 0]
click at [436, 255] on button "Imprimir comprovante" at bounding box center [401, 254] width 103 height 20
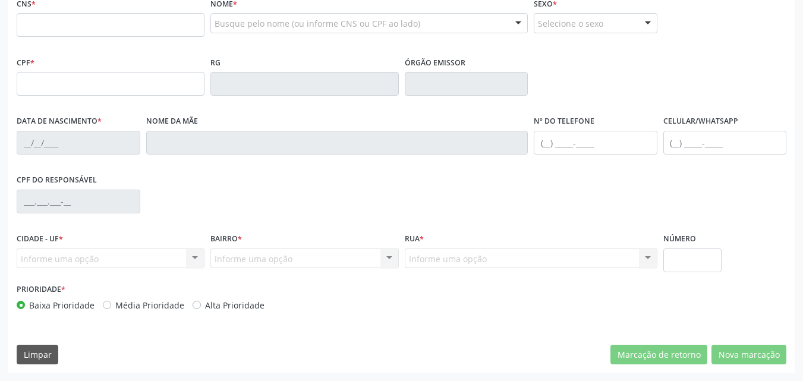
click div "Mais filtros keyboard_arrow_down"
drag, startPoint x: 115, startPoint y: 191, endPoint x: 15, endPoint y: 212, distance: 102.1
click div "PESQUISAR 707601256384891 DATA DE SOLICITAÇÃO 0[DATE] até 0[DATE] Prioridade To…"
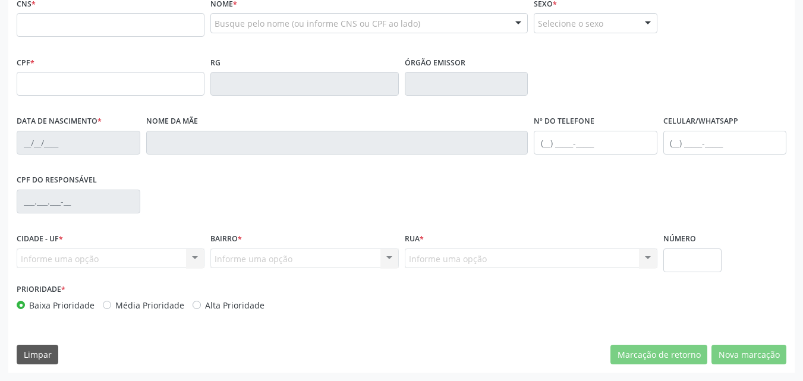
drag, startPoint x: 113, startPoint y: 205, endPoint x: 0, endPoint y: 206, distance: 112.9
click at [0, 206] on div "Acompanhamento Acompanhe a situação das marcações correntes e finalizadas Relat…" at bounding box center [401, 74] width 803 height 613
click input "text"
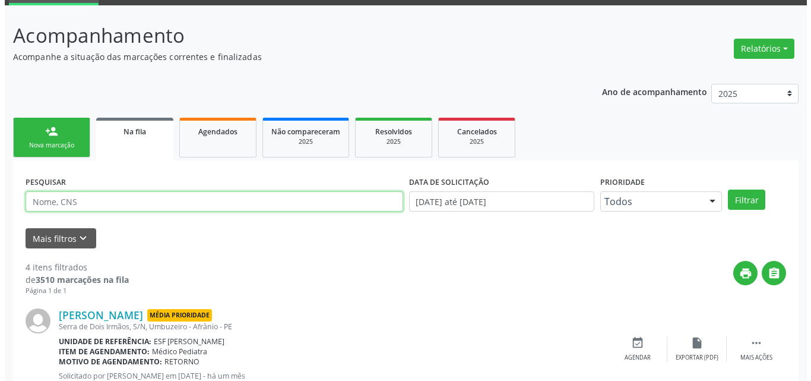
scroll to position [0, 0]
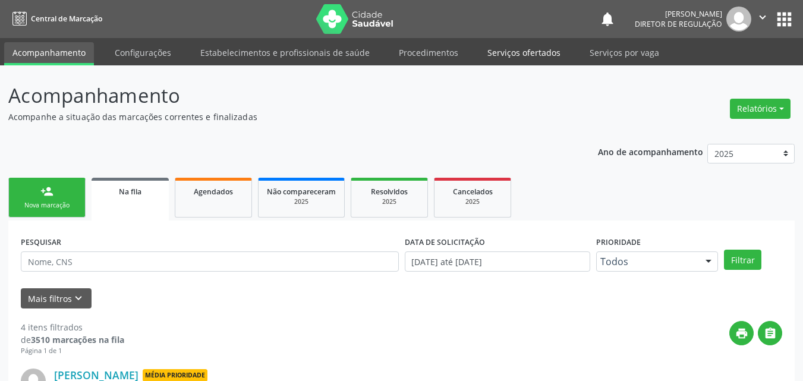
click at [526, 54] on link "Serviços ofertados" at bounding box center [524, 52] width 90 height 21
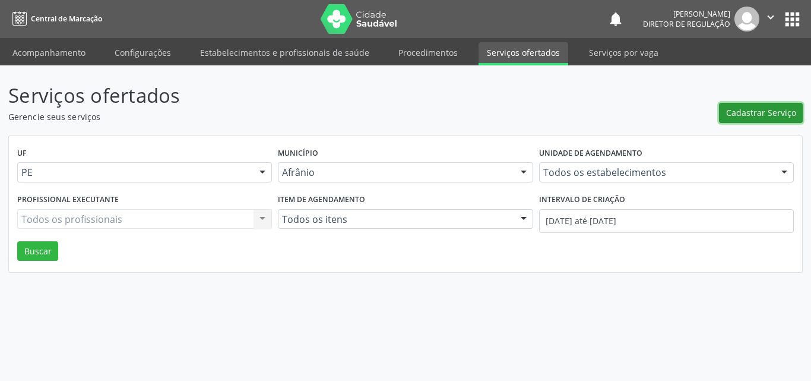
click at [756, 109] on span "Cadastrar Serviço" at bounding box center [761, 112] width 70 height 12
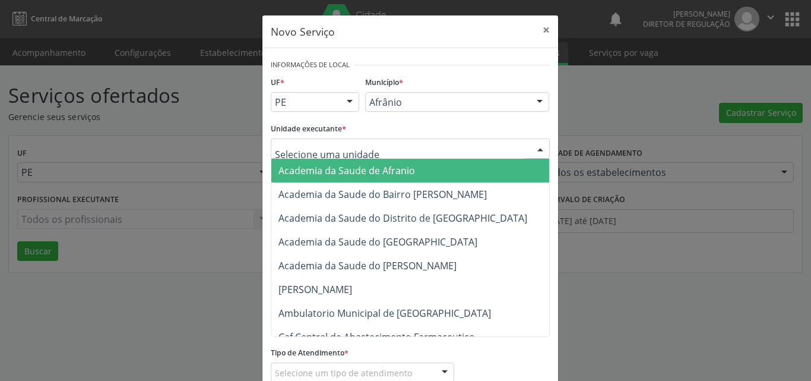
click at [394, 147] on div at bounding box center [410, 148] width 279 height 20
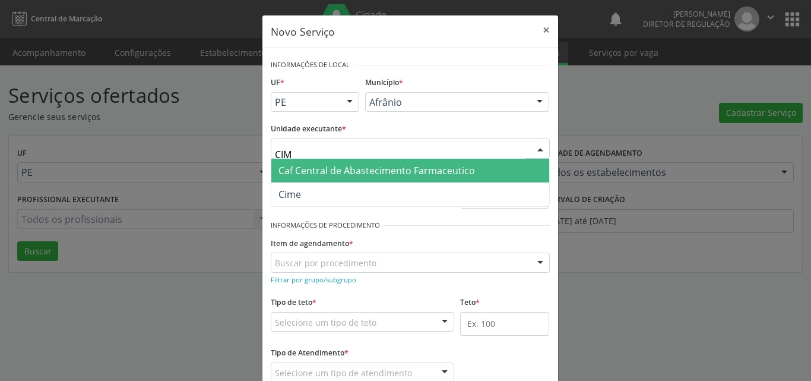
type input "CIME"
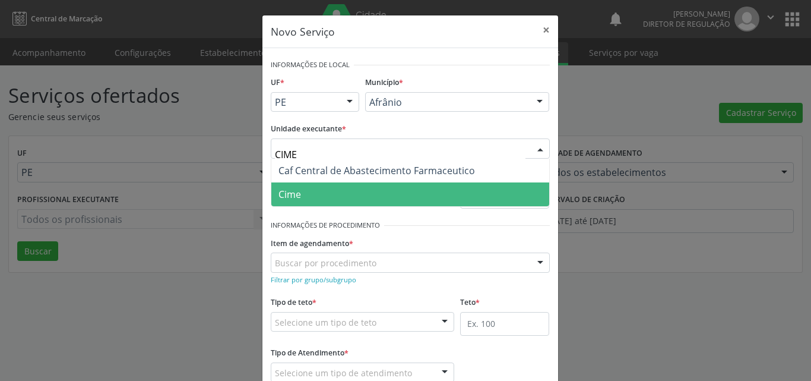
click at [391, 194] on span "Cime" at bounding box center [410, 194] width 278 height 24
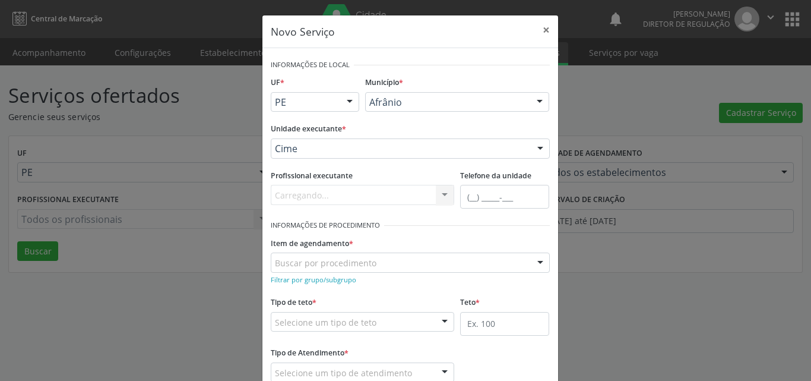
click at [374, 262] on div "Buscar por procedimento" at bounding box center [410, 262] width 279 height 20
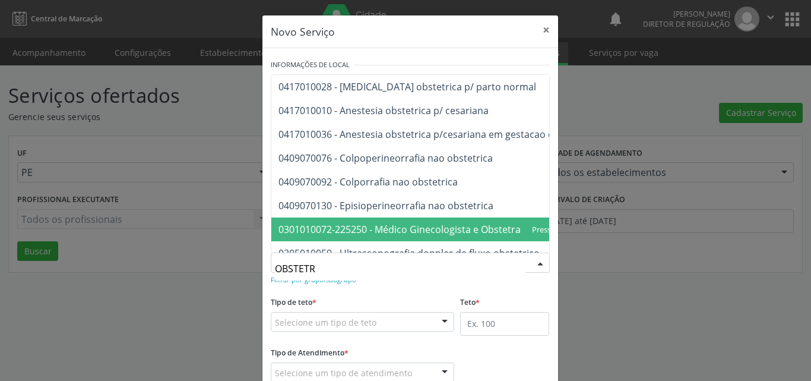
type input "OBSTETRI"
click at [434, 234] on span "0205010059 - Ultrassonografia doppler de fluxo obstetrico" at bounding box center [409, 229] width 261 height 13
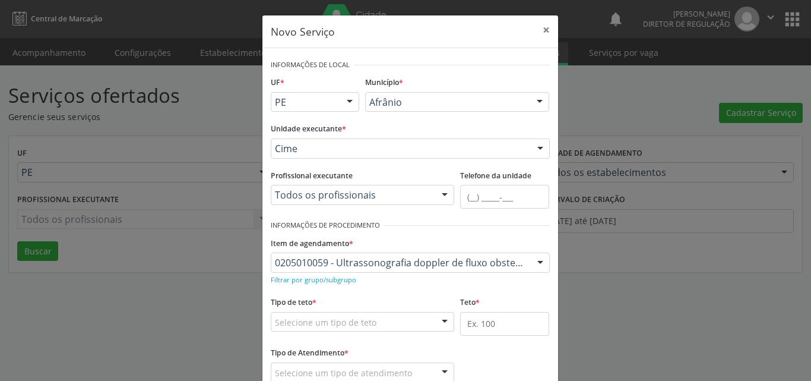
click at [389, 323] on div "Selecione um tipo de teto" at bounding box center [363, 322] width 184 height 20
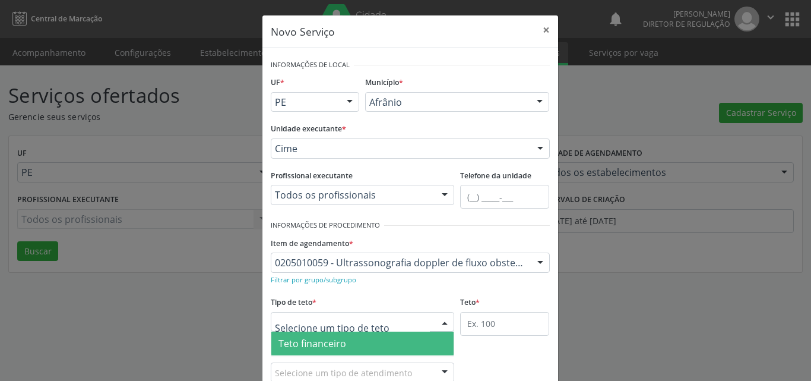
scroll to position [23, 0]
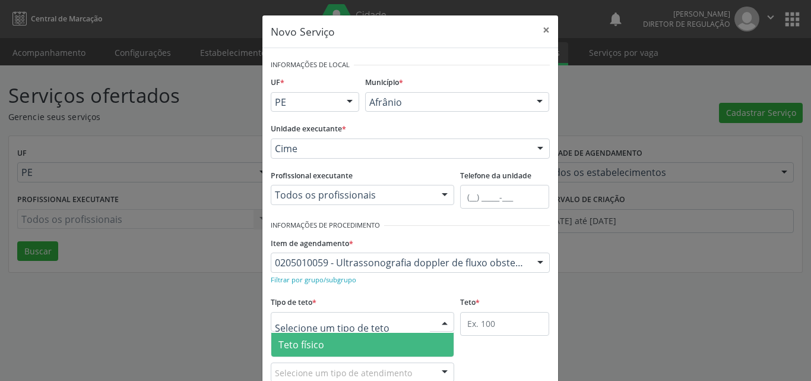
click at [363, 342] on span "Teto físico" at bounding box center [362, 345] width 183 height 24
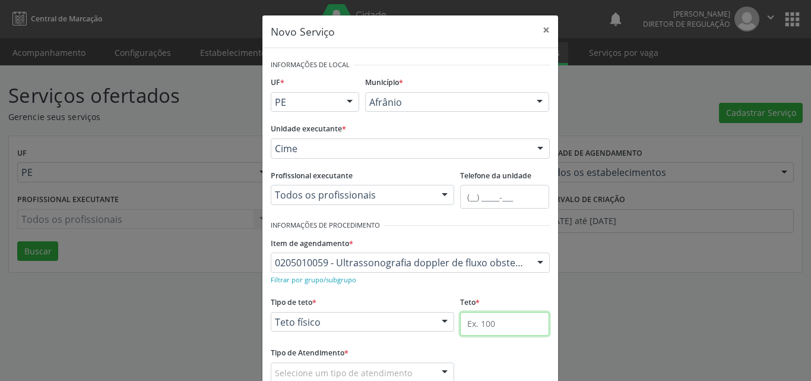
click at [476, 324] on input "text" at bounding box center [504, 324] width 89 height 24
type input "1"
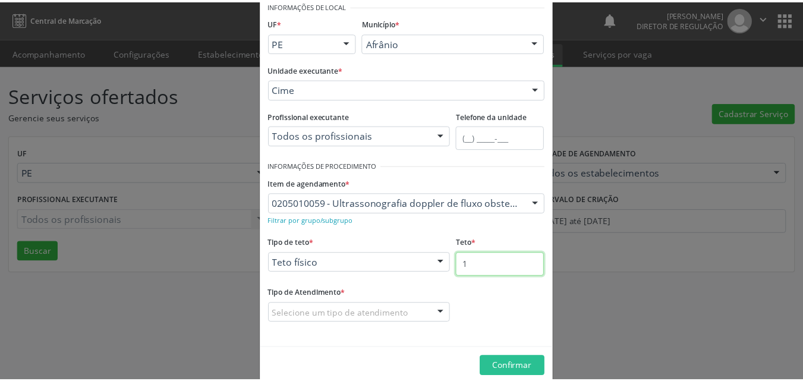
scroll to position [78, 0]
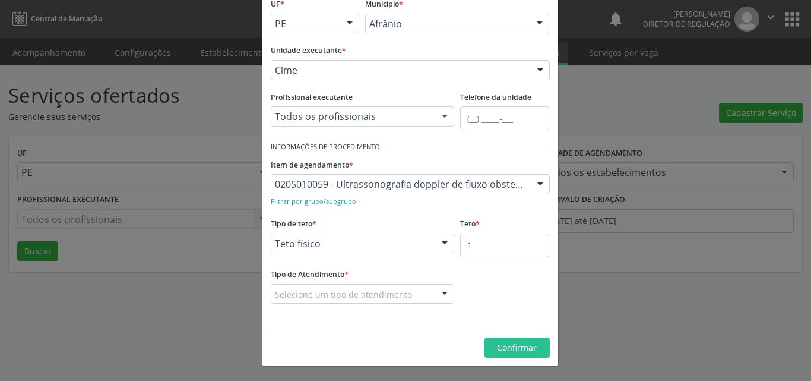
click at [412, 295] on div "Selecione um tipo de atendimento" at bounding box center [363, 294] width 184 height 20
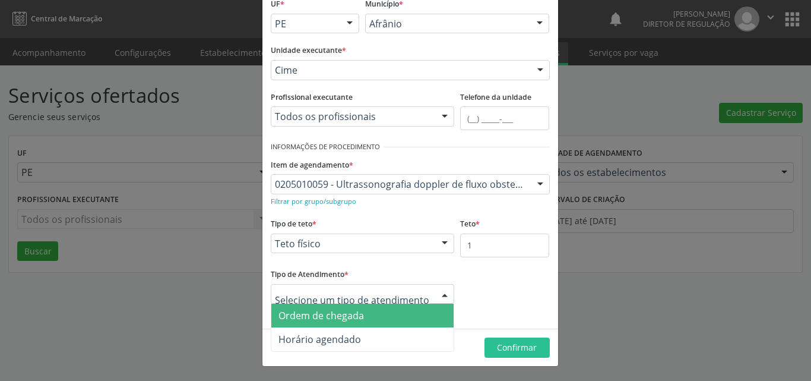
click at [383, 317] on span "Ordem de chegada" at bounding box center [362, 316] width 183 height 24
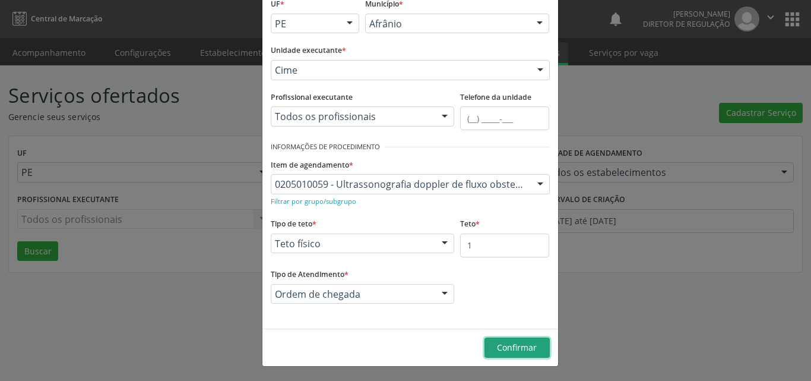
click at [503, 348] on span "Confirmar" at bounding box center [517, 347] width 40 height 11
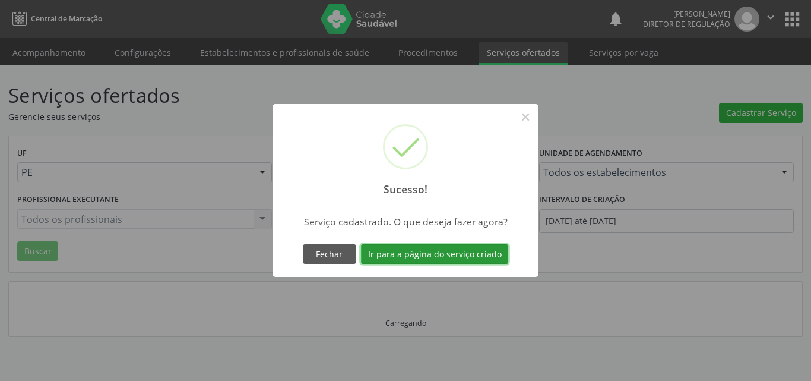
click at [466, 259] on button "Ir para a página do serviço criado" at bounding box center [434, 254] width 147 height 20
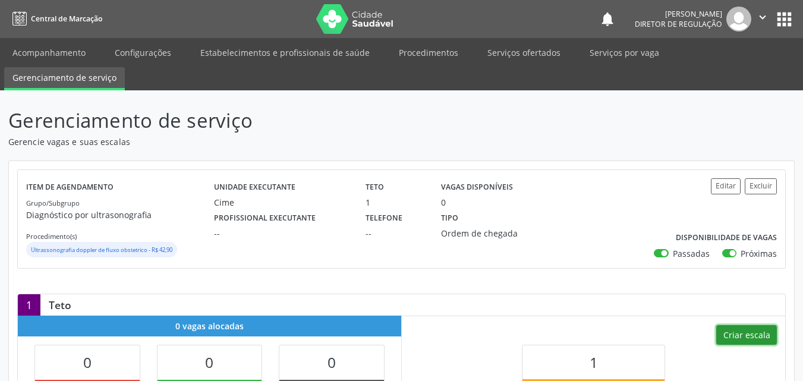
click at [740, 334] on button "Criar escala" at bounding box center [746, 335] width 61 height 20
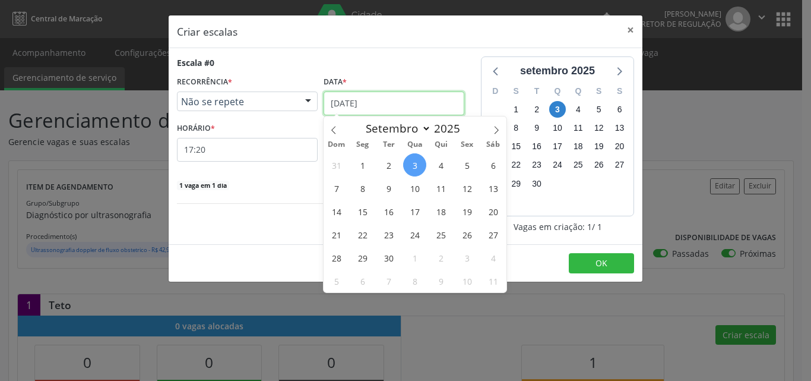
click at [399, 102] on input "[DATE]" at bounding box center [394, 103] width 141 height 24
click at [443, 169] on span "4" at bounding box center [440, 164] width 23 height 23
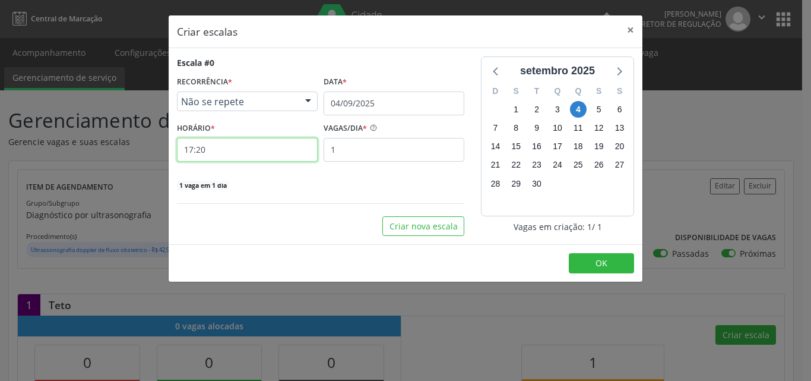
click at [296, 149] on input "17:20" at bounding box center [247, 150] width 141 height 24
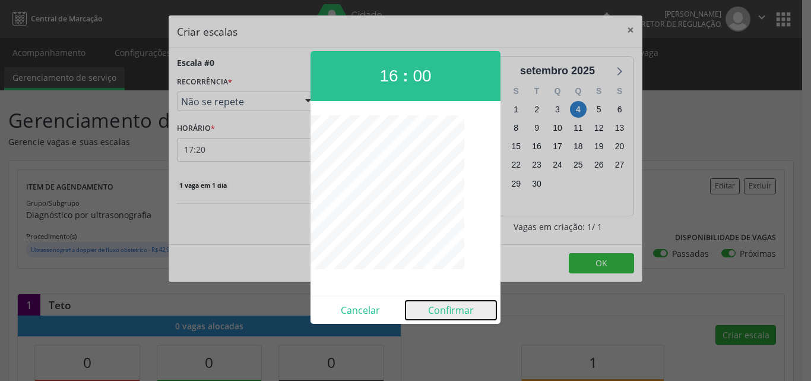
click at [450, 309] on button "Confirmar" at bounding box center [451, 310] width 91 height 19
type input "16:00"
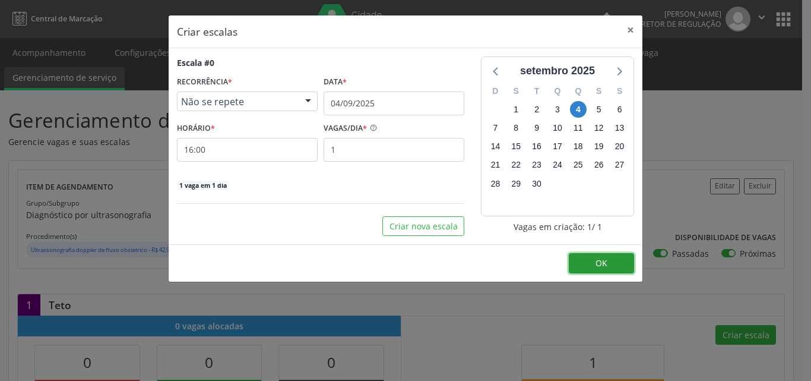
click at [605, 267] on span "OK" at bounding box center [602, 262] width 12 height 11
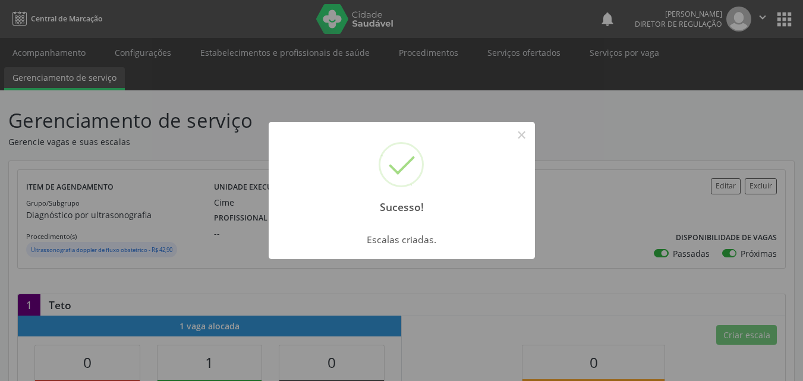
click at [76, 52] on div "Sucesso! × Escalas criadas. OK Cancel" at bounding box center [401, 190] width 803 height 381
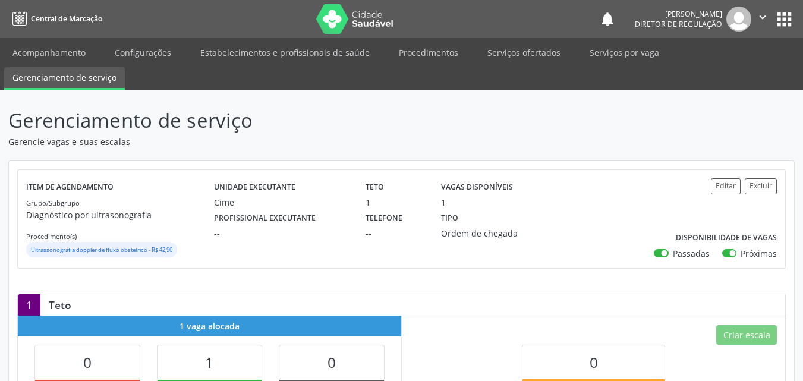
click at [77, 52] on link "Acompanhamento" at bounding box center [49, 52] width 90 height 21
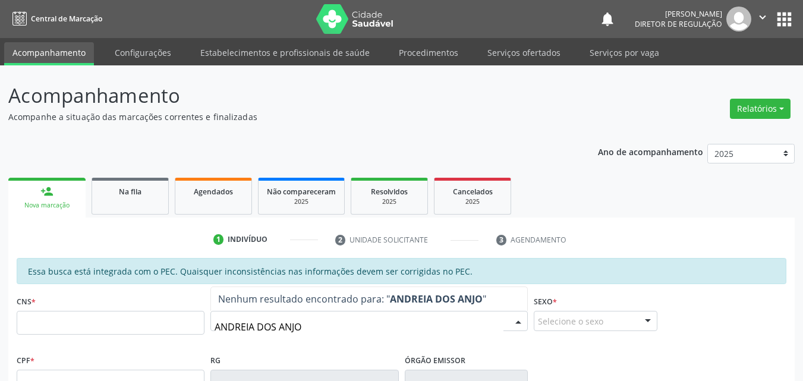
type input "ANDREIA DOS ANJOS"
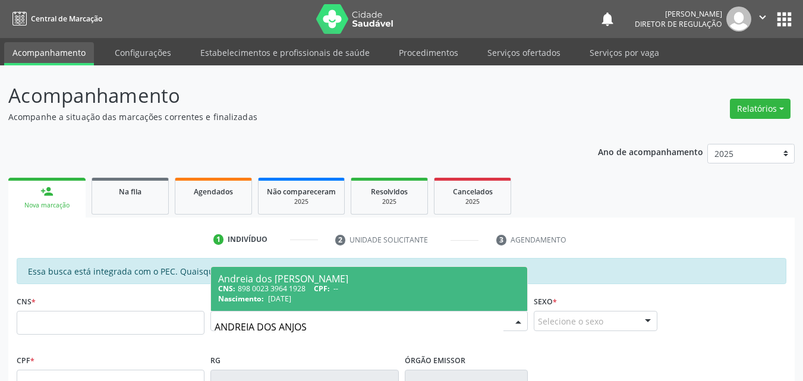
click at [328, 292] on span "CPF:" at bounding box center [322, 288] width 16 height 10
type input "898 0023 3964 1928"
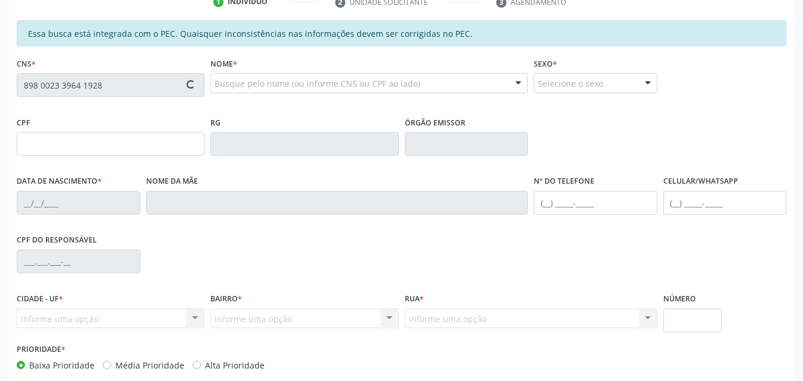
scroll to position [298, 0]
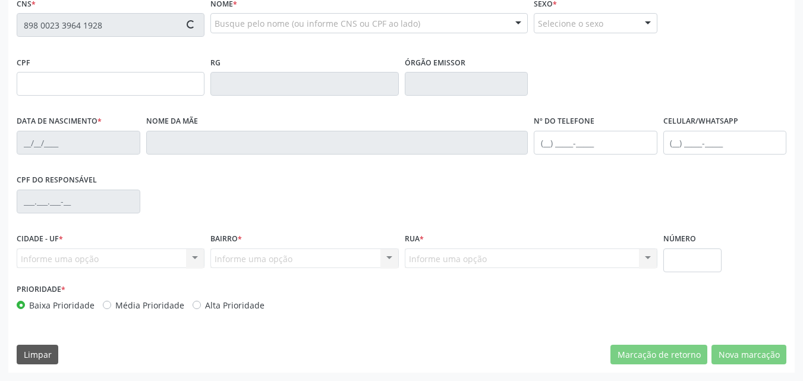
type input "[DATE]"
type input "Numeriana [PERSON_NAME]"
type input "[PHONE_NUMBER]"
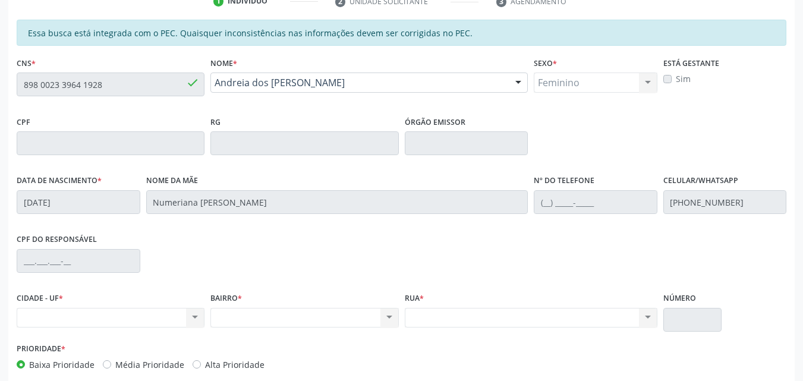
scroll to position [179, 0]
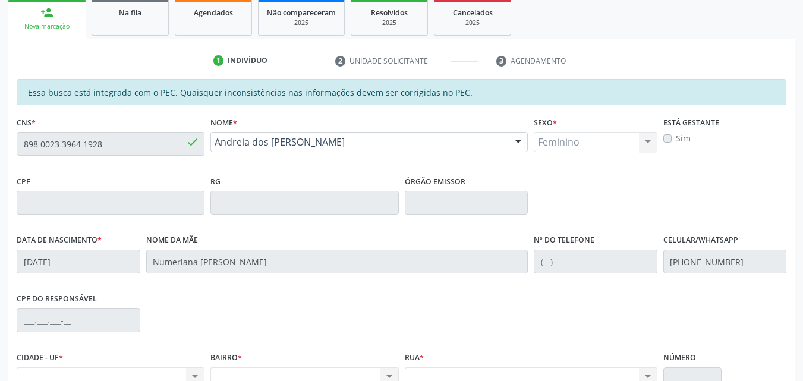
click at [0, 150] on div "Acompanhamento Acompanhe a situação das marcações correntes e finalizadas Relat…" at bounding box center [401, 193] width 803 height 613
click at [148, 23] on link "Na fila" at bounding box center [129, 17] width 77 height 37
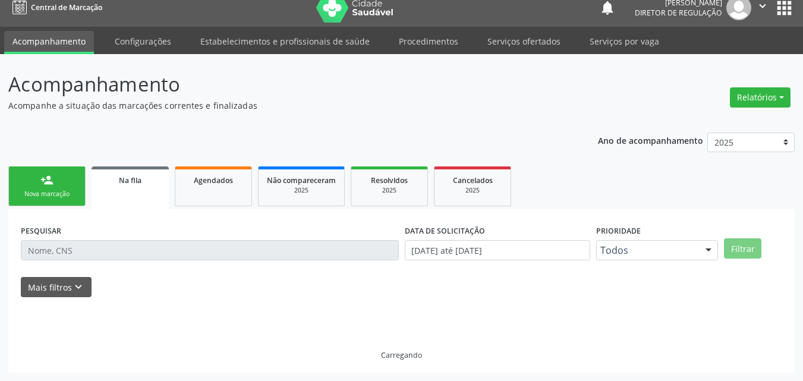
scroll to position [11, 0]
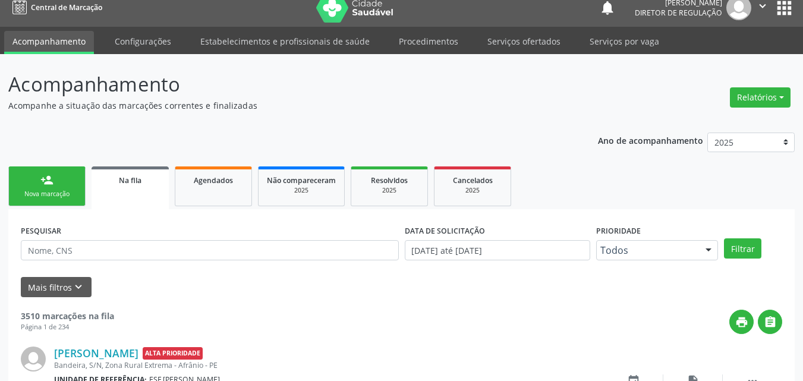
click at [68, 192] on div "Nova marcação" at bounding box center [46, 193] width 59 height 9
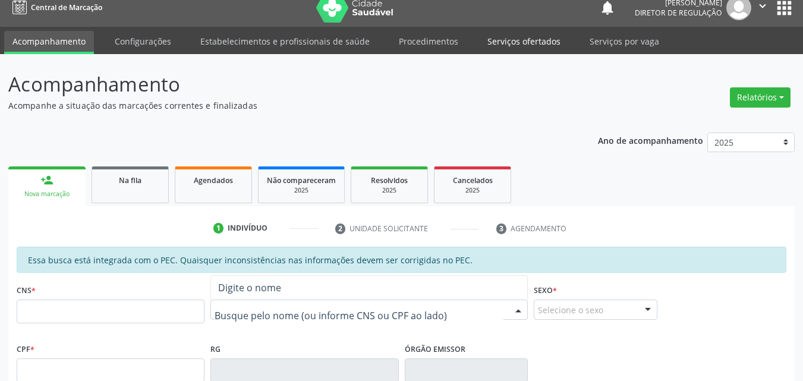
click at [526, 44] on link "Serviços ofertados" at bounding box center [524, 41] width 90 height 21
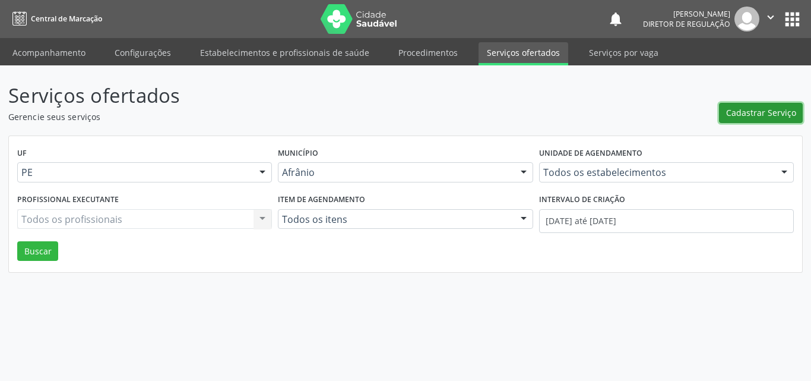
click at [766, 111] on span "Cadastrar Serviço" at bounding box center [761, 112] width 70 height 12
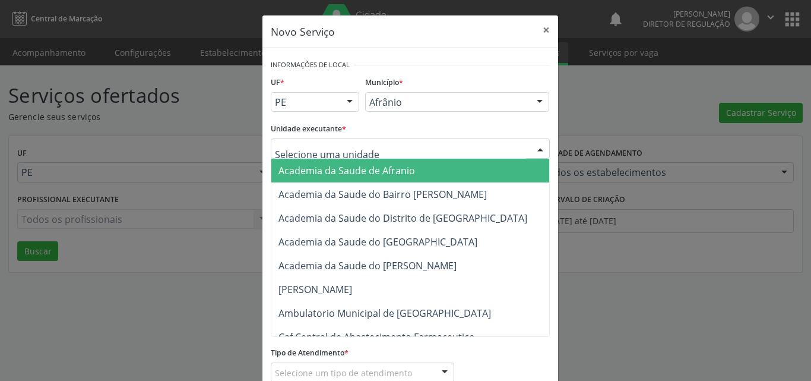
click at [385, 146] on div at bounding box center [410, 148] width 279 height 20
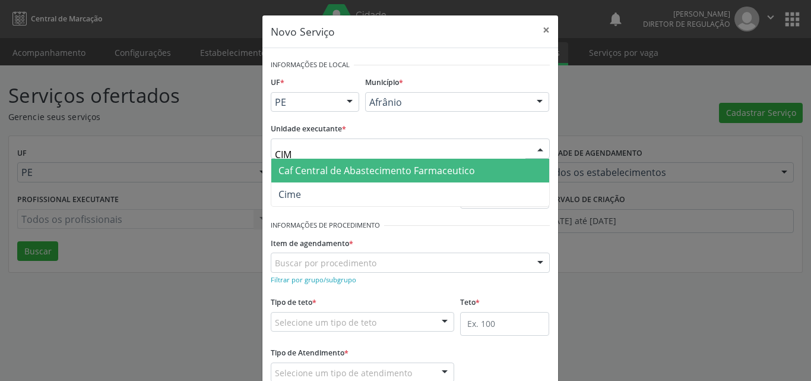
type input "CIME"
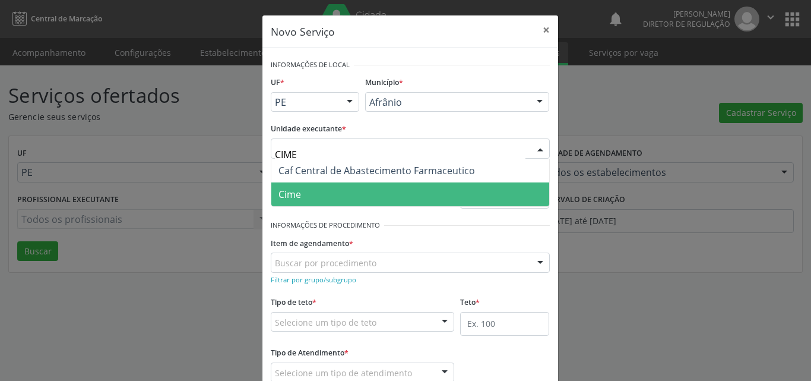
click at [350, 197] on span "Cime" at bounding box center [410, 194] width 278 height 24
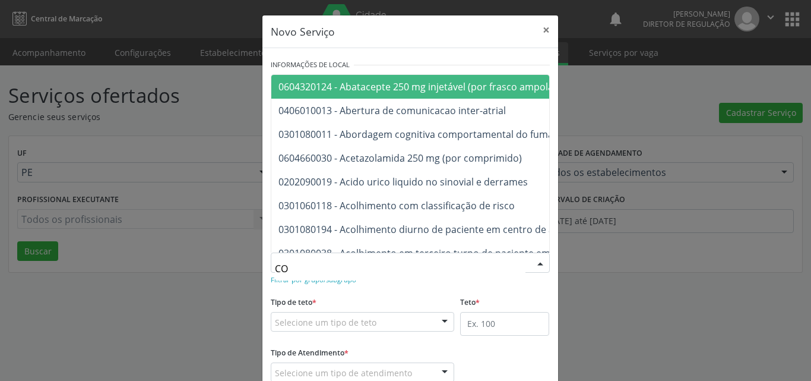
type input "C"
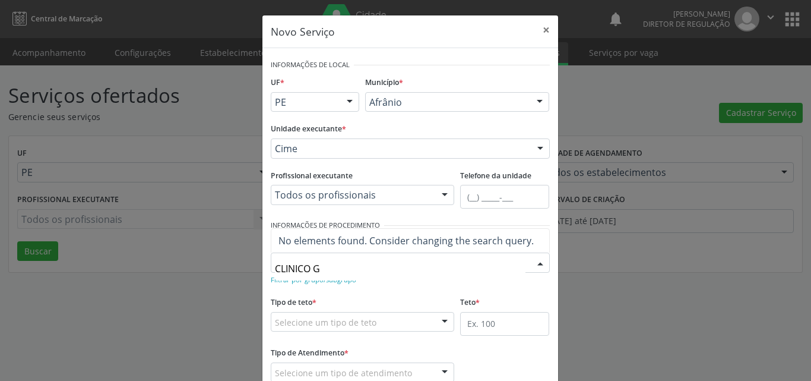
click at [284, 268] on input "CLINICO G" at bounding box center [400, 269] width 251 height 24
click at [308, 267] on input "CLÍNICO G" at bounding box center [400, 269] width 251 height 24
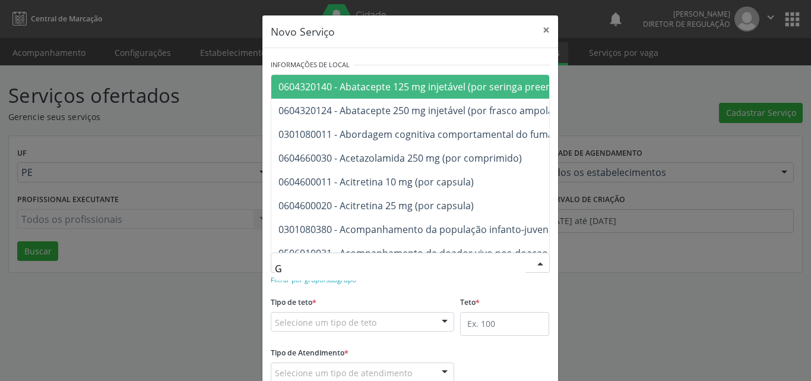
click at [306, 267] on input "G" at bounding box center [400, 269] width 251 height 24
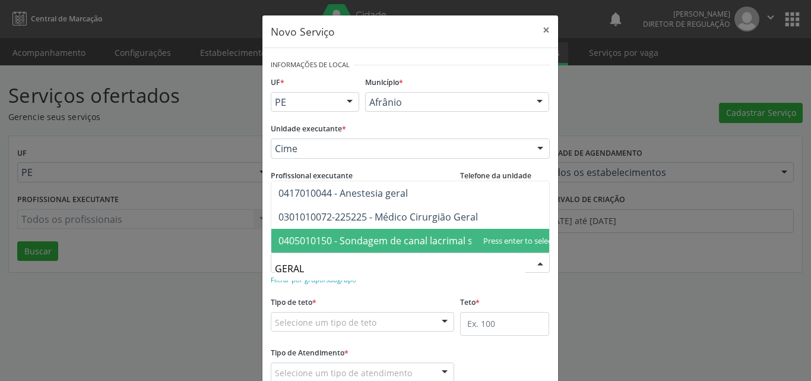
click at [309, 267] on input "GERAL" at bounding box center [400, 269] width 251 height 24
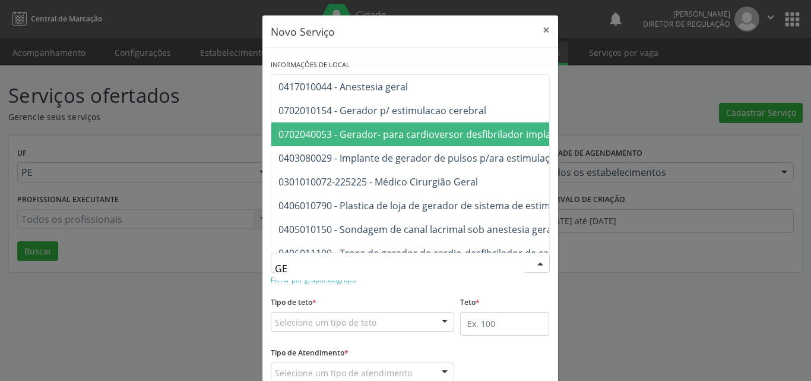
type input "G"
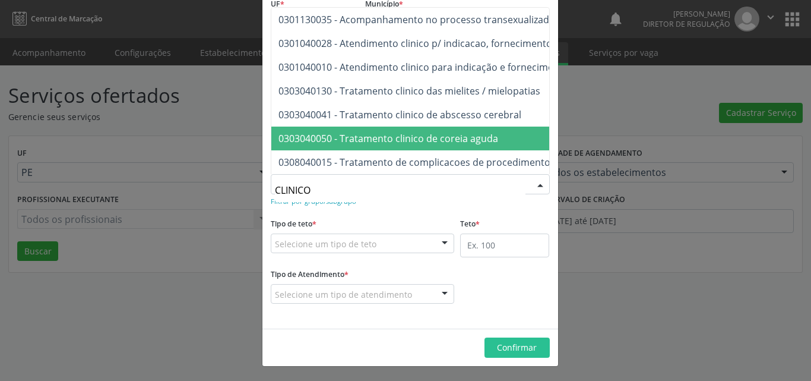
scroll to position [19, 0]
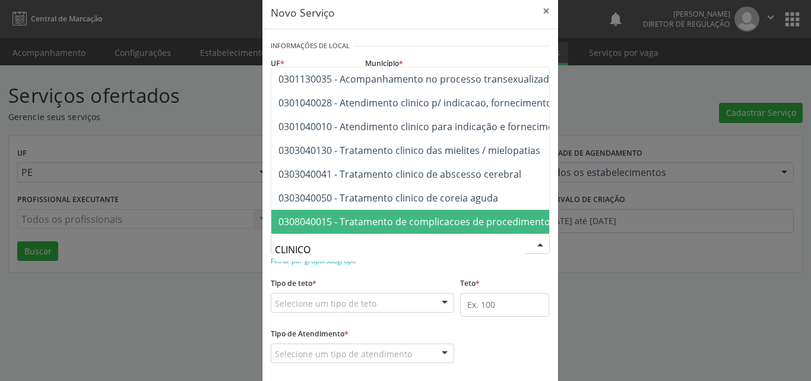
click at [283, 249] on input "CLINICO" at bounding box center [400, 250] width 251 height 24
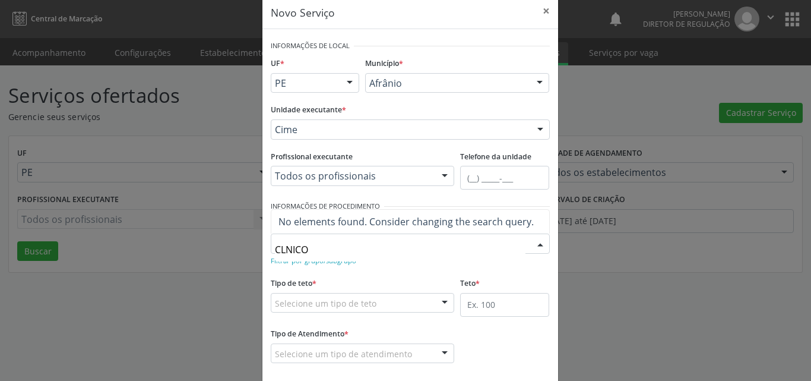
type input "CLÍNICO"
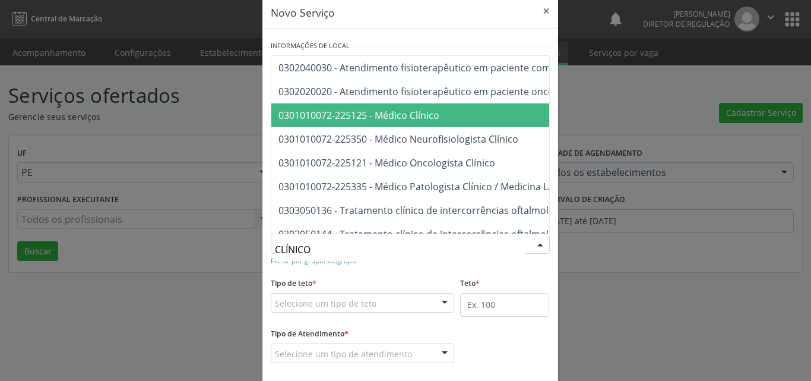
click at [321, 118] on span "0301010072-225125 - Médico Clínico" at bounding box center [359, 115] width 161 height 13
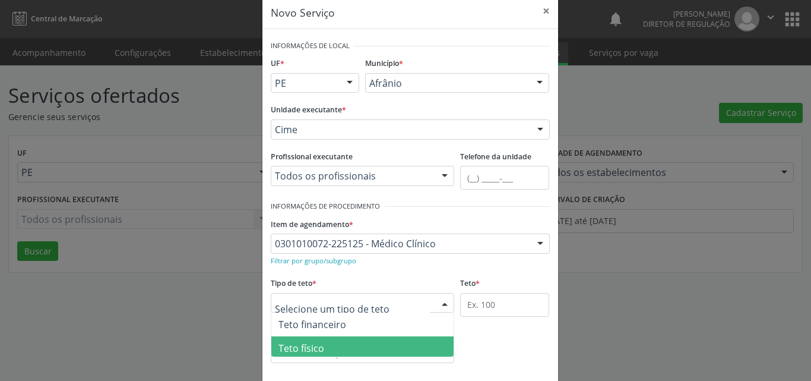
drag, startPoint x: 334, startPoint y: 343, endPoint x: 413, endPoint y: 329, distance: 80.8
click at [335, 343] on span "Teto físico" at bounding box center [362, 348] width 183 height 24
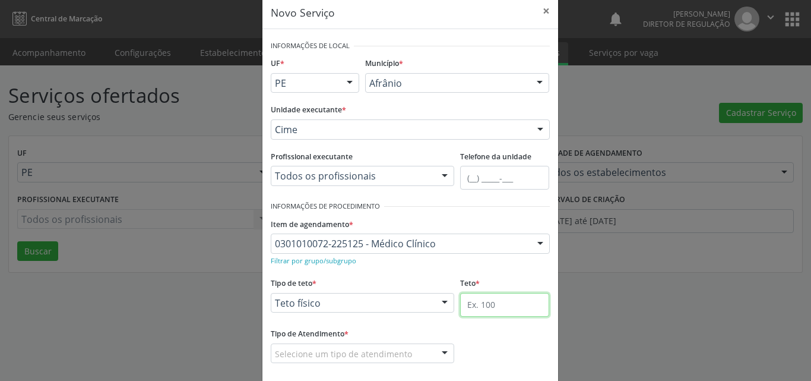
click at [485, 306] on input "text" at bounding box center [504, 305] width 89 height 24
type input "1"
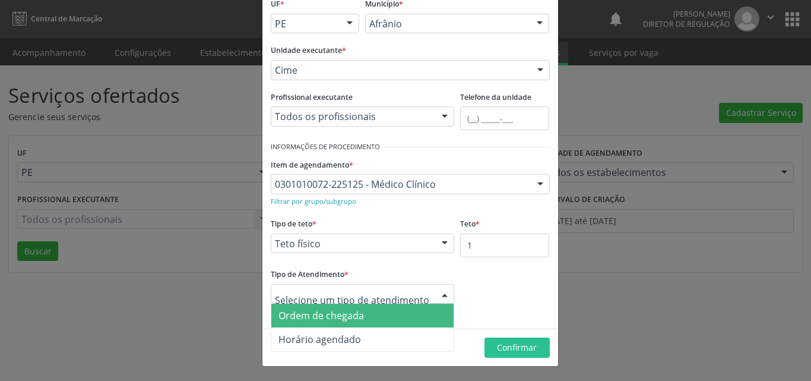
click at [352, 318] on span "Ordem de chegada" at bounding box center [322, 315] width 86 height 13
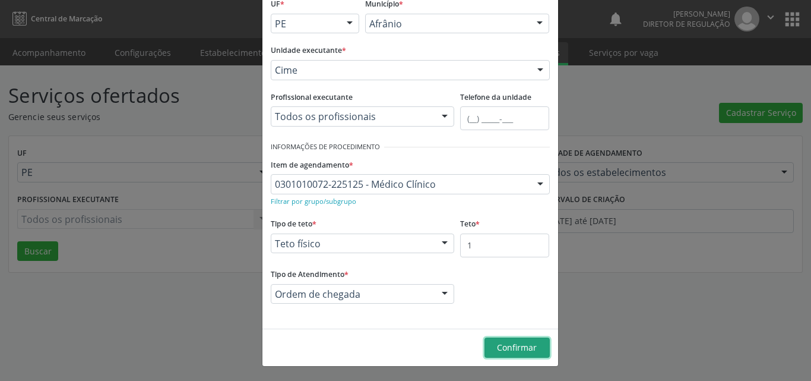
click at [519, 346] on span "Confirmar" at bounding box center [517, 347] width 40 height 11
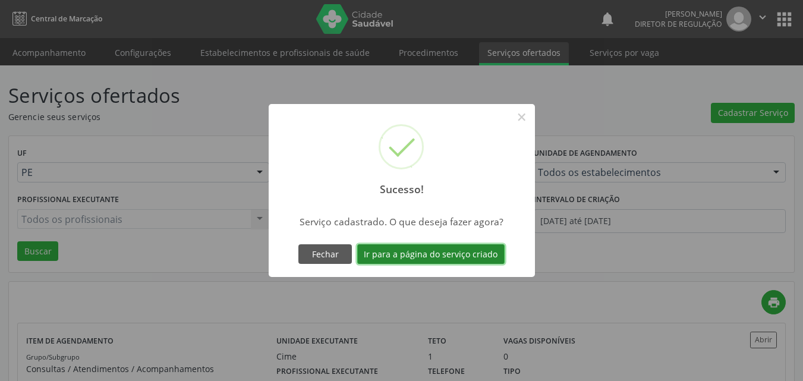
click at [437, 251] on button "Ir para a página do serviço criado" at bounding box center [430, 254] width 147 height 20
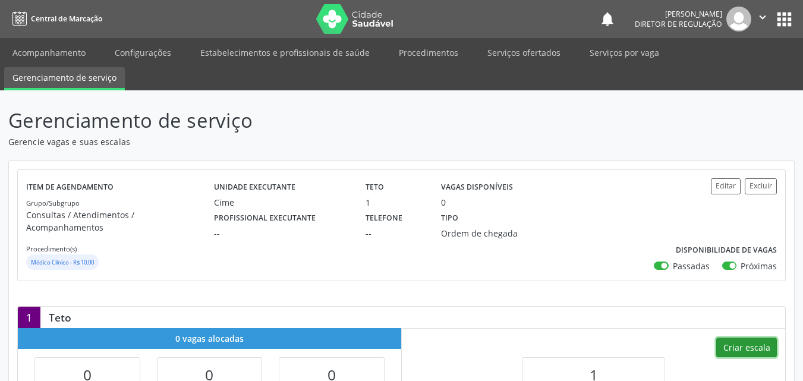
click at [737, 338] on button "Criar escala" at bounding box center [746, 347] width 61 height 20
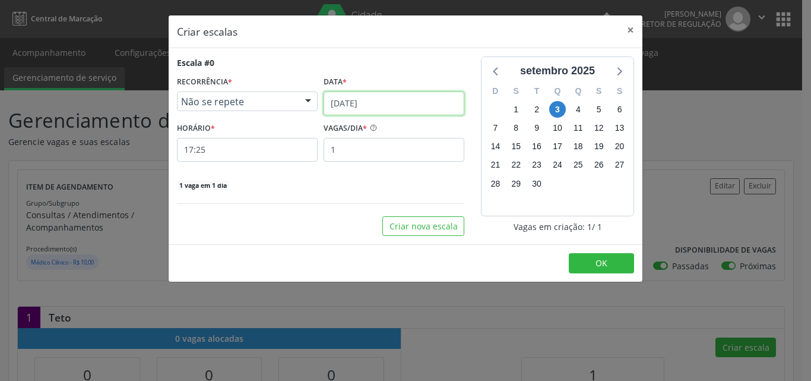
click at [427, 103] on input "[DATE]" at bounding box center [394, 103] width 141 height 24
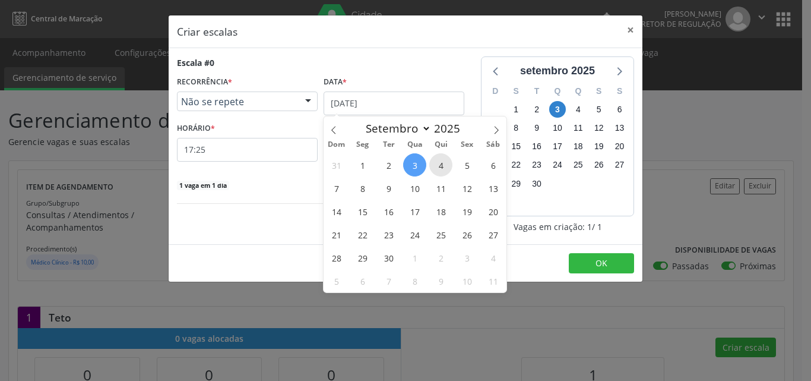
click at [442, 168] on span "4" at bounding box center [440, 164] width 23 height 23
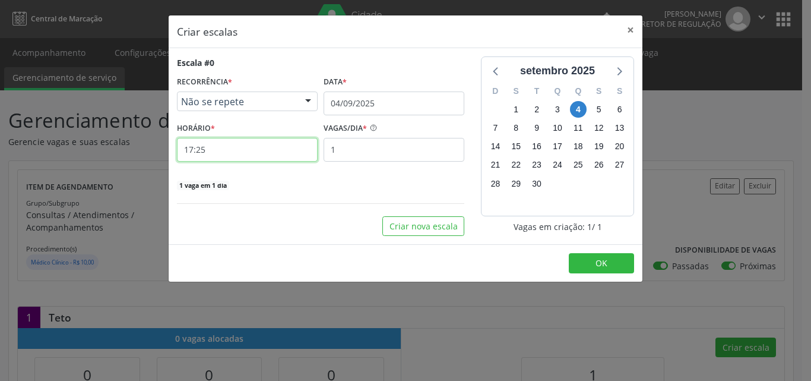
click at [270, 147] on input "17:25" at bounding box center [247, 150] width 141 height 24
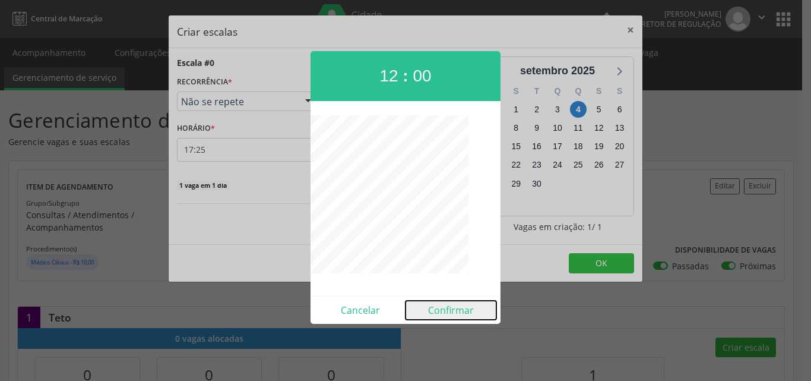
click at [459, 311] on button "Confirmar" at bounding box center [451, 310] width 91 height 19
type input "12:00"
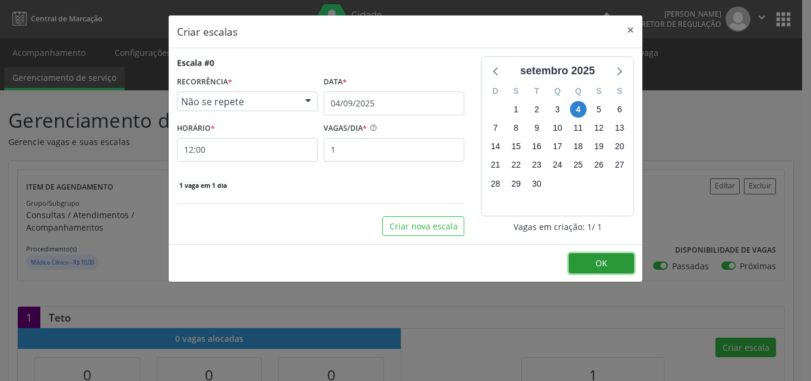
click at [588, 259] on button "OK" at bounding box center [601, 263] width 65 height 20
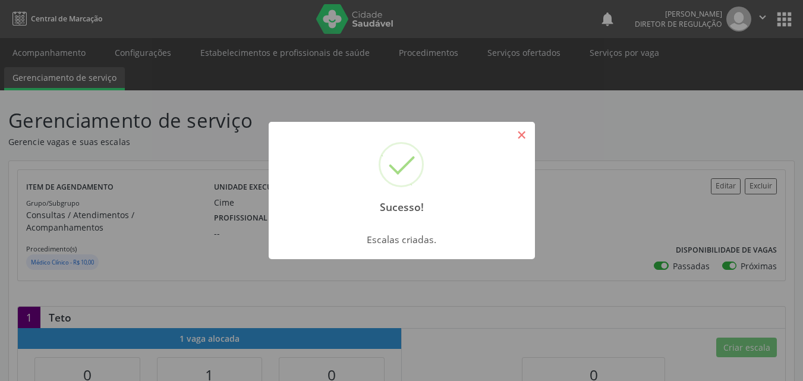
click at [513, 133] on button "×" at bounding box center [521, 135] width 20 height 20
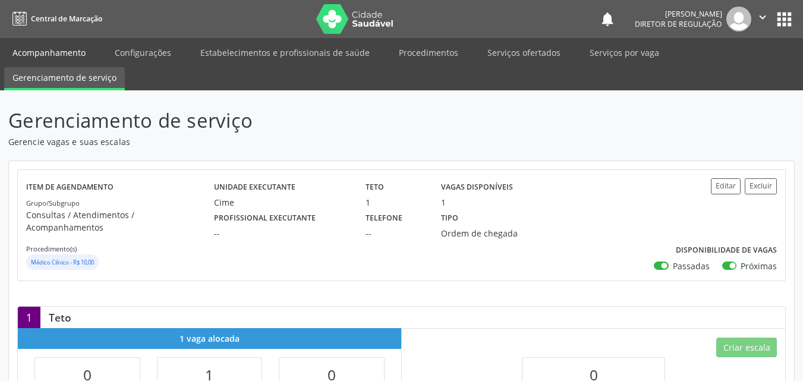
click at [67, 52] on link "Acompanhamento" at bounding box center [49, 52] width 90 height 21
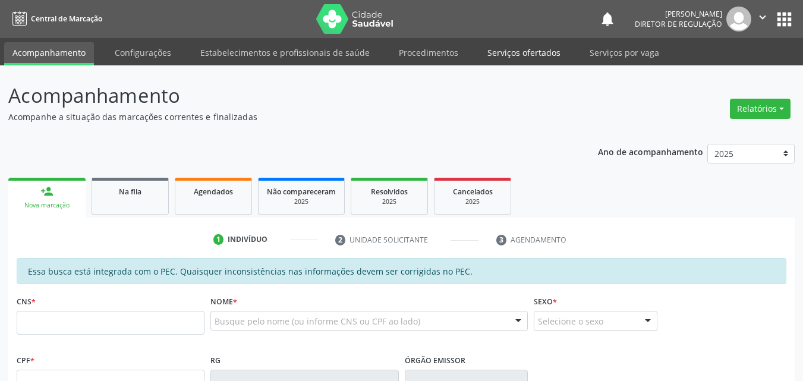
click at [529, 52] on link "Serviços ofertados" at bounding box center [524, 52] width 90 height 21
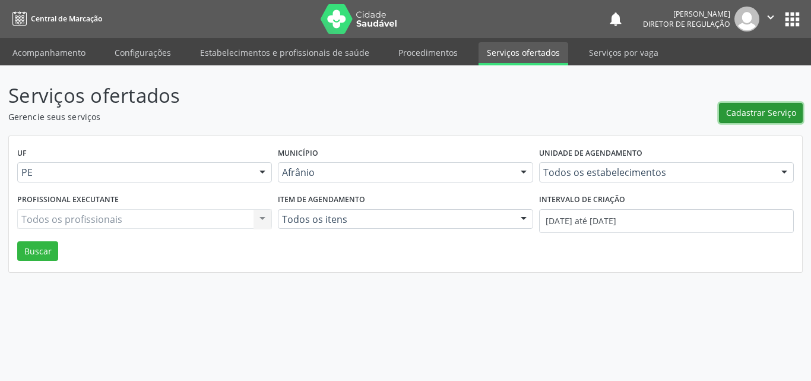
click at [775, 108] on span "Cadastrar Serviço" at bounding box center [761, 112] width 70 height 12
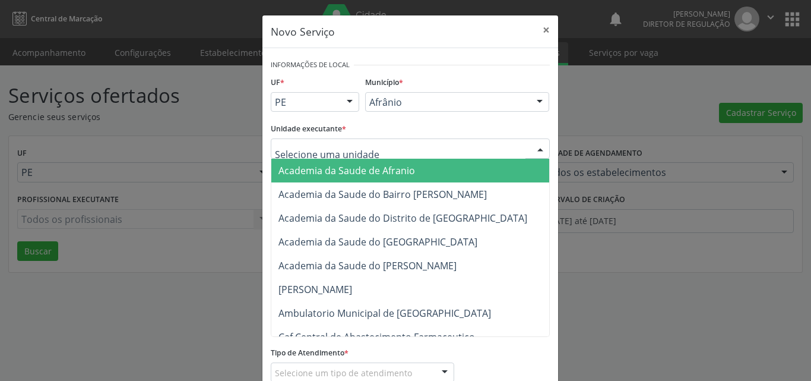
click at [406, 145] on div at bounding box center [410, 148] width 279 height 20
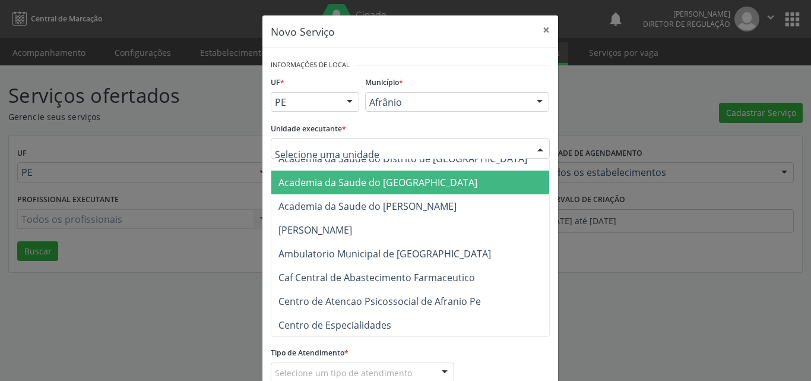
scroll to position [119, 0]
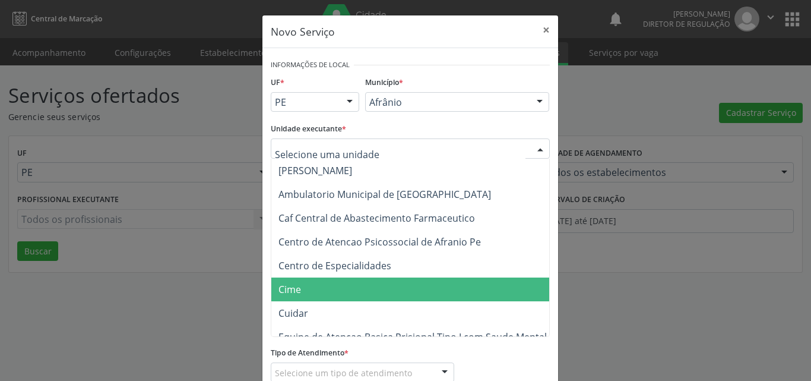
click at [328, 289] on span "Cime" at bounding box center [416, 289] width 290 height 24
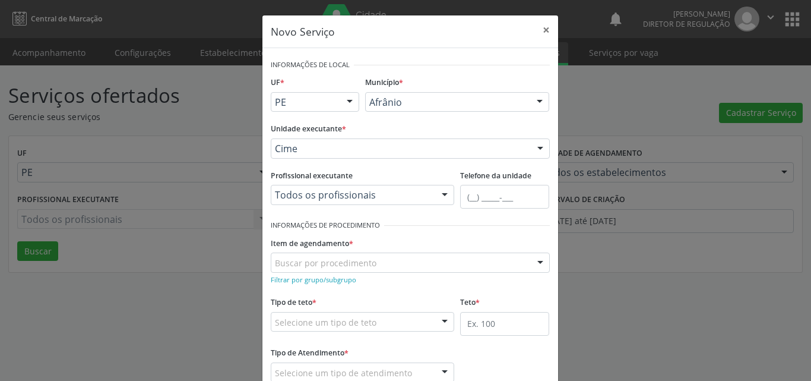
click at [370, 263] on div "Buscar por procedimento" at bounding box center [410, 262] width 279 height 20
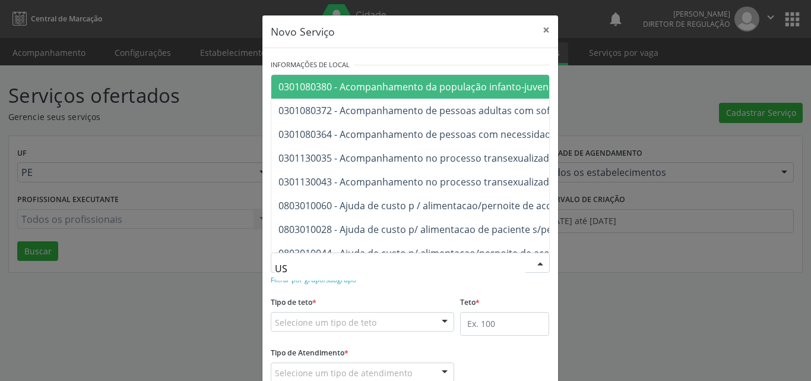
type input "USG"
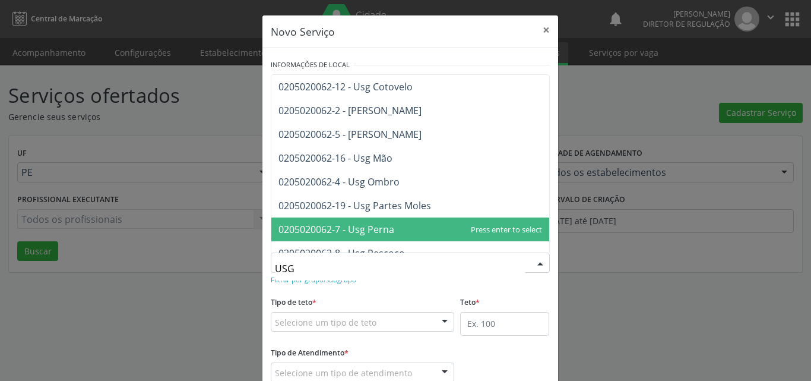
click at [421, 227] on span "0205020062-7 - Usg Perna" at bounding box center [410, 229] width 278 height 24
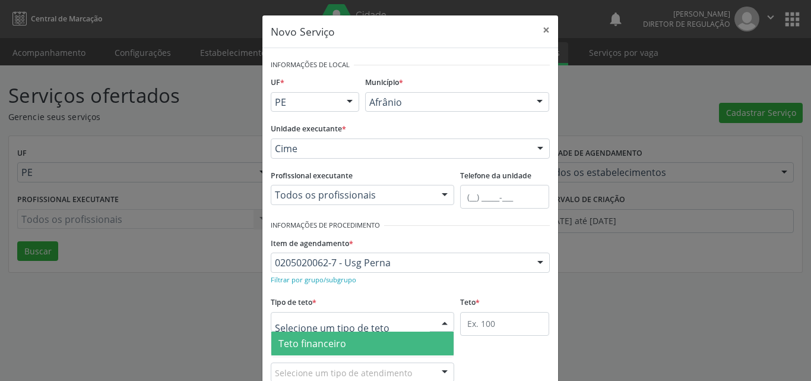
click at [384, 320] on div at bounding box center [363, 322] width 184 height 20
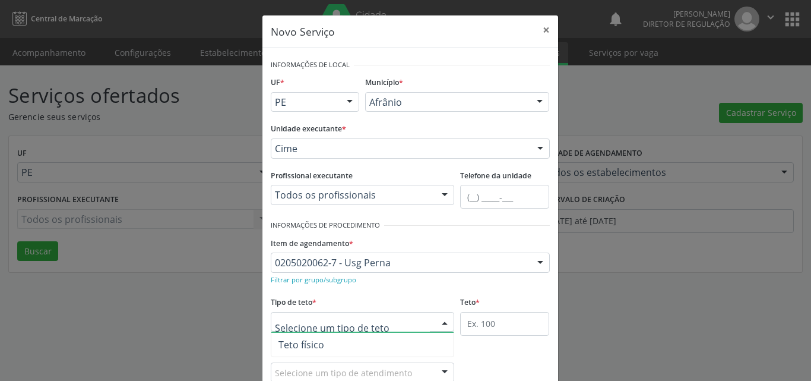
click at [374, 345] on span "Teto físico" at bounding box center [362, 345] width 183 height 24
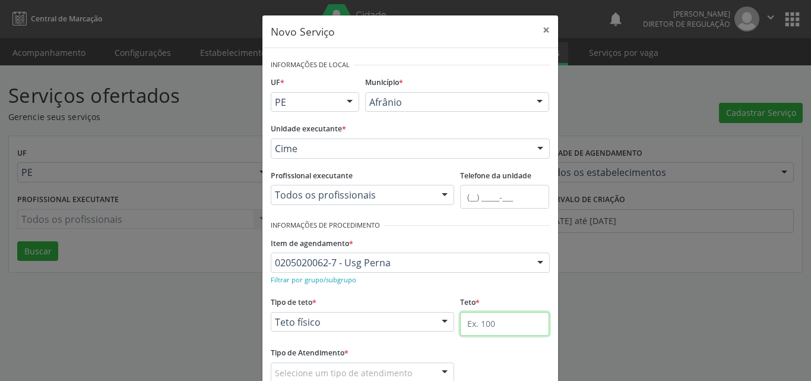
click at [489, 323] on input "text" at bounding box center [504, 324] width 89 height 24
type input "1"
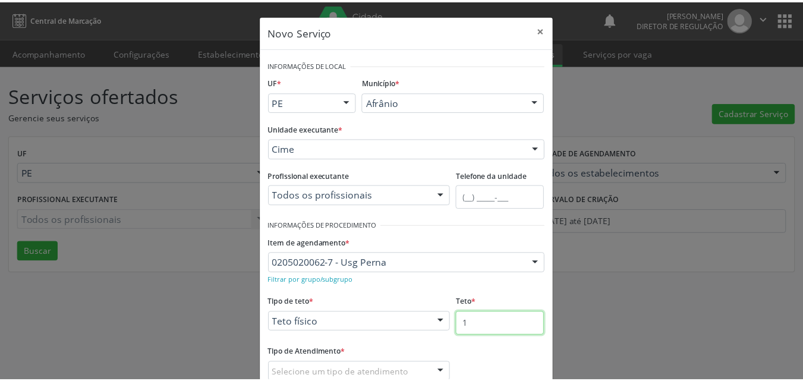
scroll to position [59, 0]
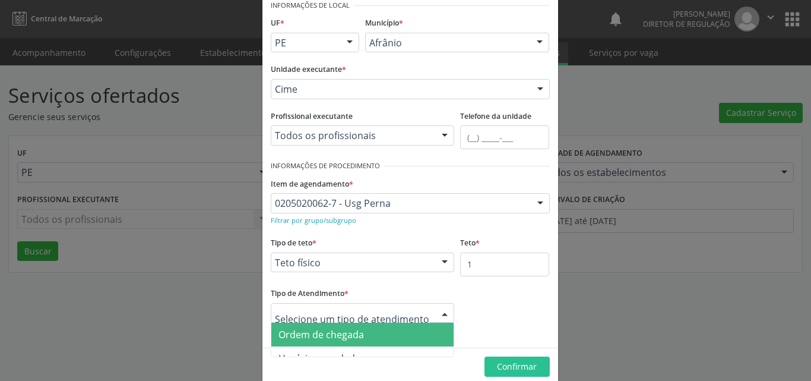
click at [383, 337] on span "Ordem de chegada" at bounding box center [362, 335] width 183 height 24
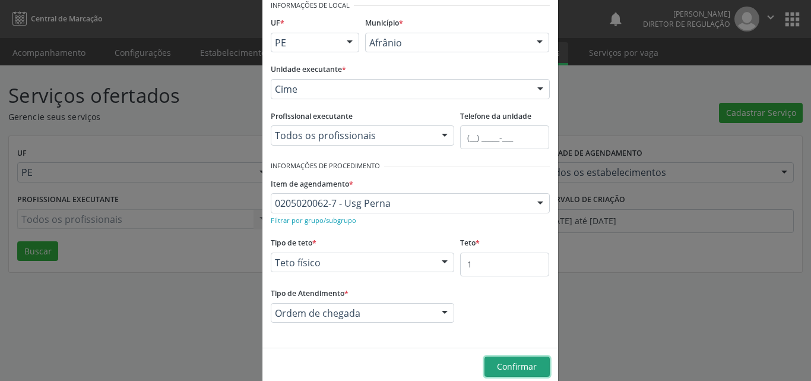
click at [519, 368] on span "Confirmar" at bounding box center [517, 366] width 40 height 11
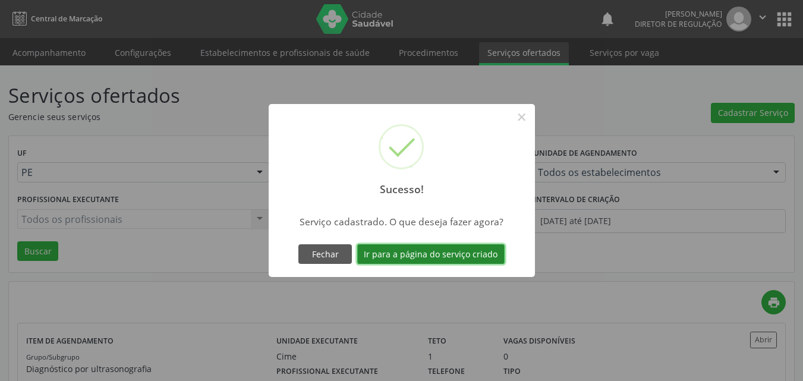
click at [485, 252] on button "Ir para a página do serviço criado" at bounding box center [430, 254] width 147 height 20
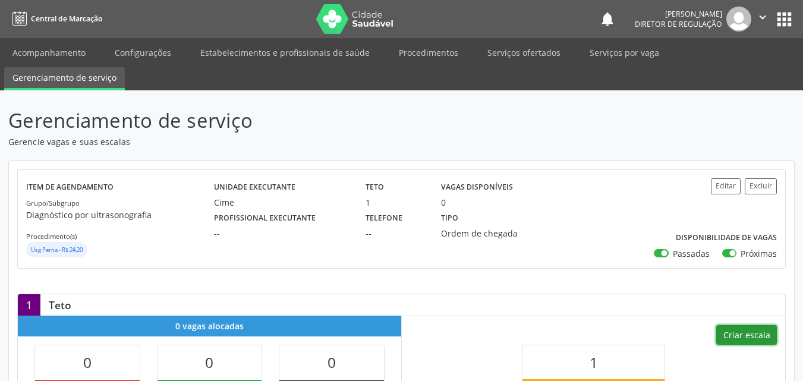
click at [742, 334] on button "Criar escala" at bounding box center [746, 335] width 61 height 20
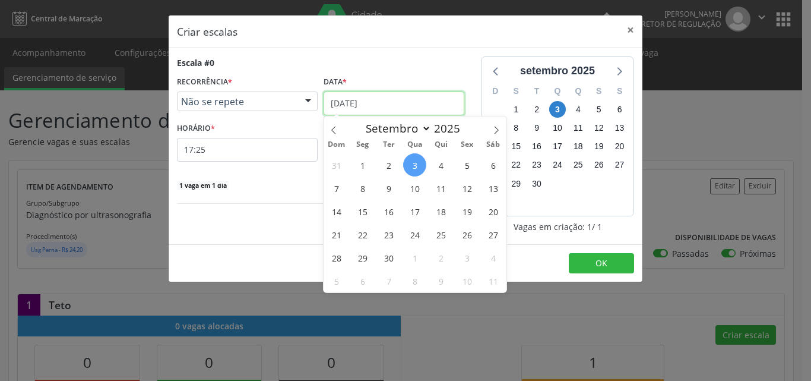
click at [419, 99] on input "[DATE]" at bounding box center [394, 103] width 141 height 24
click at [438, 165] on span "4" at bounding box center [440, 164] width 23 height 23
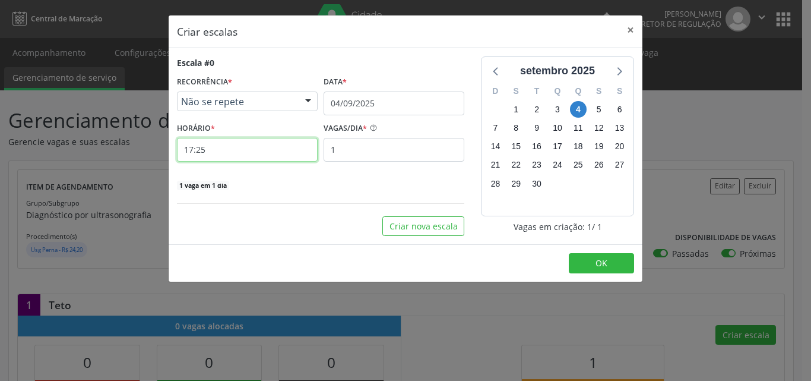
click at [266, 153] on input "17:25" at bounding box center [247, 150] width 141 height 24
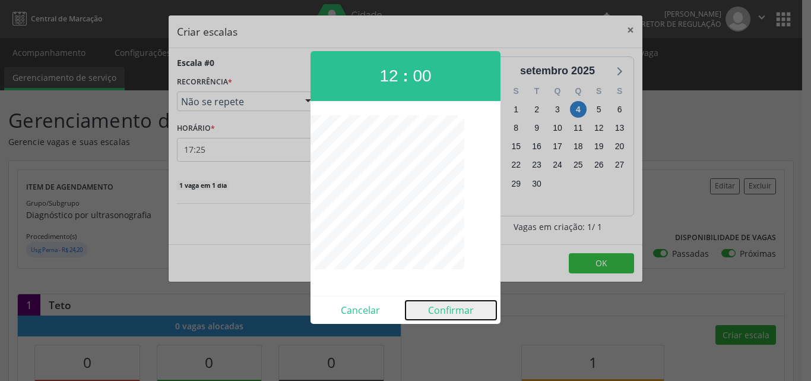
drag, startPoint x: 466, startPoint y: 311, endPoint x: 489, endPoint y: 303, distance: 23.9
click at [466, 311] on button "Confirmar" at bounding box center [451, 310] width 91 height 19
type input "12:00"
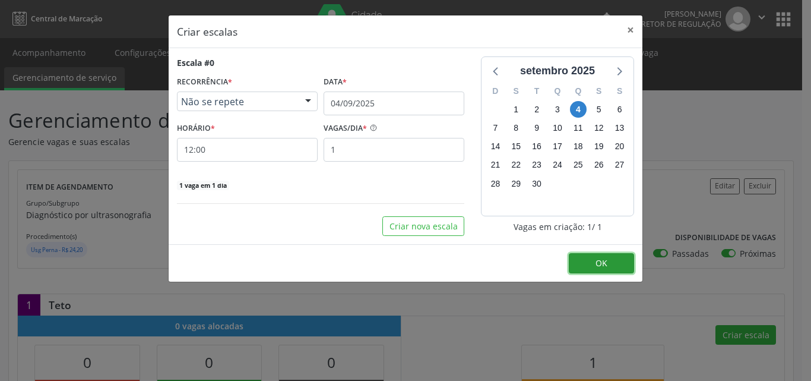
click at [580, 260] on button "OK" at bounding box center [601, 263] width 65 height 20
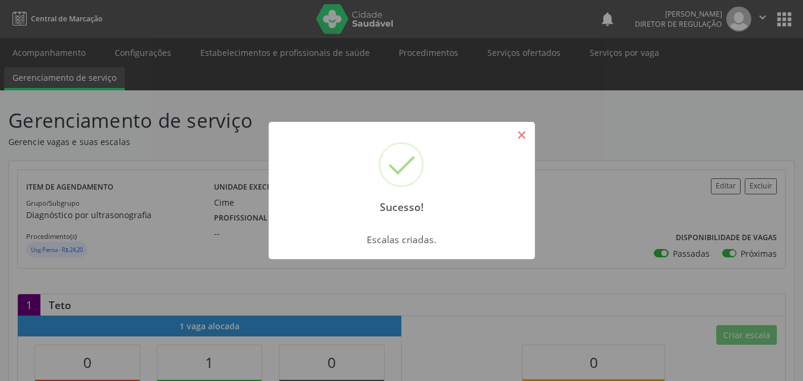
click at [522, 139] on button "×" at bounding box center [521, 135] width 20 height 20
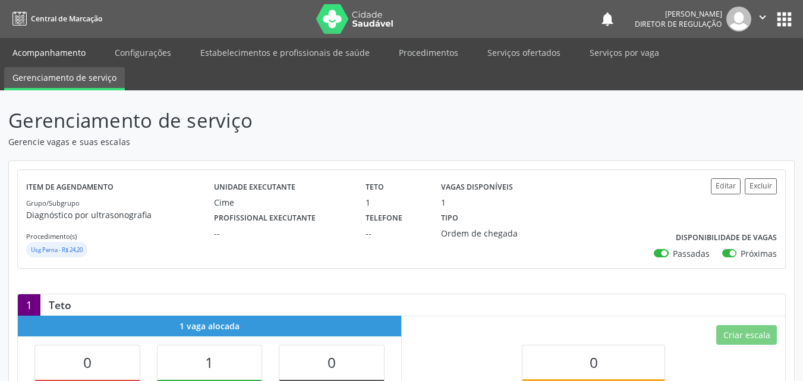
click at [73, 50] on link "Acompanhamento" at bounding box center [49, 52] width 90 height 21
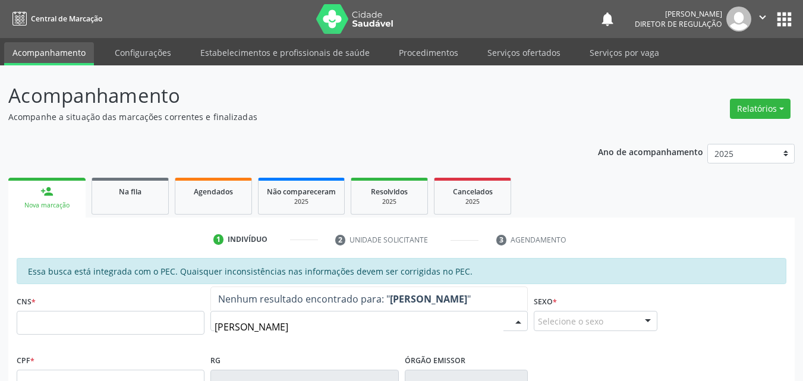
type input "RENATO C"
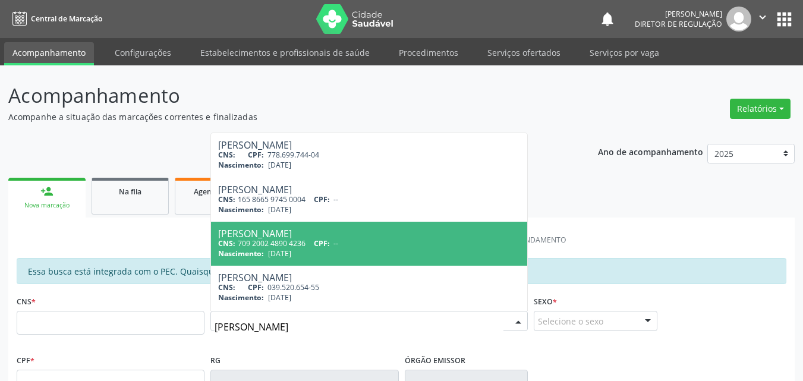
click at [342, 244] on div "CNS: 709 2002 4890 4236 CPF: --" at bounding box center [369, 243] width 302 height 10
type input "709 2002 4890 4236"
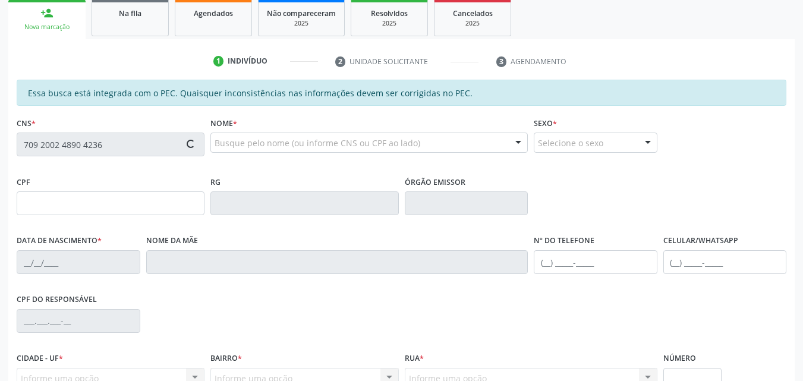
scroll to position [238, 0]
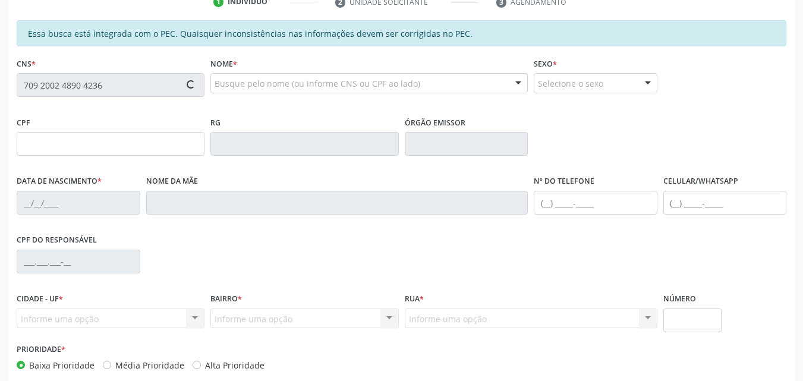
type input "[DATE]"
type input "Balbina [PERSON_NAME]"
type input "[PHONE_NUMBER]"
type input "S/N"
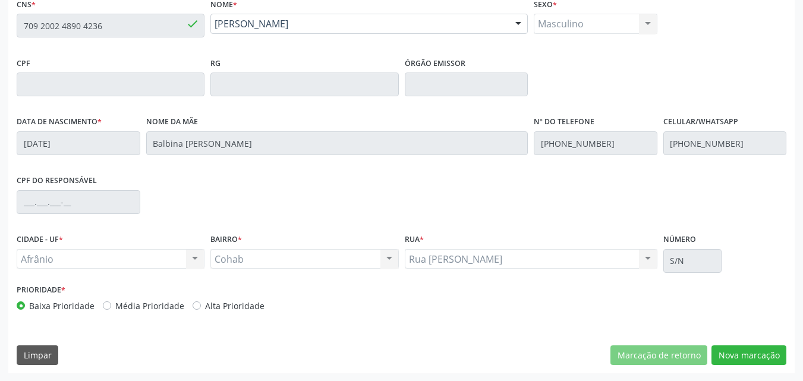
scroll to position [298, 0]
click at [739, 354] on button "Nova marcação" at bounding box center [748, 355] width 75 height 20
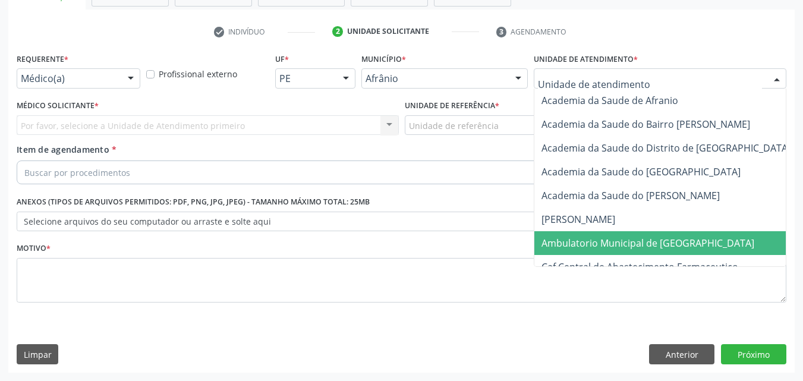
click at [641, 243] on span "Ambulatorio Municipal de [GEOGRAPHIC_DATA]" at bounding box center [647, 242] width 213 height 13
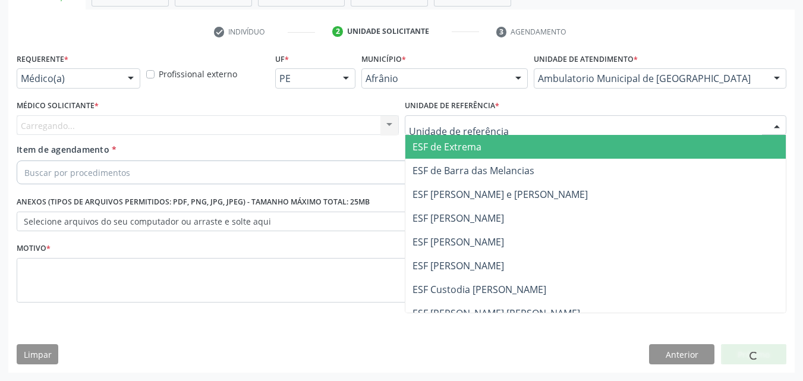
click at [525, 128] on div at bounding box center [596, 125] width 382 height 20
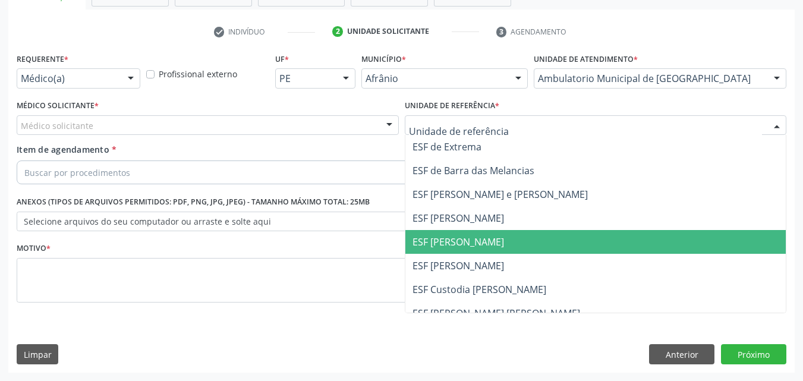
drag, startPoint x: 512, startPoint y: 244, endPoint x: 448, endPoint y: 218, distance: 68.7
click at [512, 245] on span "ESF [PERSON_NAME]" at bounding box center [595, 242] width 381 height 24
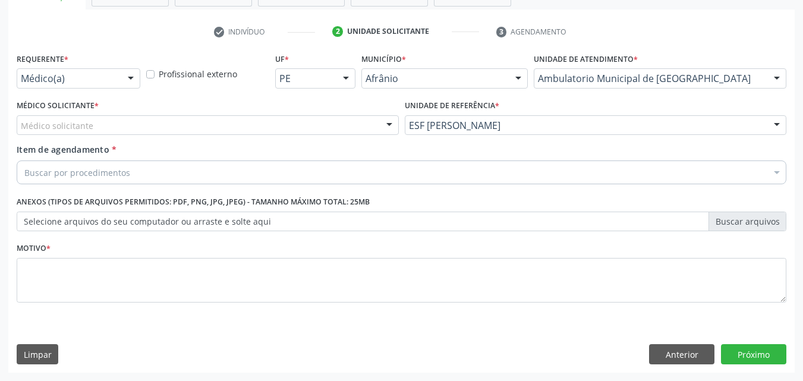
click at [315, 123] on div "Médico solicitante" at bounding box center [208, 125] width 382 height 20
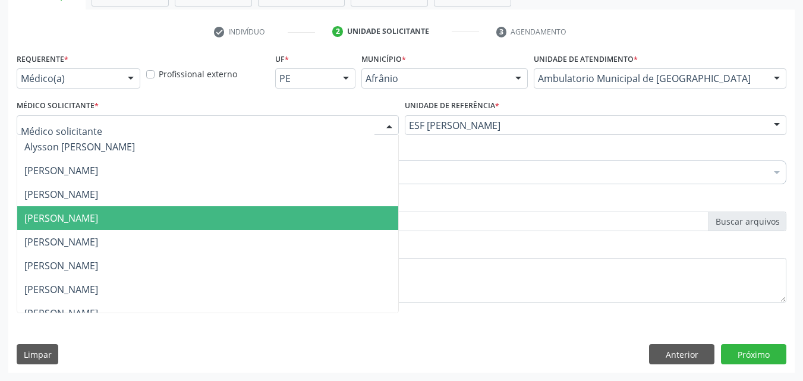
click at [270, 220] on span "[PERSON_NAME]" at bounding box center [207, 218] width 381 height 24
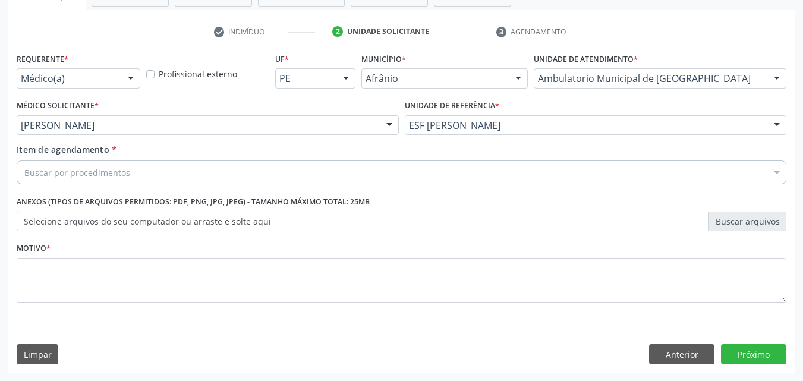
click at [187, 172] on div "Buscar por procedimentos" at bounding box center [401, 172] width 769 height 24
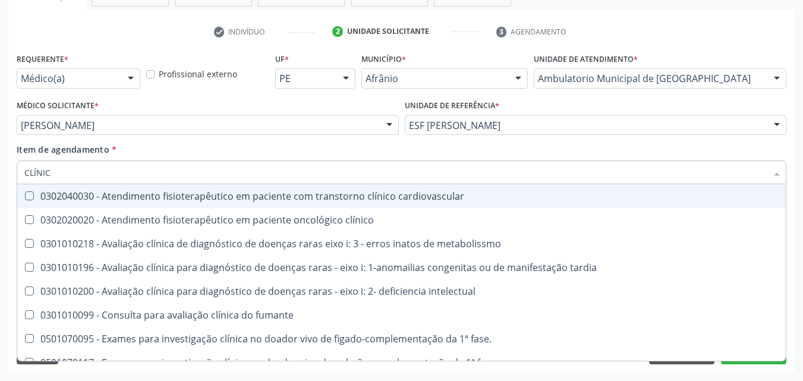
type input "CLÍNICO"
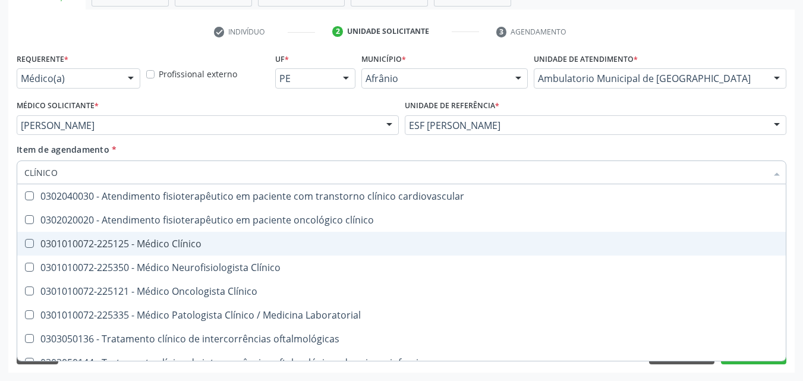
click at [197, 244] on div "0301010072-225125 - Médico Clínico" at bounding box center [402, 244] width 757 height 10
checkbox Clínico "true"
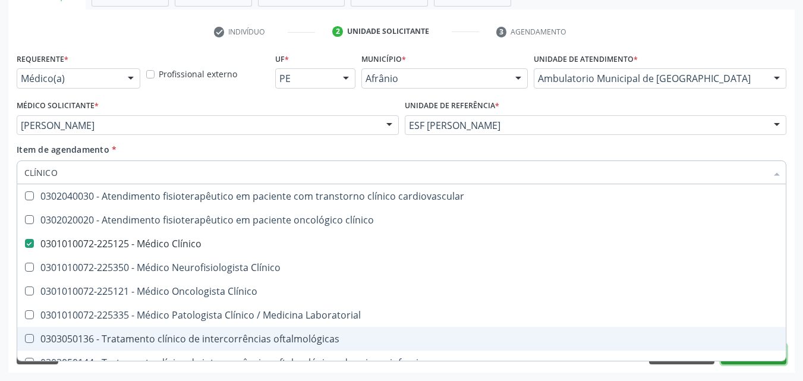
click at [732, 361] on button "Próximo" at bounding box center [753, 354] width 65 height 20
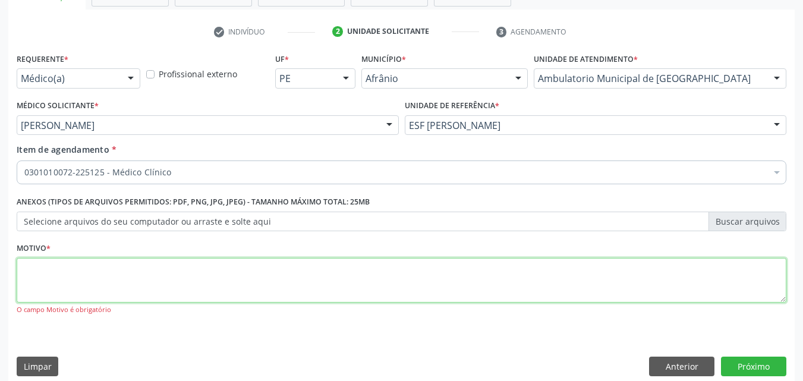
click at [232, 273] on textarea at bounding box center [401, 280] width 769 height 45
type textarea "*"
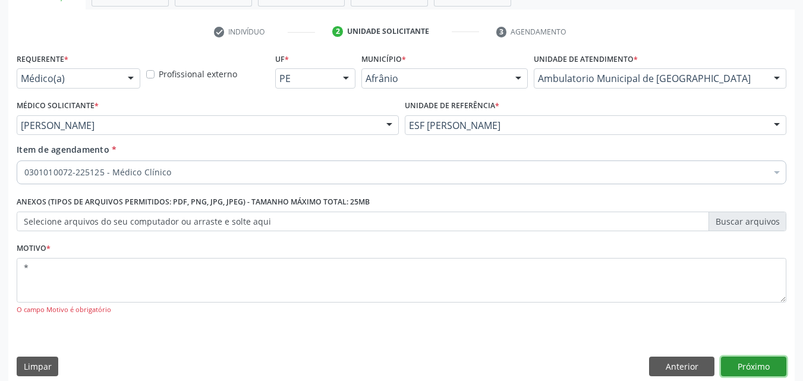
click at [760, 367] on button "Próximo" at bounding box center [753, 366] width 65 height 20
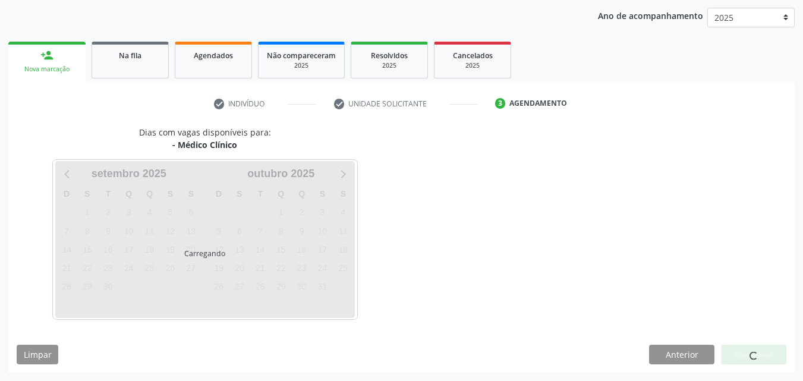
scroll to position [136, 0]
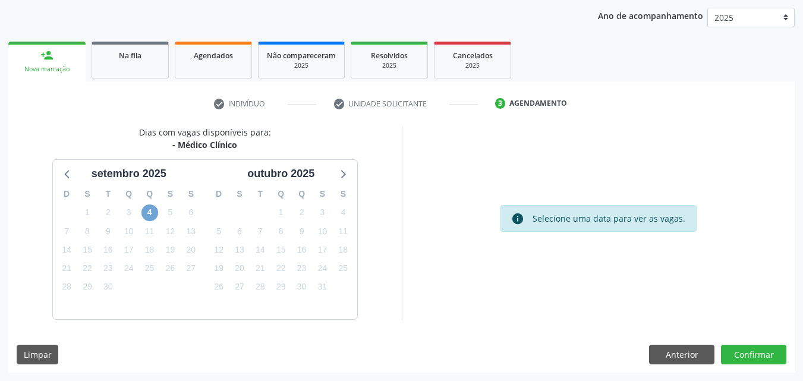
click at [145, 215] on span "4" at bounding box center [149, 212] width 17 height 17
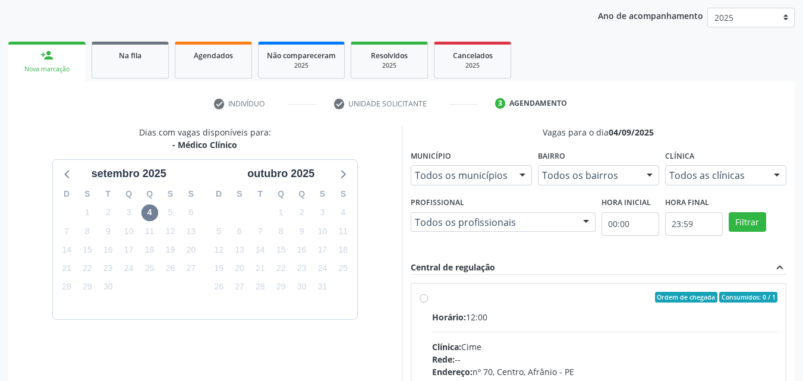
click at [430, 302] on div "Ordem de chegada Consumidos: 0 / 1 Horário: 12:00 Clínica: Cime Rede: -- Endere…" at bounding box center [598, 383] width 358 height 182
radio input "true"
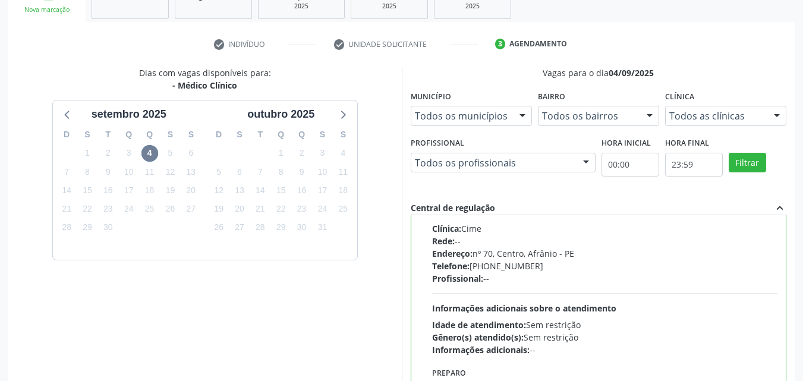
scroll to position [329, 0]
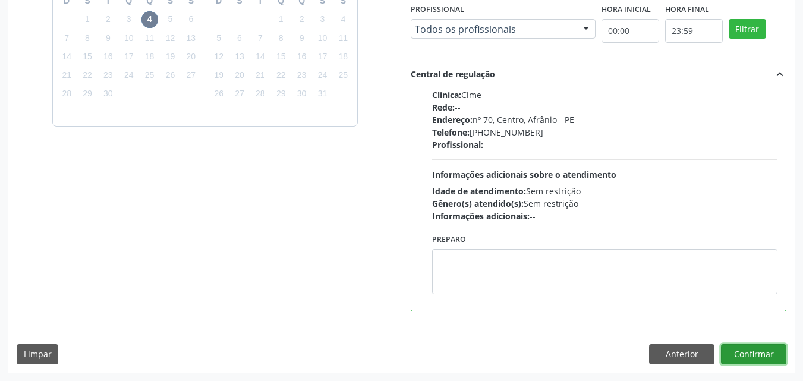
click at [751, 357] on button "Confirmar" at bounding box center [753, 354] width 65 height 20
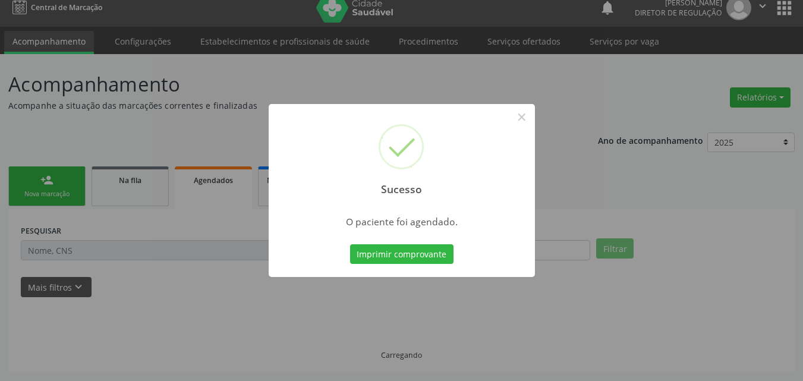
scroll to position [11, 0]
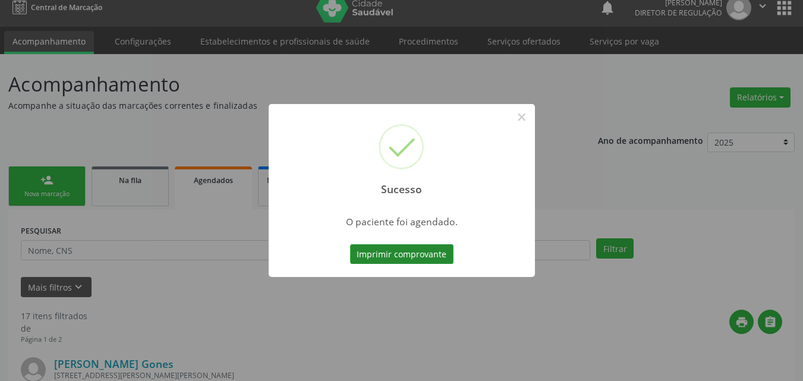
click at [419, 255] on button "Imprimir comprovante" at bounding box center [401, 254] width 103 height 20
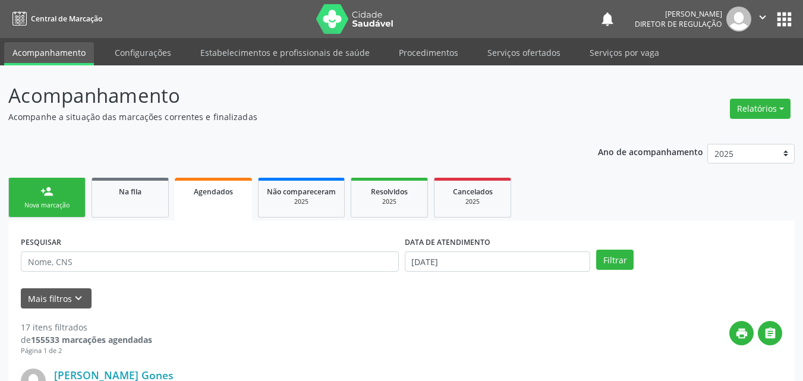
scroll to position [11, 0]
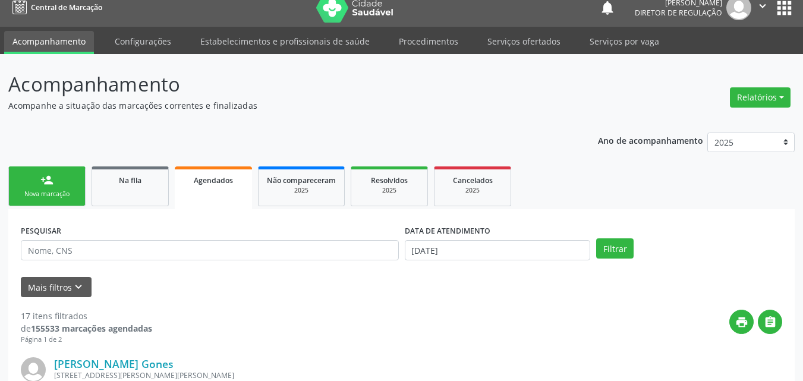
click at [68, 185] on link "person_add Nova marcação" at bounding box center [46, 186] width 77 height 40
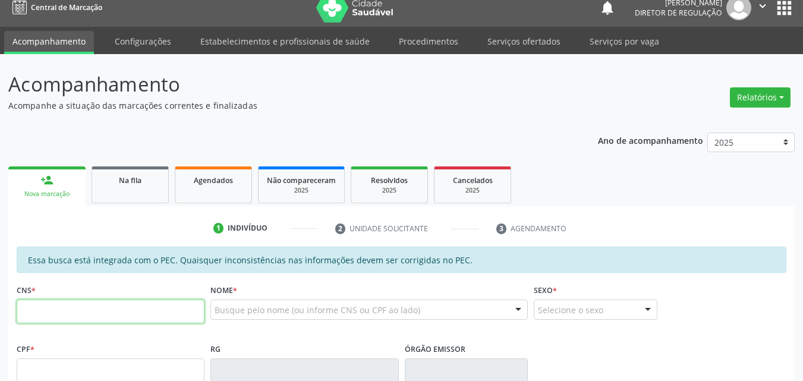
click at [84, 313] on input "text" at bounding box center [111, 311] width 188 height 24
type input "709 2002 4890 4236"
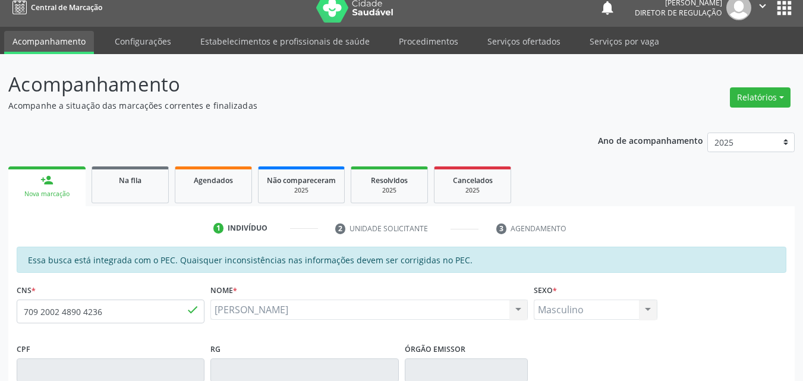
type input "[DATE]"
type input "Balbina [PERSON_NAME]"
type input "[PHONE_NUMBER]"
type input "S/N"
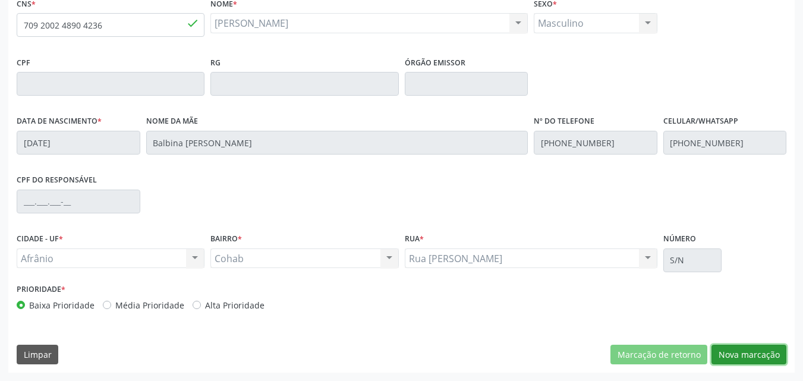
click at [755, 356] on button "Nova marcação" at bounding box center [748, 355] width 75 height 20
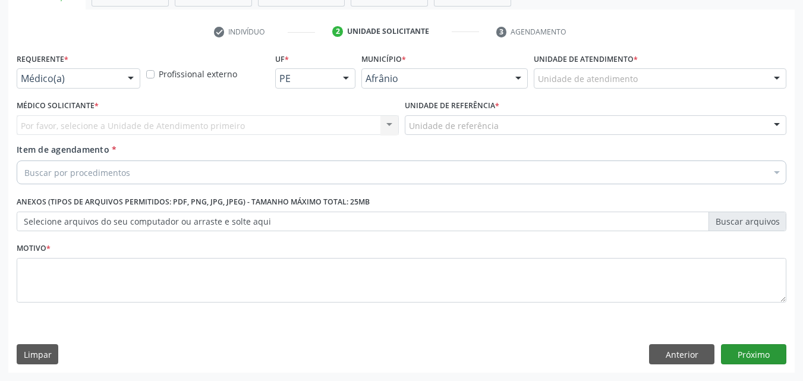
scroll to position [208, 0]
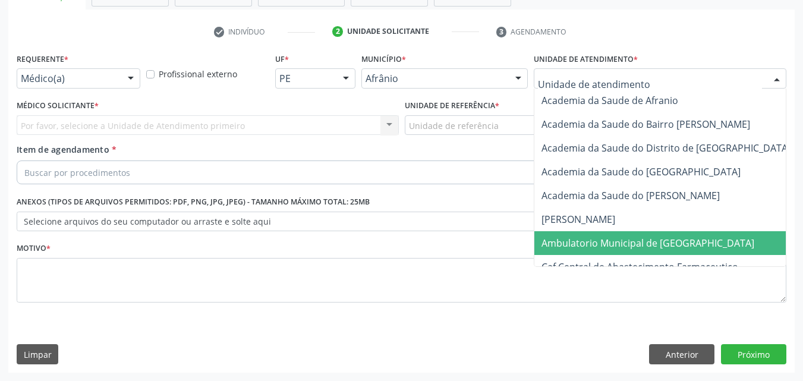
click at [621, 239] on span "Ambulatorio Municipal de [GEOGRAPHIC_DATA]" at bounding box center [647, 242] width 213 height 13
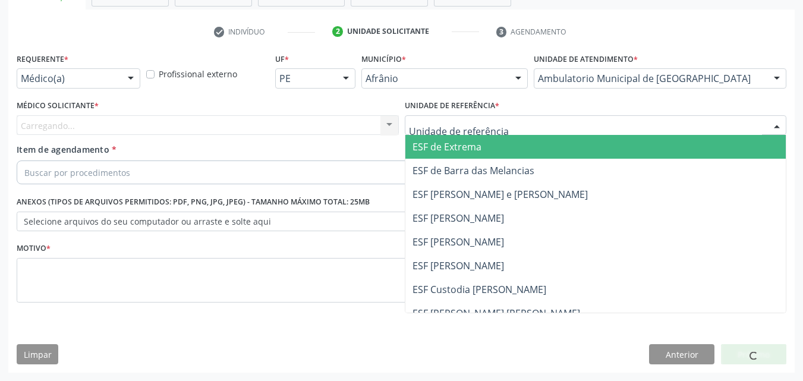
click at [519, 122] on div at bounding box center [596, 125] width 382 height 20
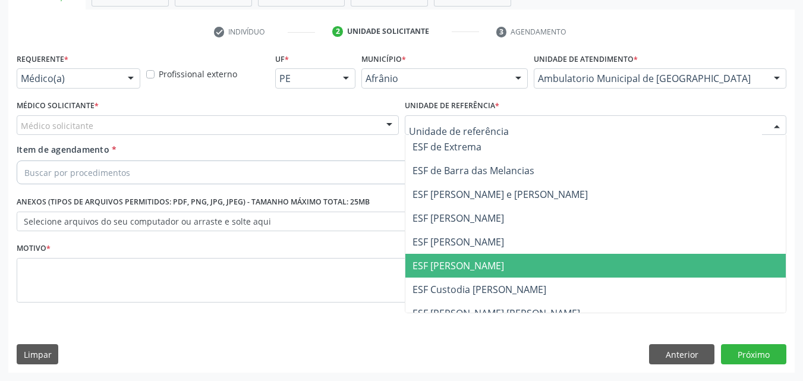
drag, startPoint x: 481, startPoint y: 263, endPoint x: 397, endPoint y: 230, distance: 90.1
click at [481, 264] on span "ESF [PERSON_NAME]" at bounding box center [595, 266] width 381 height 24
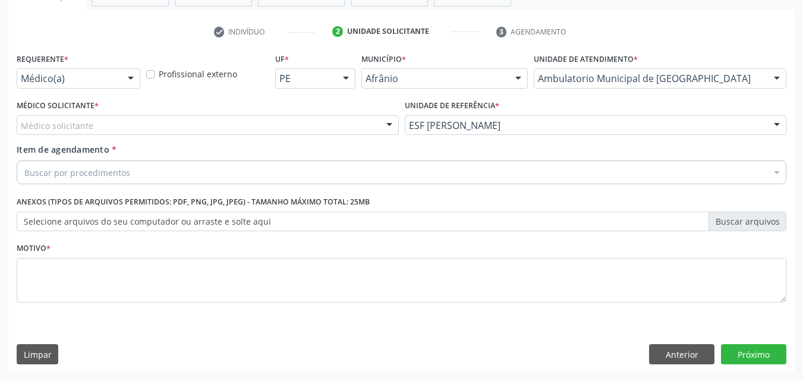
click at [283, 115] on div "Médico Solicitante * Médico solicitante [PERSON_NAME] [PERSON_NAME] [PERSON_NAM…" at bounding box center [208, 116] width 382 height 38
click at [220, 127] on div "Médico solicitante" at bounding box center [208, 125] width 382 height 20
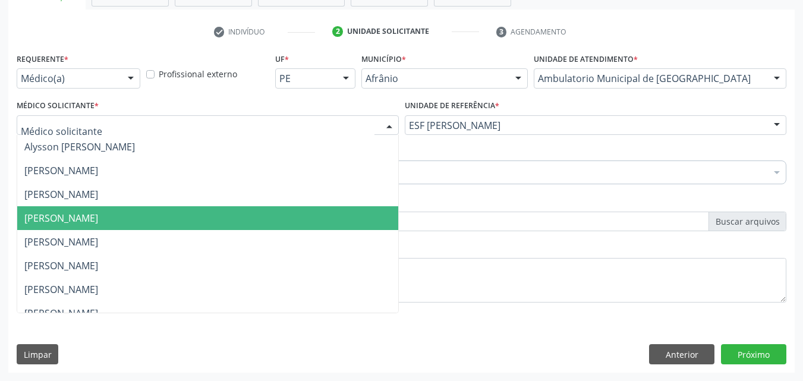
click at [211, 212] on span "[PERSON_NAME]" at bounding box center [207, 218] width 381 height 24
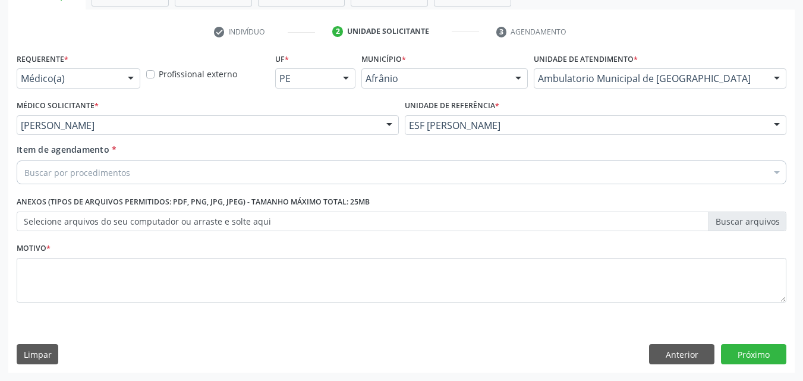
click at [183, 169] on div "Buscar por procedimentos" at bounding box center [401, 172] width 769 height 24
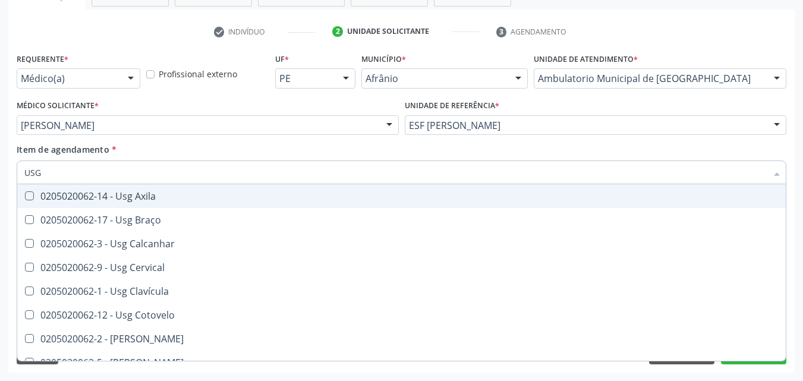
type input "USG P"
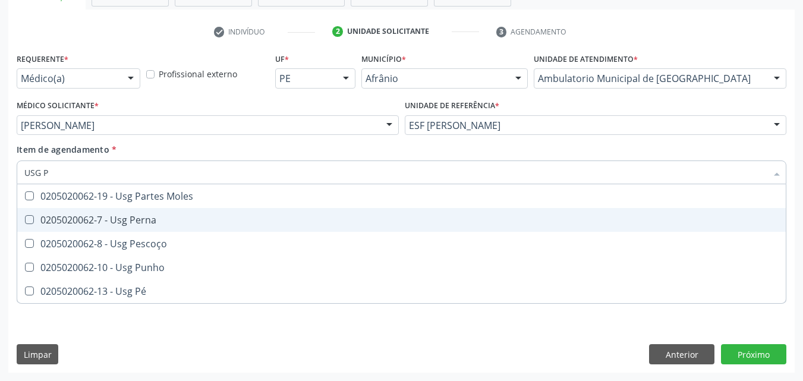
click at [172, 221] on div "0205020062-7 - Usg Perna" at bounding box center [401, 220] width 754 height 10
checkbox Perna "true"
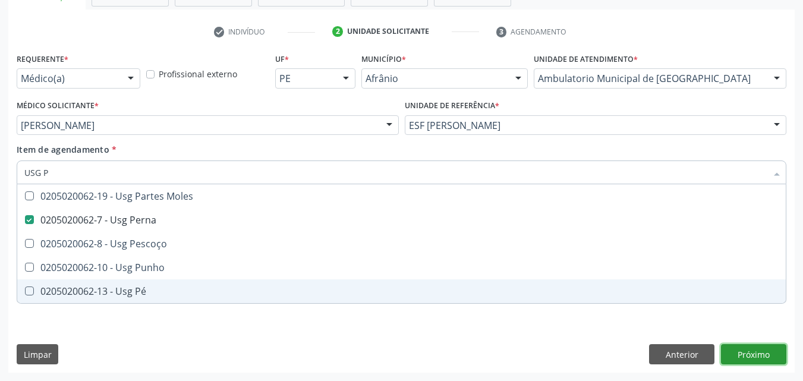
click at [768, 356] on div "Requerente * Médico(a) Médico(a) Enfermeiro(a) Paciente Nenhum resultado encont…" at bounding box center [401, 211] width 786 height 323
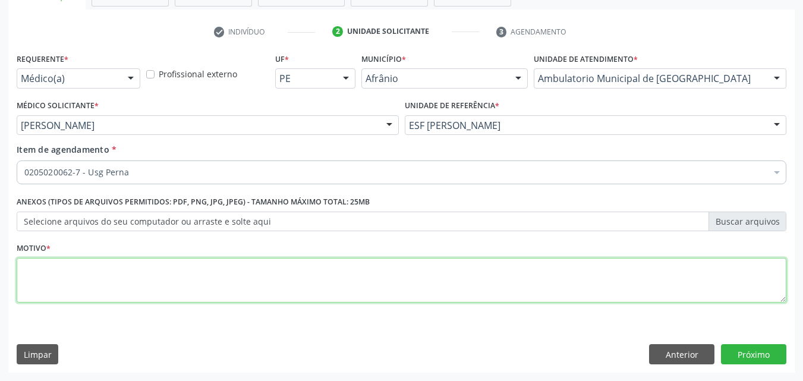
click at [219, 286] on textarea at bounding box center [401, 280] width 769 height 45
type textarea "*"
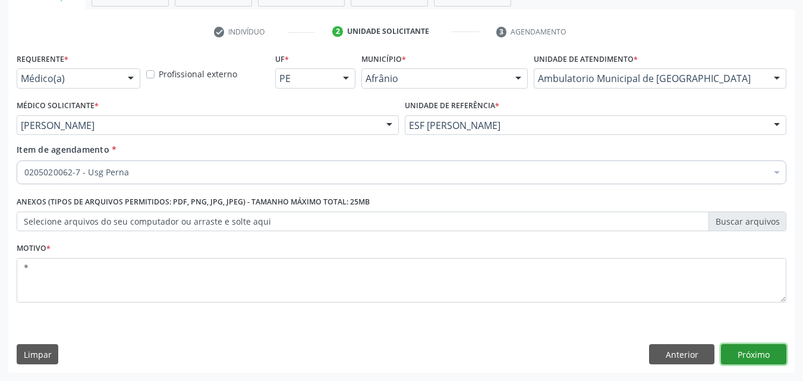
click at [751, 351] on button "Próximo" at bounding box center [753, 354] width 65 height 20
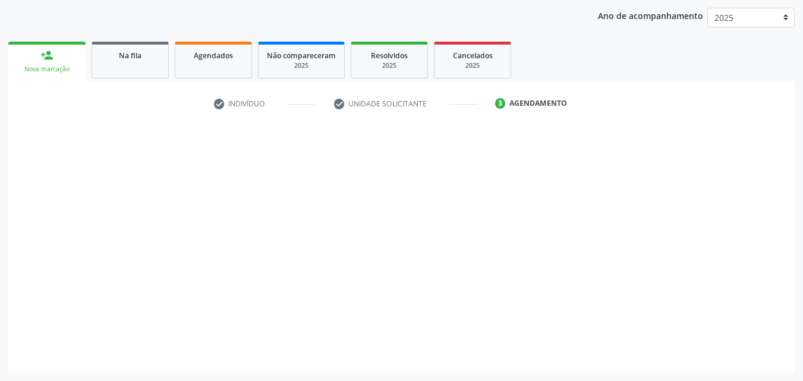
scroll to position [136, 0]
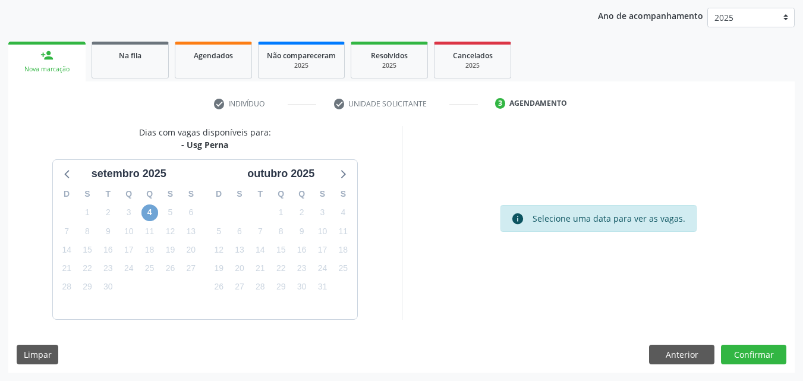
click at [151, 211] on span "4" at bounding box center [149, 212] width 17 height 17
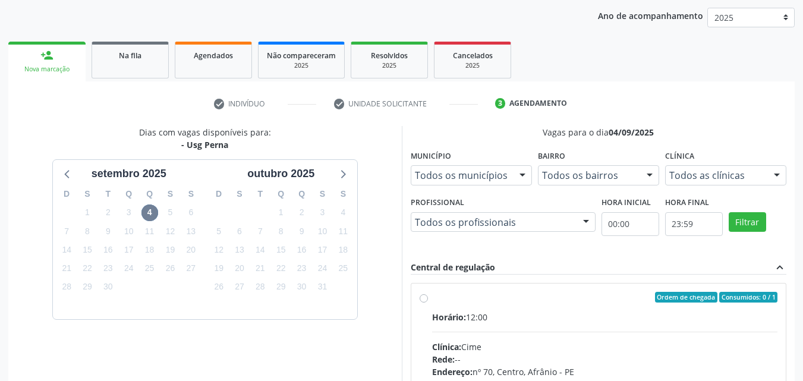
click at [463, 296] on div "Ordem de chegada Consumidos: 0 / 1" at bounding box center [605, 297] width 346 height 11
click at [428, 296] on input "Ordem de chegada Consumidos: 0 / 1 Horário: 12:00 Clínica: Cime Rede: -- Endere…" at bounding box center [423, 297] width 8 height 11
radio input "true"
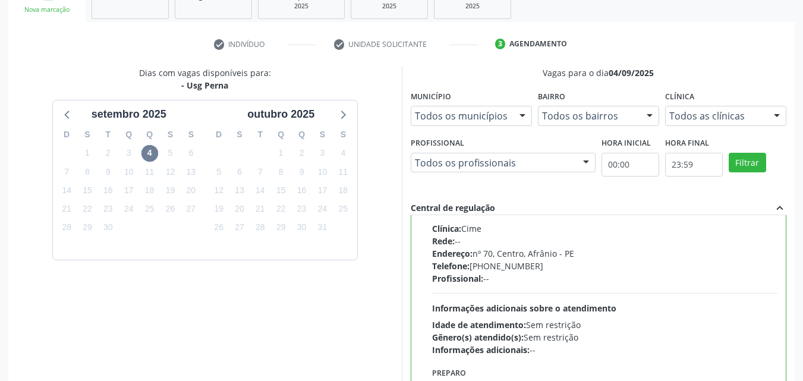
scroll to position [329, 0]
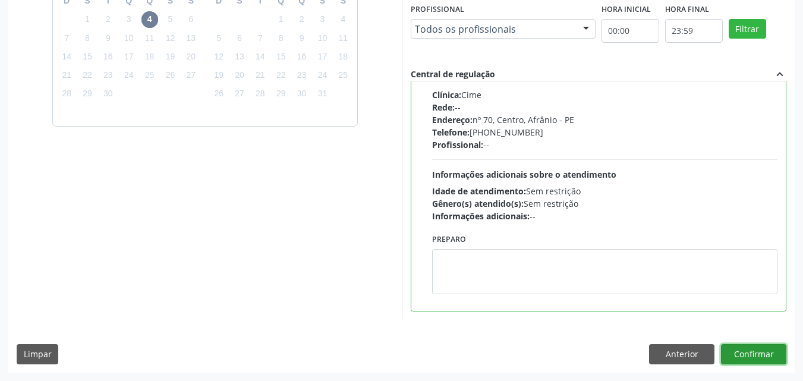
click at [756, 353] on button "Confirmar" at bounding box center [753, 354] width 65 height 20
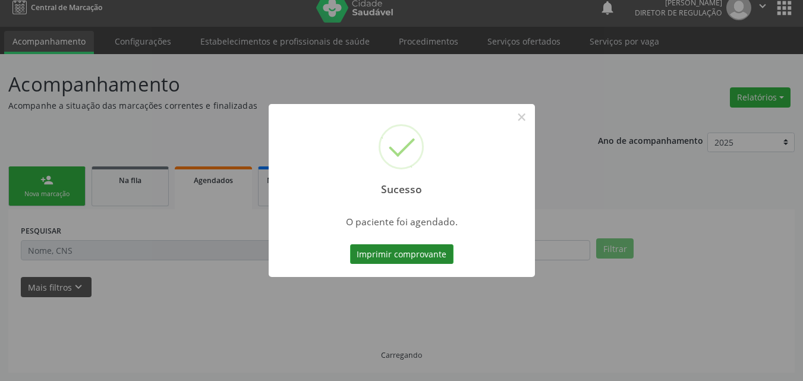
scroll to position [11, 0]
click at [412, 250] on button "Imprimir comprovante" at bounding box center [401, 254] width 103 height 20
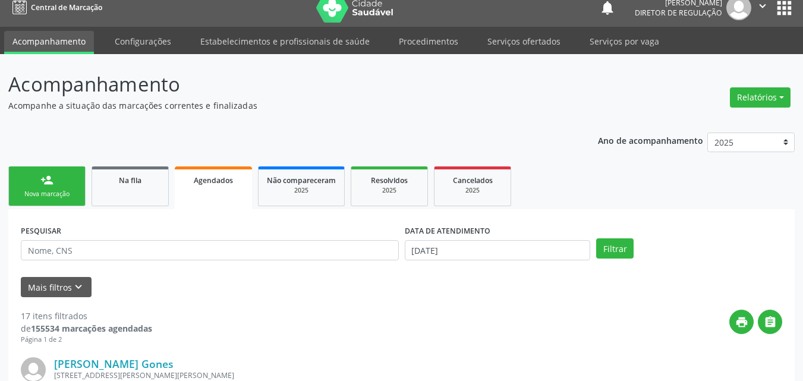
click at [67, 190] on div "Nova marcação" at bounding box center [46, 193] width 59 height 9
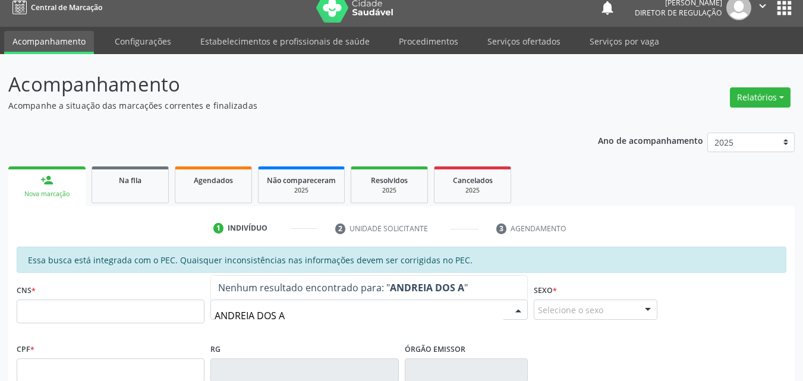
type input "ANDREIA DOS AN"
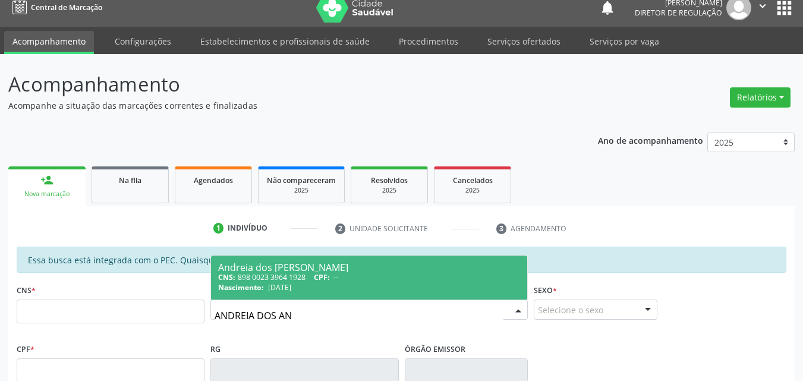
click at [453, 291] on div "Nascimento: [DATE]" at bounding box center [369, 287] width 302 height 10
type input "898 0023 3964 1928"
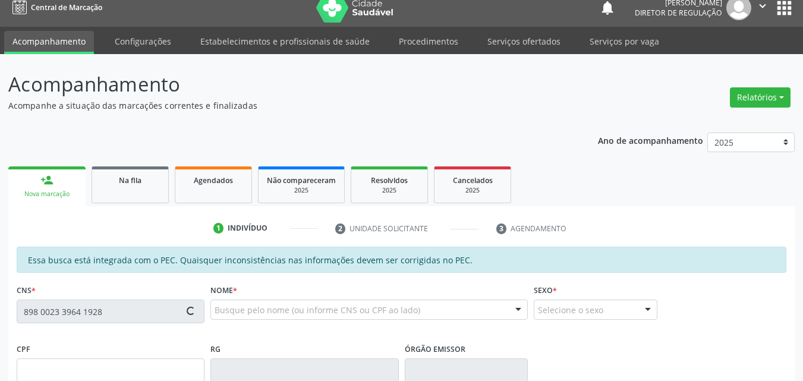
scroll to position [298, 0]
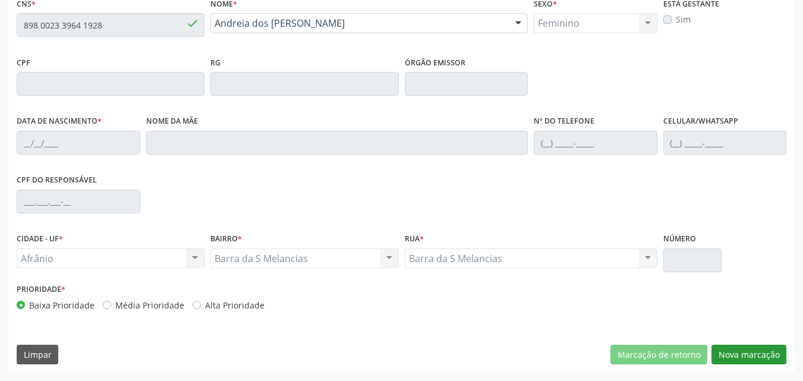
type input "[DATE]"
type input "Numeriana [PERSON_NAME]"
type input "[PHONE_NUMBER]"
type input "S/N"
click at [763, 355] on button "Nova marcação" at bounding box center [748, 355] width 75 height 20
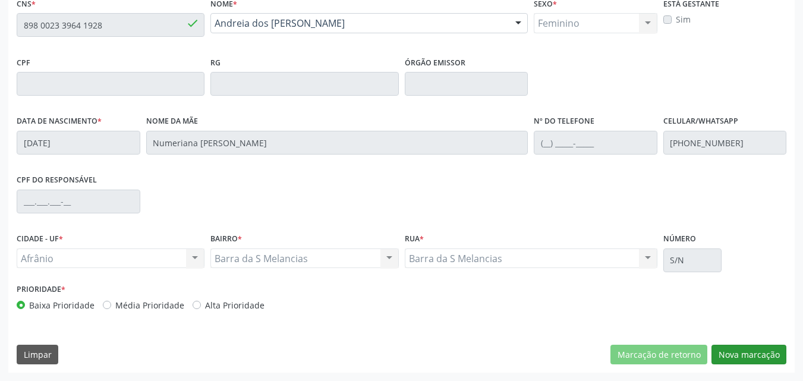
scroll to position [208, 0]
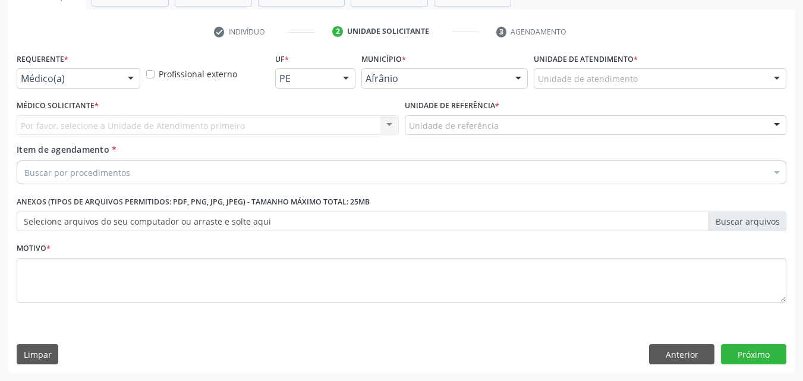
click at [656, 76] on div "Unidade de atendimento" at bounding box center [659, 78] width 252 height 20
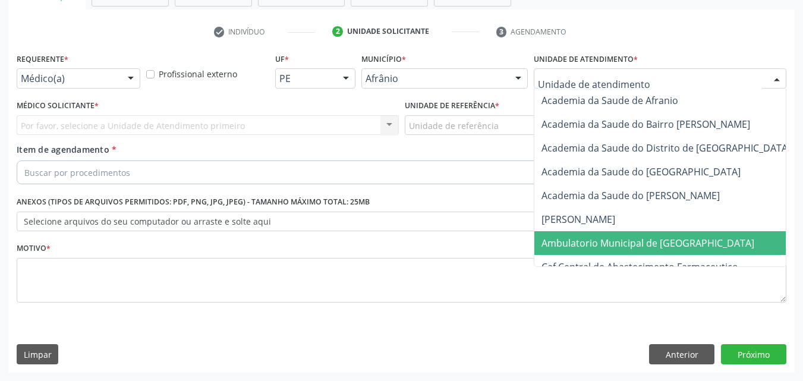
click at [646, 249] on span "Ambulatorio Municipal de [GEOGRAPHIC_DATA]" at bounding box center [647, 242] width 213 height 13
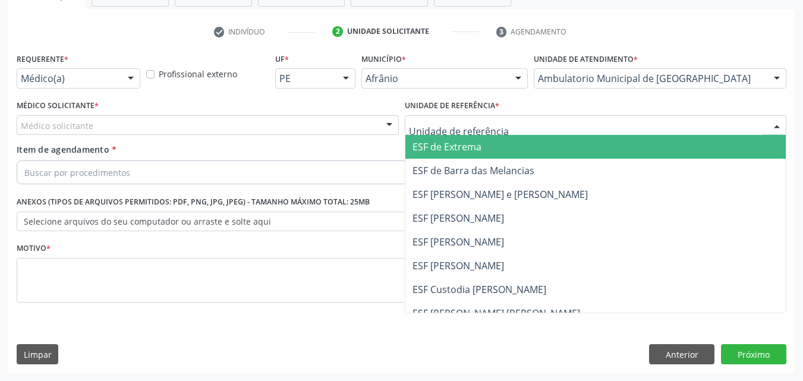
click at [513, 124] on div at bounding box center [596, 125] width 382 height 20
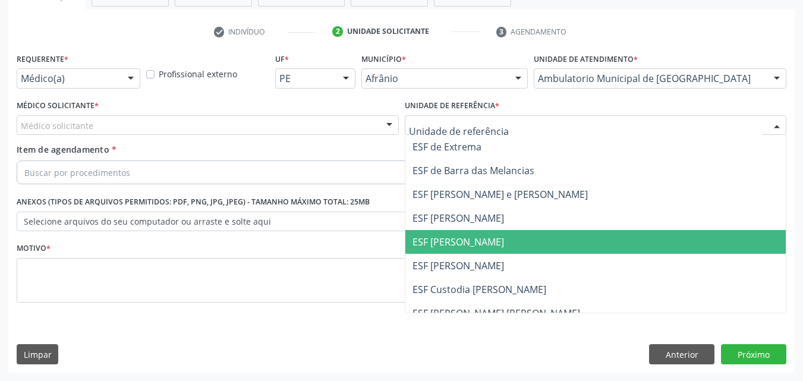
click at [489, 241] on span "ESF [PERSON_NAME]" at bounding box center [457, 241] width 91 height 13
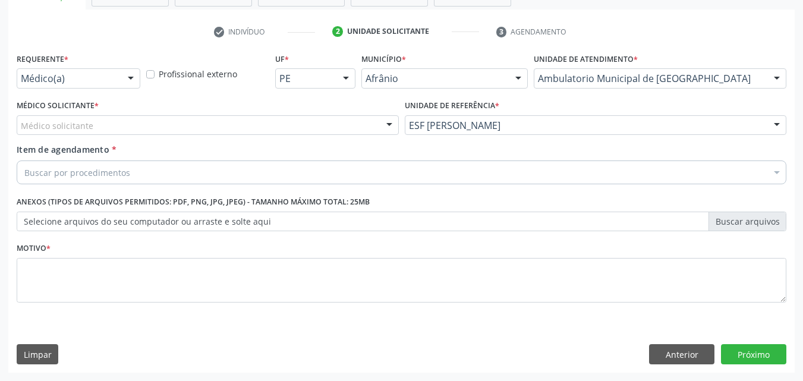
click at [314, 123] on div "Médico solicitante" at bounding box center [208, 125] width 382 height 20
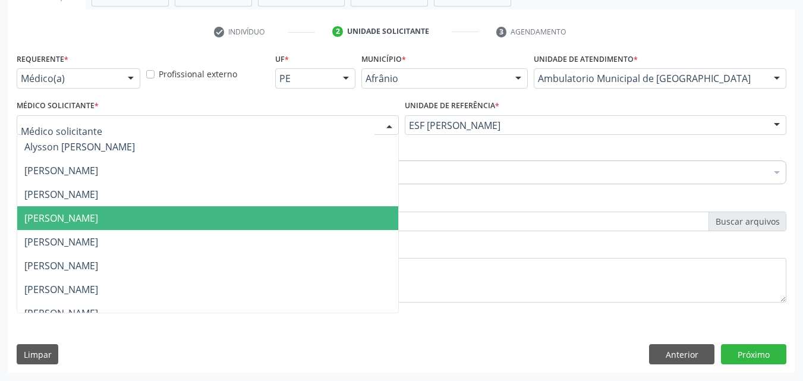
drag, startPoint x: 295, startPoint y: 213, endPoint x: 276, endPoint y: 207, distance: 19.3
click at [295, 214] on span "[PERSON_NAME]" at bounding box center [207, 218] width 381 height 24
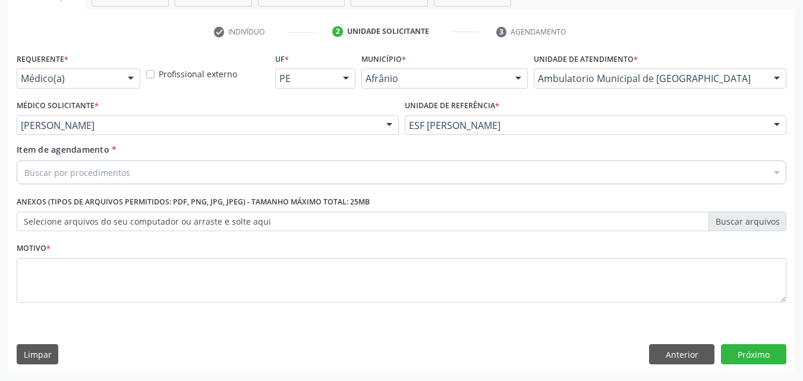
click at [223, 170] on div "Buscar por procedimentos" at bounding box center [401, 172] width 769 height 24
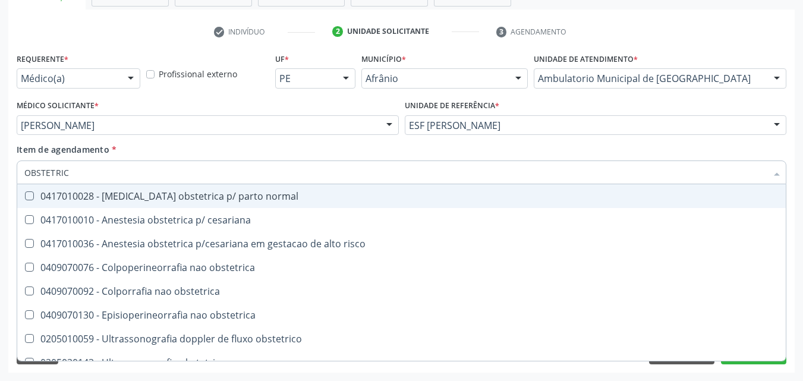
type input "OBSTETRICO"
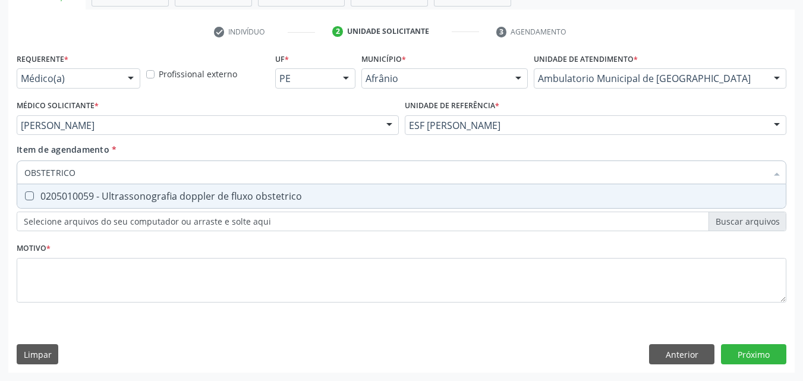
click at [236, 194] on div "0205010059 - Ultrassonografia doppler de fluxo obstetrico" at bounding box center [401, 196] width 754 height 10
checkbox obstetrico "true"
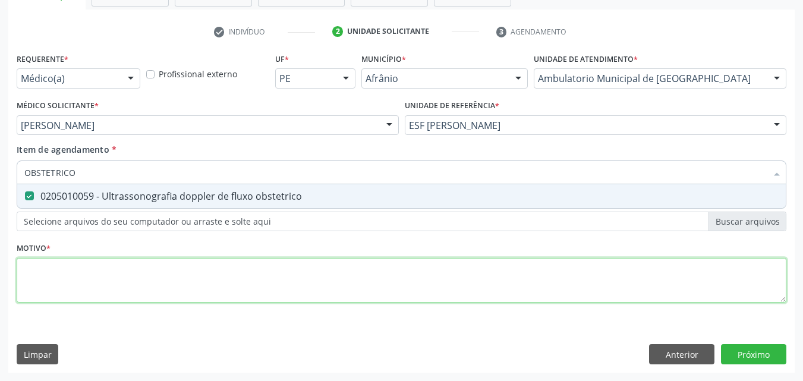
click at [289, 274] on div "Requerente * Médico(a) Médico(a) Enfermeiro(a) Paciente Nenhum resultado encont…" at bounding box center [401, 184] width 769 height 269
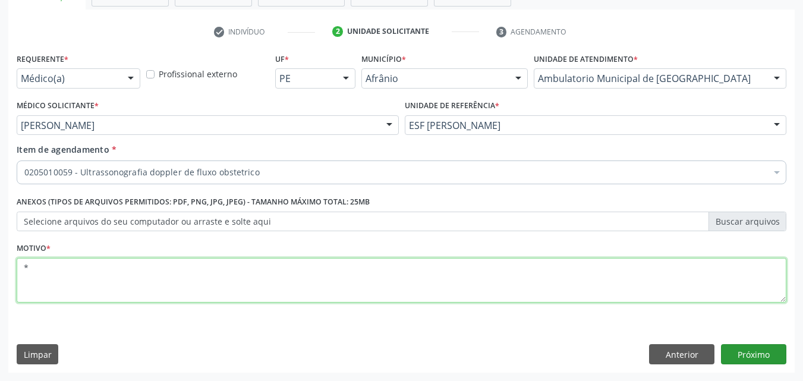
type textarea "*"
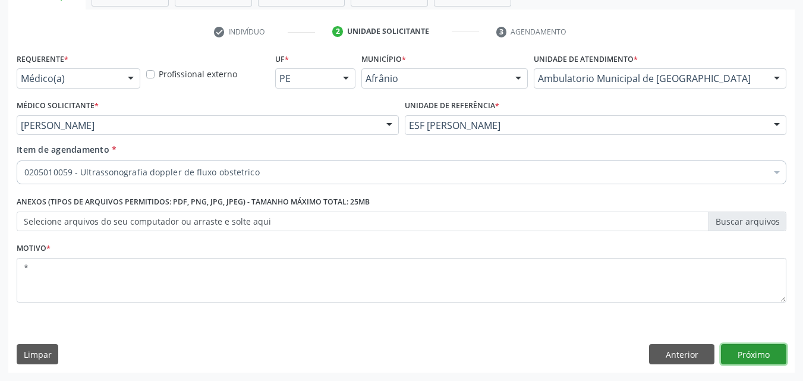
click at [762, 352] on button "Próximo" at bounding box center [753, 354] width 65 height 20
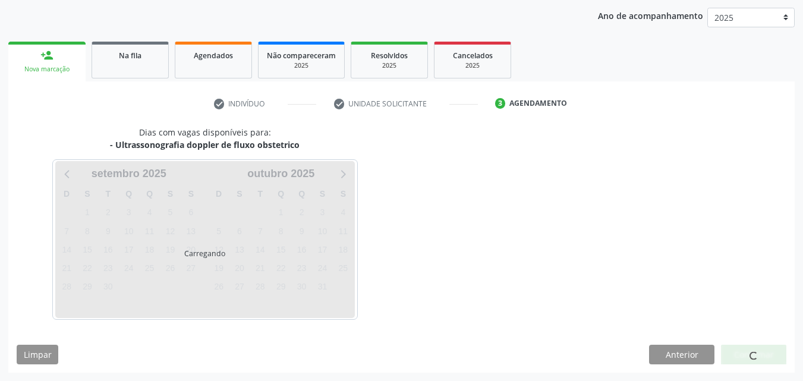
scroll to position [136, 0]
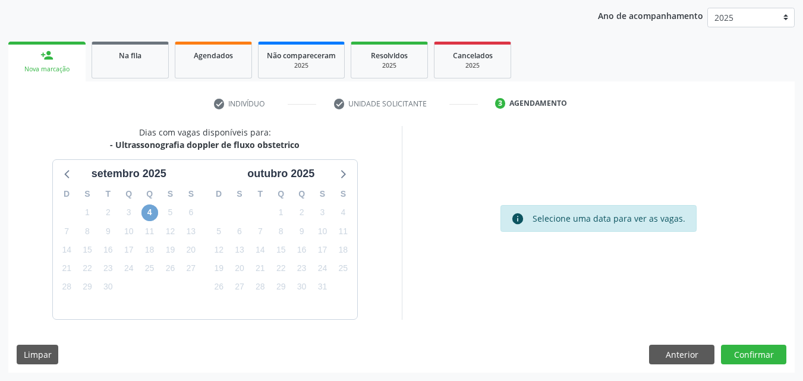
click at [151, 213] on span "4" at bounding box center [149, 212] width 17 height 17
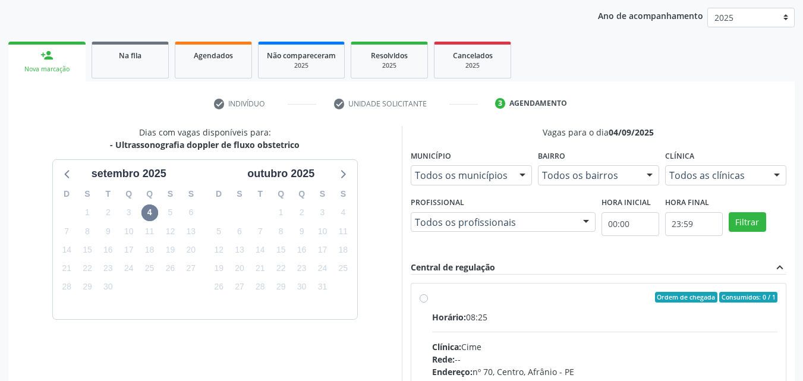
drag, startPoint x: 435, startPoint y: 295, endPoint x: 444, endPoint y: 295, distance: 8.9
click at [435, 295] on div "Ordem de chegada Consumidos: 0 / 1" at bounding box center [605, 297] width 346 height 11
click at [428, 295] on input "Ordem de chegada Consumidos: 0 / 1 Horário: 08:25 Clínica: Cime Rede: -- Endere…" at bounding box center [423, 297] width 8 height 11
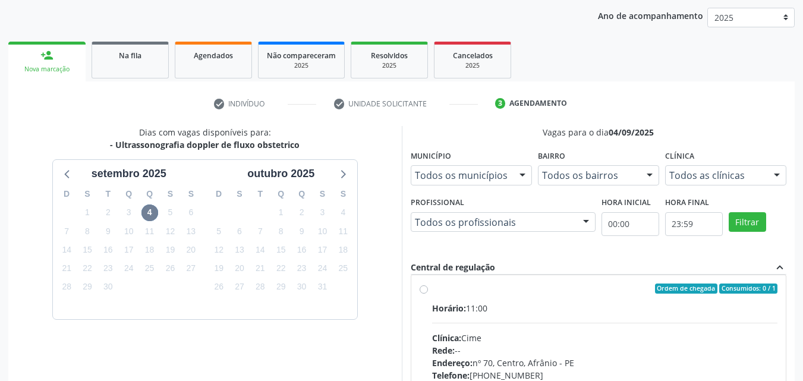
scroll to position [475, 0]
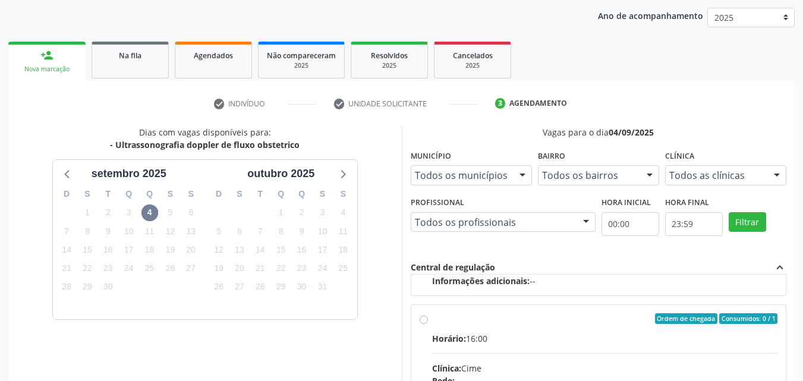
click at [428, 324] on input "Ordem de chegada Consumidos: 0 / 1 Horário: 16:00 Clínica: Cime Rede: -- Endere…" at bounding box center [423, 318] width 8 height 11
radio input "false"
radio input "true"
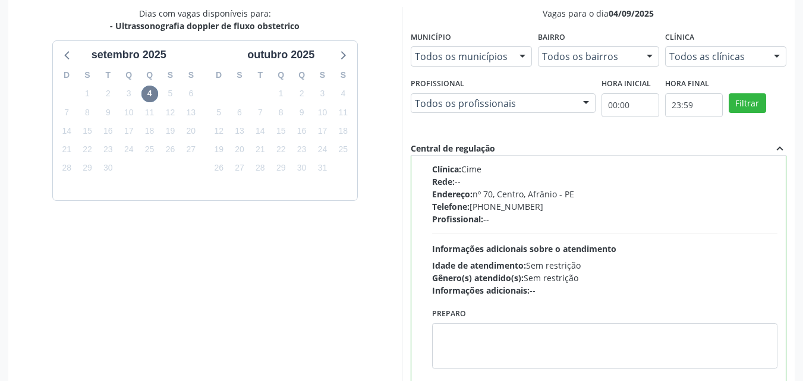
scroll to position [329, 0]
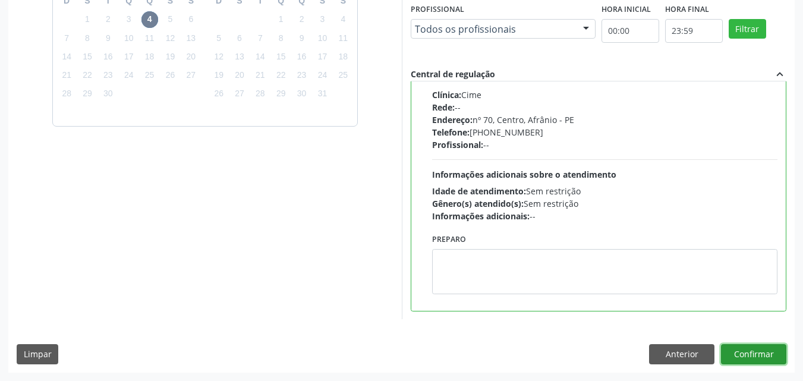
click at [746, 350] on button "Confirmar" at bounding box center [753, 354] width 65 height 20
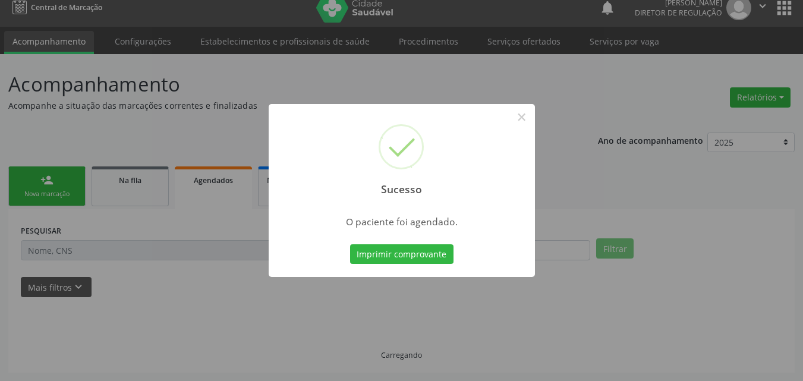
scroll to position [11, 0]
click at [431, 245] on button "Imprimir comprovante" at bounding box center [401, 254] width 103 height 20
